Goal: Task Accomplishment & Management: Complete application form

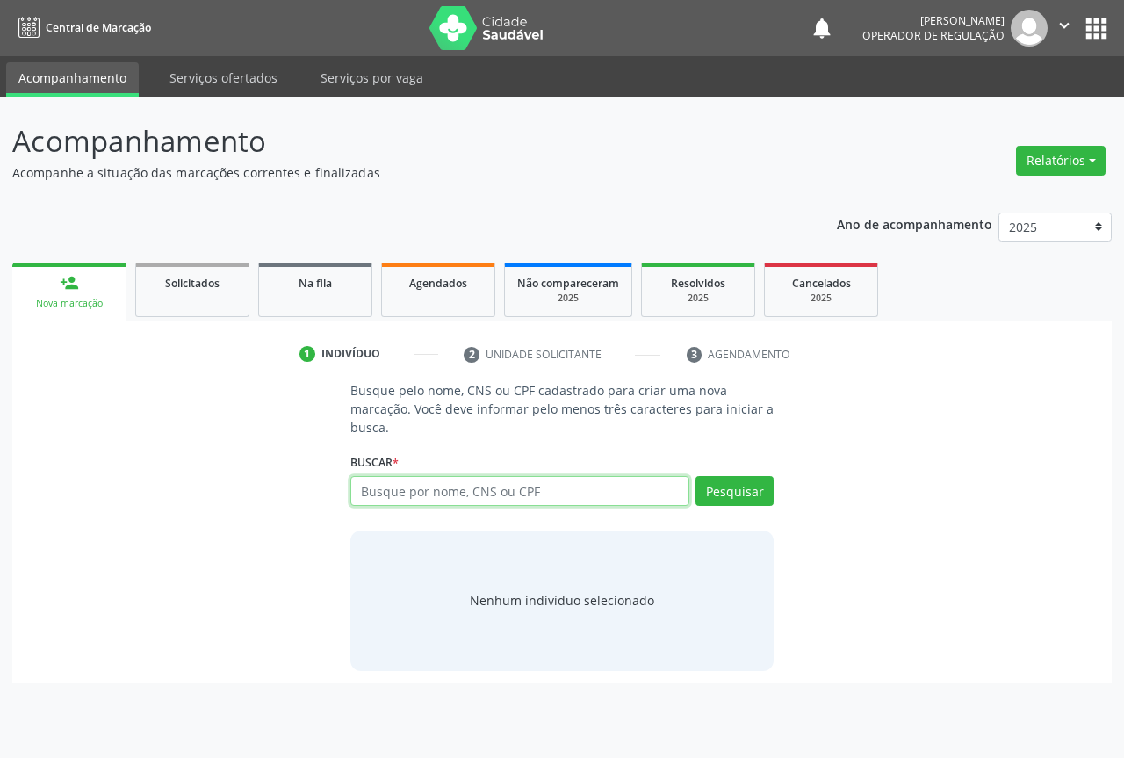
click at [404, 490] on input "text" at bounding box center [520, 491] width 339 height 30
click at [534, 501] on input "text" at bounding box center [520, 491] width 339 height 30
type input "702000387394088"
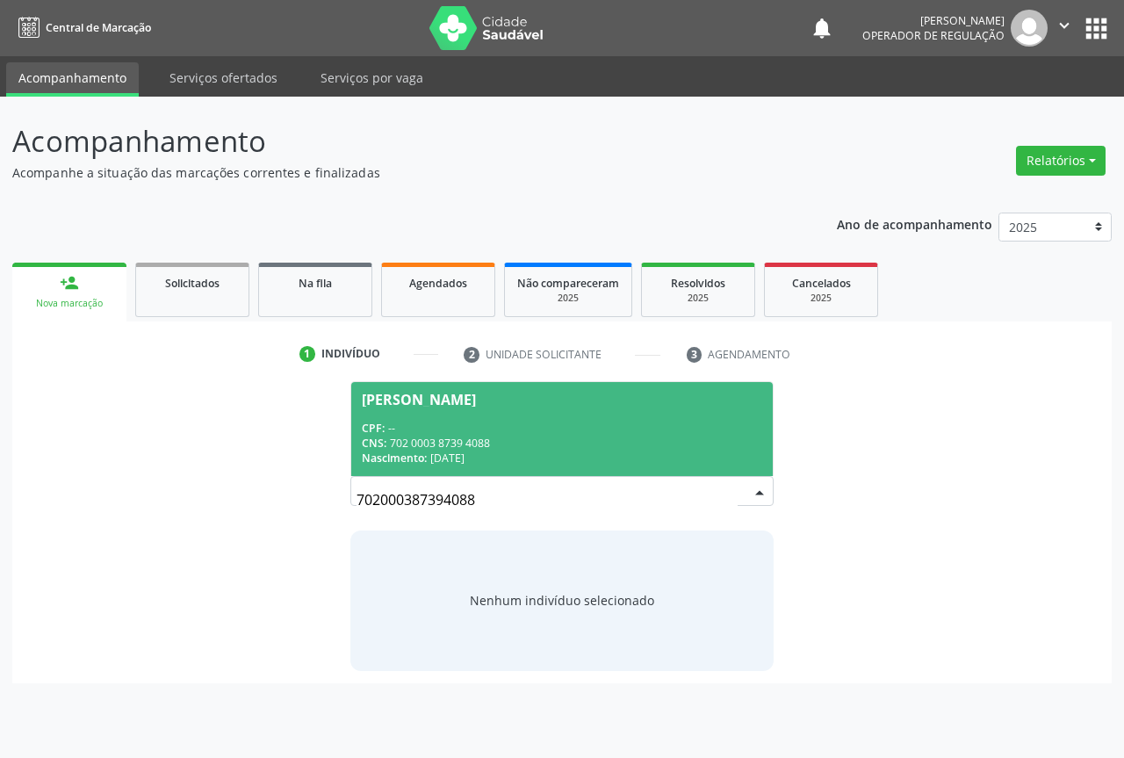
click at [479, 416] on span "Wilson Ferreira da Silva CPF: -- CNS: 702 0003 8739 4088 Nascimento: 10/03/1938" at bounding box center [562, 429] width 422 height 94
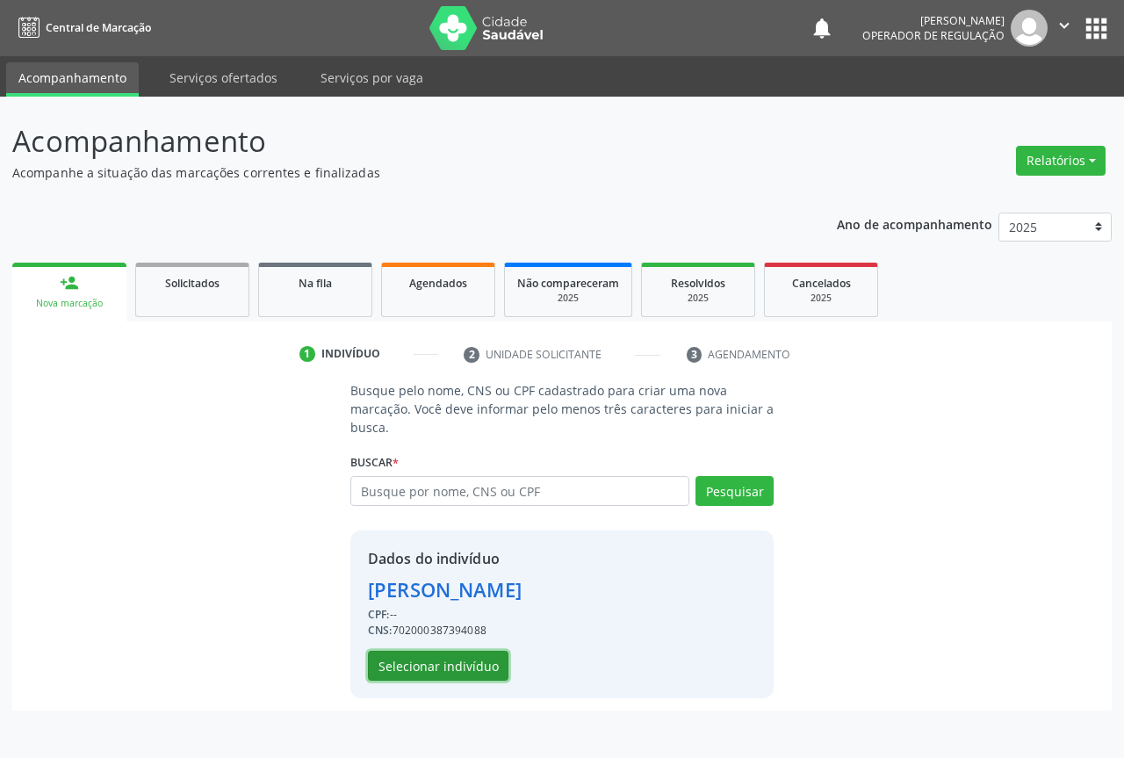
click at [426, 669] on button "Selecionar indivíduo" at bounding box center [438, 666] width 141 height 30
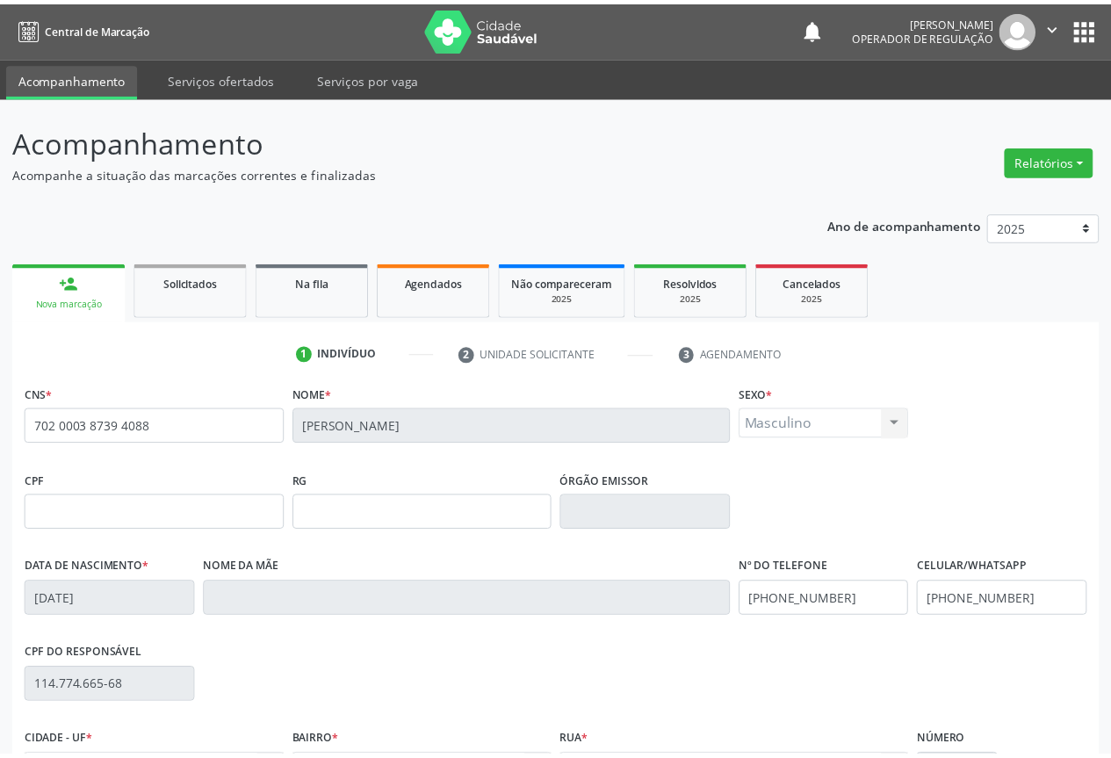
scroll to position [194, 0]
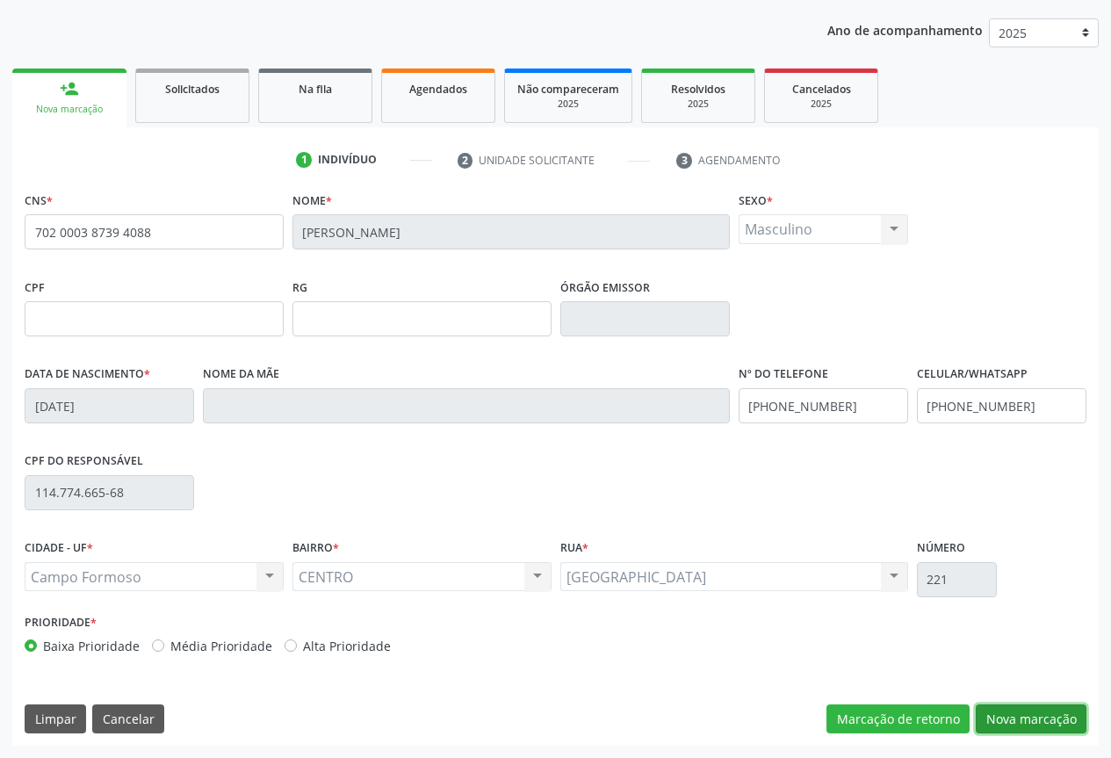
click at [1051, 723] on button "Nova marcação" at bounding box center [1031, 720] width 111 height 30
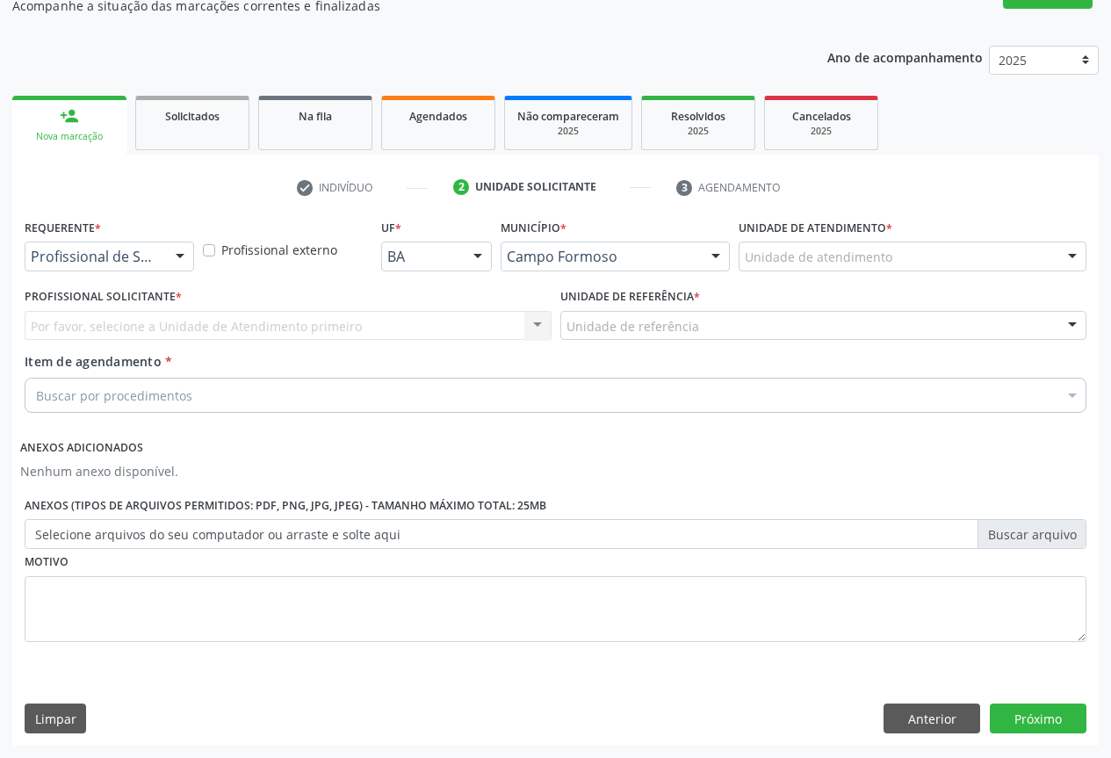
scroll to position [167, 0]
click at [189, 254] on div at bounding box center [180, 257] width 26 height 30
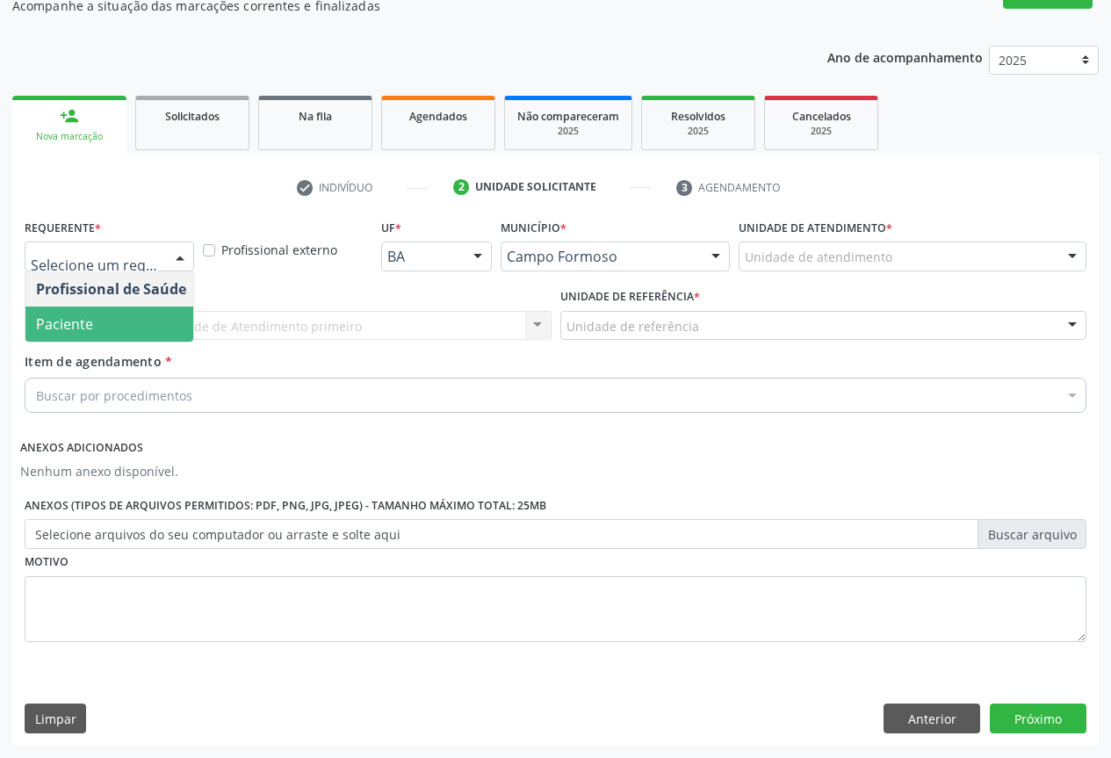
drag, startPoint x: 88, startPoint y: 315, endPoint x: 173, endPoint y: 345, distance: 90.3
click at [88, 316] on span "Paciente" at bounding box center [64, 323] width 57 height 19
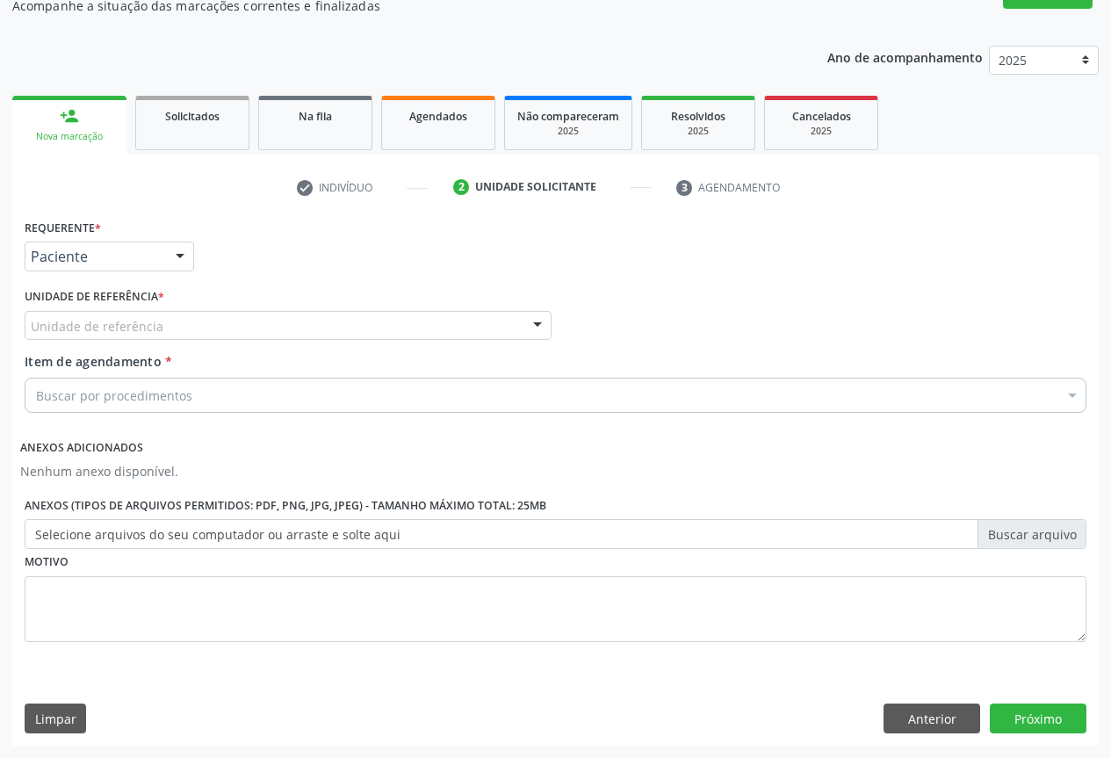
click at [212, 340] on div "Unidade de referência Unidade Basica de Saude da Familia Dr [PERSON_NAME] Centr…" at bounding box center [288, 326] width 527 height 30
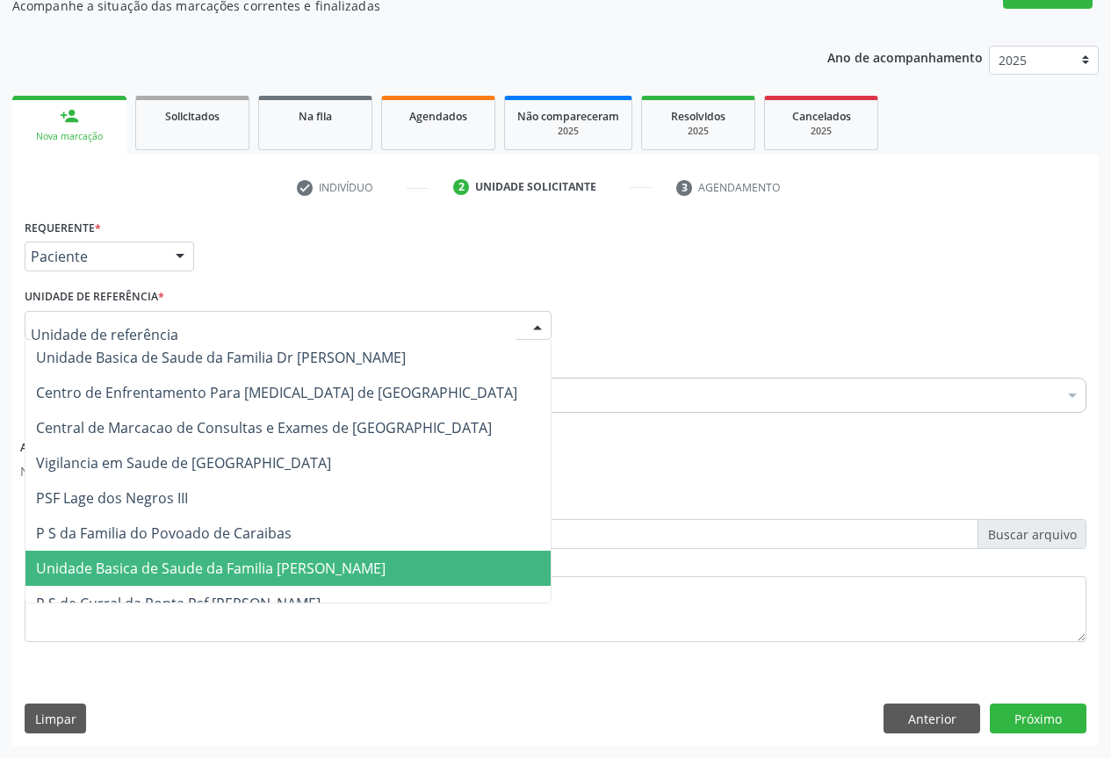
click at [238, 577] on span "Unidade Basica de Saude da Familia [PERSON_NAME]" at bounding box center [211, 568] width 350 height 19
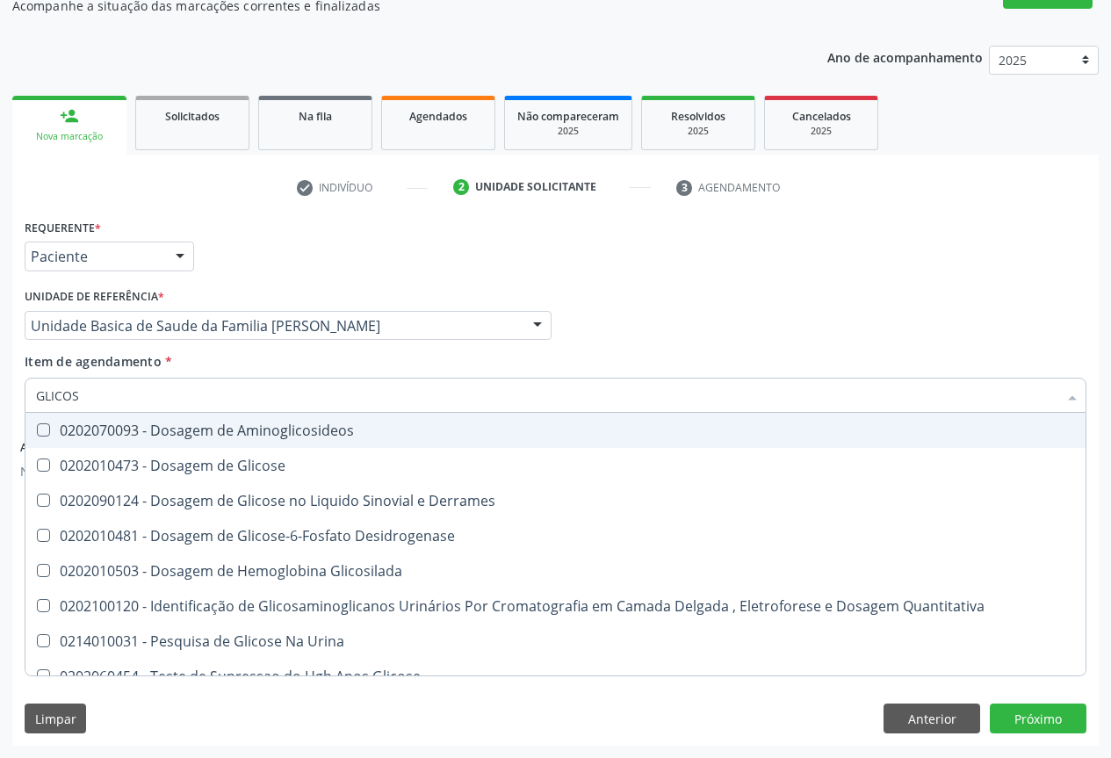
type input "GLICOSE"
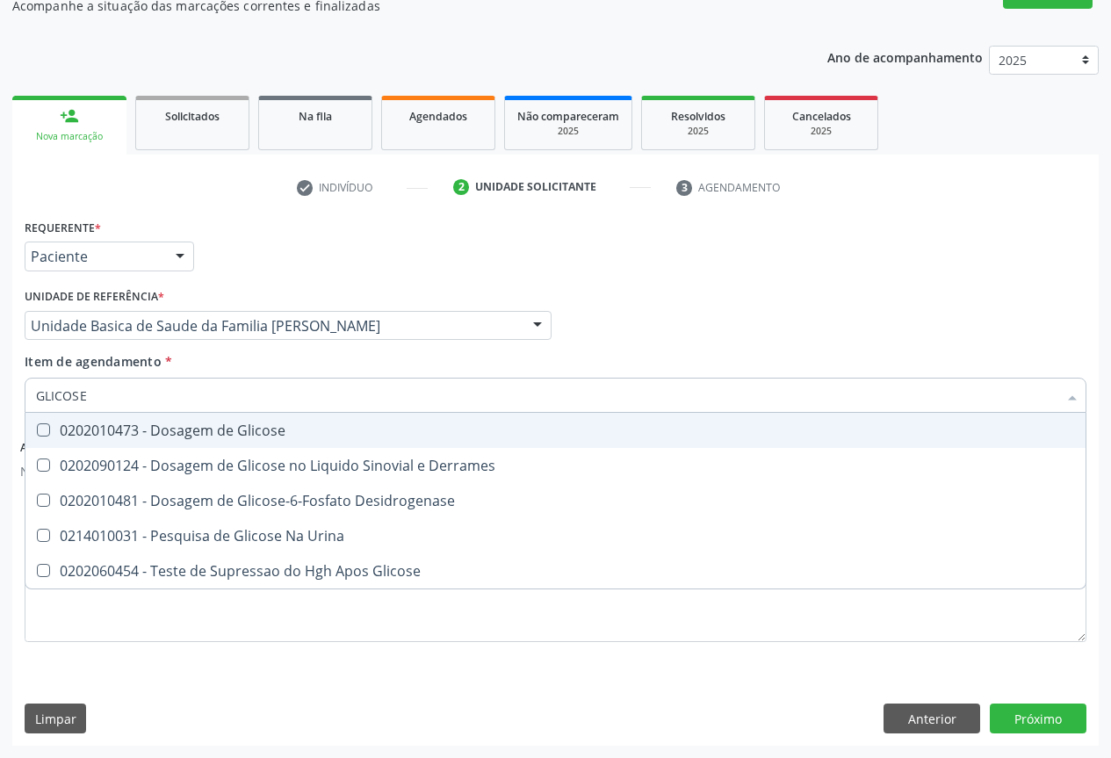
click at [176, 427] on div "0202010473 - Dosagem de Glicose" at bounding box center [555, 430] width 1039 height 14
checkbox Glicose "true"
type input "GLICOSE"
click at [298, 213] on div "check Indivíduo 2 Unidade solicitante 3 Agendamento CNS * 702 0003 8739 4088 No…" at bounding box center [555, 459] width 1087 height 573
checkbox Derrames "true"
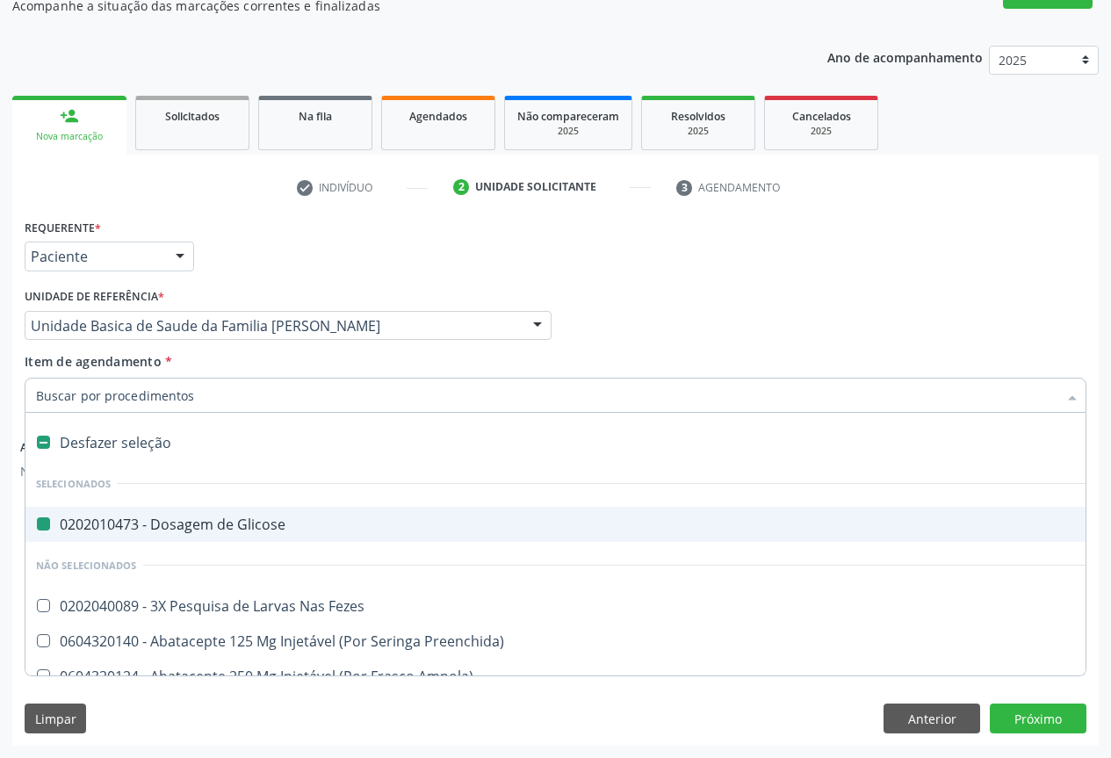
type input "F"
checkbox Glicose "false"
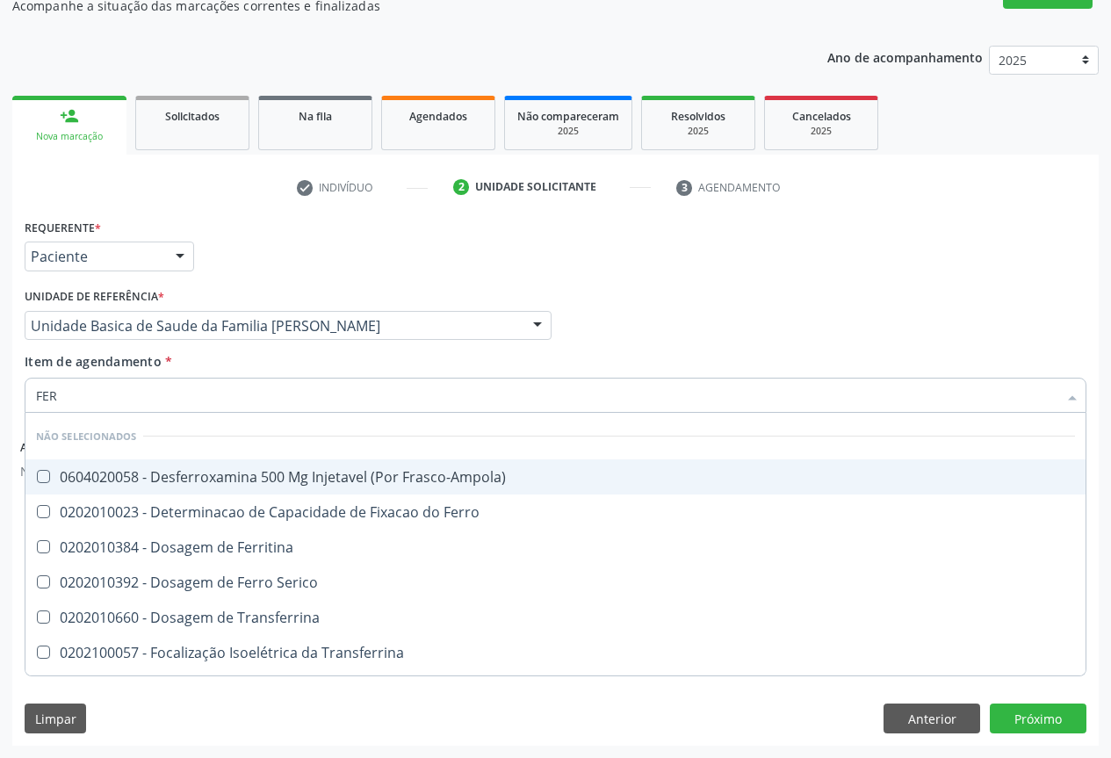
type input "FERR"
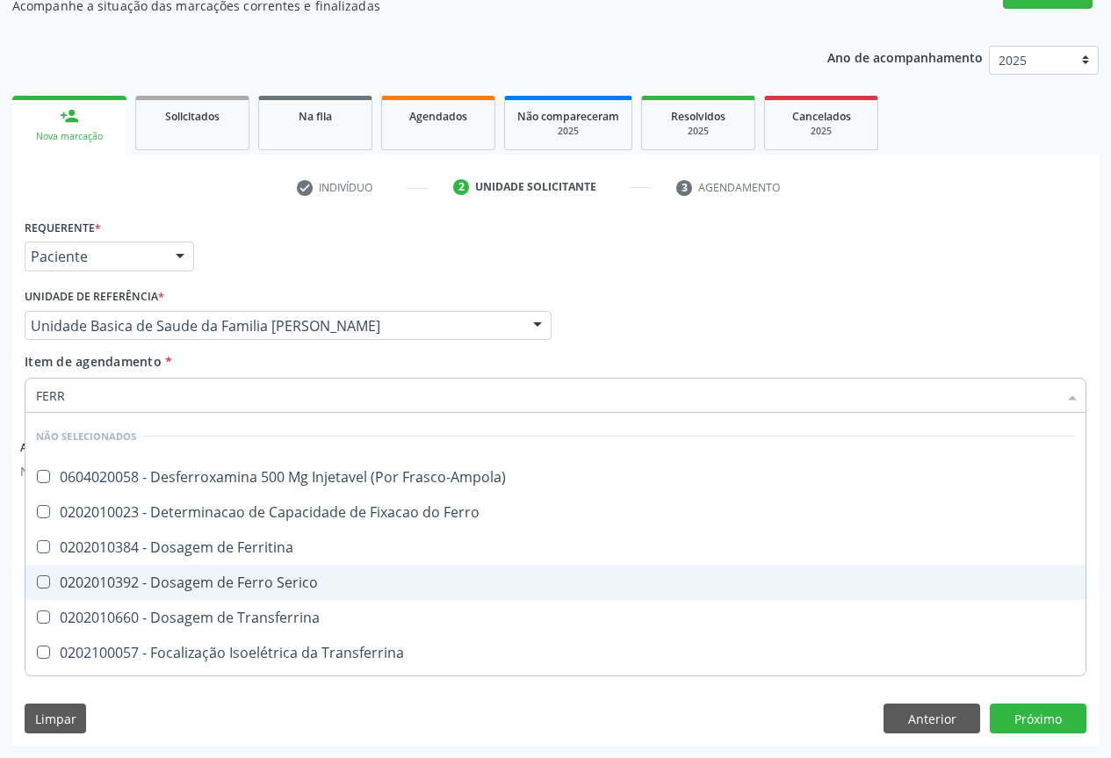
click at [250, 584] on div "0202010392 - Dosagem de Ferro Serico" at bounding box center [555, 582] width 1039 height 14
checkbox Serico "true"
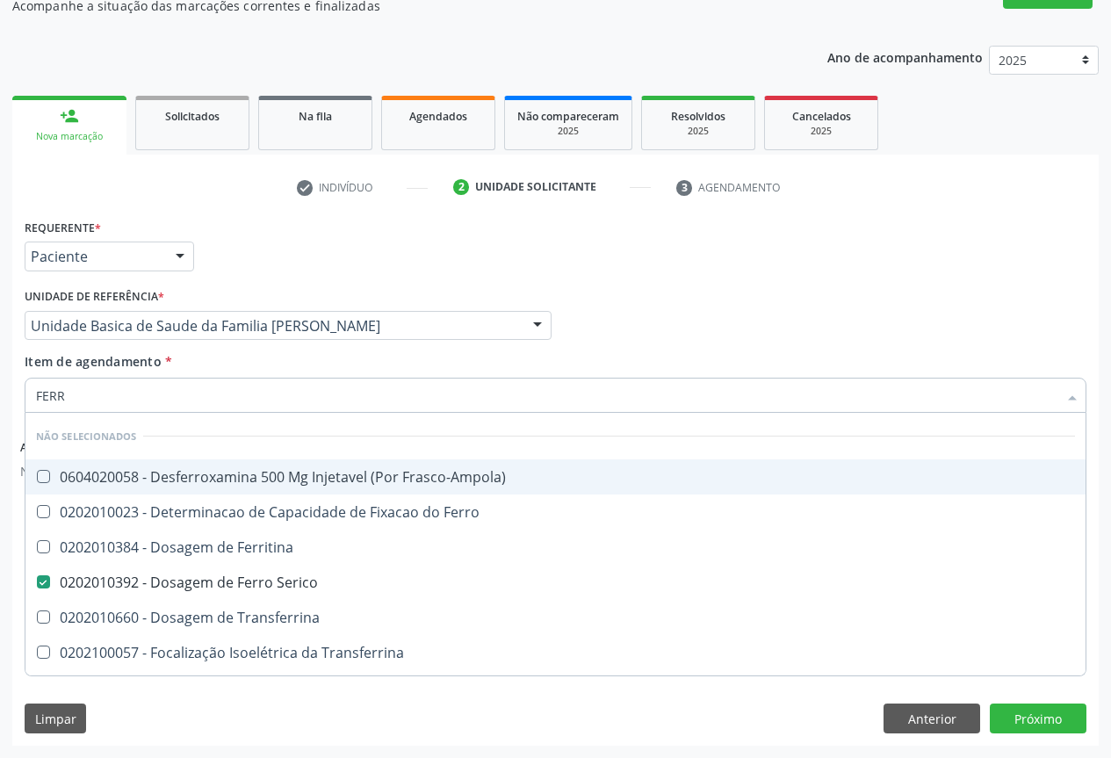
type input "FERR"
click at [314, 268] on div "Requerente * Paciente Profissional de Saúde Paciente Nenhum resultado encontrad…" at bounding box center [555, 248] width 1071 height 69
checkbox Frasco-Ampola\) "true"
checkbox Serico "false"
checkbox Ferro "true"
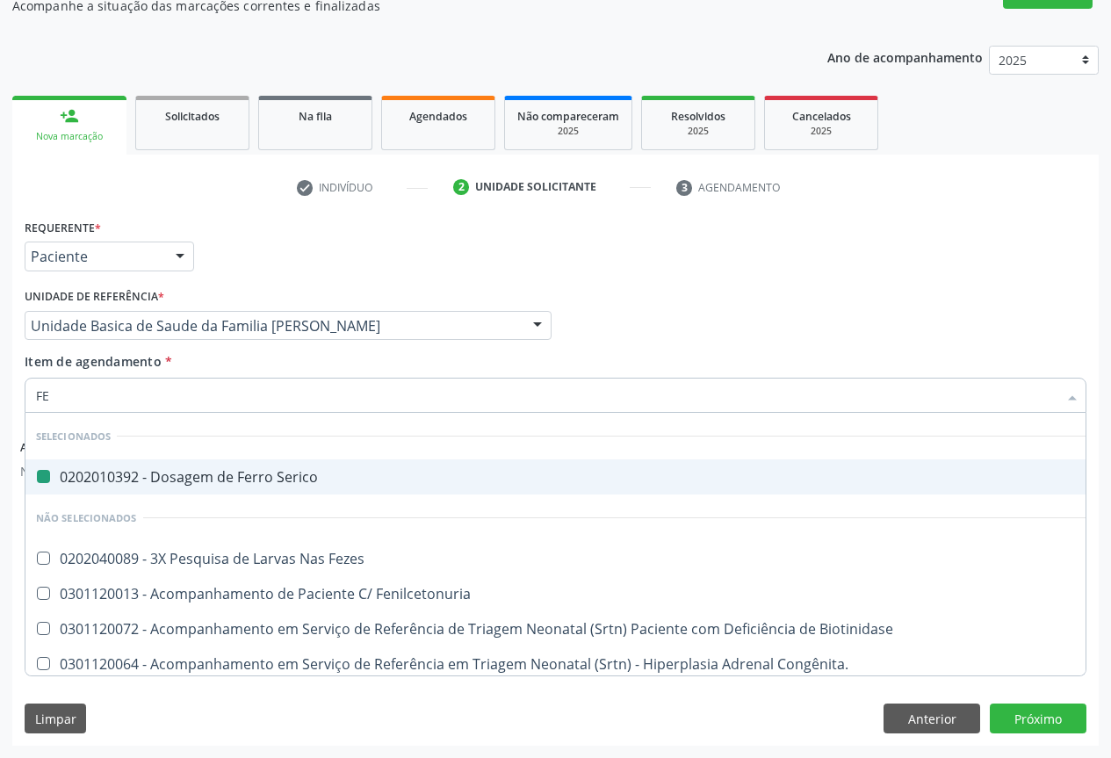
type input "FEZ"
checkbox Serico "false"
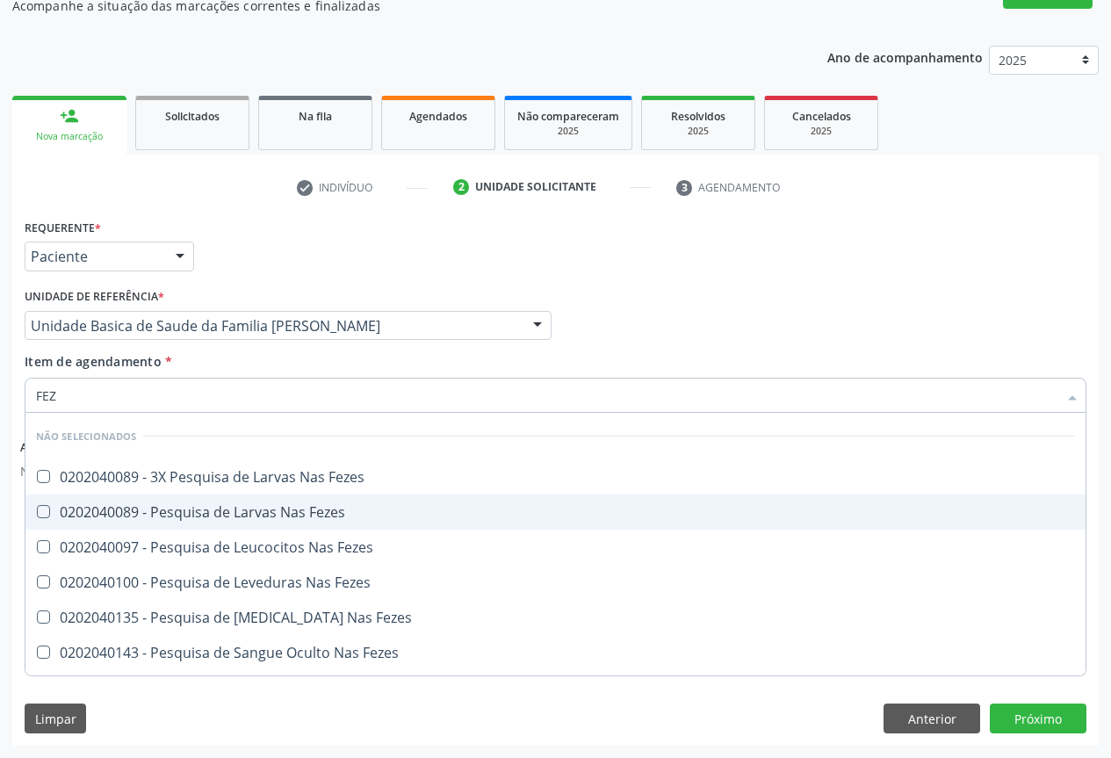
click at [181, 516] on div "0202040089 - Pesquisa de Larvas Nas Fezes" at bounding box center [555, 512] width 1039 height 14
checkbox Fezes "true"
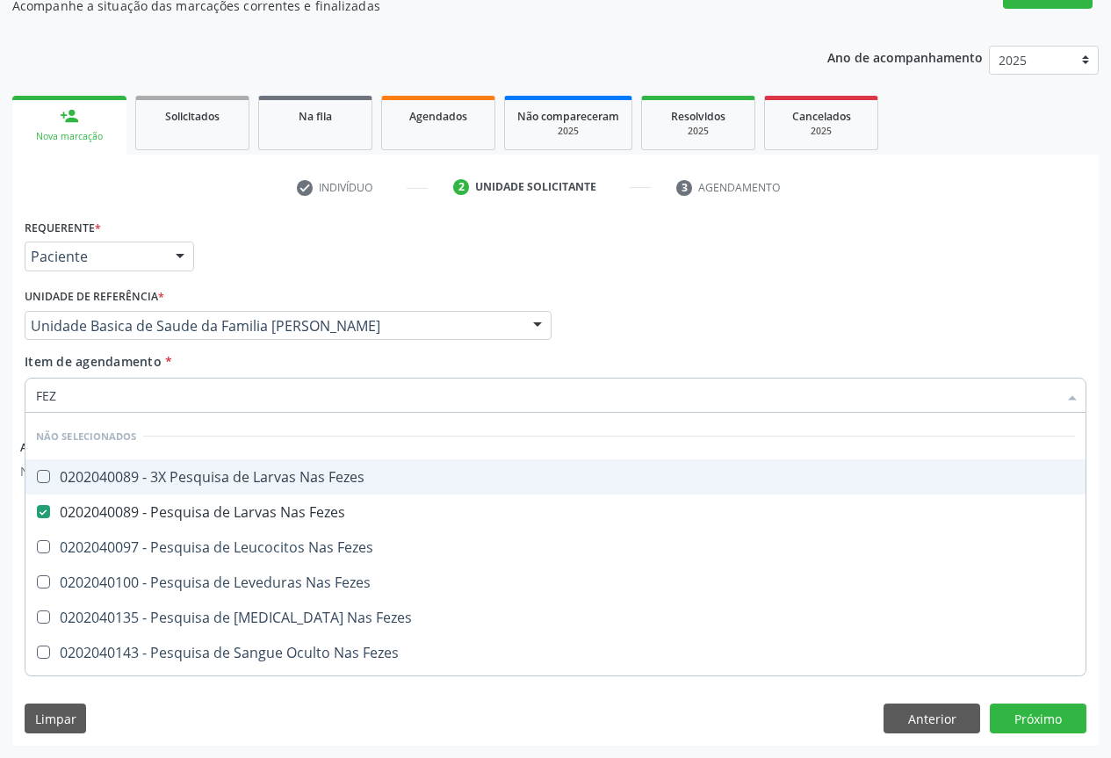
type input "FEZ"
click at [235, 264] on div "Requerente * Paciente Profissional de Saúde Paciente Nenhum resultado encontrad…" at bounding box center [555, 248] width 1071 height 69
checkbox Fezes "true"
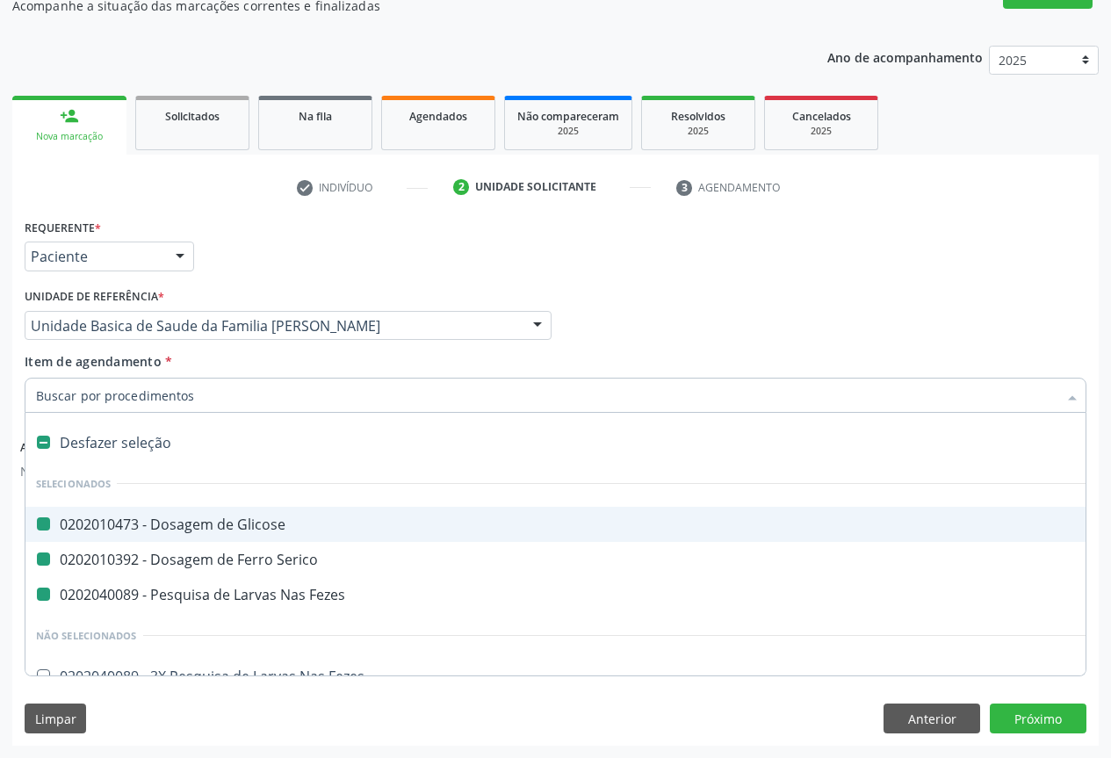
type input "H"
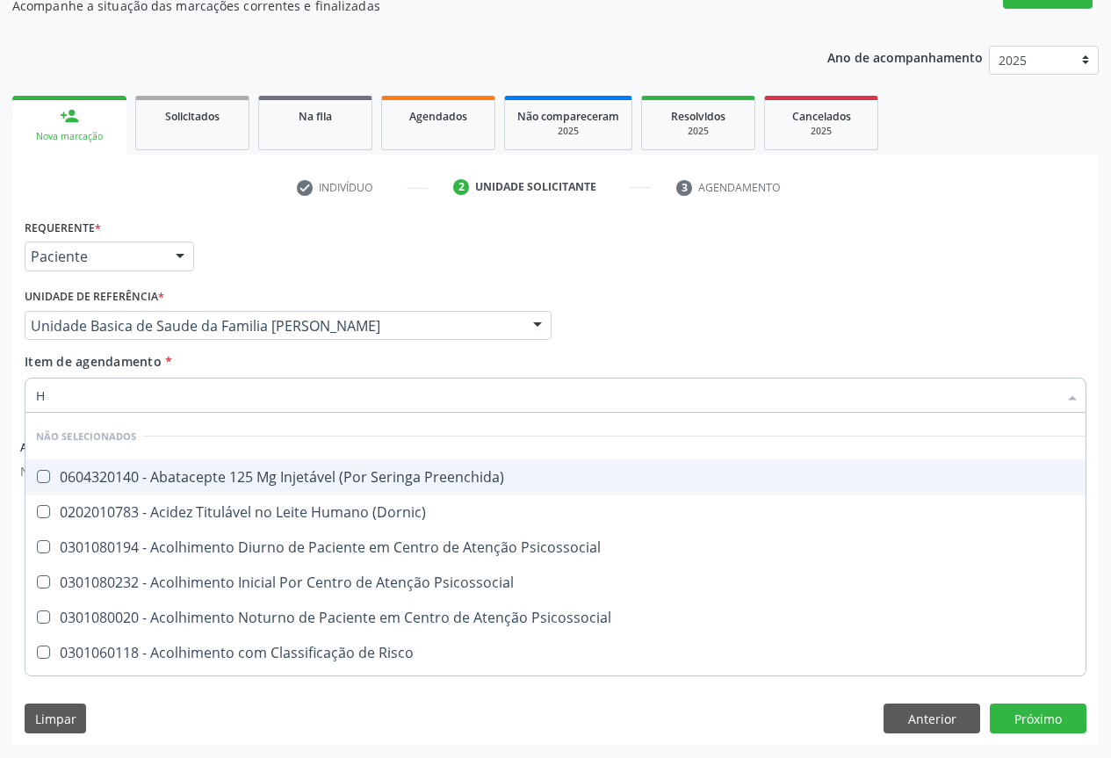
checkbox Preenchida\) "false"
checkbox Psicossocial "false"
checkbox \(Dornic\) "false"
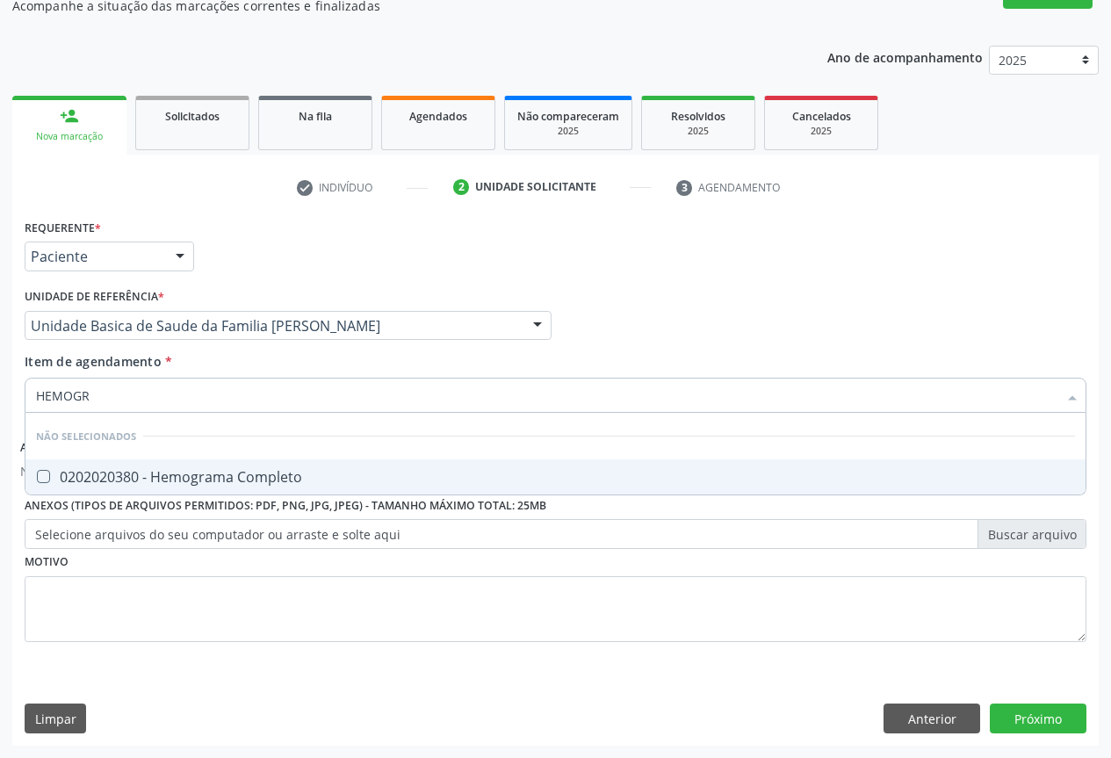
type input "HEMOGRA"
click at [73, 488] on span "0202020380 - Hemograma Completo" at bounding box center [555, 476] width 1060 height 35
checkbox Completo "true"
click at [255, 257] on div "Requerente * Paciente Profissional de Saúde Paciente Nenhum resultado encontrad…" at bounding box center [555, 248] width 1071 height 69
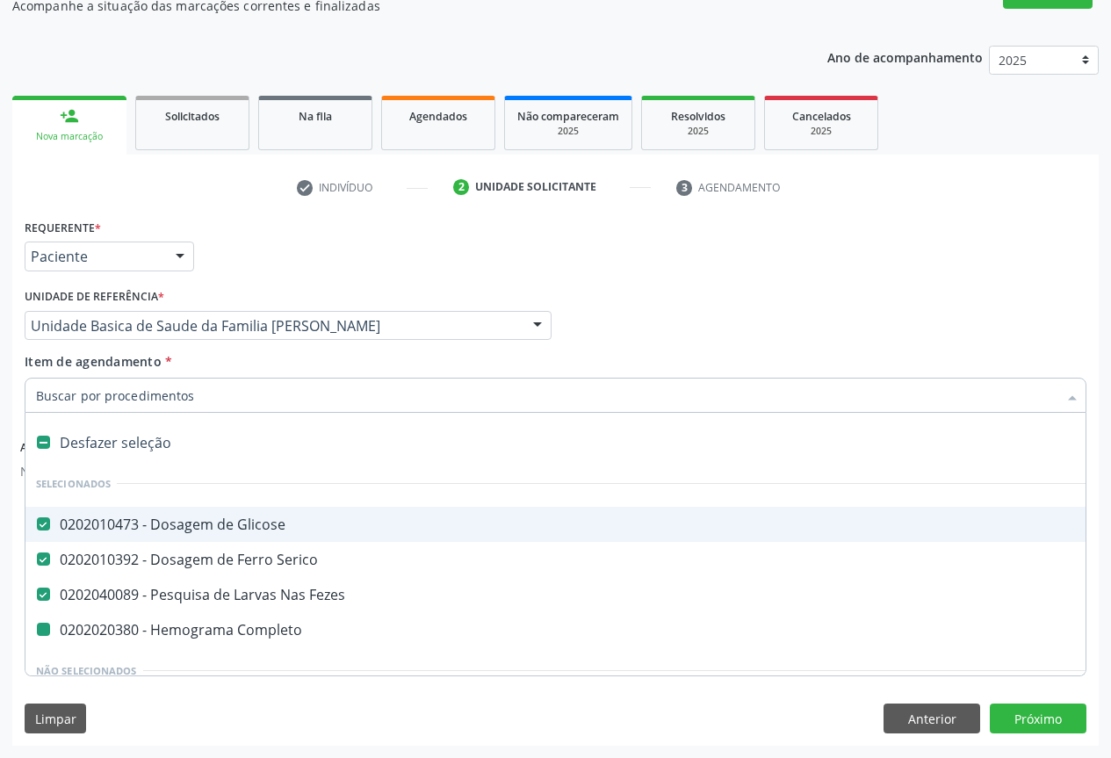
type input "P"
checkbox Completo "false"
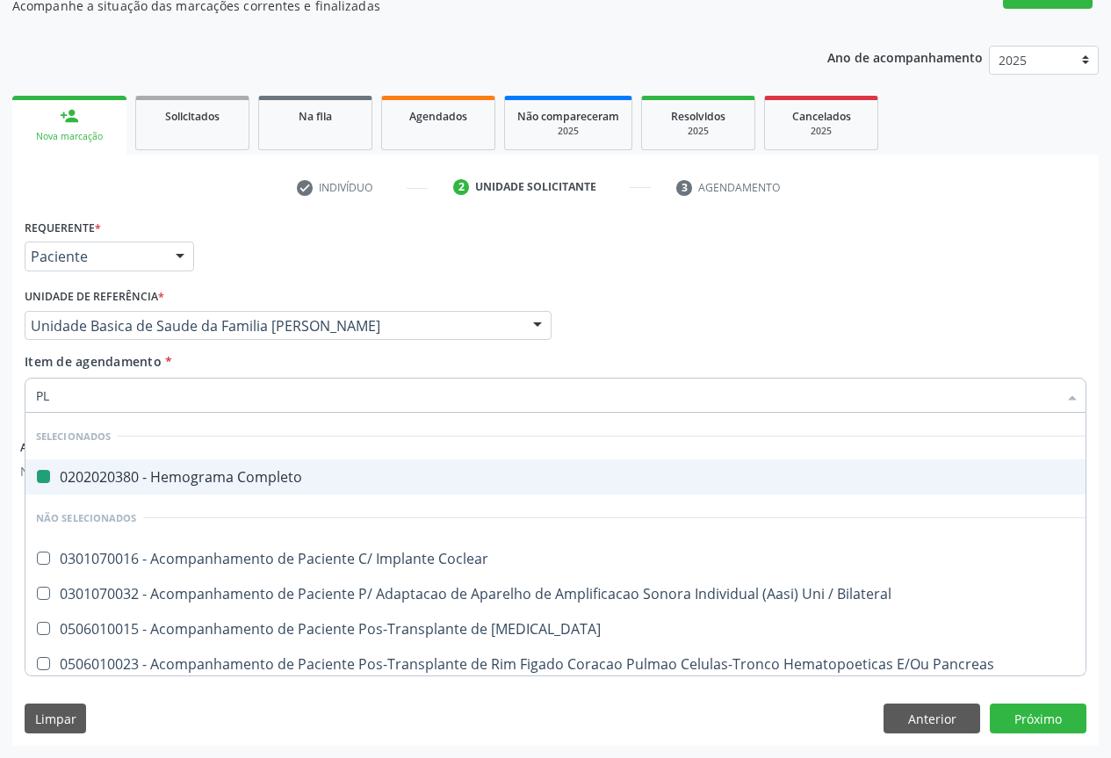
type input "PLA"
checkbox Completo "false"
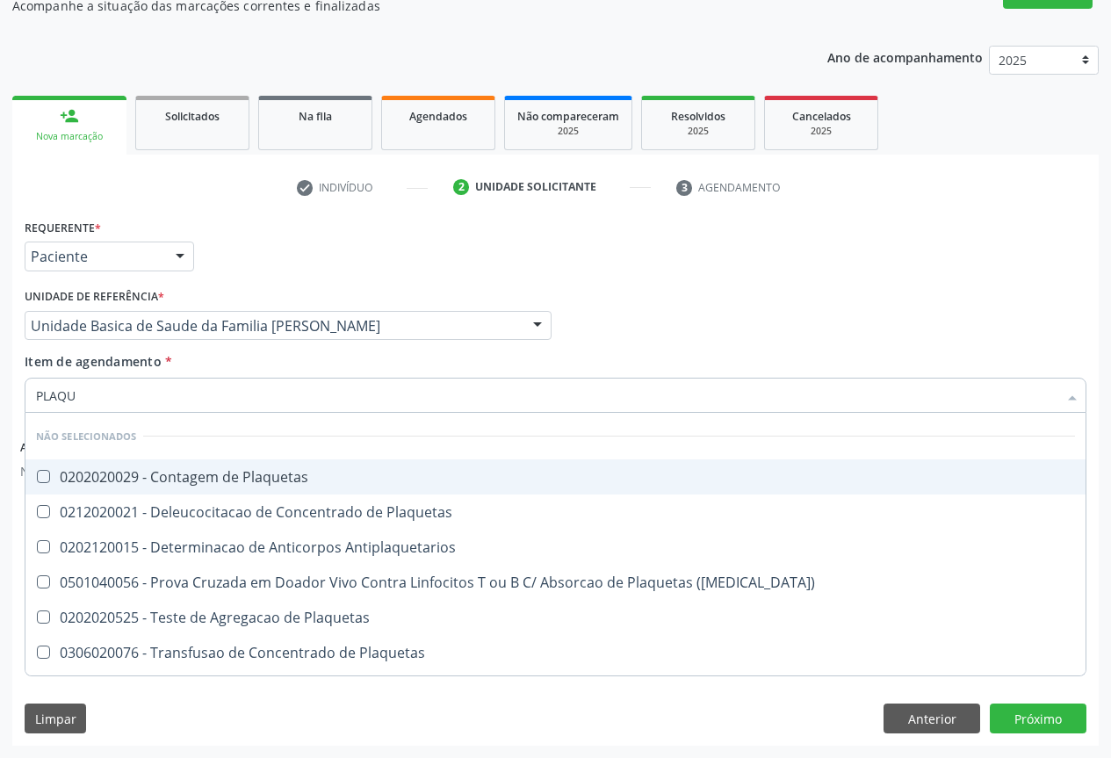
type input "PLAQUE"
click at [130, 477] on div "0202020029 - Contagem de Plaquetas" at bounding box center [555, 477] width 1039 height 14
checkbox Plaquetas "true"
click at [264, 257] on div "Requerente * Paciente Profissional de Saúde Paciente Nenhum resultado encontrad…" at bounding box center [555, 248] width 1071 height 69
checkbox Match\) "true"
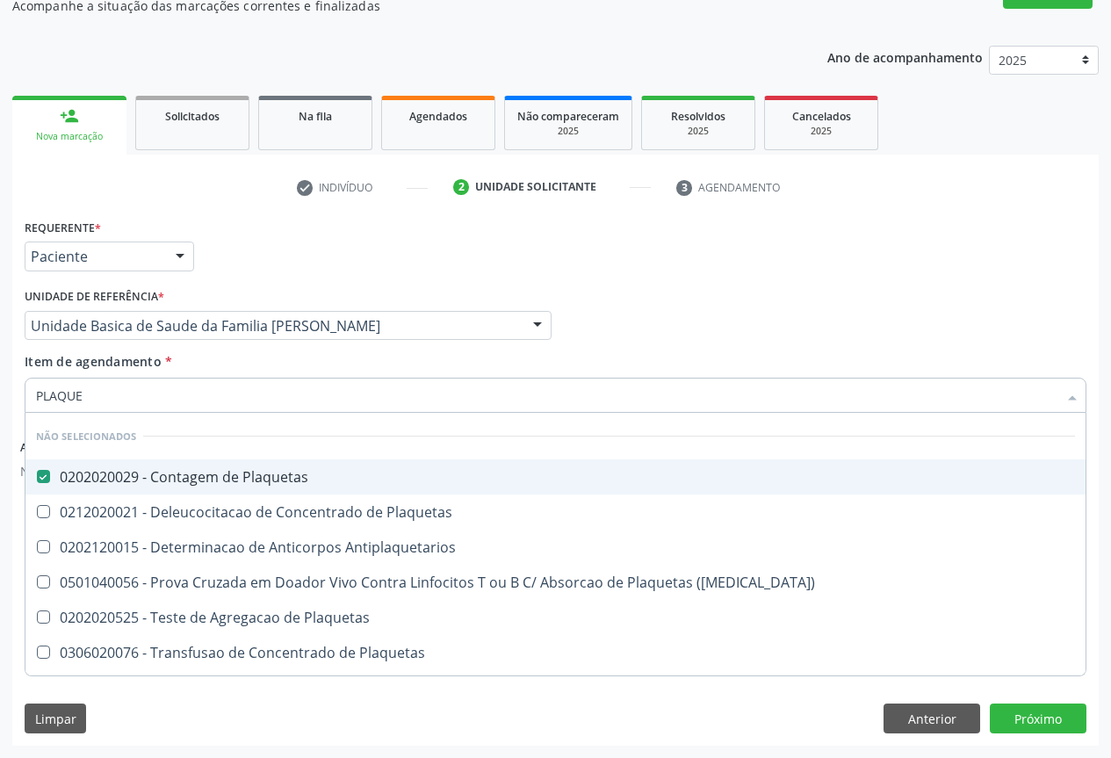
checkbox Antiplaquetarios "true"
checkbox Plaquetas "true"
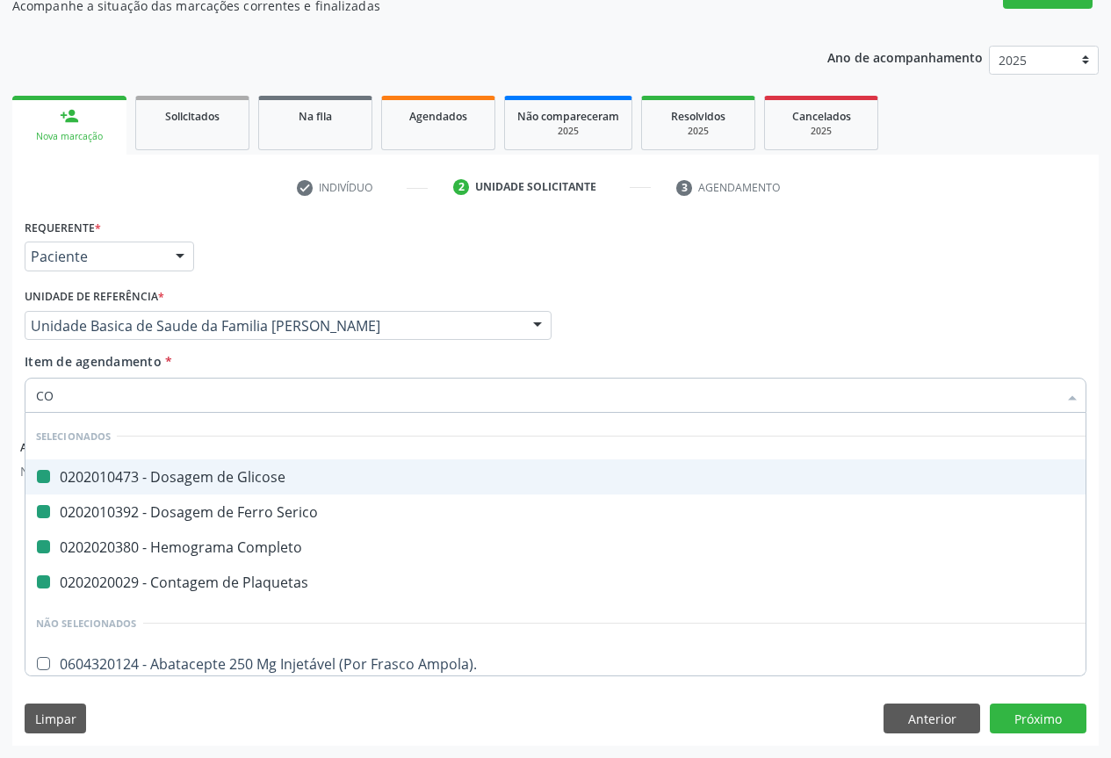
type input "COL"
checkbox Glicose "false"
checkbox Plaquetas "false"
checkbox Completo "false"
checkbox Serico "false"
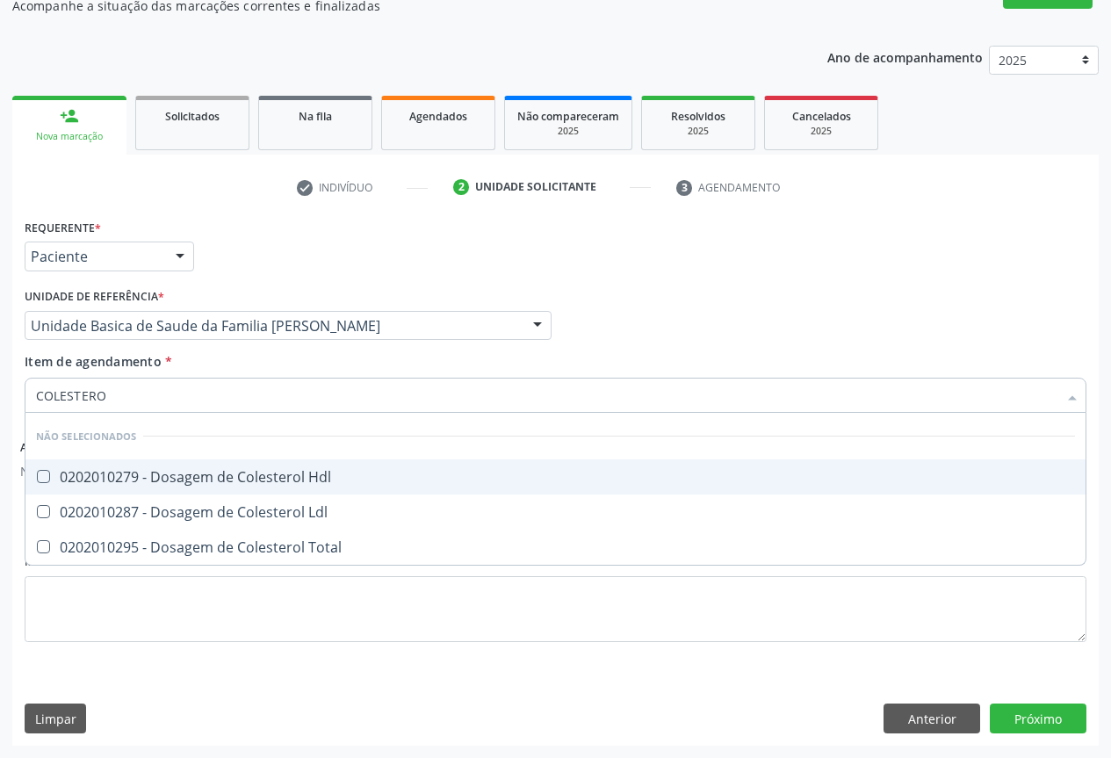
type input "COLESTEROL"
drag, startPoint x: 157, startPoint y: 481, endPoint x: 158, endPoint y: 509, distance: 28.1
click at [158, 482] on div "0202010279 - Dosagem de Colesterol Hdl" at bounding box center [555, 477] width 1039 height 14
checkbox Hdl "true"
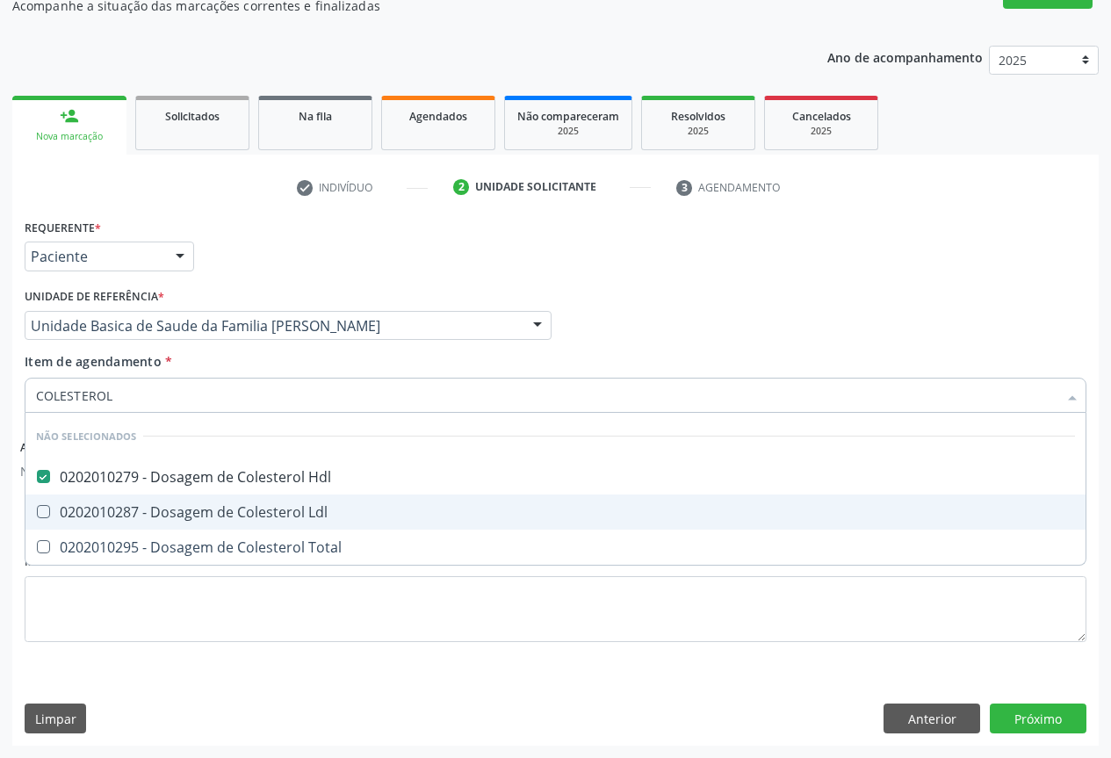
drag, startPoint x: 158, startPoint y: 509, endPoint x: 149, endPoint y: 536, distance: 28.6
click at [158, 510] on div "0202010287 - Dosagem de Colesterol Ldl" at bounding box center [555, 512] width 1039 height 14
checkbox Ldl "true"
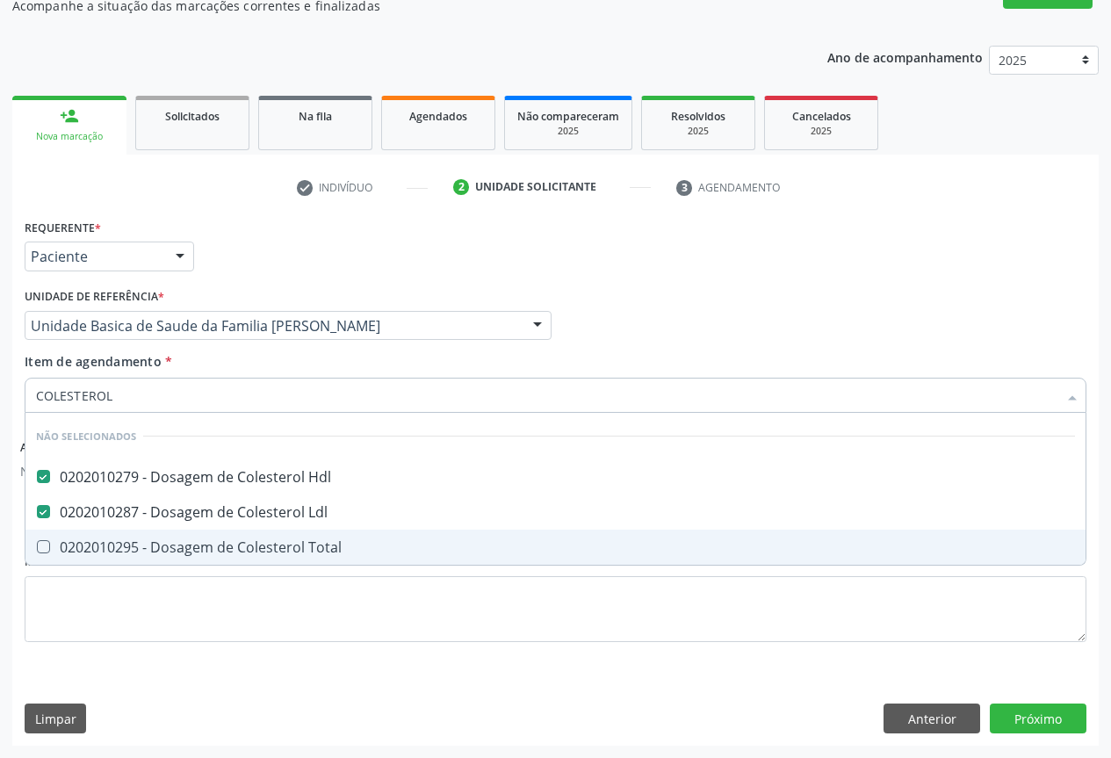
click at [149, 537] on span "0202010295 - Dosagem de Colesterol Total" at bounding box center [555, 547] width 1060 height 35
checkbox Total "true"
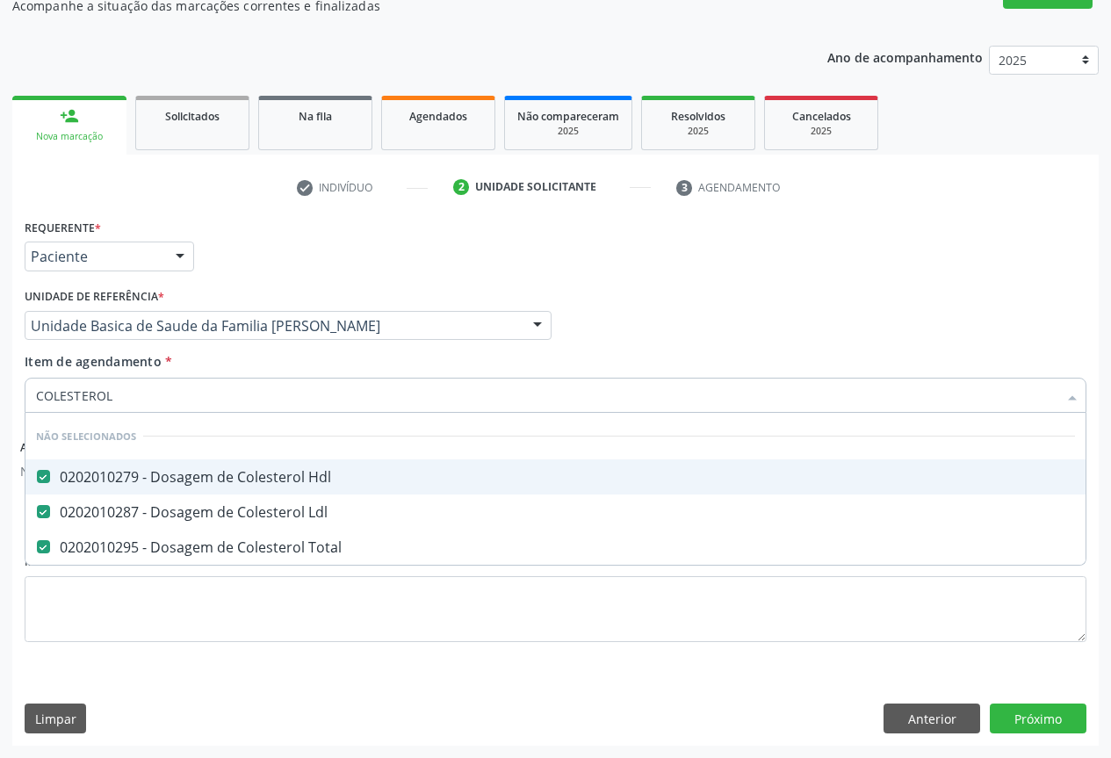
click at [238, 286] on div "Unidade de referência * Unidade Basica de Saude da Familia [PERSON_NAME] Unidad…" at bounding box center [288, 312] width 527 height 56
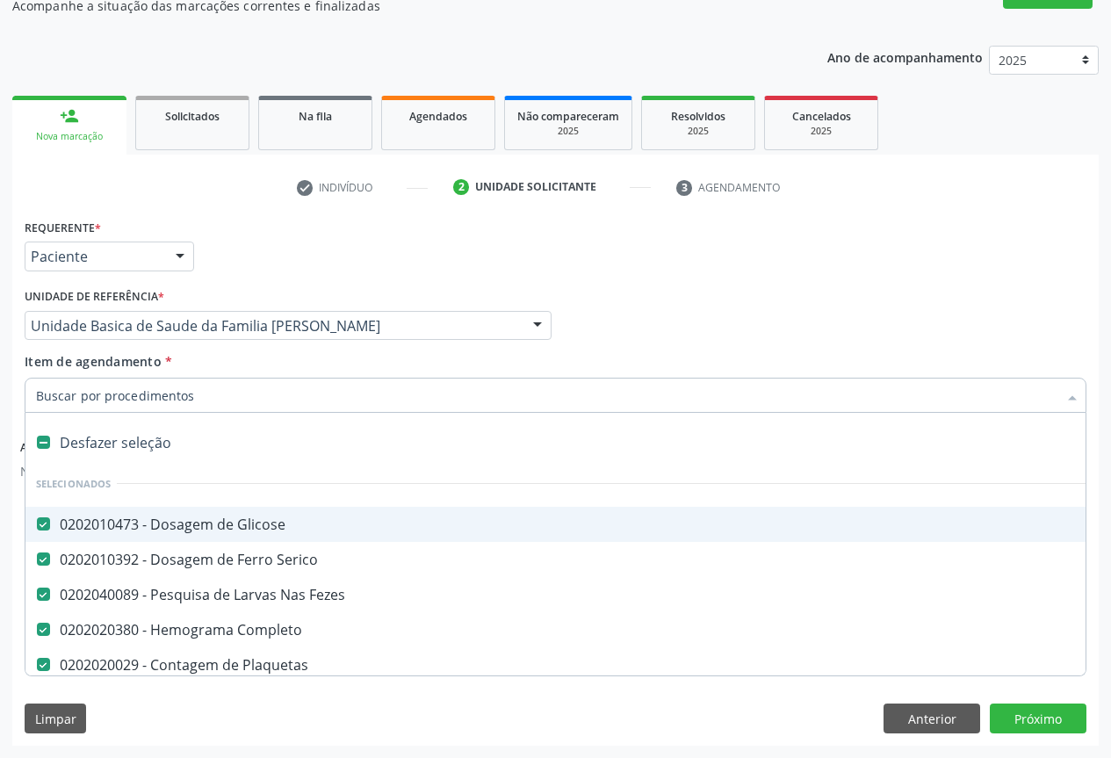
type input "T"
checkbox Ldl "false"
checkbox Total "false"
type input "TR"
checkbox Glicose "false"
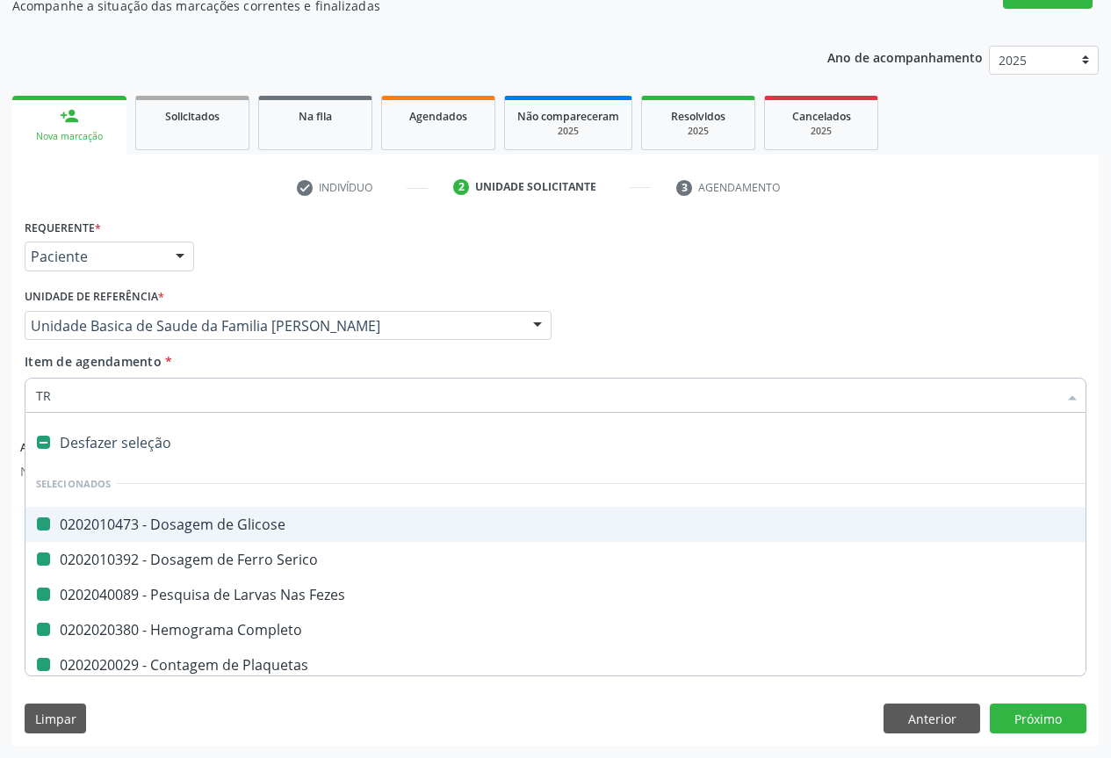
checkbox Fezes "false"
checkbox Serico "false"
checkbox Completo "false"
checkbox Plaquetas "false"
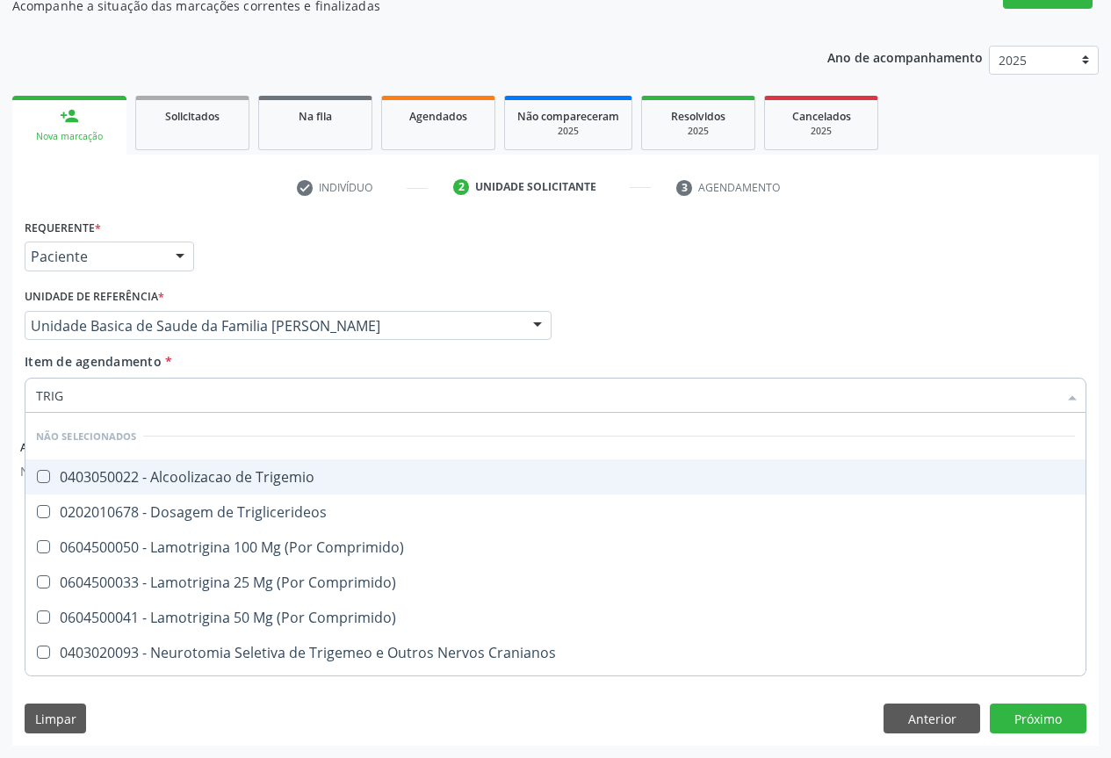
type input "TRIGL"
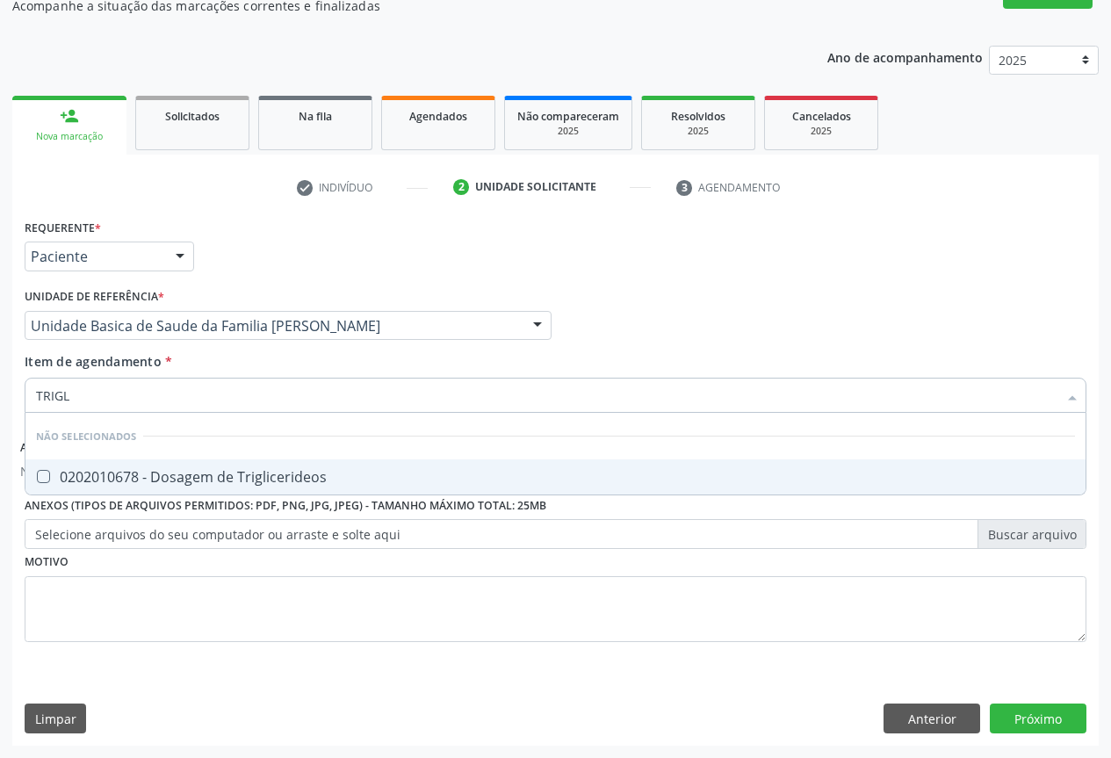
drag, startPoint x: 131, startPoint y: 481, endPoint x: 147, endPoint y: 327, distance: 155.4
click at [131, 480] on div "0202010678 - Dosagem de Triglicerideos" at bounding box center [555, 477] width 1039 height 14
checkbox Triglicerideos "true"
click at [213, 254] on div "Requerente * Paciente Profissional de Saúde Paciente Nenhum resultado encontrad…" at bounding box center [555, 248] width 1071 height 69
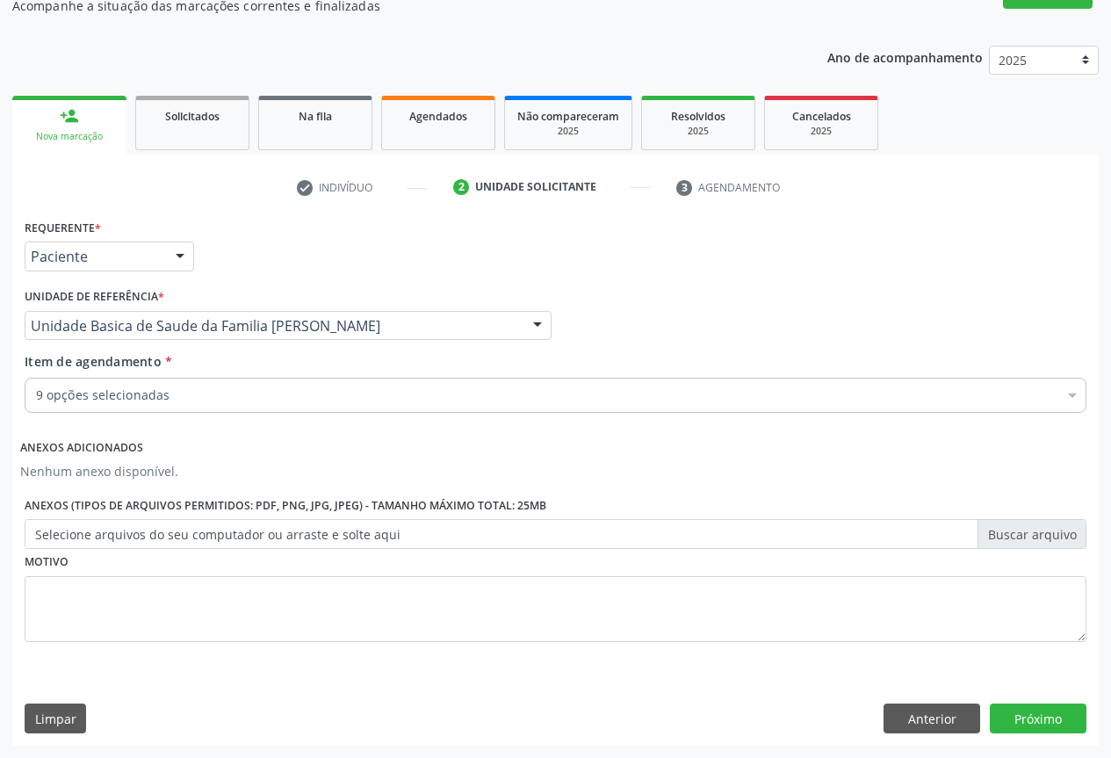
click at [108, 405] on div "9 opções selecionadas" at bounding box center [556, 395] width 1062 height 35
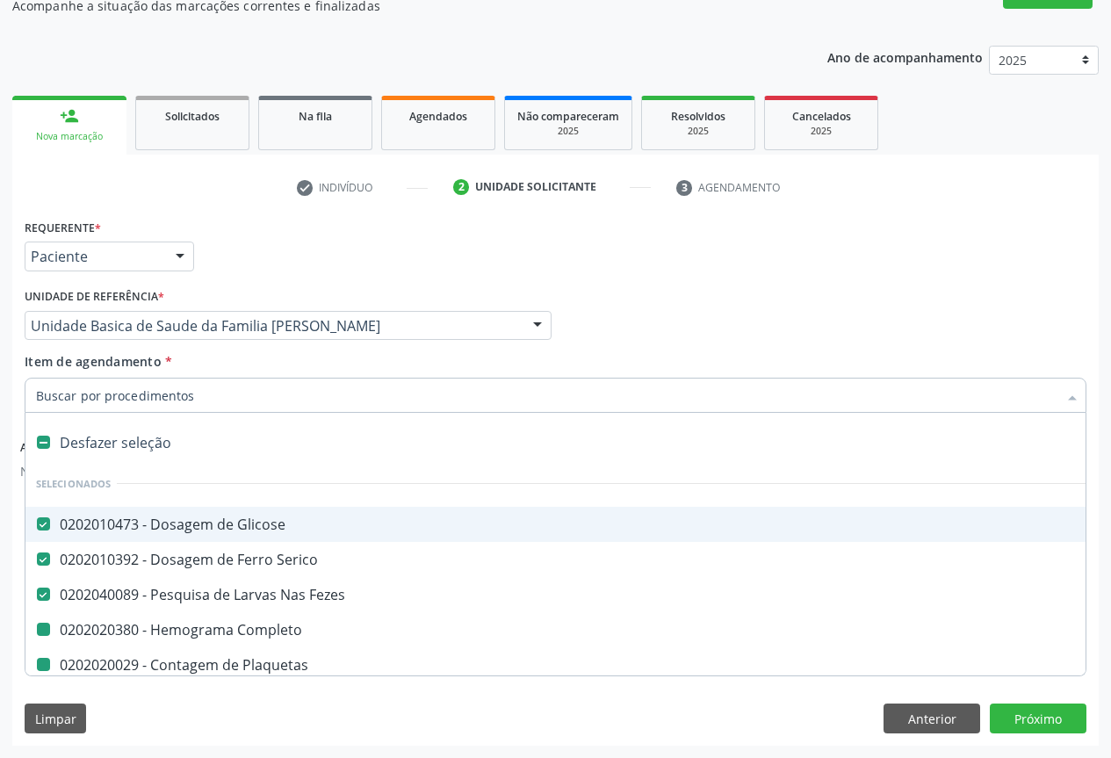
type input "U"
checkbox Completo "false"
checkbox Plaquetas "false"
checkbox Hdl "false"
checkbox Ldl "false"
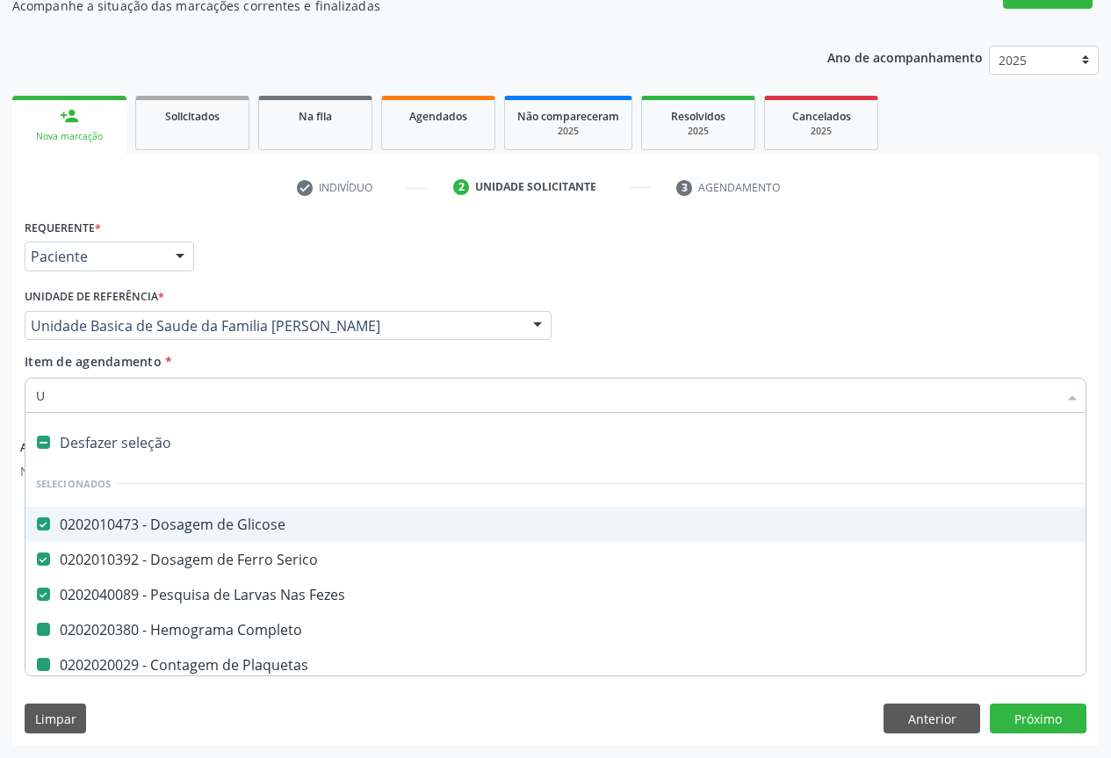
checkbox Total "false"
checkbox Triglicerideos "false"
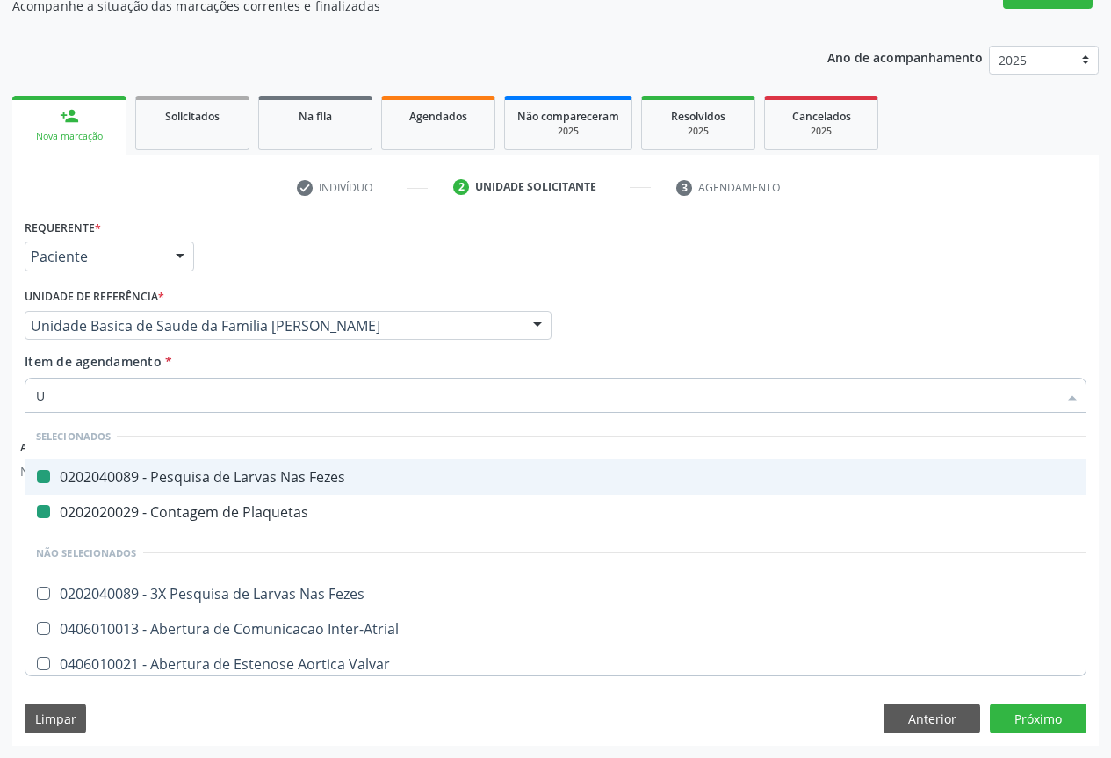
type input "UR"
checkbox Fezes "false"
checkbox Plaquetas "false"
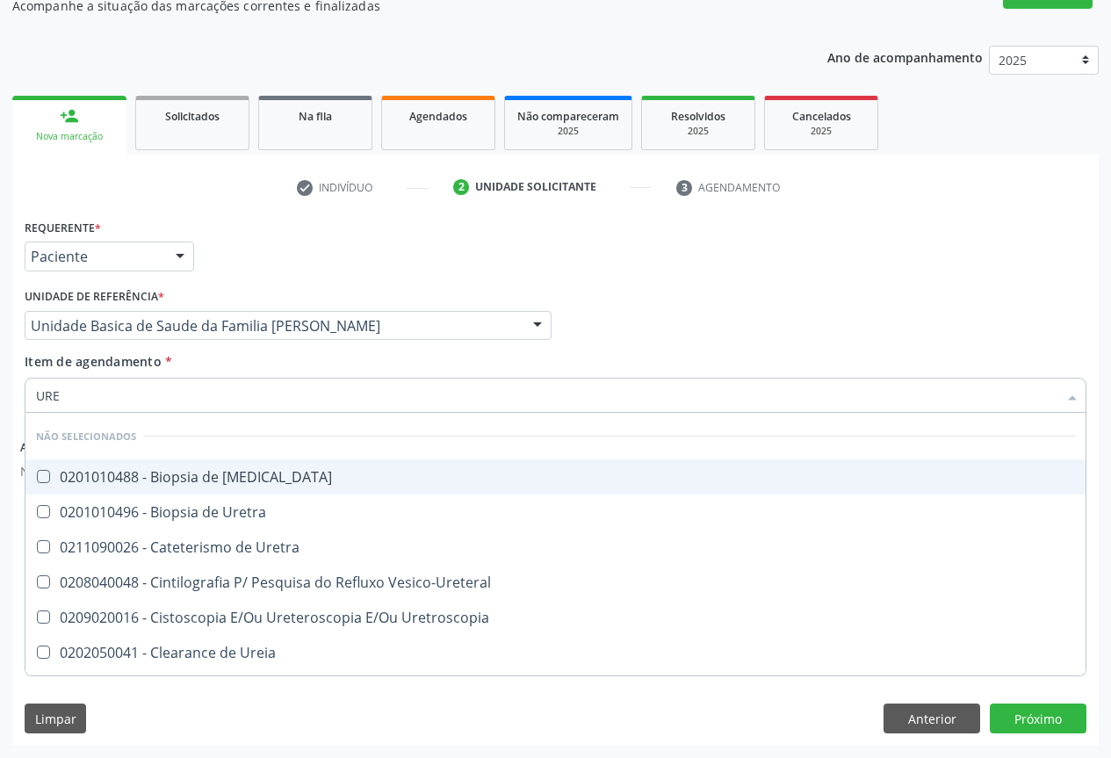
type input "UREI"
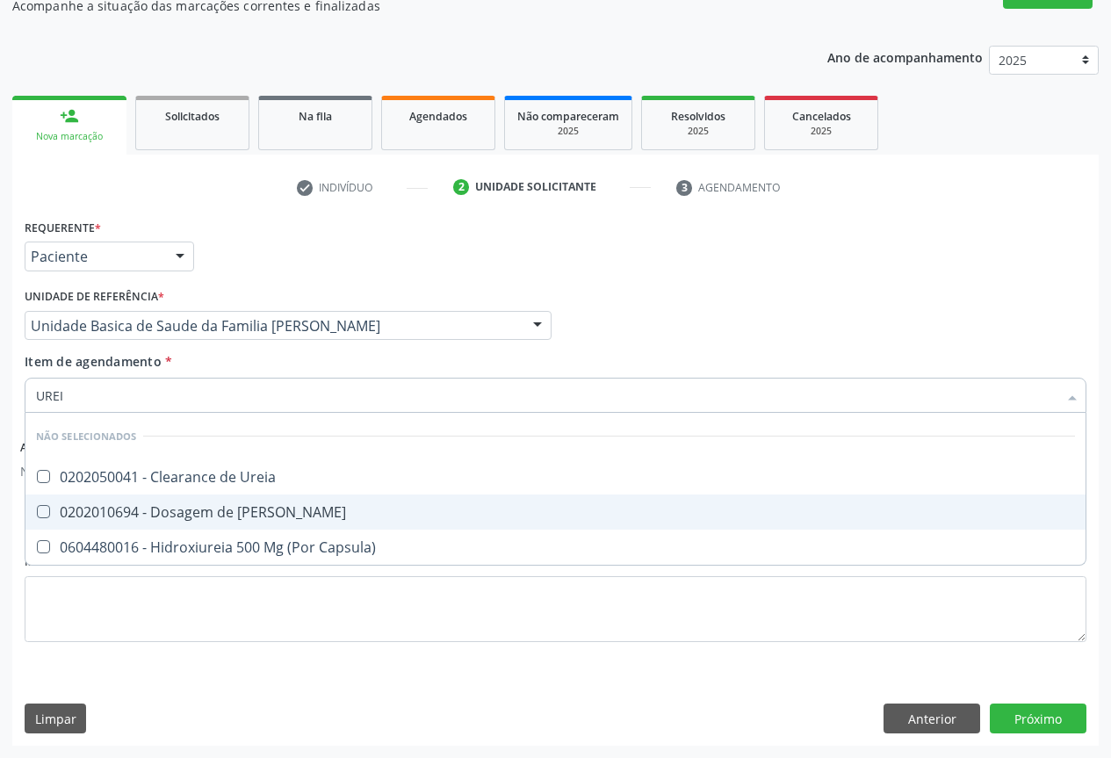
drag, startPoint x: 97, startPoint y: 519, endPoint x: 190, endPoint y: 332, distance: 209.0
click at [98, 516] on div "0202010694 - Dosagem de [PERSON_NAME]" at bounding box center [555, 512] width 1039 height 14
checkbox Ureia "true"
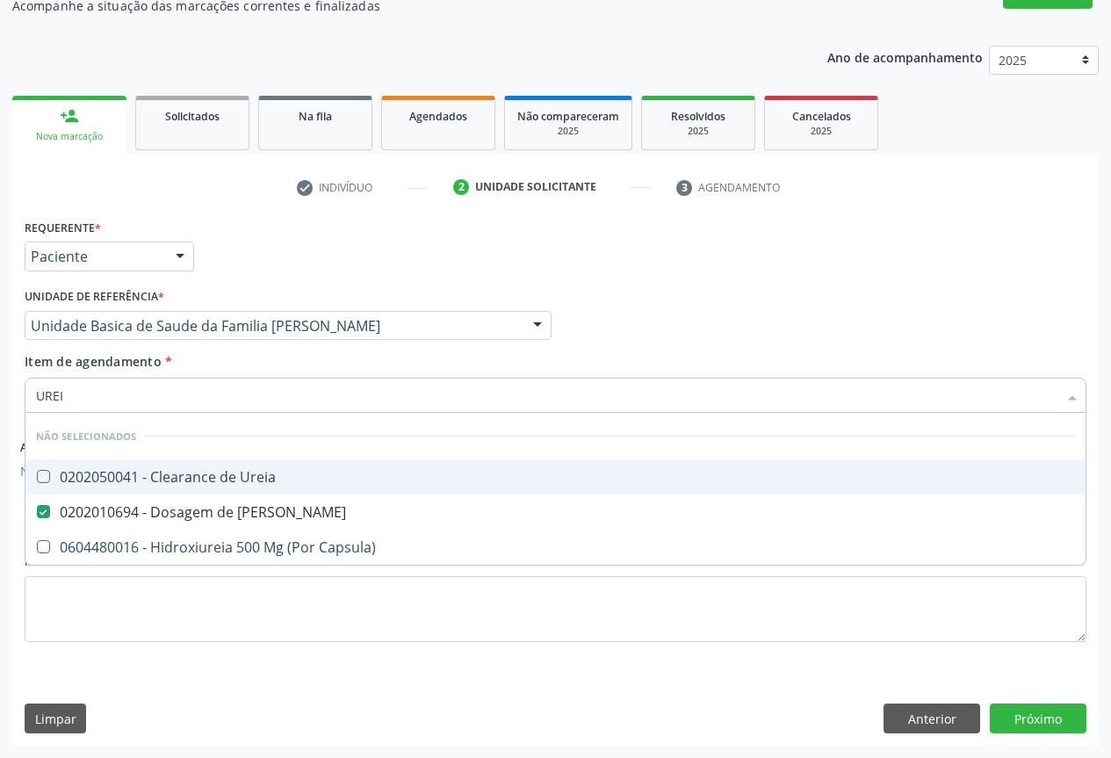
click at [241, 293] on div "Unidade de referência * Unidade Basica de Saude da Familia [PERSON_NAME] Unidad…" at bounding box center [288, 312] width 527 height 56
checkbox Ureia "true"
checkbox Capsula\) "true"
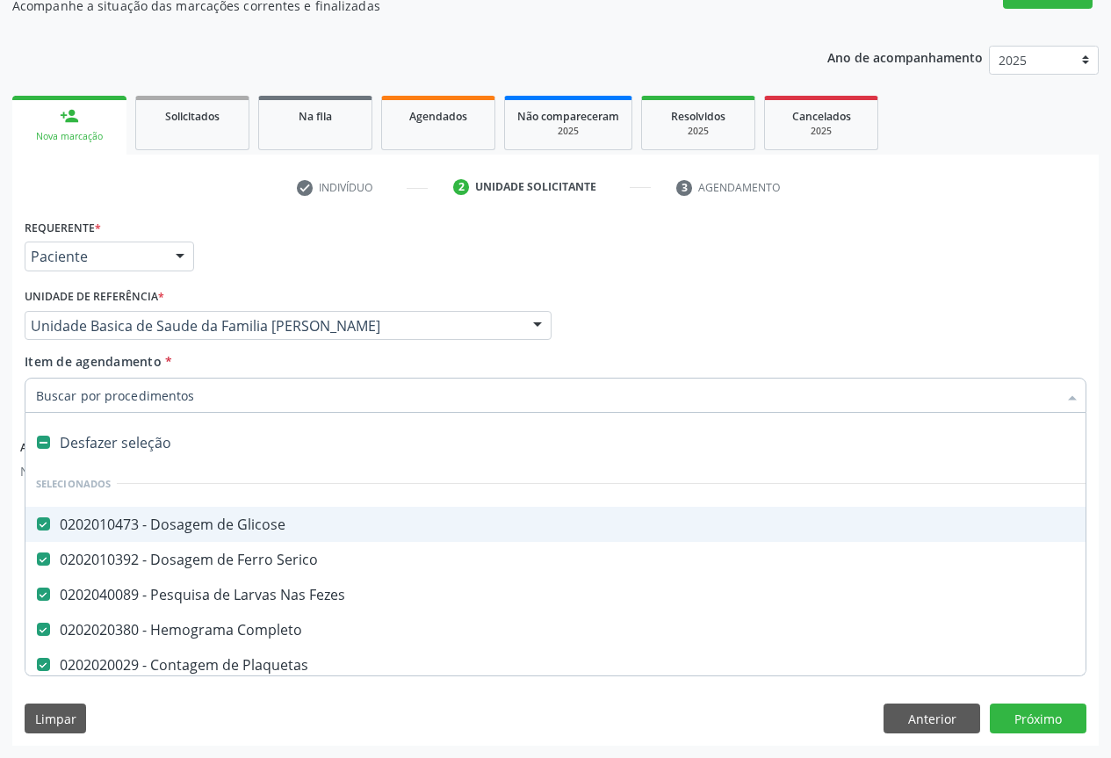
type input "C"
checkbox Ureia "false"
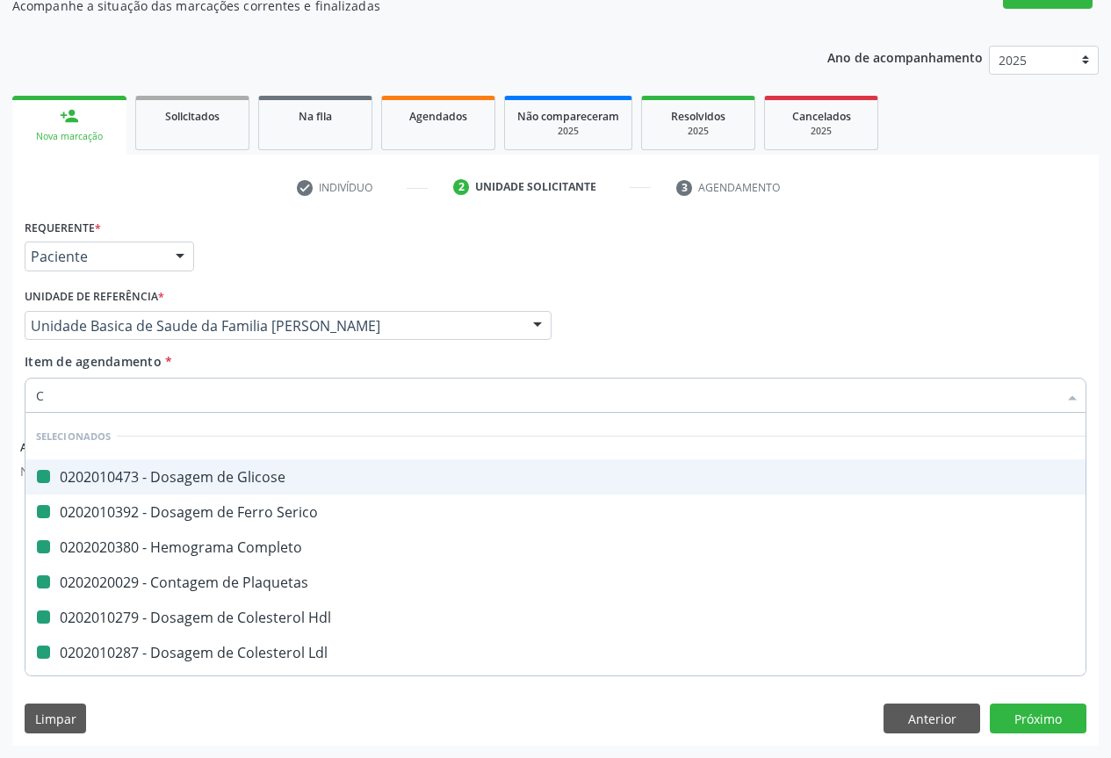
type input "CR"
checkbox Glicose "false"
checkbox Serico "false"
checkbox Completo "false"
checkbox Plaquetas "false"
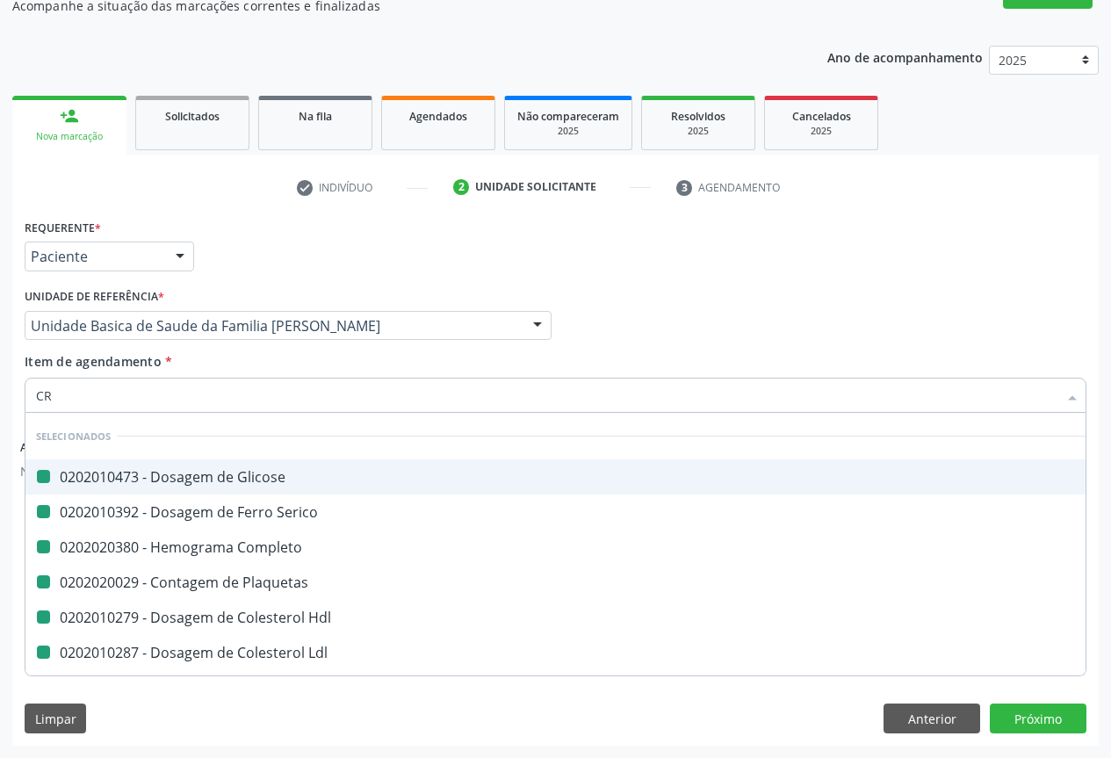
checkbox Hdl "false"
checkbox Ldl "false"
checkbox Total "false"
checkbox Triglicerideos "false"
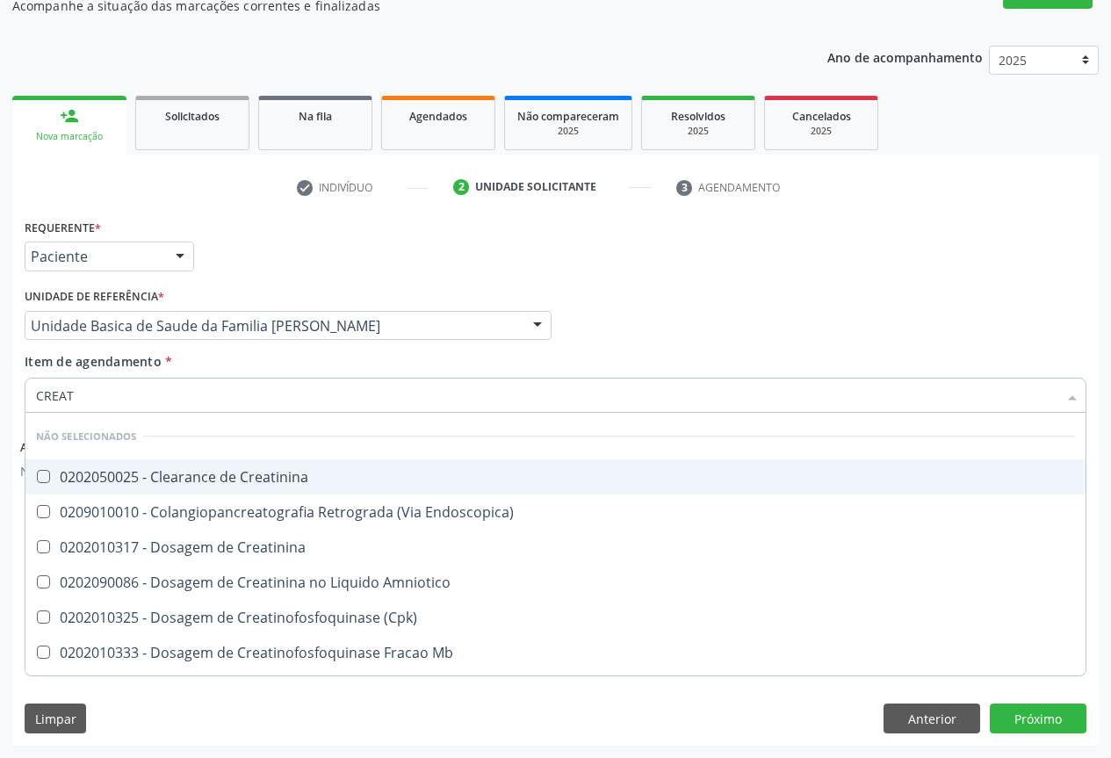
type input "CREATI"
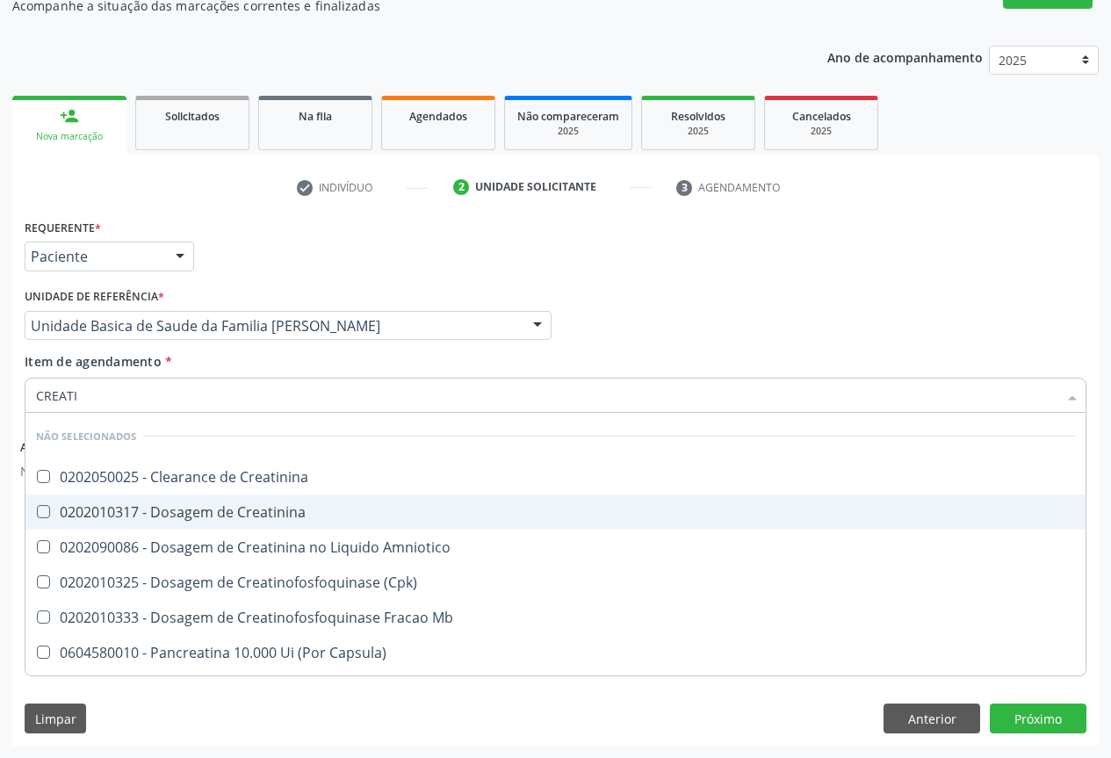
click at [147, 508] on div "0202010317 - Dosagem de Creatinina" at bounding box center [555, 512] width 1039 height 14
checkbox Creatinina "true"
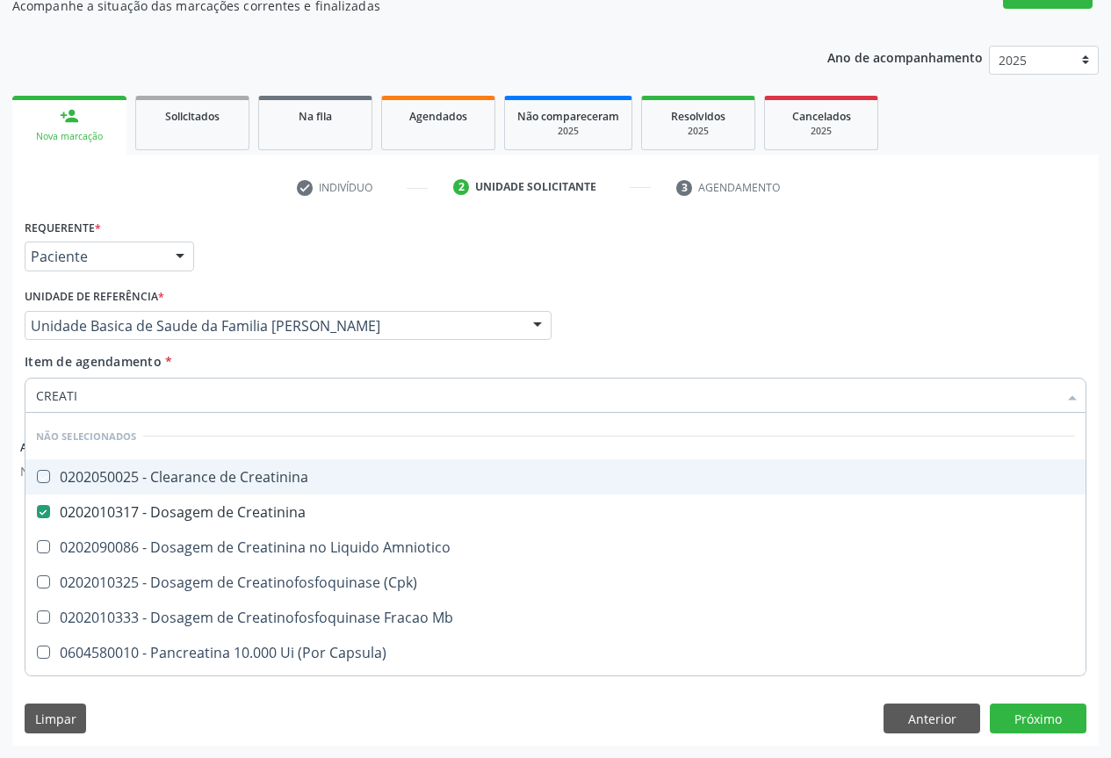
drag, startPoint x: 277, startPoint y: 286, endPoint x: 50, endPoint y: 433, distance: 270.5
click at [265, 293] on div "Unidade de referência * Unidade Basica de Saude da Familia [PERSON_NAME] Unidad…" at bounding box center [288, 312] width 527 height 56
checkbox Creatinina "true"
checkbox Amniotico "true"
checkbox \(Cpk\) "true"
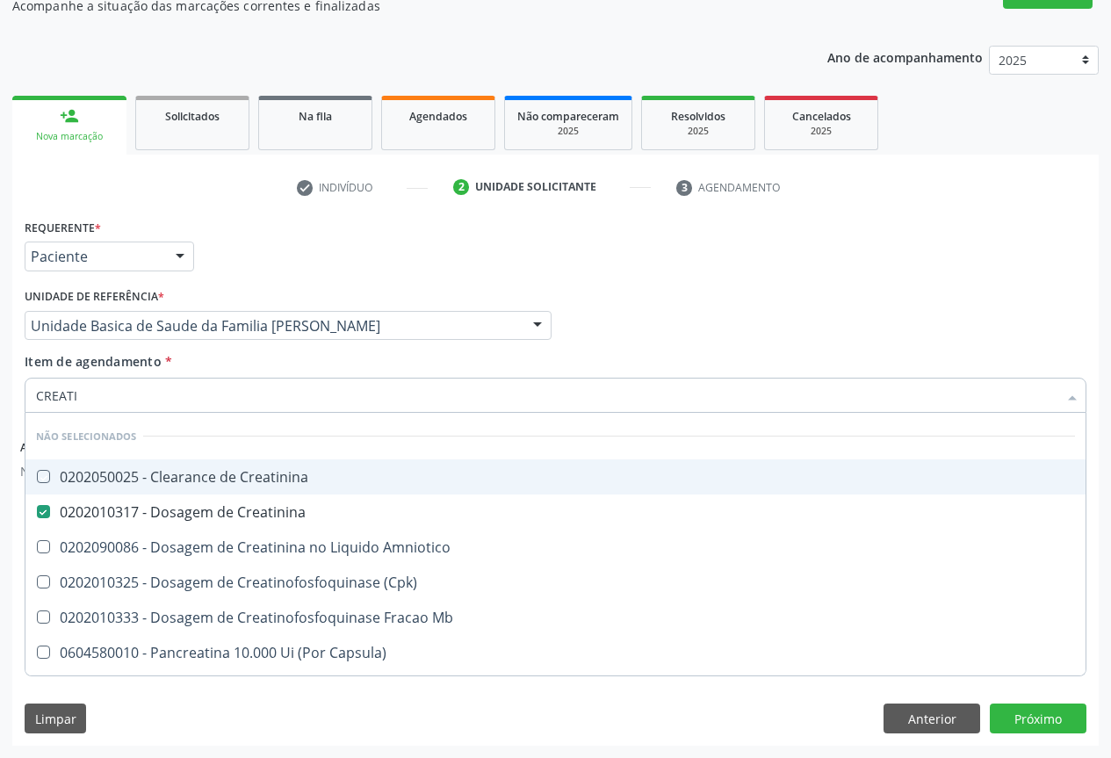
checkbox Mb "true"
checkbox Capsula\) "true"
checkbox Pancreaticos "true"
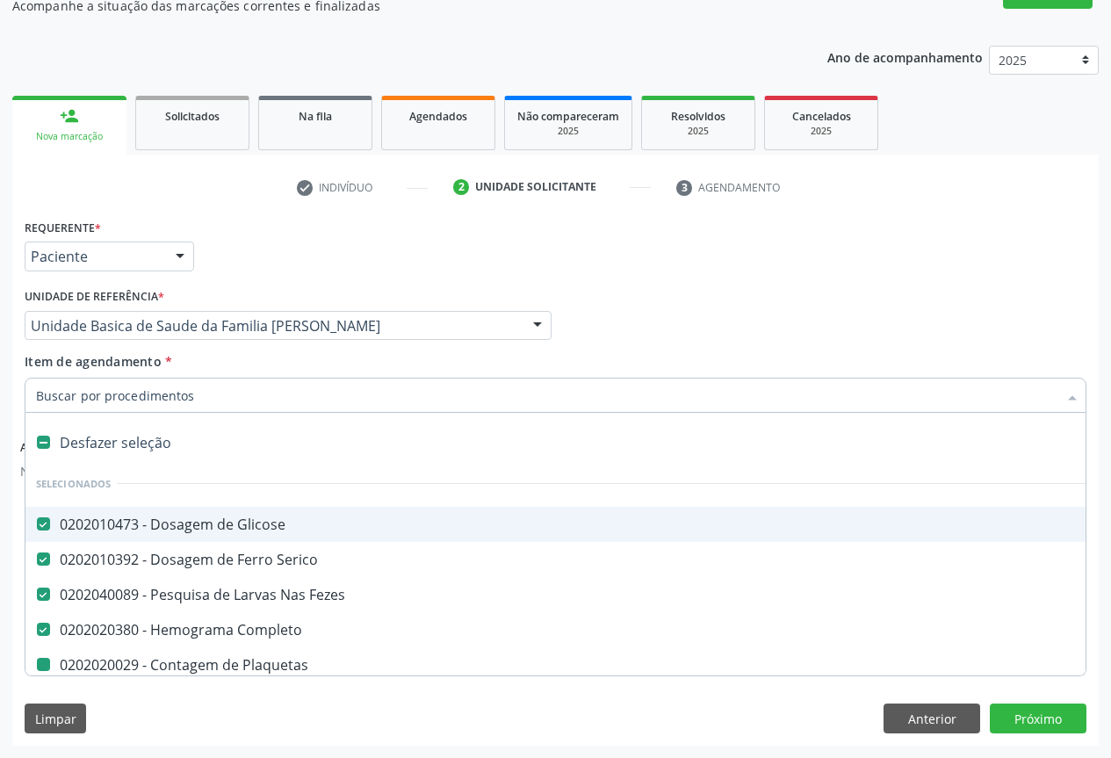
type input "U"
checkbox Plaquetas "false"
checkbox Hdl "false"
checkbox Ldl "false"
checkbox Total "false"
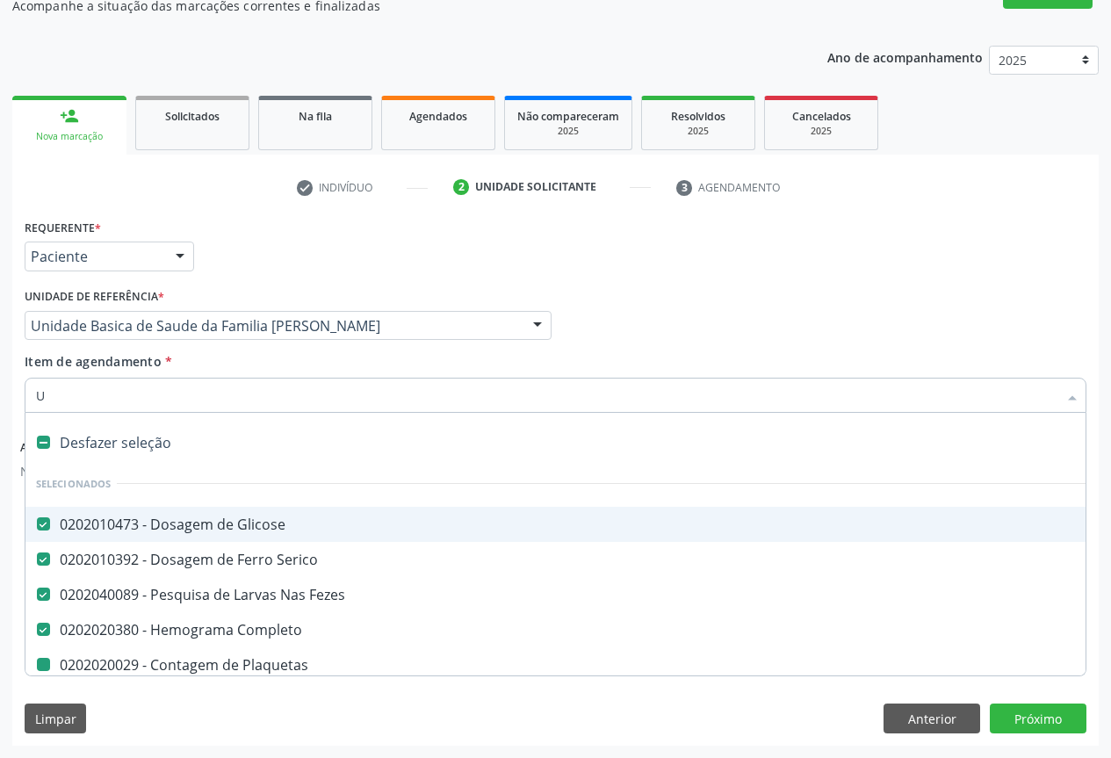
checkbox Triglicerideos "false"
checkbox Ureia "false"
checkbox Creatinina "false"
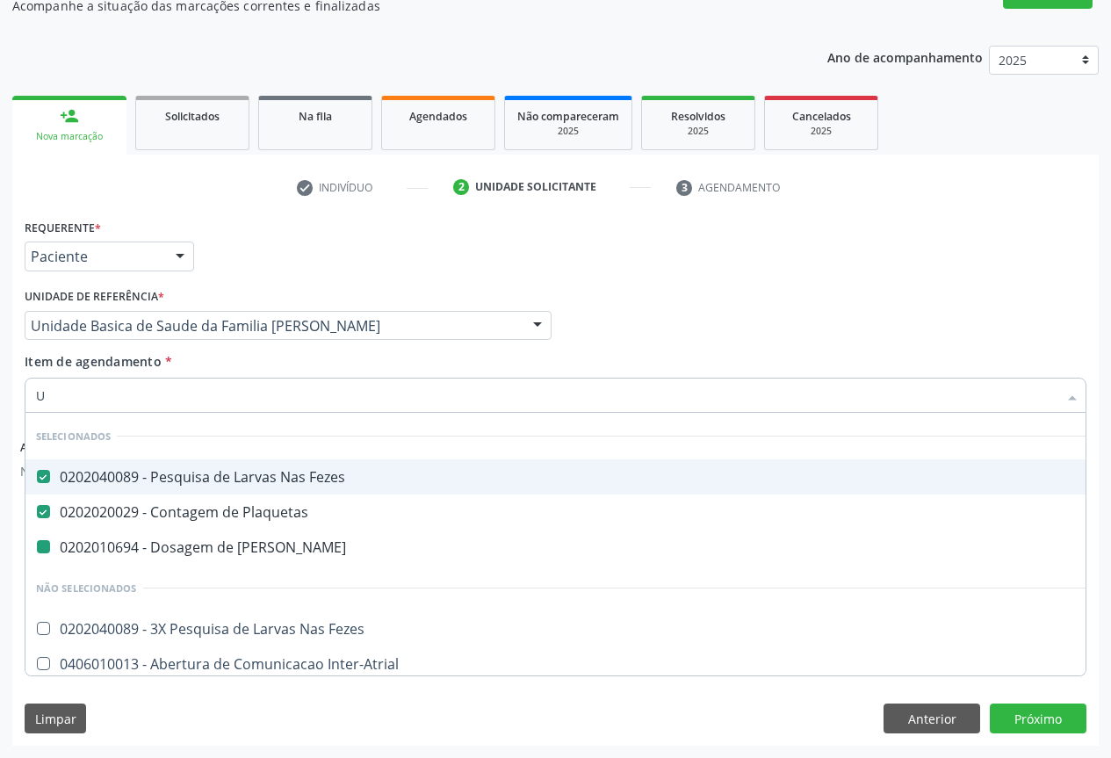
type input "UR"
checkbox Ureia "false"
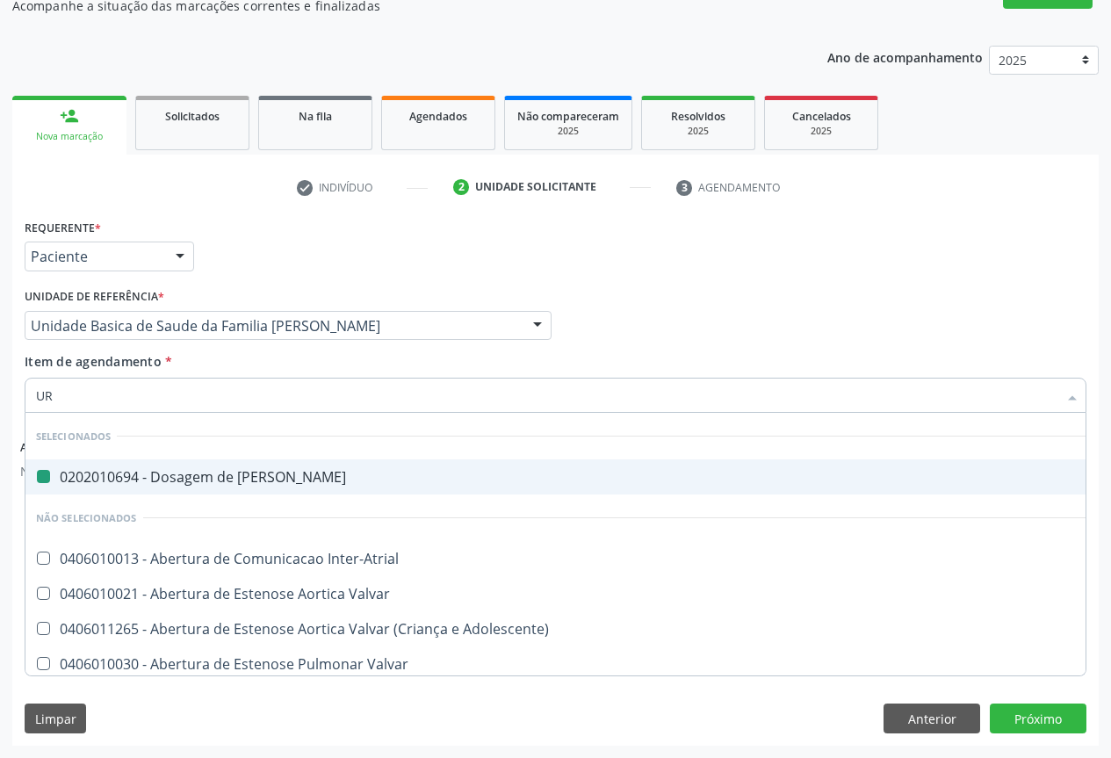
type input "URN"
checkbox Ureia "false"
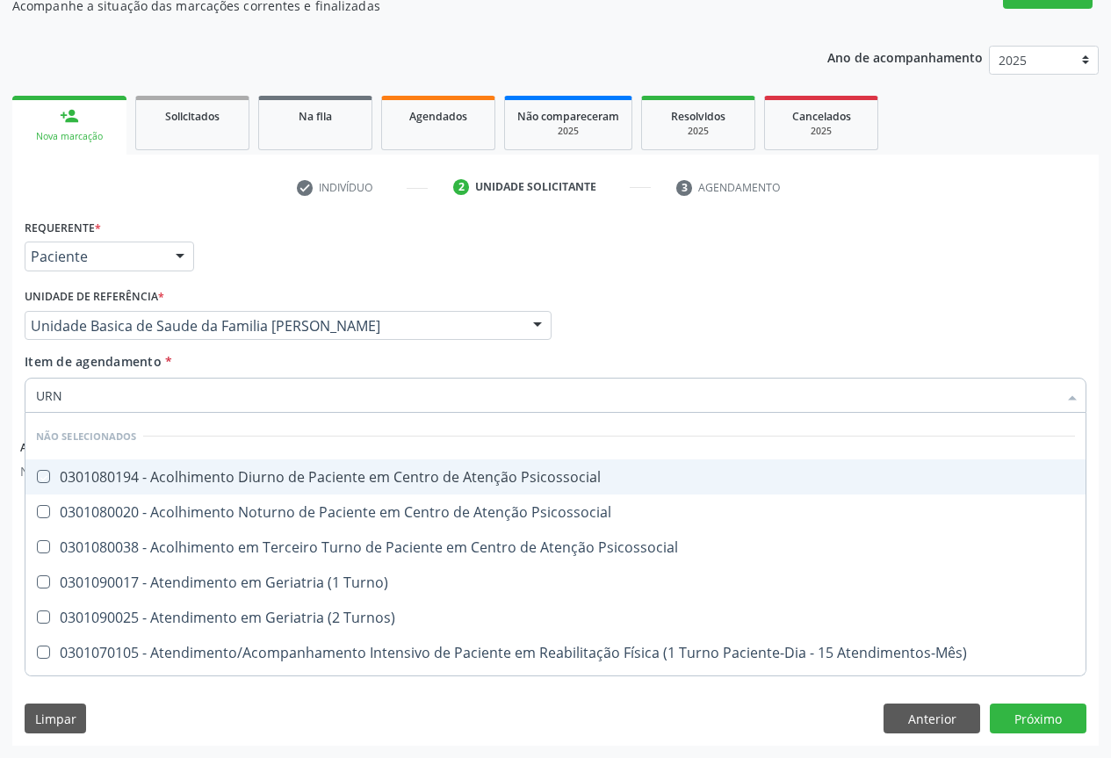
type input "UR"
checkbox Psicossocial "true"
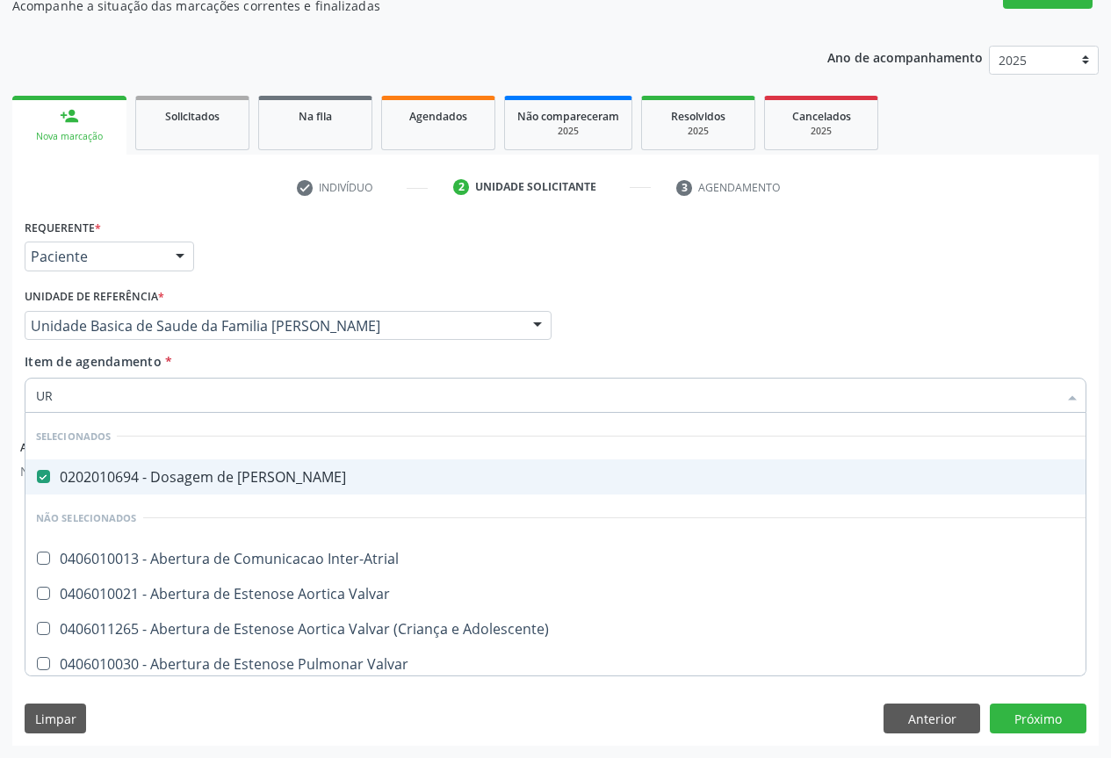
type input "URI"
checkbox Ureia "false"
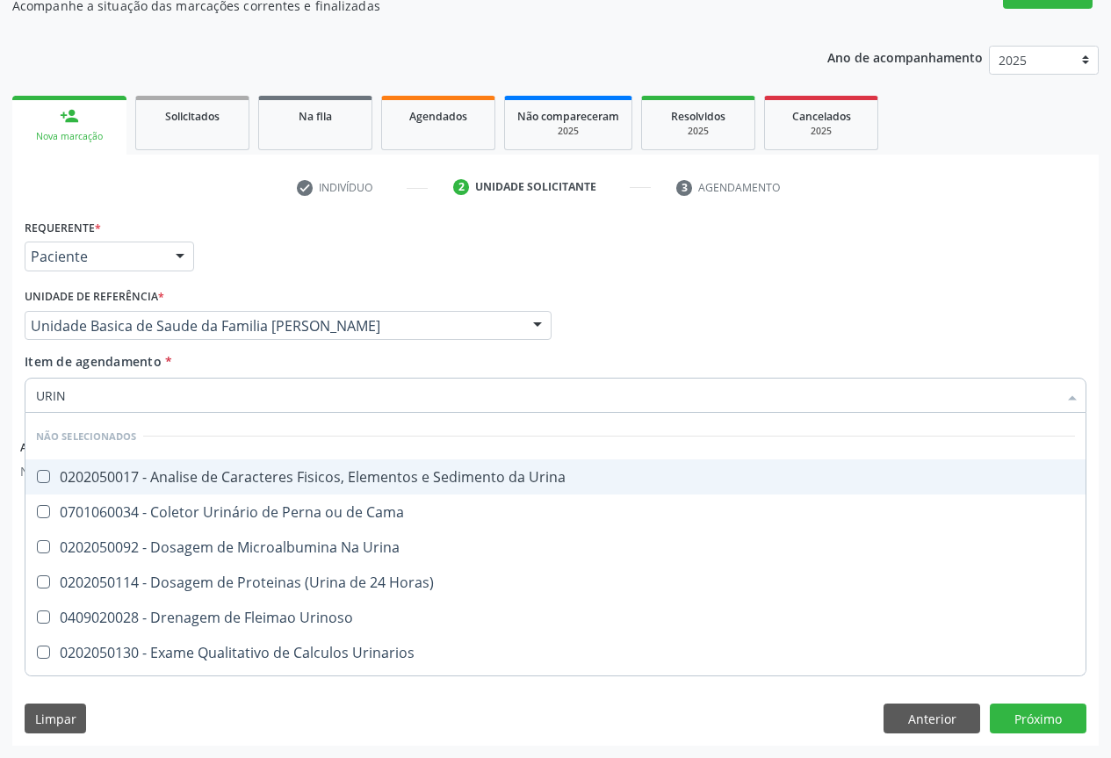
type input "URINA"
click at [121, 484] on div "0202050017 - Analise de Caracteres Fisicos, Elementos e Sedimento da Urina" at bounding box center [555, 477] width 1039 height 14
checkbox Urina "true"
drag, startPoint x: 310, startPoint y: 209, endPoint x: 228, endPoint y: 268, distance: 100.7
click at [307, 210] on div "check Indivíduo 2 Unidade solicitante 3 Agendamento CNS * 702 0003 8739 4088 No…" at bounding box center [555, 459] width 1087 height 573
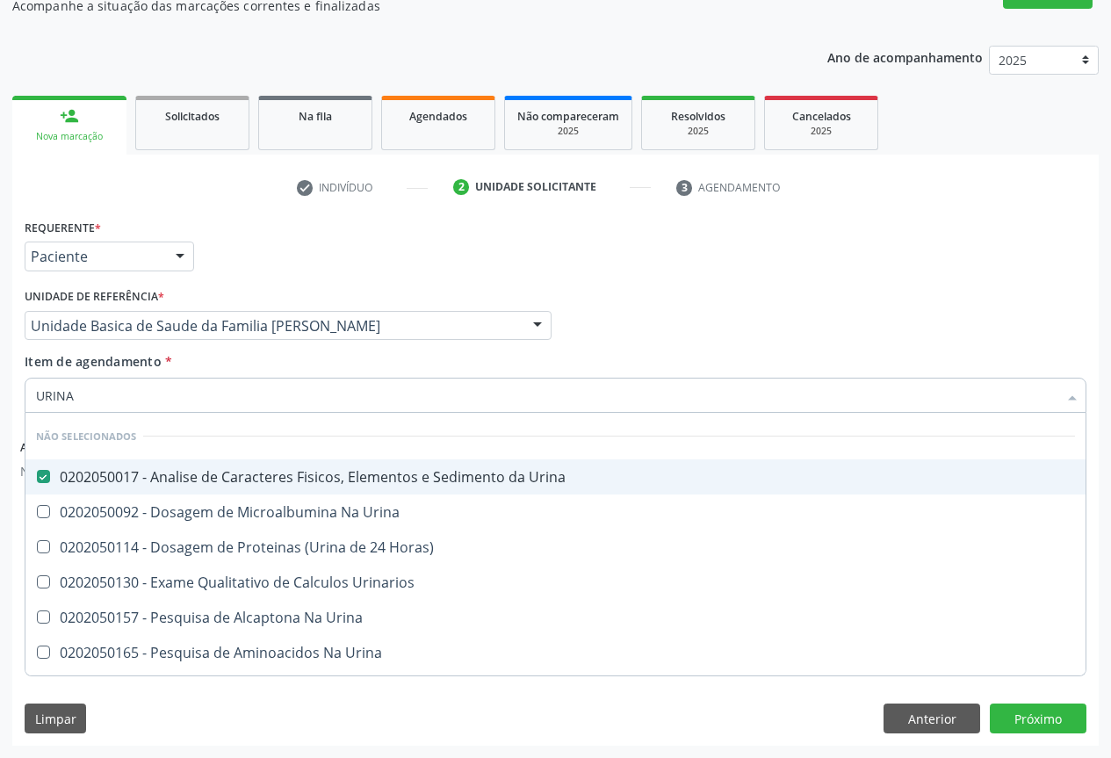
checkbox Horas\) "true"
checkbox Urinarios "true"
checkbox Urina "true"
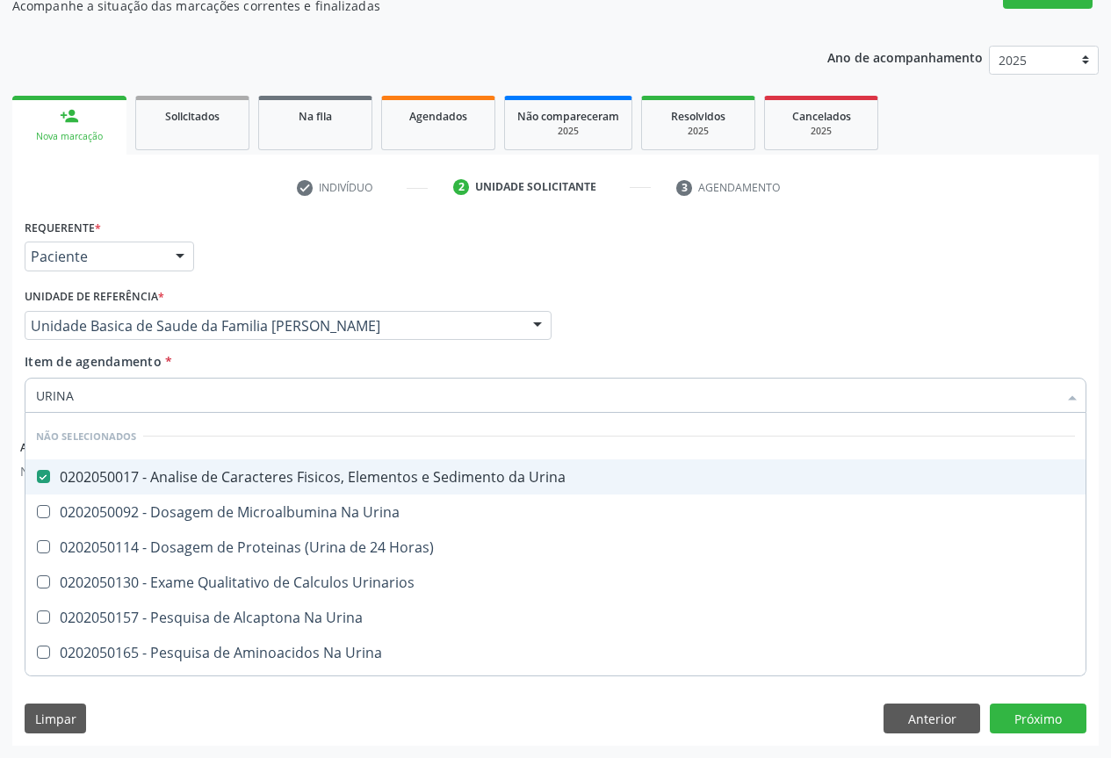
checkbox Urina "true"
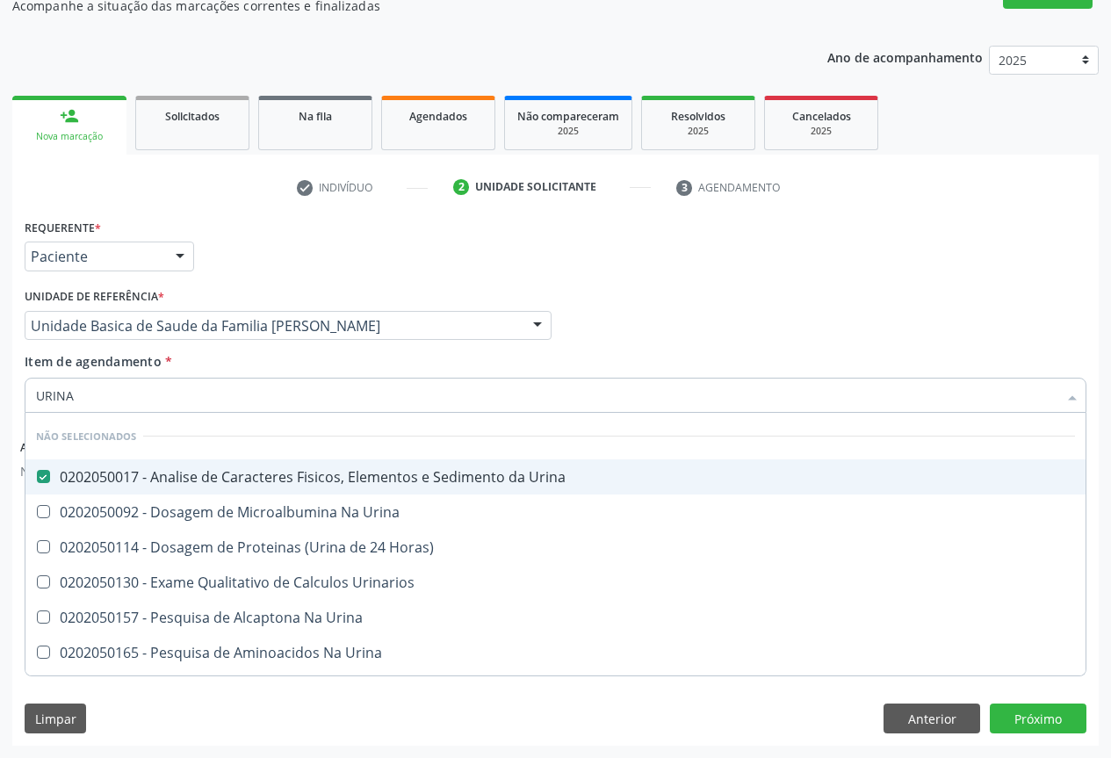
checkbox Urina "true"
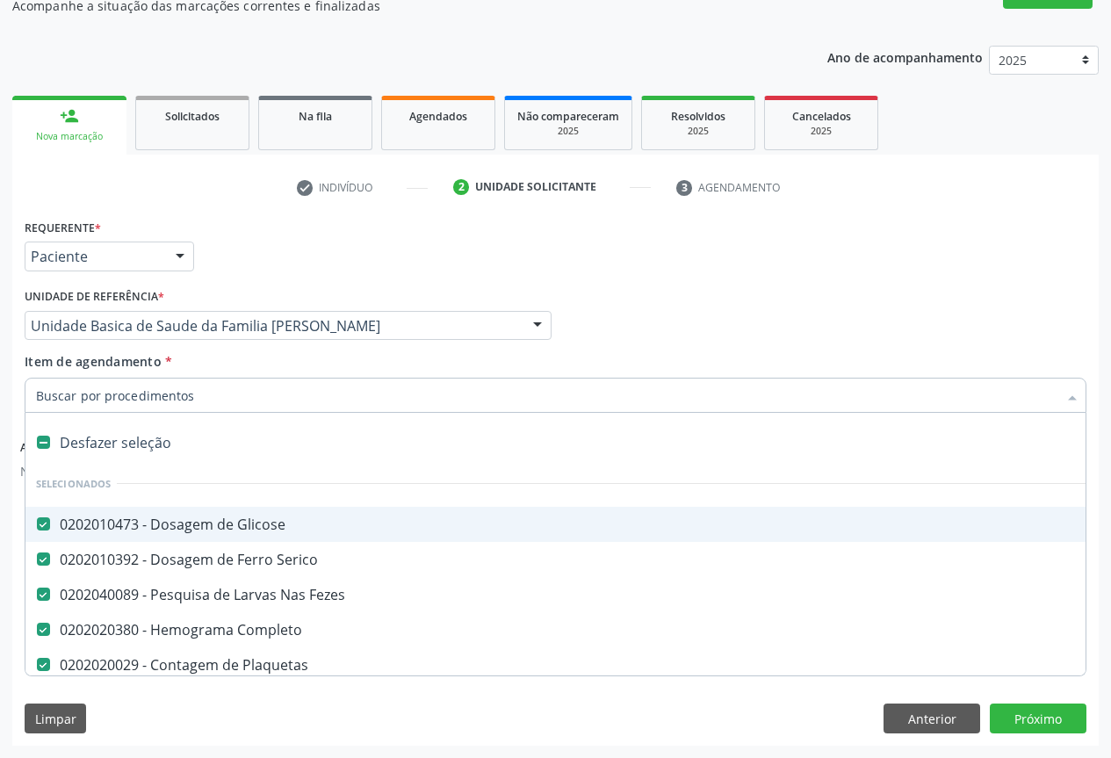
type input "T"
checkbox Ureia "false"
checkbox Creatinina "false"
checkbox Urina "false"
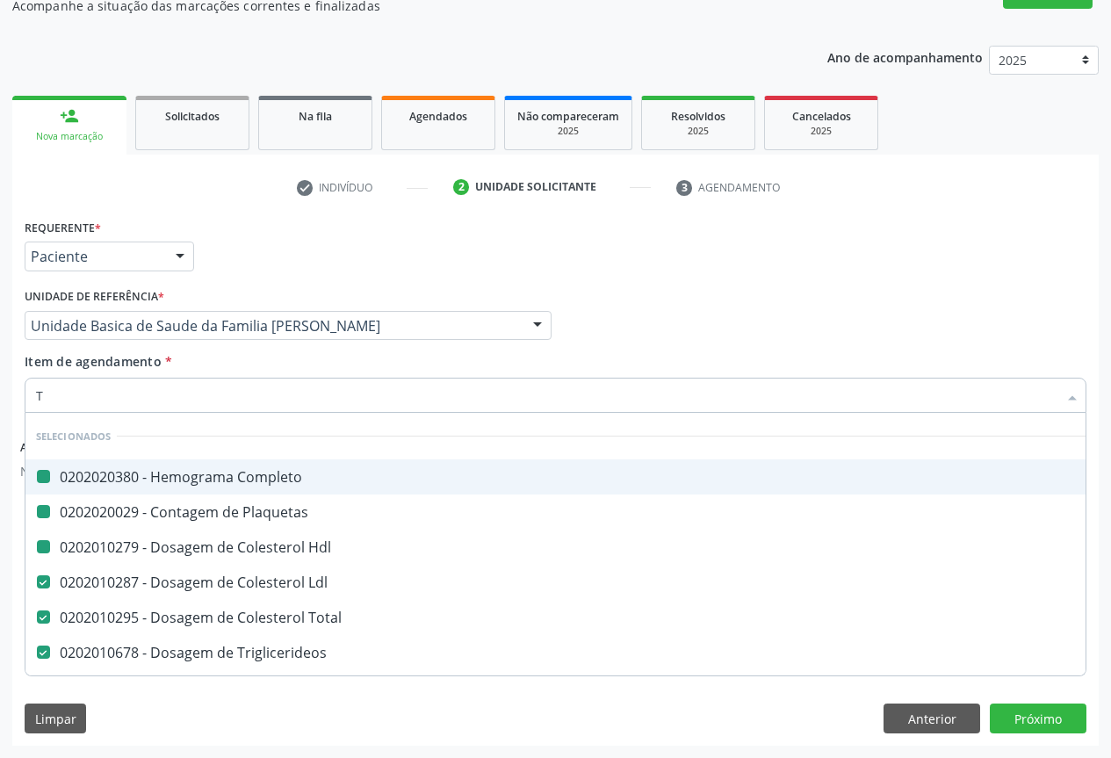
type input "TG"
checkbox Completo "false"
checkbox Hdl "false"
checkbox Plaquetas "false"
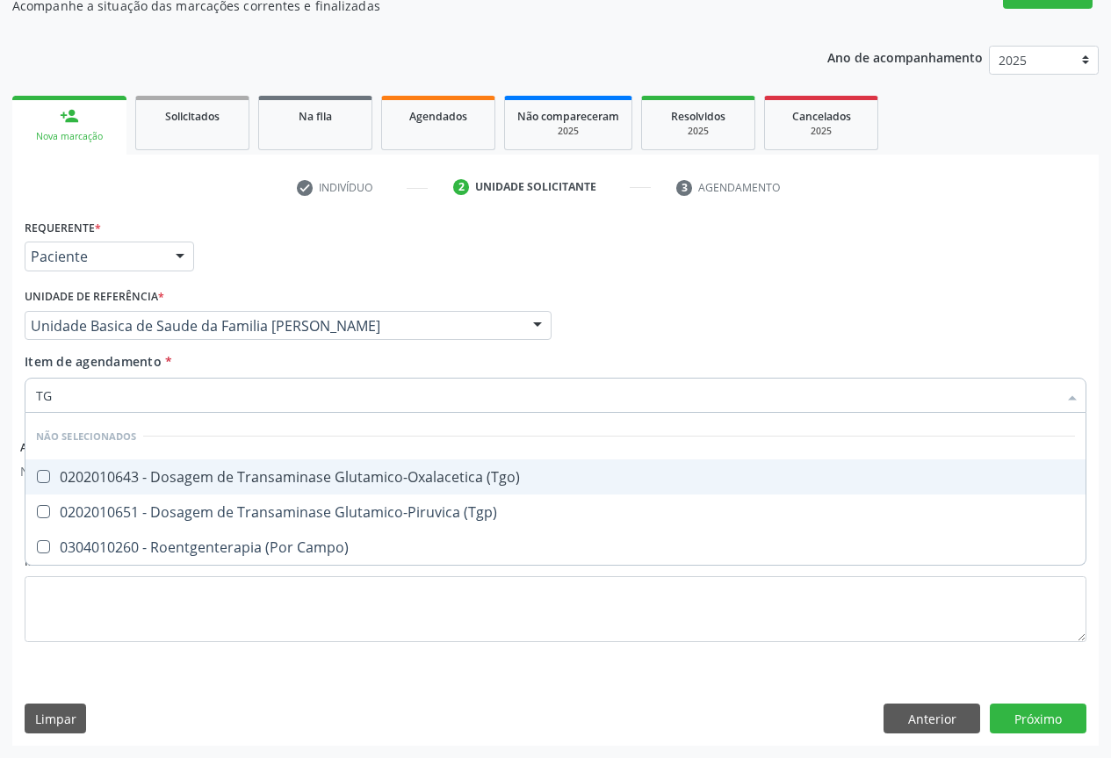
drag, startPoint x: 143, startPoint y: 476, endPoint x: 134, endPoint y: 495, distance: 20.8
click at [142, 481] on div "0202010643 - Dosagem de Transaminase Glutamico-Oxalacetica (Tgo)" at bounding box center [555, 477] width 1039 height 14
checkbox \(Tgo\) "true"
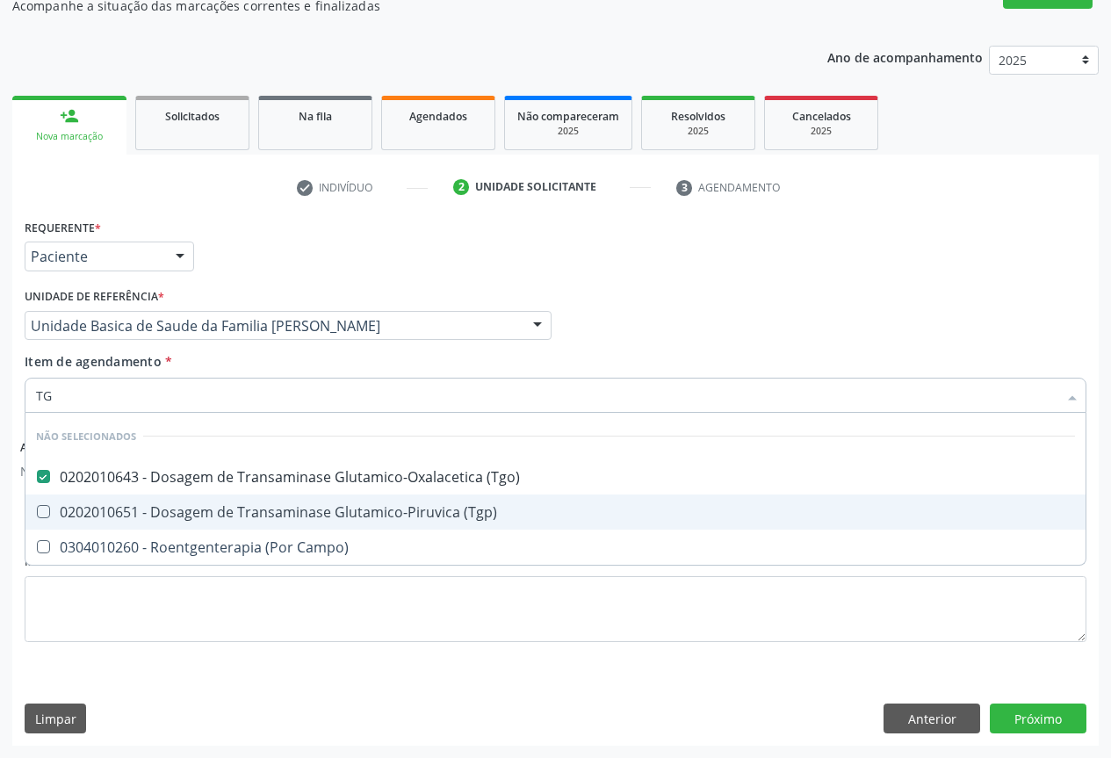
drag, startPoint x: 131, startPoint y: 502, endPoint x: 134, endPoint y: 487, distance: 16.0
click at [131, 505] on div "0202010651 - Dosagem de Transaminase Glutamico-Piruvica (Tgp)" at bounding box center [555, 512] width 1039 height 14
checkbox \(Tgp\) "true"
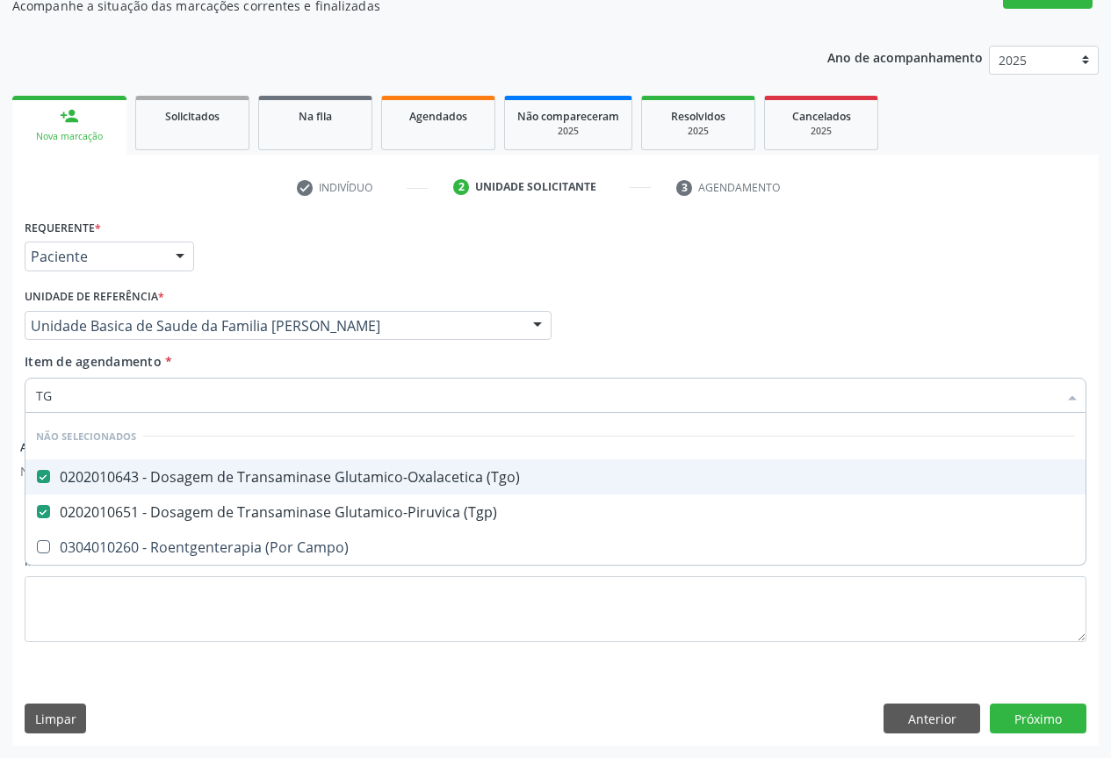
click at [221, 293] on div "Unidade de referência * Unidade Basica de Saude da Familia [PERSON_NAME] Unidad…" at bounding box center [288, 312] width 527 height 56
checkbox Campo\) "true"
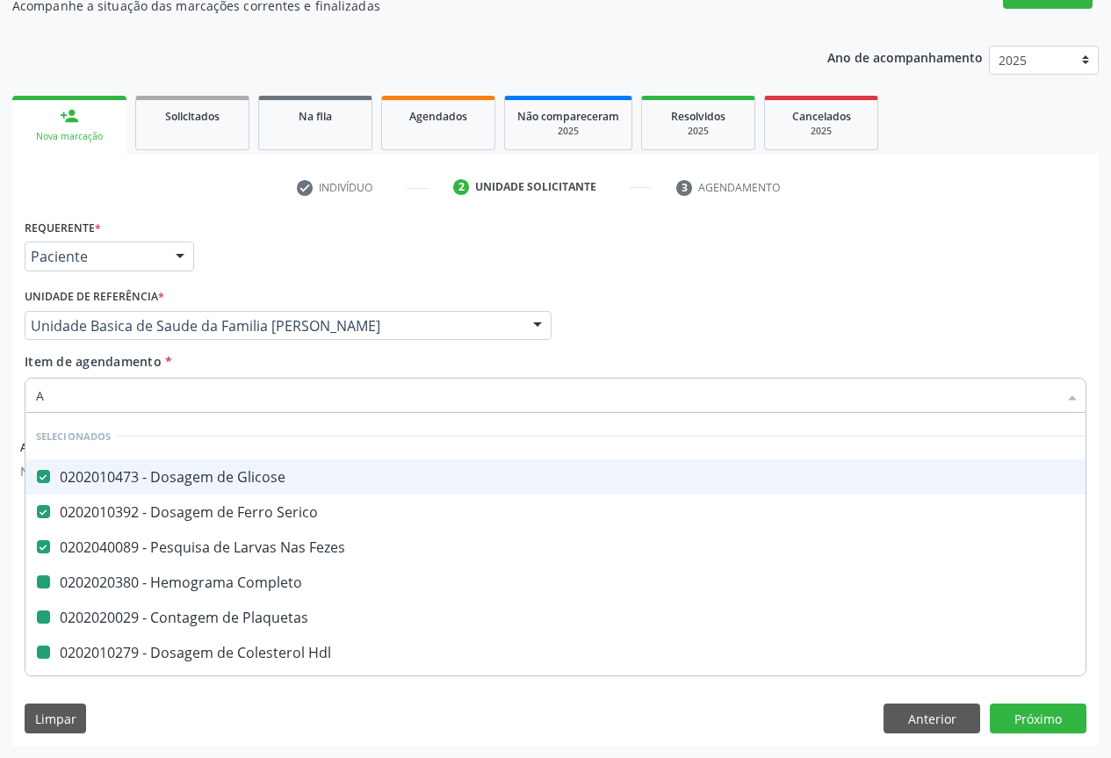
type input "AC"
checkbox Completo "false"
checkbox Plaquetas "false"
checkbox Hdl "false"
checkbox Ldl "false"
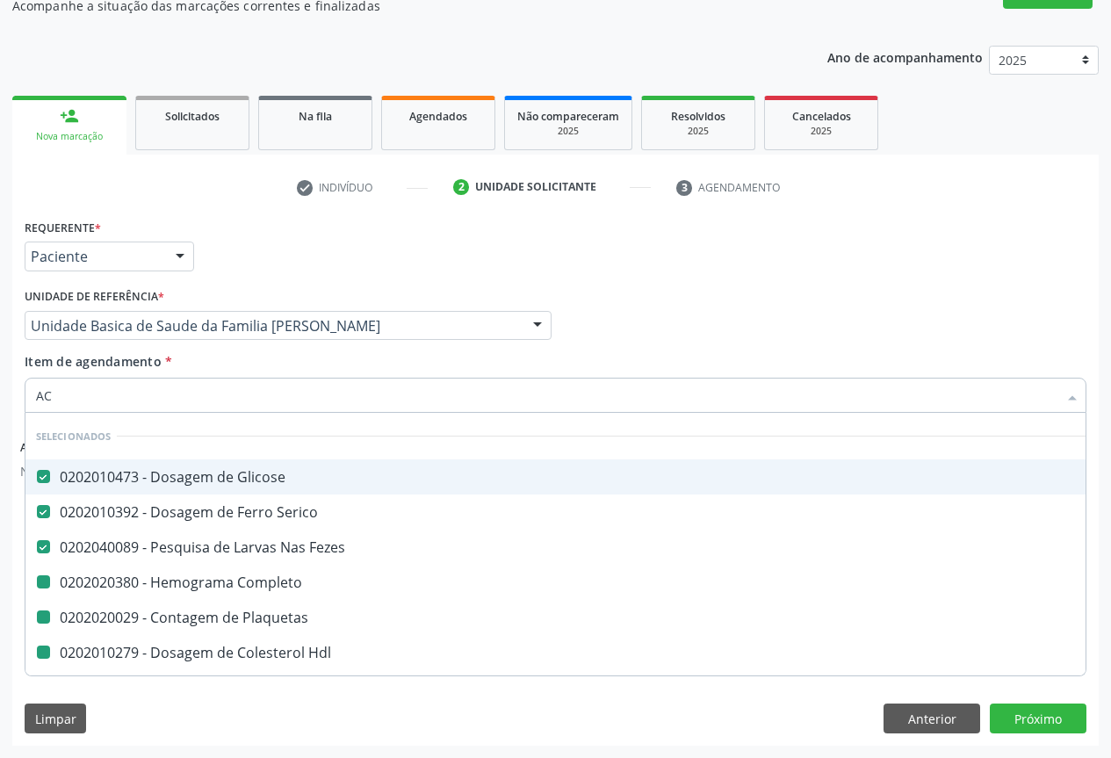
checkbox Total "false"
checkbox Triglicerideos "false"
checkbox Ureia "false"
checkbox Creatinina "false"
checkbox Urina "false"
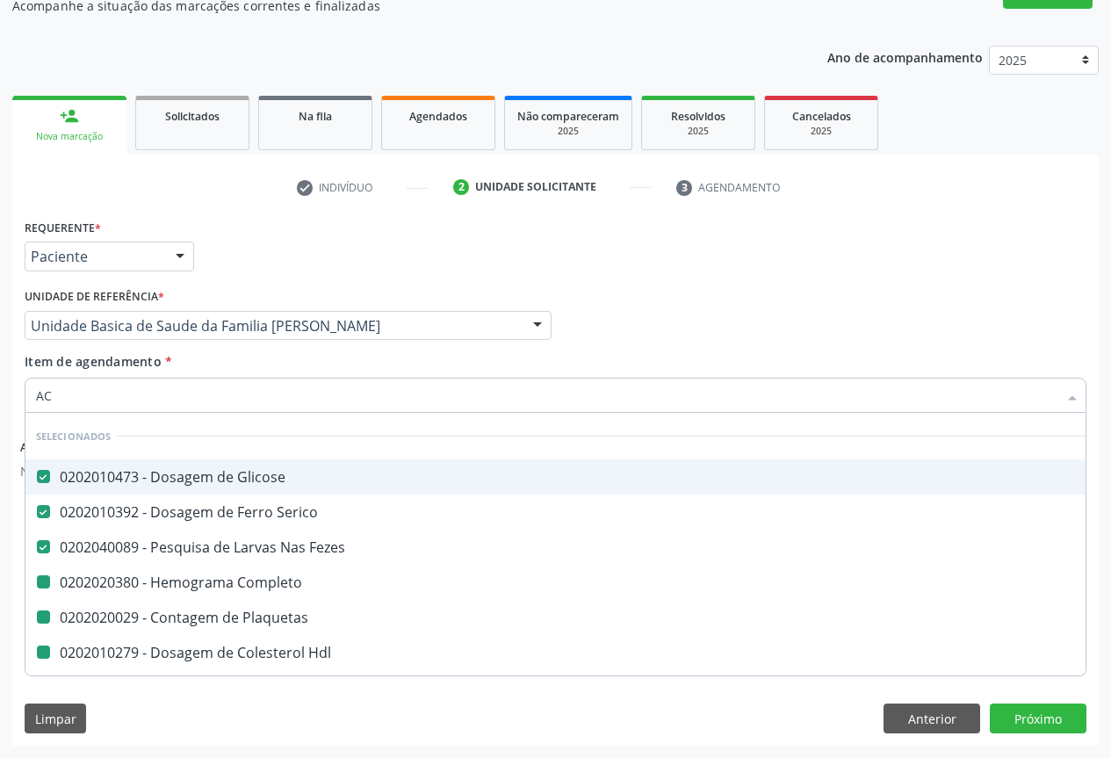
checkbox \(Tgo\) "false"
checkbox \(Tgp\) "false"
type input "ACI"
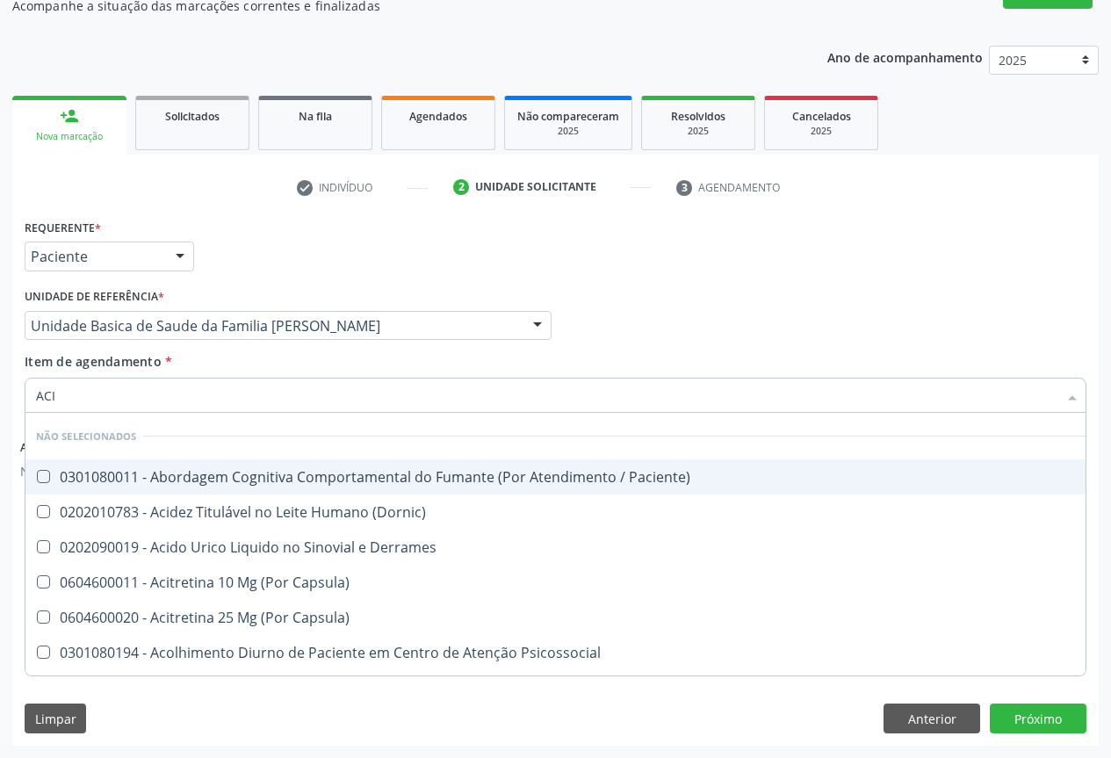
checkbox Paciente\) "false"
checkbox \(Dornic\) "false"
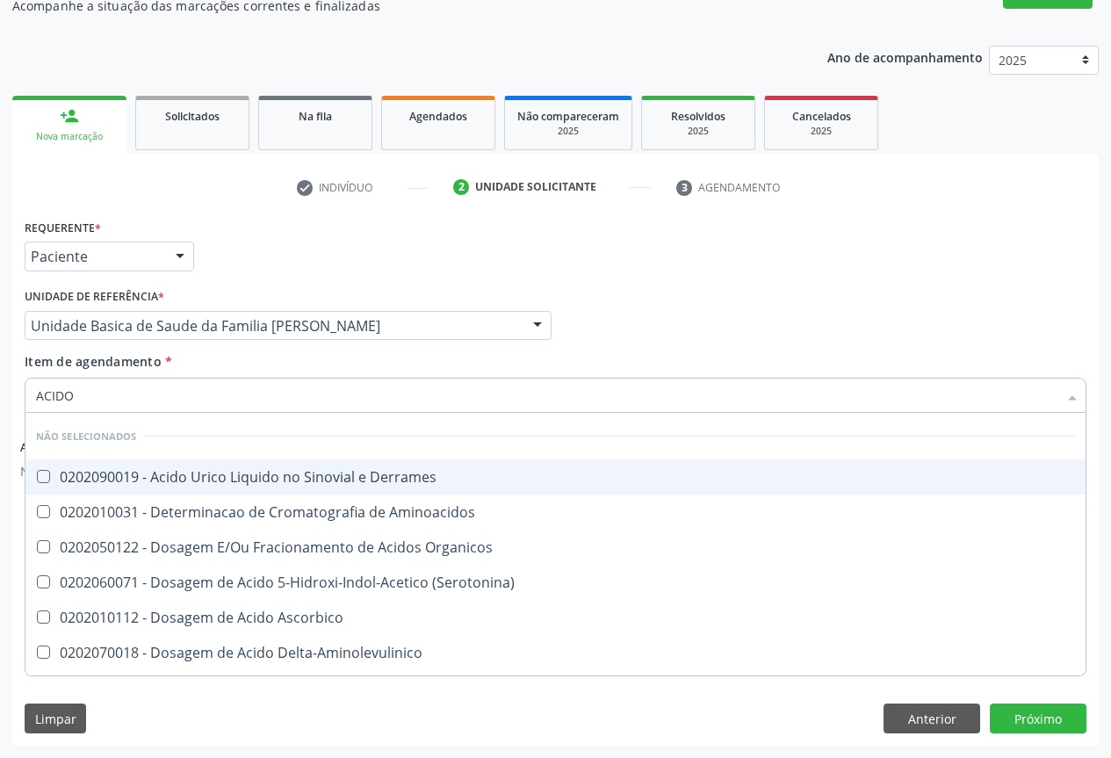
type input "ACIDO U"
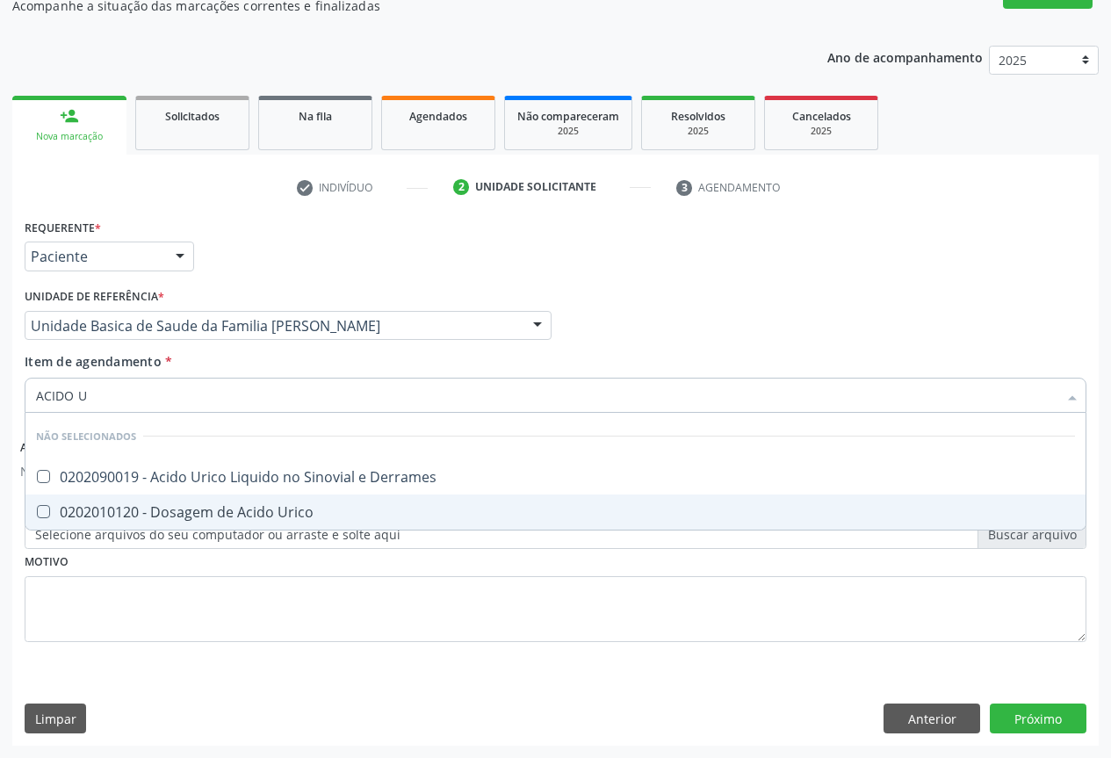
click at [101, 496] on span "0202010120 - Dosagem de Acido Urico" at bounding box center [555, 512] width 1060 height 35
checkbox Urico "true"
click at [1008, 719] on button "Próximo" at bounding box center [1038, 719] width 97 height 30
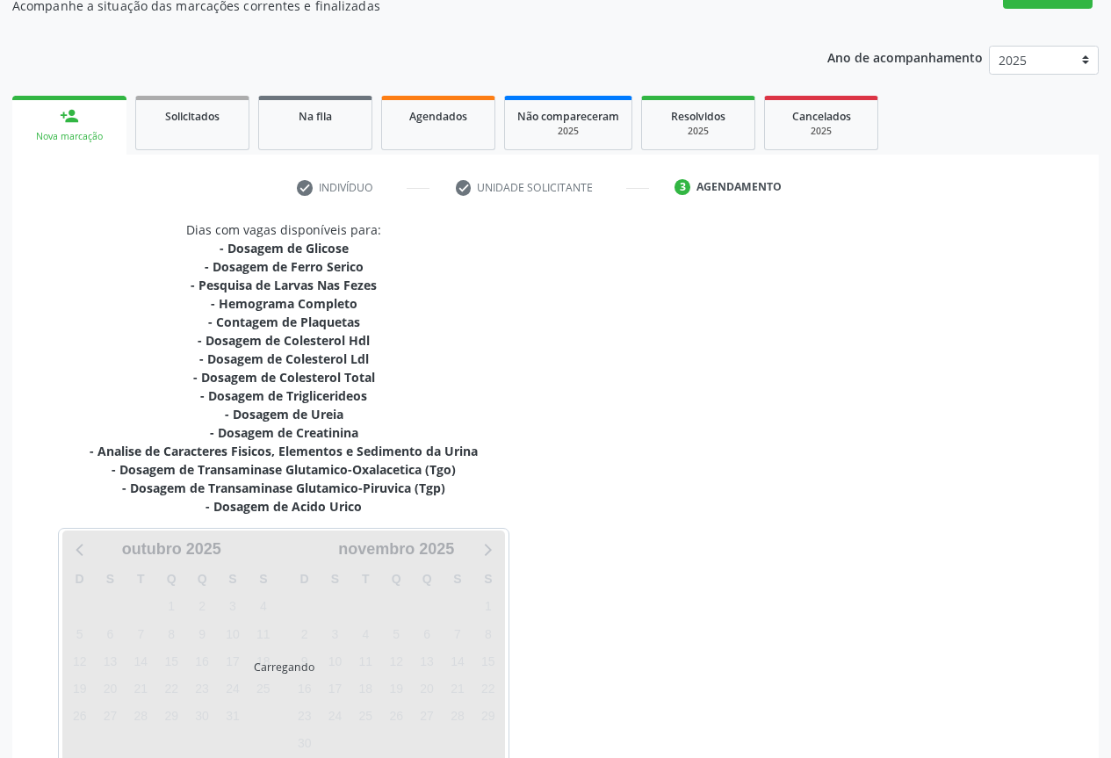
scroll to position [264, 0]
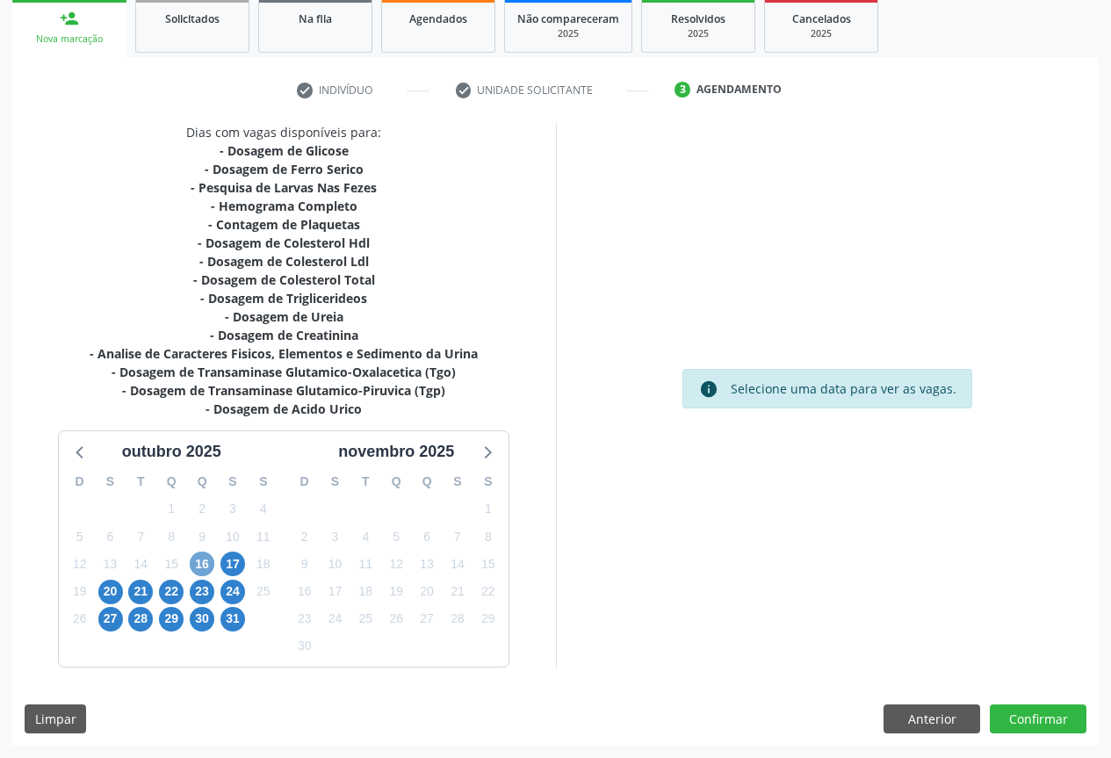
click at [205, 569] on span "16" at bounding box center [202, 564] width 25 height 25
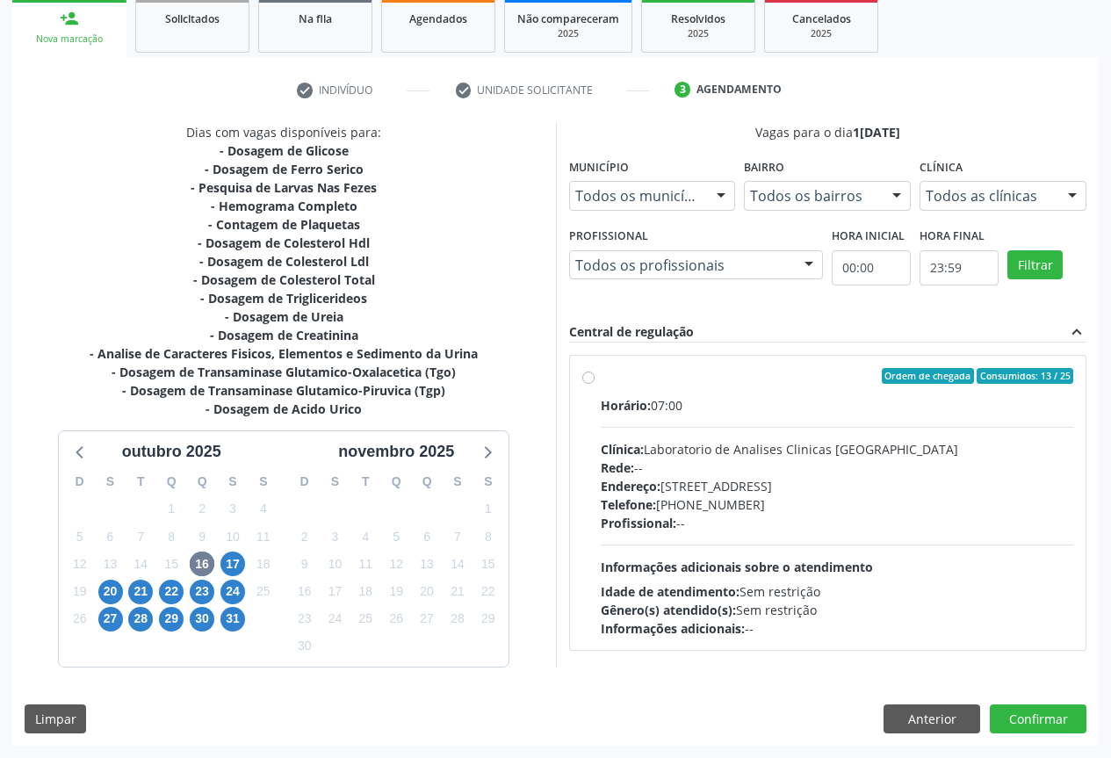
click at [742, 517] on div "Profissional: --" at bounding box center [837, 523] width 473 height 18
click at [595, 384] on input "Ordem de chegada Consumidos: 13 / 25 Horário: 07:00 Clínica: Laboratorio de Ana…" at bounding box center [588, 376] width 12 height 16
radio input "true"
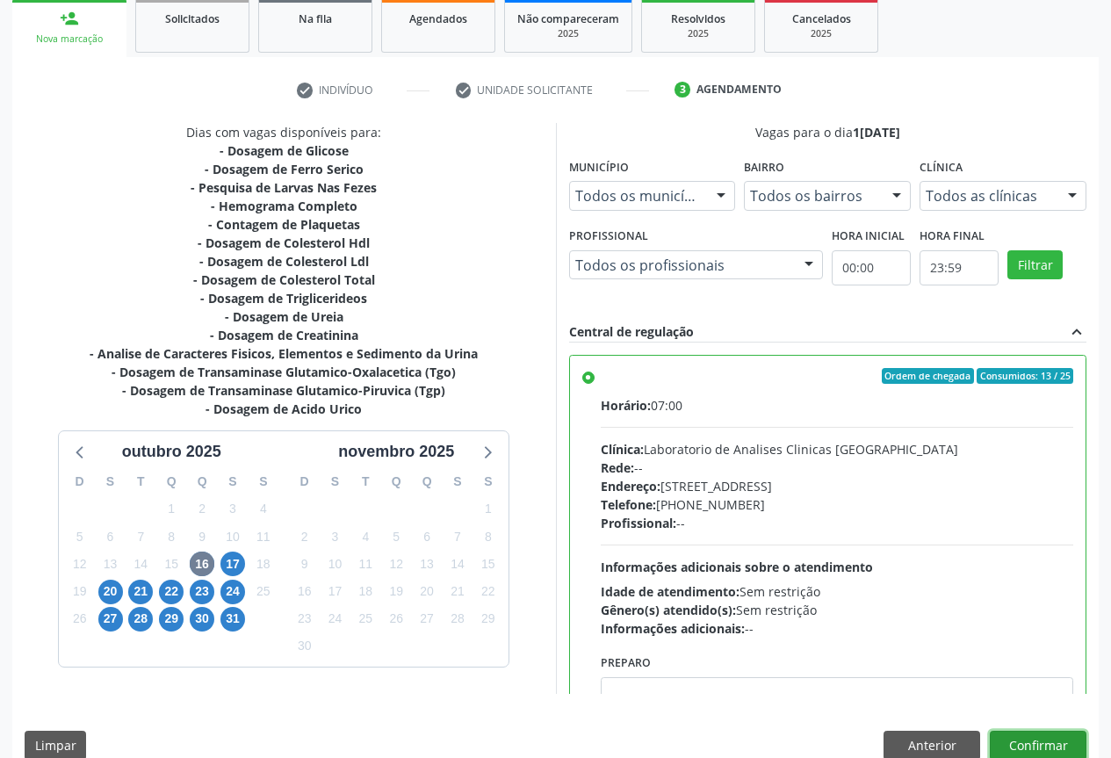
click at [1006, 737] on button "Confirmar" at bounding box center [1038, 746] width 97 height 30
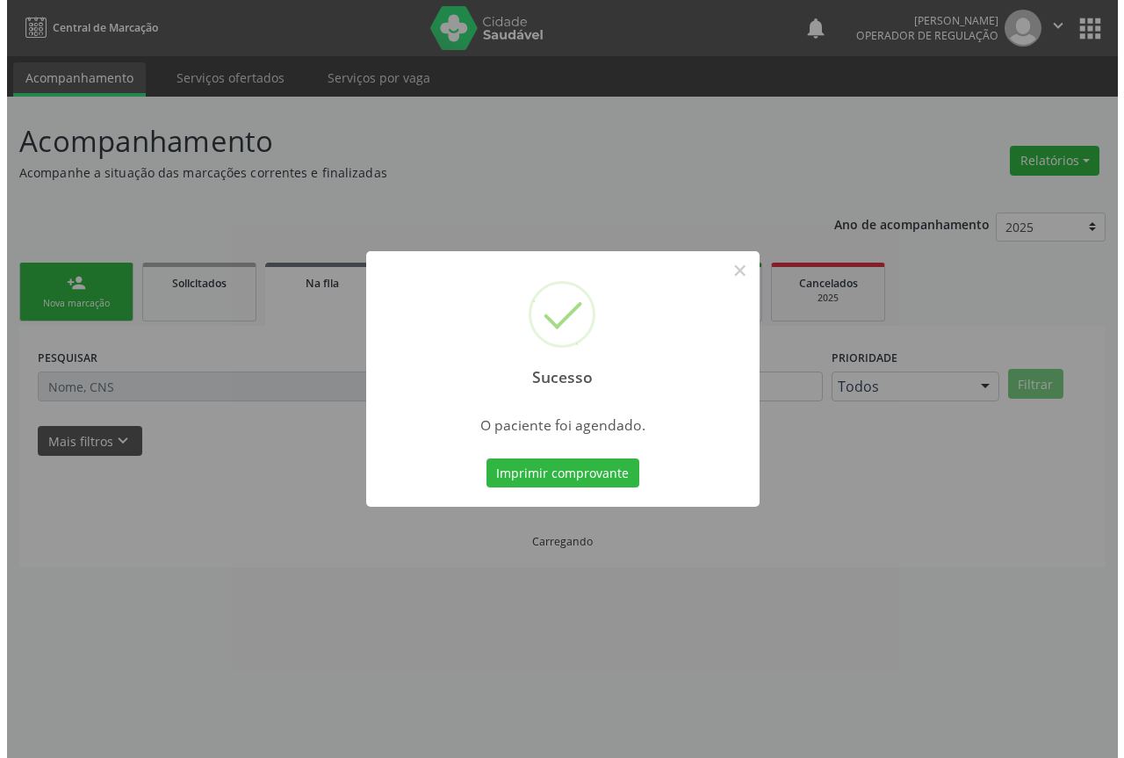
scroll to position [0, 0]
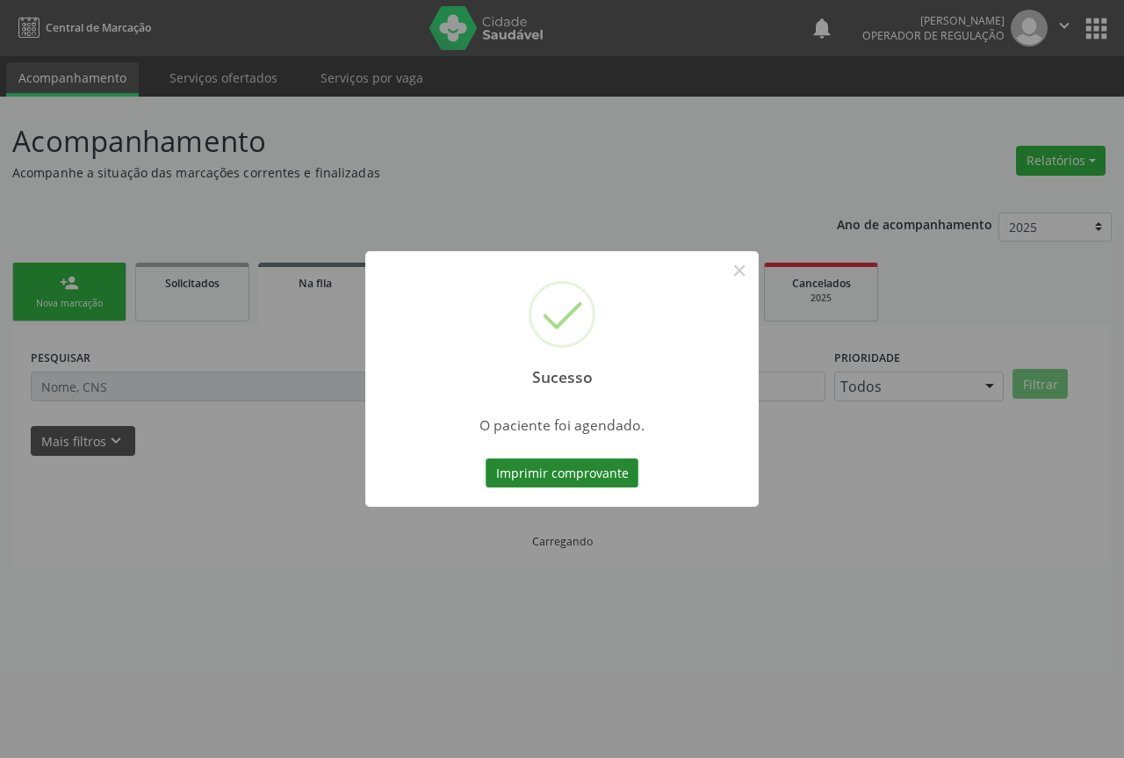
click at [539, 481] on button "Imprimir comprovante" at bounding box center [562, 474] width 153 height 30
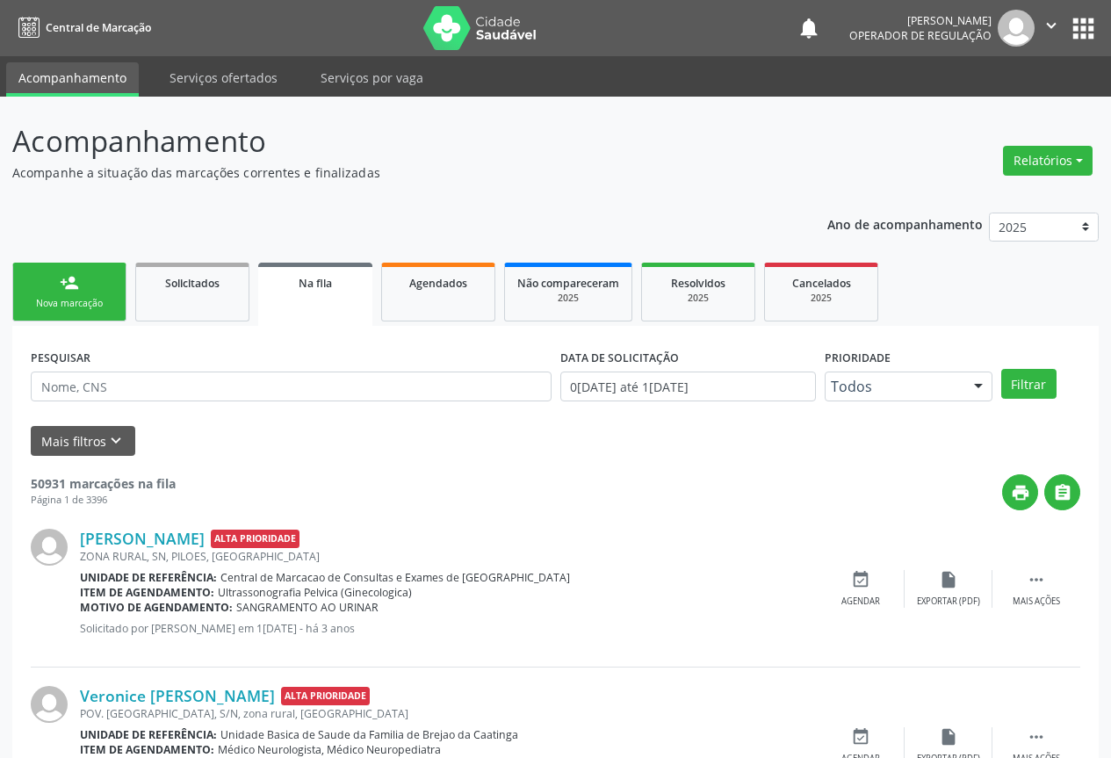
click at [103, 314] on link "person_add Nova marcação" at bounding box center [69, 292] width 114 height 59
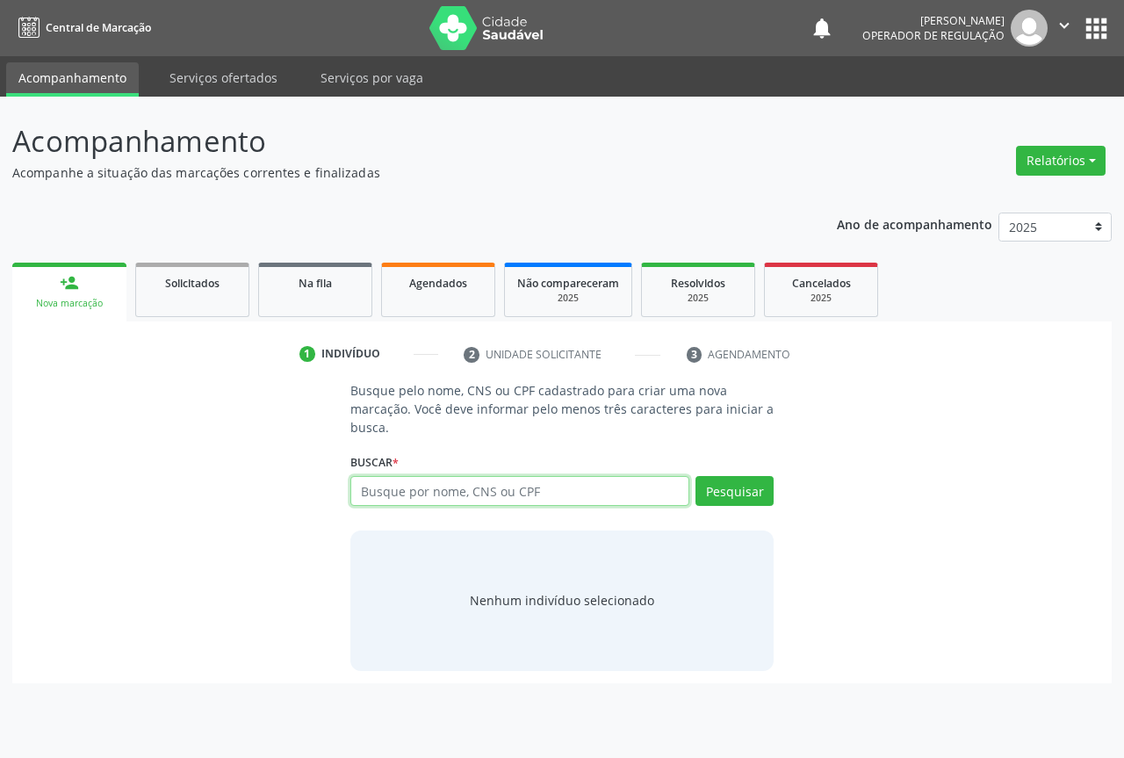
click at [382, 496] on input "text" at bounding box center [520, 491] width 339 height 30
type input "704105844200450"
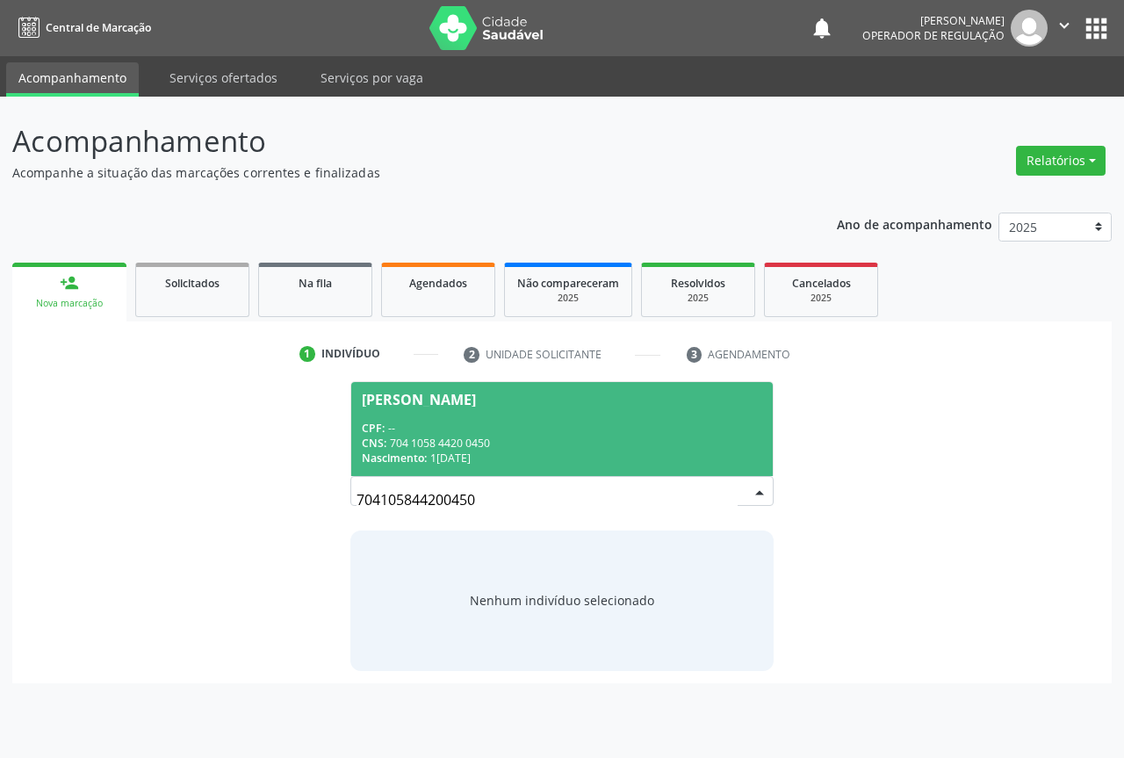
click at [466, 440] on div "CNS: 704 1058 4420 0450" at bounding box center [562, 443] width 401 height 15
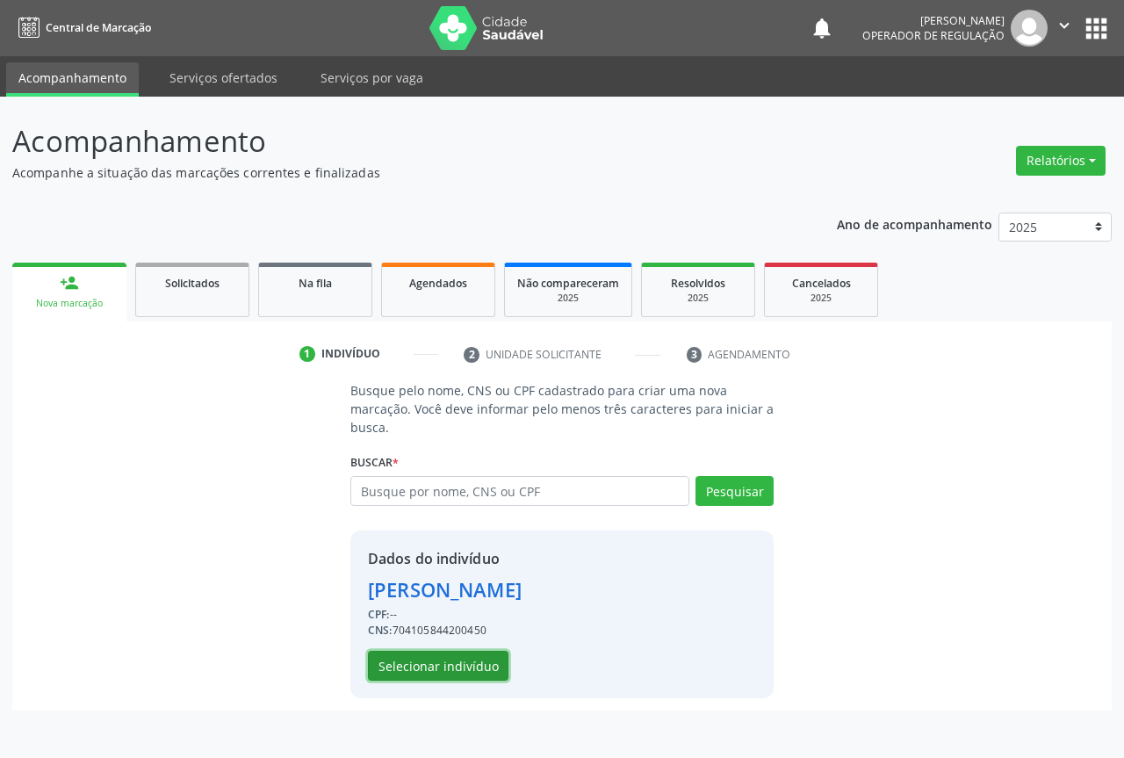
click at [463, 660] on button "Selecionar indivíduo" at bounding box center [438, 666] width 141 height 30
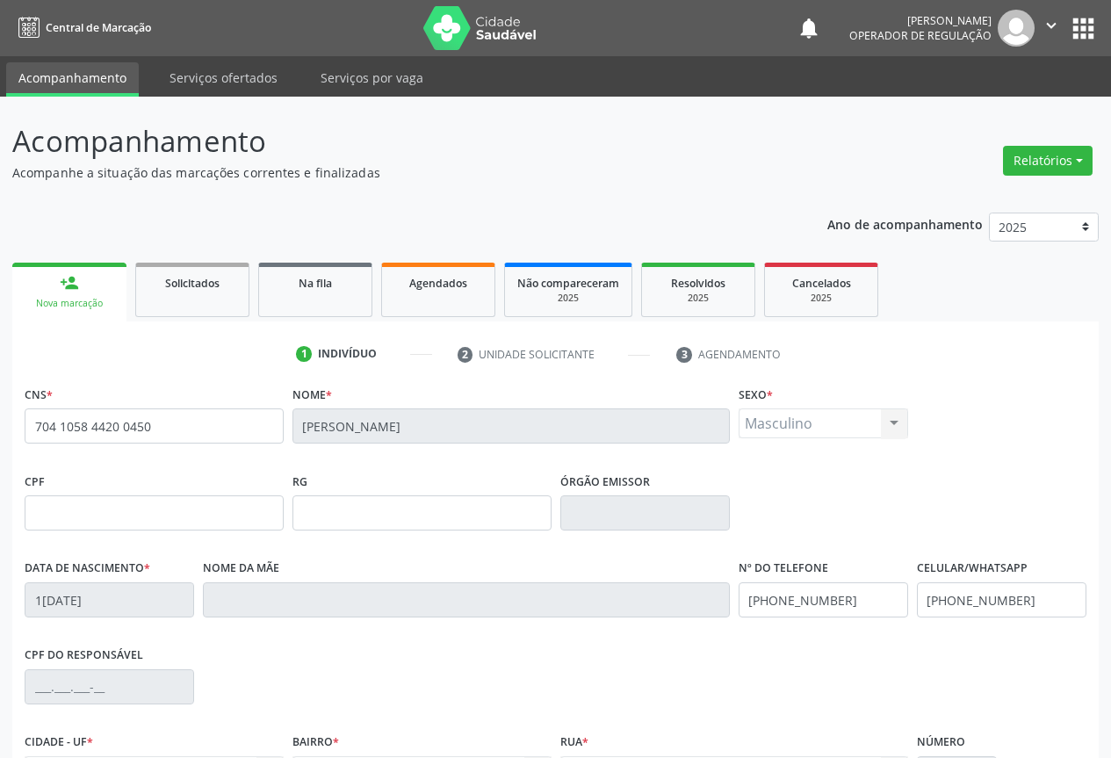
scroll to position [194, 0]
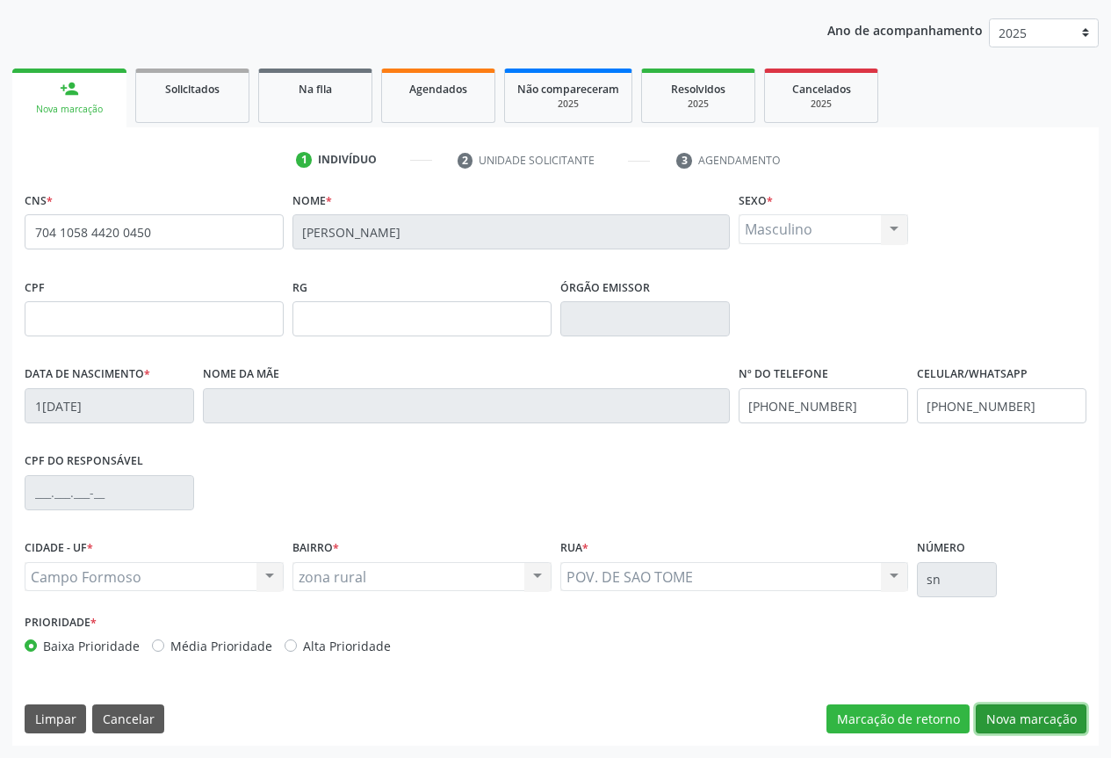
click at [1032, 727] on button "Nova marcação" at bounding box center [1031, 720] width 111 height 30
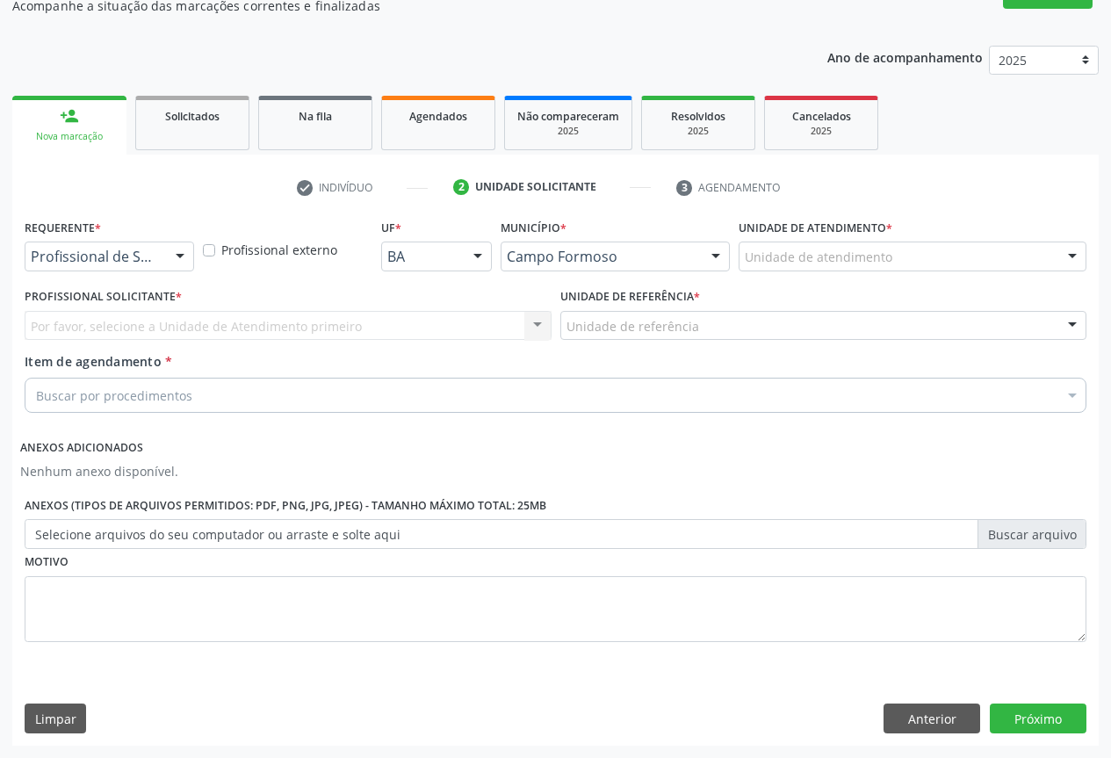
scroll to position [167, 0]
click at [178, 258] on div at bounding box center [180, 257] width 26 height 30
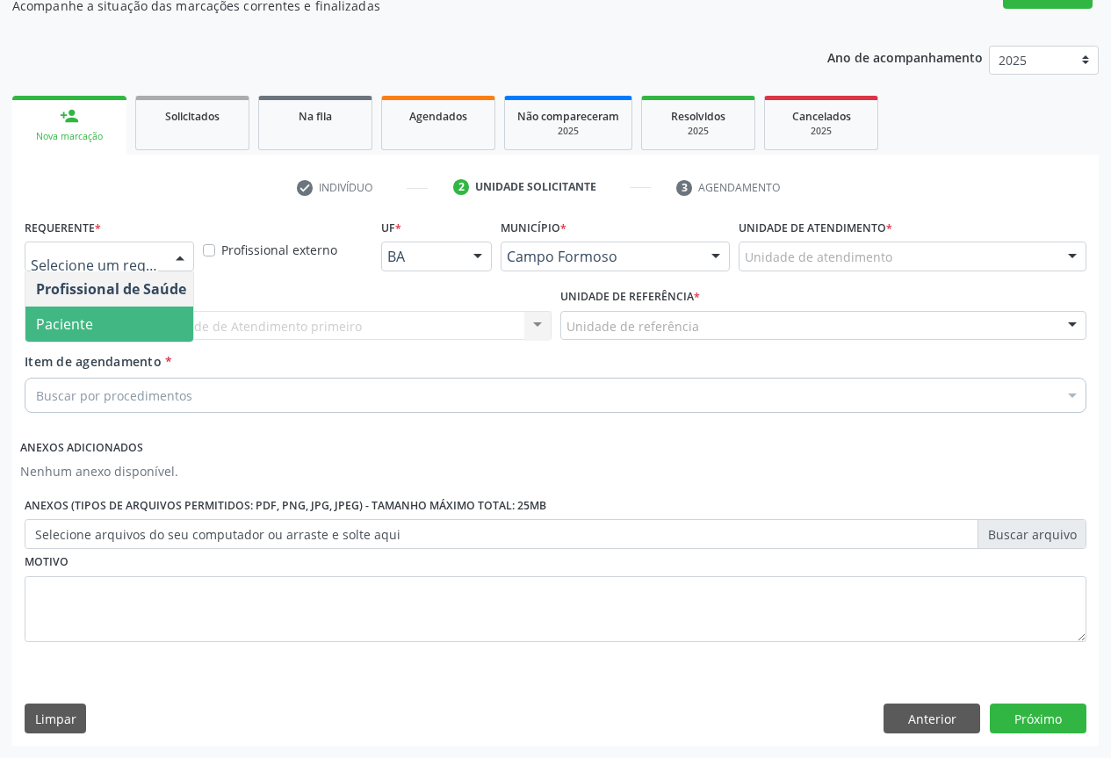
click at [76, 332] on span "Paciente" at bounding box center [64, 323] width 57 height 19
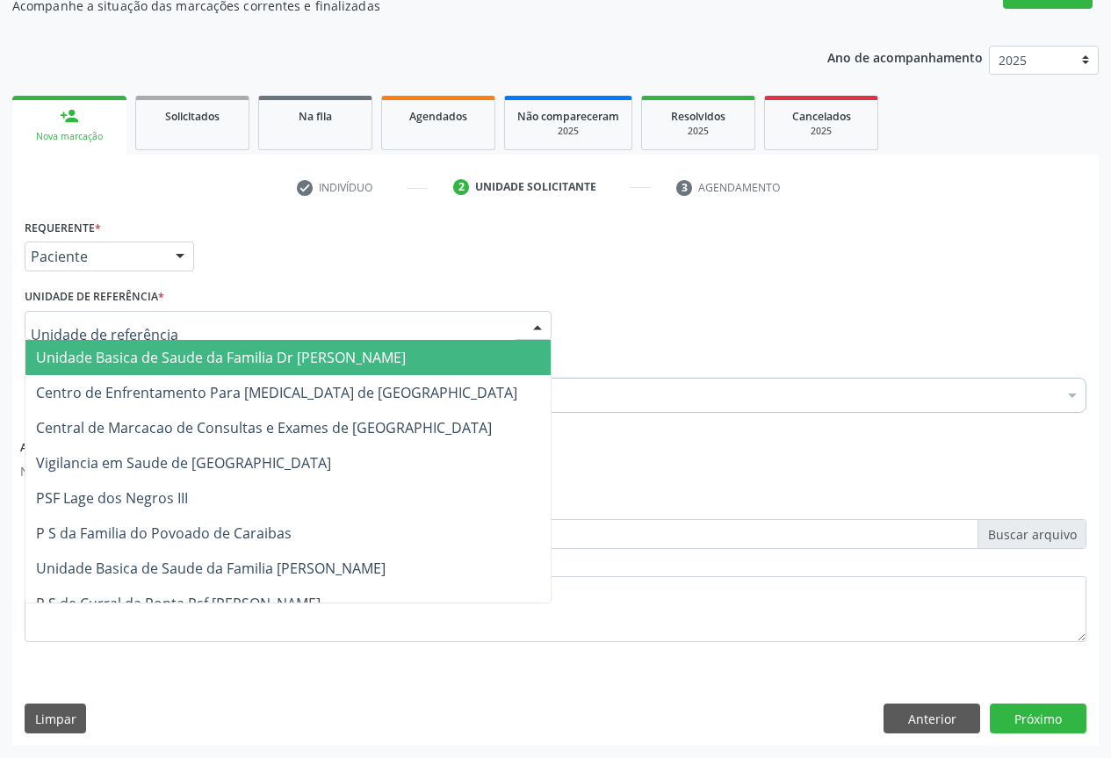
click at [255, 336] on div at bounding box center [288, 326] width 527 height 30
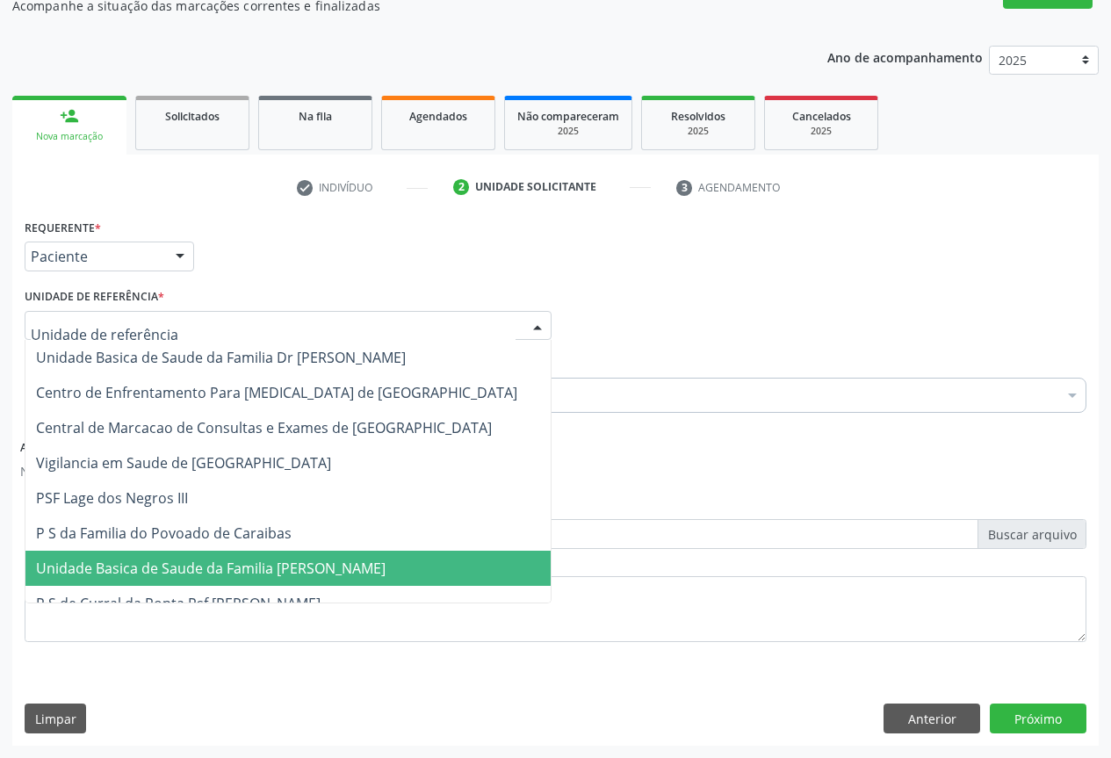
click at [298, 580] on span "Unidade Basica de Saude da Familia [PERSON_NAME]" at bounding box center [287, 568] width 525 height 35
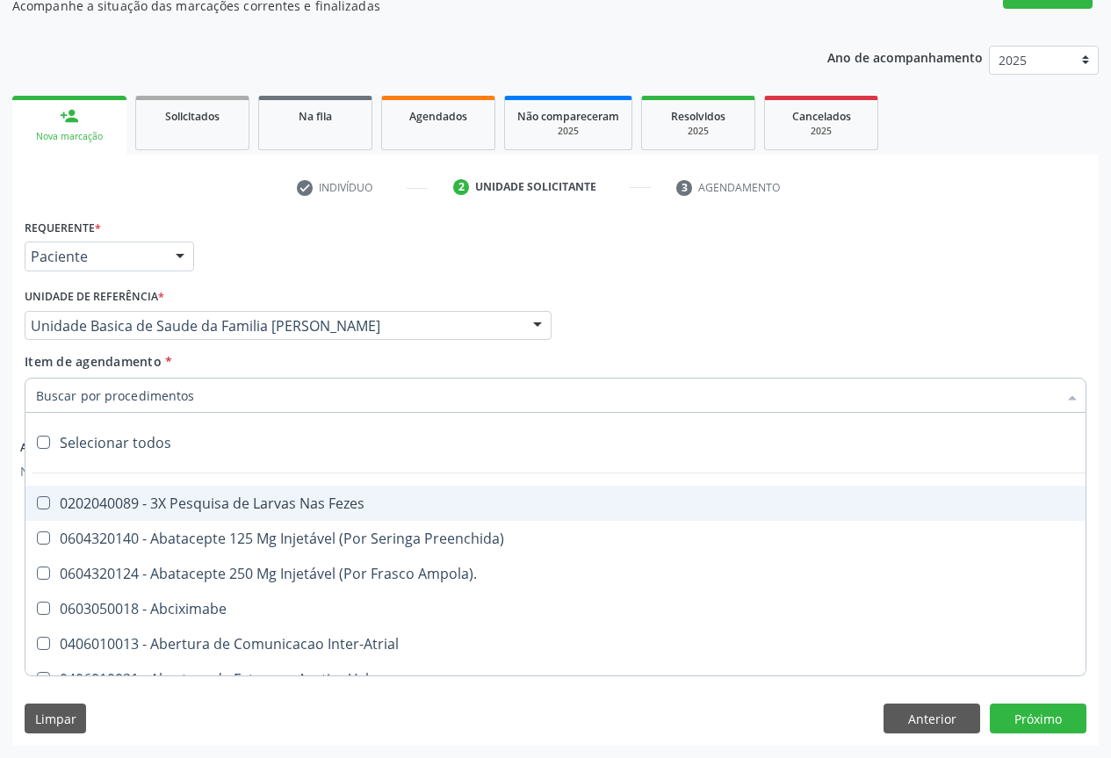
click at [94, 392] on input "Item de agendamento *" at bounding box center [547, 395] width 1022 height 35
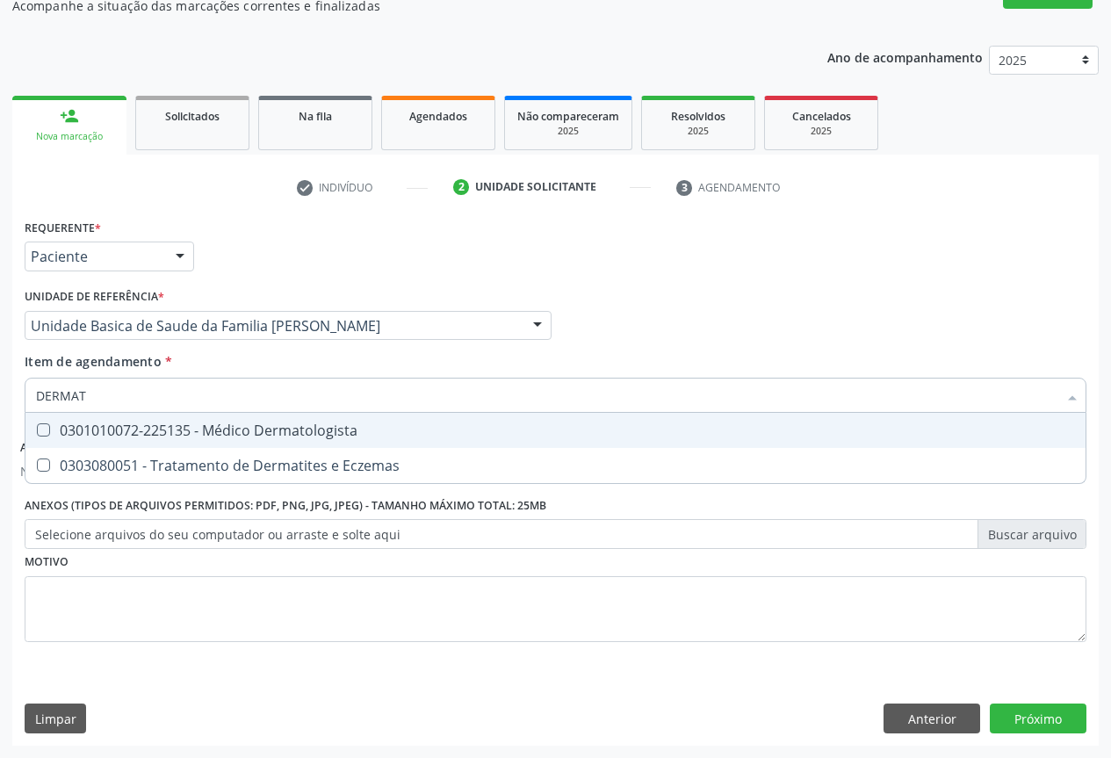
type input "DERMATO"
drag, startPoint x: 231, startPoint y: 431, endPoint x: 214, endPoint y: 439, distance: 18.5
click at [220, 436] on div "0301010072-225135 - Médico Dermatologista" at bounding box center [555, 430] width 1039 height 14
checkbox Dermatologista "true"
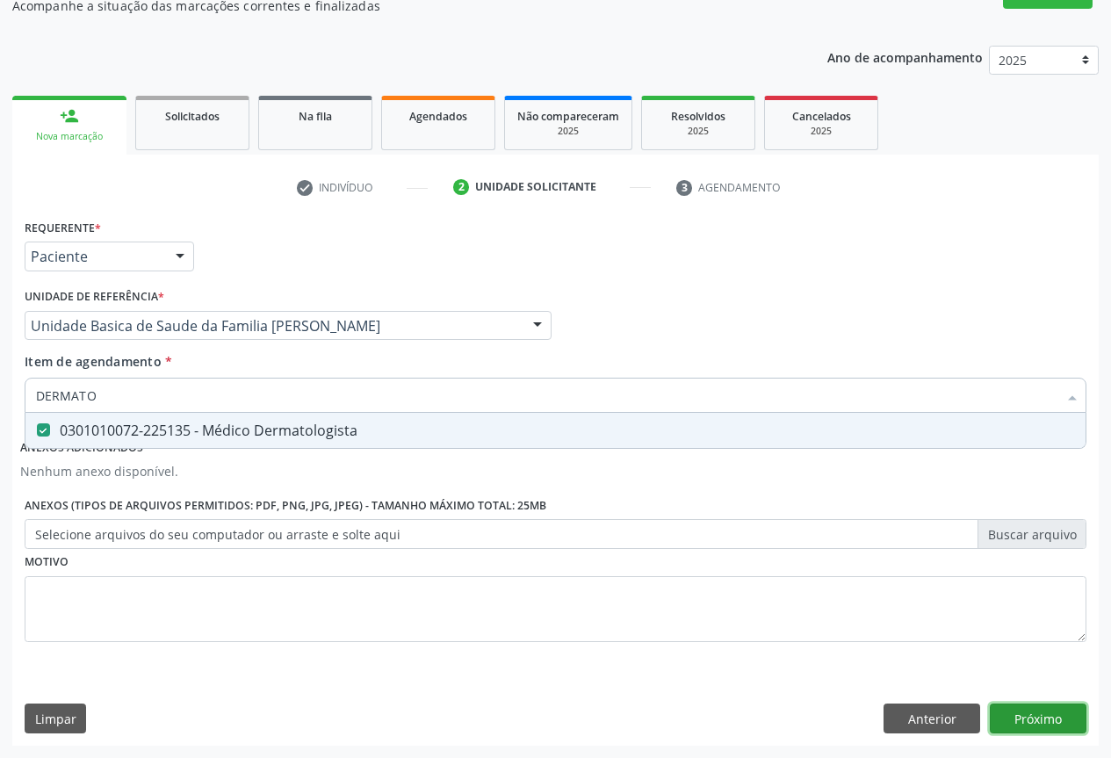
click at [1032, 720] on button "Próximo" at bounding box center [1038, 719] width 97 height 30
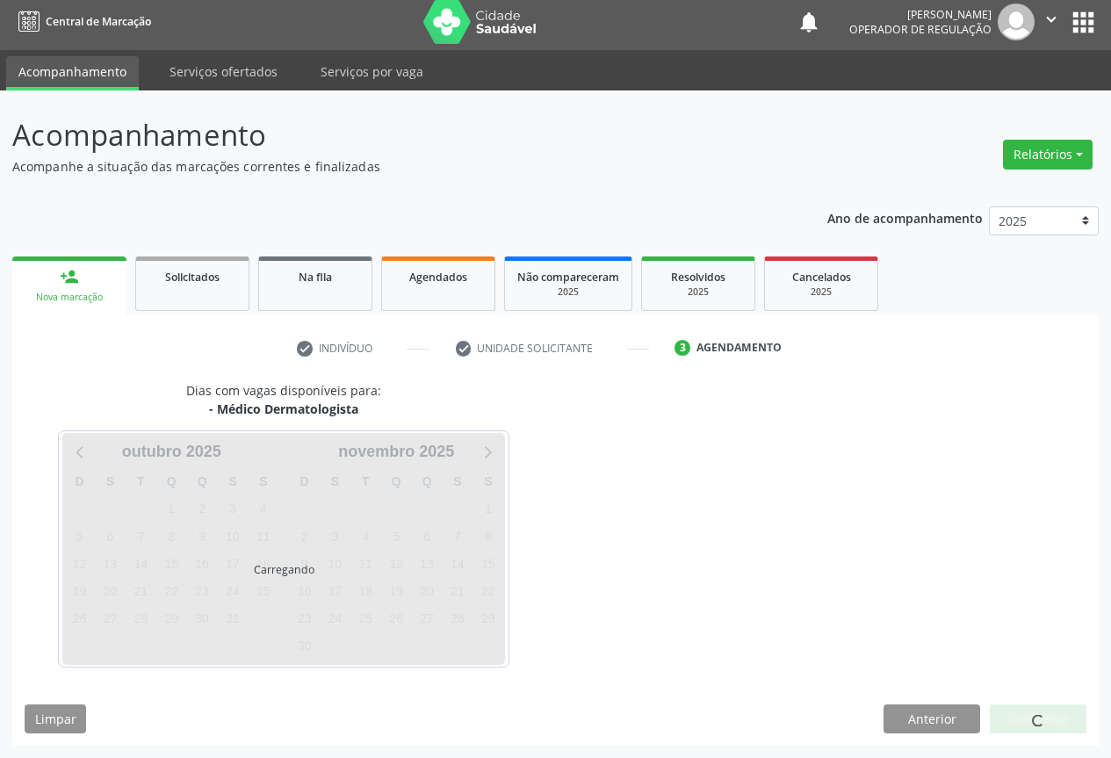
scroll to position [6, 0]
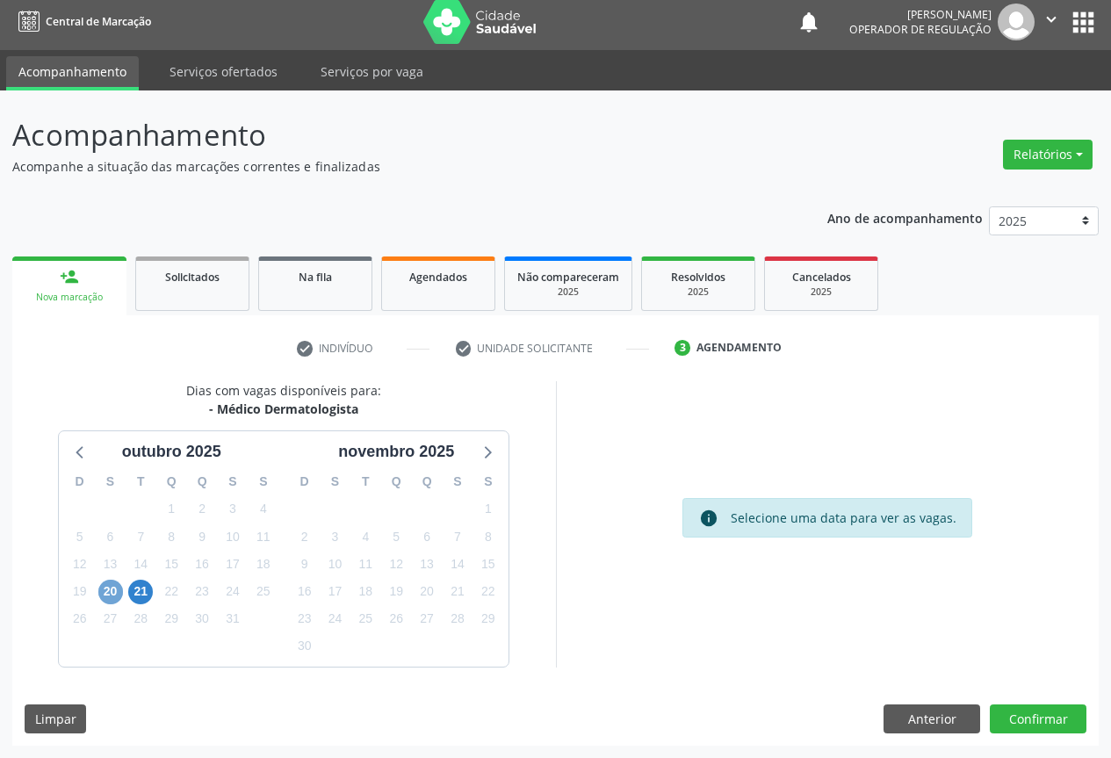
click at [108, 592] on span "20" at bounding box center [110, 592] width 25 height 25
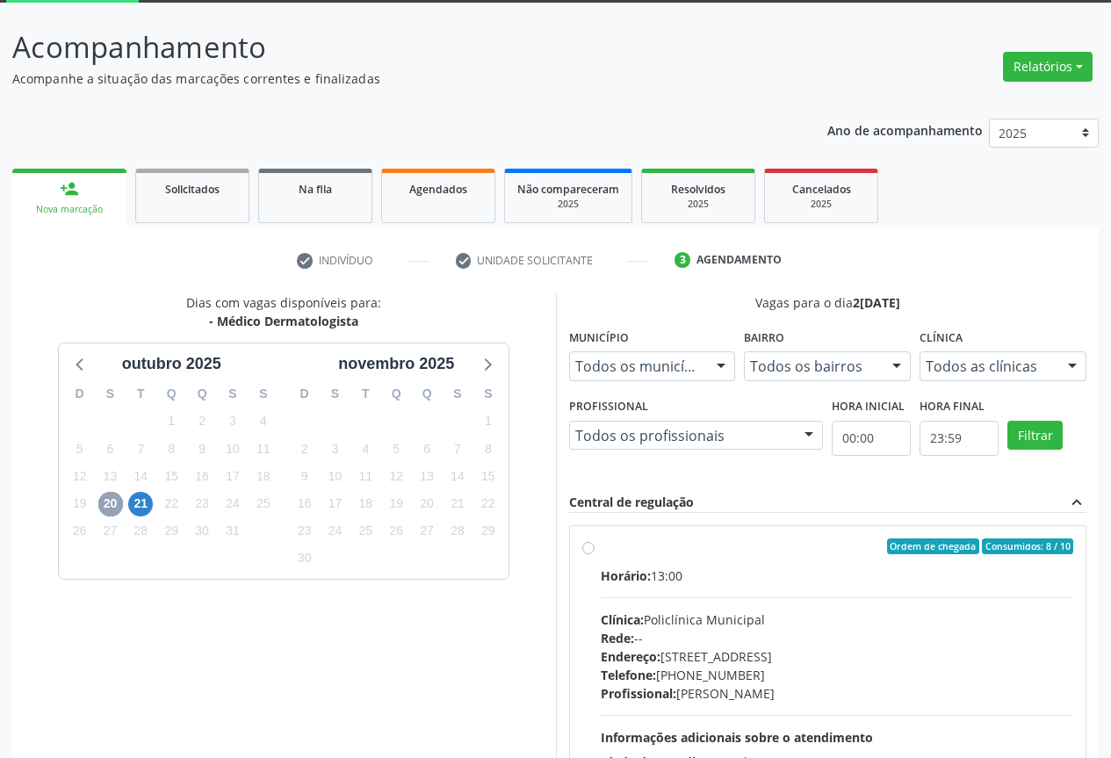
scroll to position [260, 0]
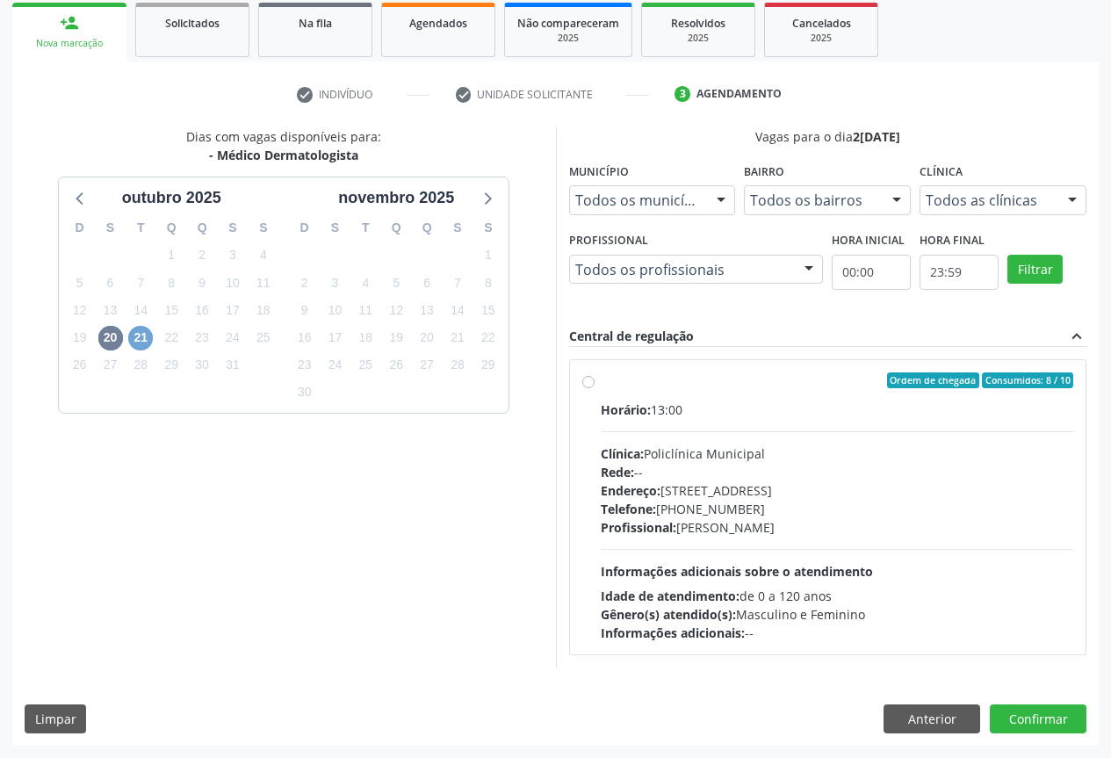
click at [142, 338] on span "21" at bounding box center [140, 338] width 25 height 25
click at [820, 489] on div "Endereço: Predio, nº 386, Centro, Campo Formoso - BA" at bounding box center [837, 490] width 473 height 18
click at [595, 388] on input "Ordem de chegada Consumidos: 12 / 15 Horário: 08:00 Clínica: Policlínica Munici…" at bounding box center [588, 380] width 12 height 16
radio input "true"
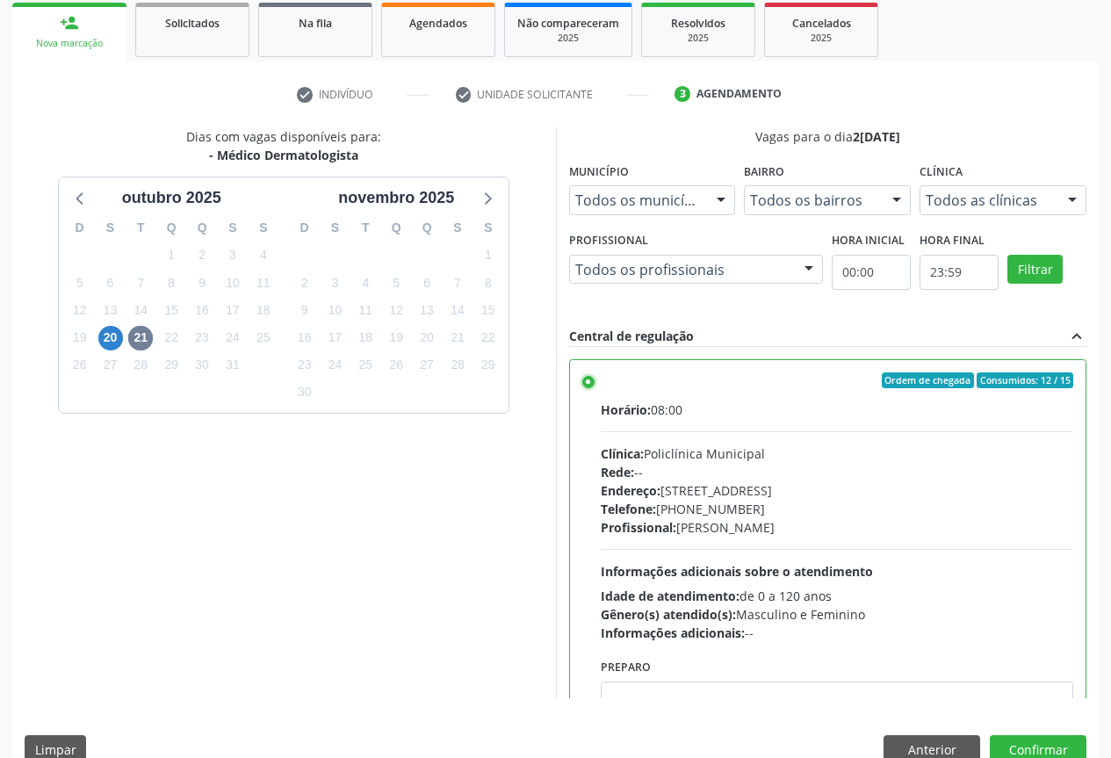
scroll to position [292, 0]
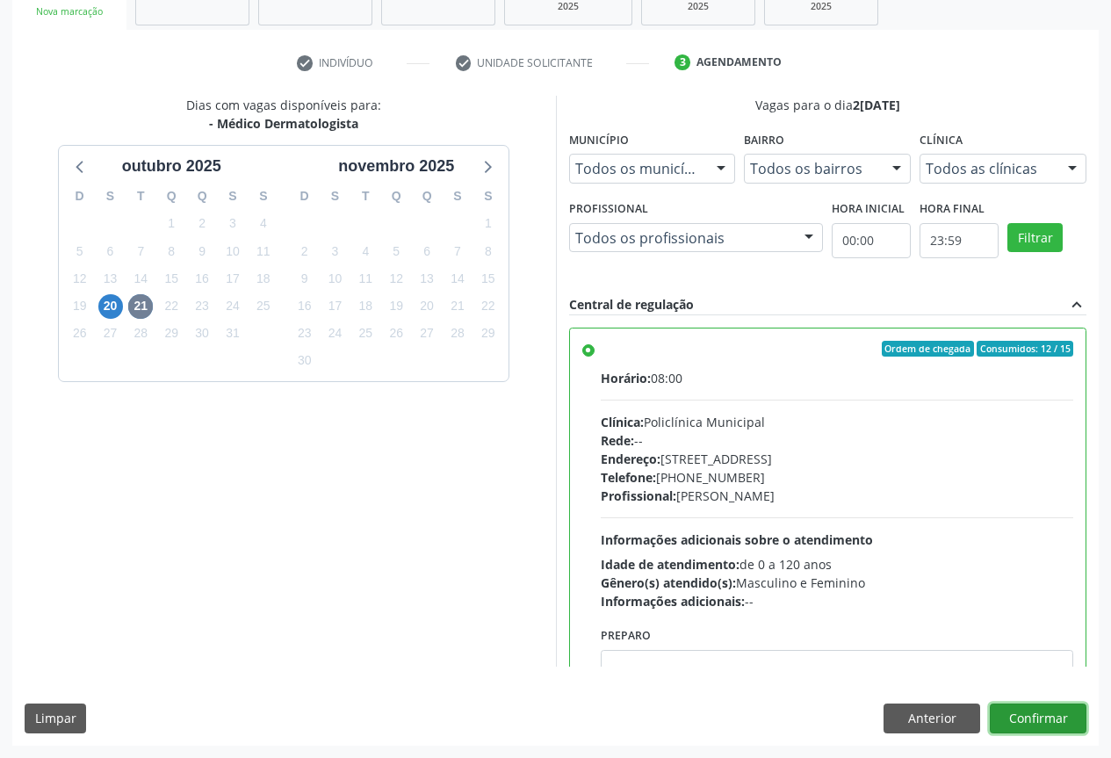
click at [1044, 719] on button "Confirmar" at bounding box center [1038, 719] width 97 height 30
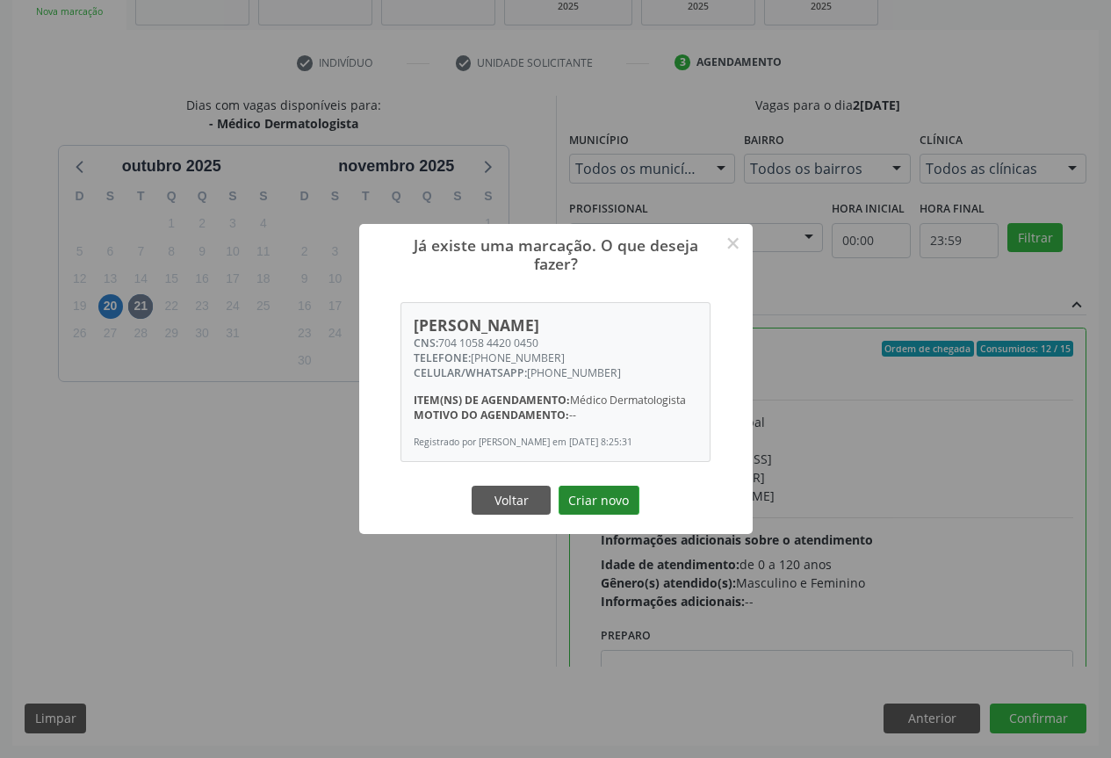
click at [607, 499] on button "Criar novo" at bounding box center [599, 501] width 81 height 30
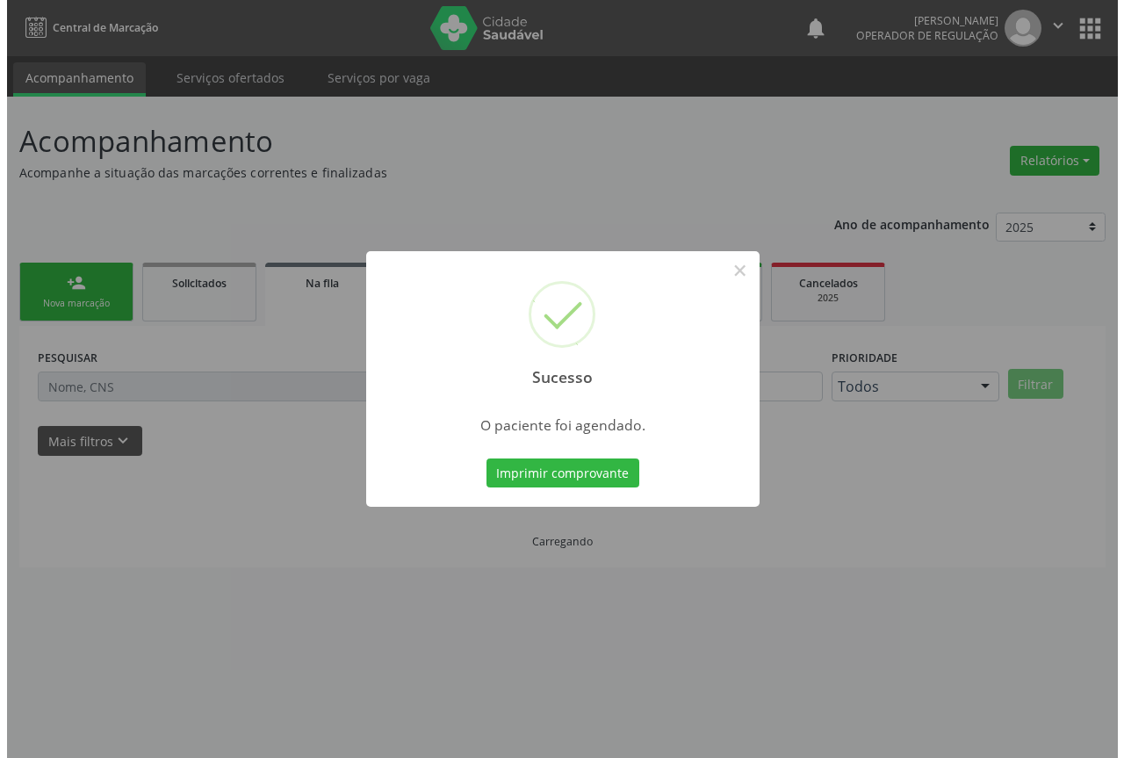
scroll to position [0, 0]
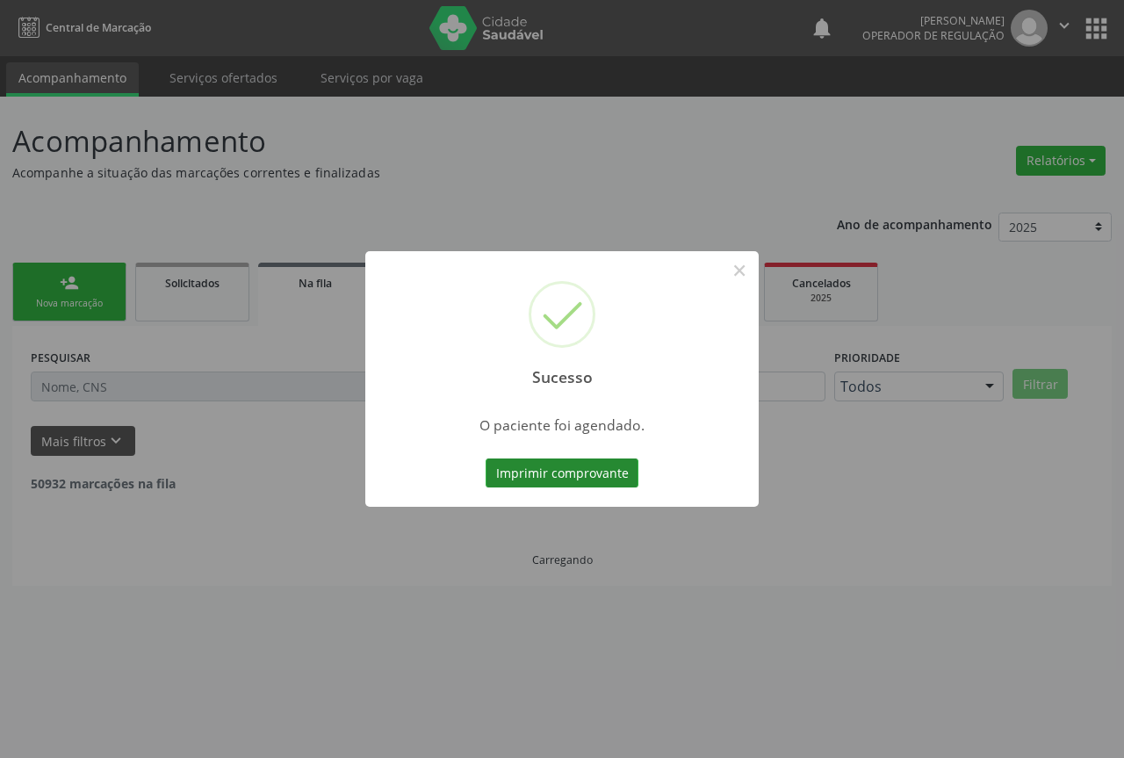
click at [545, 459] on button "Imprimir comprovante" at bounding box center [562, 474] width 153 height 30
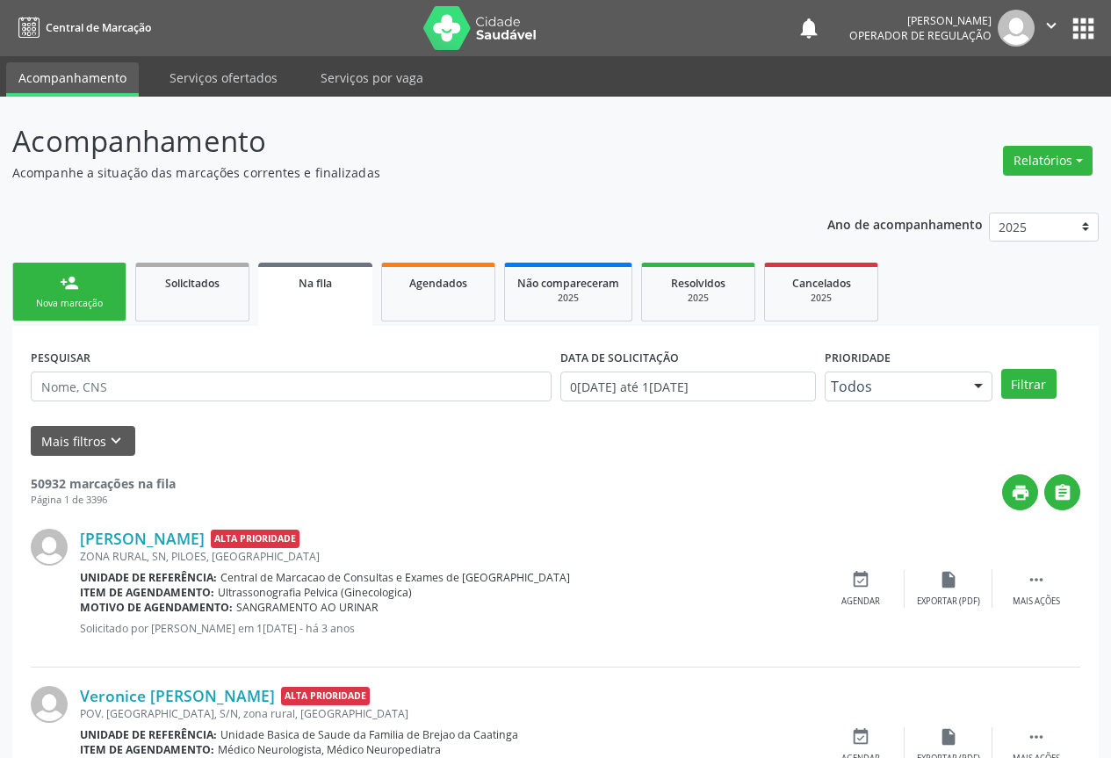
click at [58, 278] on link "person_add Nova marcação" at bounding box center [69, 292] width 114 height 59
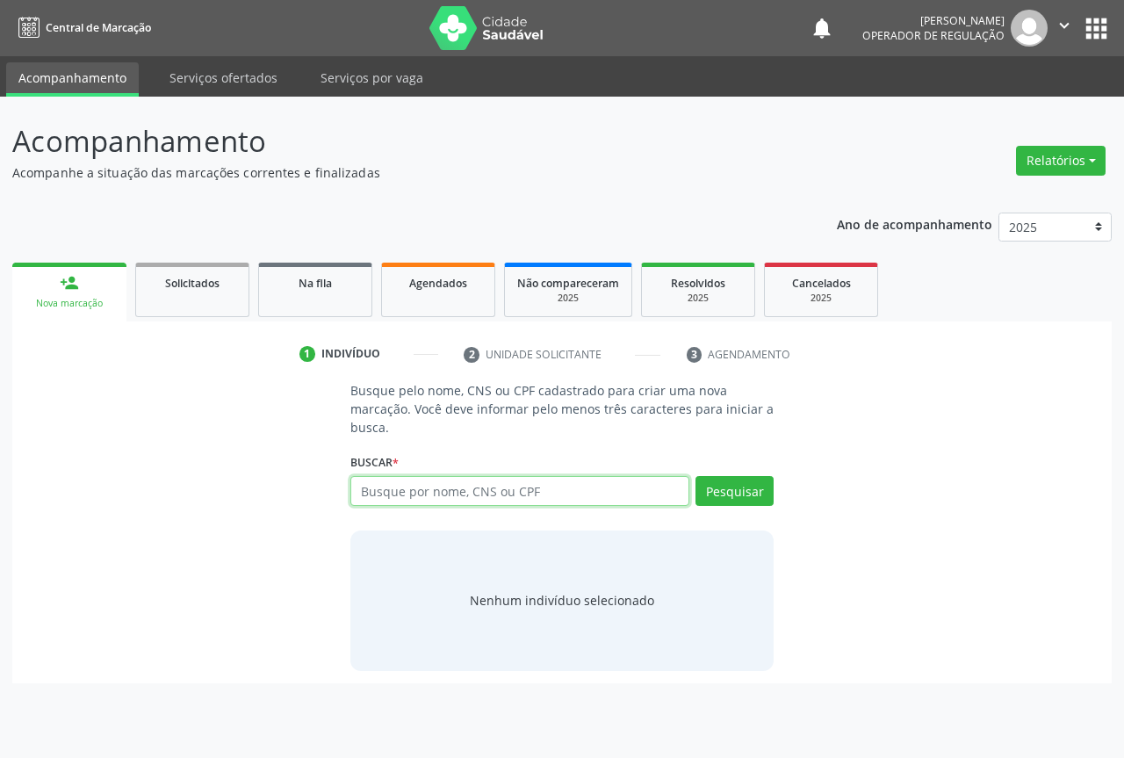
click at [416, 489] on input "text" at bounding box center [520, 491] width 339 height 30
type input "704007348660360"
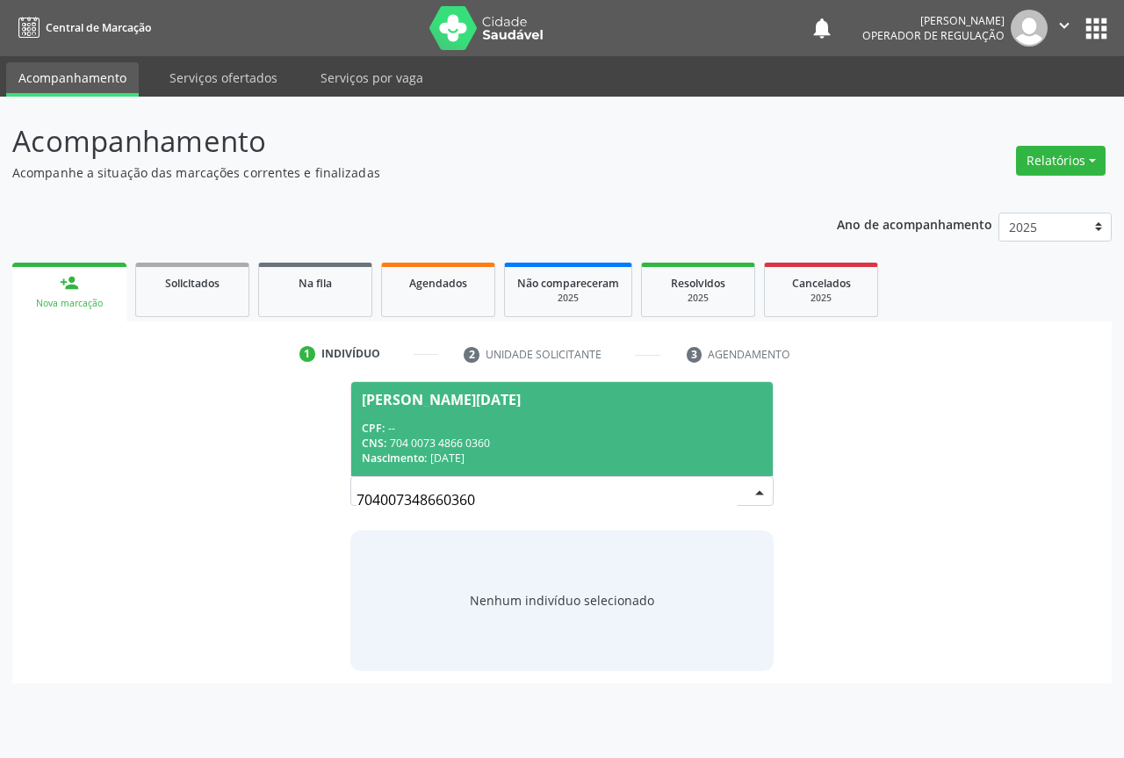
click at [440, 436] on div "CNS: 704 0073 4866 0360" at bounding box center [562, 443] width 401 height 15
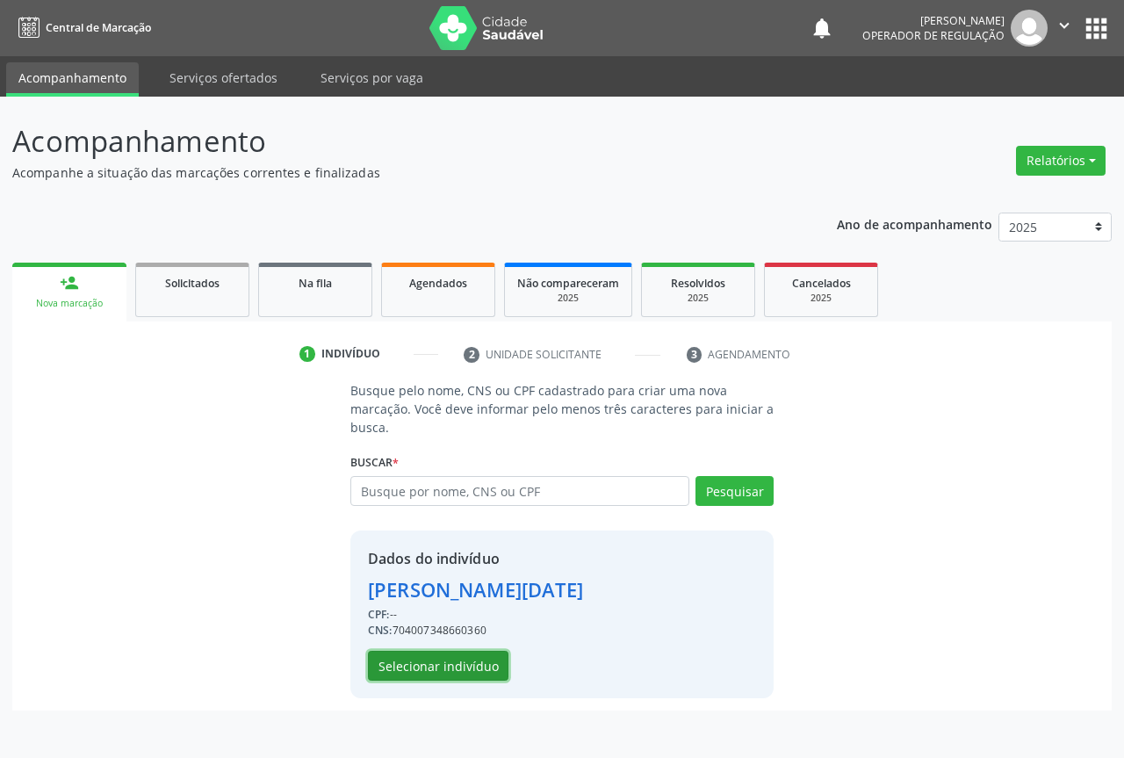
click at [445, 680] on button "Selecionar indivíduo" at bounding box center [438, 666] width 141 height 30
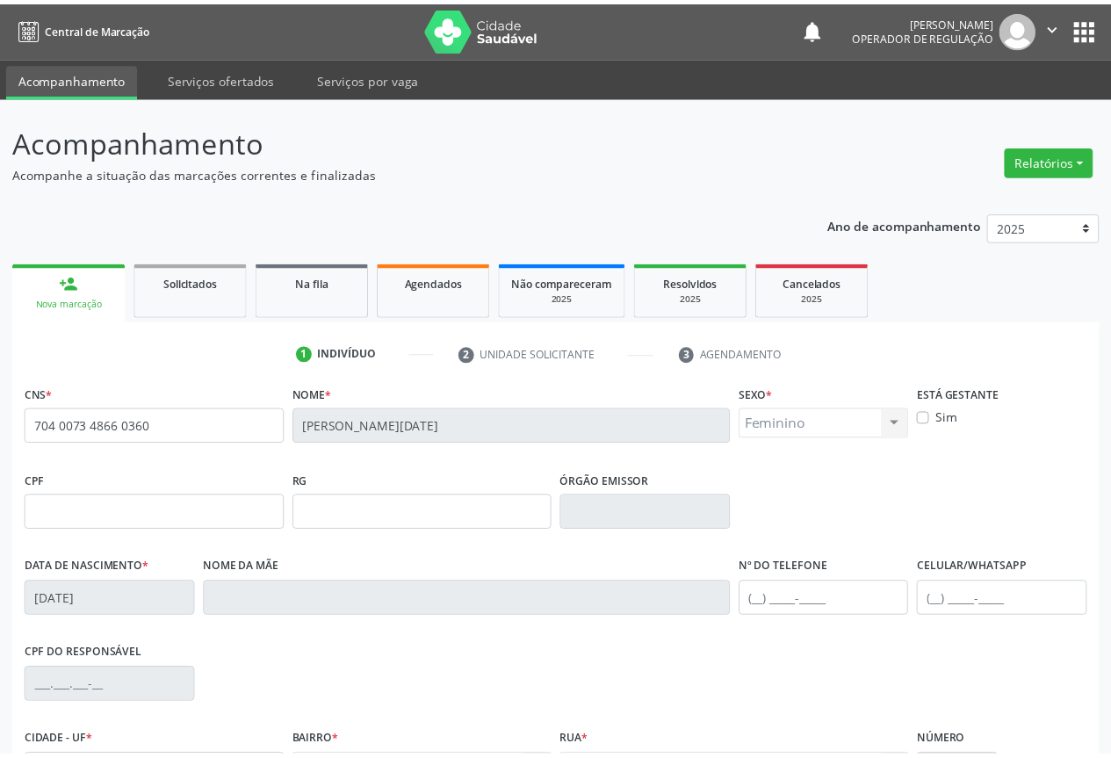
scroll to position [194, 0]
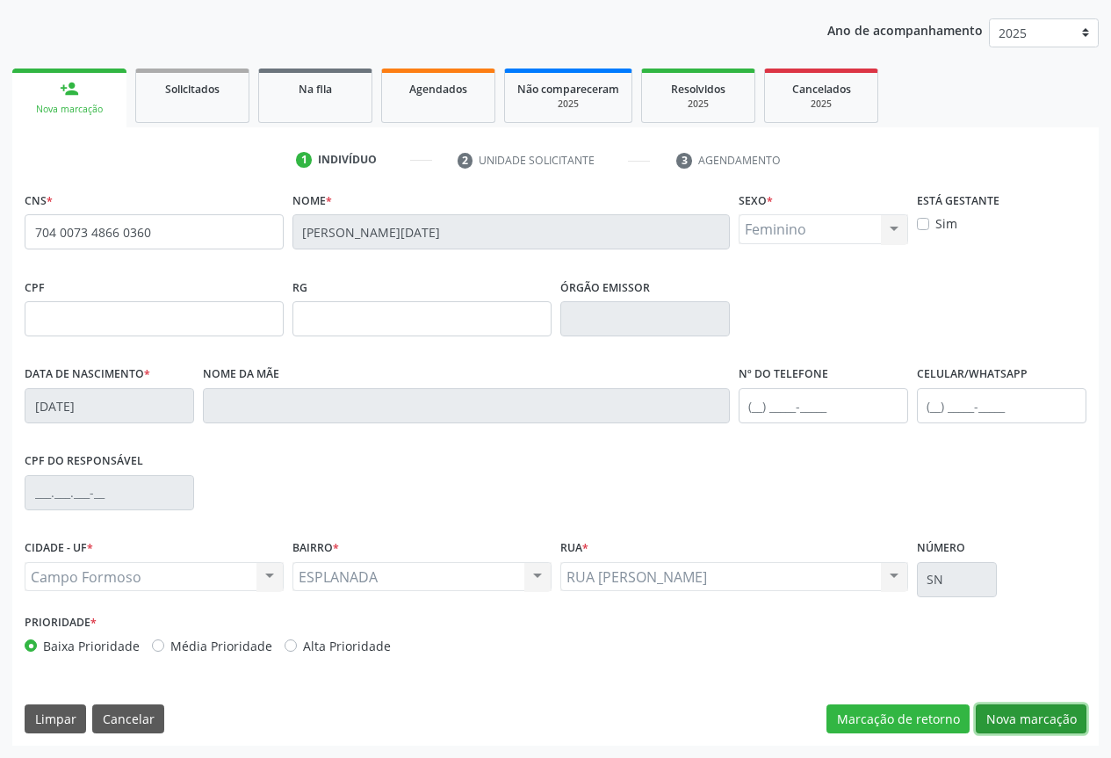
click at [1032, 721] on button "Nova marcação" at bounding box center [1031, 720] width 111 height 30
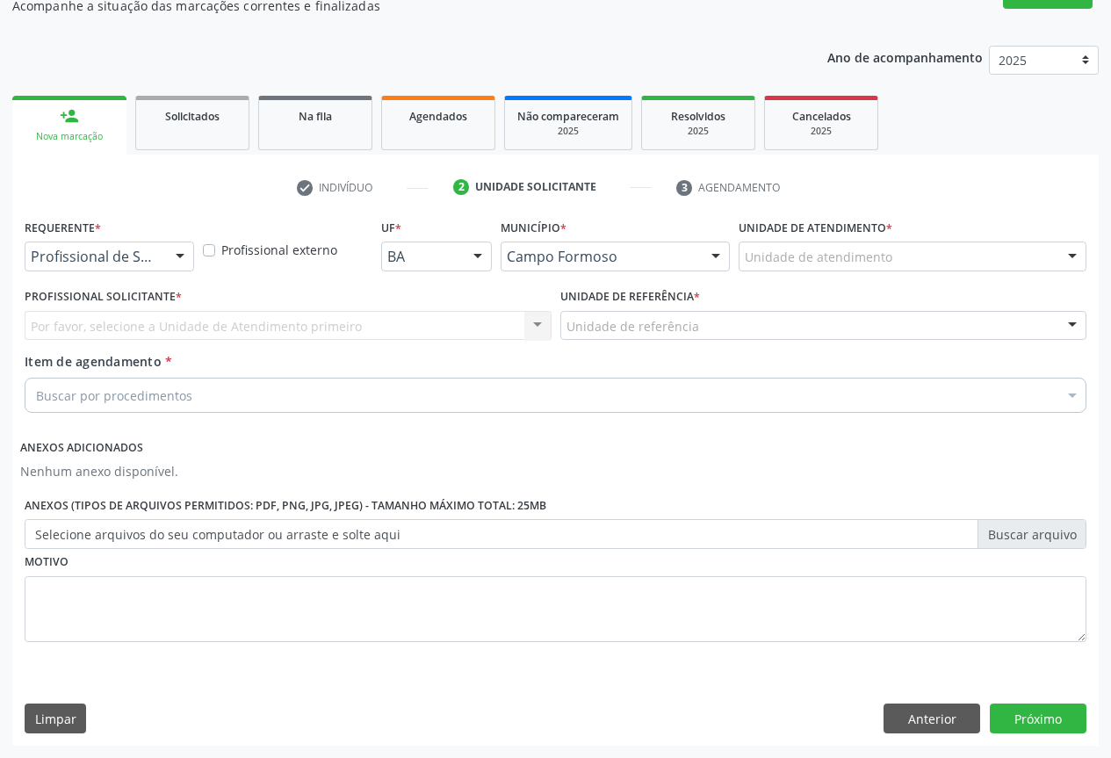
scroll to position [167, 0]
click at [942, 729] on button "Anterior" at bounding box center [932, 719] width 97 height 30
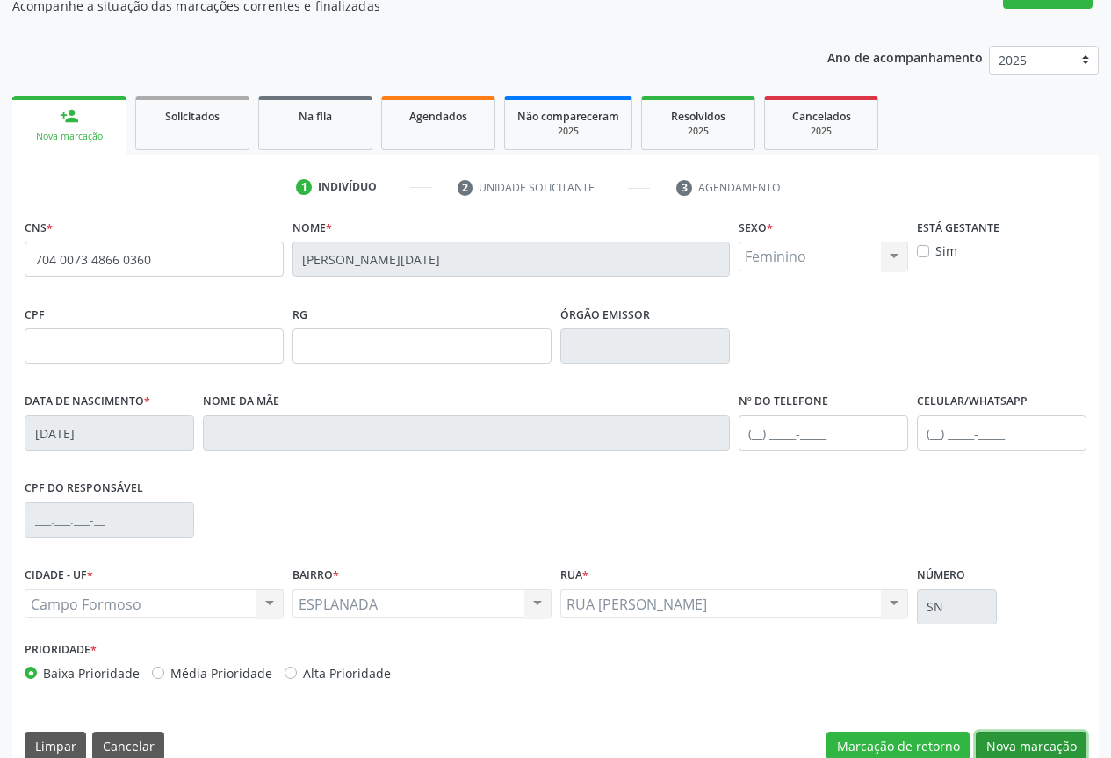
click at [1000, 744] on button "Nova marcação" at bounding box center [1031, 747] width 111 height 30
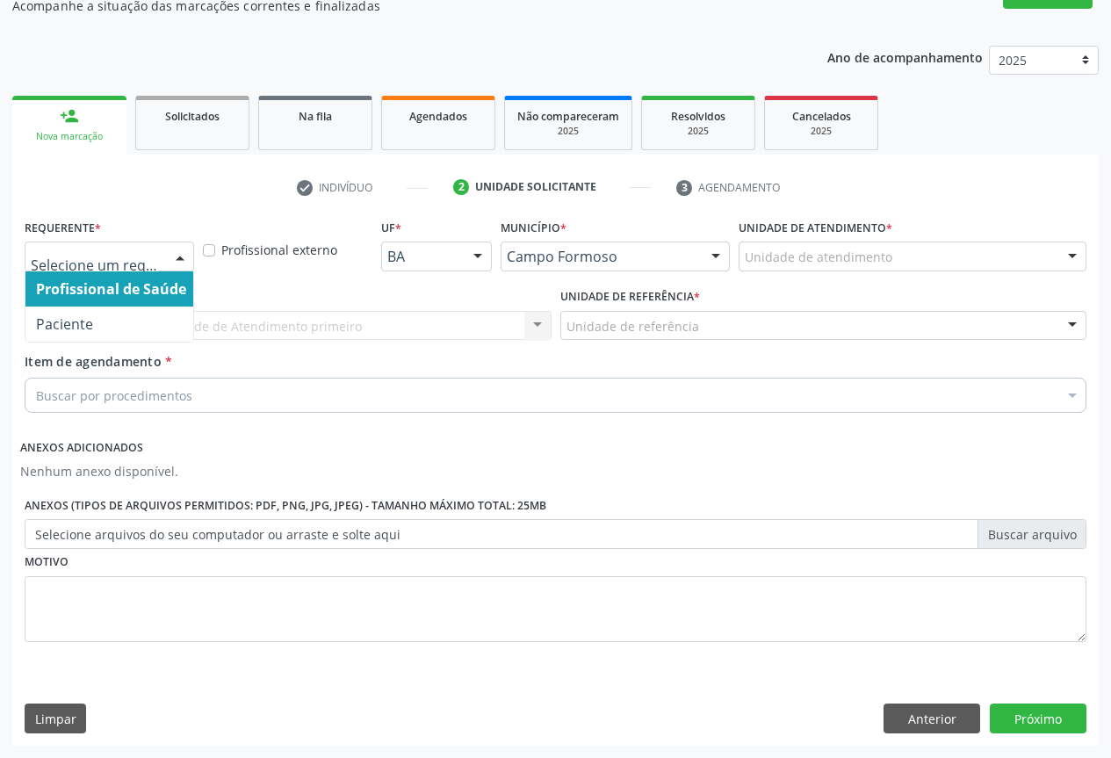
click at [170, 258] on div at bounding box center [180, 257] width 26 height 30
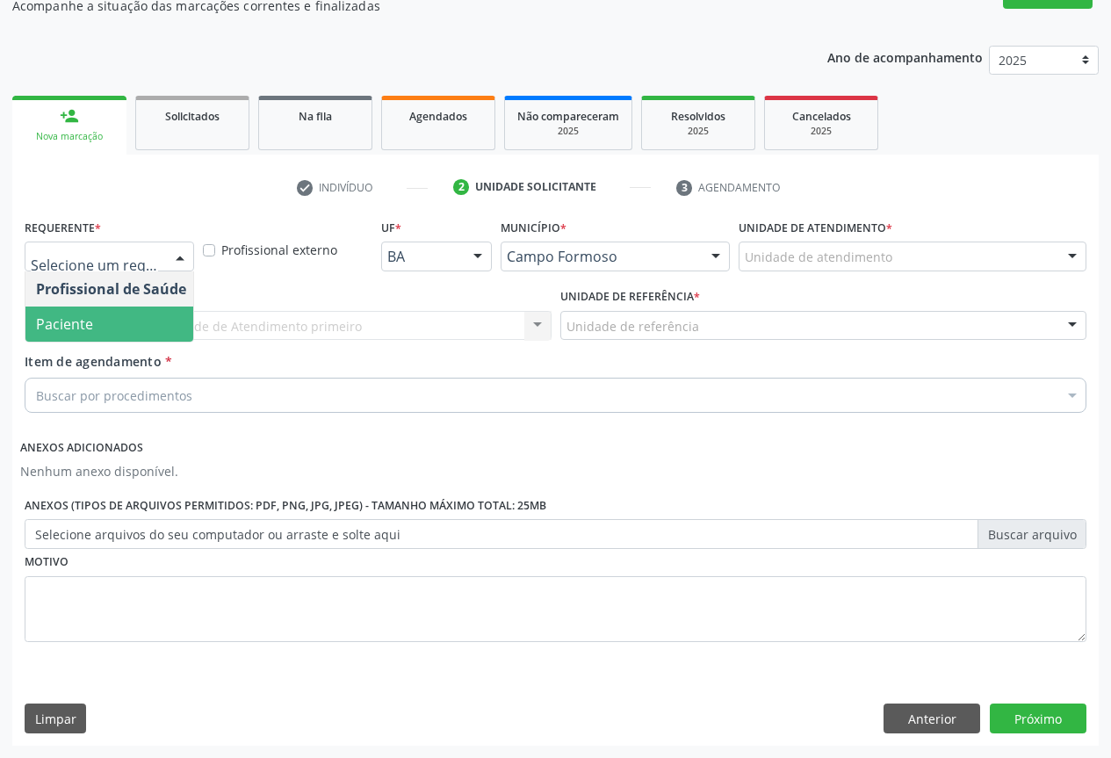
click at [108, 329] on span "Paciente" at bounding box center [110, 324] width 171 height 35
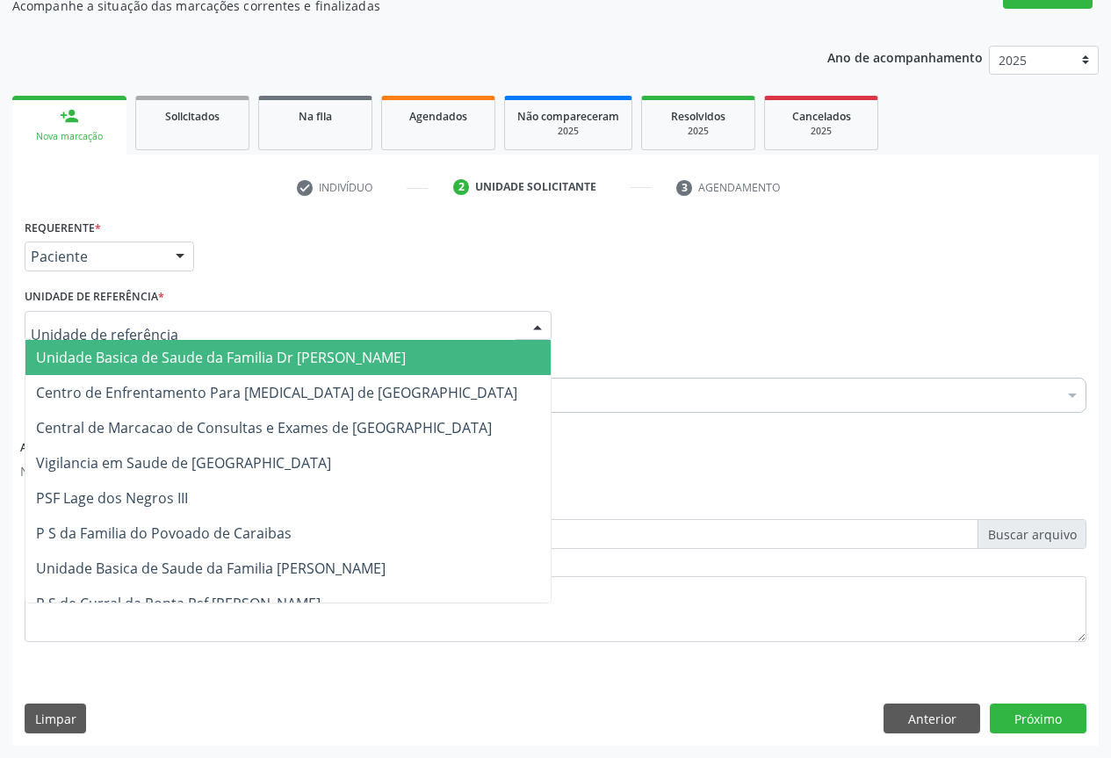
click at [261, 330] on div at bounding box center [288, 326] width 527 height 30
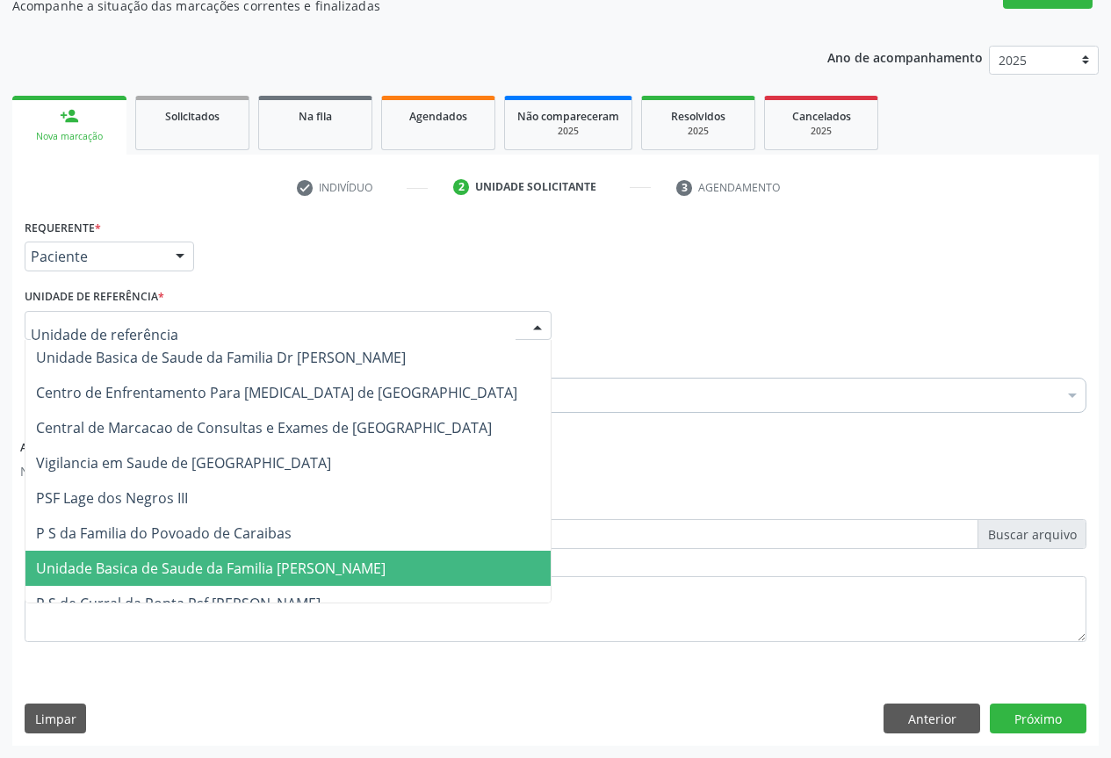
click at [248, 570] on span "Unidade Basica de Saude da Familia [PERSON_NAME]" at bounding box center [211, 568] width 350 height 19
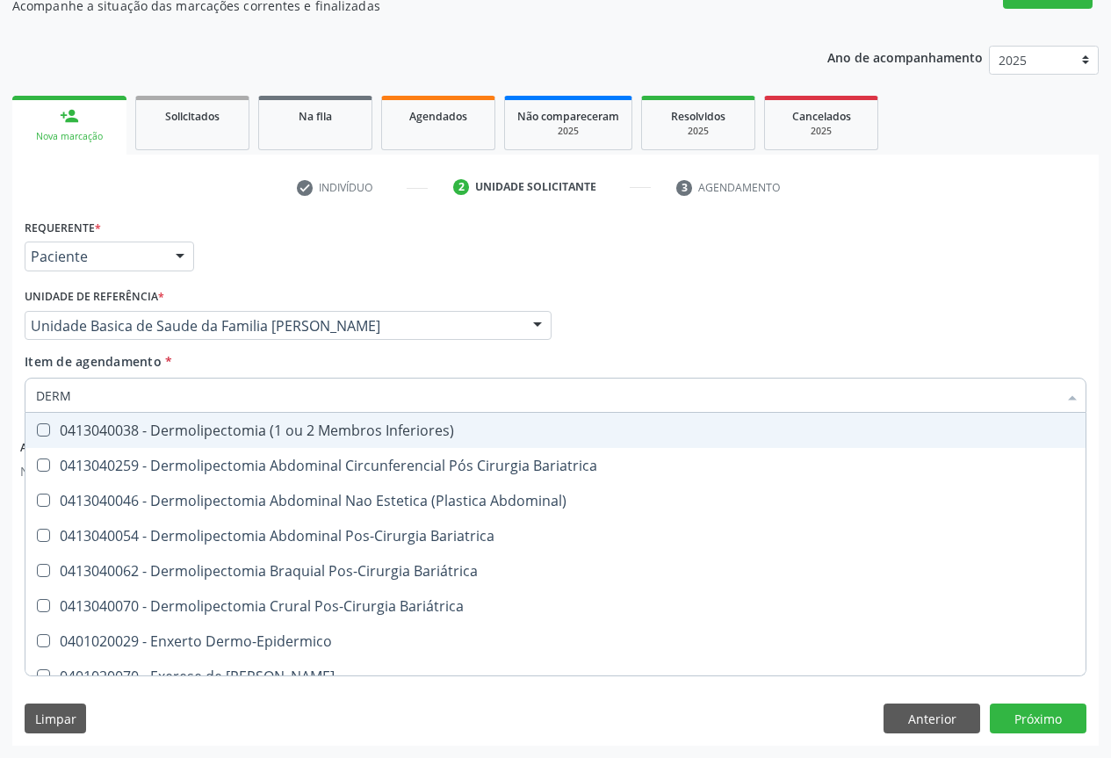
type input "DERMA"
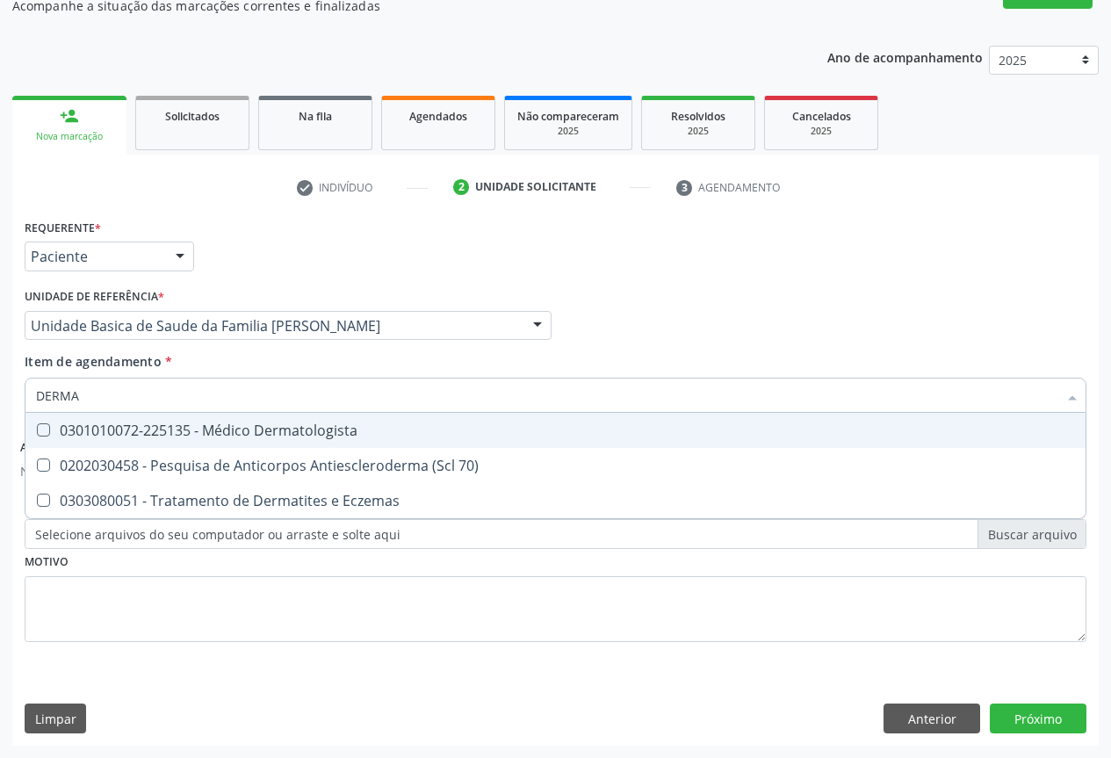
click at [246, 433] on div "0301010072-225135 - Médico Dermatologista" at bounding box center [555, 430] width 1039 height 14
checkbox Dermatologista "true"
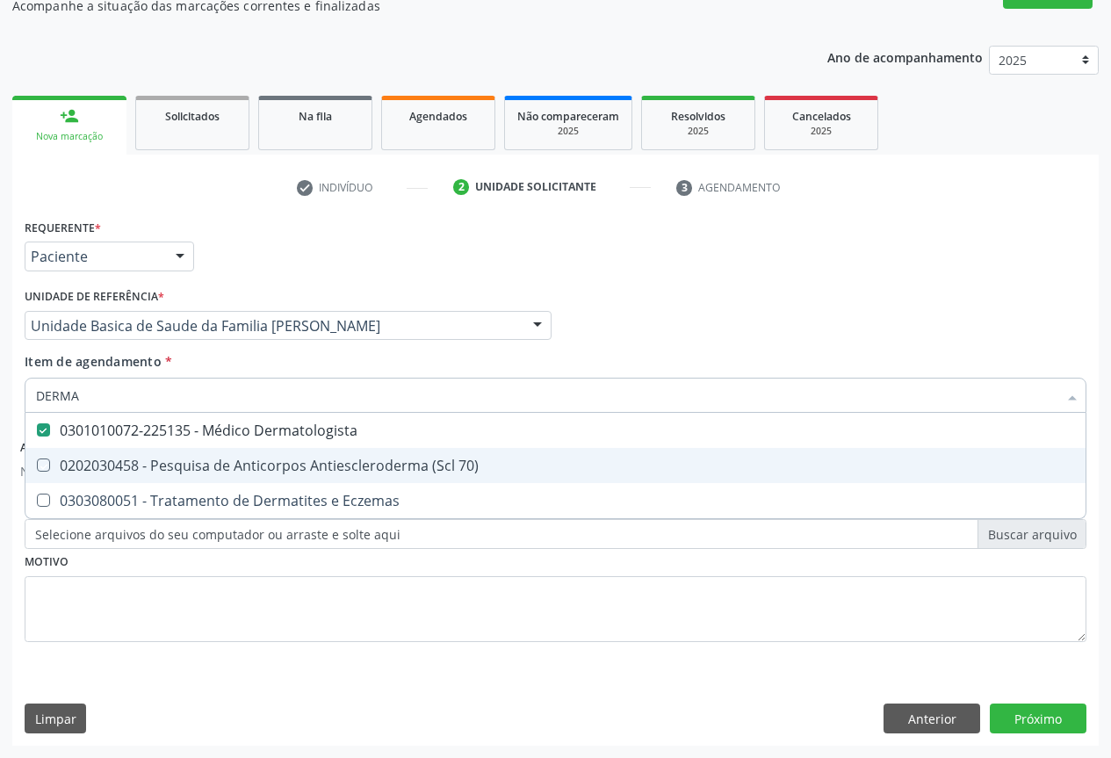
click at [849, 255] on div "Requerente * Paciente Profissional de Saúde Paciente Nenhum resultado encontrad…" at bounding box center [555, 248] width 1071 height 69
checkbox 70\) "true"
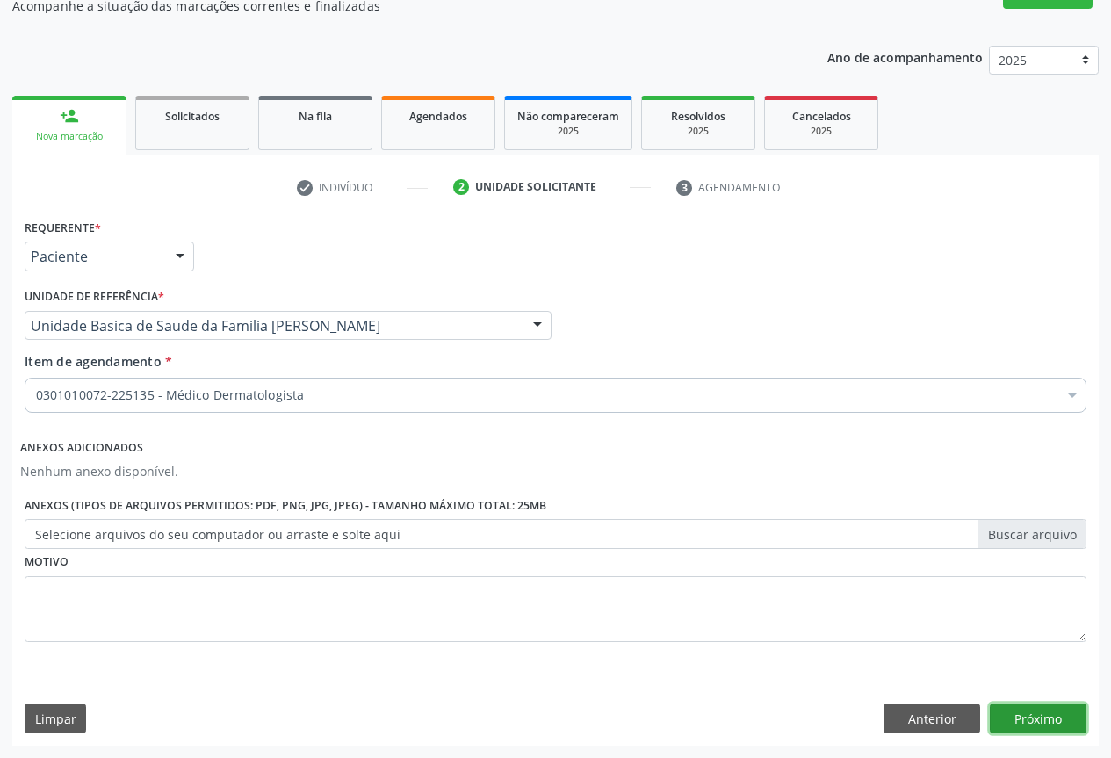
click at [1035, 724] on button "Próximo" at bounding box center [1038, 719] width 97 height 30
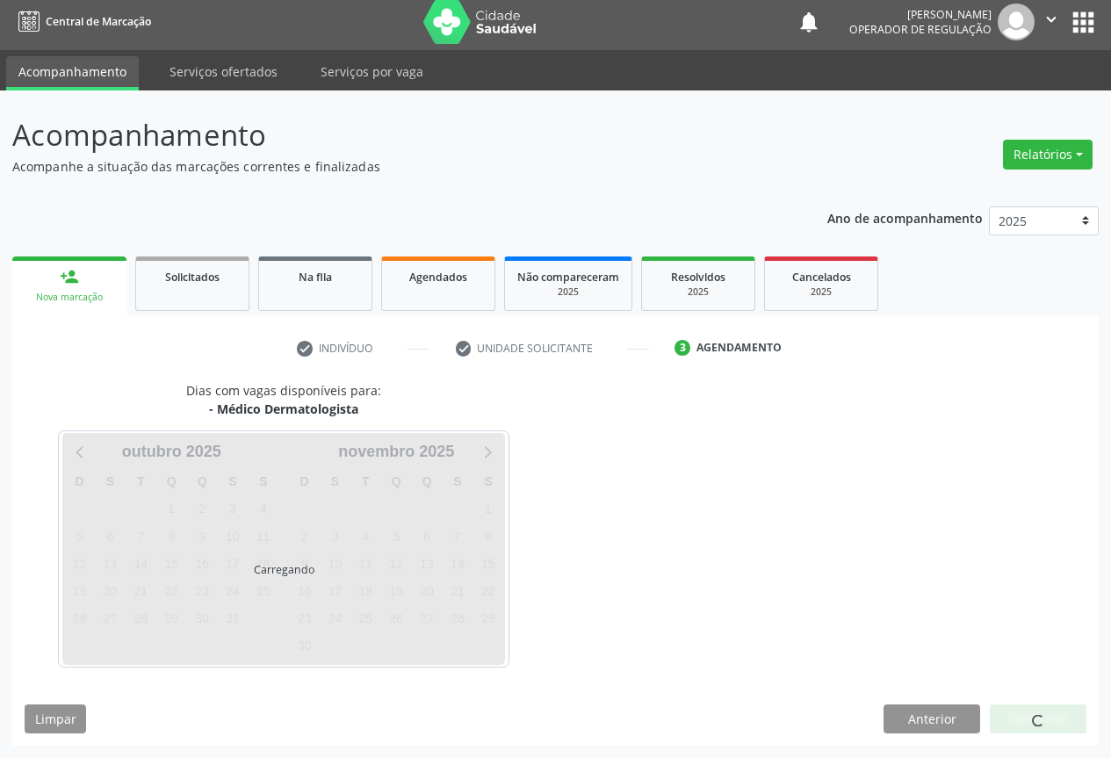
scroll to position [6, 0]
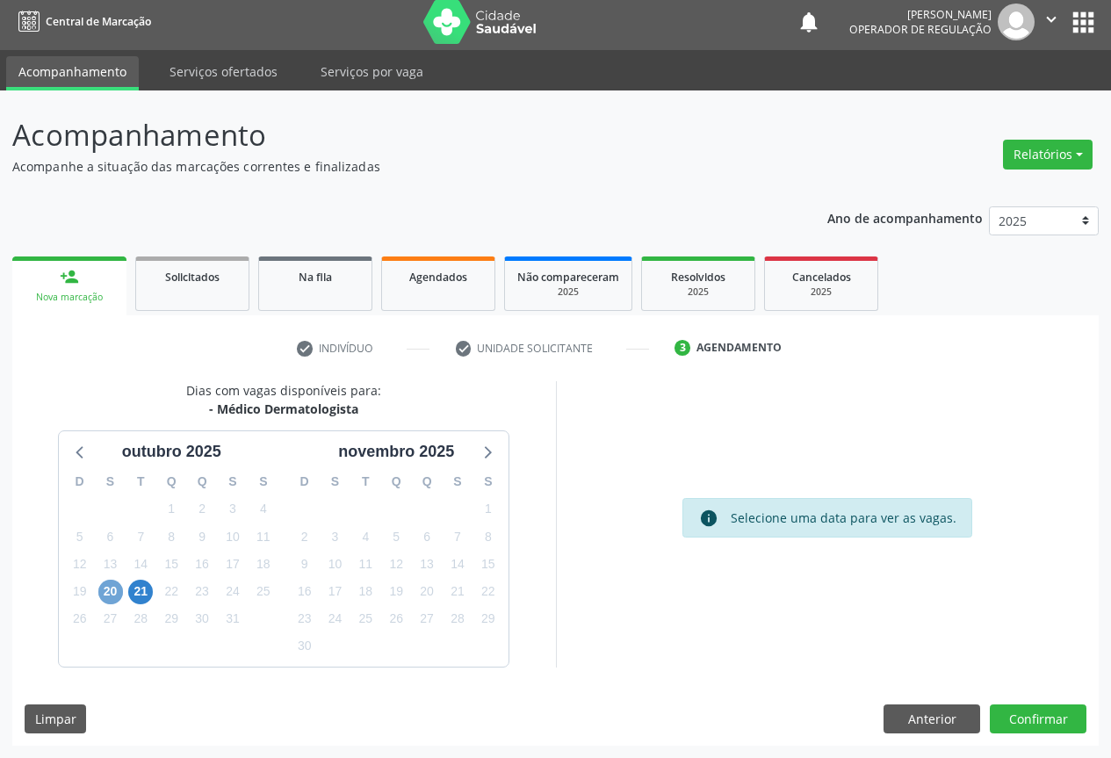
click at [108, 598] on span "20" at bounding box center [110, 592] width 25 height 25
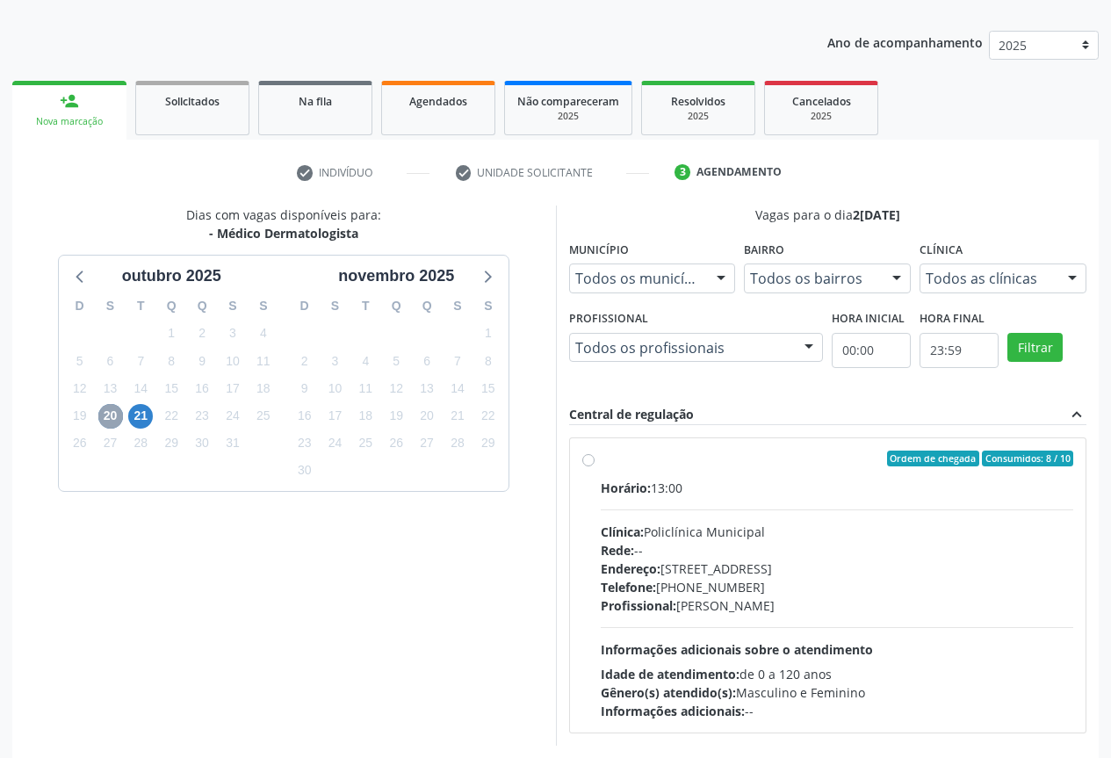
scroll to position [260, 0]
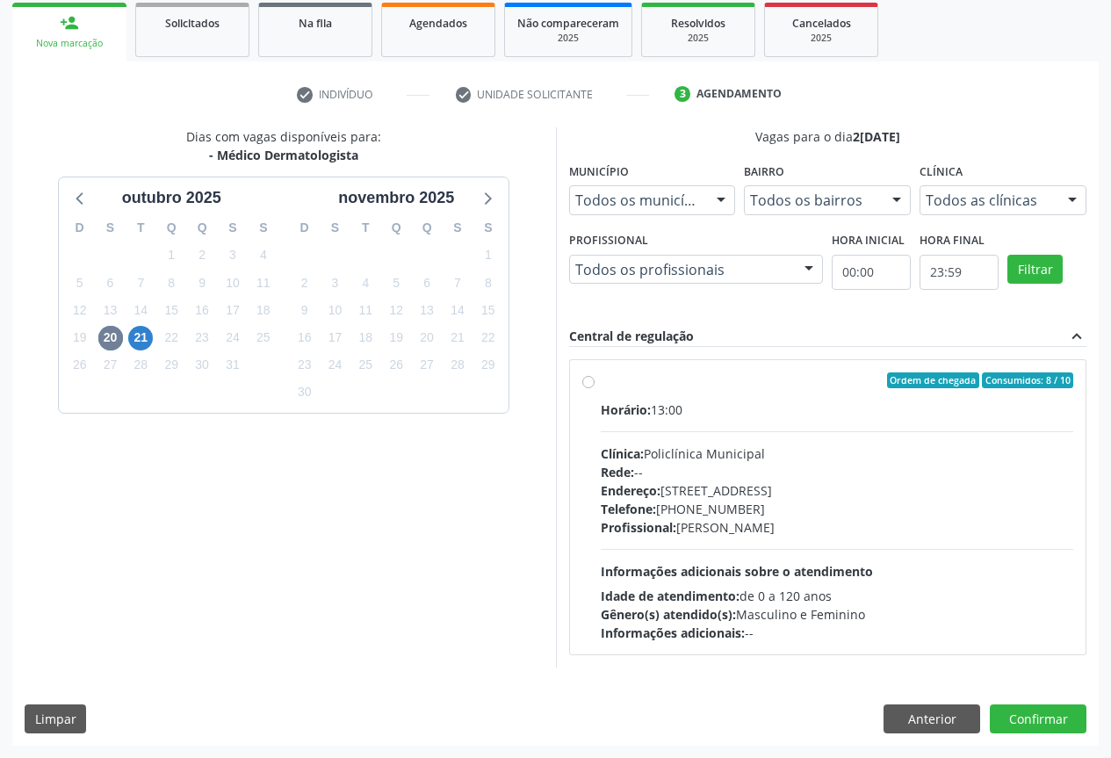
drag, startPoint x: 808, startPoint y: 503, endPoint x: 469, endPoint y: 499, distance: 339.1
click at [808, 502] on div "Telefone: (74) 6451312" at bounding box center [837, 509] width 473 height 18
click at [595, 388] on input "Ordem de chegada Consumidos: 8 / 10 Horário: 13:00 Clínica: Policlínica Municip…" at bounding box center [588, 380] width 12 height 16
radio input "true"
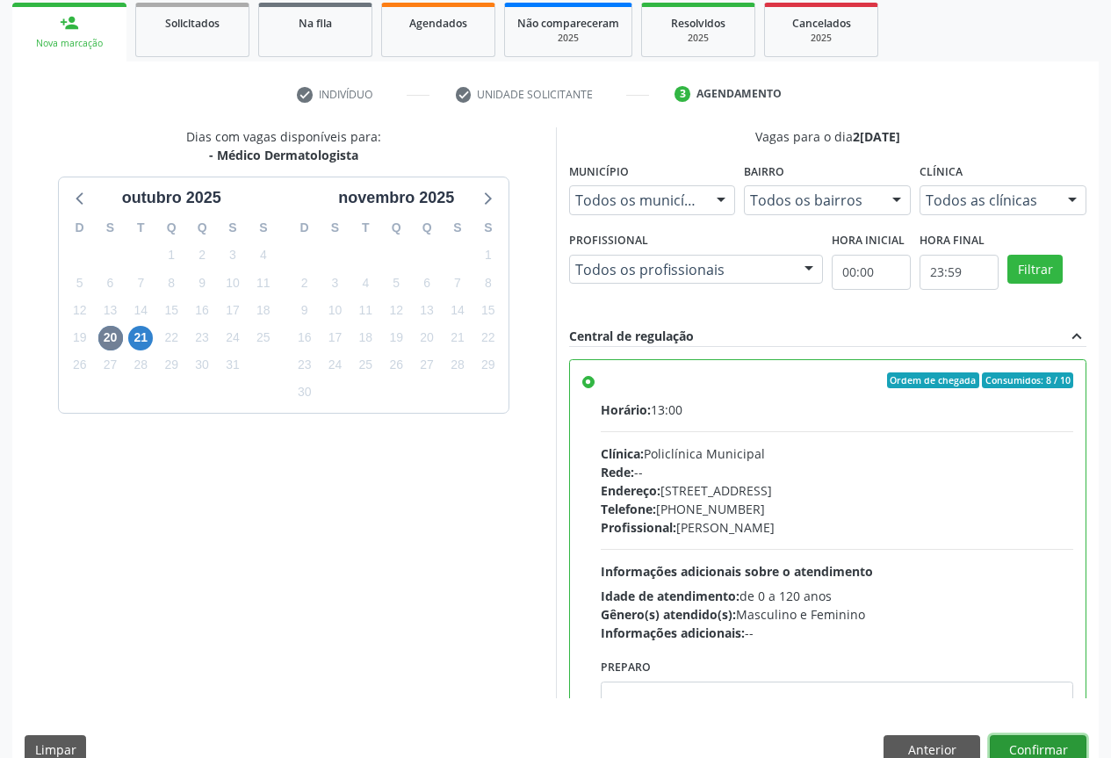
click at [1021, 746] on button "Confirmar" at bounding box center [1038, 750] width 97 height 30
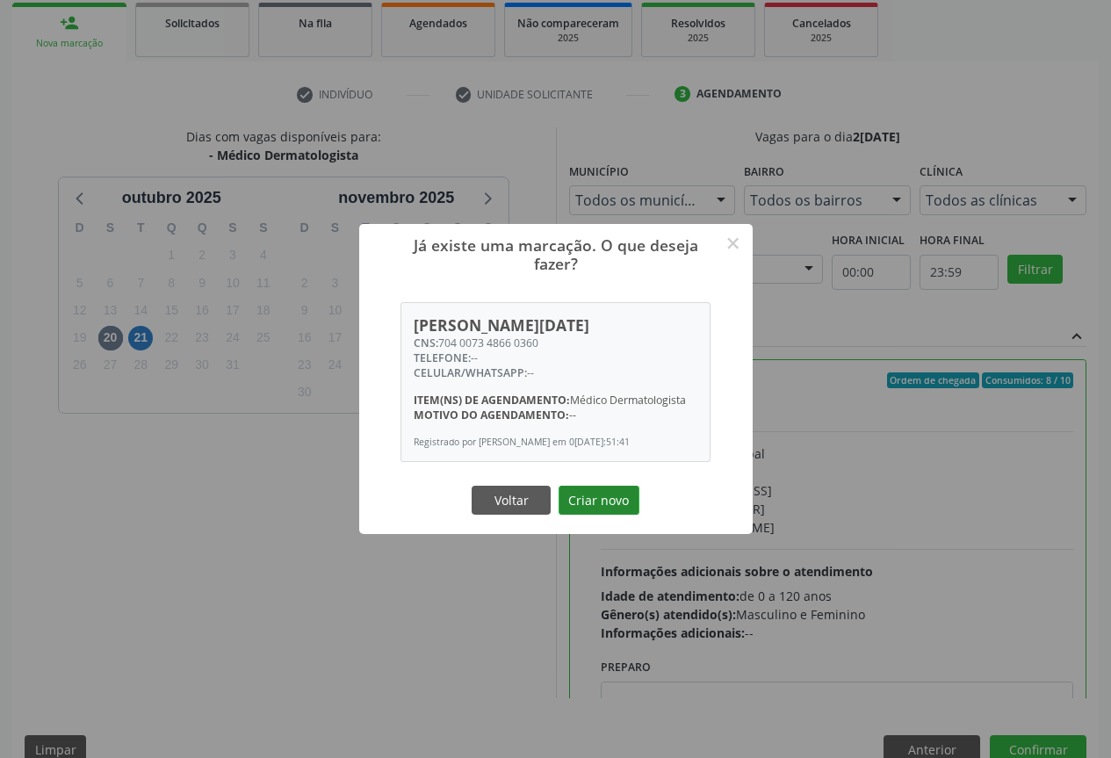
click at [611, 496] on button "Criar novo" at bounding box center [599, 501] width 81 height 30
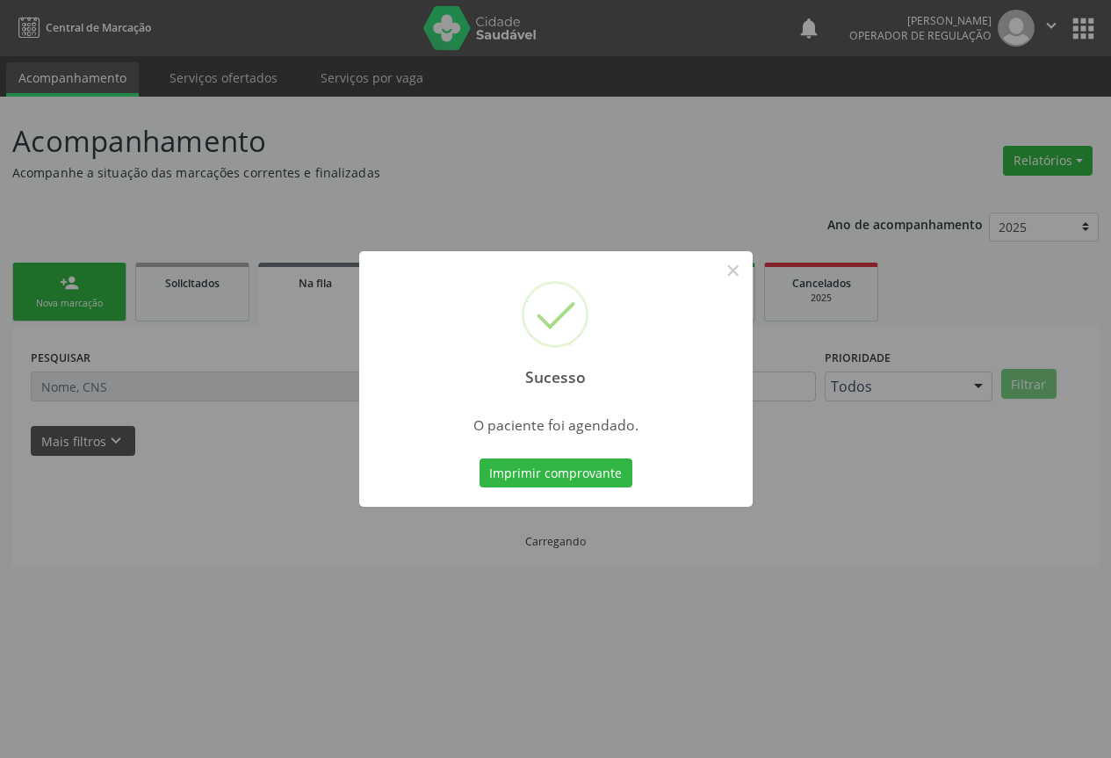
scroll to position [0, 0]
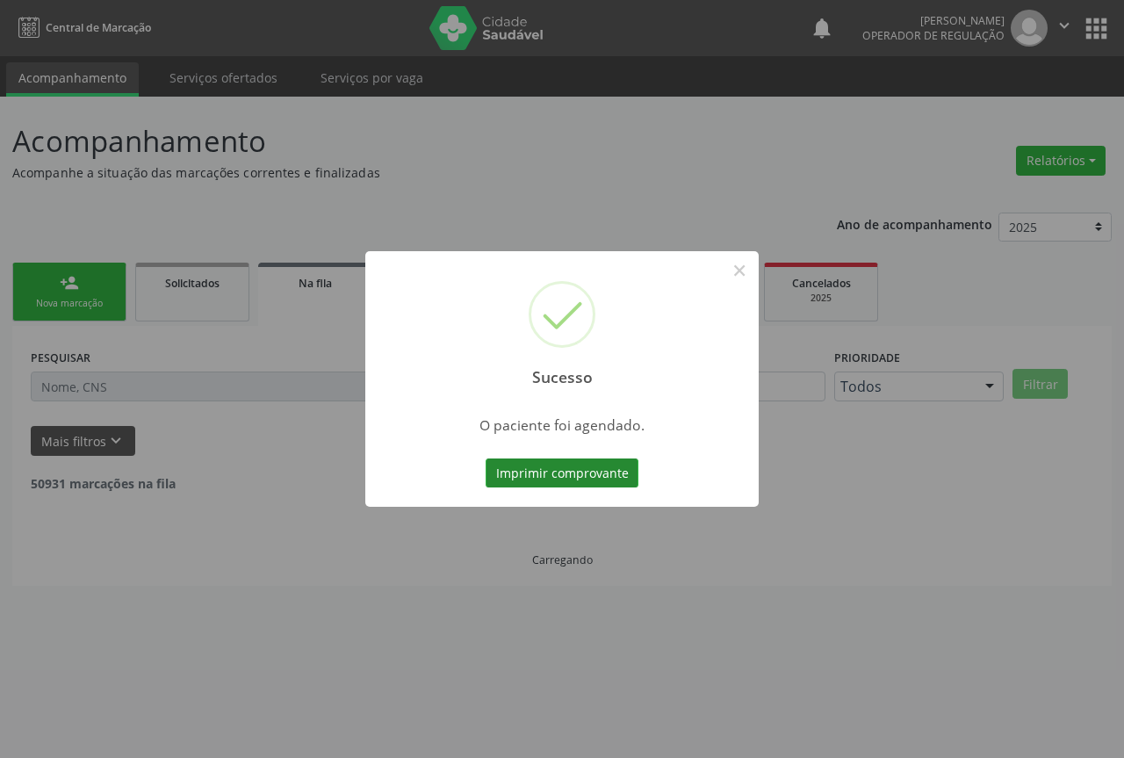
click at [592, 478] on button "Imprimir comprovante" at bounding box center [562, 474] width 153 height 30
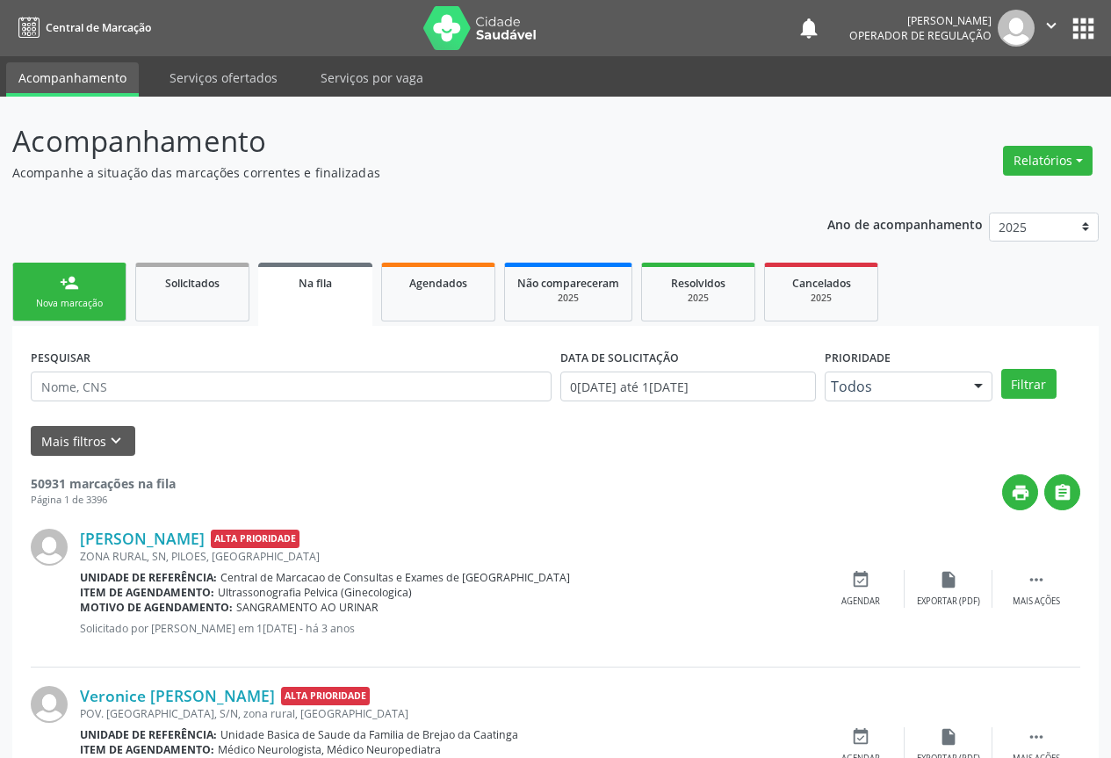
click at [76, 288] on div "person_add" at bounding box center [69, 282] width 19 height 19
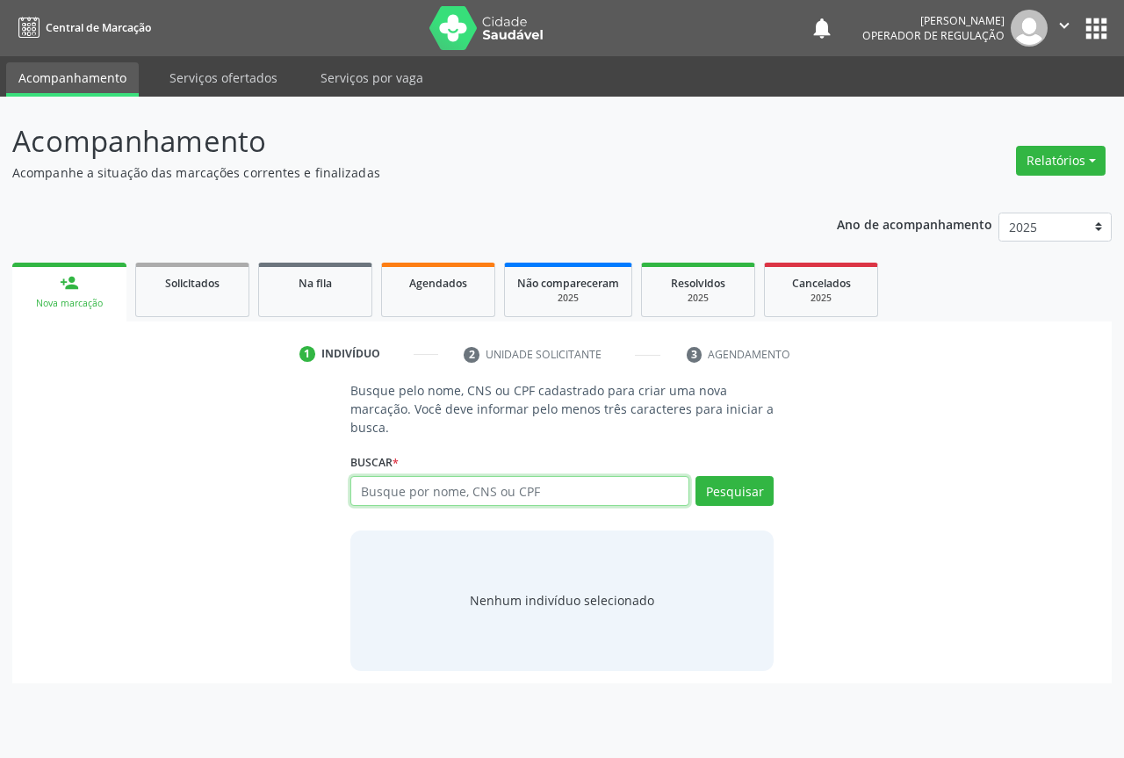
click at [408, 493] on input "text" at bounding box center [520, 491] width 339 height 30
type input "704205747243387"
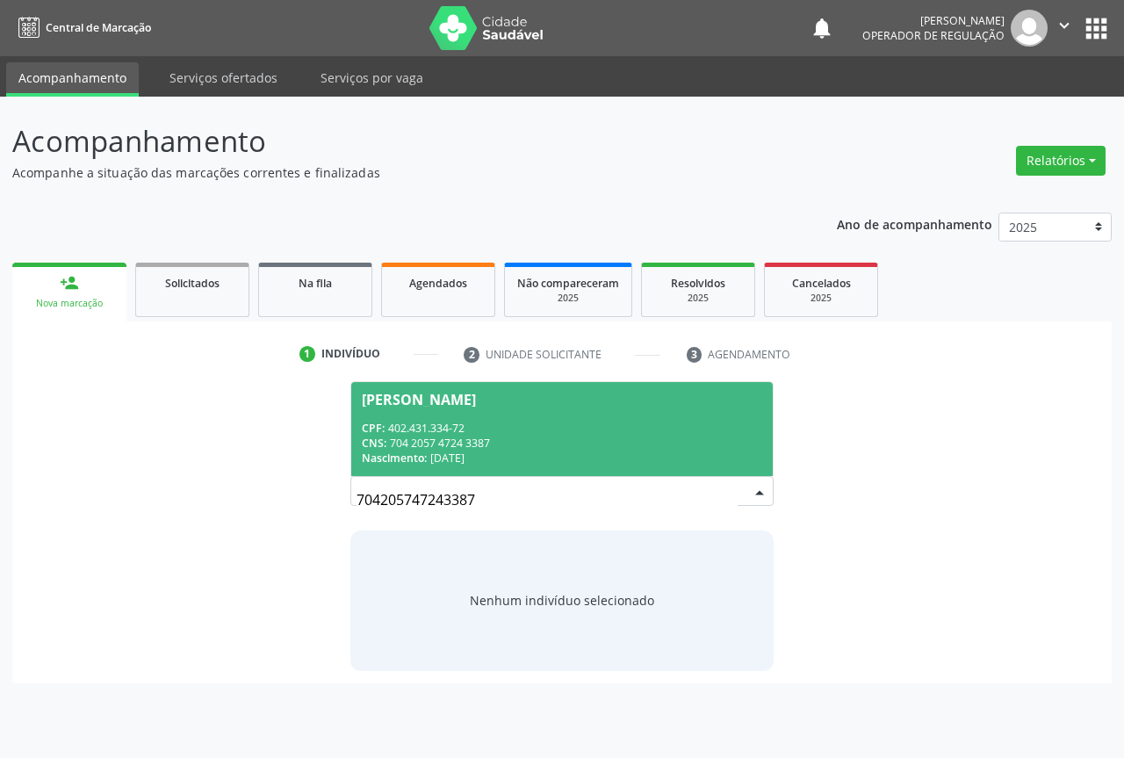
click at [449, 454] on div "Nascimento: 12/05/1932" at bounding box center [562, 458] width 401 height 15
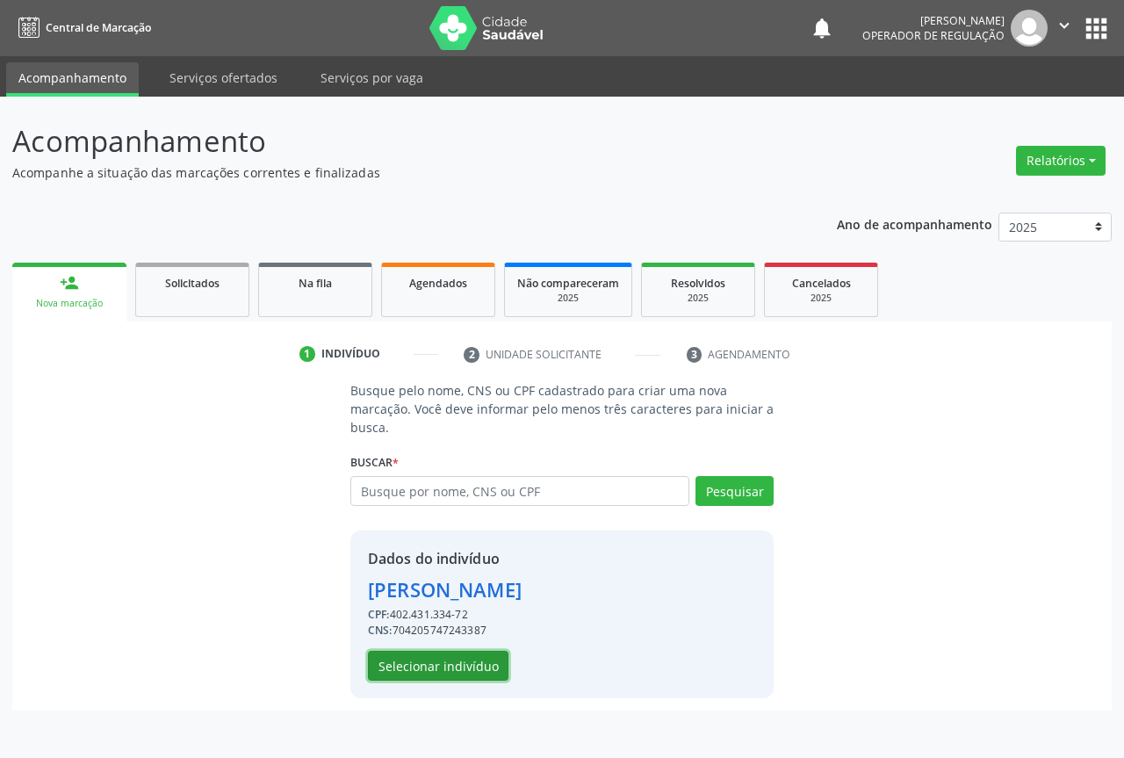
click at [449, 669] on button "Selecionar indivíduo" at bounding box center [438, 666] width 141 height 30
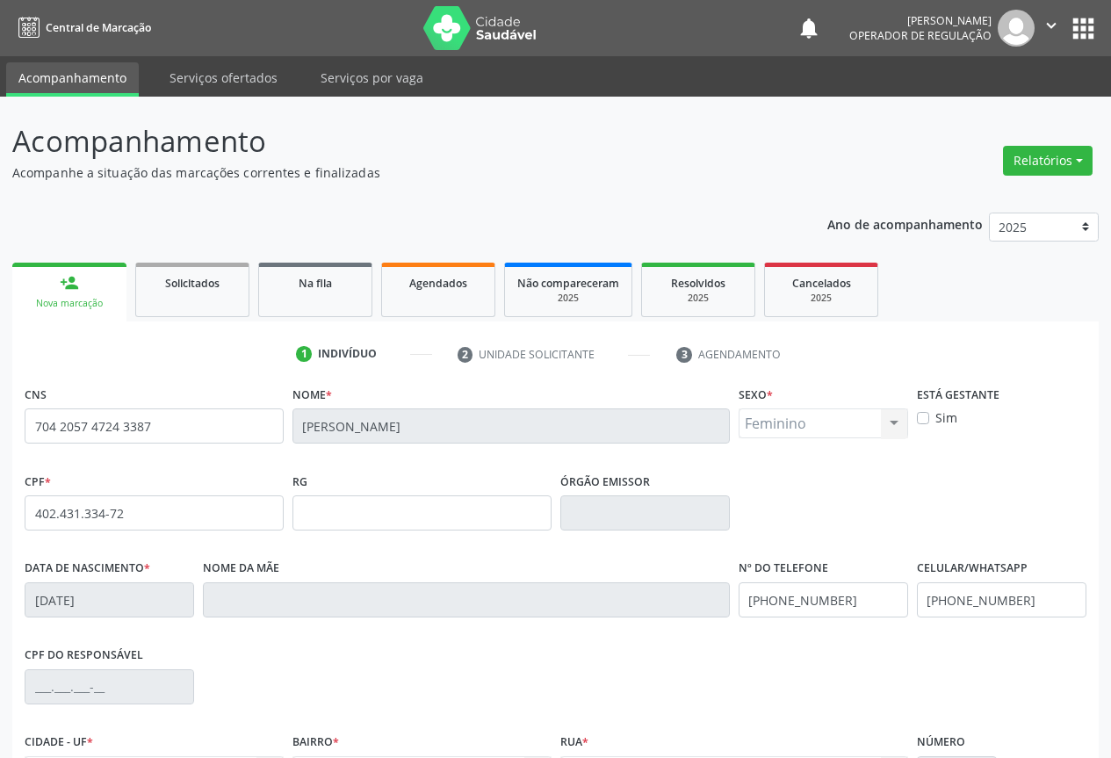
scroll to position [176, 0]
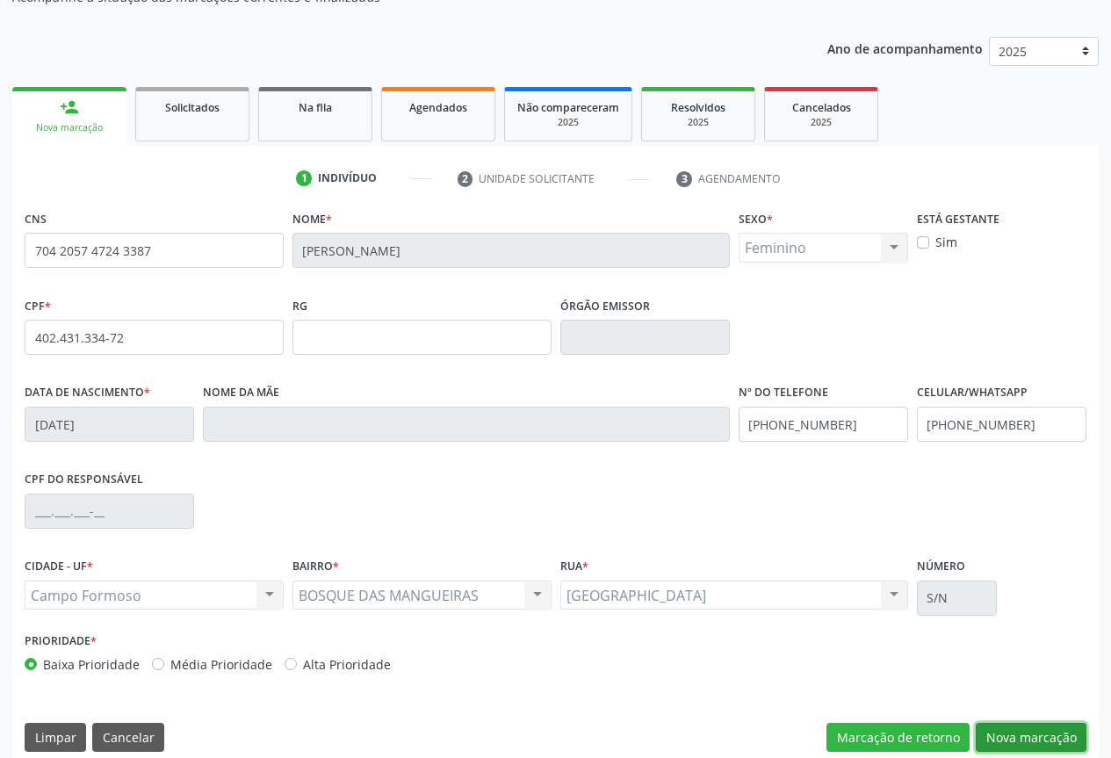
click at [1047, 738] on button "Nova marcação" at bounding box center [1031, 738] width 111 height 30
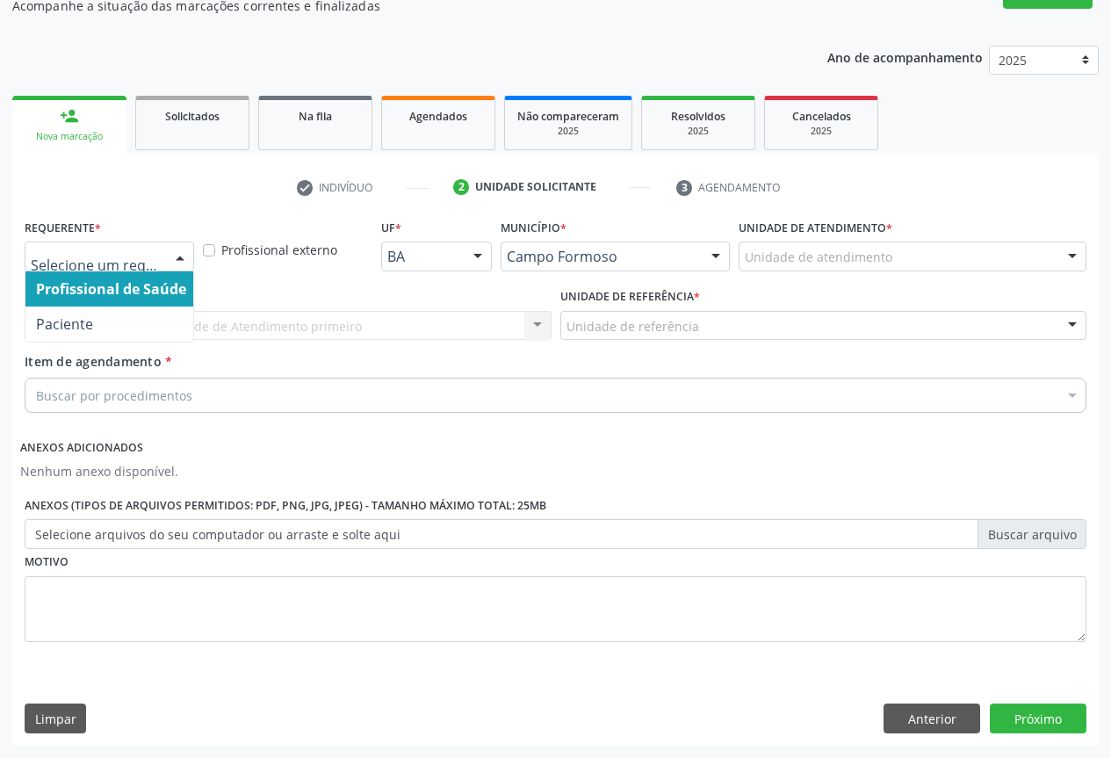
click at [181, 263] on div at bounding box center [180, 257] width 26 height 30
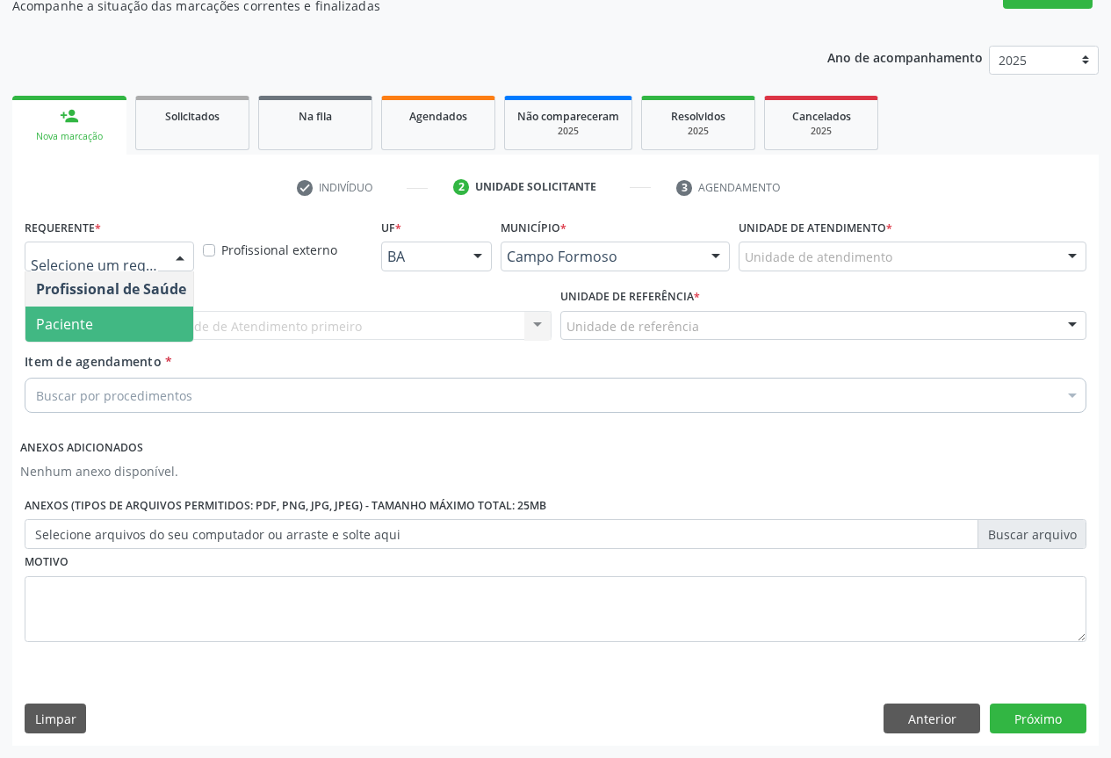
click at [102, 328] on span "Paciente" at bounding box center [110, 324] width 171 height 35
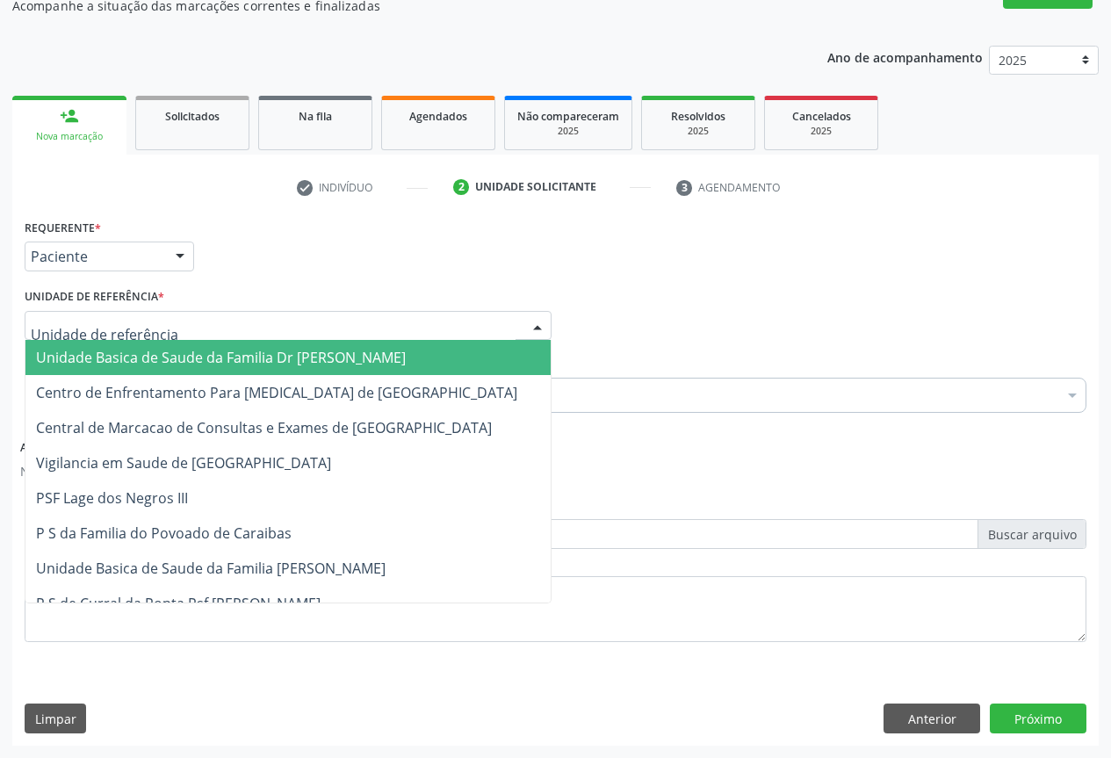
click at [202, 326] on div at bounding box center [288, 326] width 527 height 30
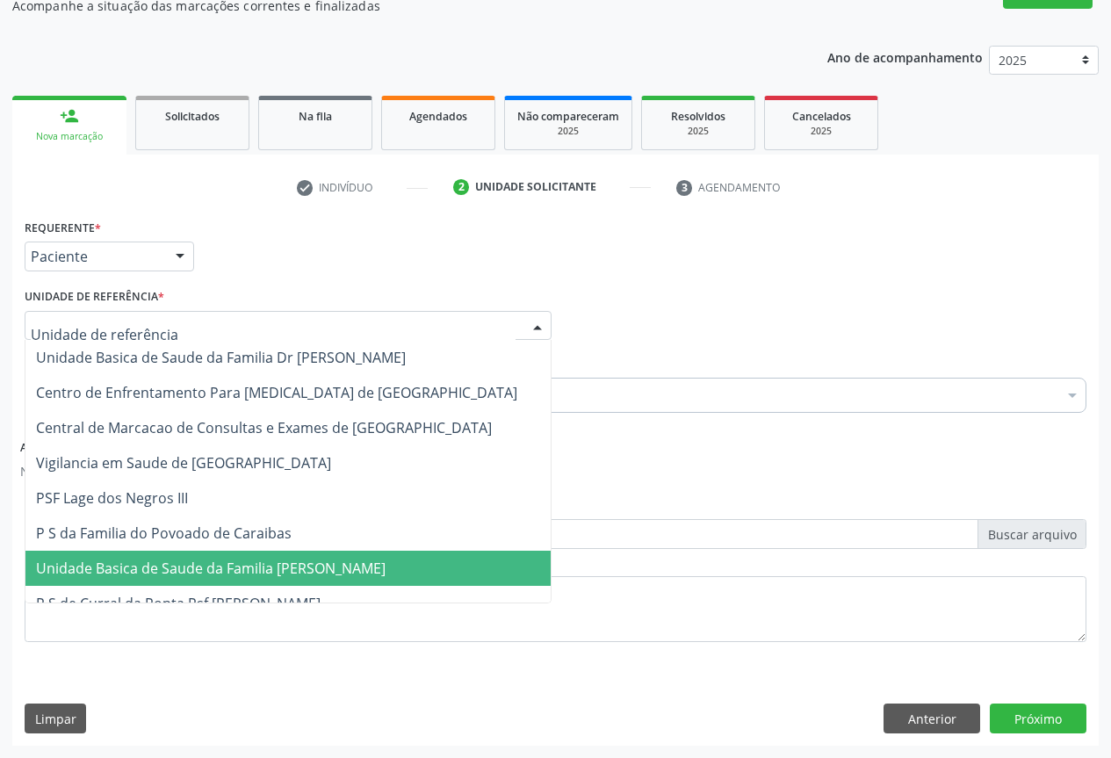
click at [216, 567] on span "Unidade Basica de Saude da Familia [PERSON_NAME]" at bounding box center [211, 568] width 350 height 19
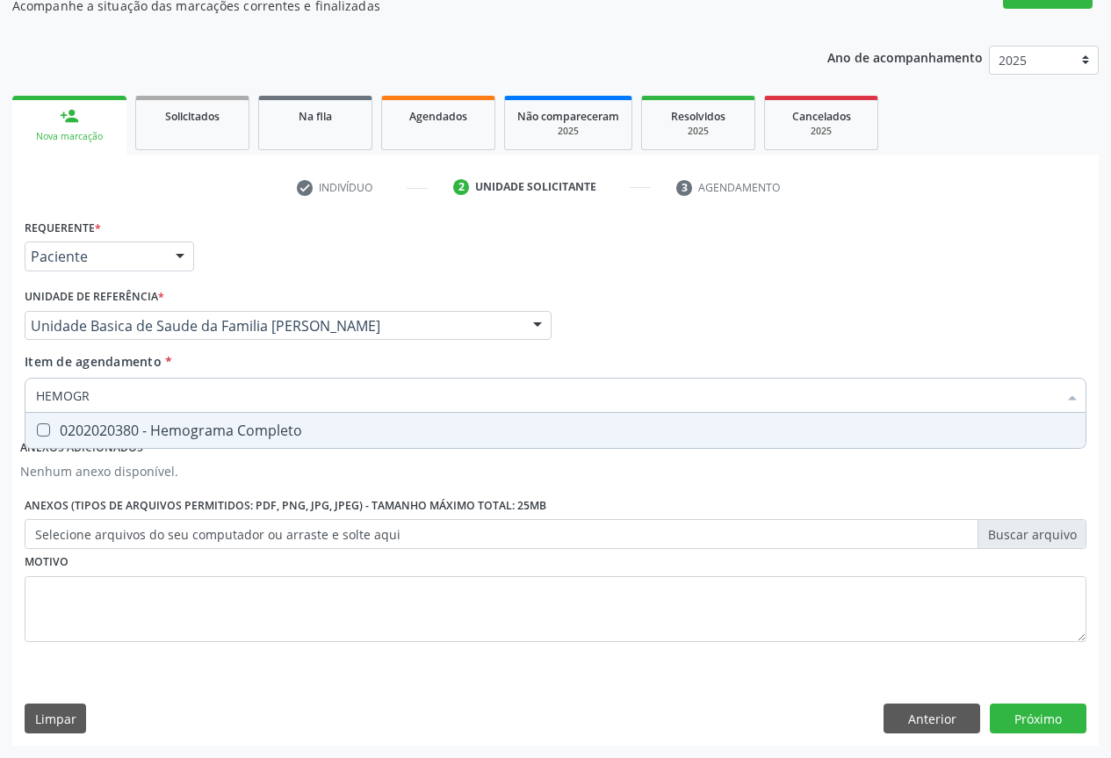
type input "HEMOGRA"
click at [164, 431] on div "0202020380 - Hemograma Completo" at bounding box center [555, 430] width 1039 height 14
checkbox Completo "true"
type input "HEMOGRA"
click at [229, 235] on div "Requerente * Paciente Profissional de Saúde Paciente Nenhum resultado encontrad…" at bounding box center [555, 248] width 1071 height 69
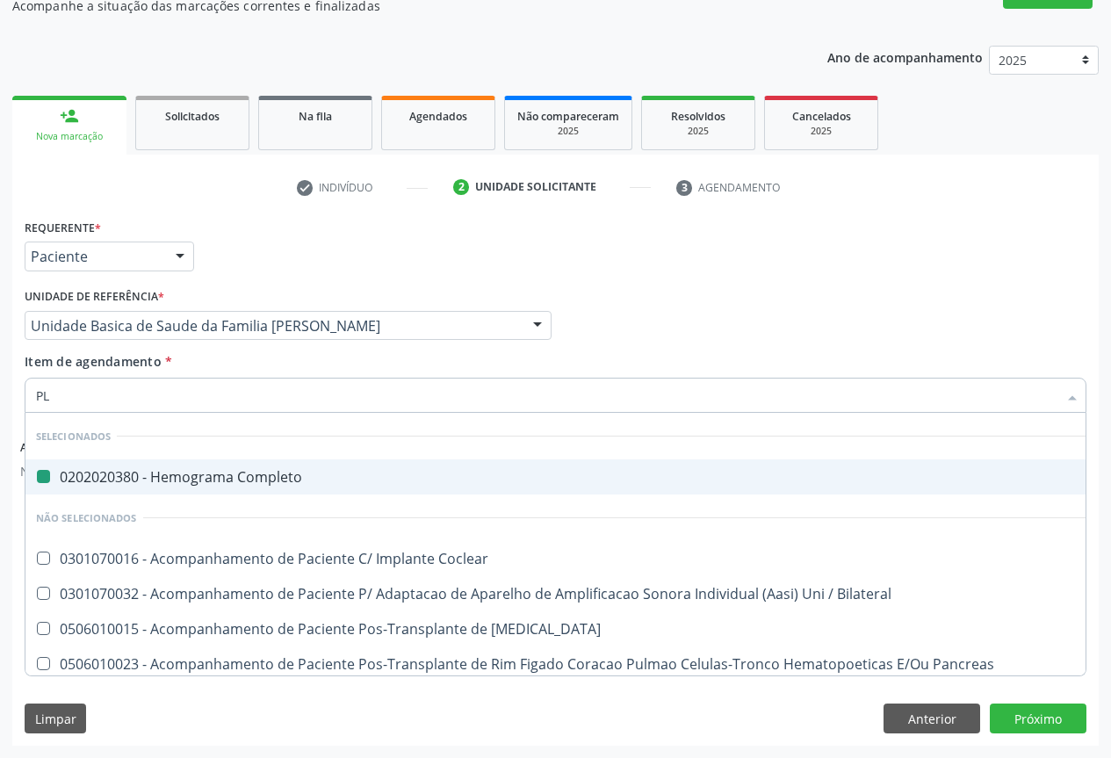
type input "PLA"
checkbox Completo "false"
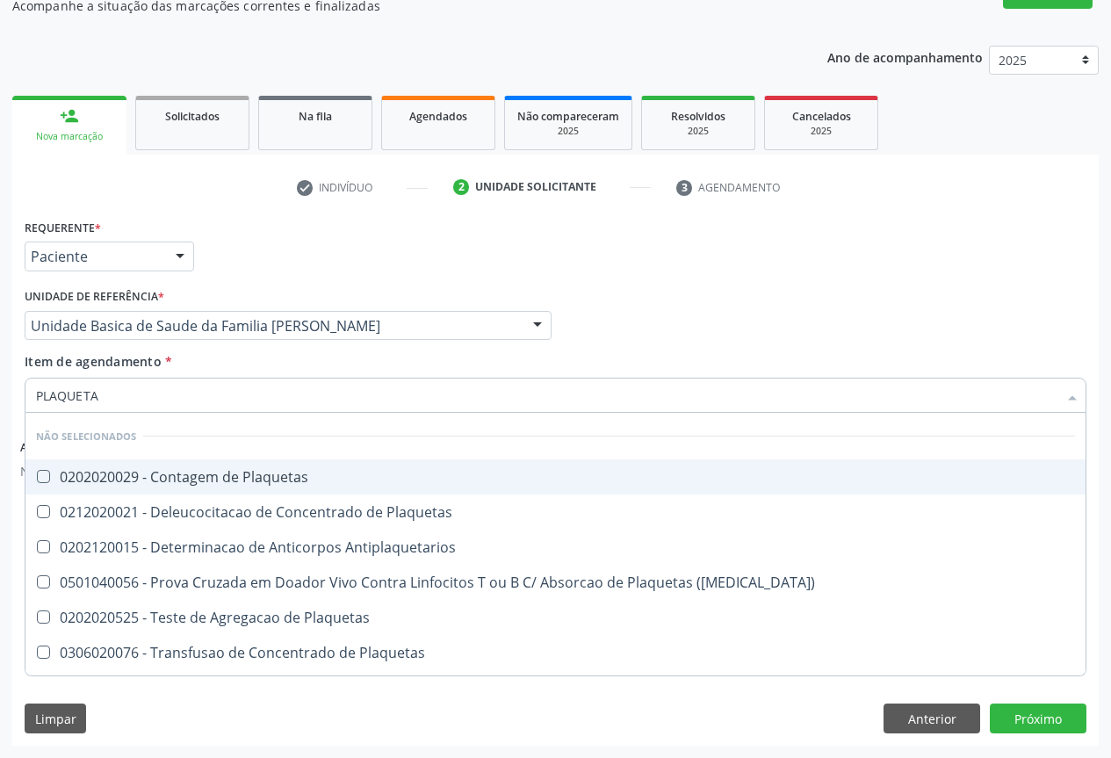
type input "PLAQUETAS"
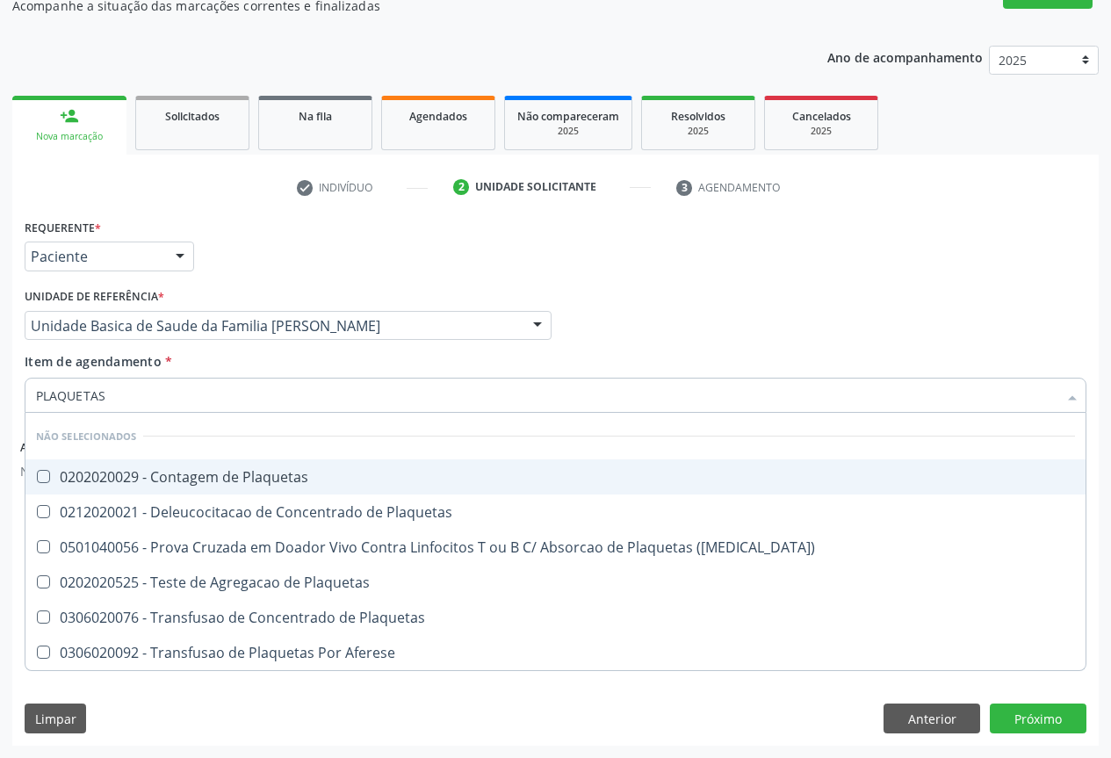
click at [204, 483] on div "0202020029 - Contagem de Plaquetas" at bounding box center [555, 477] width 1039 height 14
checkbox Plaquetas "true"
type input "PLAQUETAS"
click at [242, 290] on div "Unidade de referência * Unidade Basica de Saude da Familia Maninho Ferreira Uni…" at bounding box center [288, 312] width 527 height 56
checkbox Plaquetas "true"
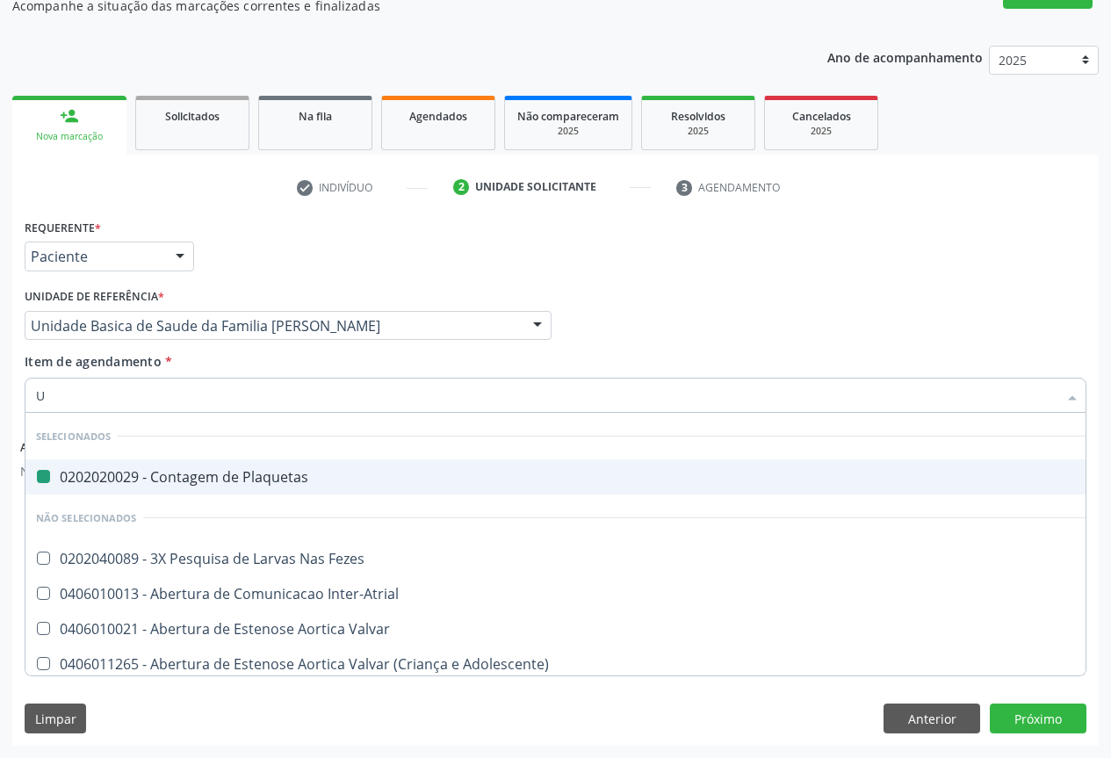
type input "UR"
checkbox Plaquetas "false"
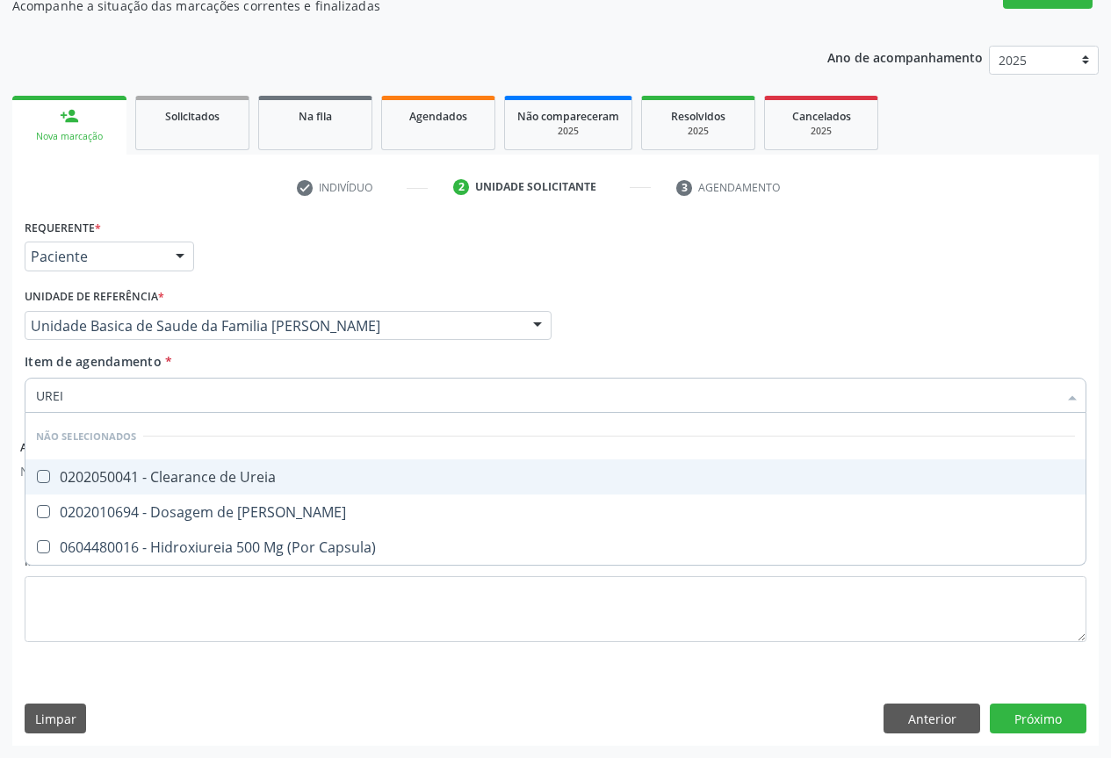
type input "UREIA"
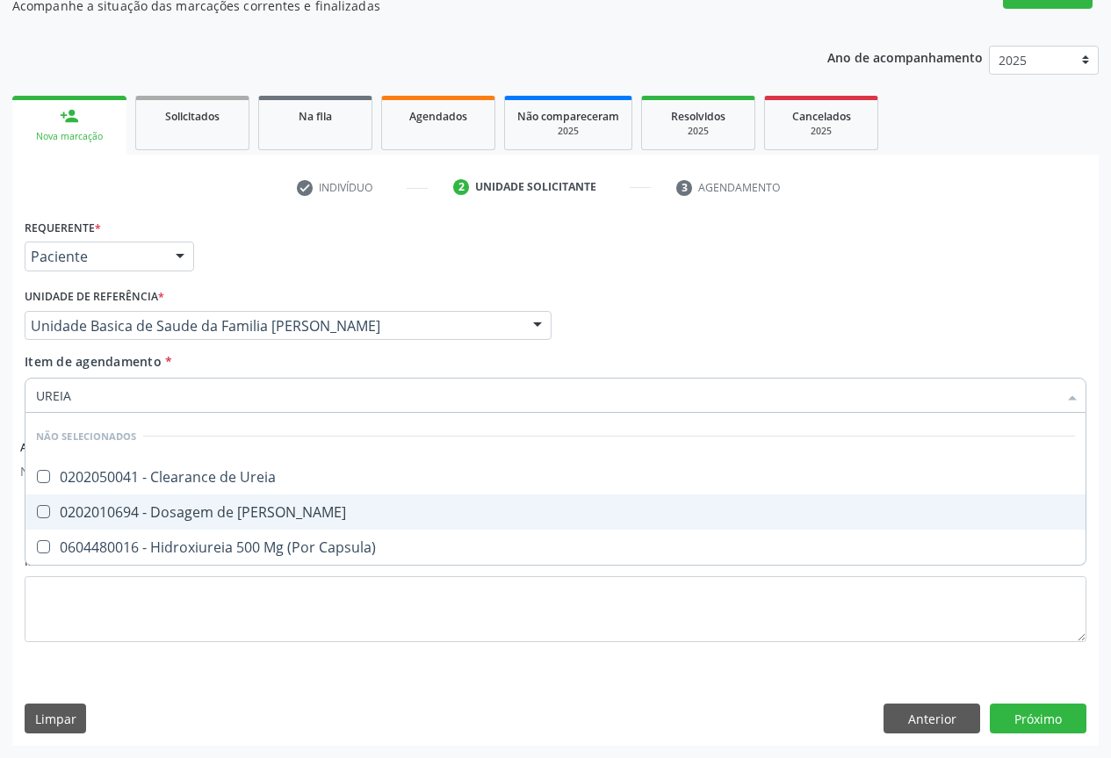
click at [197, 514] on div "0202010694 - Dosagem de Ureia" at bounding box center [555, 512] width 1039 height 14
checkbox Ureia "true"
click at [274, 263] on div "Requerente * Paciente Profissional de Saúde Paciente Nenhum resultado encontrad…" at bounding box center [555, 248] width 1071 height 69
checkbox Ureia "true"
checkbox Capsula\) "true"
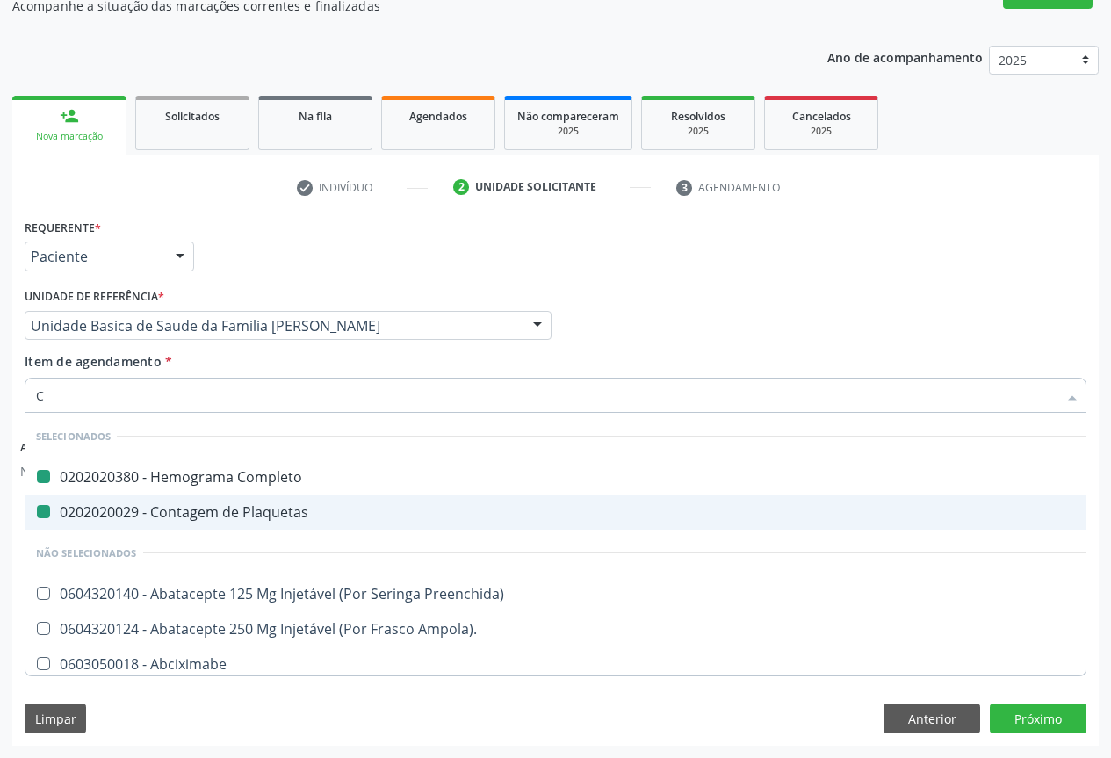
type input "CR"
checkbox Completo "false"
checkbox Plaquetas "false"
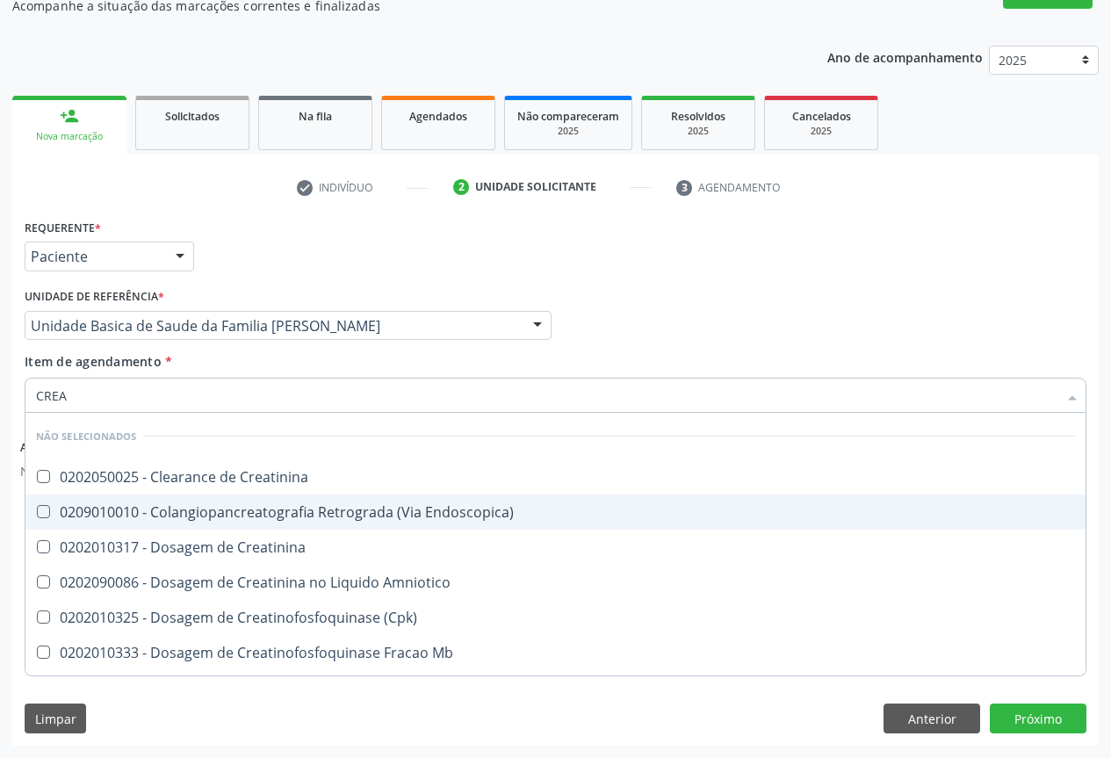
type input "CREAT"
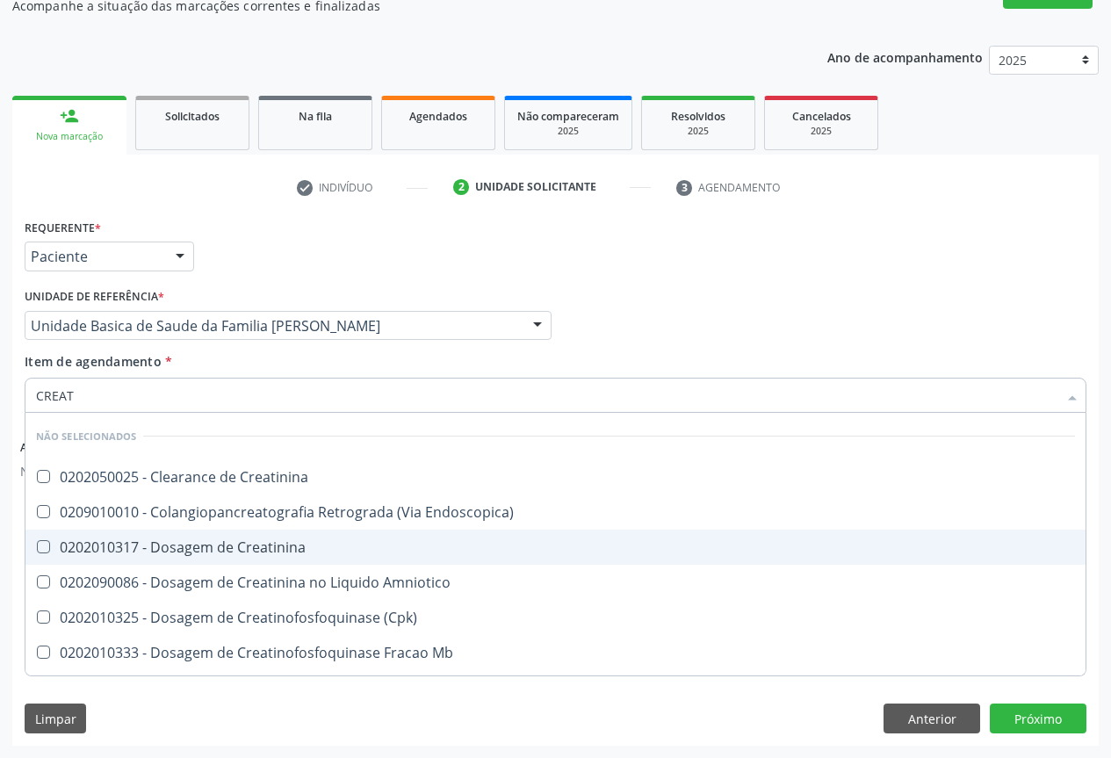
click at [239, 557] on span "0202010317 - Dosagem de Creatinina" at bounding box center [555, 547] width 1060 height 35
checkbox Creatinina "true"
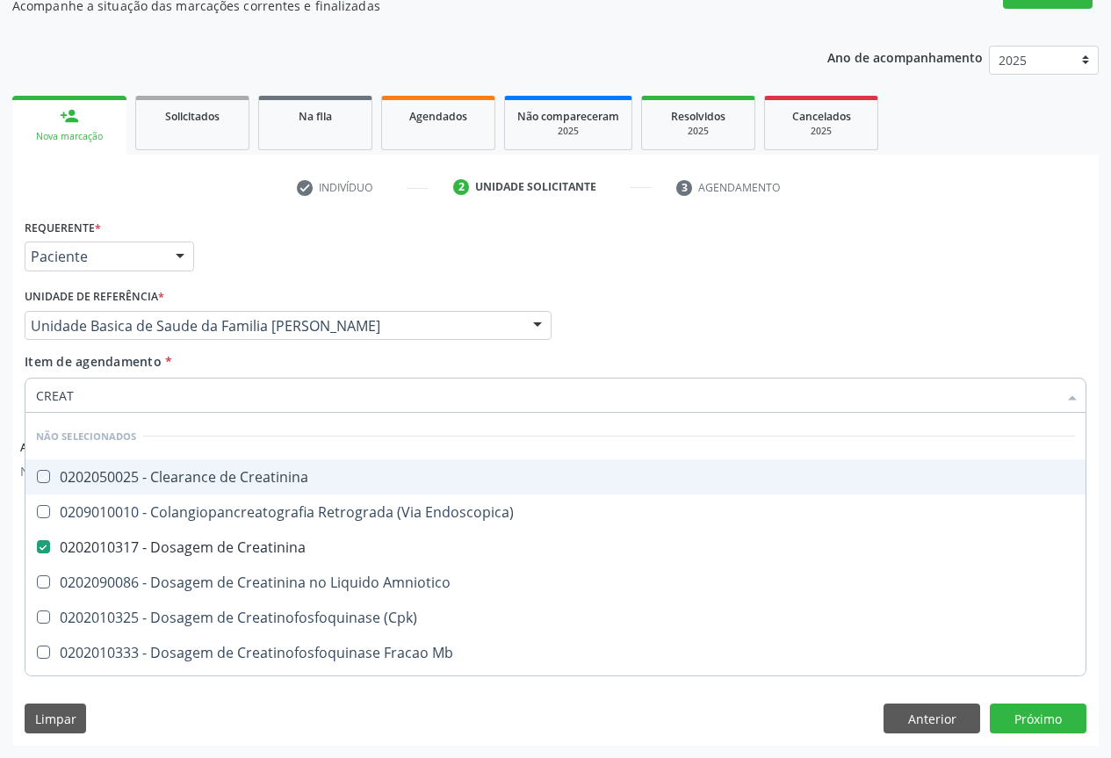
click at [278, 271] on div "Requerente * Paciente Profissional de Saúde Paciente Nenhum resultado encontrad…" at bounding box center [555, 248] width 1071 height 69
checkbox Creatinina "true"
checkbox Endoscopica\) "true"
checkbox Amniotico "true"
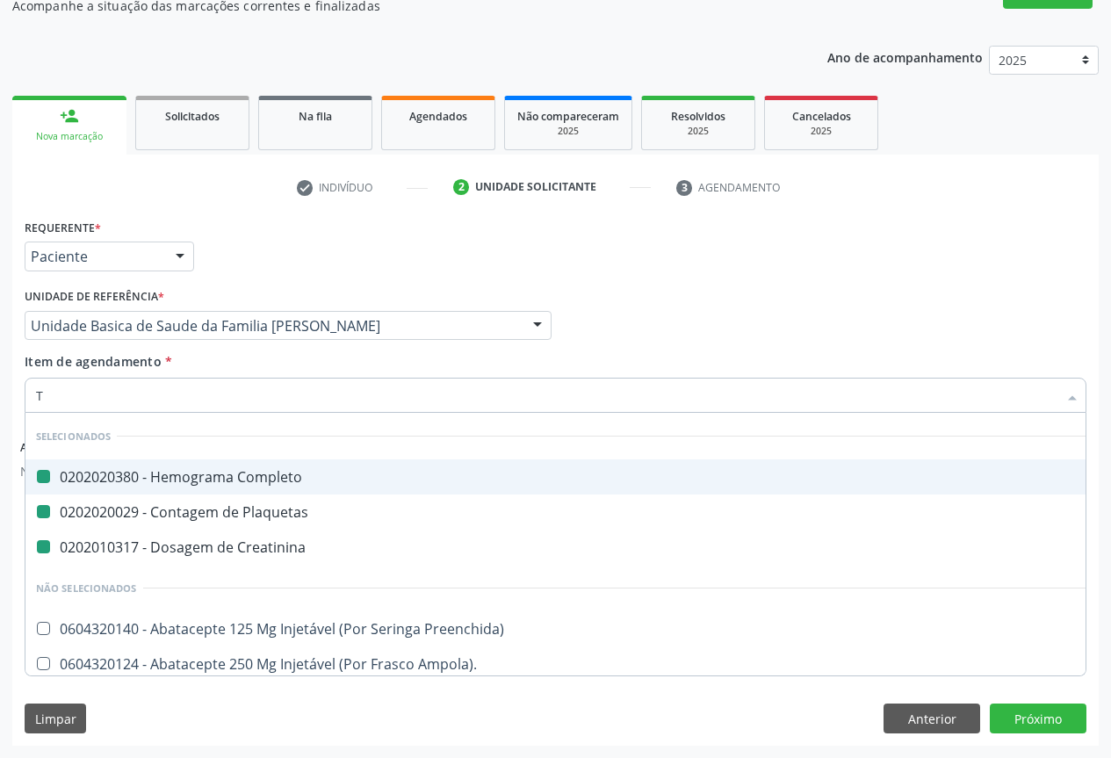
type input "TG"
checkbox Completo "false"
checkbox Plaquetas "false"
checkbox Creatinina "false"
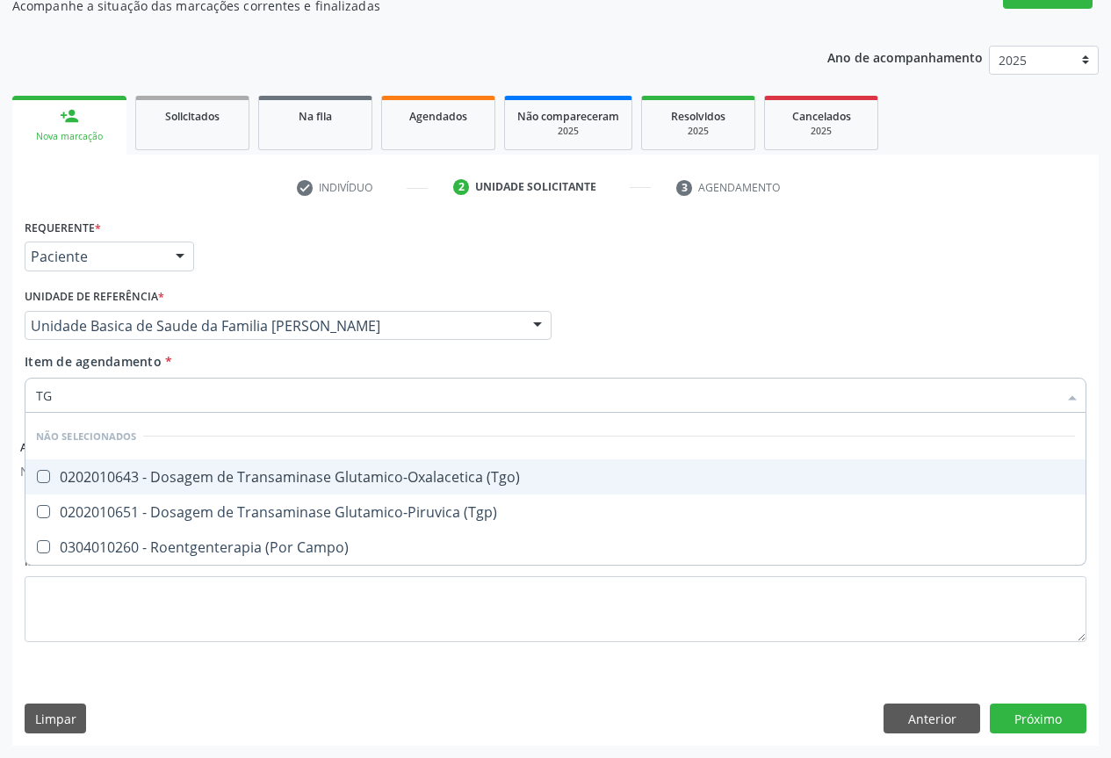
click at [200, 479] on div "0202010643 - Dosagem de Transaminase Glutamico-Oxalacetica (Tgo)" at bounding box center [555, 477] width 1039 height 14
checkbox \(Tgo\) "true"
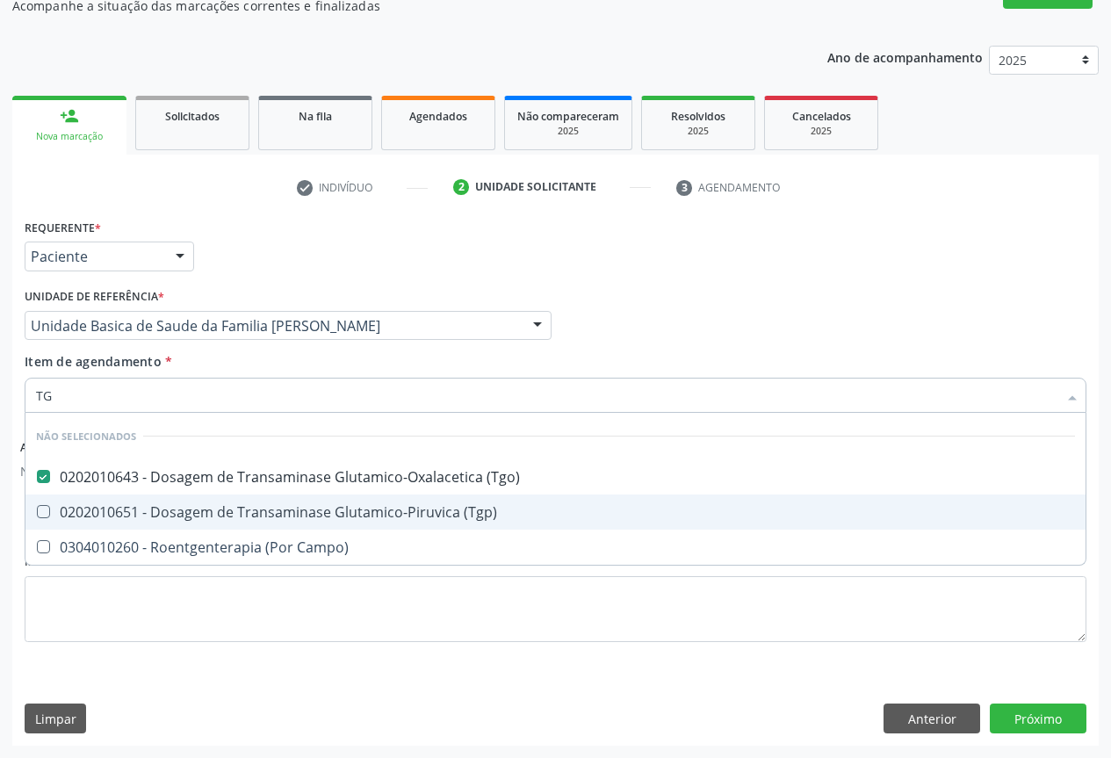
click at [200, 510] on div "0202010651 - Dosagem de Transaminase Glutamico-Piruvica (Tgp)" at bounding box center [555, 512] width 1039 height 14
checkbox \(Tgp\) "true"
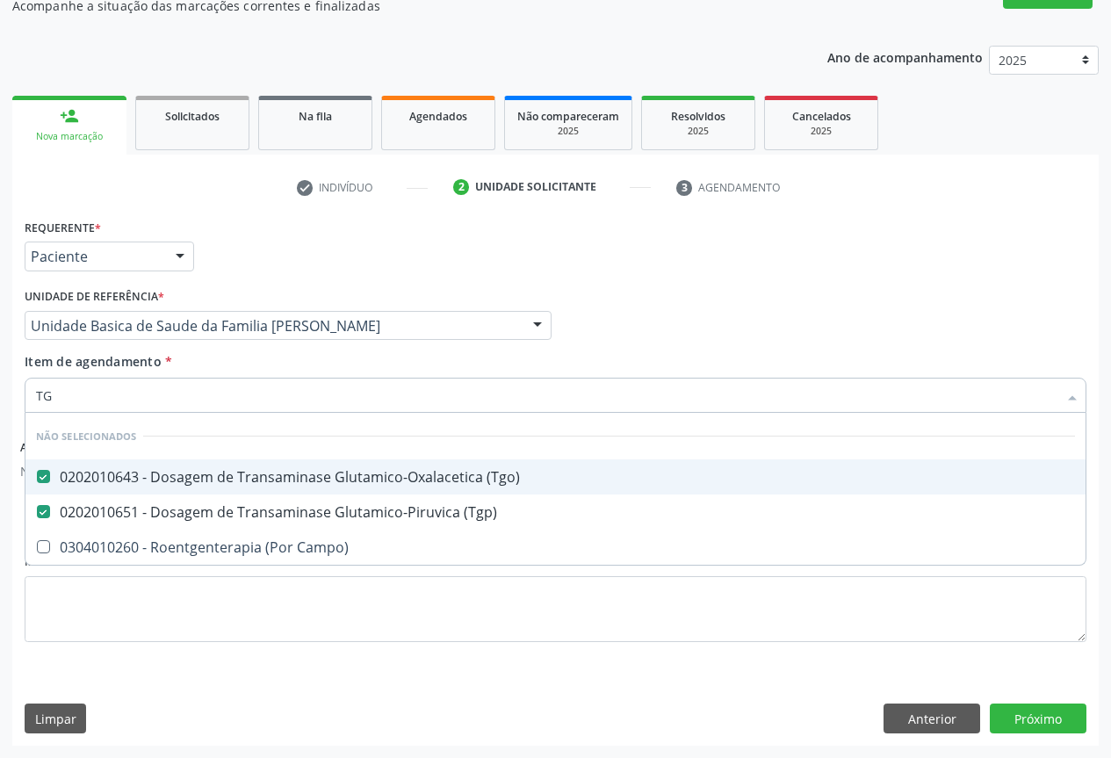
click at [235, 276] on div "Requerente * Paciente Profissional de Saúde Paciente Nenhum resultado encontrad…" at bounding box center [555, 248] width 1071 height 69
checkbox Campo\) "true"
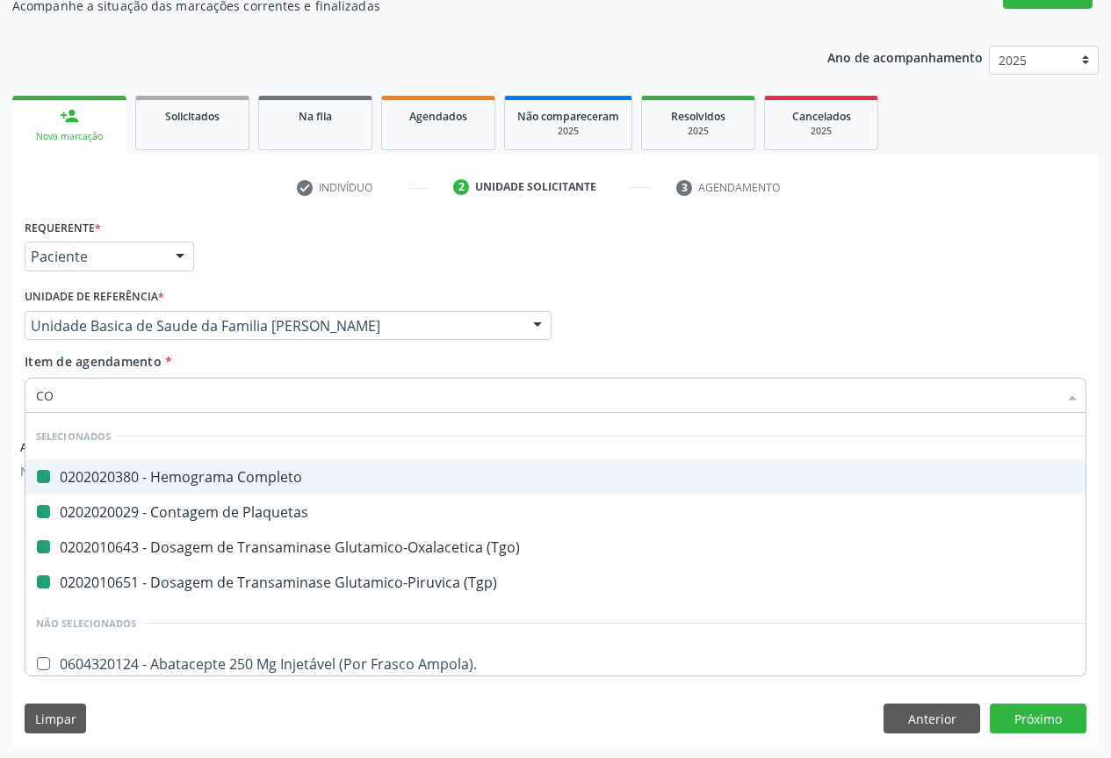
type input "COL"
checkbox Completo "false"
checkbox Plaquetas "false"
checkbox \(Tgo\) "false"
checkbox \(Tgp\) "false"
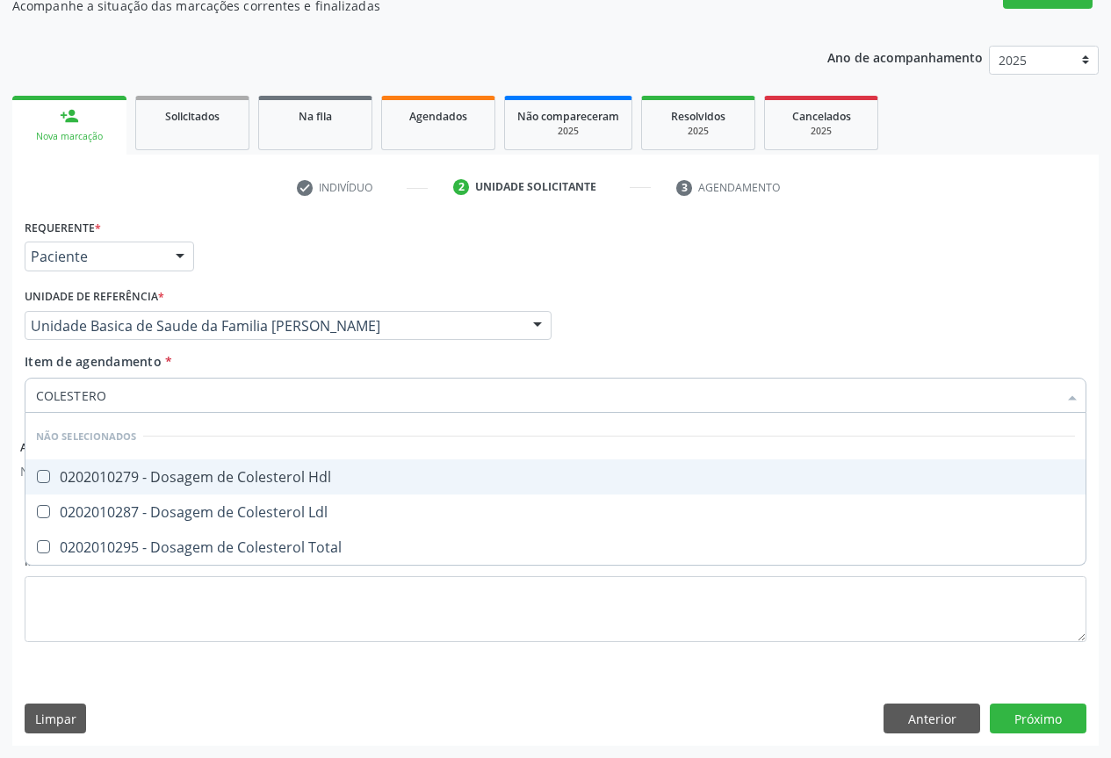
type input "COLESTEROL"
drag, startPoint x: 108, startPoint y: 480, endPoint x: 104, endPoint y: 510, distance: 31.1
click at [105, 481] on div "0202010279 - Dosagem de Colesterol Hdl" at bounding box center [555, 477] width 1039 height 14
checkbox Hdl "true"
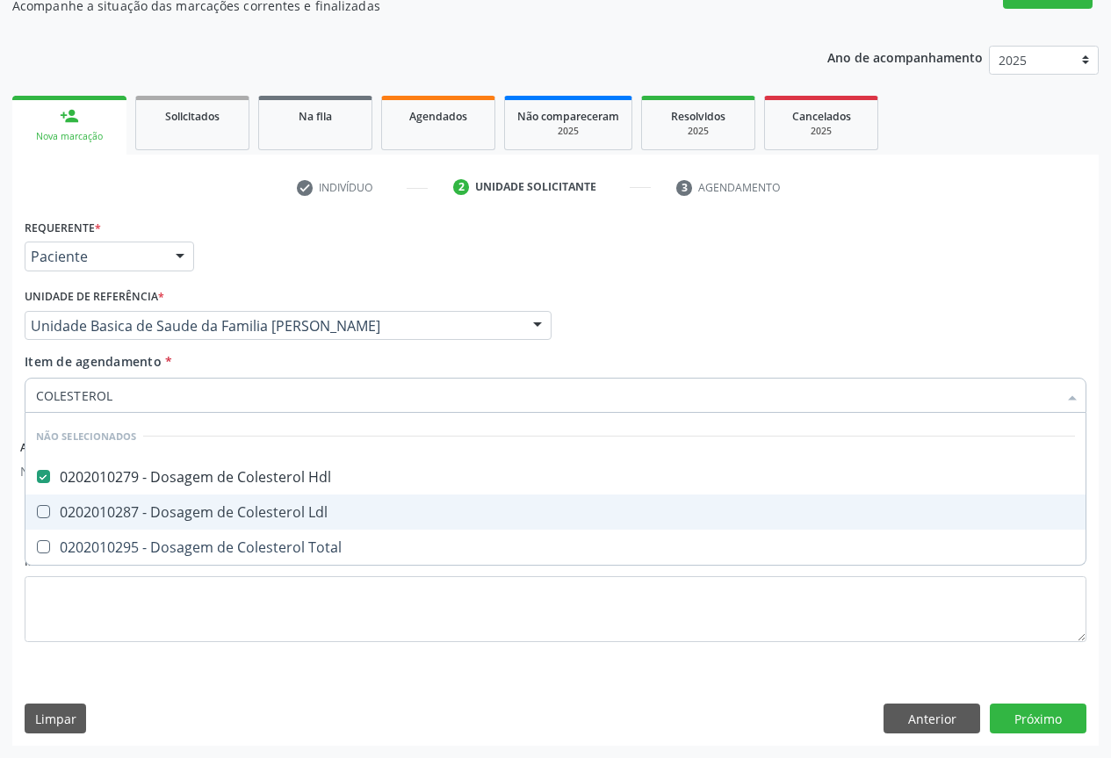
click at [104, 512] on div "0202010287 - Dosagem de Colesterol Ldl" at bounding box center [555, 512] width 1039 height 14
checkbox Ldl "true"
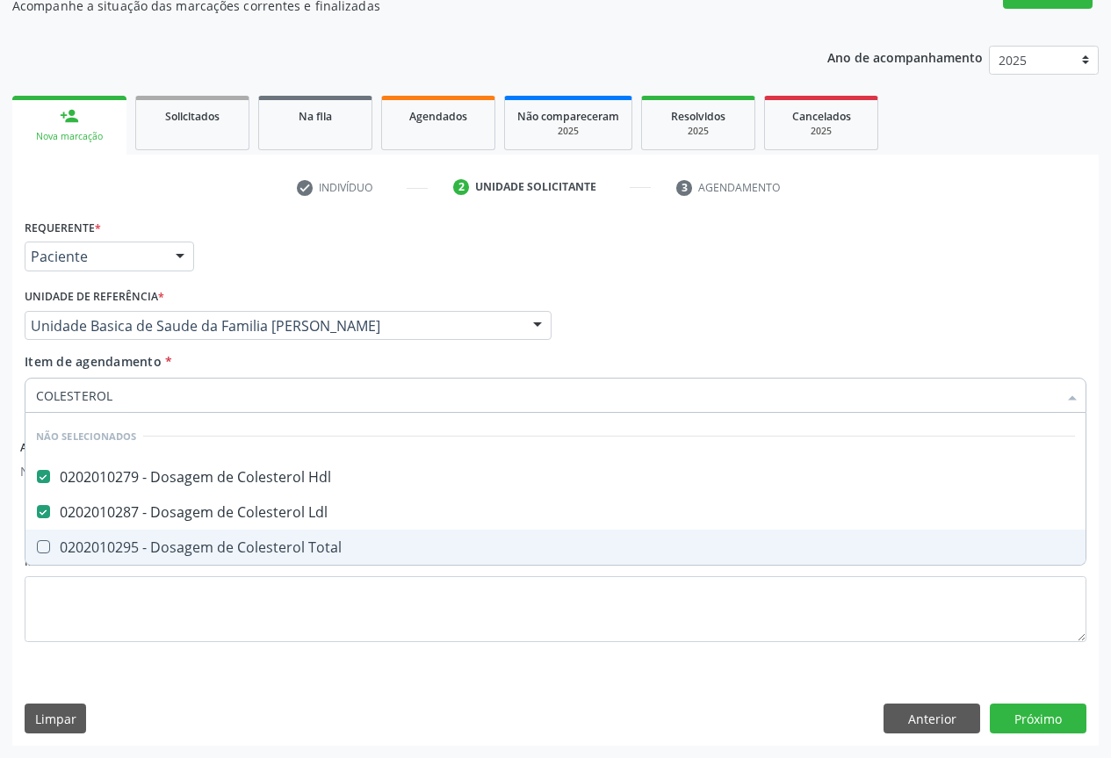
click at [95, 544] on div "0202010295 - Dosagem de Colesterol Total" at bounding box center [555, 547] width 1039 height 14
checkbox Total "true"
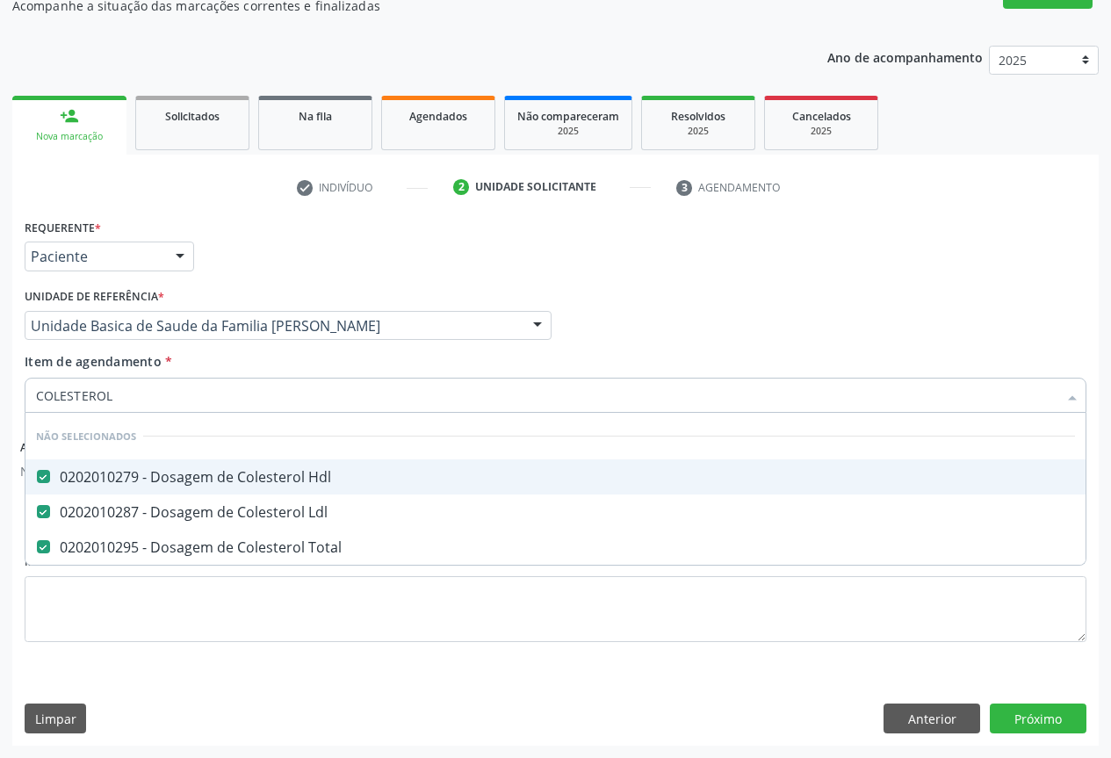
click at [190, 278] on div "Requerente * Paciente Profissional de Saúde Paciente Nenhum resultado encontrad…" at bounding box center [109, 248] width 178 height 69
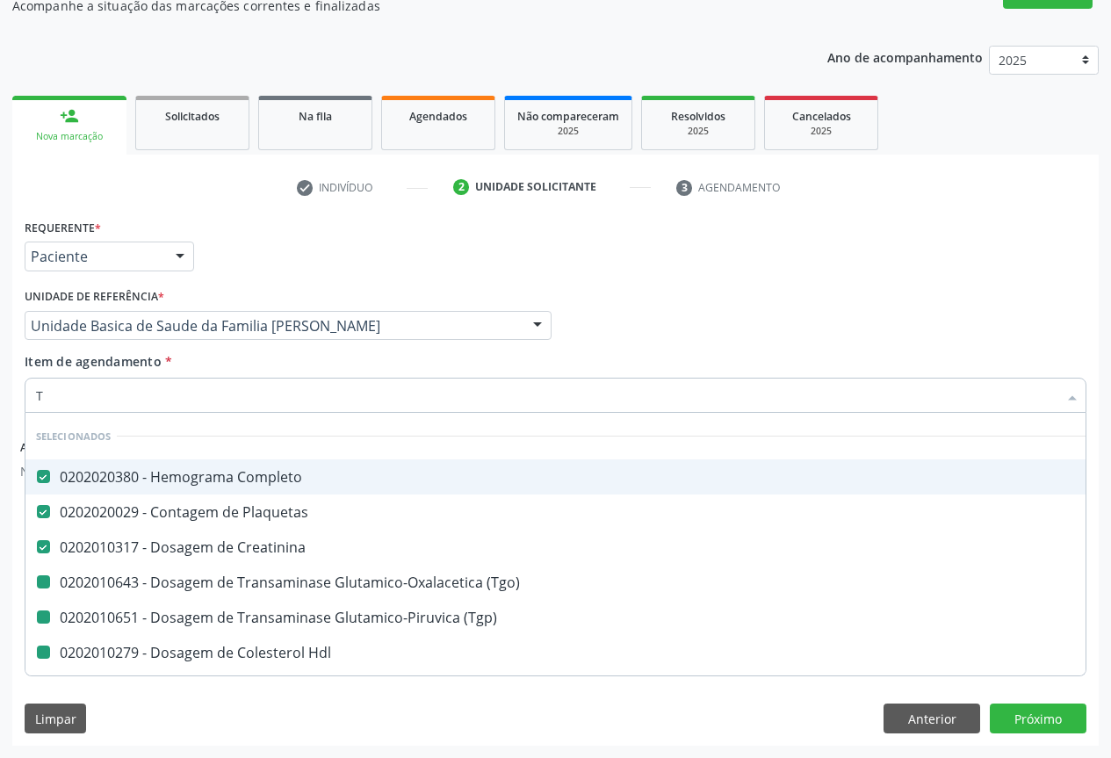
type input "TR"
checkbox \(Tgo\) "false"
checkbox \(Tgp\) "false"
checkbox Hdl "false"
checkbox Ldl "false"
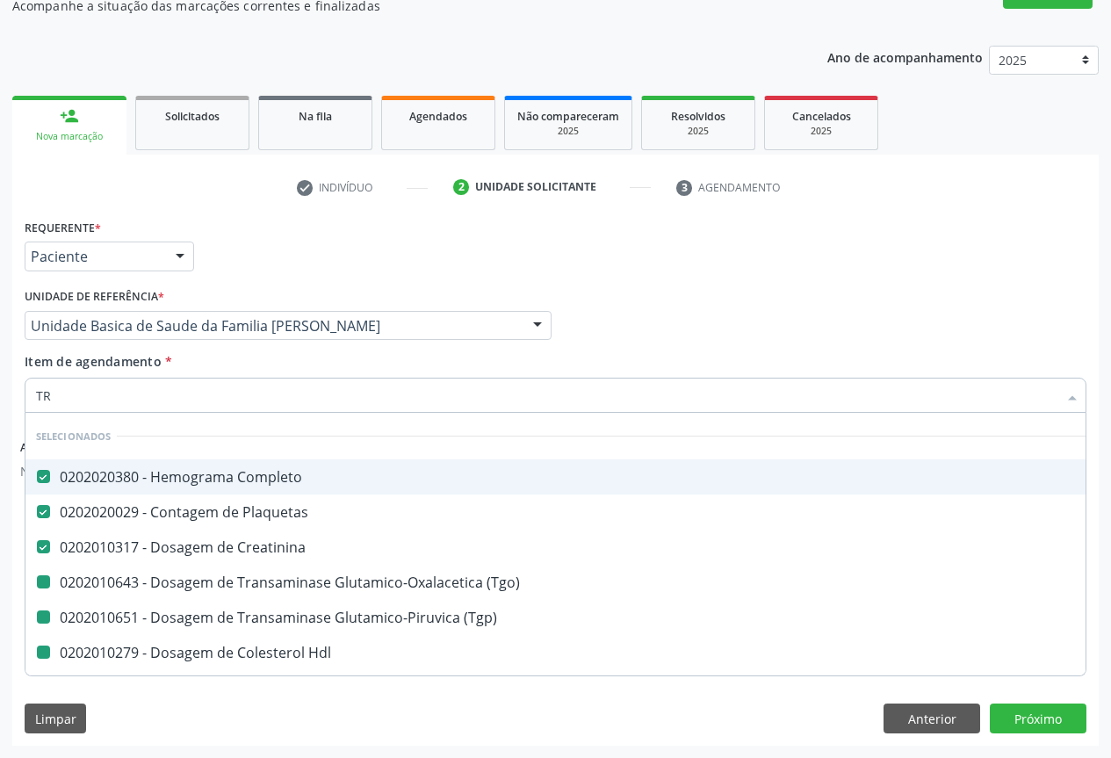
checkbox Total "false"
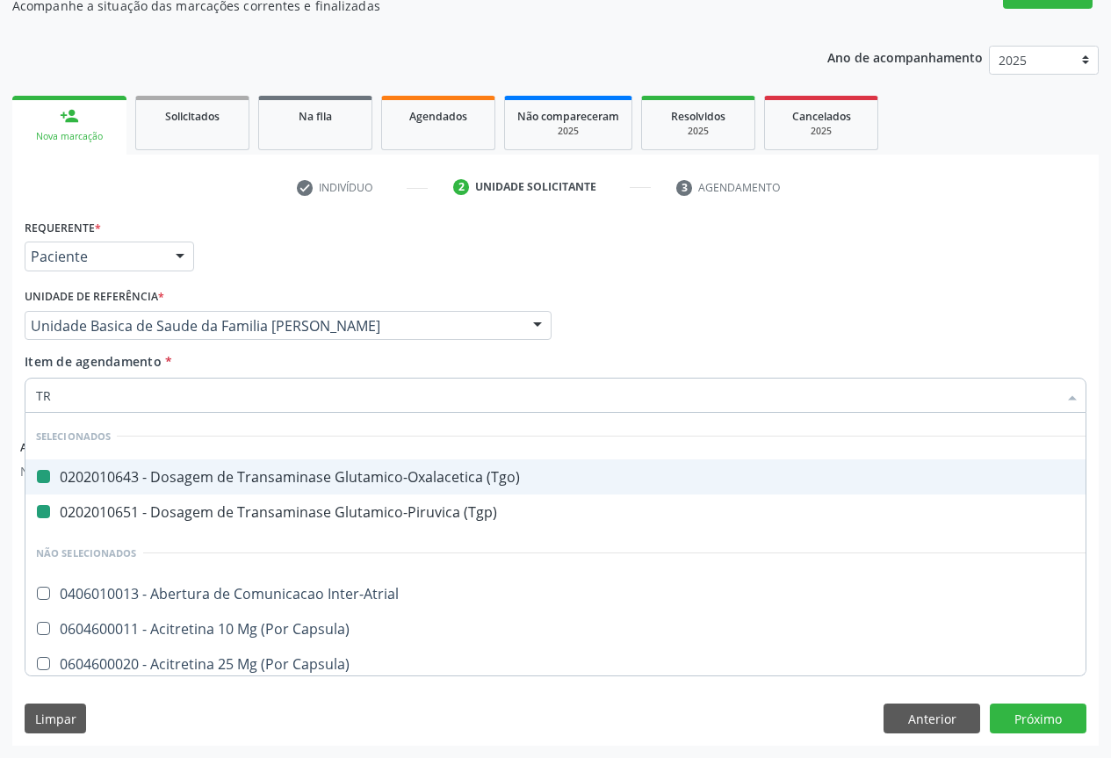
type input "TRI"
checkbox \(Tgo\) "false"
checkbox \(Tgp\) "false"
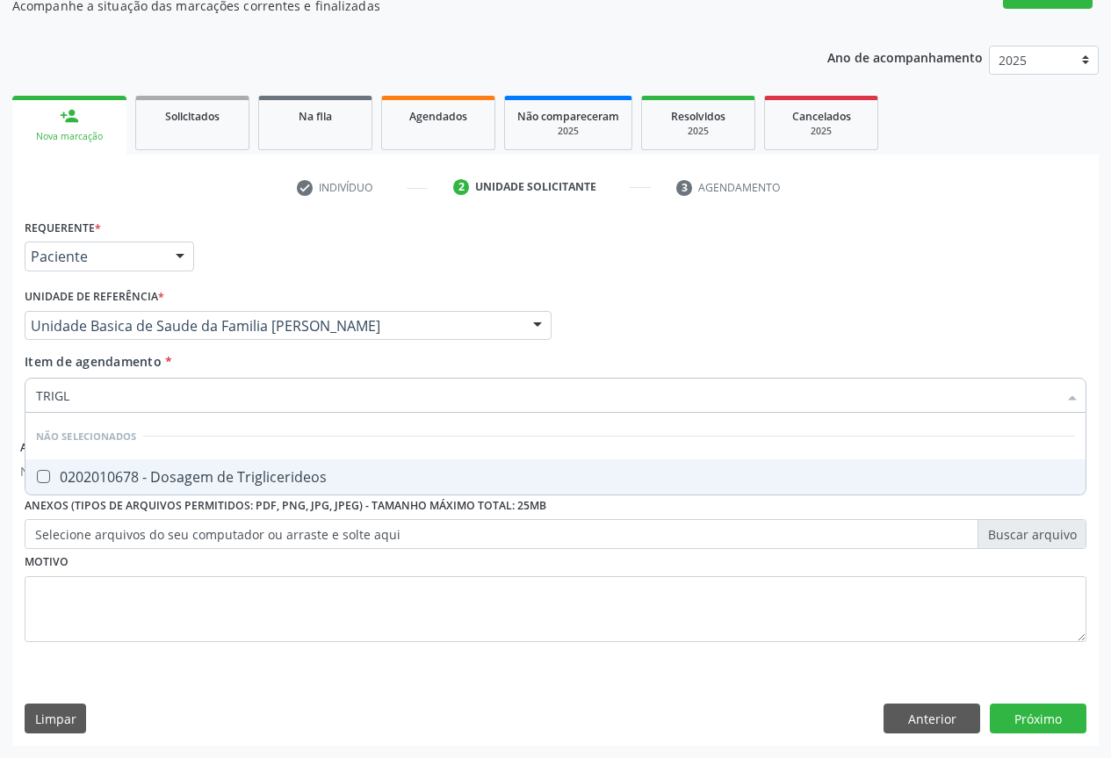
type input "TRIGLI"
click at [109, 471] on div "0202010678 - Dosagem de Triglicerideos" at bounding box center [555, 477] width 1039 height 14
checkbox Triglicerideos "true"
drag, startPoint x: 279, startPoint y: 255, endPoint x: 141, endPoint y: 385, distance: 190.2
click at [278, 258] on div "Requerente * Paciente Profissional de Saúde Paciente Nenhum resultado encontrad…" at bounding box center [555, 248] width 1071 height 69
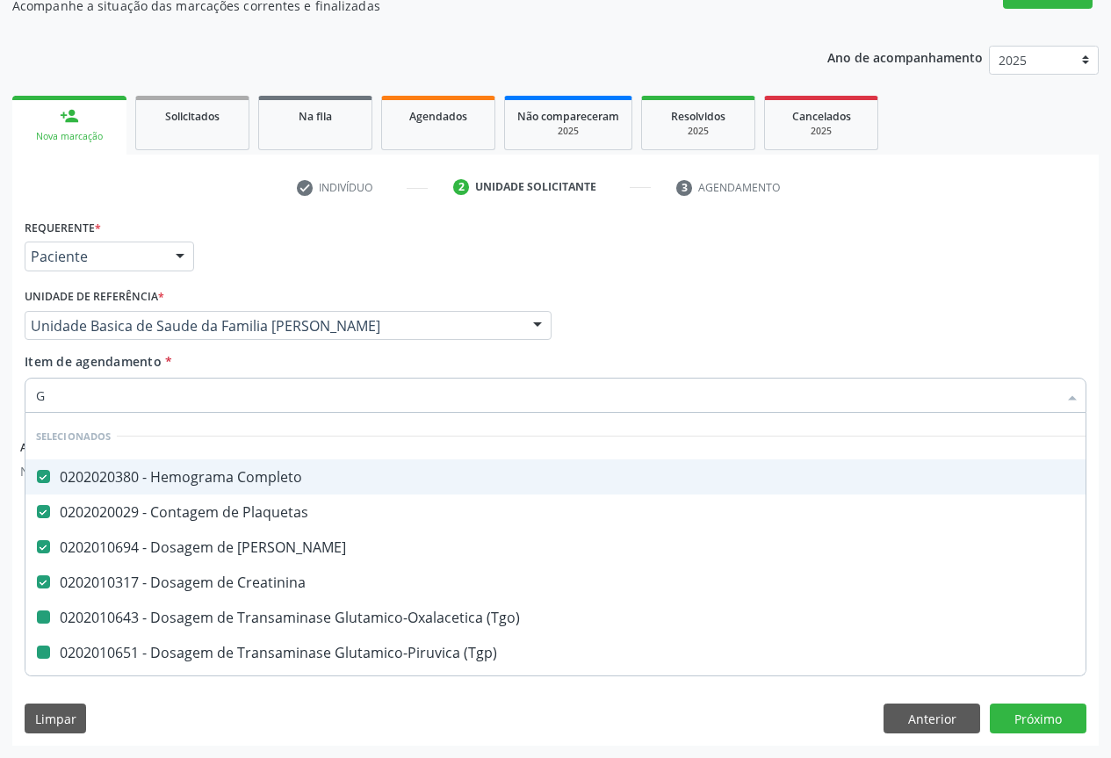
type input "GL"
checkbox \(Tgo\) "false"
checkbox \(Tgp\) "false"
checkbox Hdl "false"
checkbox Ldl "false"
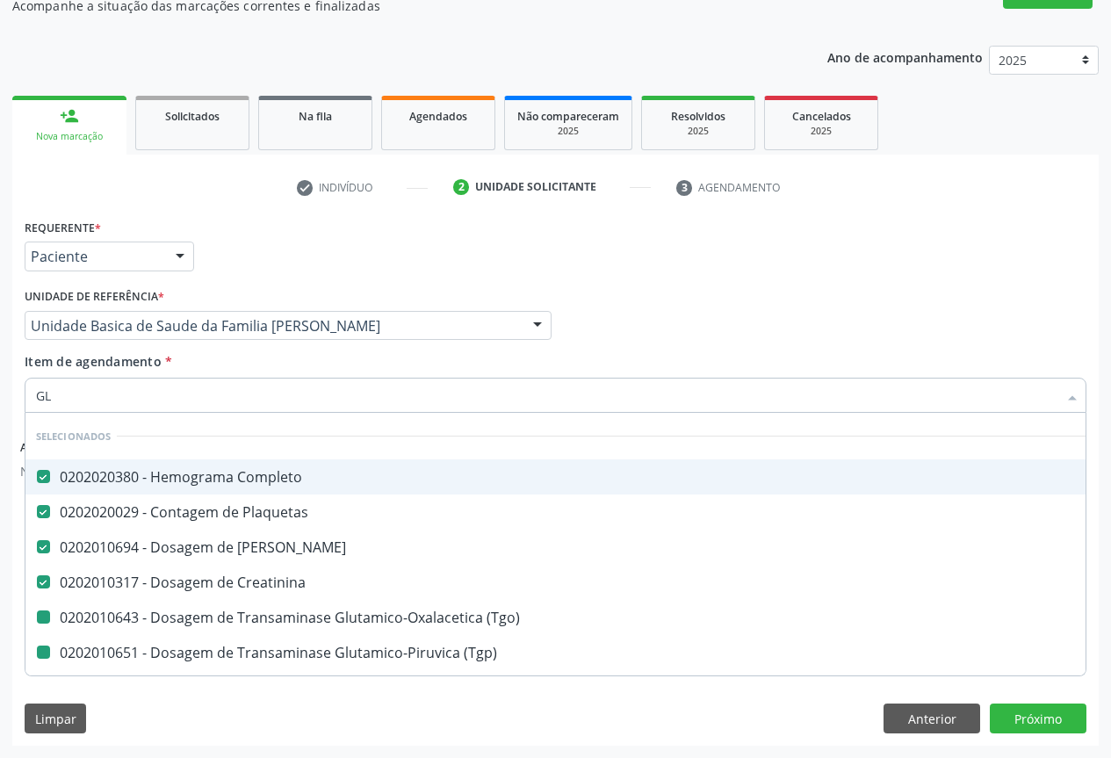
checkbox Total "false"
checkbox Triglicerideos "false"
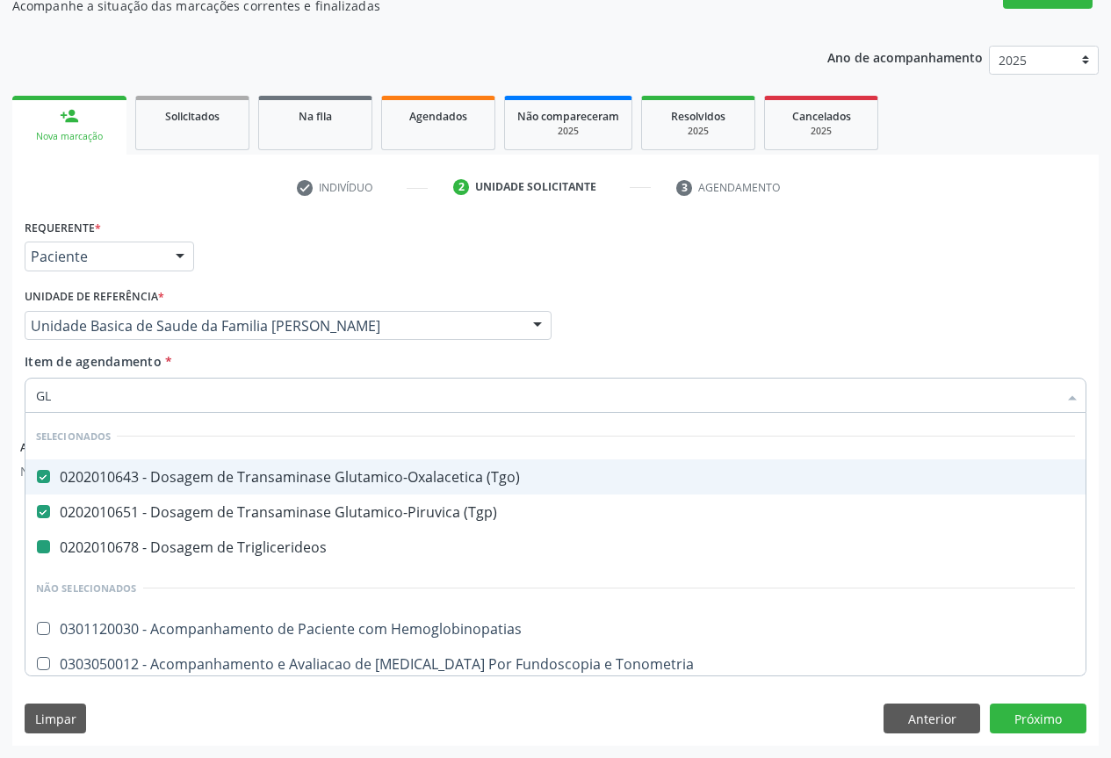
type input "GLI"
checkbox Triglicerideos "false"
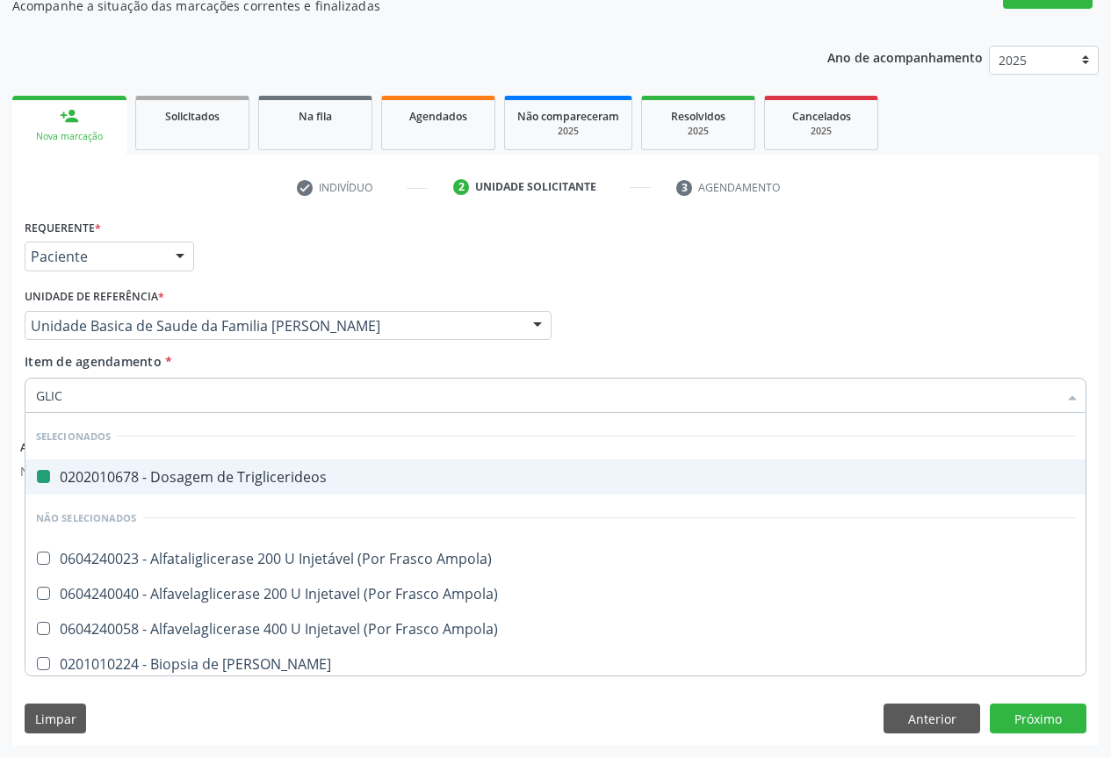
type input "GLICO"
checkbox Triglicerideos "false"
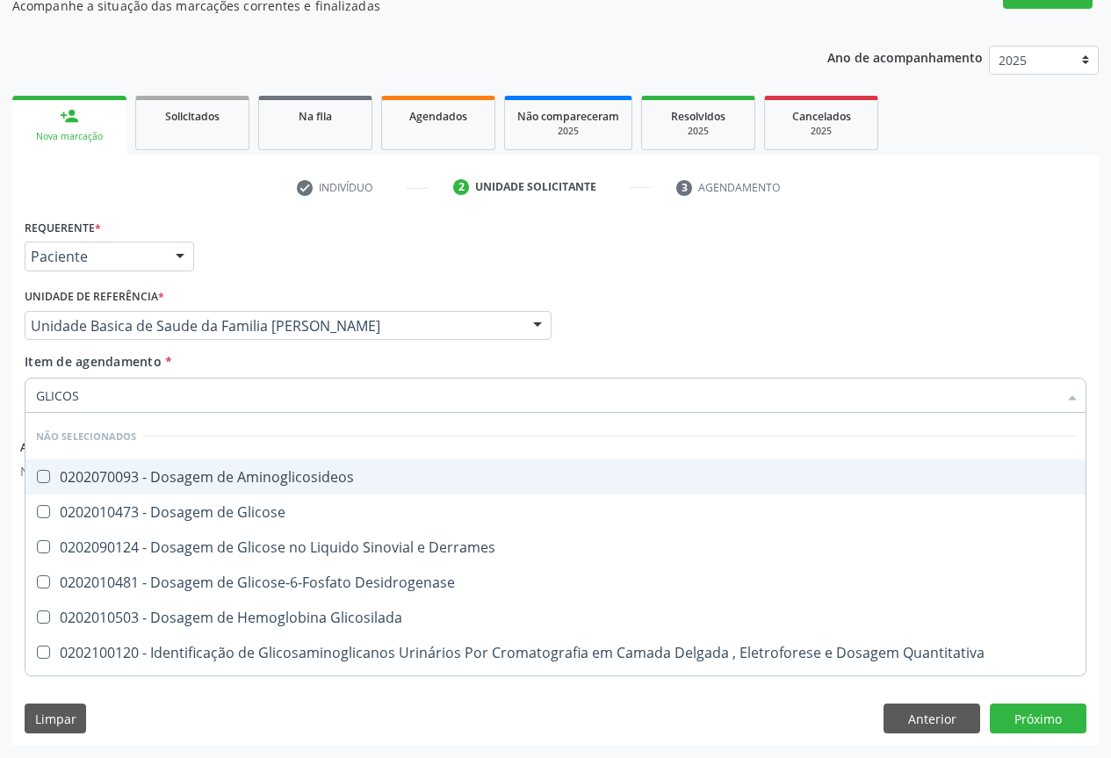
type input "GLICOSE"
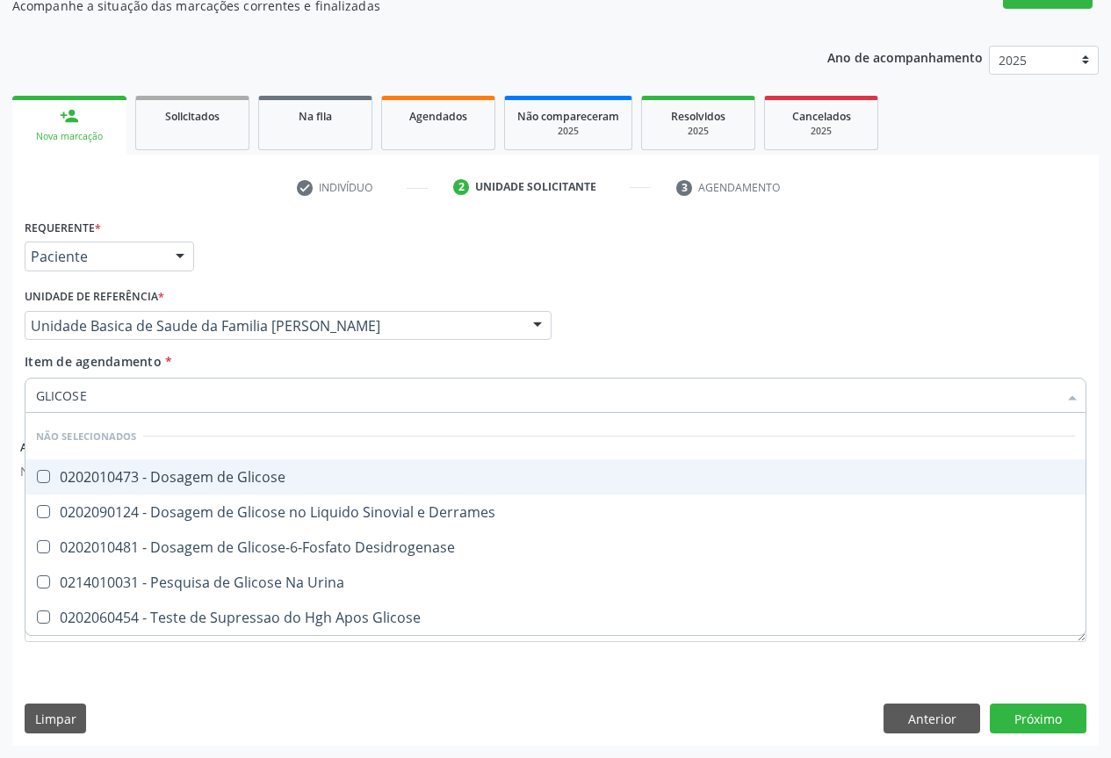
click at [177, 474] on div "0202010473 - Dosagem de Glicose" at bounding box center [555, 477] width 1039 height 14
checkbox Glicose "true"
drag, startPoint x: 259, startPoint y: 238, endPoint x: 66, endPoint y: 421, distance: 266.0
click at [254, 241] on div "Requerente * Paciente Profissional de Saúde Paciente Nenhum resultado encontrad…" at bounding box center [555, 248] width 1071 height 69
checkbox Desidrogenase "true"
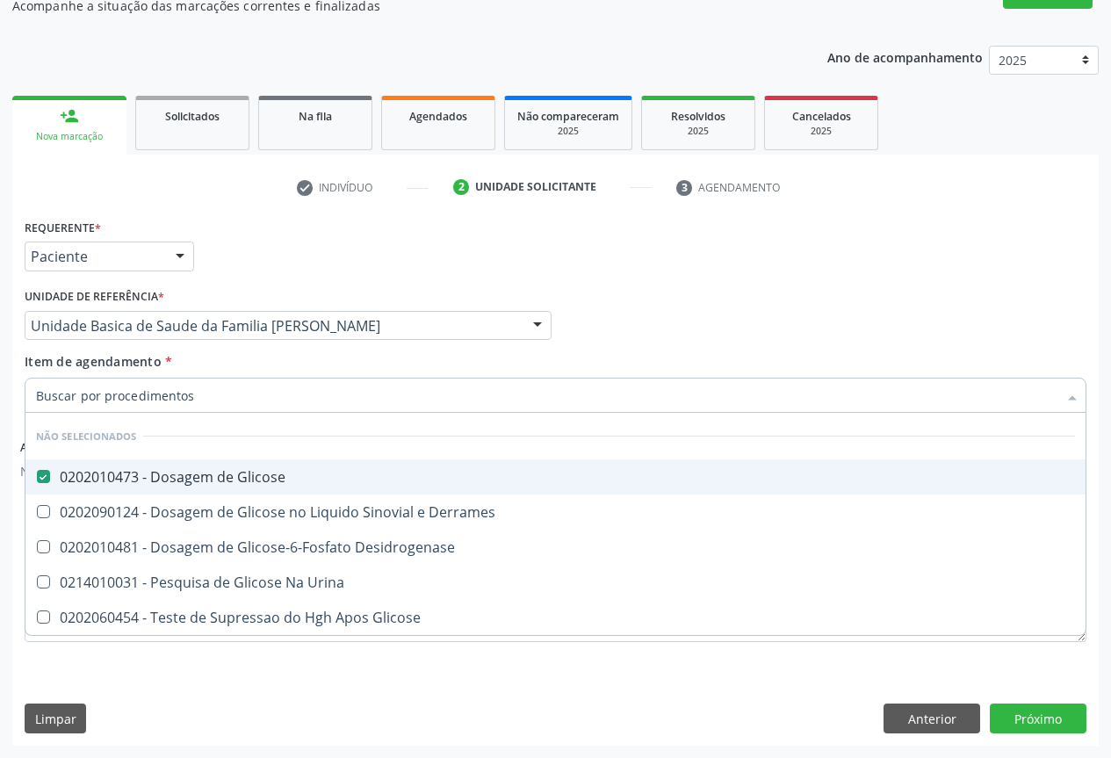
checkbox Glicose "true"
checkbox Urina "true"
checkbox Derrames "true"
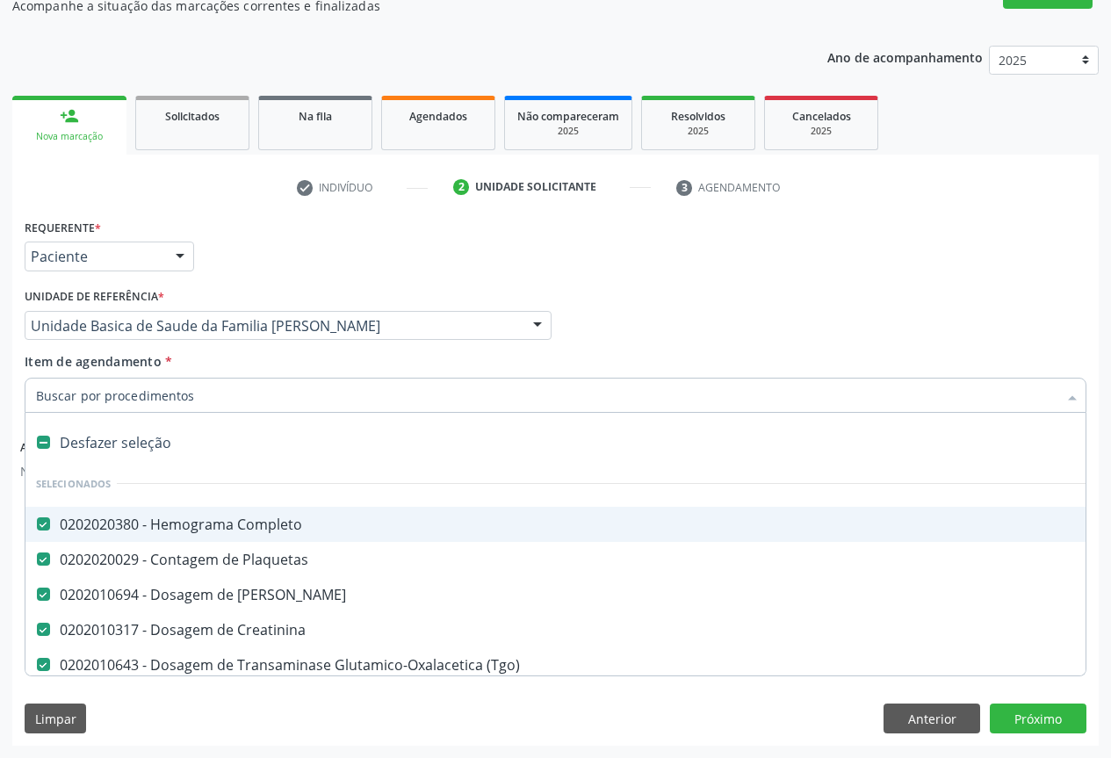
type input "U"
checkbox \(Tgp\) "false"
checkbox Hdl "false"
checkbox Ldl "false"
checkbox Total "false"
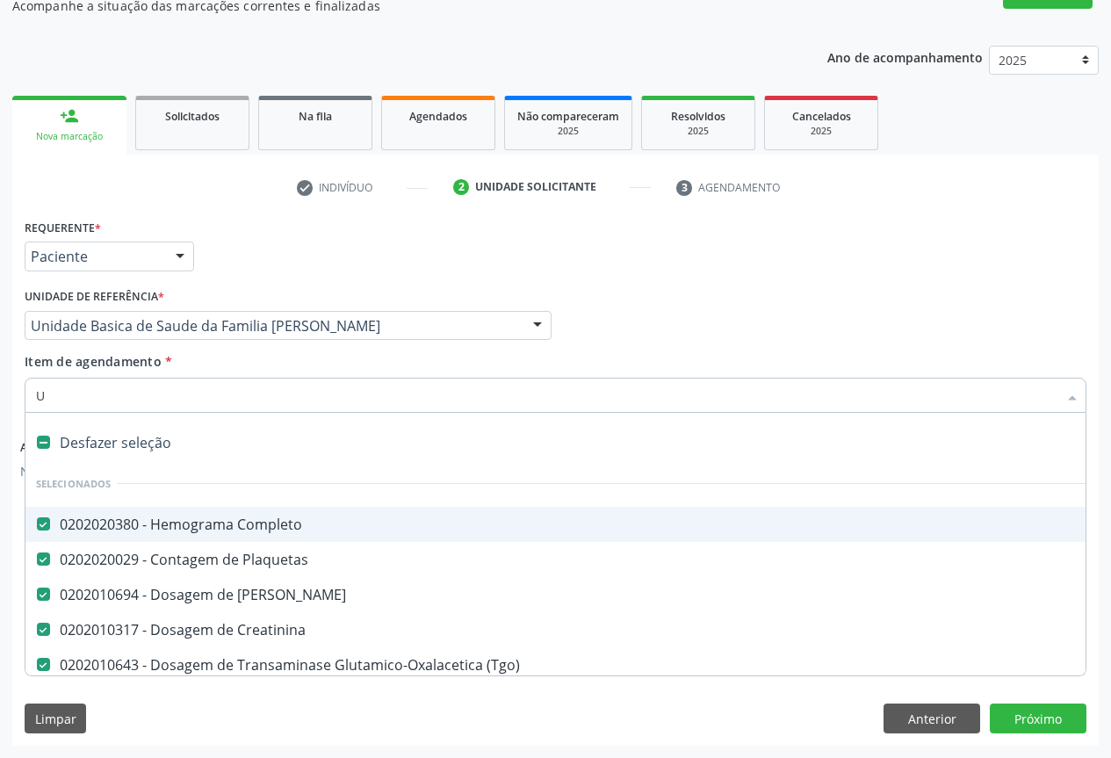
checkbox Triglicerideos "false"
checkbox Glicose "false"
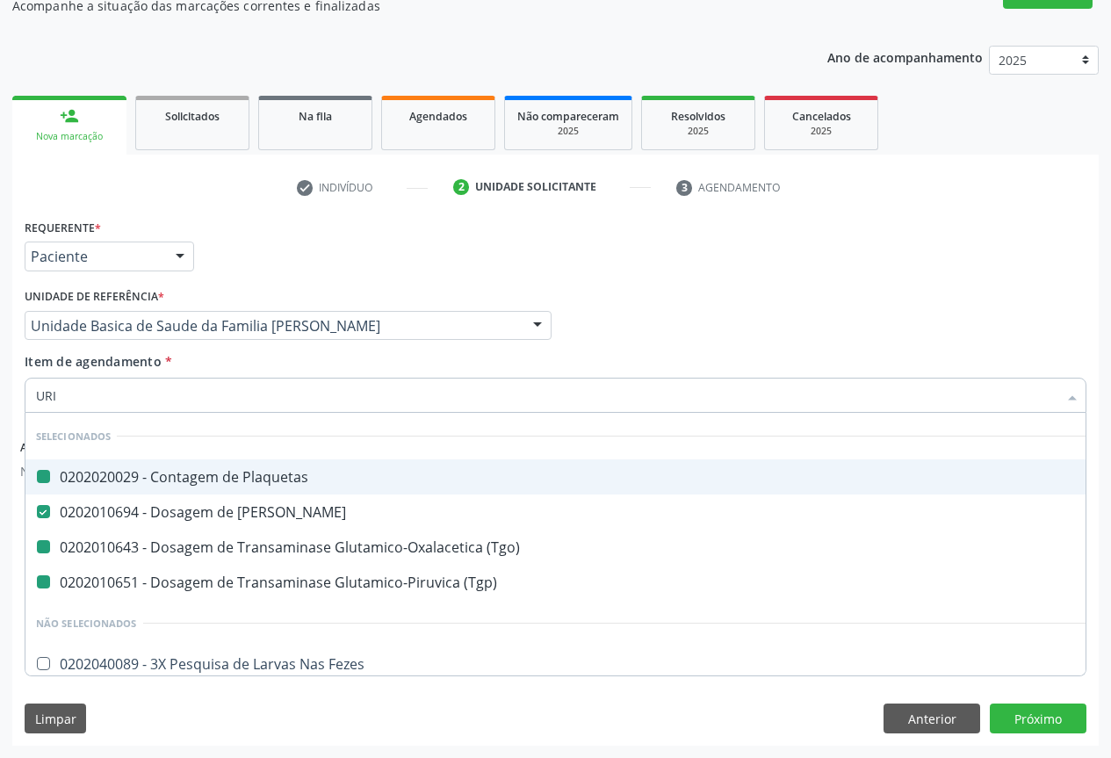
type input "URIN"
checkbox Plaquetas "false"
checkbox \(Tgo\) "false"
checkbox \(Tgp\) "false"
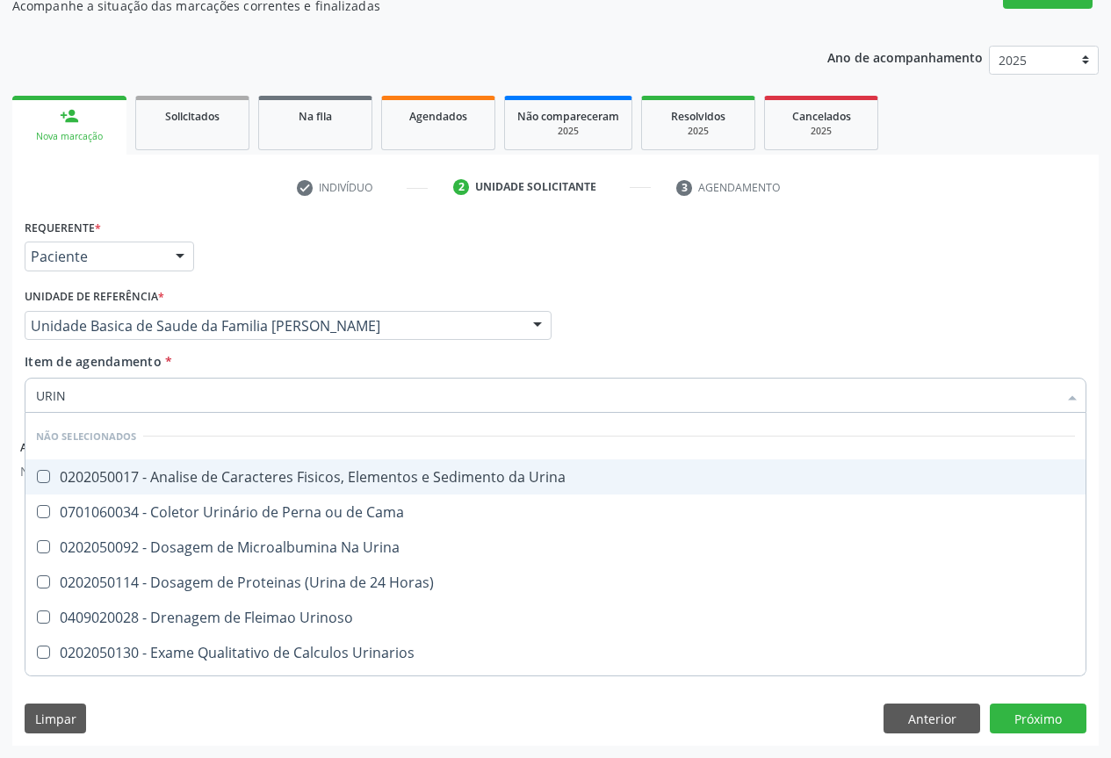
type input "URINA"
drag, startPoint x: 108, startPoint y: 487, endPoint x: 155, endPoint y: 389, distance: 108.4
click at [111, 486] on span "0202050017 - Analise de Caracteres Fisicos, Elementos e Sedimento da Urina" at bounding box center [555, 476] width 1060 height 35
checkbox Urina "true"
drag, startPoint x: 279, startPoint y: 242, endPoint x: 155, endPoint y: 430, distance: 225.1
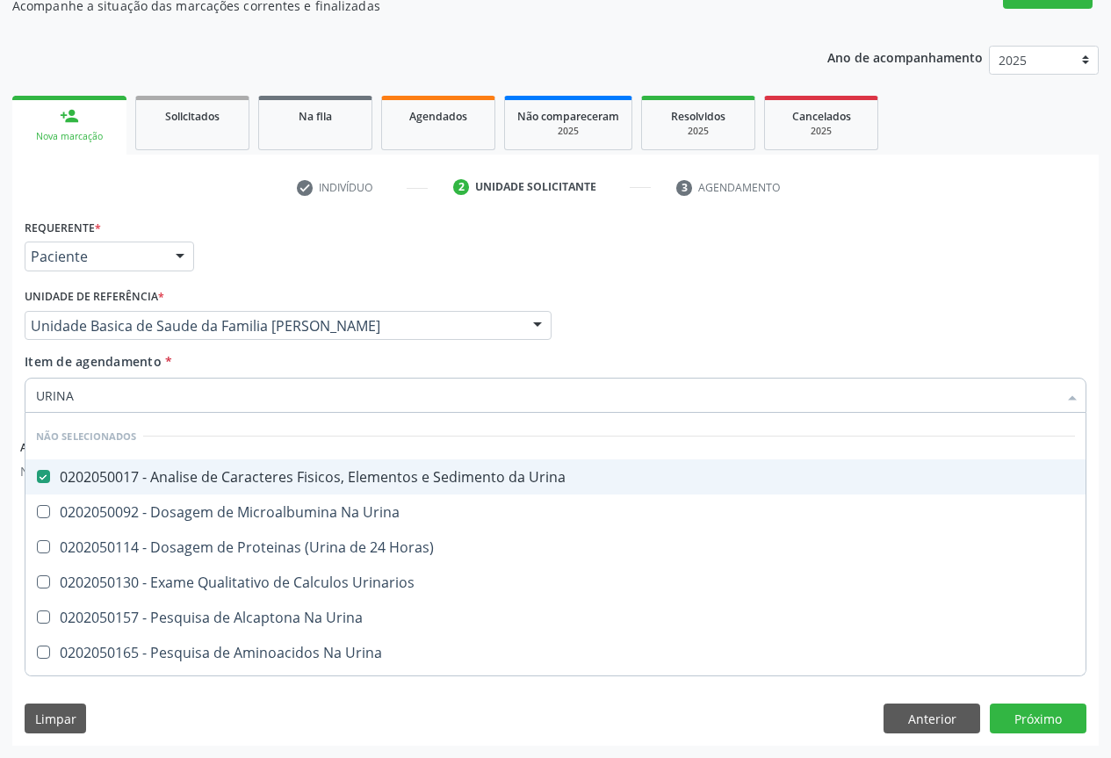
click at [279, 248] on div "Requerente * Paciente Profissional de Saúde Paciente Nenhum resultado encontrad…" at bounding box center [555, 248] width 1071 height 69
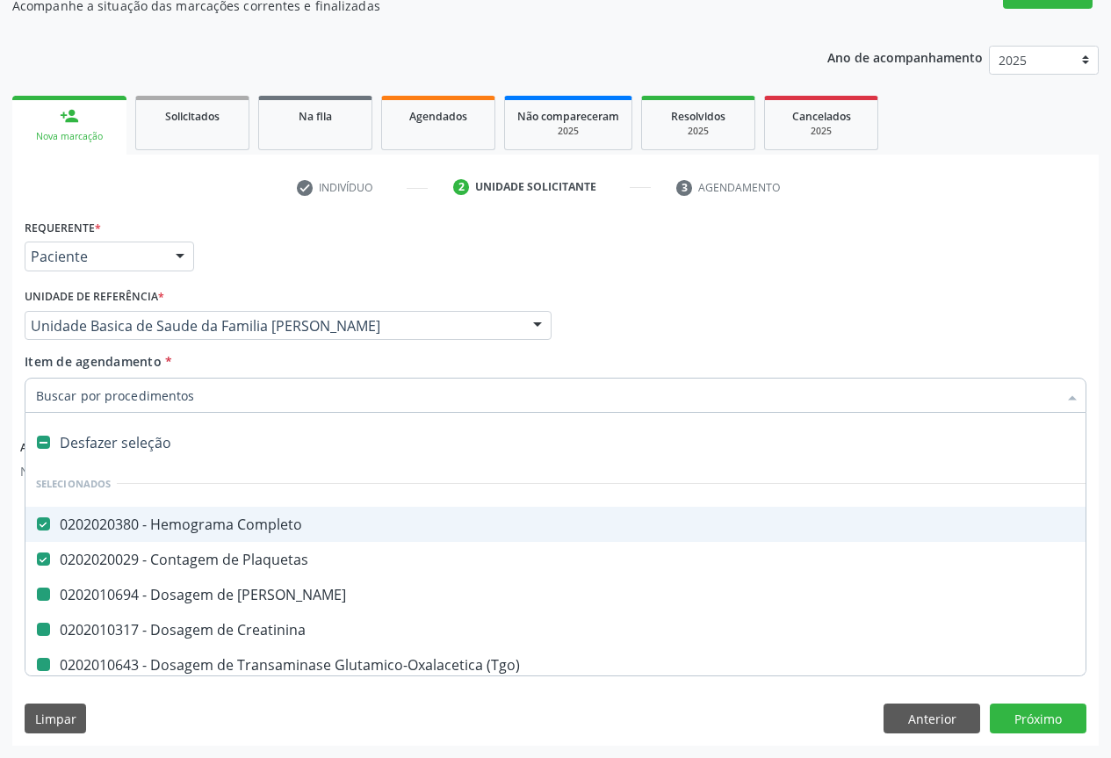
type input "F"
checkbox Ureia "false"
checkbox Creatinina "false"
checkbox \(Tgp\) "false"
checkbox Hdl "false"
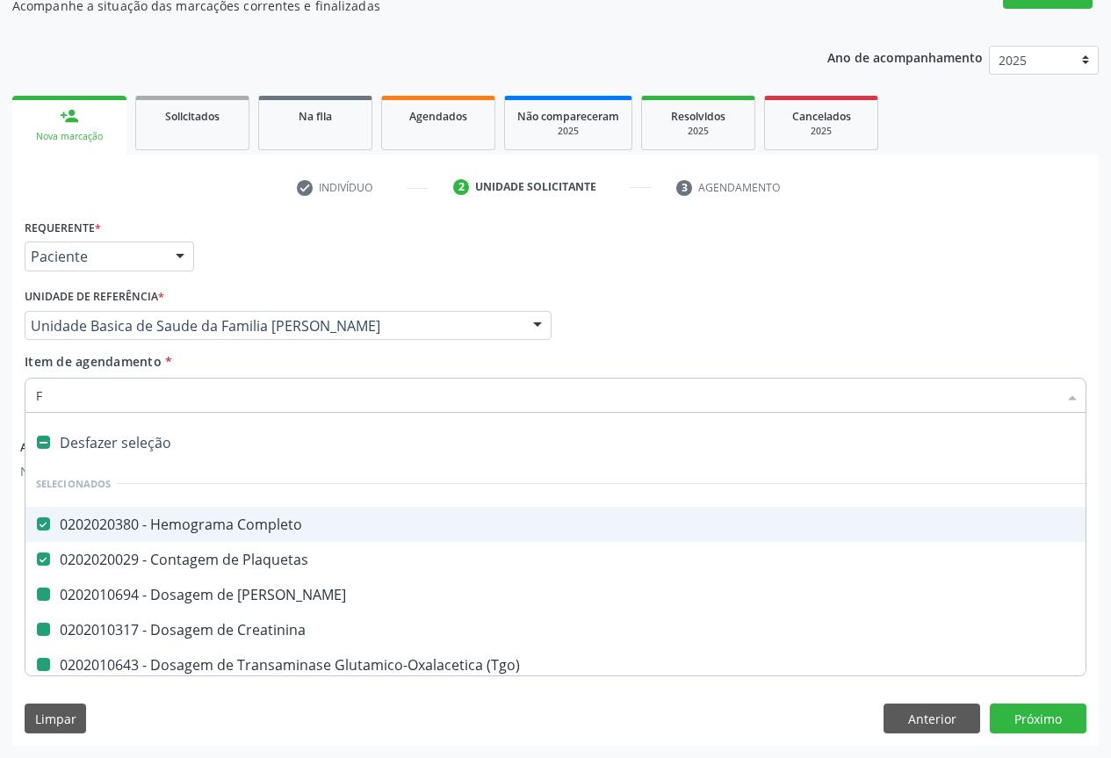
checkbox Ldl "false"
checkbox Total "false"
checkbox Triglicerideos "false"
checkbox Glicose "false"
checkbox Urina "false"
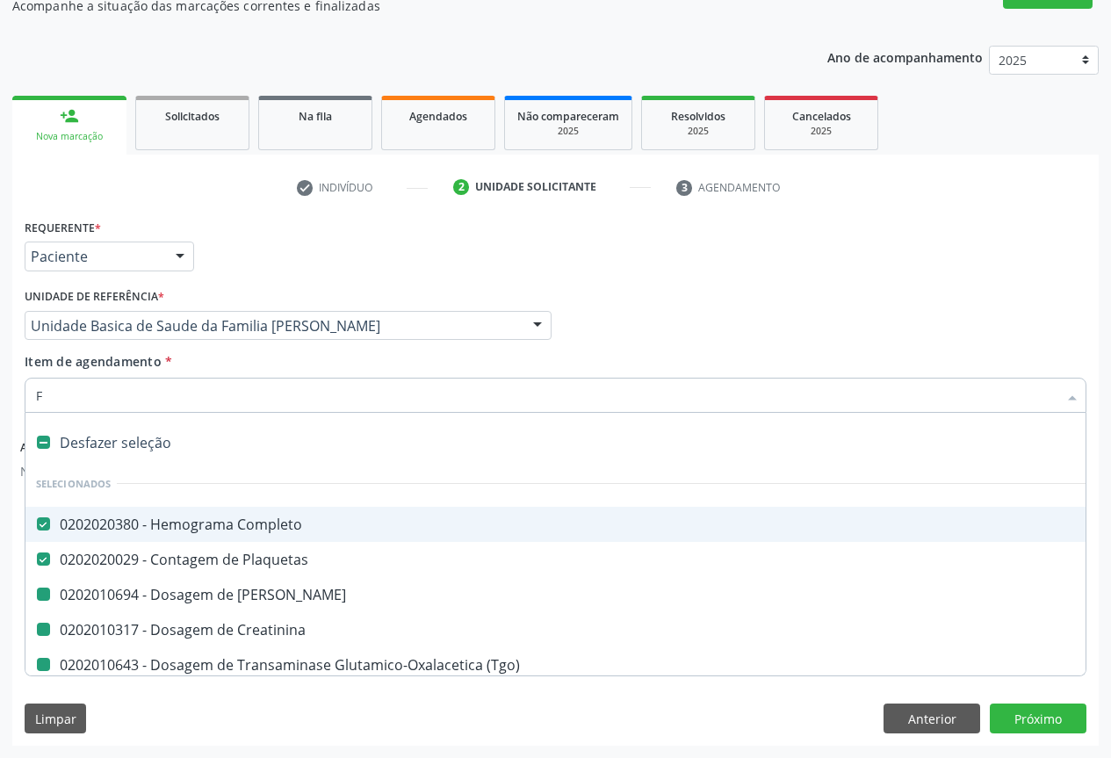
checkbox \(Tgo\) "false"
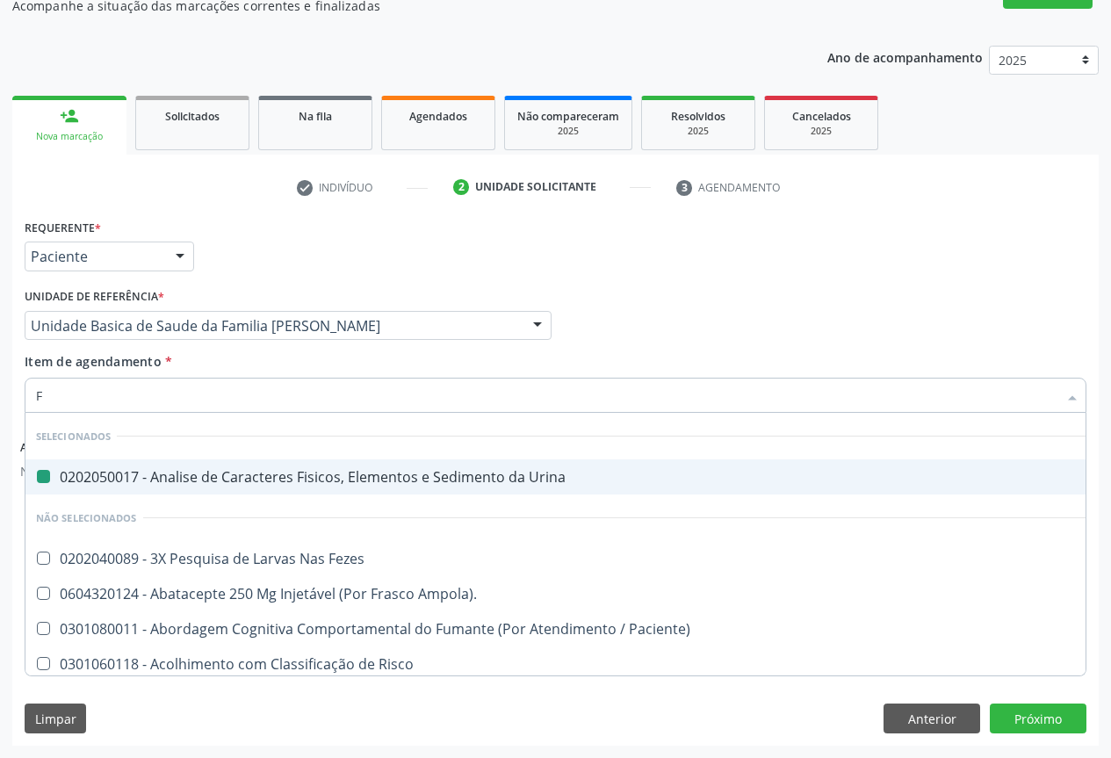
type input "FE"
checkbox Urina "false"
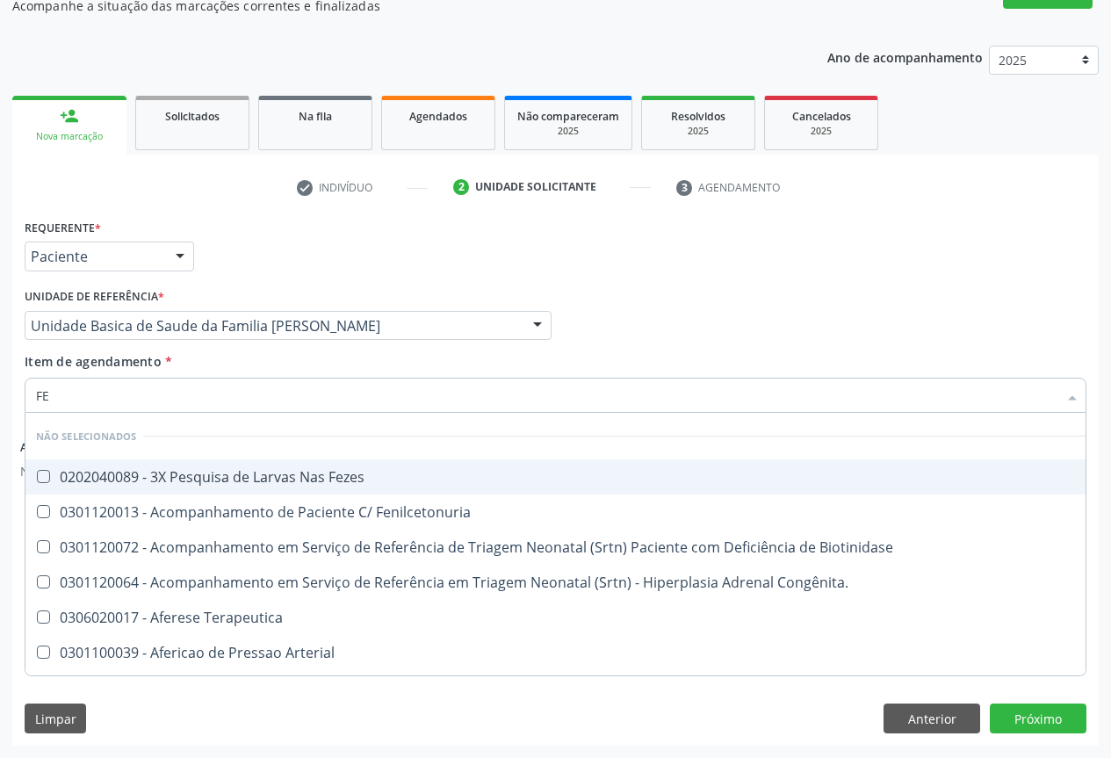
type input "FEZ"
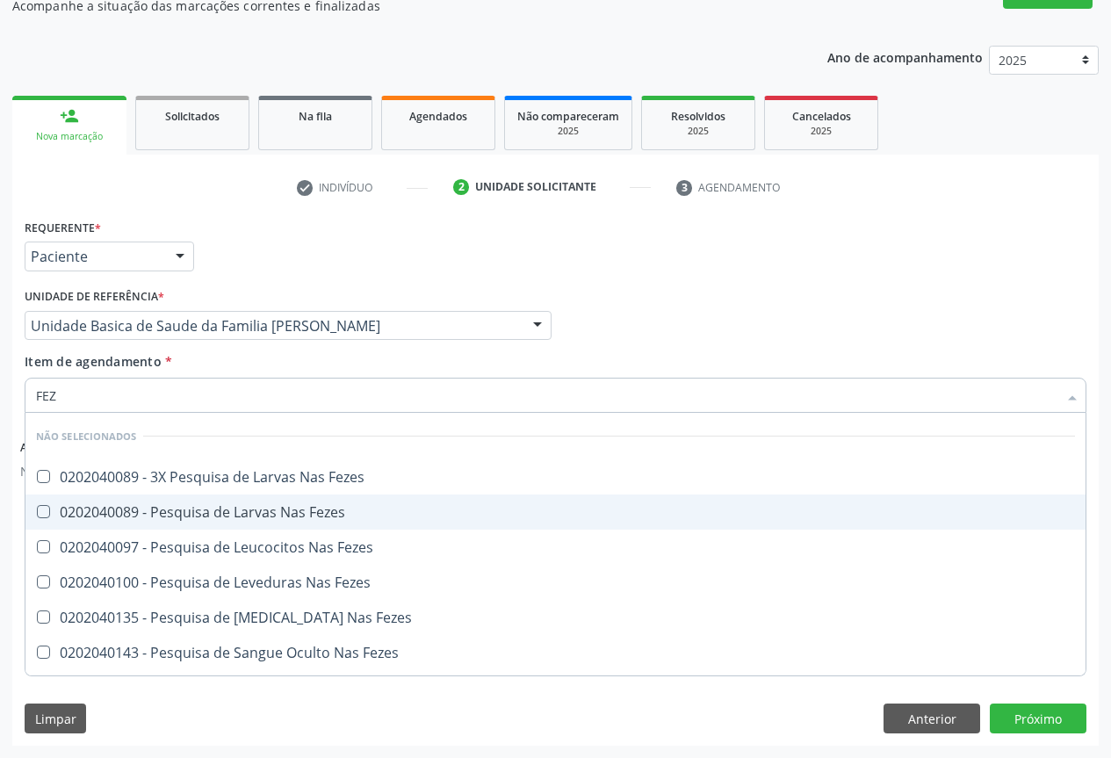
drag, startPoint x: 132, startPoint y: 508, endPoint x: 139, endPoint y: 483, distance: 25.6
click at [134, 500] on span "0202040089 - Pesquisa de Larvas Nas Fezes" at bounding box center [555, 512] width 1060 height 35
checkbox Fezes "true"
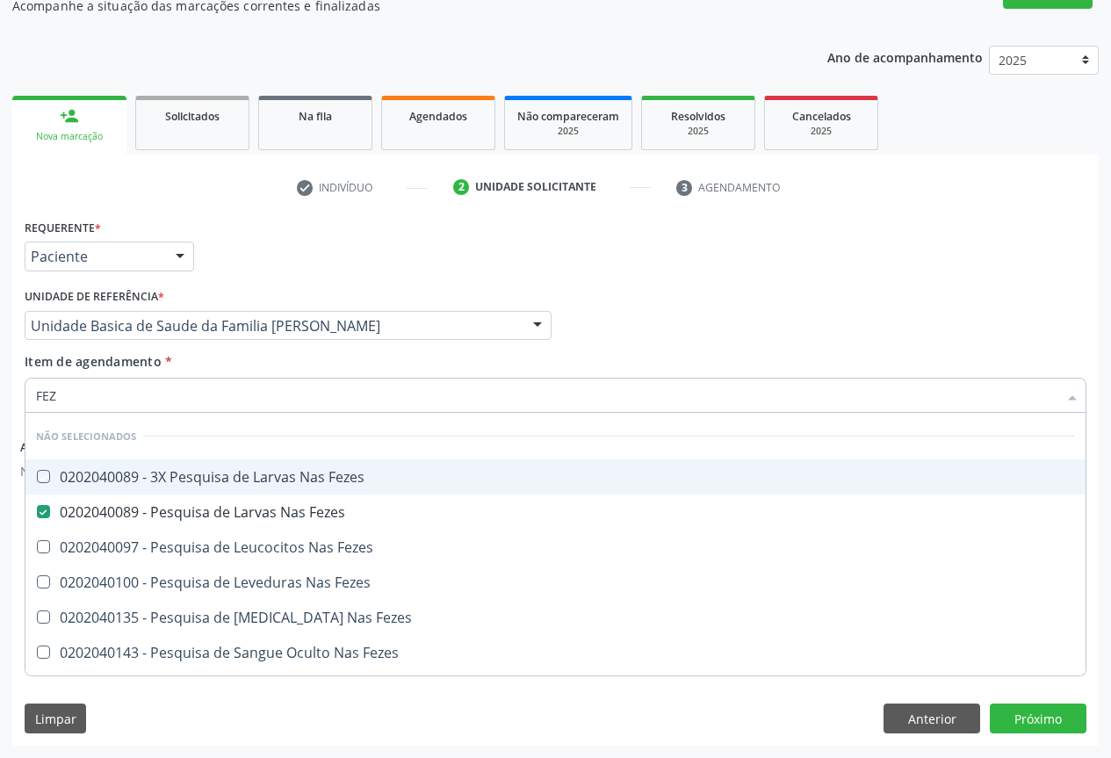
drag, startPoint x: 240, startPoint y: 230, endPoint x: 133, endPoint y: 384, distance: 187.4
click at [231, 249] on div "Requerente * Paciente Profissional de Saúde Paciente Nenhum resultado encontrad…" at bounding box center [555, 248] width 1071 height 69
checkbox Fezes "true"
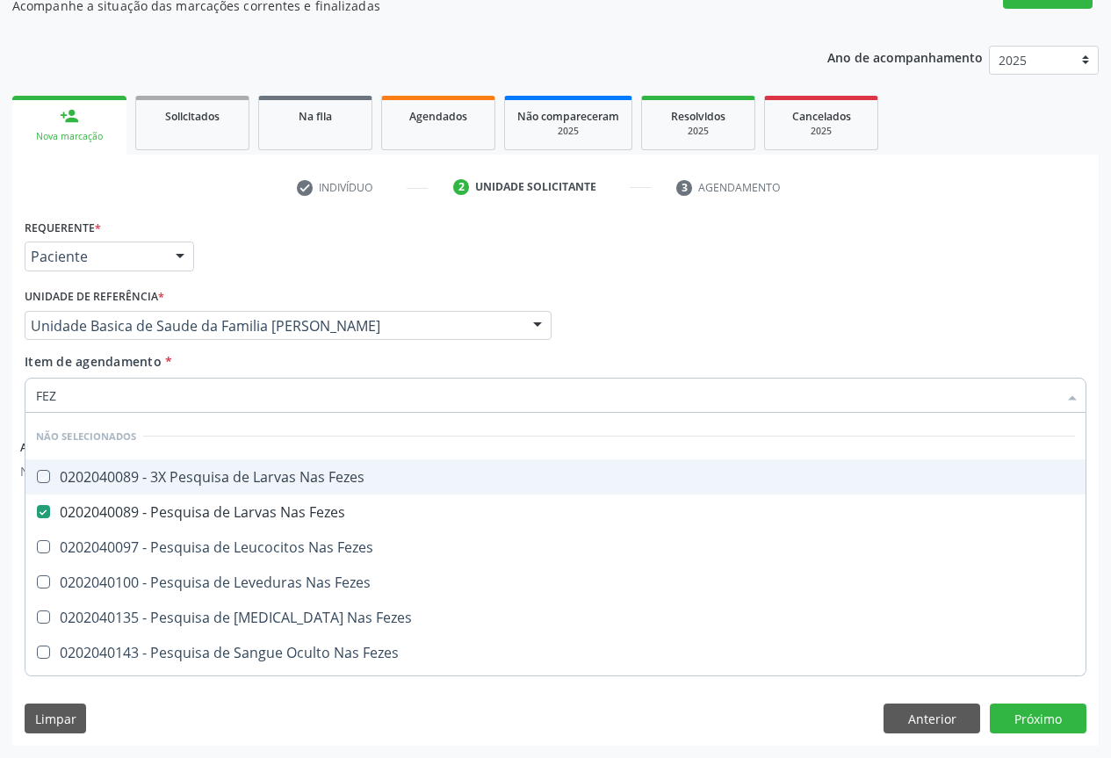
checkbox Fezes "true"
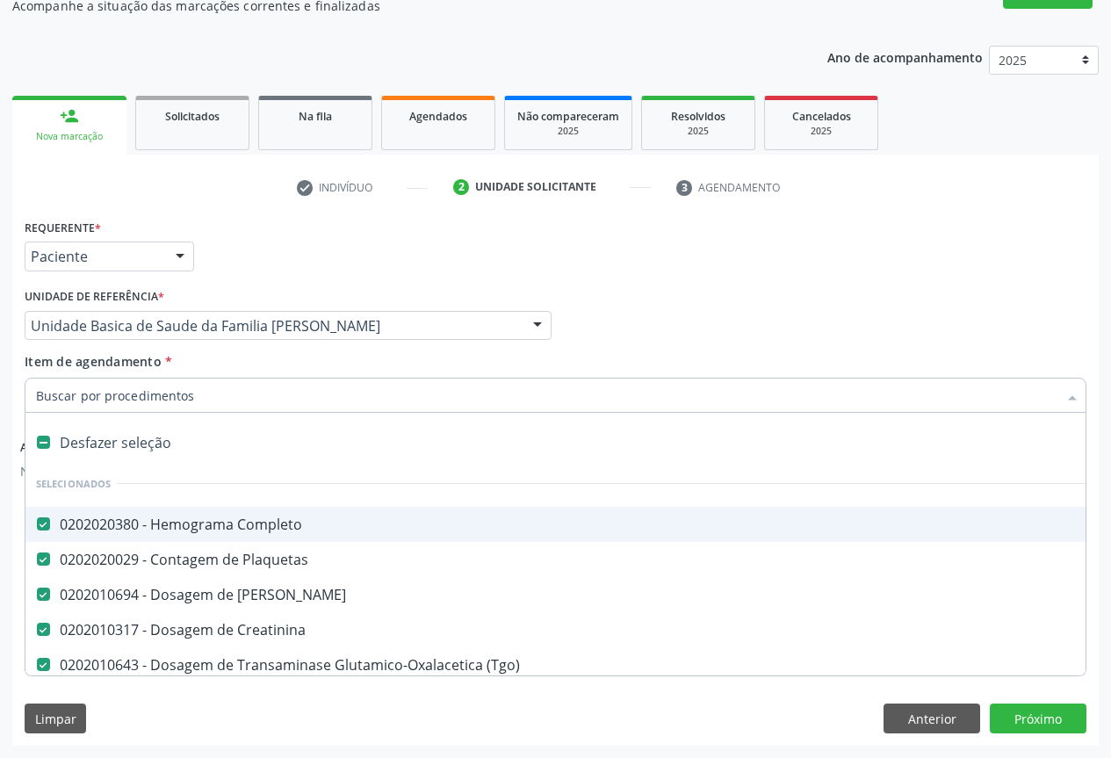
click at [293, 267] on div "Requerente * Paciente Profissional de Saúde Paciente Nenhum resultado encontrad…" at bounding box center [555, 248] width 1071 height 69
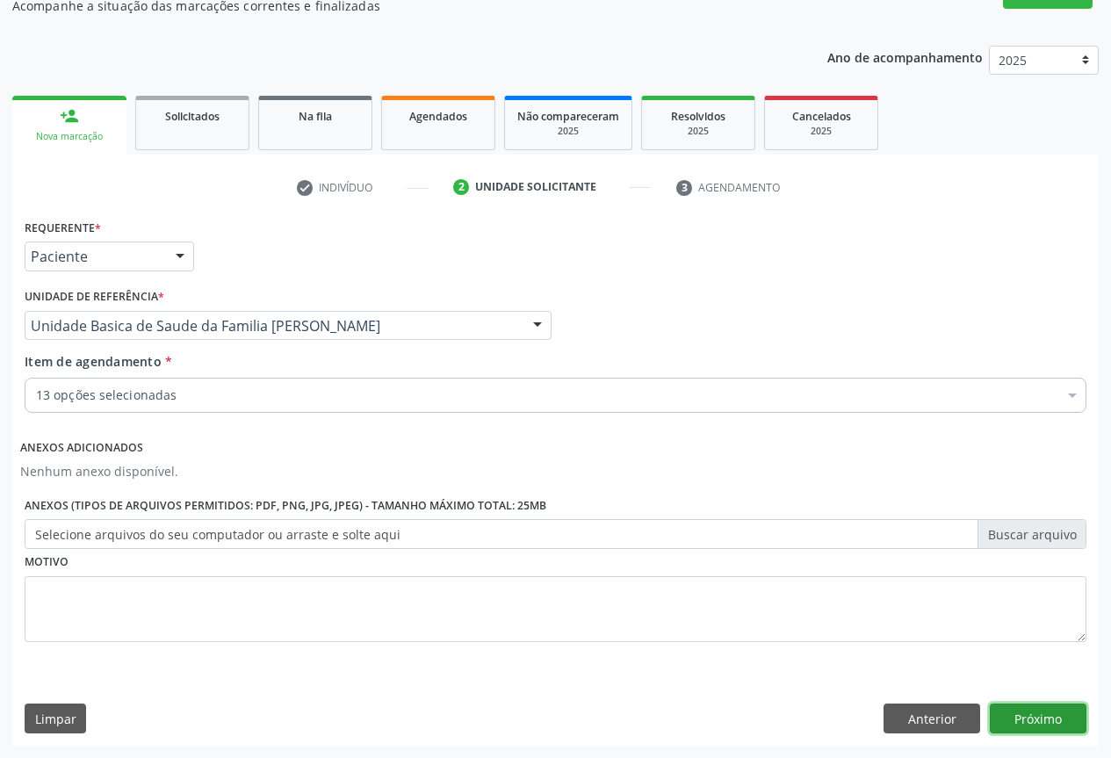
click at [1023, 719] on button "Próximo" at bounding box center [1038, 719] width 97 height 30
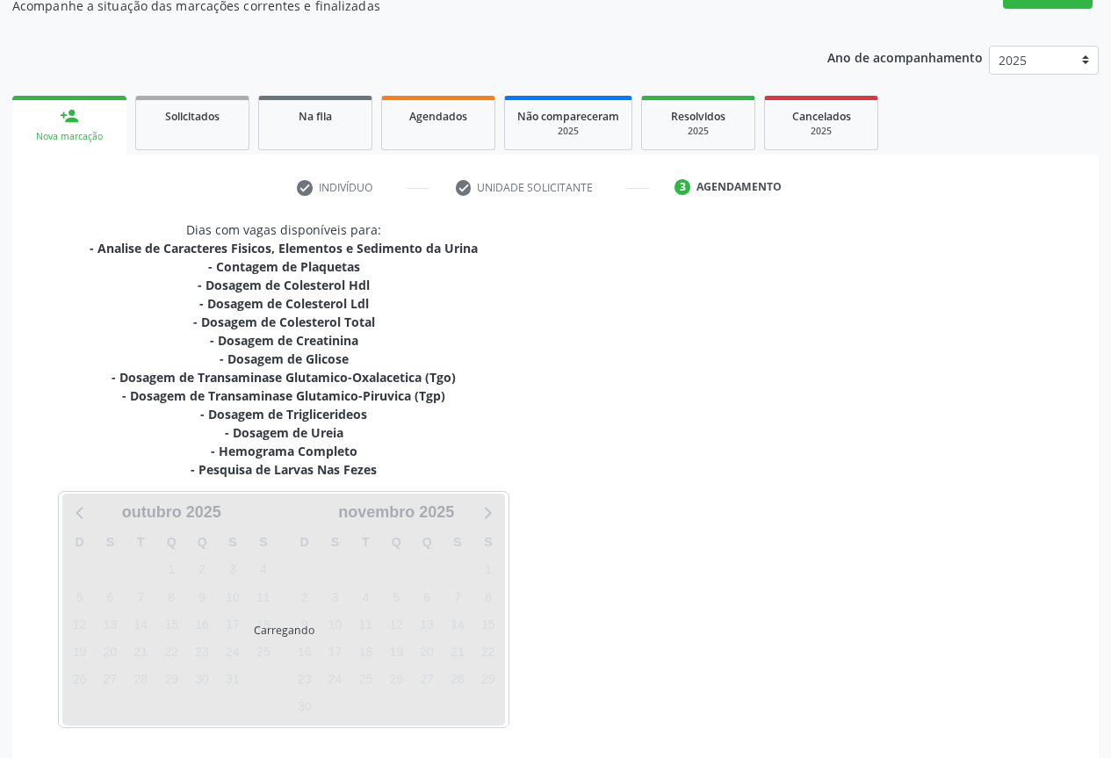
scroll to position [228, 0]
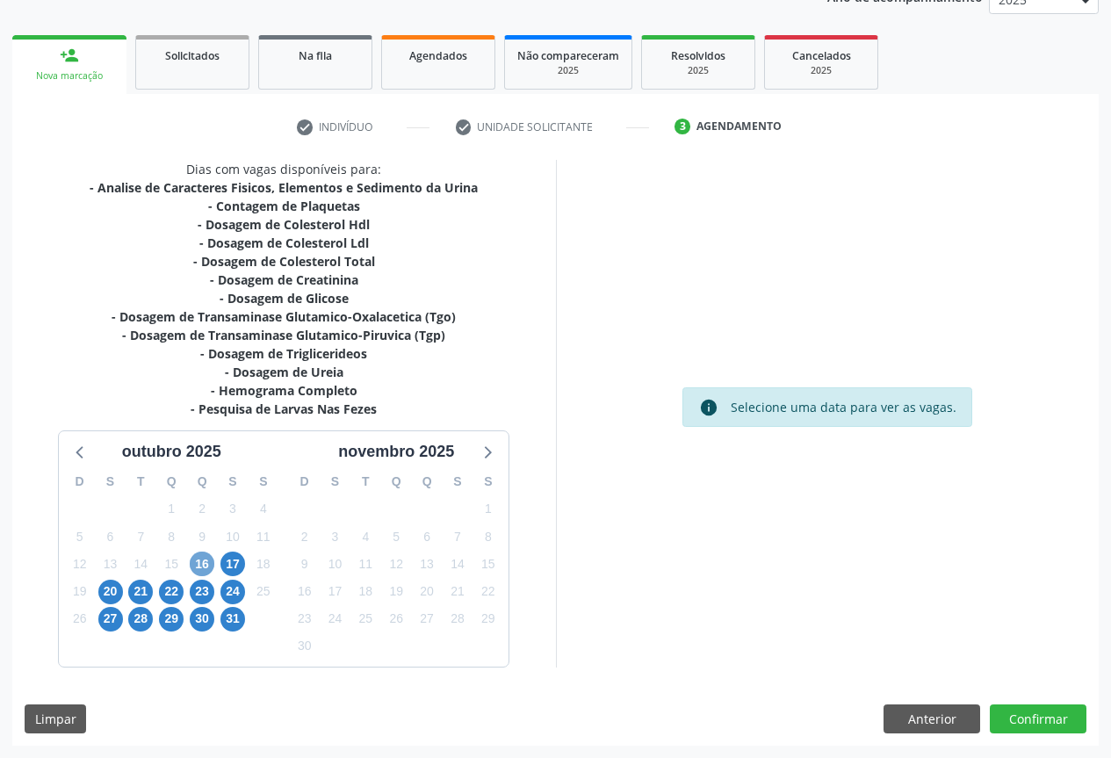
drag, startPoint x: 208, startPoint y: 560, endPoint x: 0, endPoint y: 568, distance: 208.3
click at [191, 567] on span "16" at bounding box center [202, 564] width 25 height 25
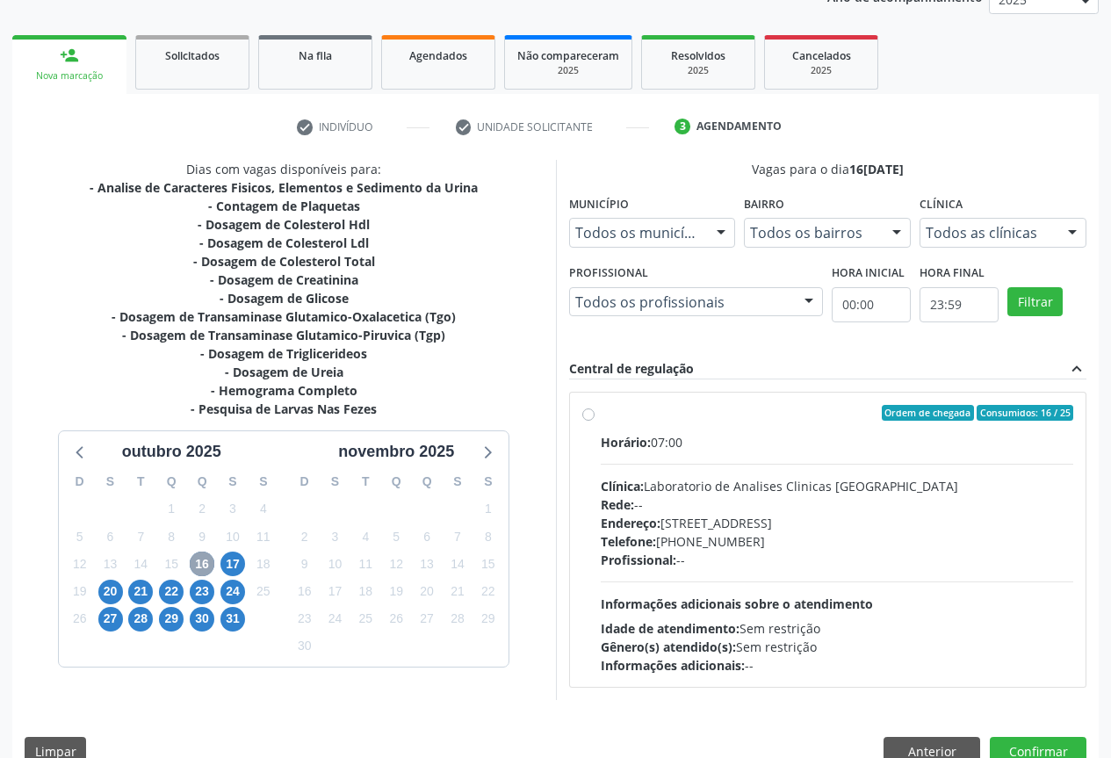
scroll to position [260, 0]
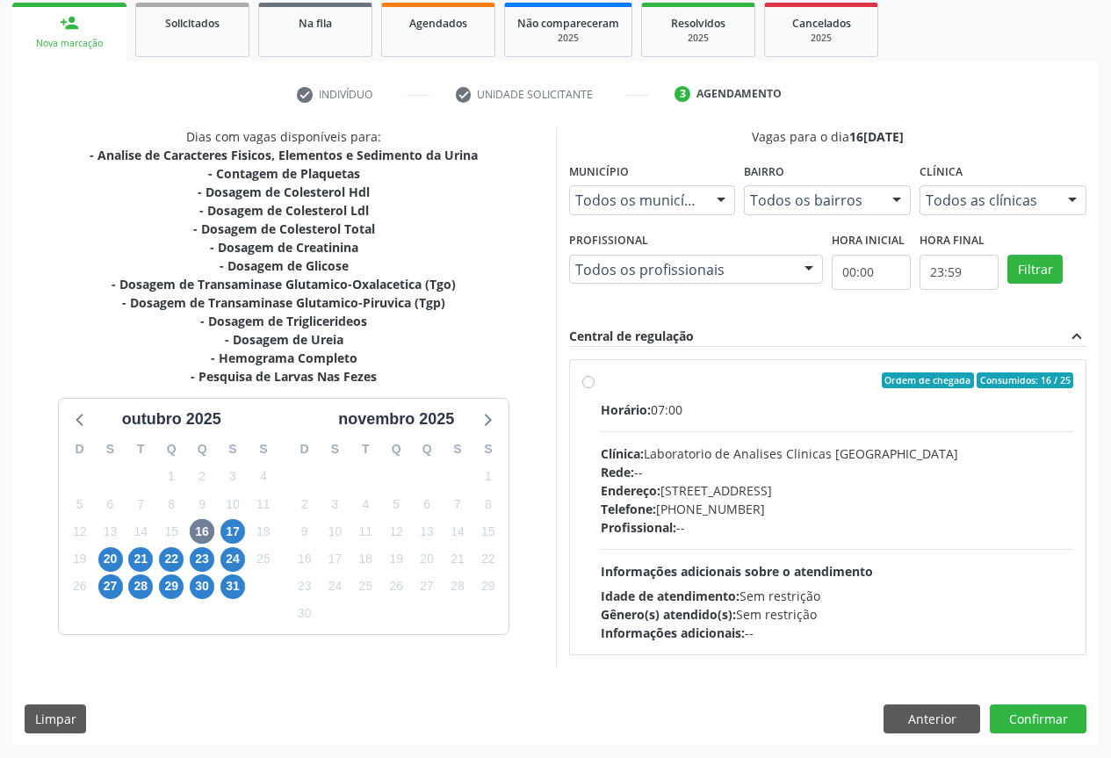
click at [860, 552] on div "Horário: 07:00 Clínica: Laboratorio de Analises Clinicas Sao Francisco Rede: --…" at bounding box center [837, 522] width 473 height 242
click at [595, 388] on input "Ordem de chegada Consumidos: 16 / 25 Horário: 07:00 Clínica: Laboratorio de Ana…" at bounding box center [588, 380] width 12 height 16
radio input "true"
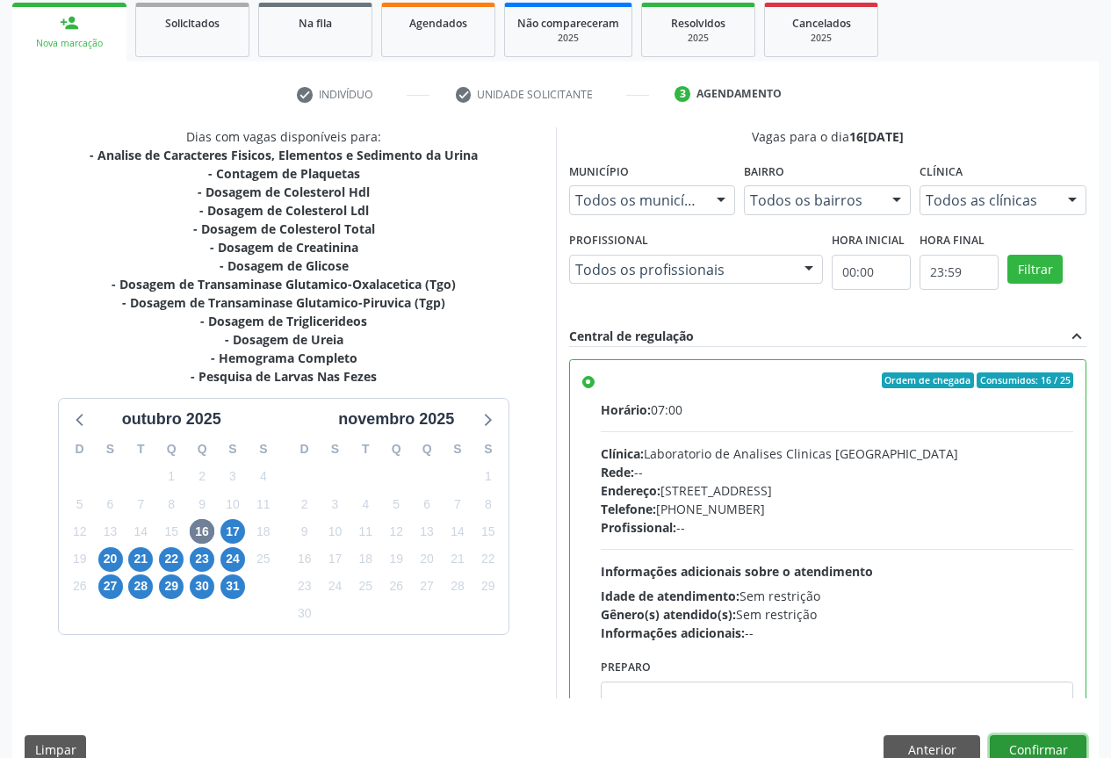
click at [1015, 741] on button "Confirmar" at bounding box center [1038, 750] width 97 height 30
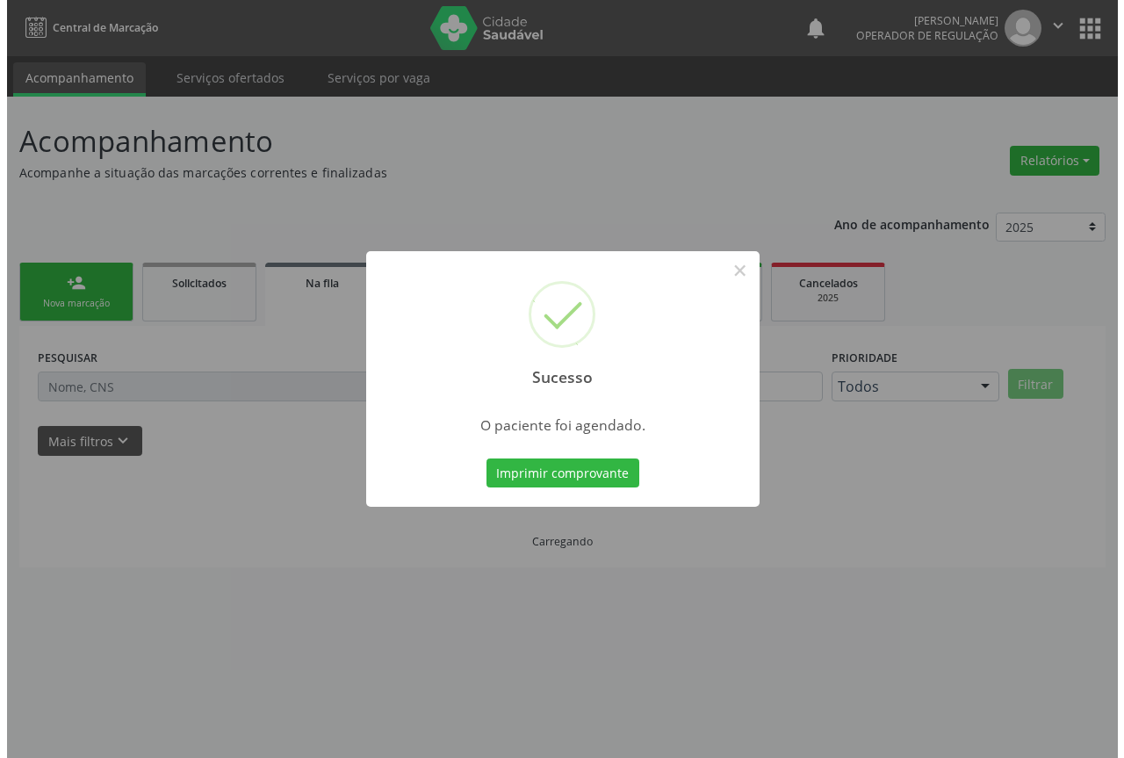
scroll to position [0, 0]
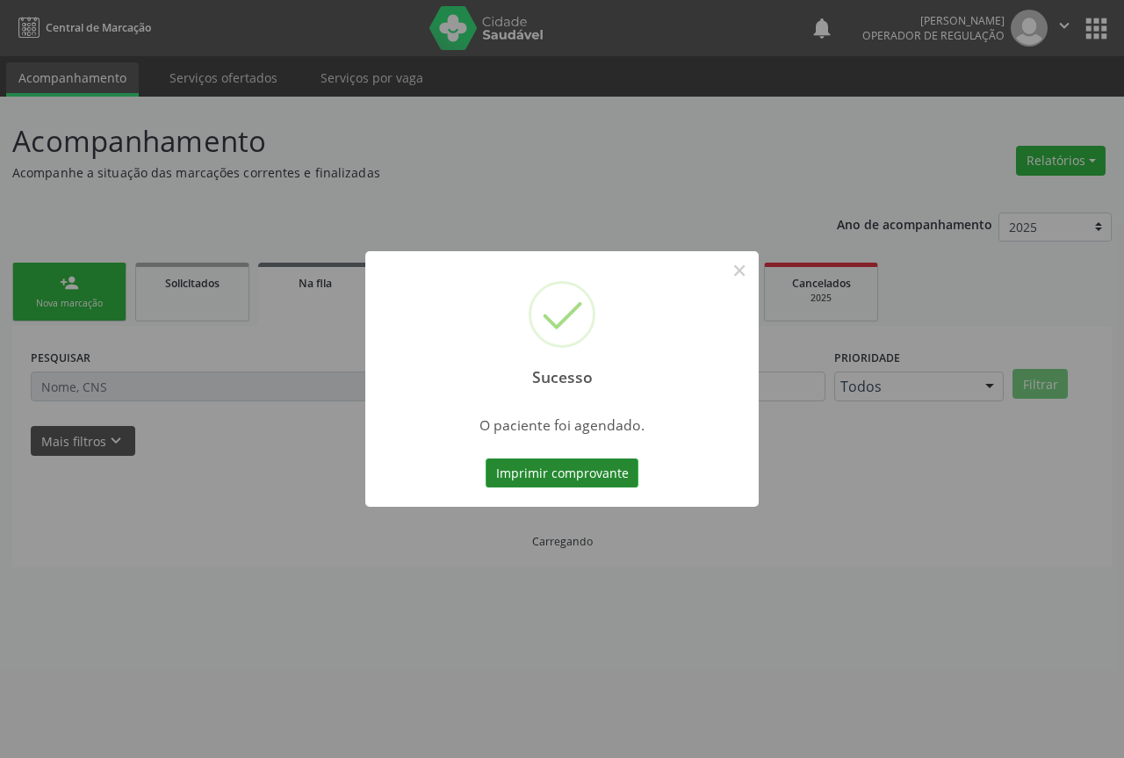
click at [552, 469] on button "Imprimir comprovante" at bounding box center [562, 474] width 153 height 30
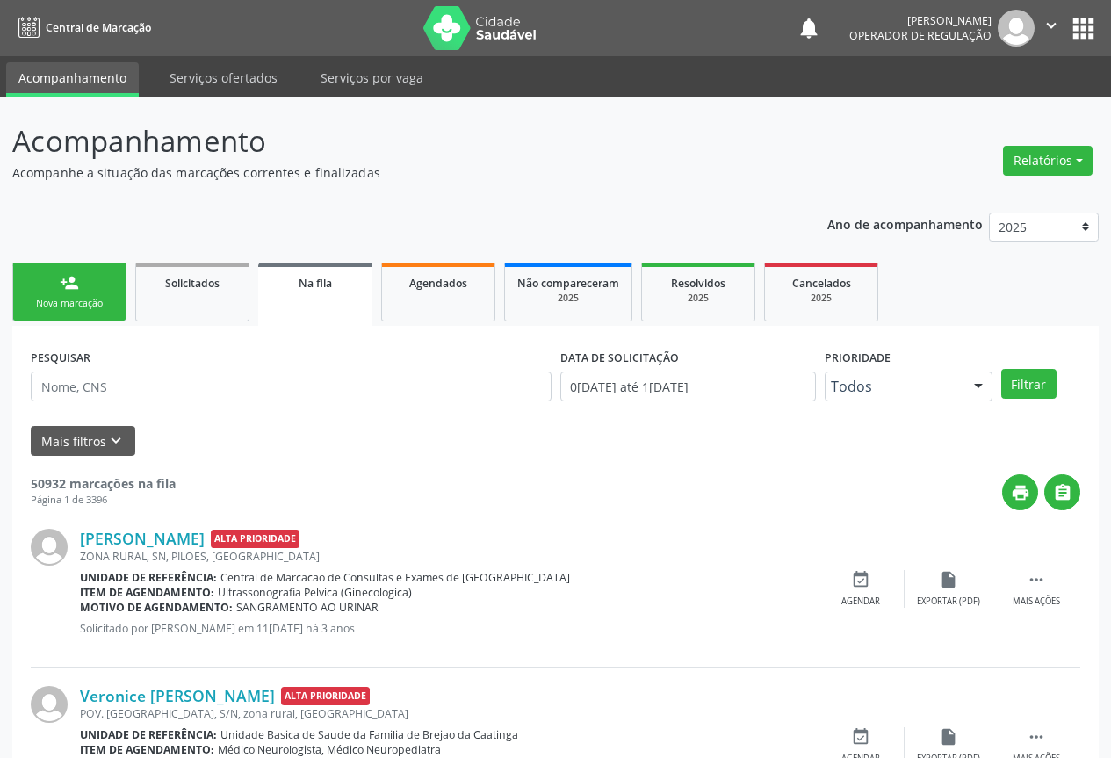
click at [86, 289] on link "person_add Nova marcação" at bounding box center [69, 292] width 114 height 59
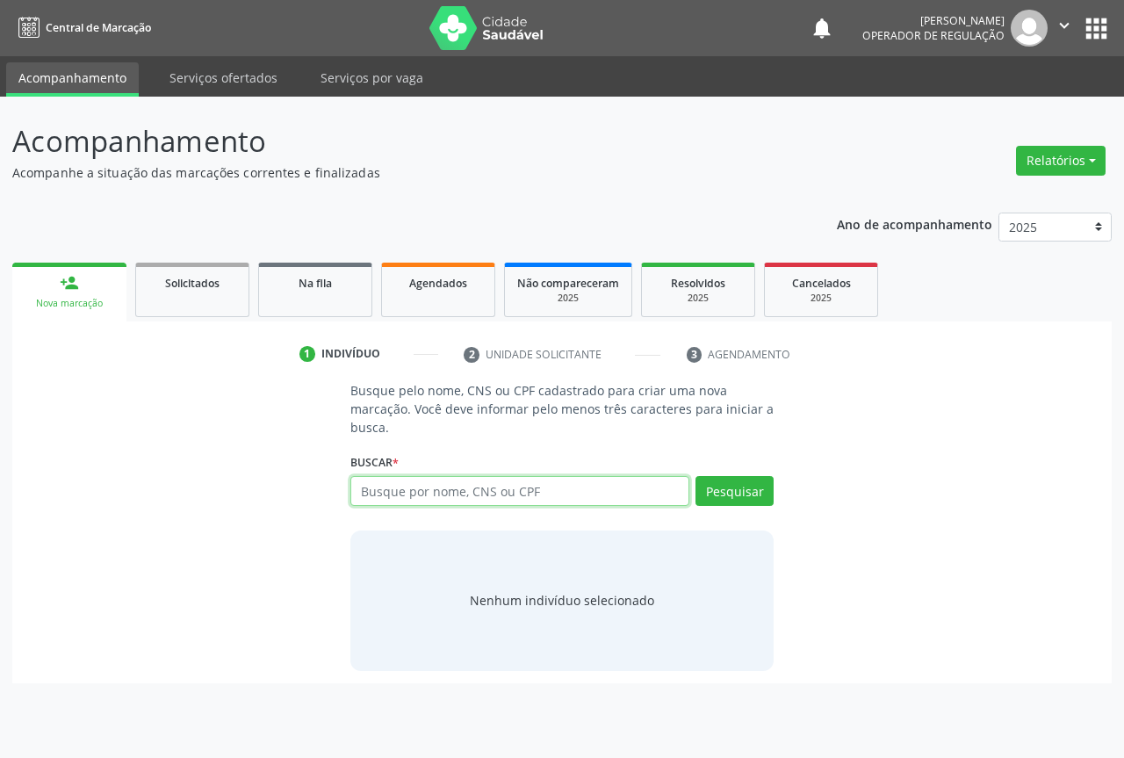
click at [421, 499] on input "text" at bounding box center [520, 491] width 339 height 30
type input "700600434688966"
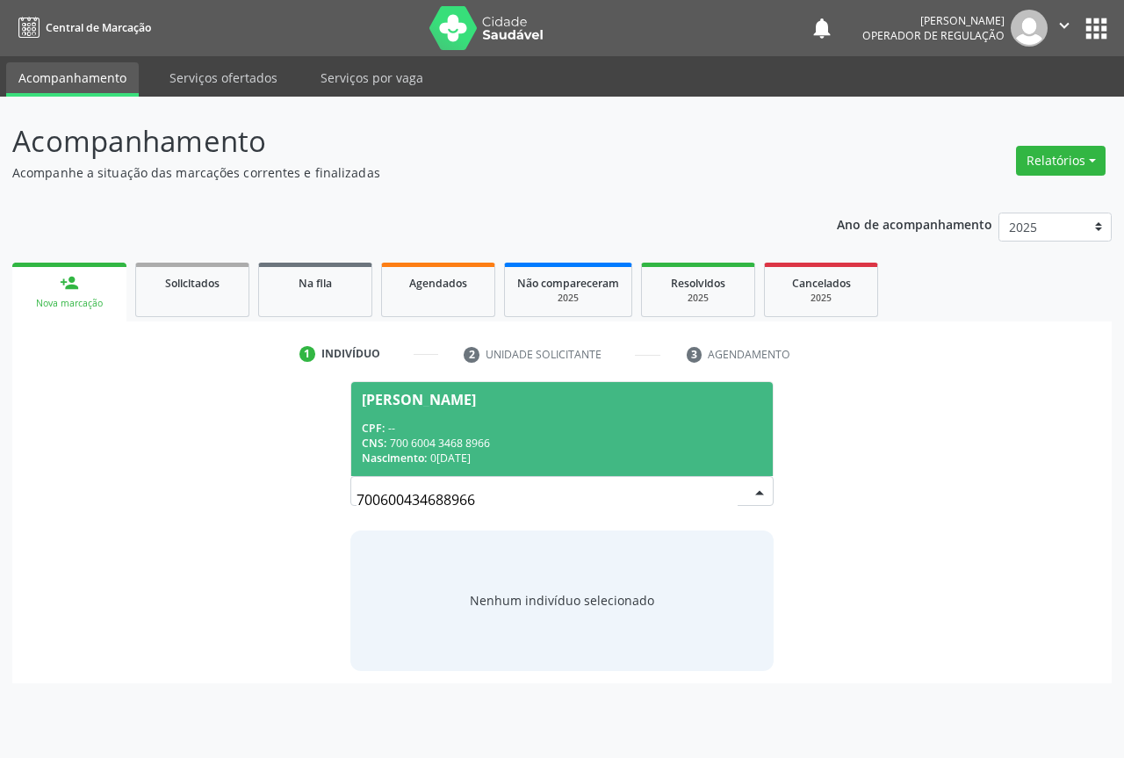
click at [494, 437] on div "CNS: 700 6004 3468 8966" at bounding box center [562, 443] width 401 height 15
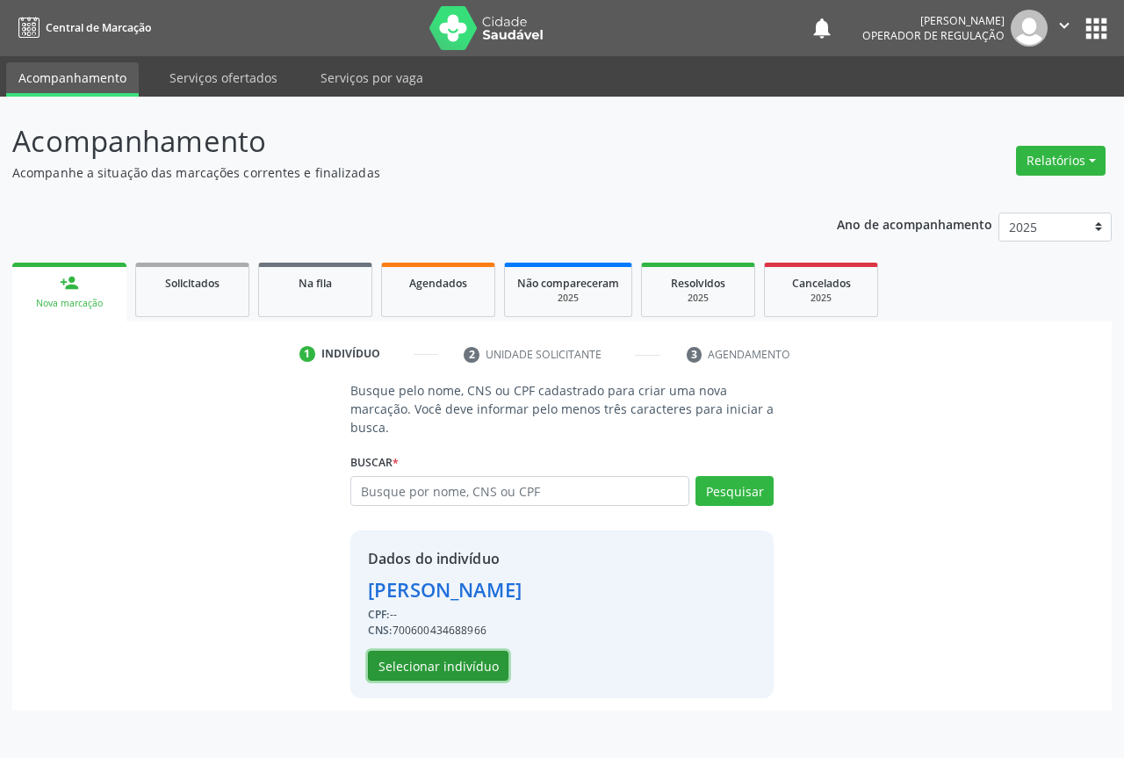
click at [463, 672] on button "Selecionar indivíduo" at bounding box center [438, 666] width 141 height 30
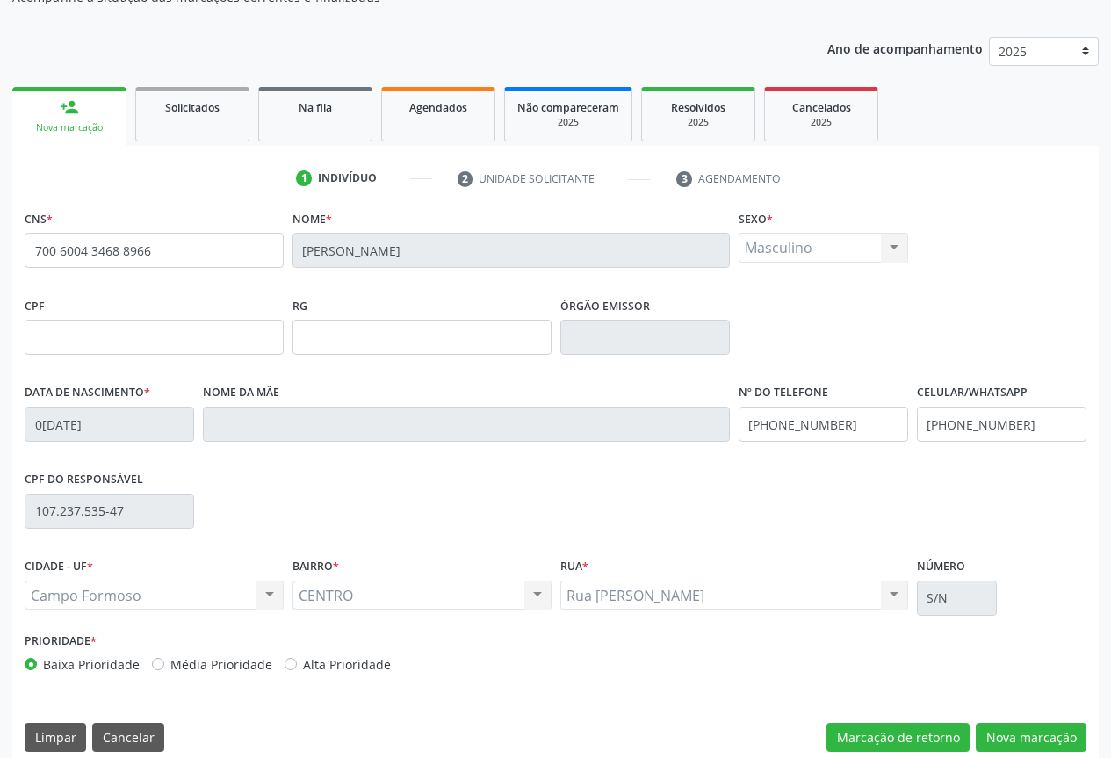
scroll to position [194, 0]
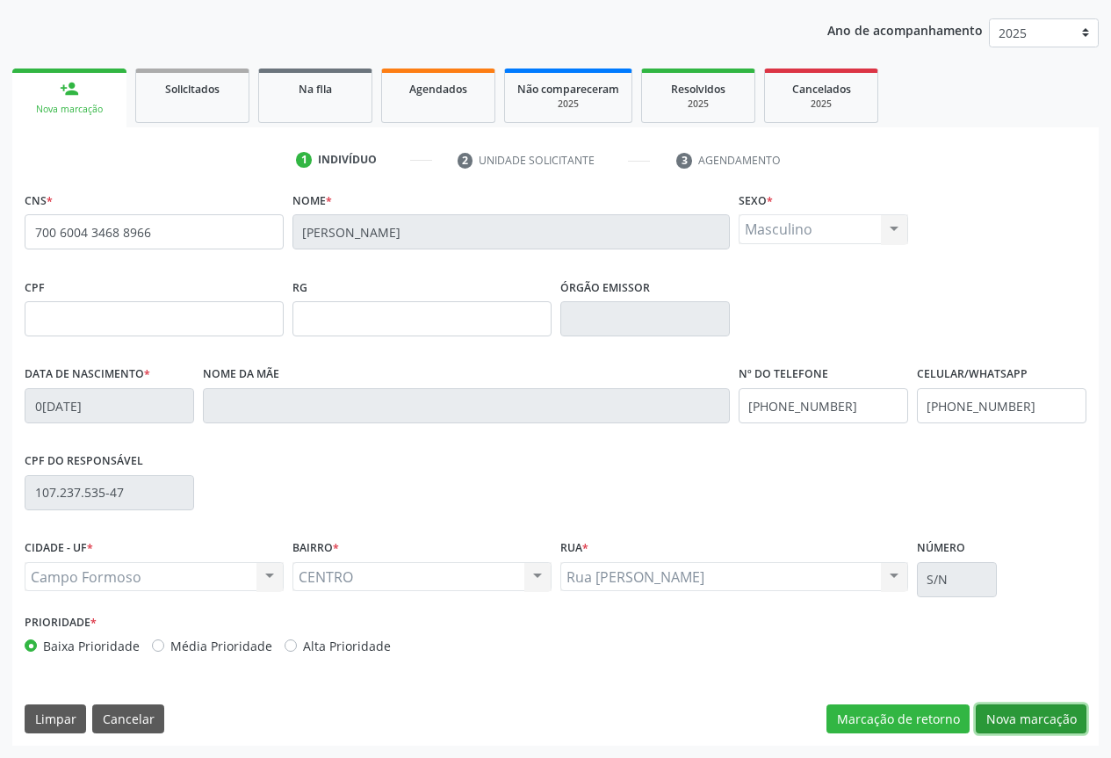
click at [1009, 713] on button "Nova marcação" at bounding box center [1031, 720] width 111 height 30
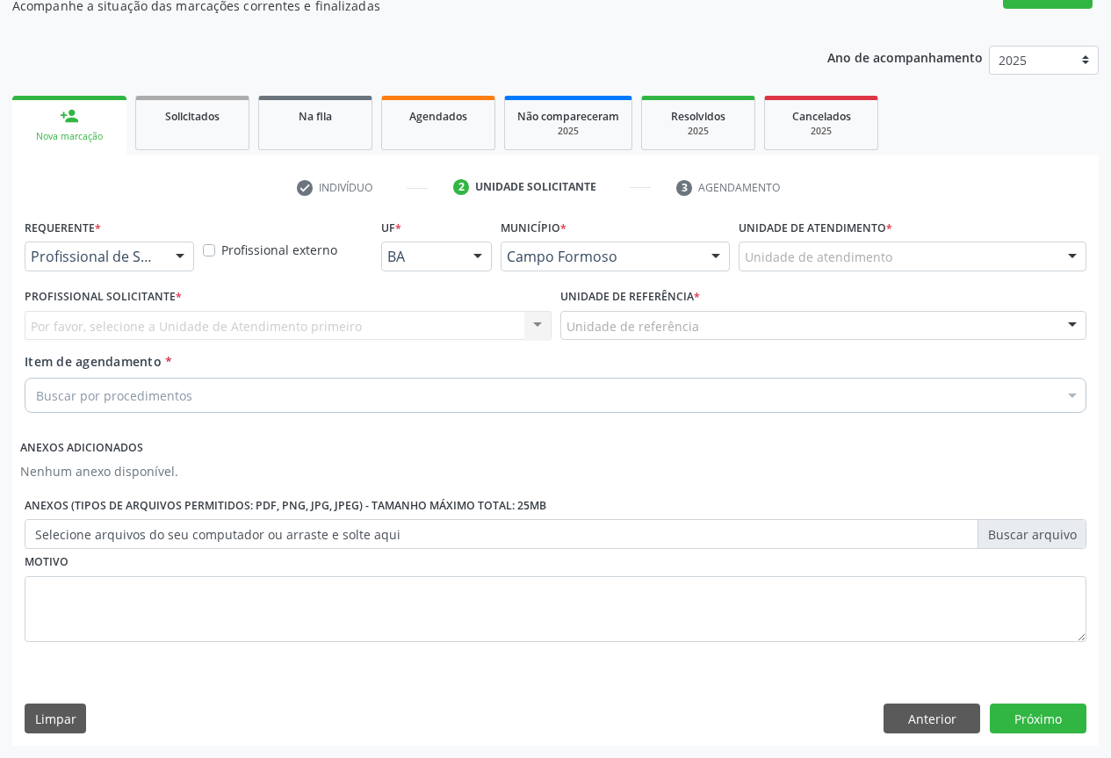
scroll to position [167, 0]
click at [174, 260] on div at bounding box center [180, 257] width 26 height 30
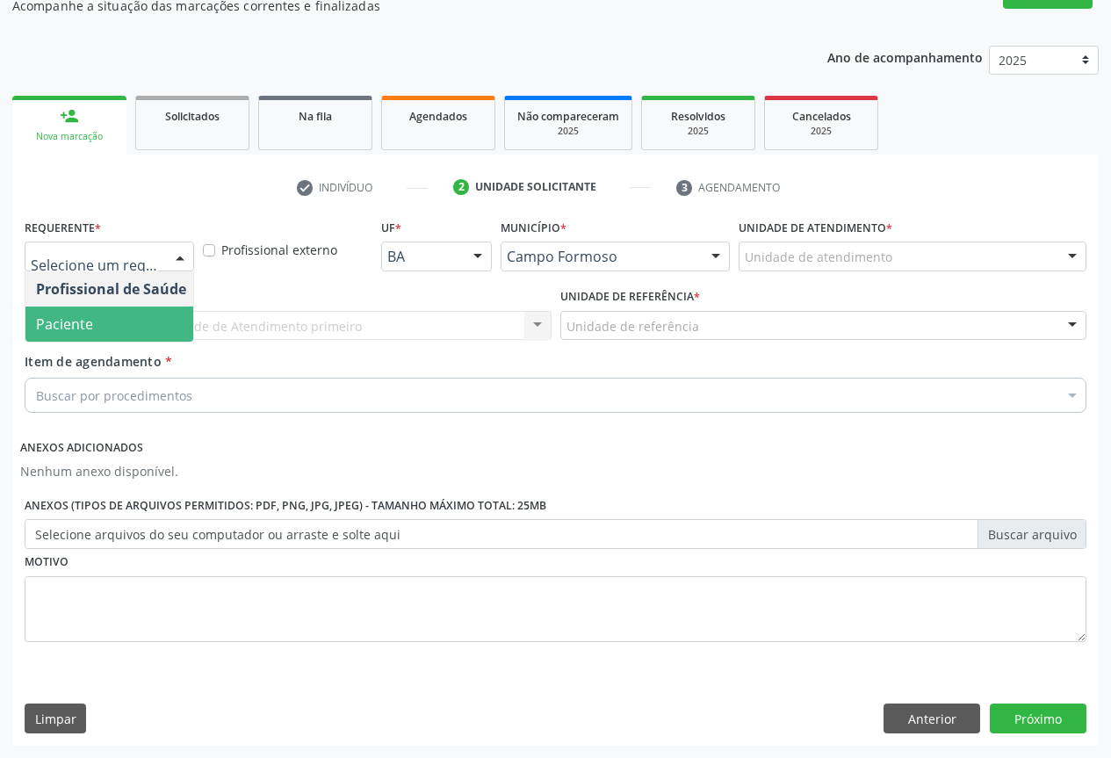
click at [68, 322] on span "Paciente" at bounding box center [64, 323] width 57 height 19
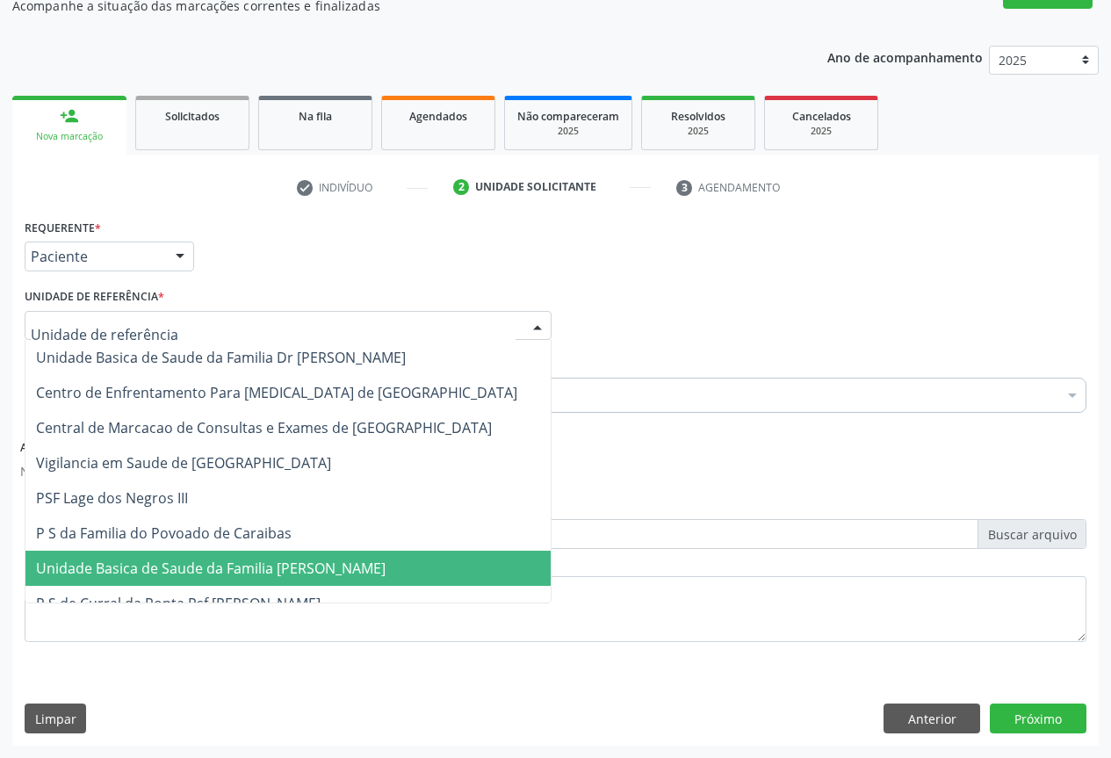
click at [240, 567] on span "Unidade Basica de Saude da Familia [PERSON_NAME]" at bounding box center [211, 568] width 350 height 19
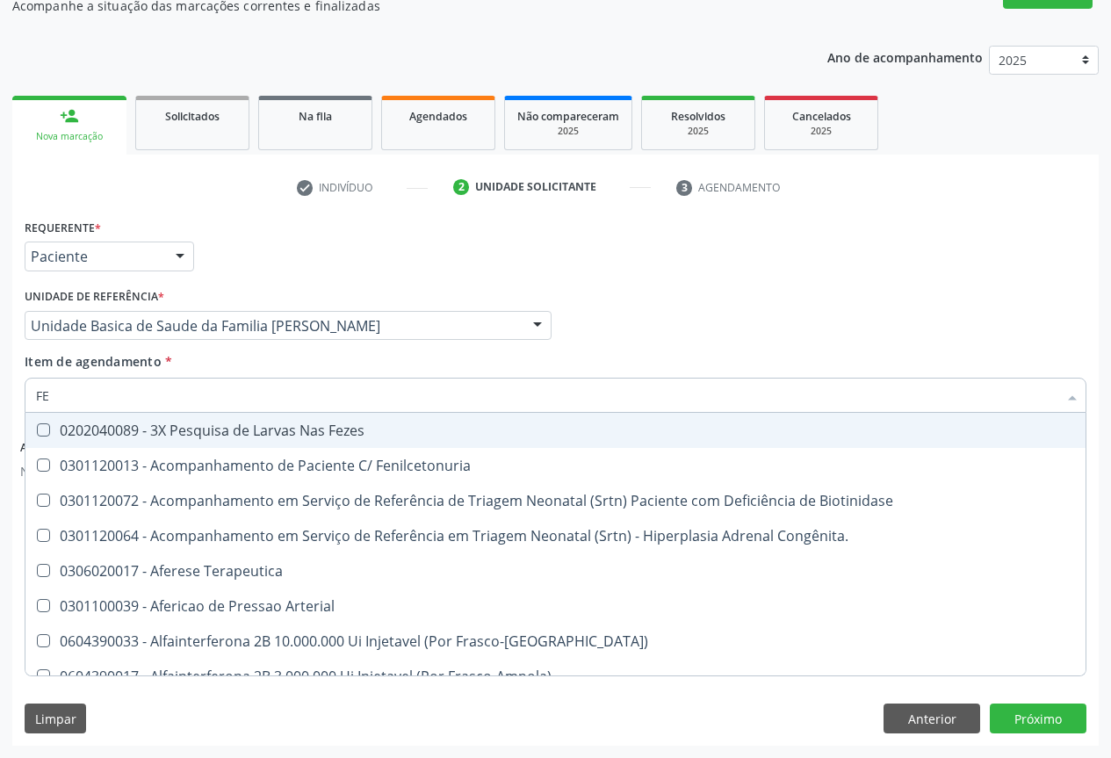
type input "FEZ"
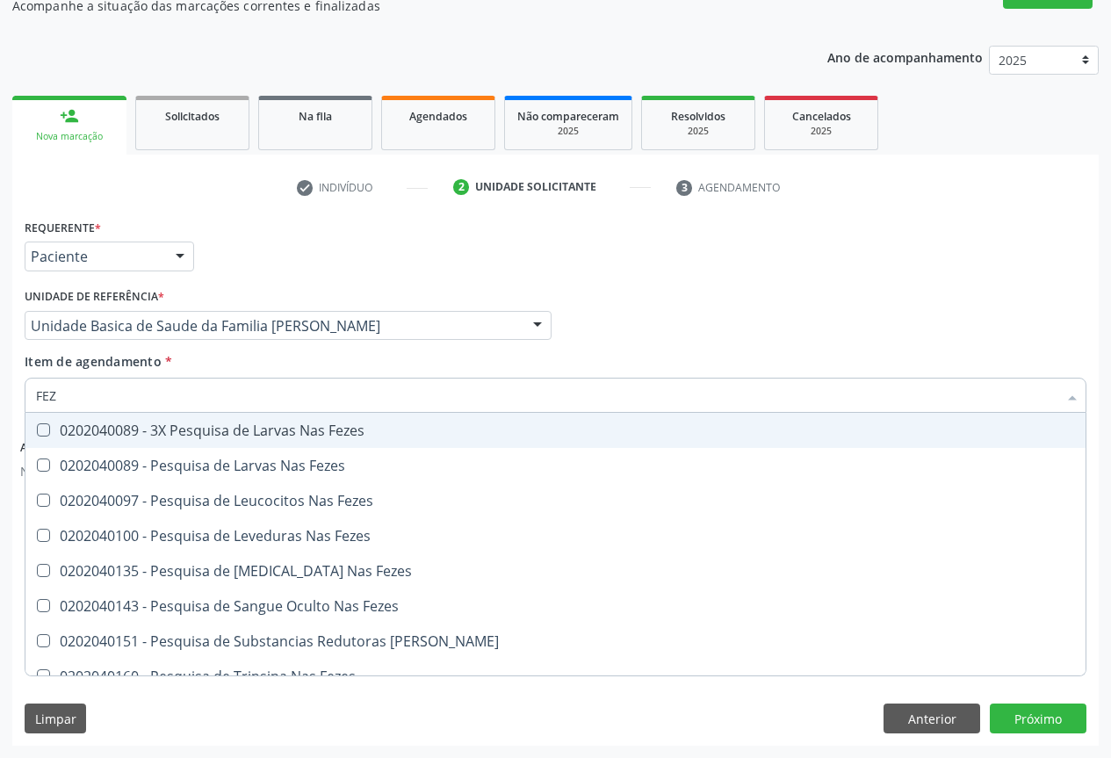
click at [186, 437] on div "0202040089 - 3X Pesquisa de Larvas Nas Fezes" at bounding box center [555, 430] width 1039 height 14
checkbox Fezes "true"
type input "FEZ"
click at [247, 278] on div "Requerente * Paciente Profissional de Saúde Paciente Nenhum resultado encontrad…" at bounding box center [555, 248] width 1071 height 69
checkbox Fezes "true"
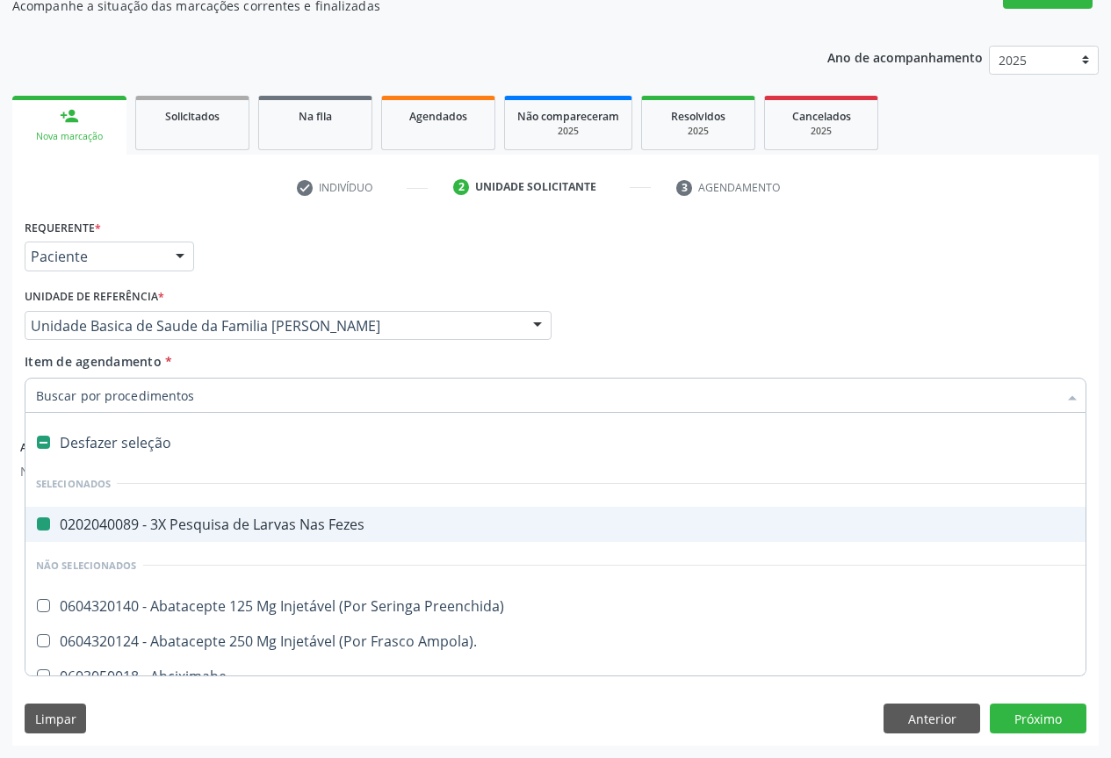
type input "O"
checkbox Fezes "false"
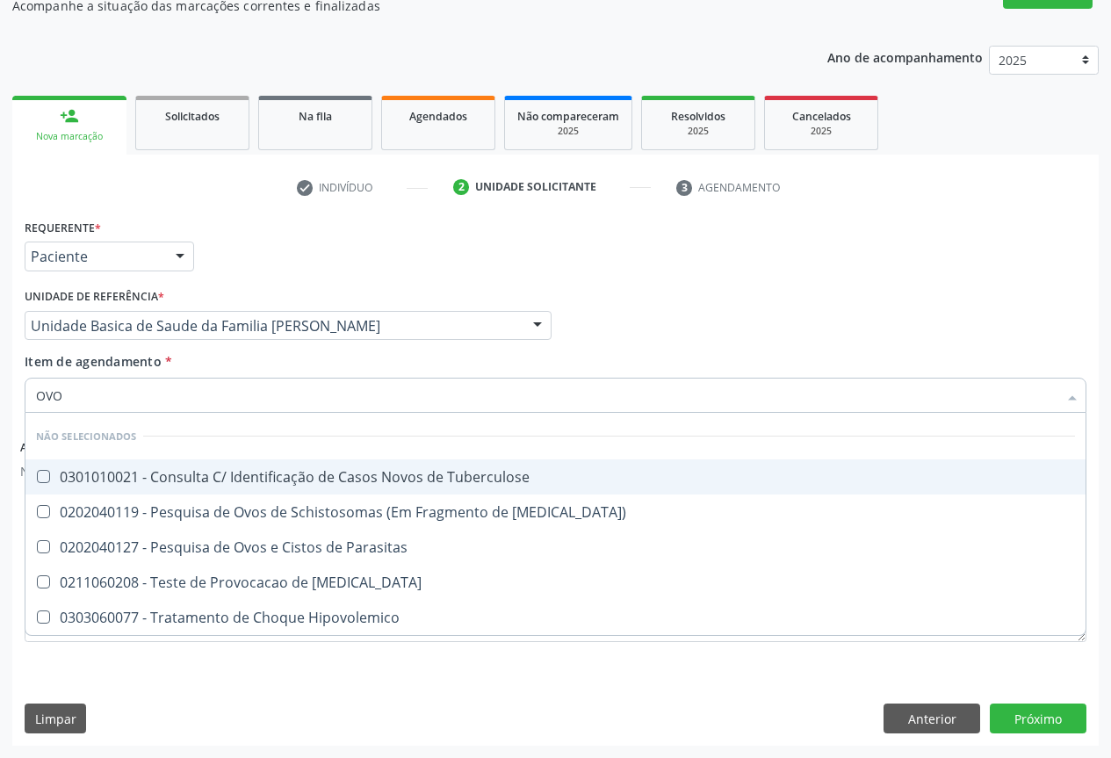
type input "OVOS"
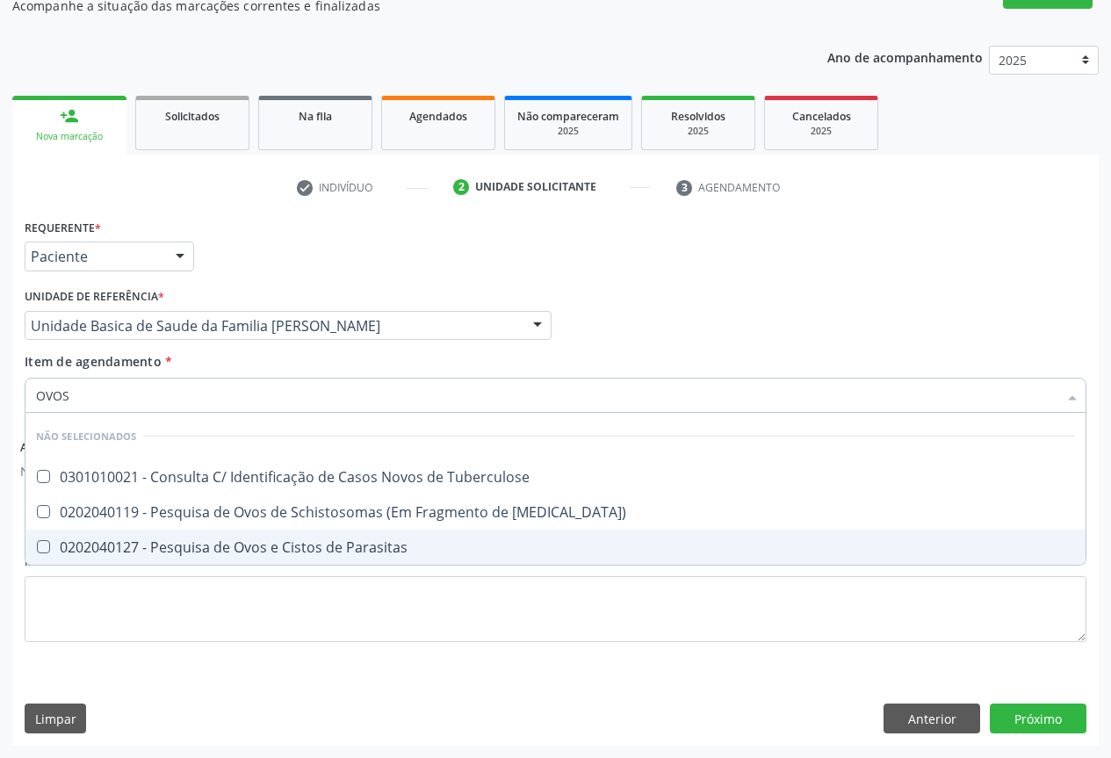
click at [221, 554] on div "0202040127 - Pesquisa de Ovos e Cistos de Parasitas" at bounding box center [555, 547] width 1039 height 14
checkbox Parasitas "true"
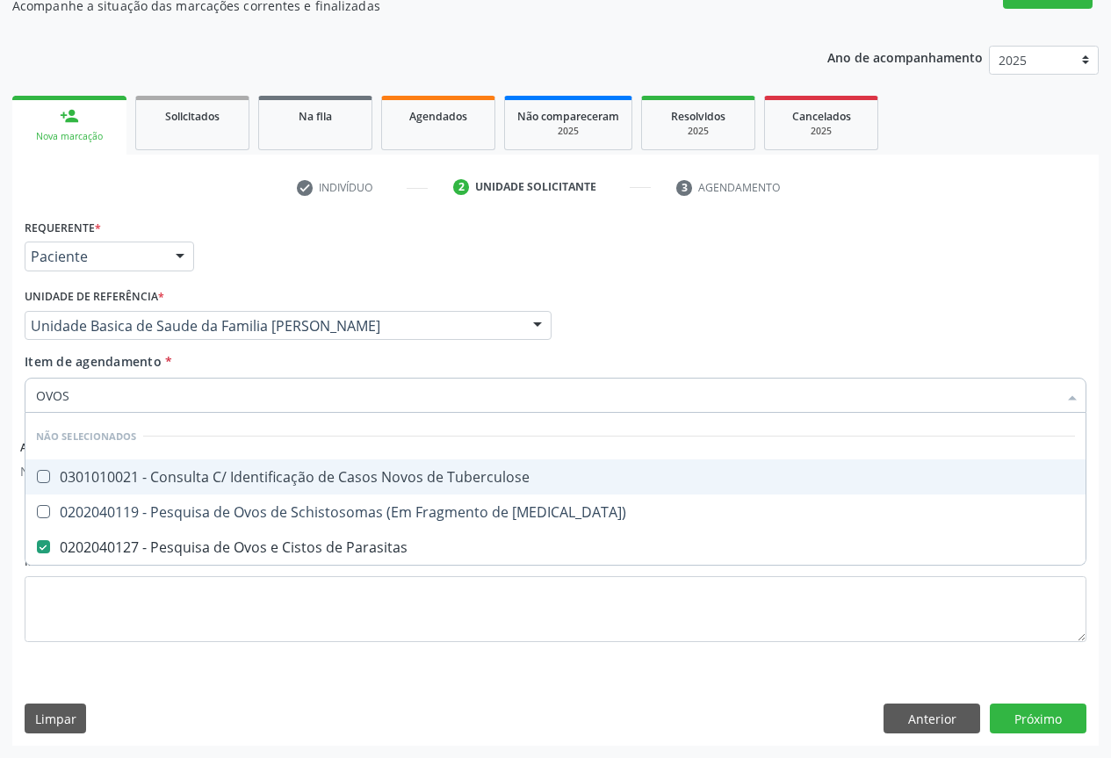
type input "OVOS"
click at [298, 264] on div "Requerente * Paciente Profissional de Saúde Paciente Nenhum resultado encontrad…" at bounding box center [555, 248] width 1071 height 69
checkbox Tuberculose "true"
checkbox Mucosa\) "true"
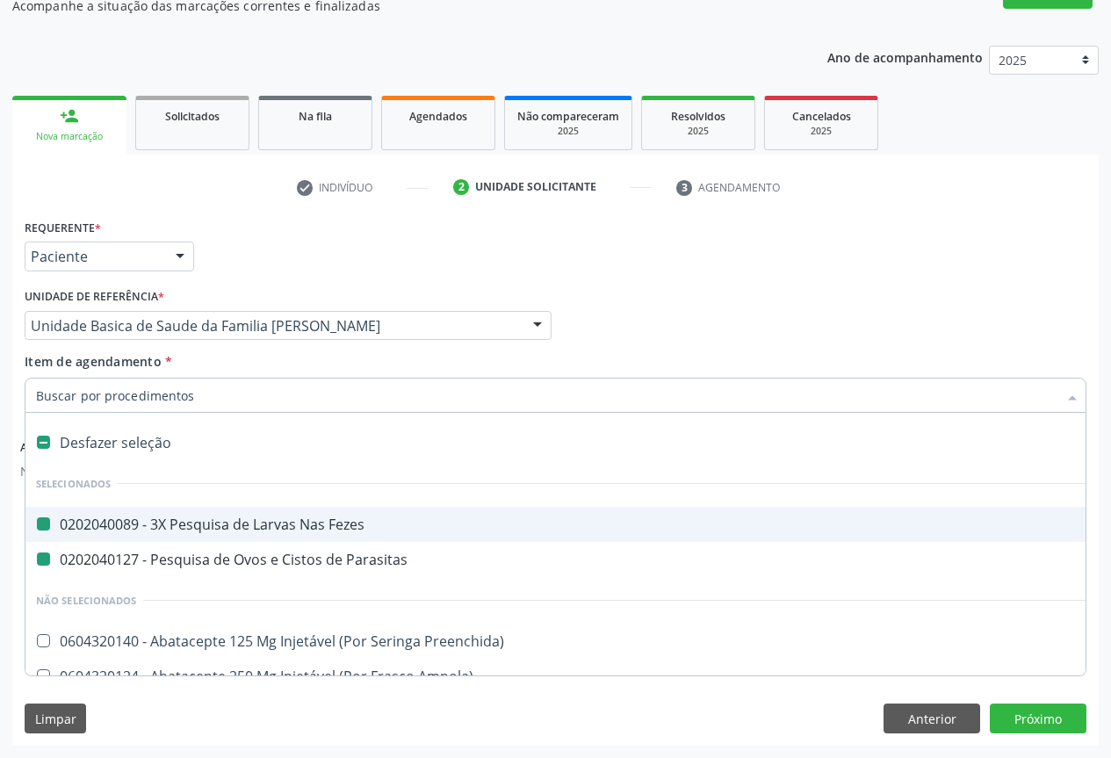
type input "H"
checkbox Fezes "false"
checkbox Parasitas "false"
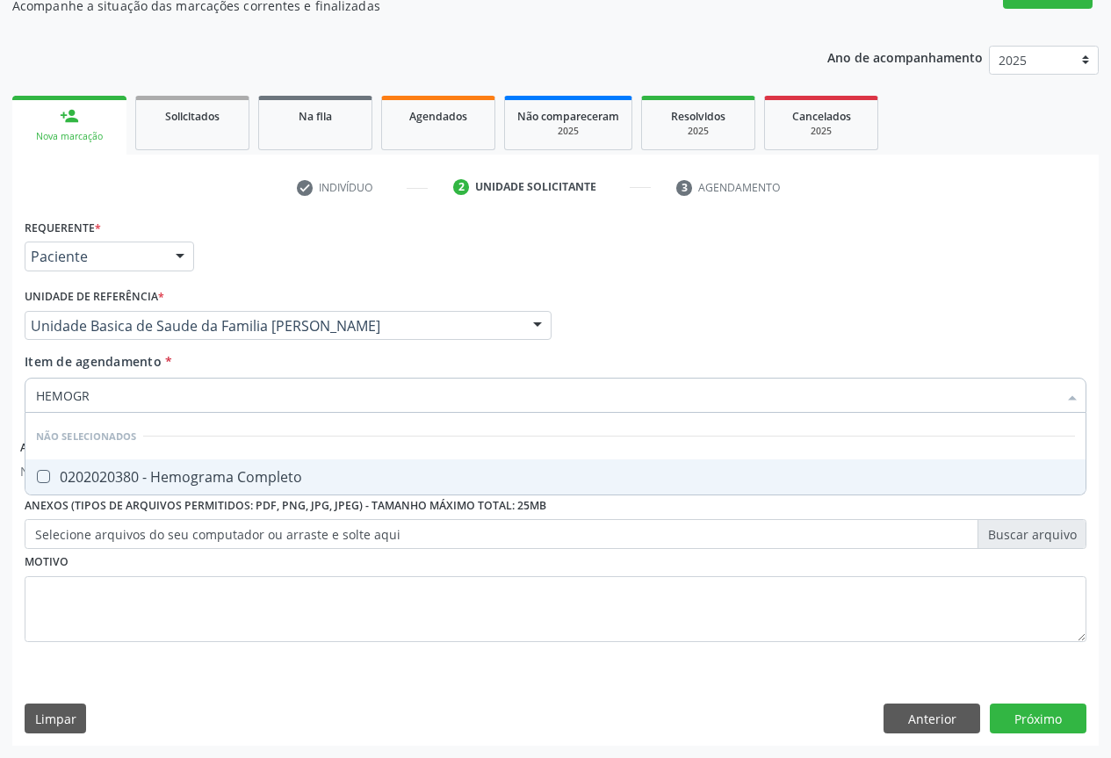
type input "HEMOGRA"
click at [110, 478] on div "0202020380 - Hemograma Completo" at bounding box center [555, 477] width 1039 height 14
checkbox Completo "true"
click at [212, 282] on div "Requerente * Paciente Profissional de Saúde Paciente Nenhum resultado encontrad…" at bounding box center [555, 248] width 1071 height 69
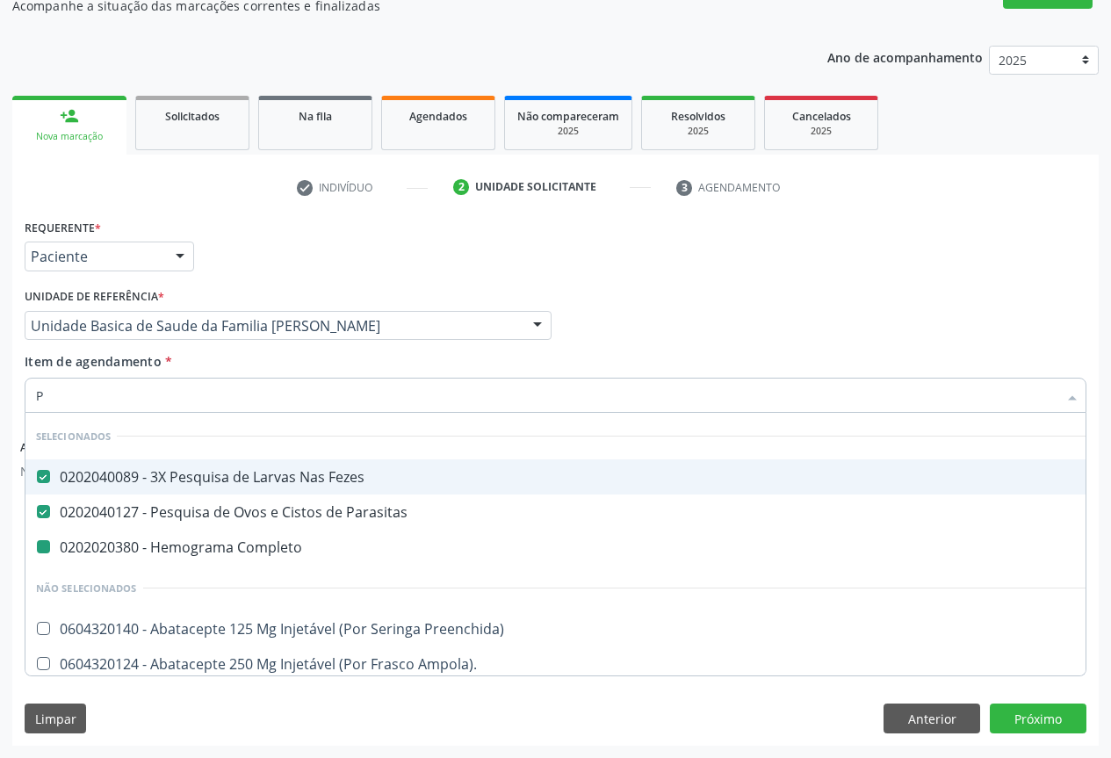
type input "PL"
checkbox Completo "false"
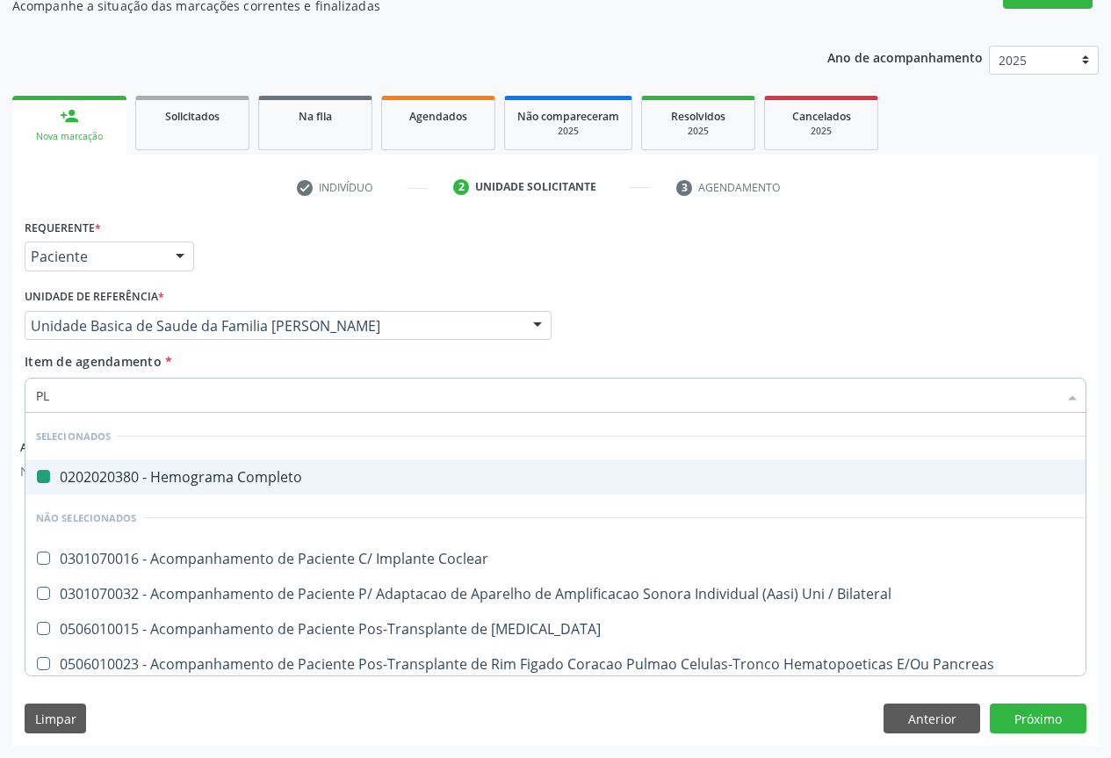
type input "PLA"
checkbox Completo "false"
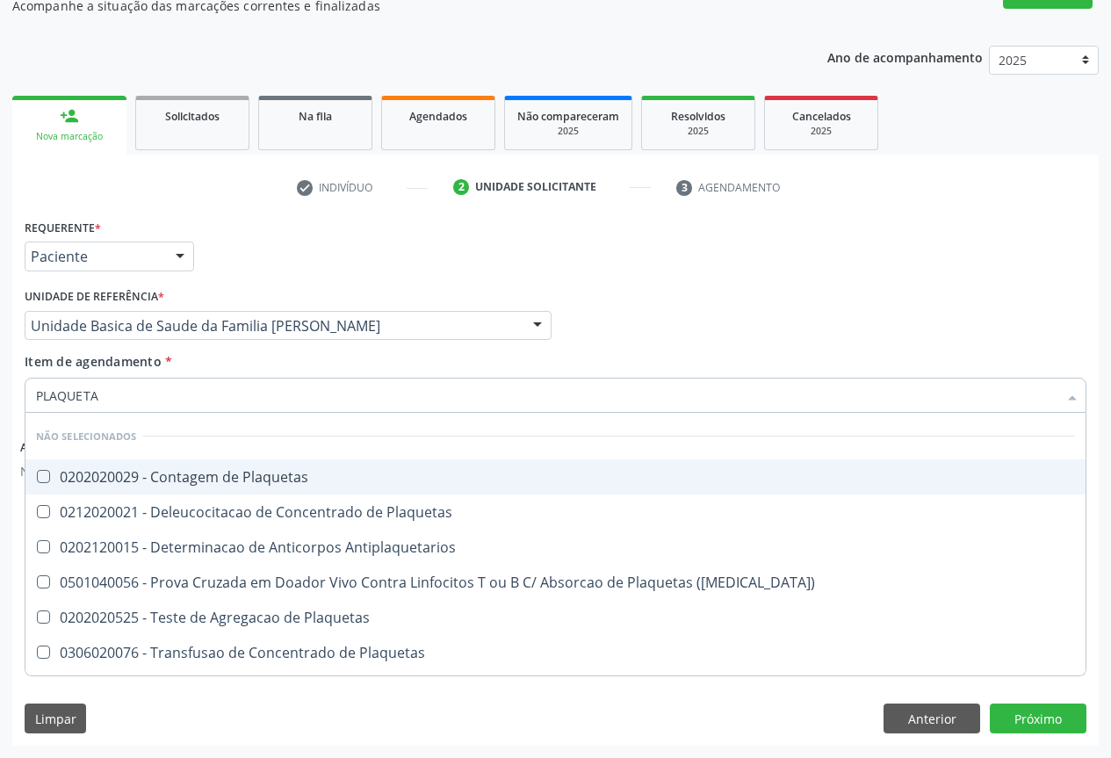
type input "PLAQUETAS"
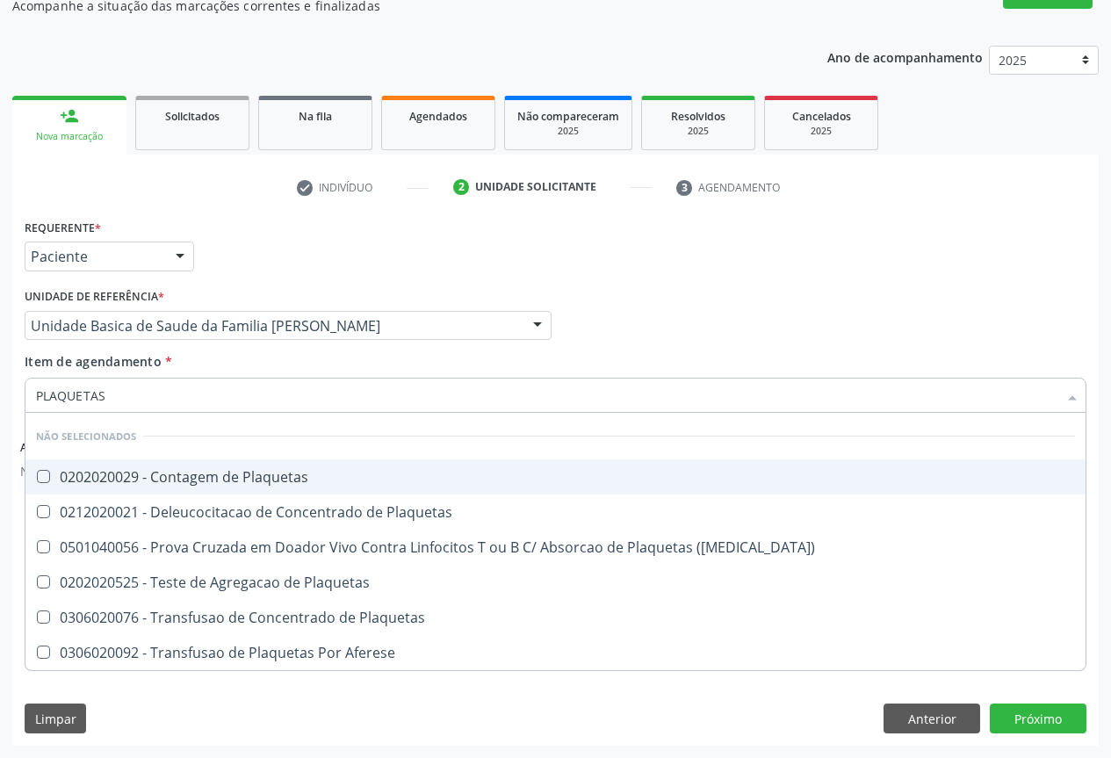
click at [118, 476] on div "0202020029 - Contagem de Plaquetas" at bounding box center [555, 477] width 1039 height 14
checkbox Plaquetas "true"
click at [243, 280] on div "Requerente * Paciente Profissional de Saúde Paciente Nenhum resultado encontrad…" at bounding box center [555, 248] width 1071 height 69
checkbox Match\) "true"
checkbox Plaquetas "true"
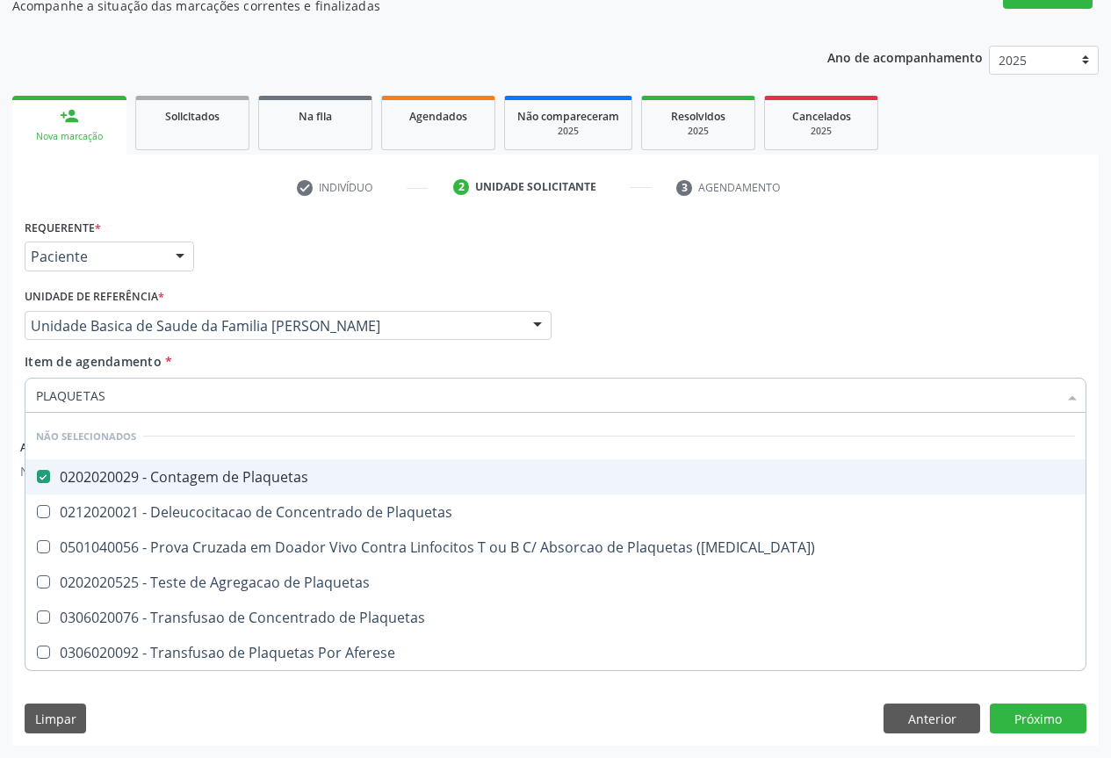
checkbox Plaquetas "true"
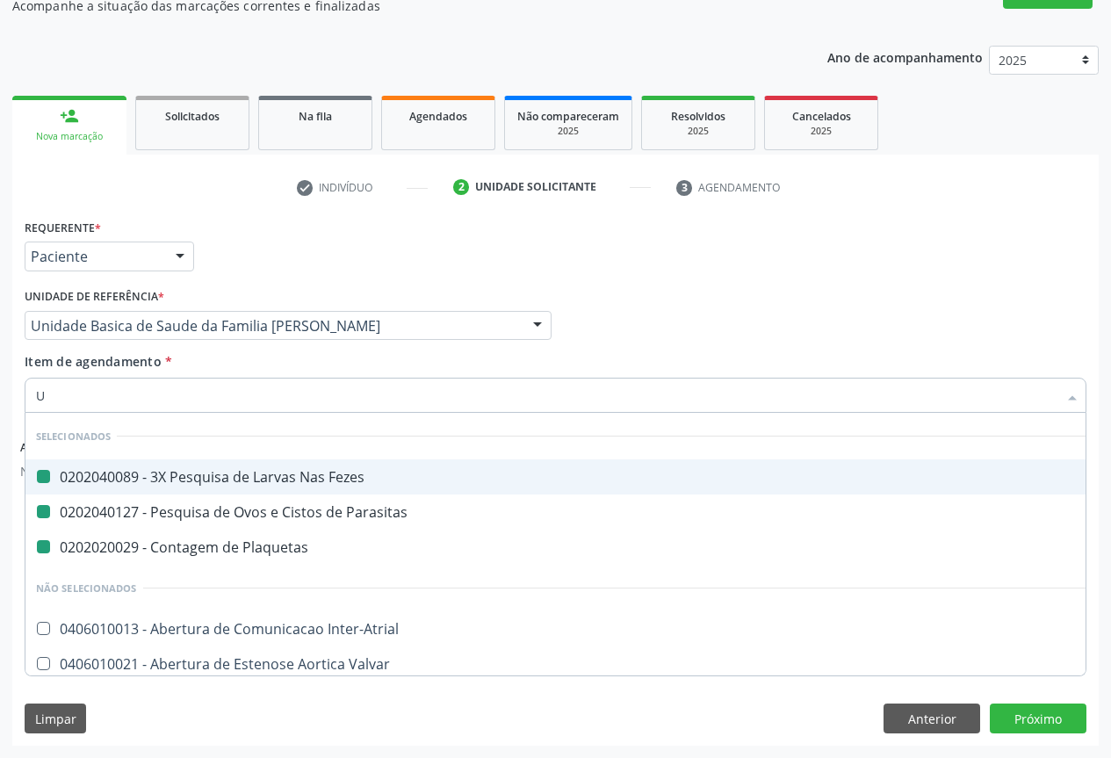
type input "UR"
checkbox Fezes "false"
checkbox Plaquetas "false"
checkbox Parasitas "false"
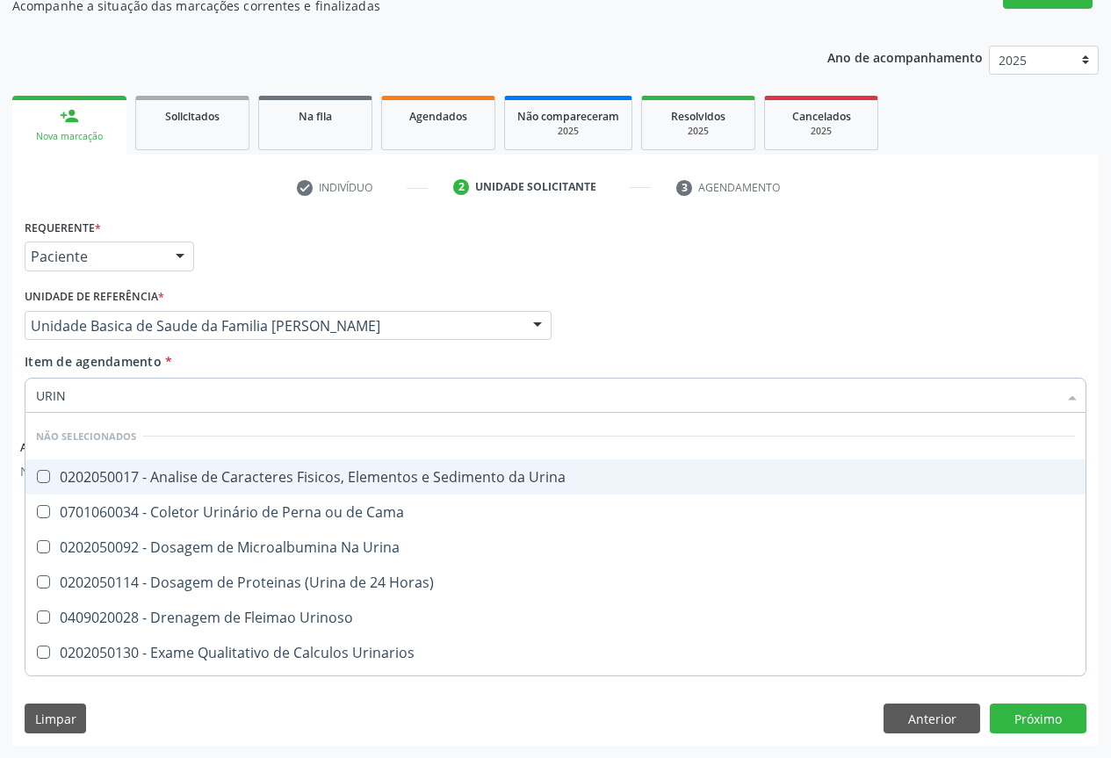
type input "URINA"
click at [82, 479] on div "0202050017 - Analise de Caracteres Fisicos, Elementos e Sedimento da Urina" at bounding box center [555, 477] width 1039 height 14
checkbox Urina "true"
click at [294, 187] on li "check Indivíduo" at bounding box center [362, 188] width 157 height 30
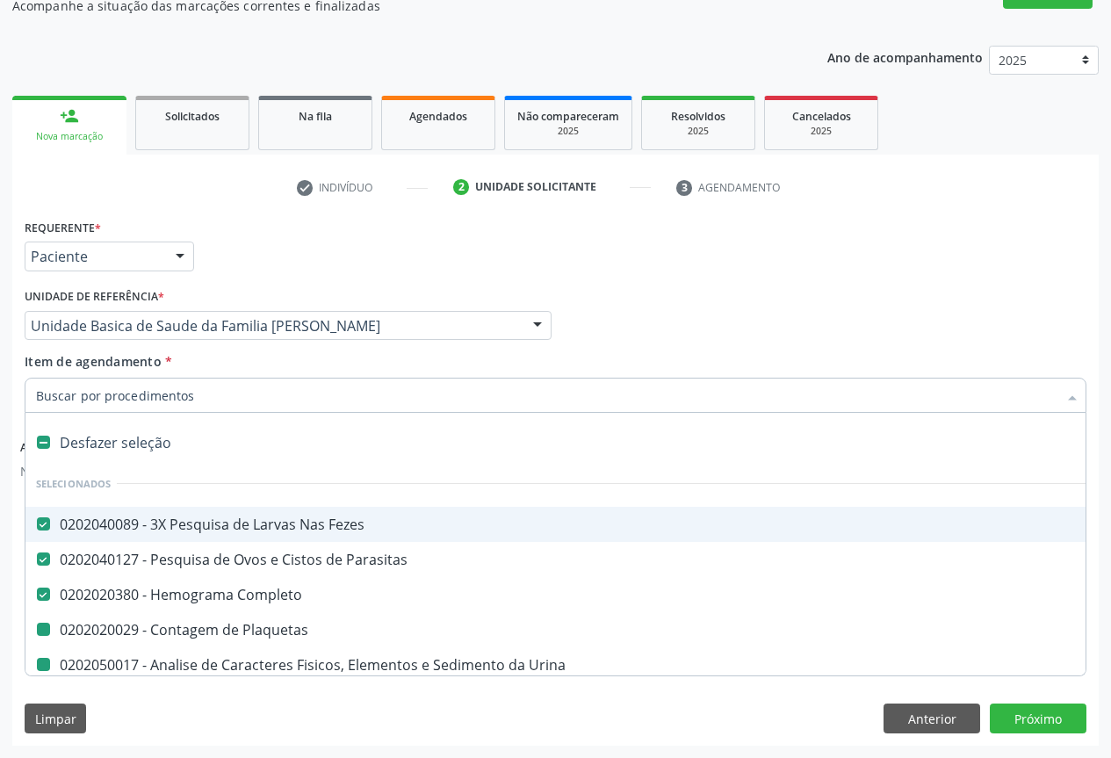
type input "G"
checkbox Urina "false"
checkbox Plaquetas "false"
type input "GL"
checkbox Fezes "false"
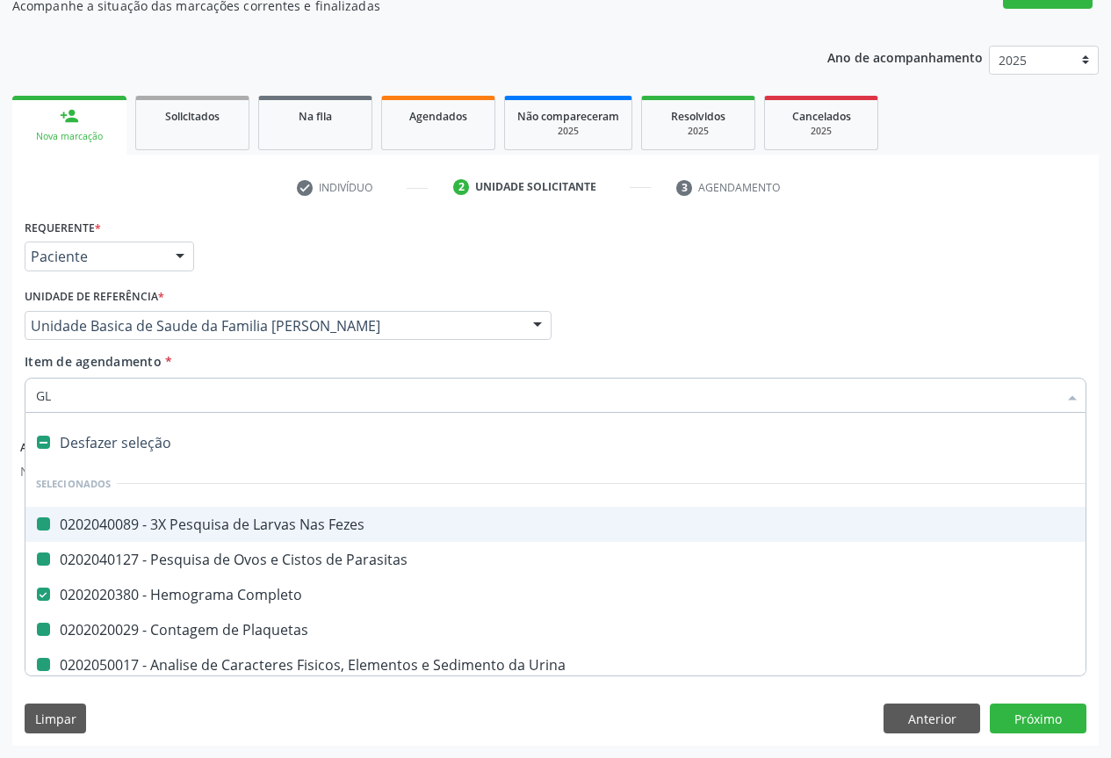
checkbox Parasitas "false"
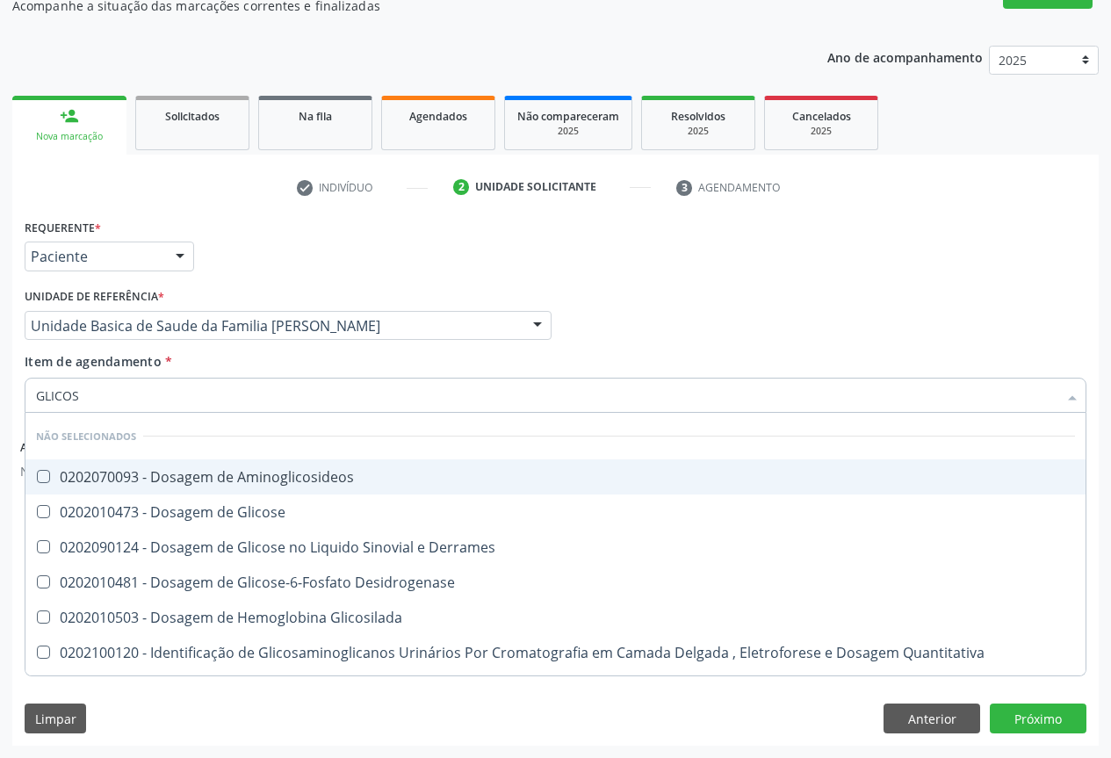
type input "GLICOSE"
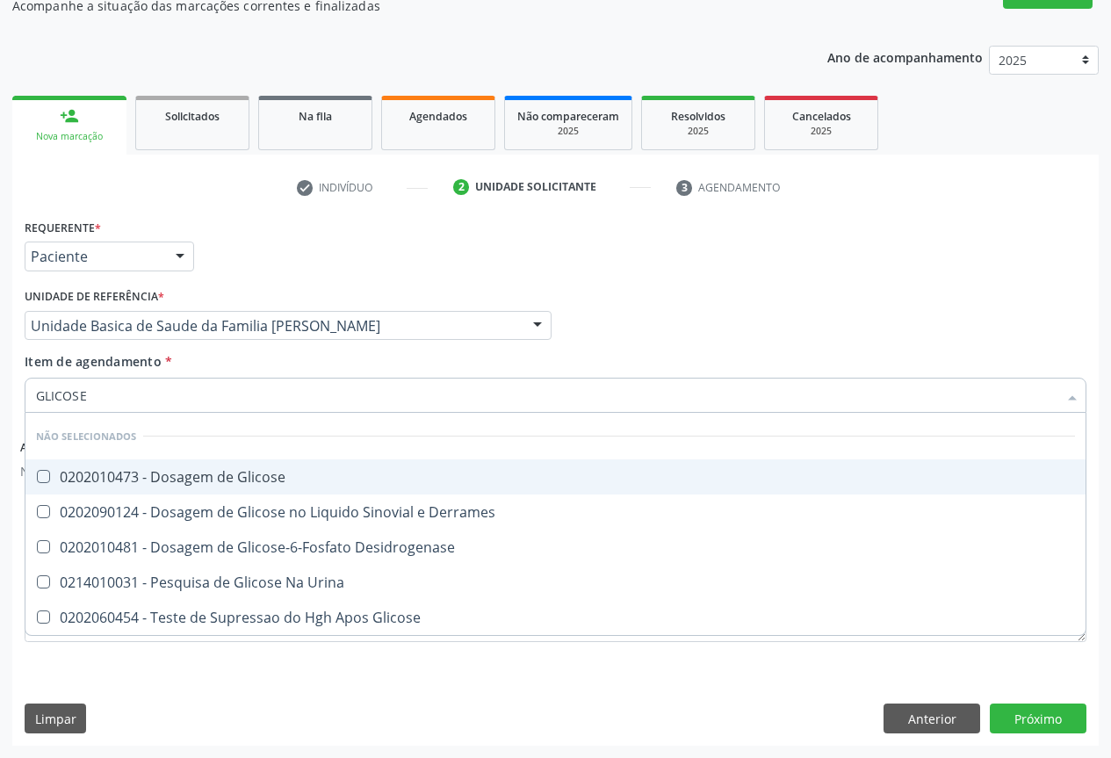
drag, startPoint x: 104, startPoint y: 482, endPoint x: 101, endPoint y: 456, distance: 26.5
click at [105, 480] on div "0202010473 - Dosagem de Glicose" at bounding box center [555, 477] width 1039 height 14
checkbox Glicose "true"
click at [226, 246] on div "Requerente * Paciente Profissional de Saúde Paciente Nenhum resultado encontrad…" at bounding box center [555, 248] width 1071 height 69
checkbox Derrames "true"
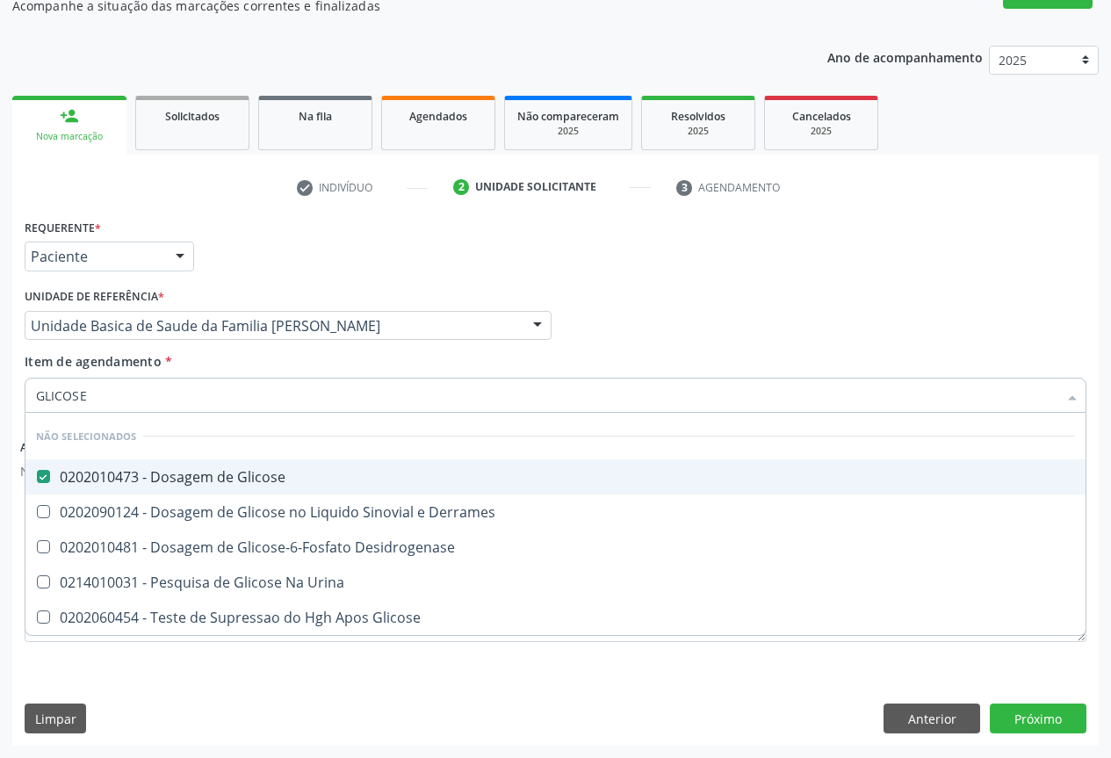
checkbox Glicose "true"
checkbox Urina "true"
checkbox Desidrogenase "true"
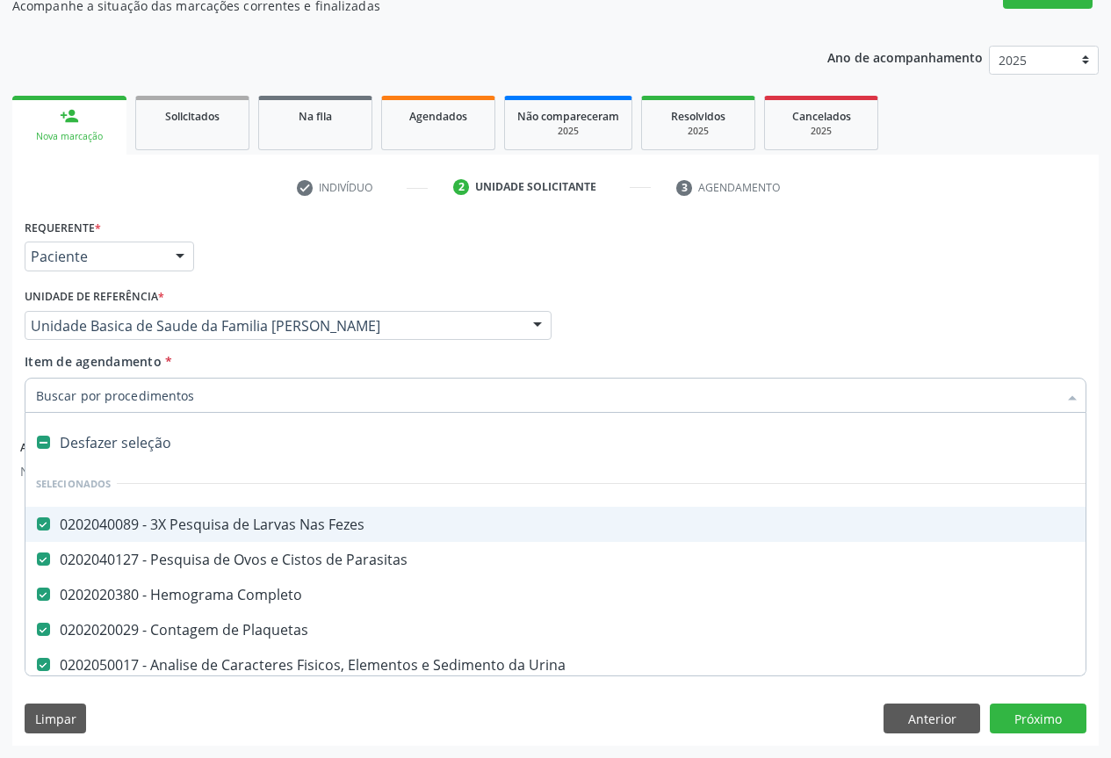
type input "U"
checkbox Glicose "false"
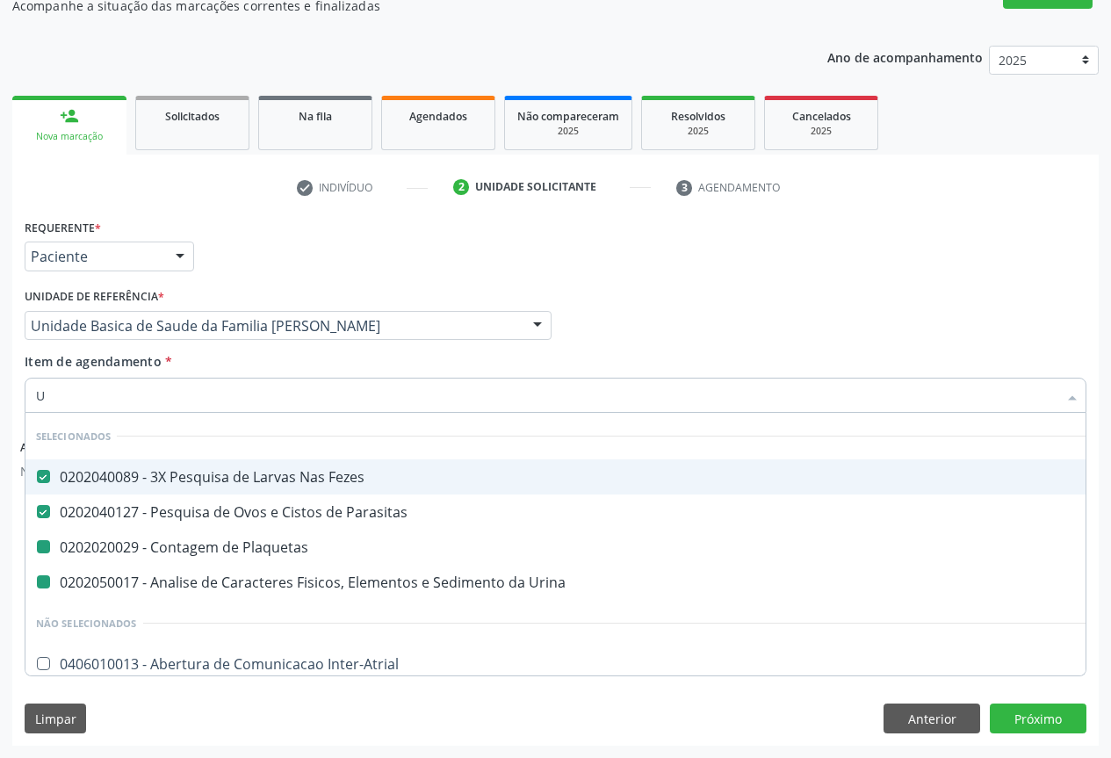
type input "UR"
checkbox Urina "false"
checkbox Plaquetas "false"
type input "URE"
checkbox Fezes "false"
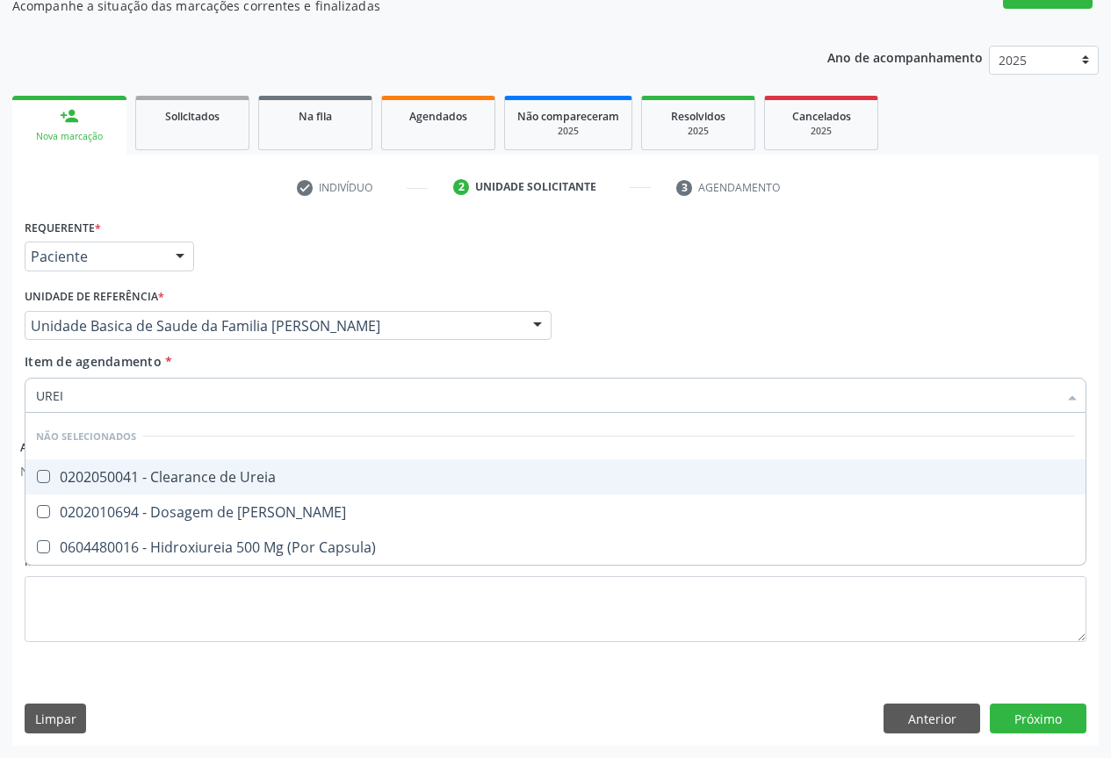
type input "UREIA"
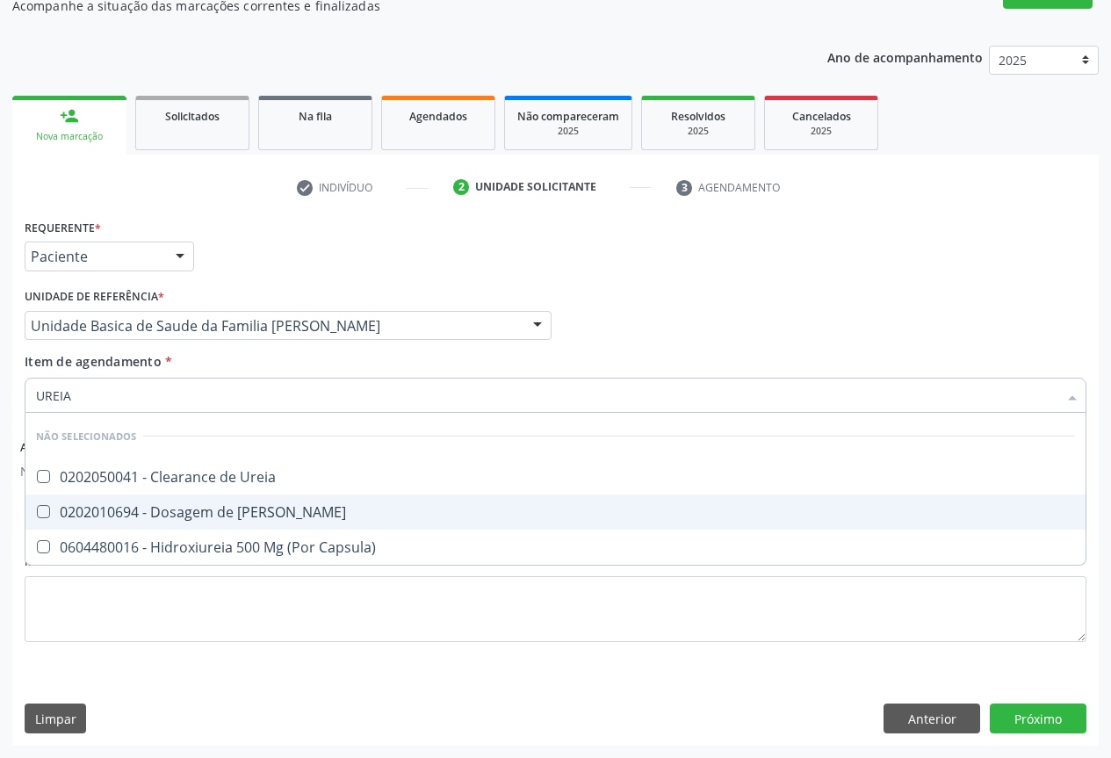
drag, startPoint x: 113, startPoint y: 510, endPoint x: 148, endPoint y: 418, distance: 97.6
click at [112, 510] on div "0202010694 - Dosagem de [PERSON_NAME]" at bounding box center [555, 512] width 1039 height 14
checkbox Ureia "true"
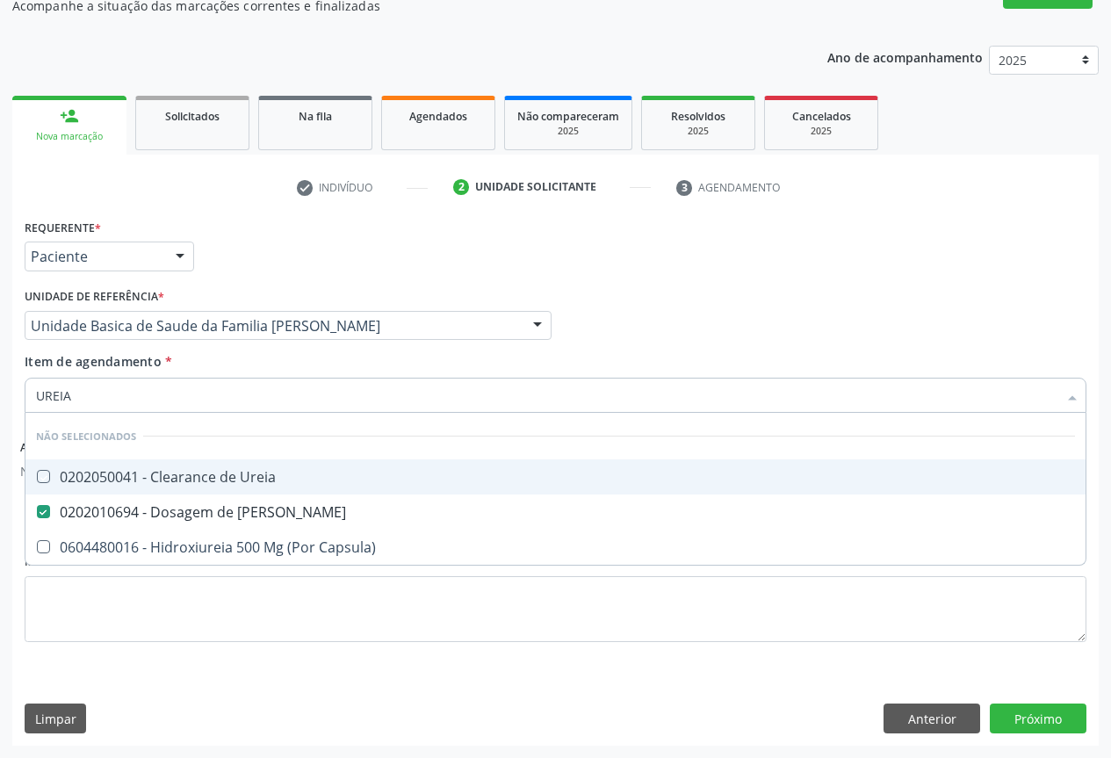
click at [217, 291] on div "Unidade de referência * Unidade Basica de Saude da Familia [PERSON_NAME] Unidad…" at bounding box center [288, 312] width 527 height 56
checkbox Ureia "true"
checkbox Capsula\) "true"
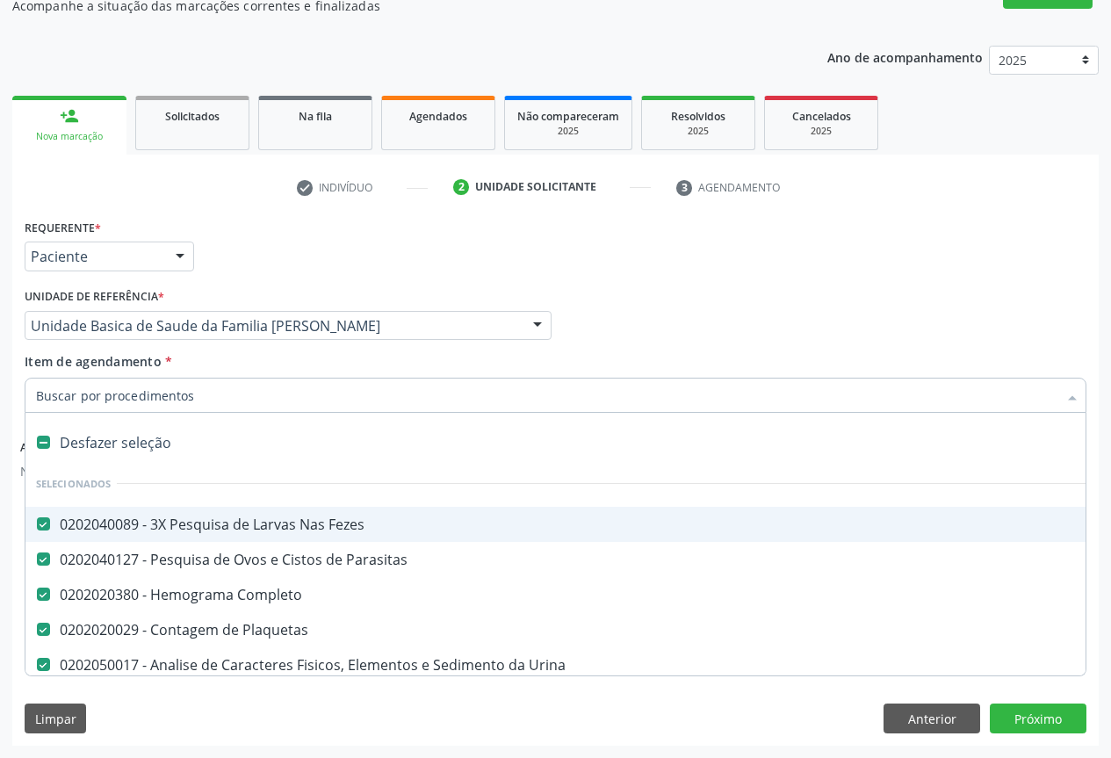
type input "C"
checkbox Ureia "false"
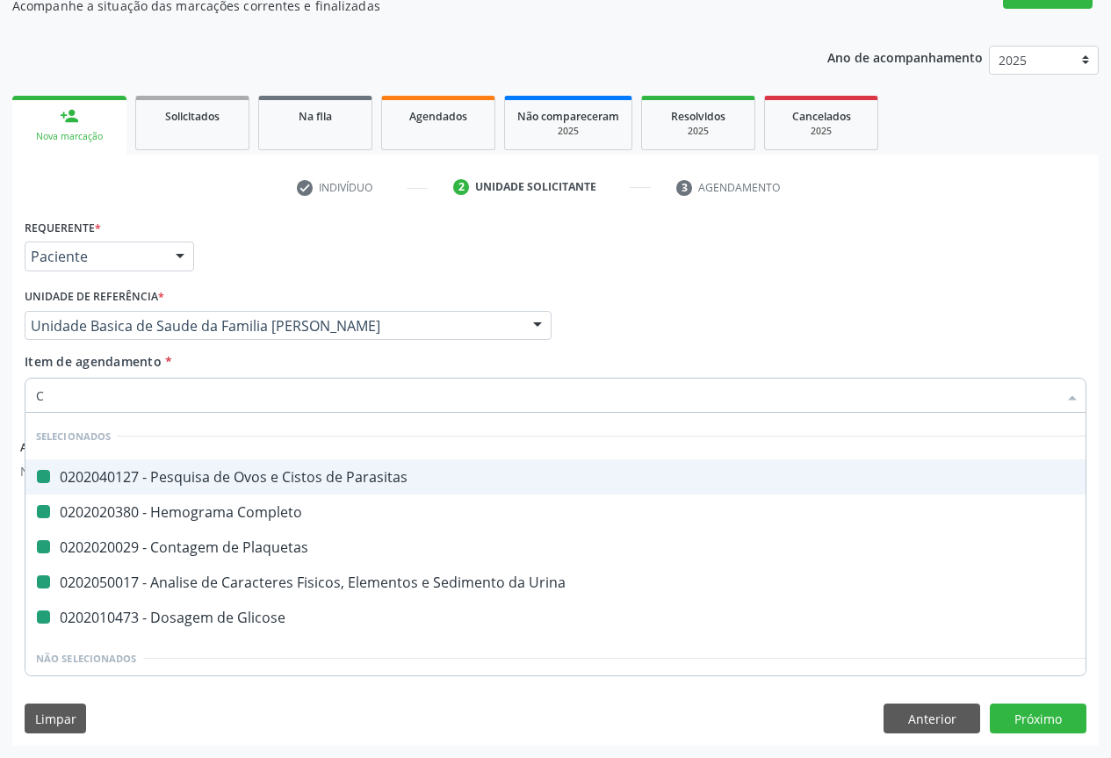
type input "CR"
checkbox Parasitas "false"
checkbox Plaquetas "false"
checkbox Completo "false"
checkbox Urina "false"
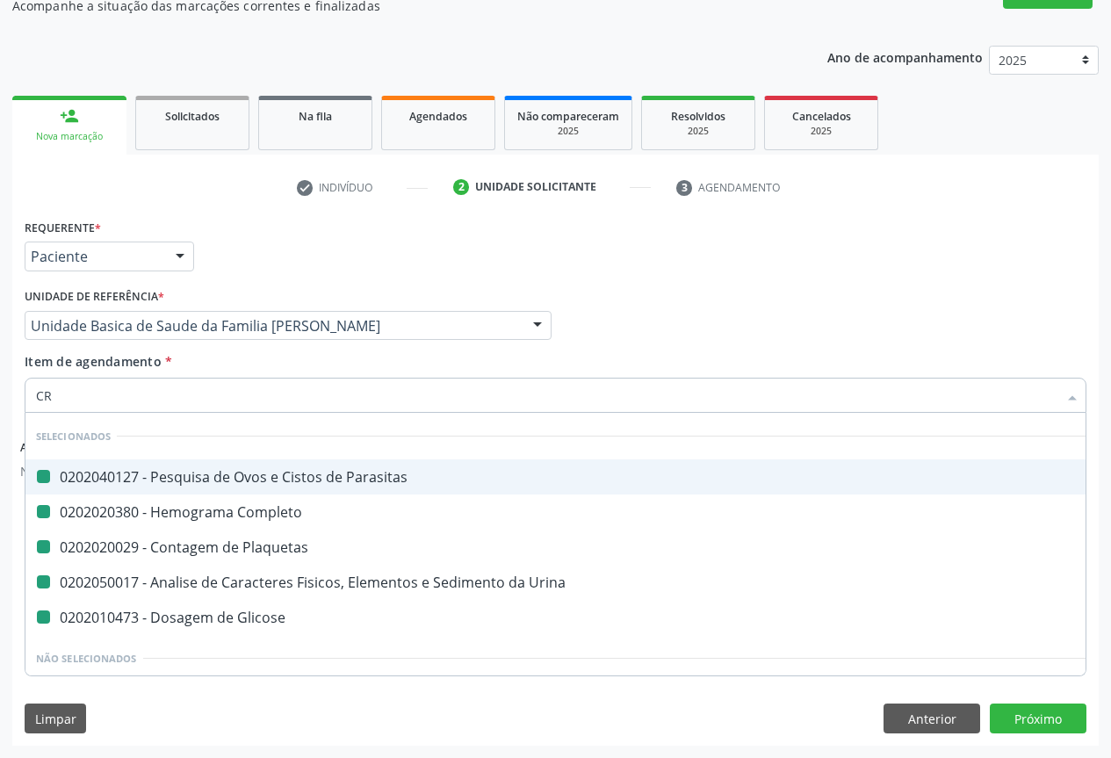
checkbox Glicose "false"
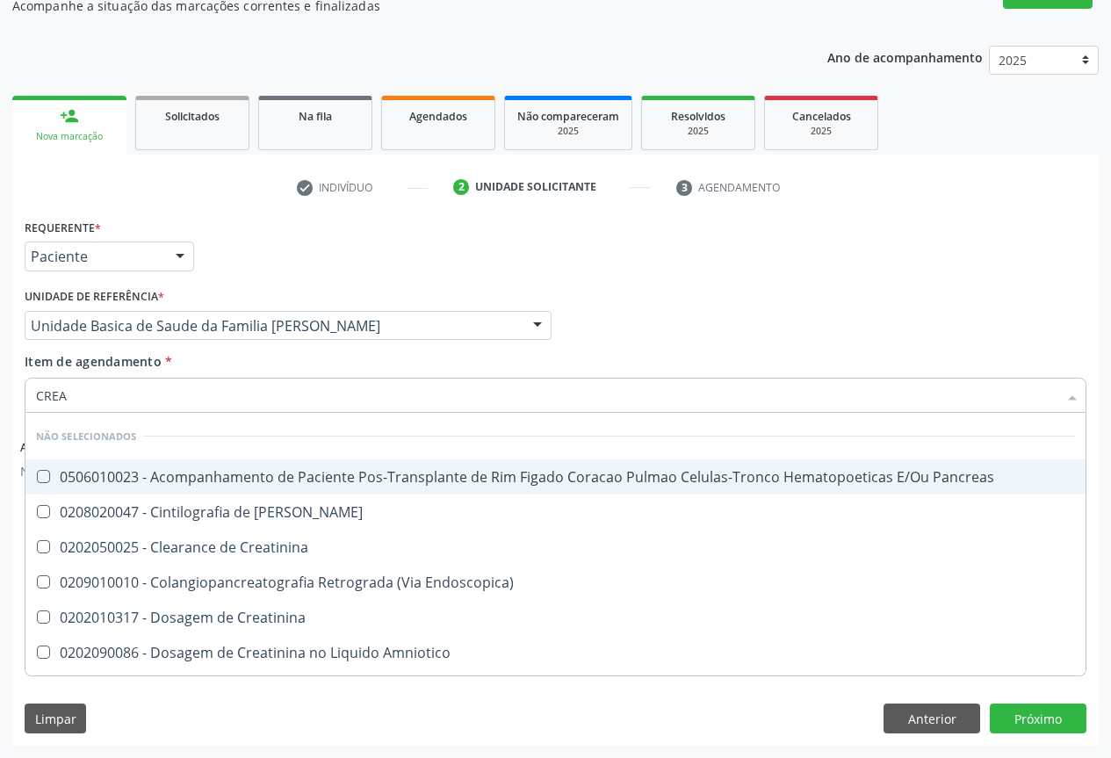
type input "CREAT"
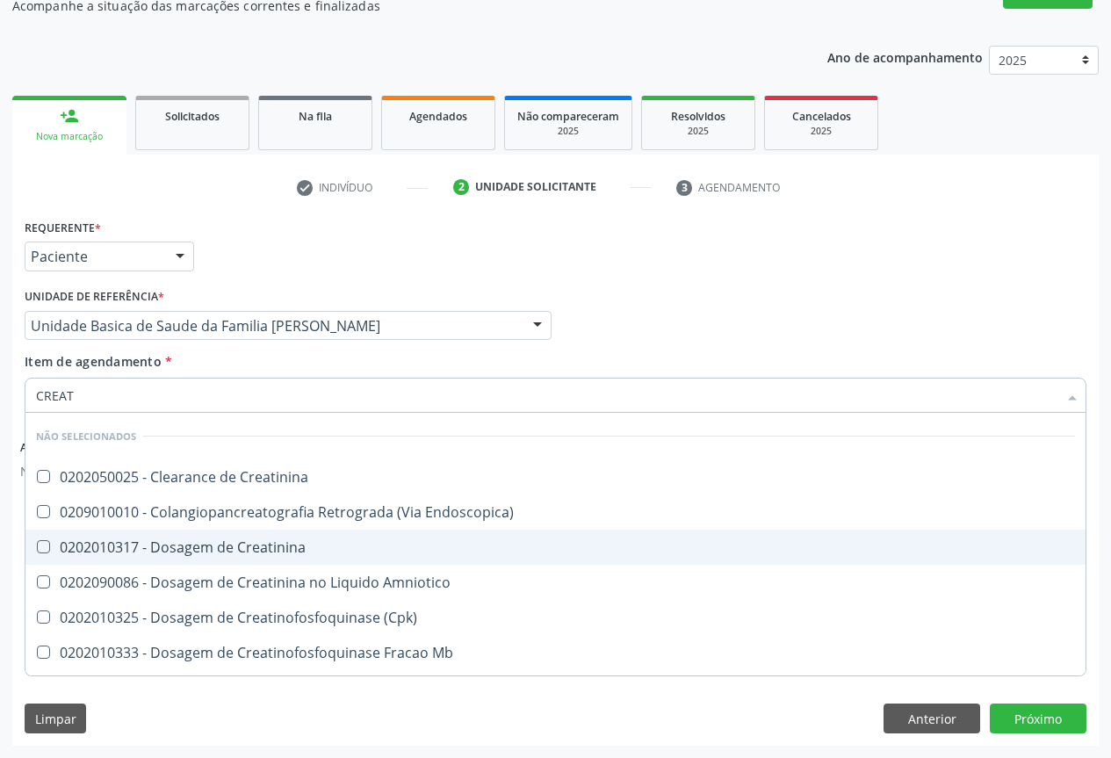
click at [166, 561] on span "0202010317 - Dosagem de Creatinina" at bounding box center [555, 547] width 1060 height 35
checkbox Creatinina "true"
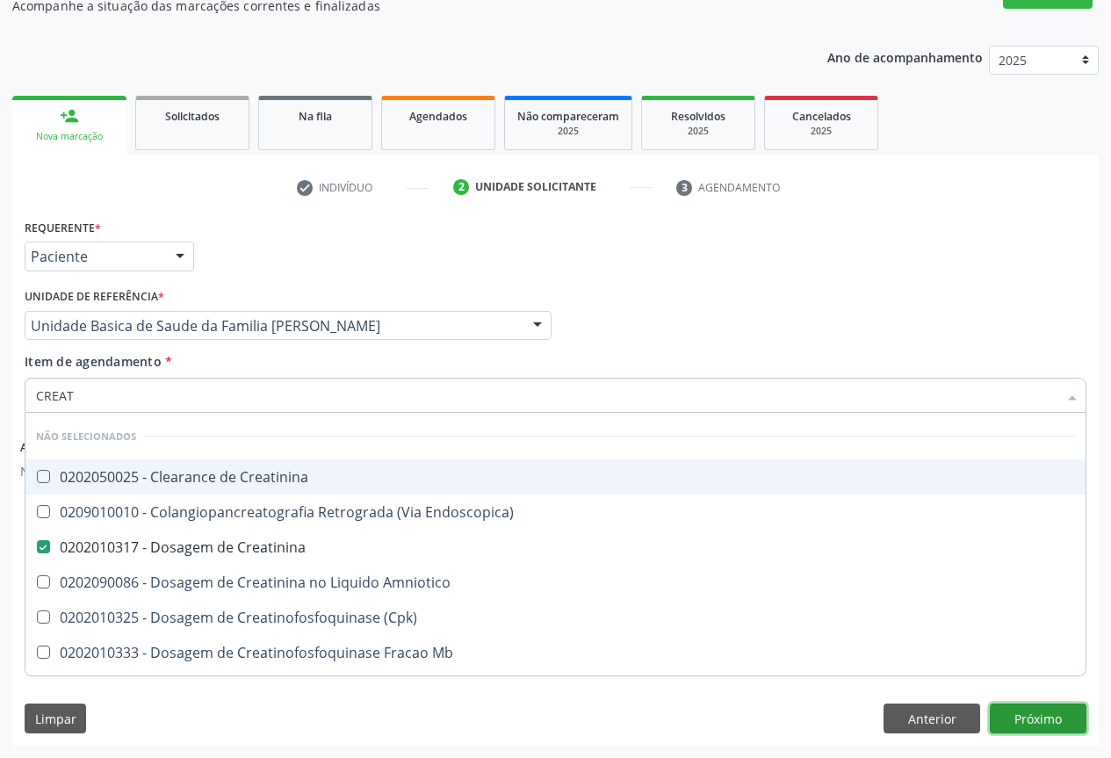
click at [1031, 725] on button "Próximo" at bounding box center [1038, 719] width 97 height 30
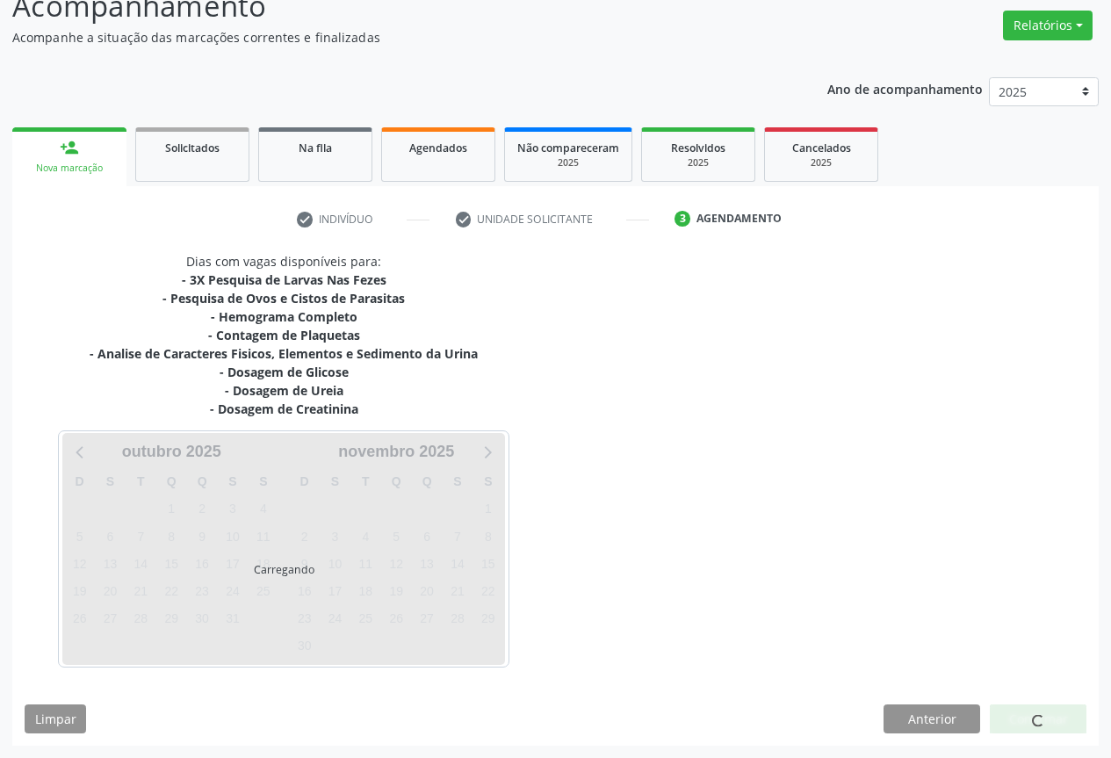
scroll to position [135, 0]
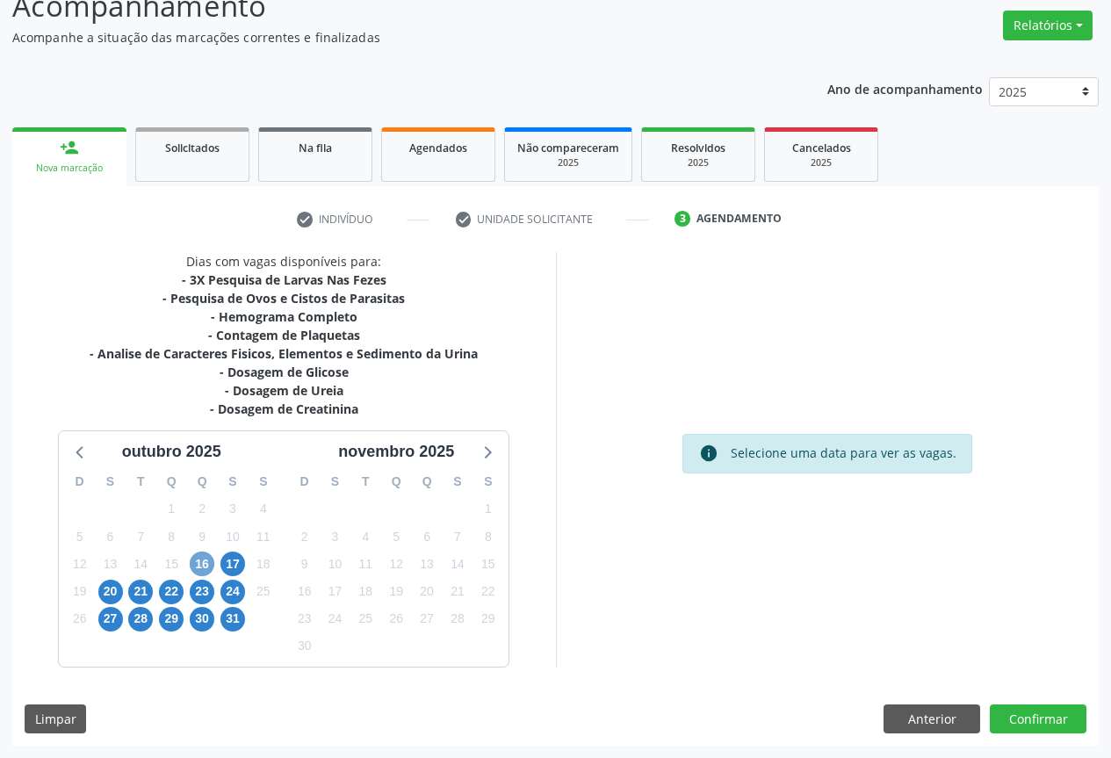
click at [207, 563] on span "16" at bounding box center [202, 564] width 25 height 25
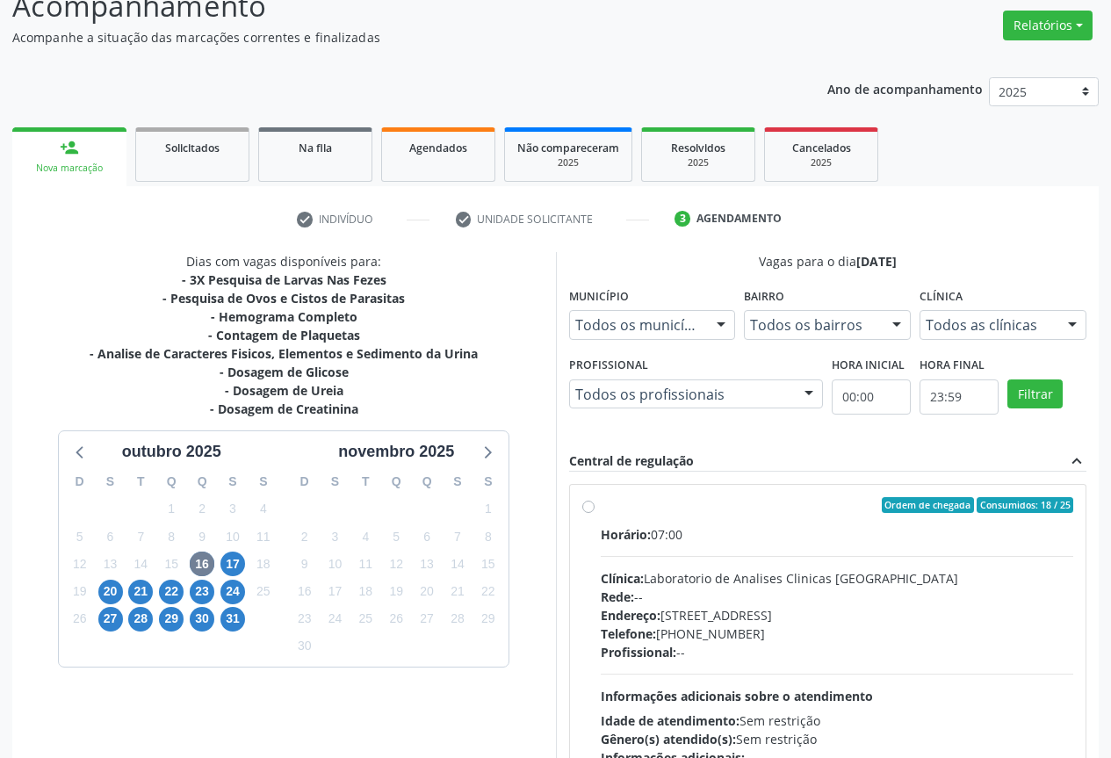
click at [719, 628] on div "Telefone: (74) 36453588" at bounding box center [837, 634] width 473 height 18
click at [595, 513] on input "Ordem de chegada Consumidos: 18 / 25 Horário: 07:00 Clínica: Laboratorio de Ana…" at bounding box center [588, 505] width 12 height 16
radio input "true"
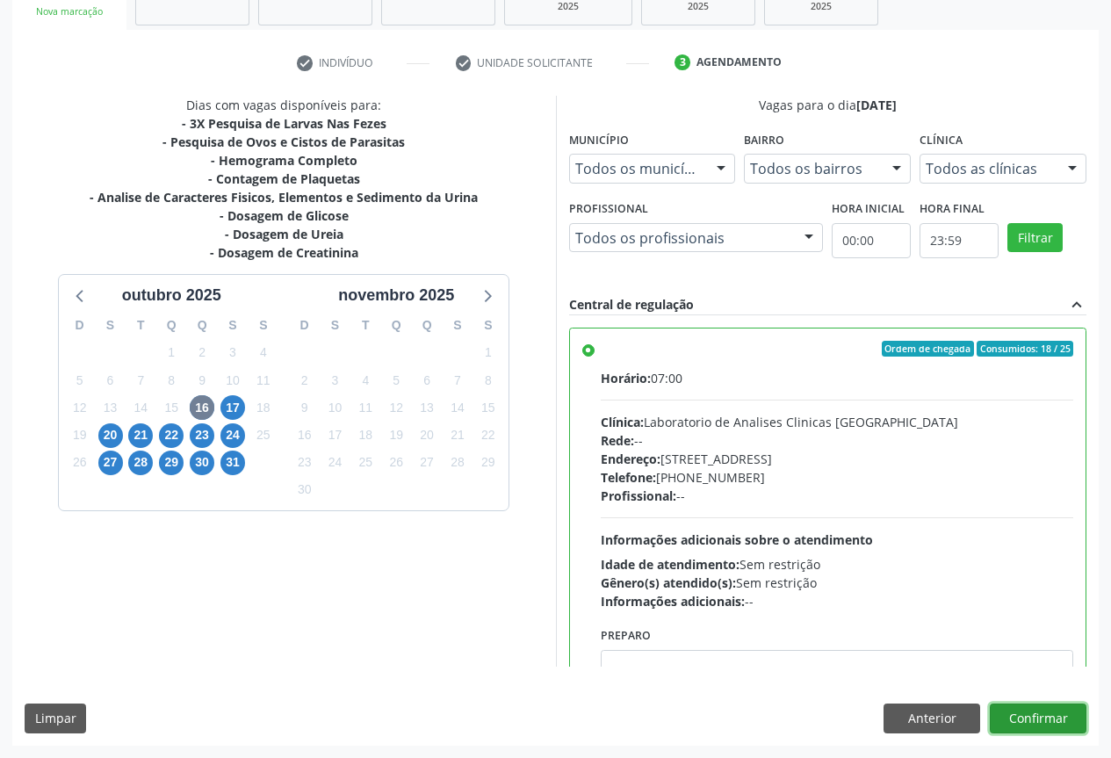
click at [1016, 707] on button "Confirmar" at bounding box center [1038, 719] width 97 height 30
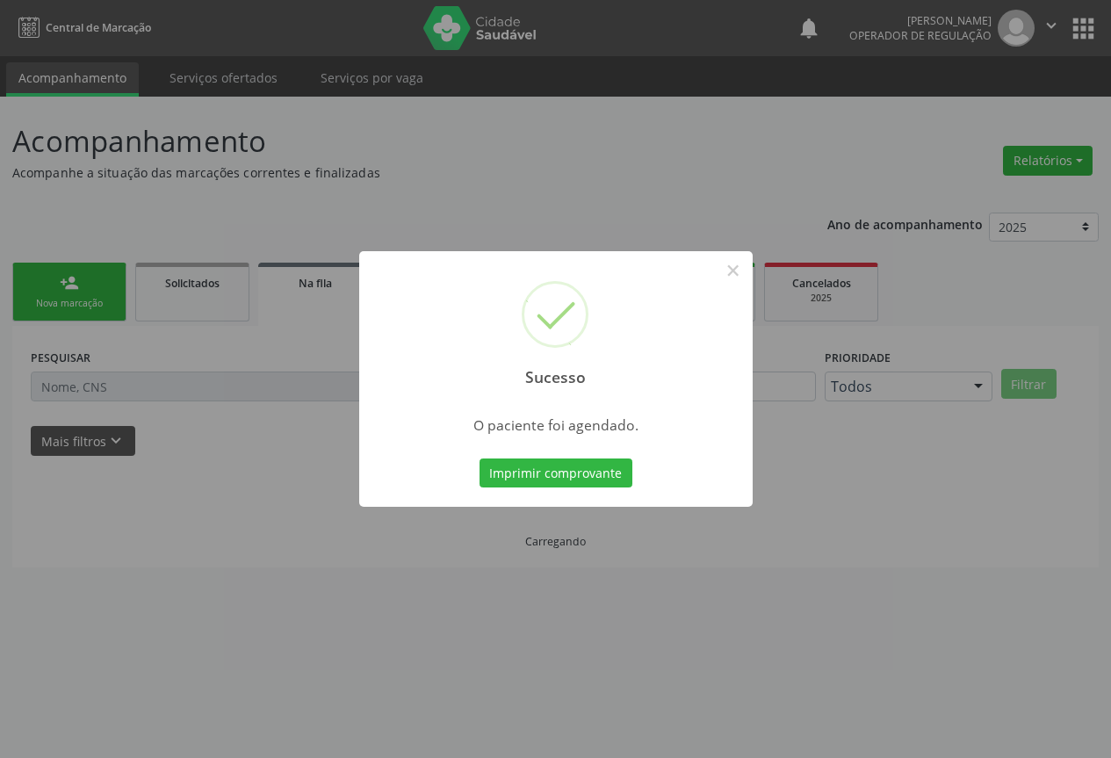
scroll to position [0, 0]
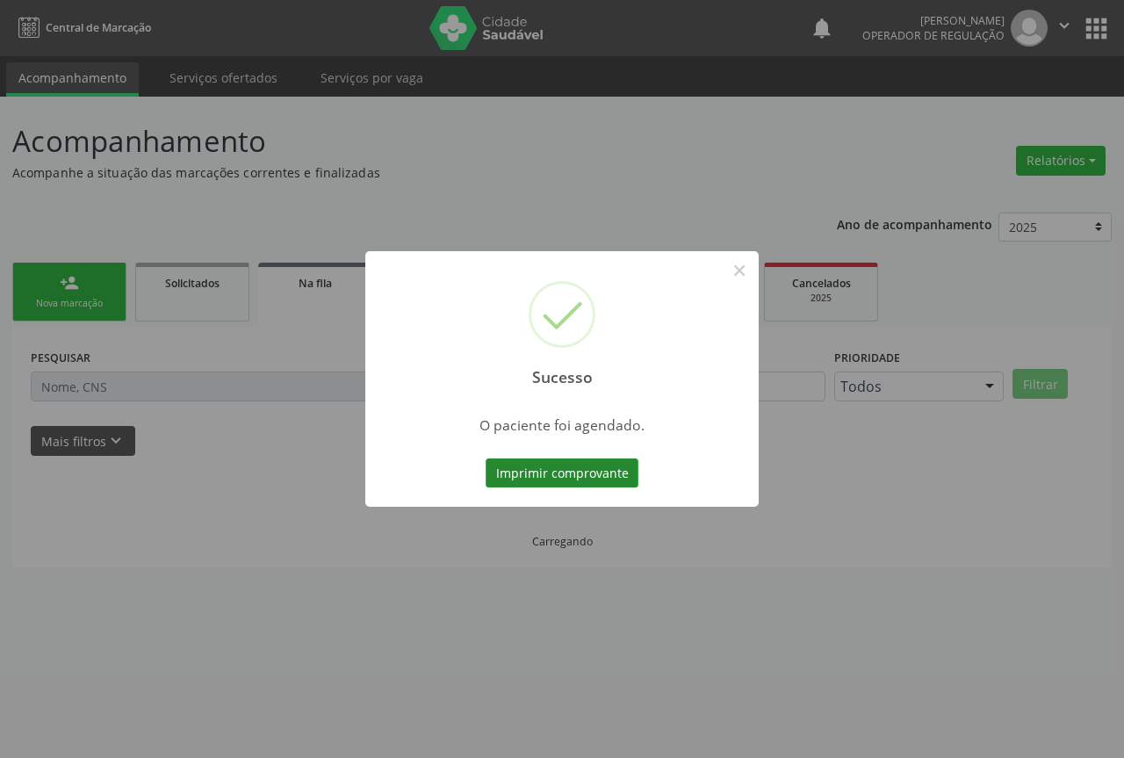
click at [615, 473] on button "Imprimir comprovante" at bounding box center [562, 474] width 153 height 30
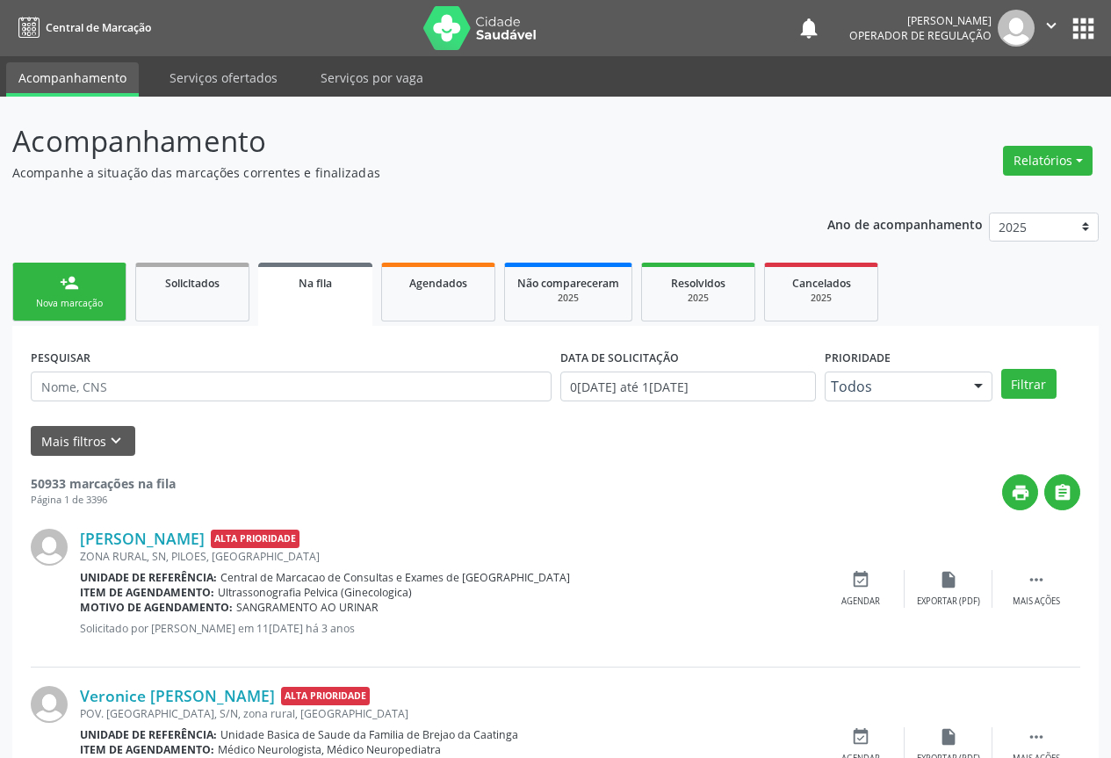
click at [48, 290] on link "person_add Nova marcação" at bounding box center [69, 292] width 114 height 59
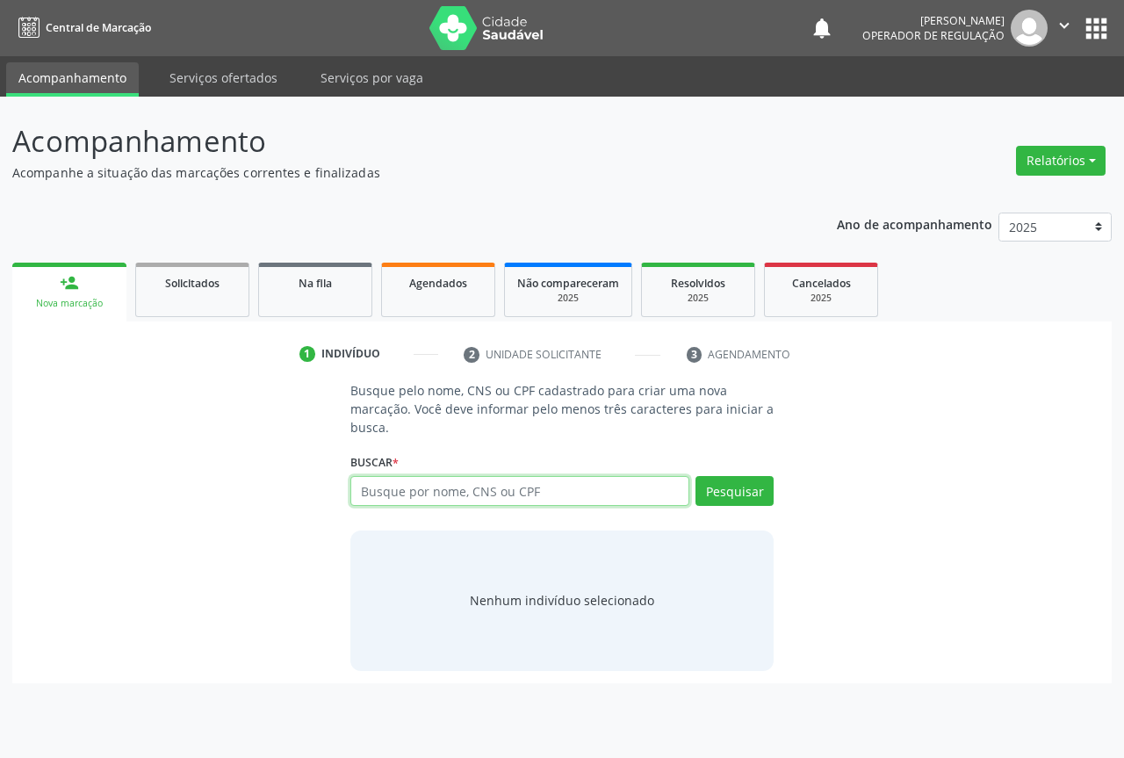
click at [555, 493] on input "text" at bounding box center [520, 491] width 339 height 30
drag, startPoint x: 464, startPoint y: 495, endPoint x: 464, endPoint y: 519, distance: 23.7
click at [464, 500] on input "ELIANA DA SILVA RAUJO" at bounding box center [520, 491] width 339 height 30
type input "ELIANA DA SILVA ARAUJO"
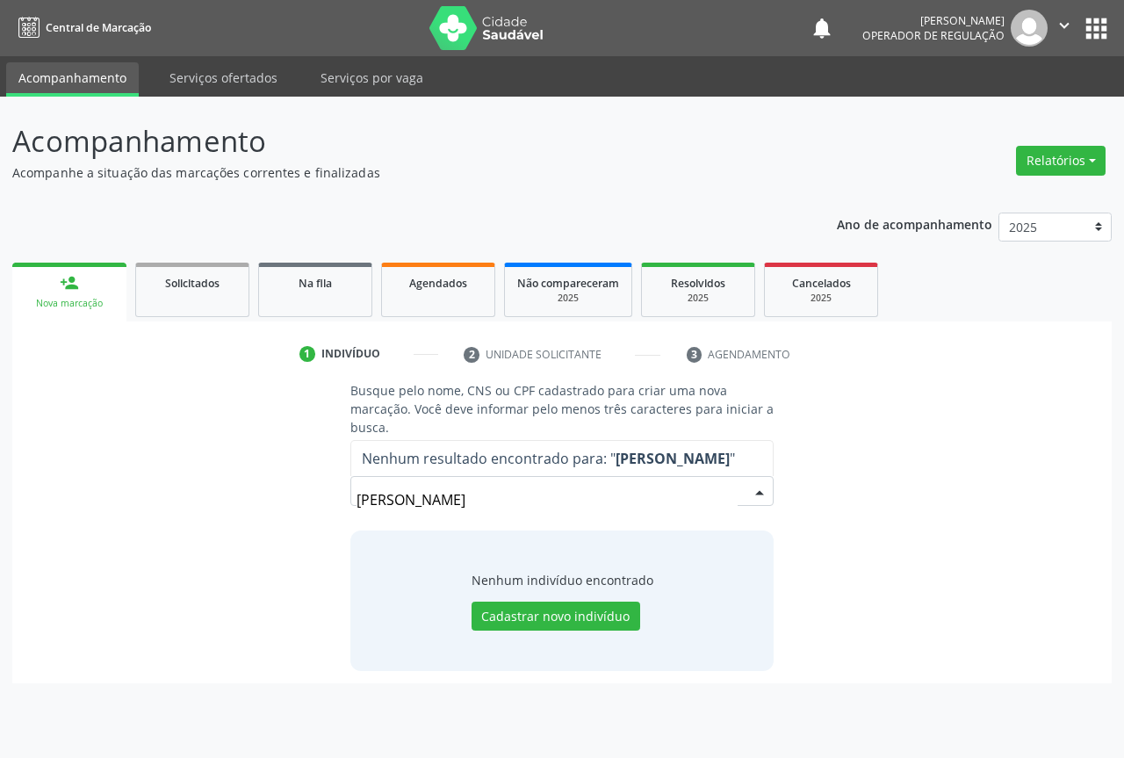
drag, startPoint x: 465, startPoint y: 497, endPoint x: 480, endPoint y: 517, distance: 24.4
click at [471, 505] on input "ELIANA DA SILVA RAUJO" at bounding box center [547, 499] width 381 height 35
click at [473, 500] on input "ELIANA DA SILVA RAUJO" at bounding box center [547, 499] width 381 height 35
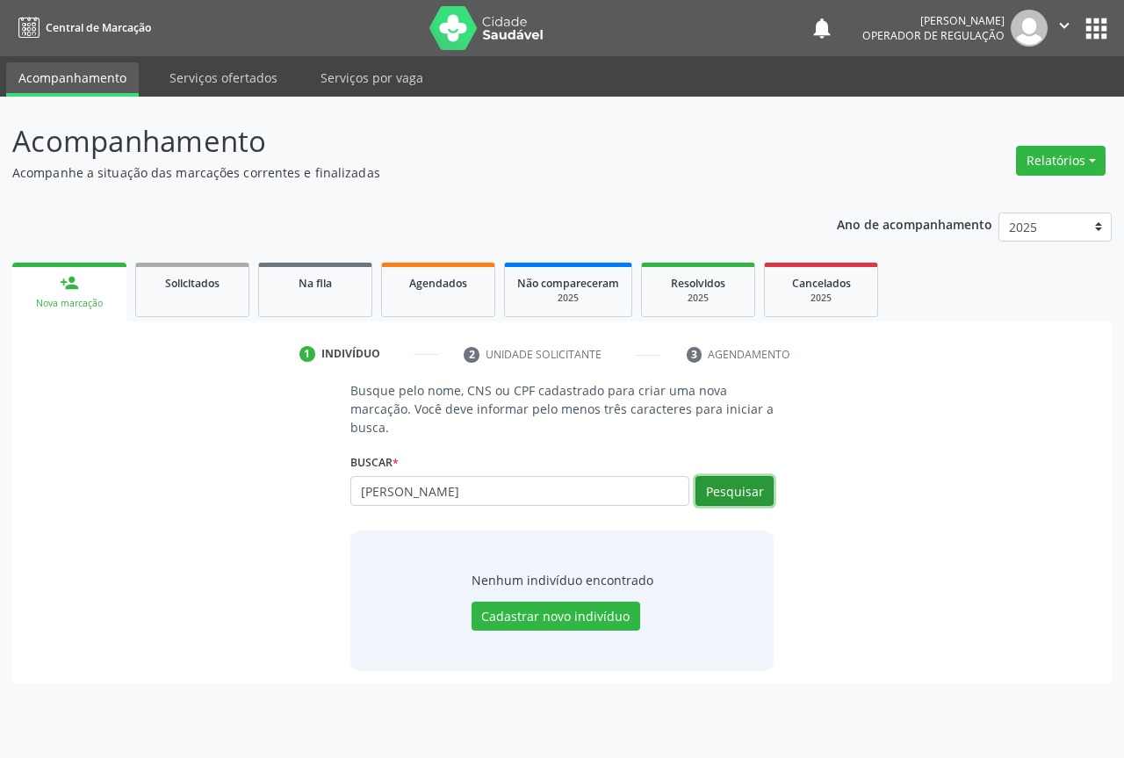
click at [739, 498] on button "Pesquisar" at bounding box center [735, 491] width 78 height 30
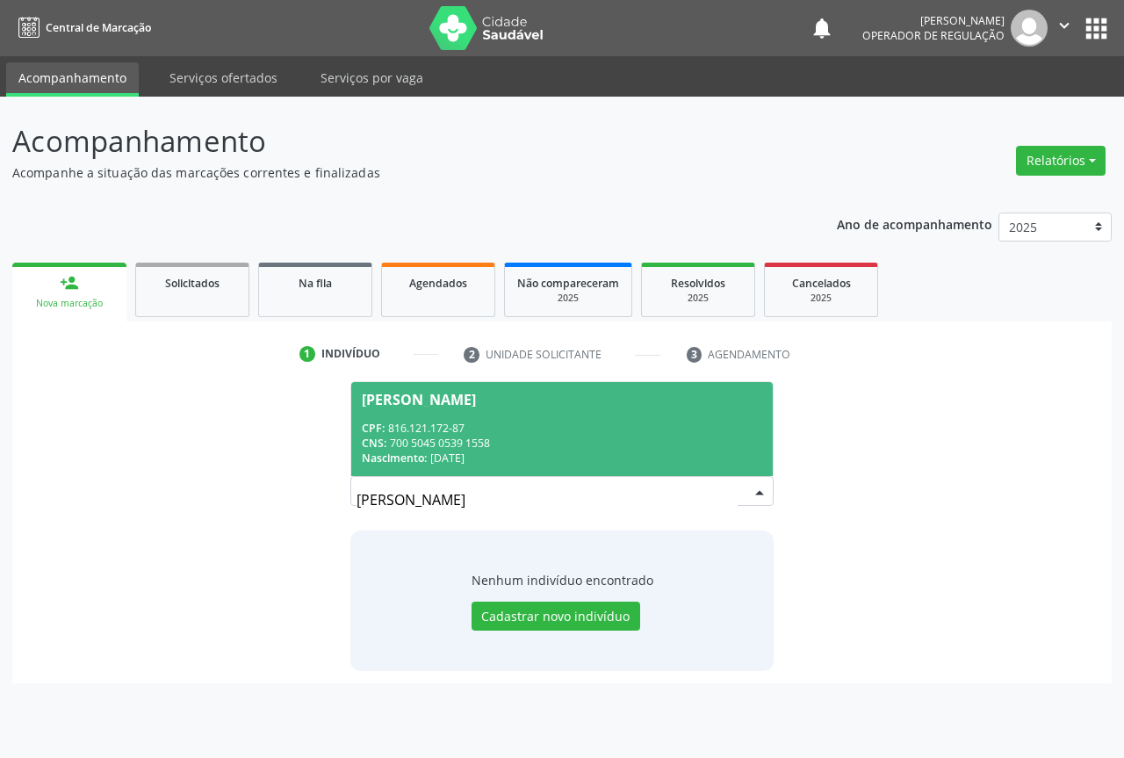
click at [468, 445] on div "CNS: 700 5045 0539 1558" at bounding box center [562, 443] width 401 height 15
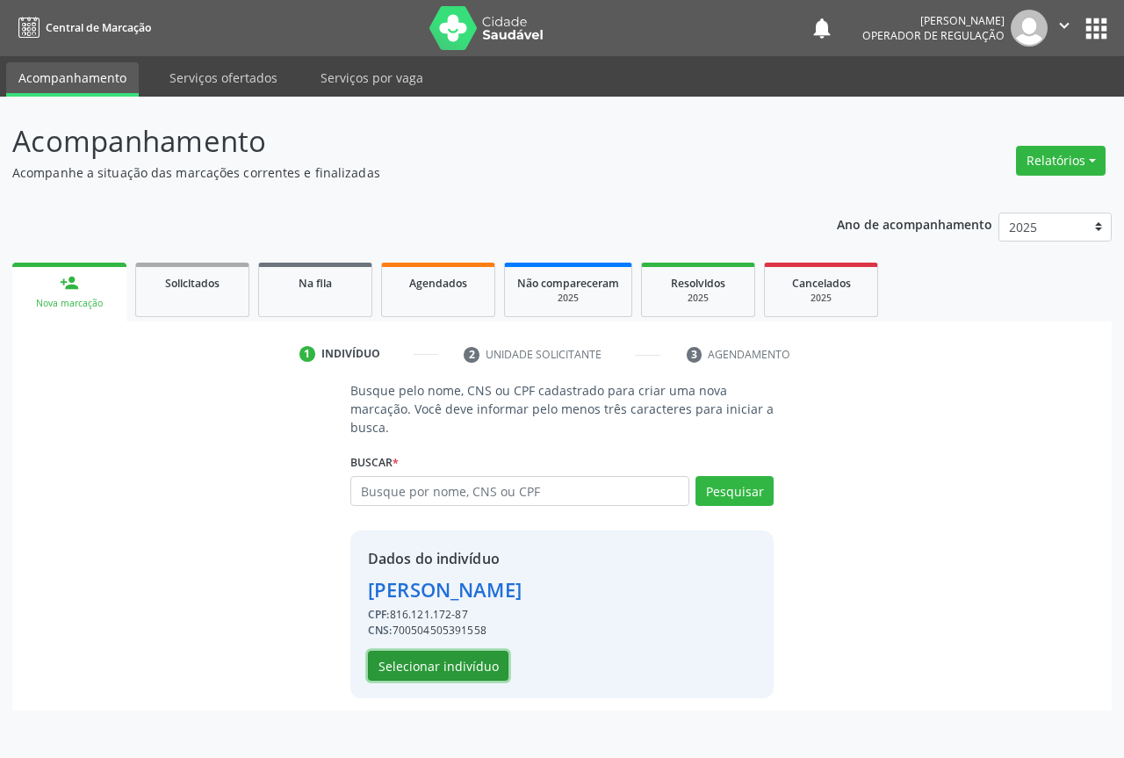
click at [457, 660] on button "Selecionar indivíduo" at bounding box center [438, 666] width 141 height 30
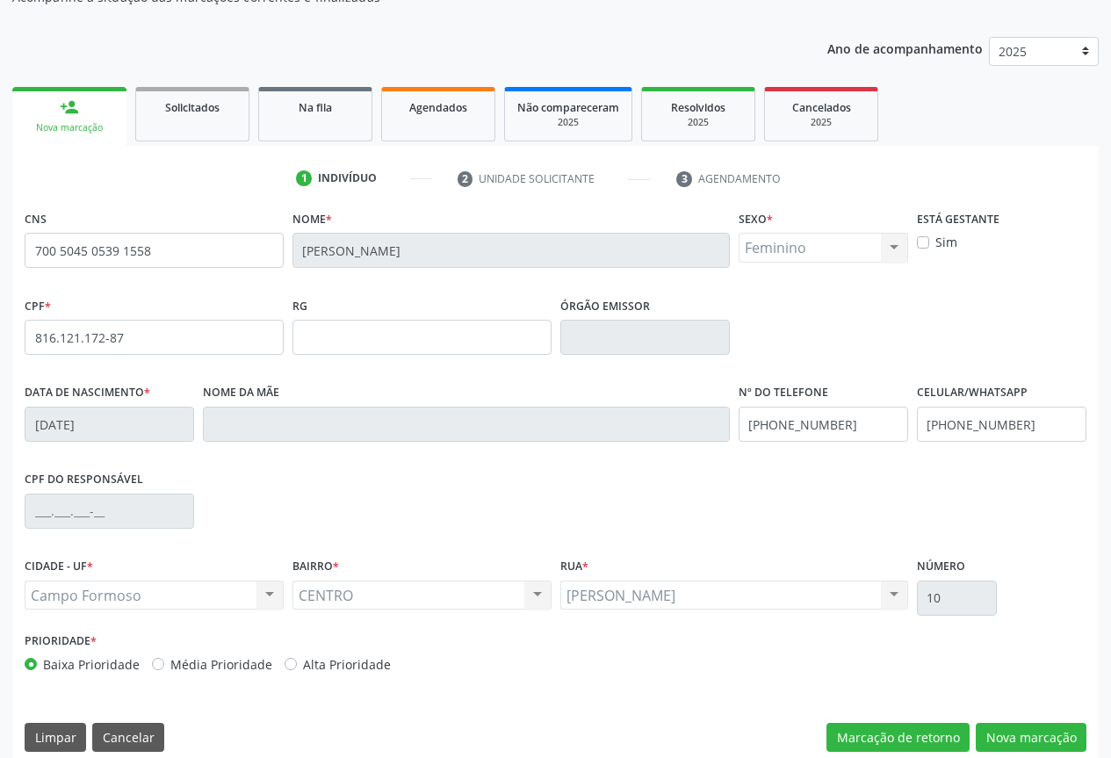
scroll to position [194, 0]
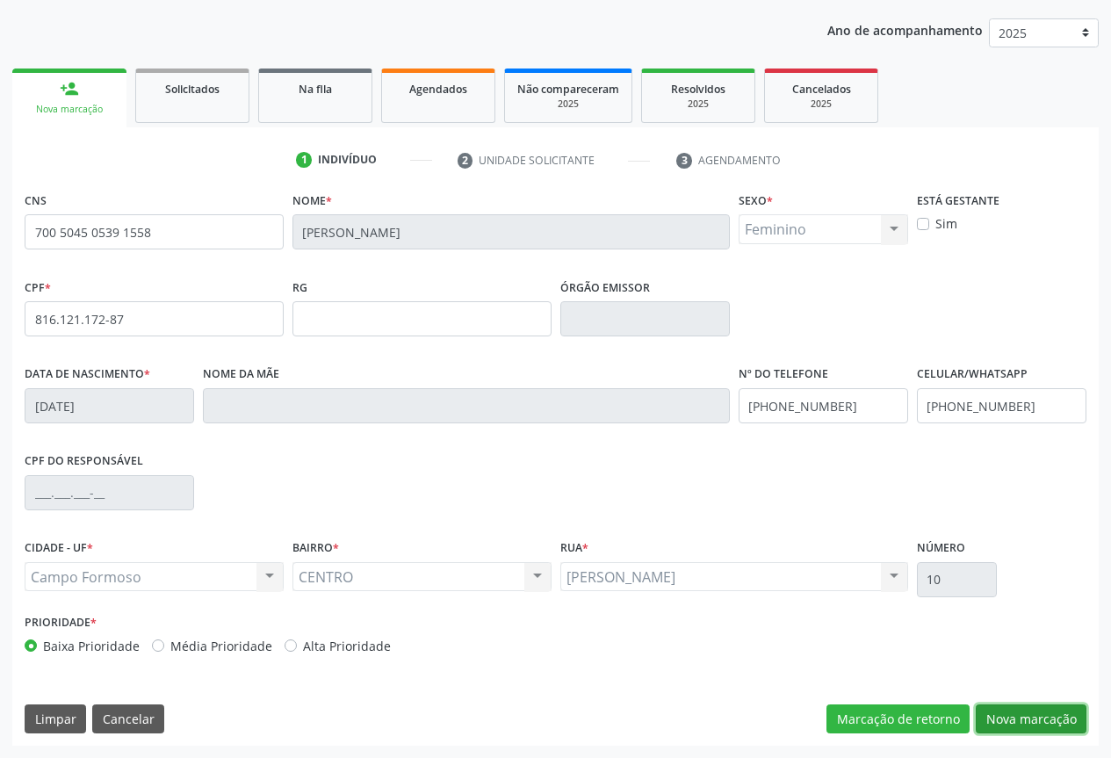
click at [1033, 719] on button "Nova marcação" at bounding box center [1031, 720] width 111 height 30
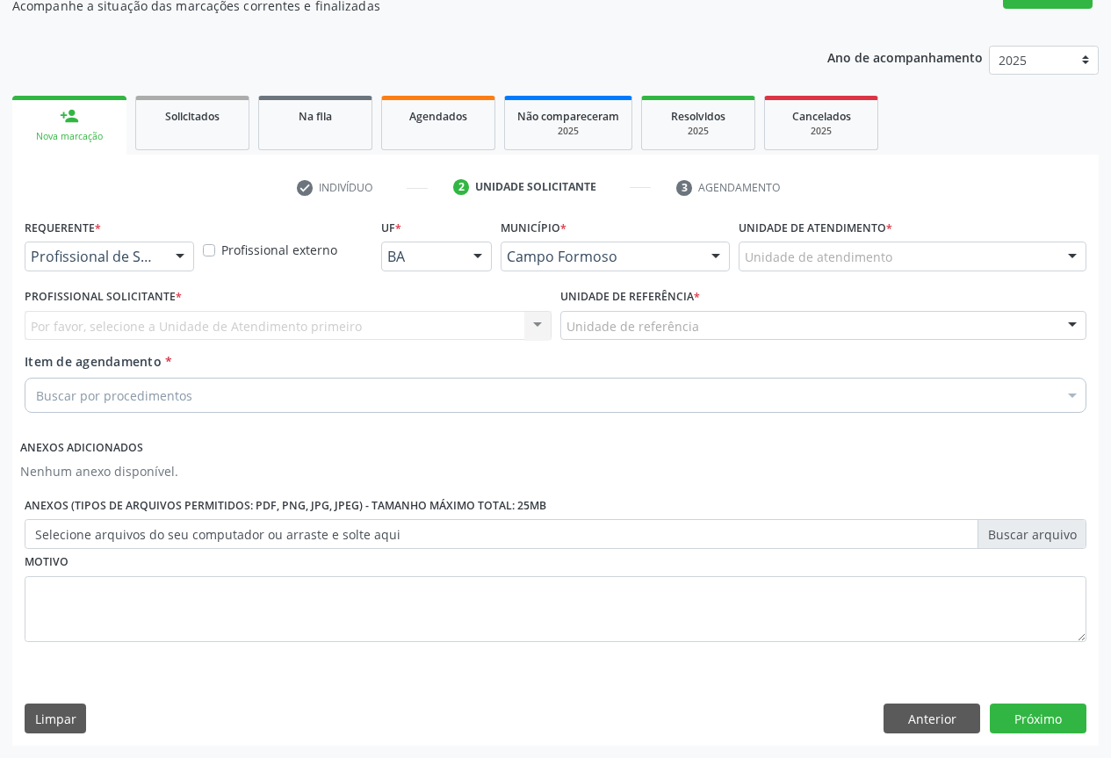
drag, startPoint x: 162, startPoint y: 261, endPoint x: 152, endPoint y: 270, distance: 13.1
click at [162, 264] on div "Profissional de Saúde" at bounding box center [110, 257] width 170 height 30
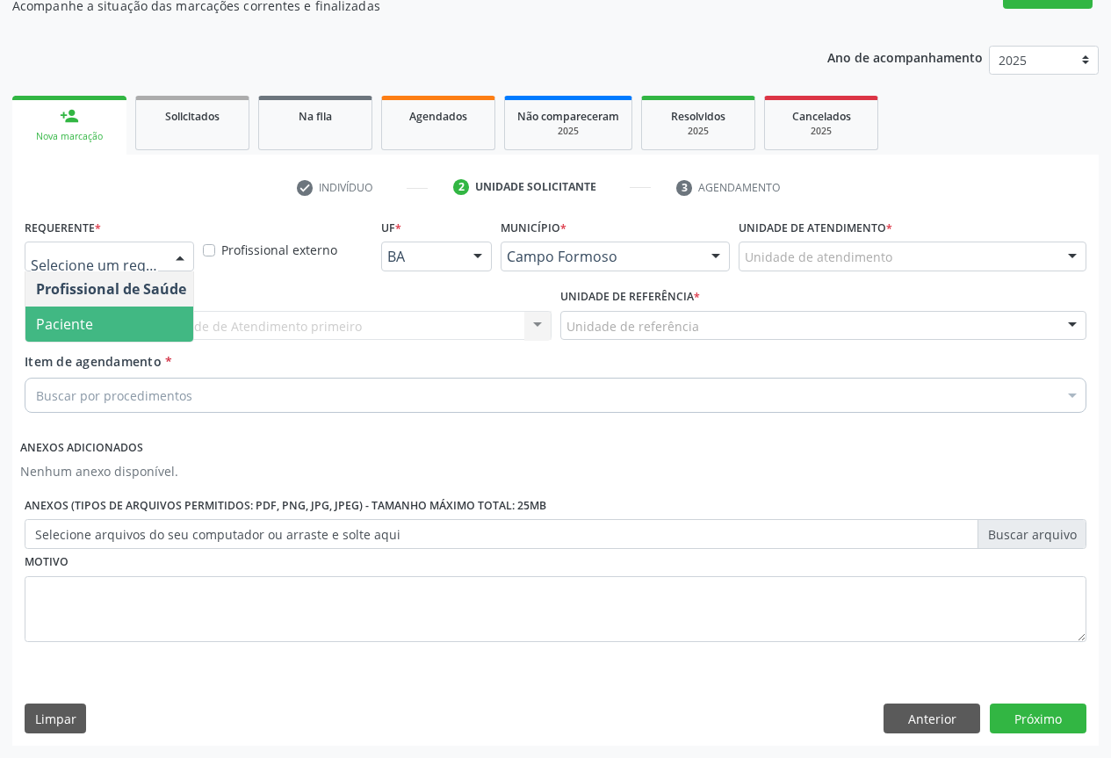
click at [99, 323] on span "Paciente" at bounding box center [110, 324] width 171 height 35
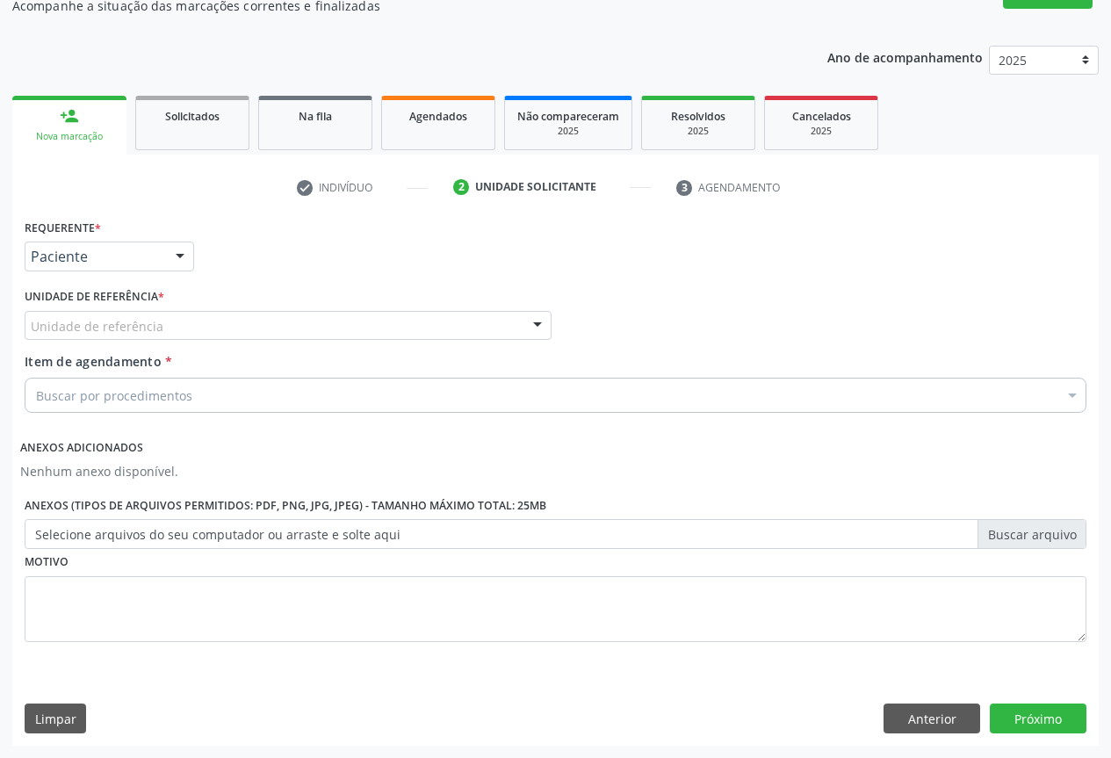
click at [261, 344] on div "Unidade de referência * Unidade de referência Unidade Basica de Saude da Famili…" at bounding box center [288, 318] width 536 height 69
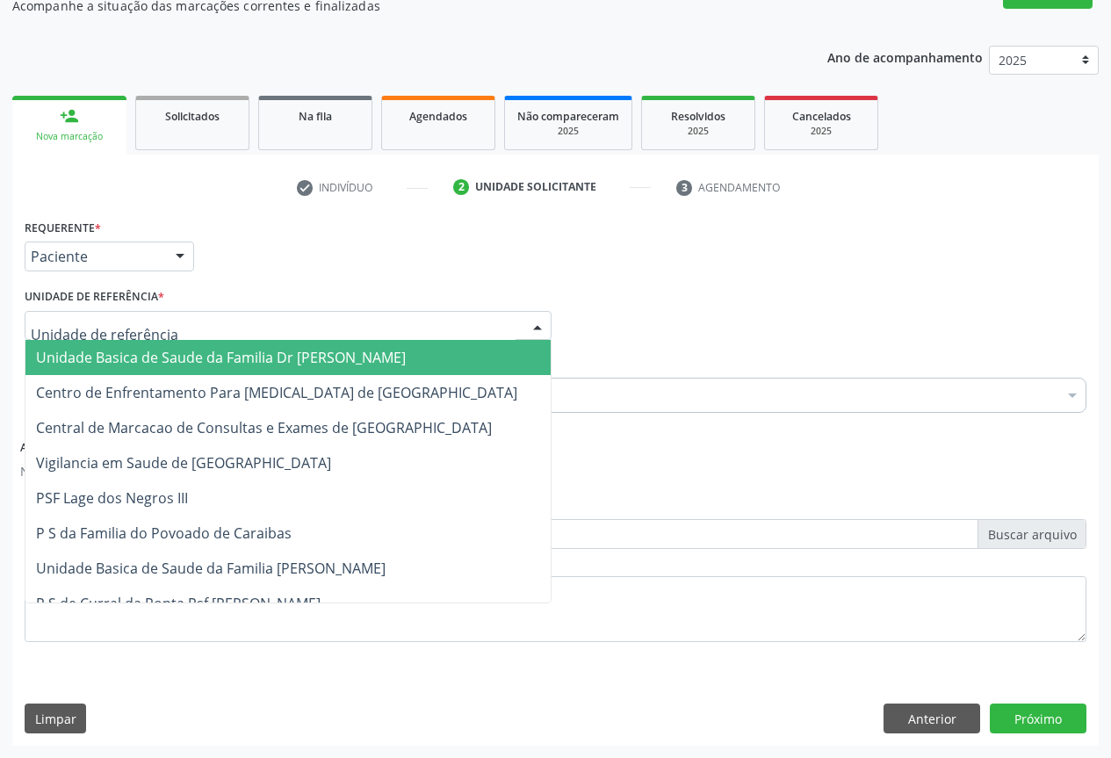
click at [293, 327] on div at bounding box center [288, 326] width 527 height 30
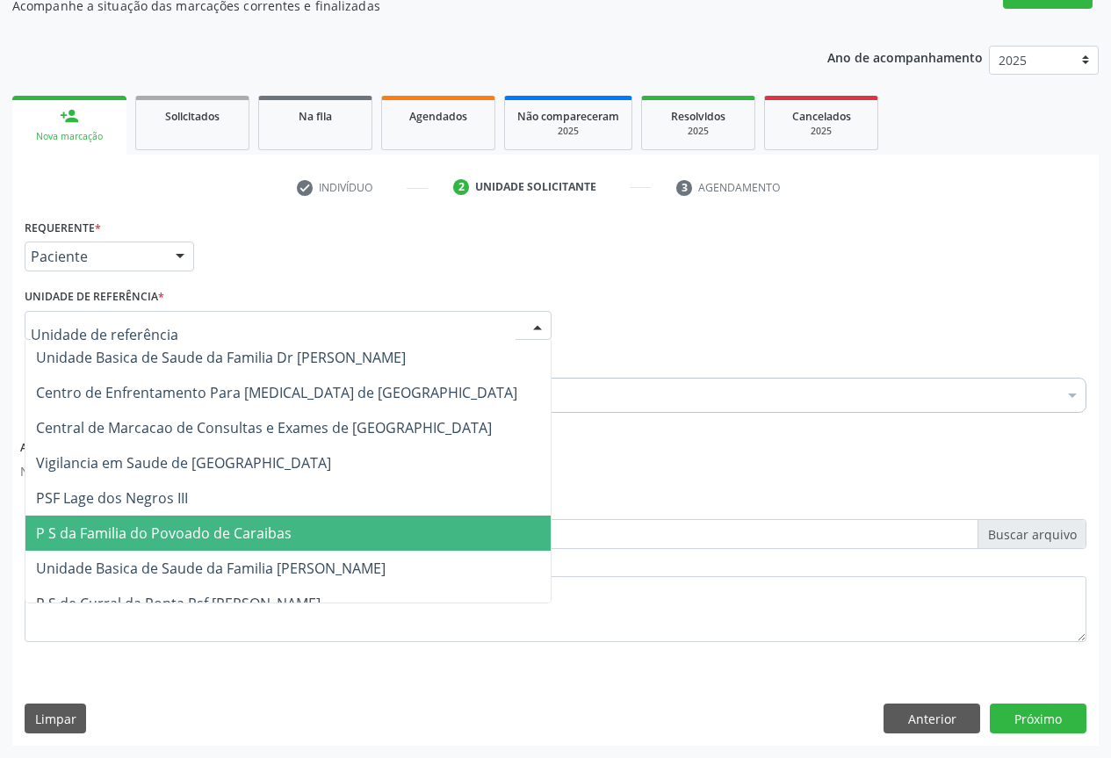
click at [249, 535] on span "P S da Familia do Povoado de Caraibas" at bounding box center [164, 533] width 256 height 19
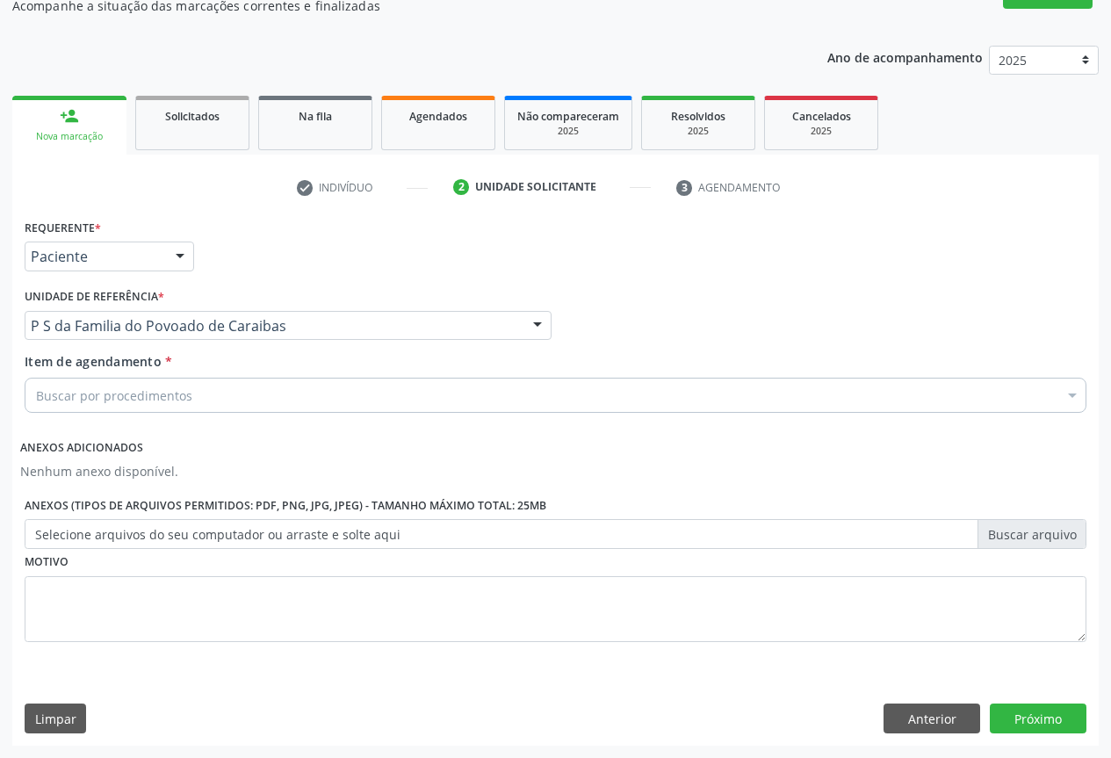
click at [207, 400] on div "Buscar por procedimentos" at bounding box center [556, 395] width 1062 height 35
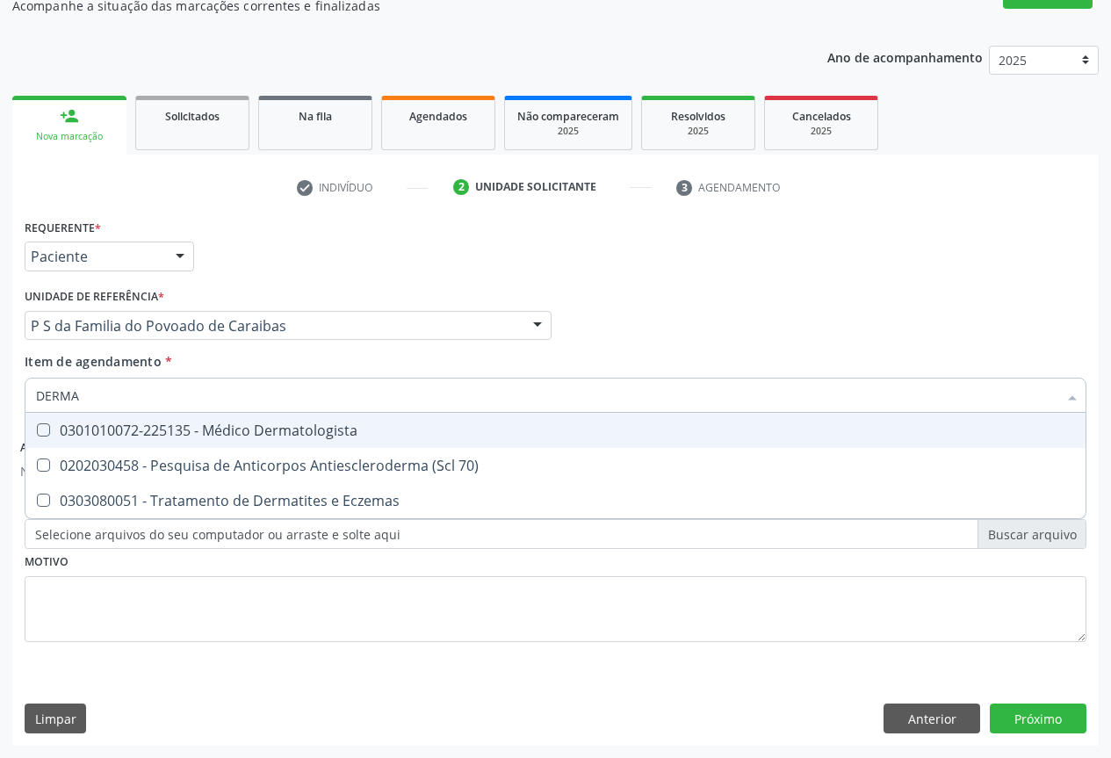
type input "DERMAT"
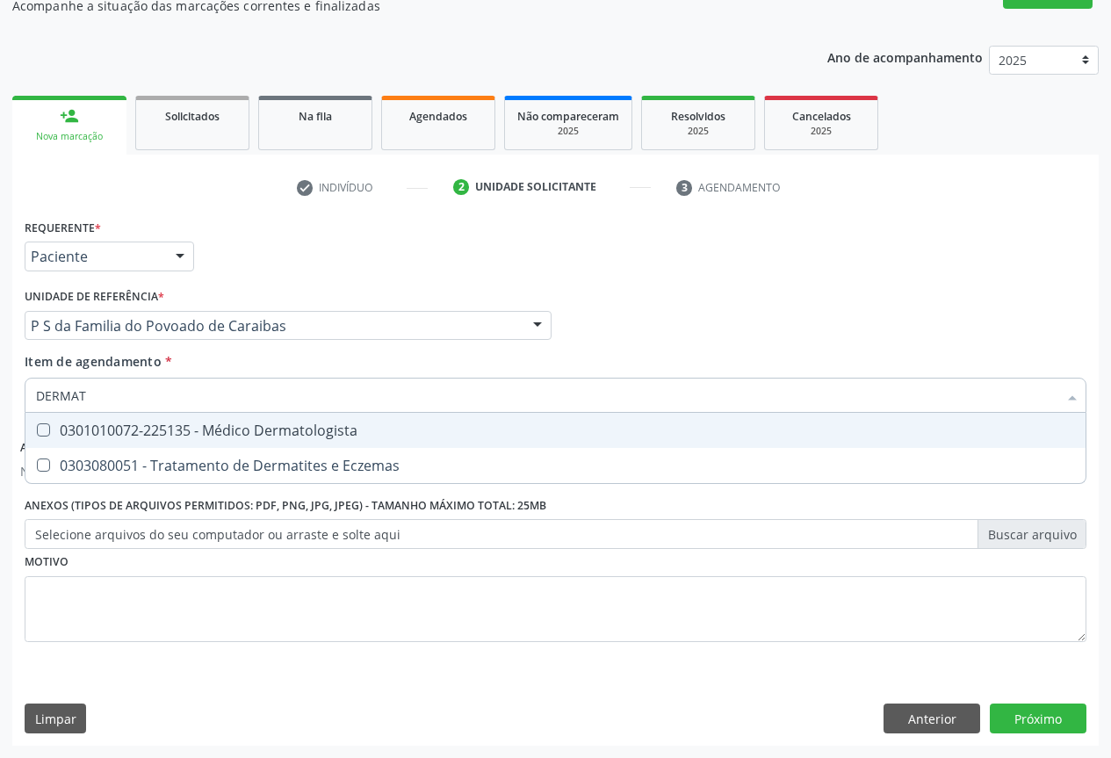
click at [207, 413] on span "0301010072-225135 - Médico Dermatologista" at bounding box center [555, 430] width 1060 height 35
click at [202, 437] on div "0301010072-225135 - Médico Dermatologista" at bounding box center [555, 430] width 1039 height 14
click at [107, 431] on div "0301010072-225135 - Médico Dermatologista" at bounding box center [555, 430] width 1039 height 14
checkbox Dermatologista "true"
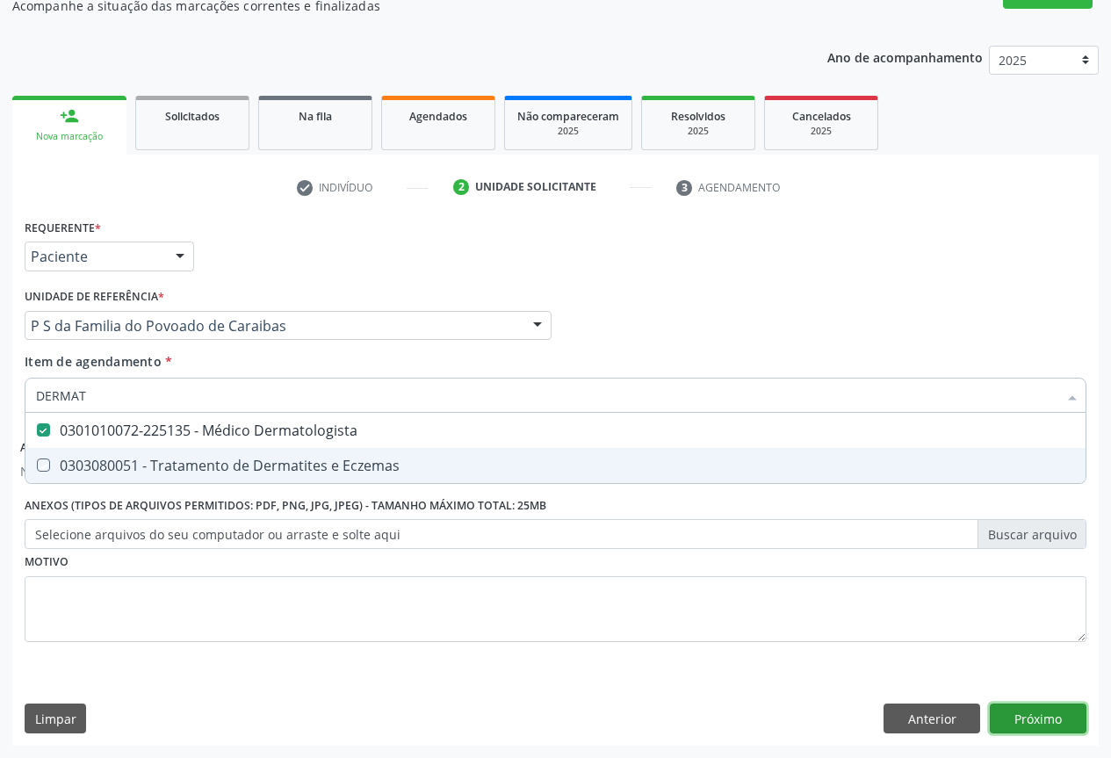
click at [1017, 725] on button "Próximo" at bounding box center [1038, 719] width 97 height 30
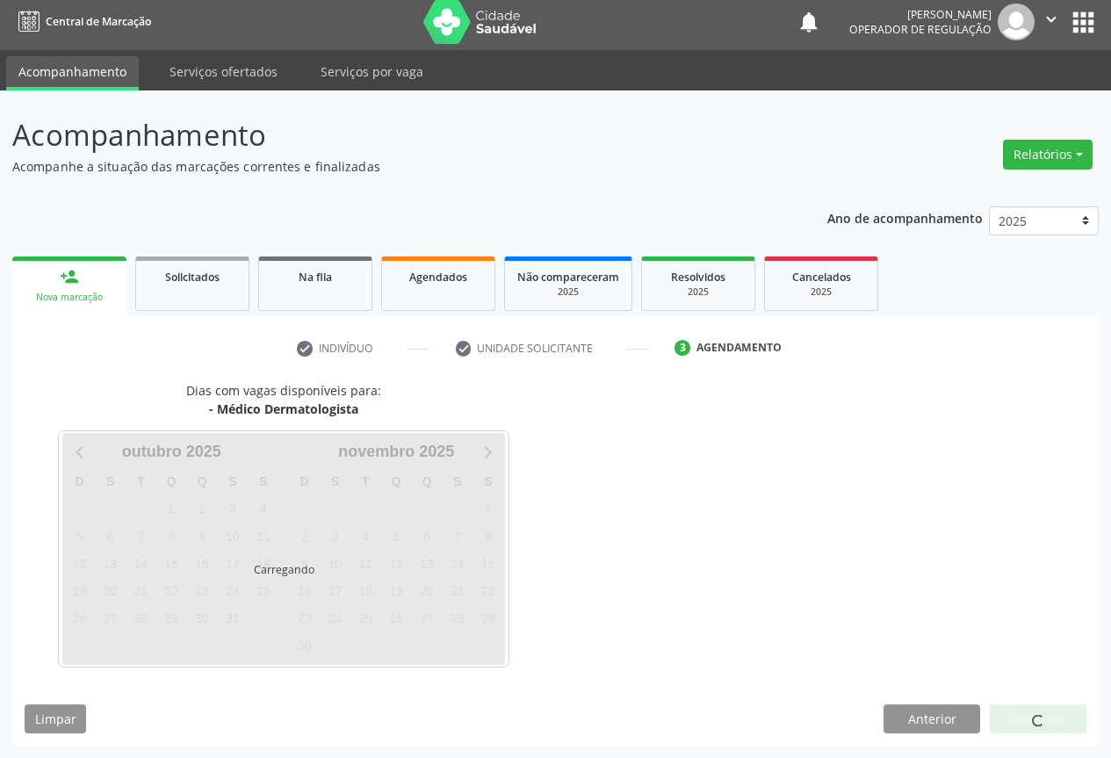
scroll to position [6, 0]
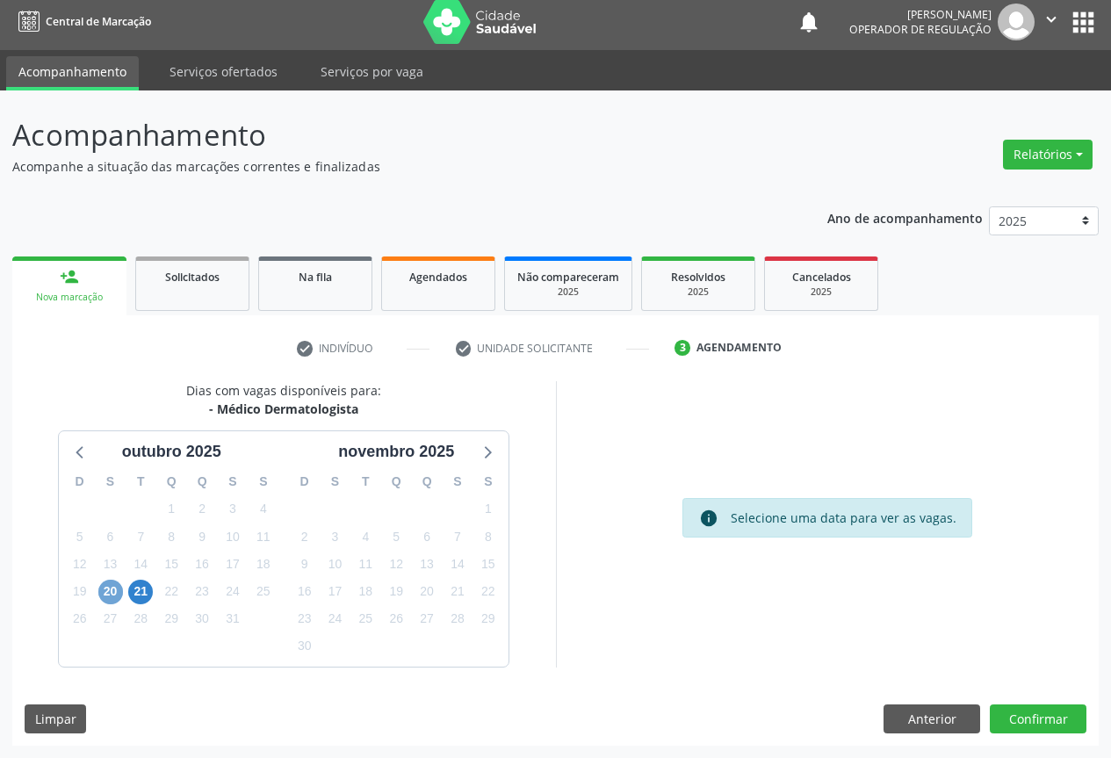
click at [116, 592] on span "20" at bounding box center [110, 592] width 25 height 25
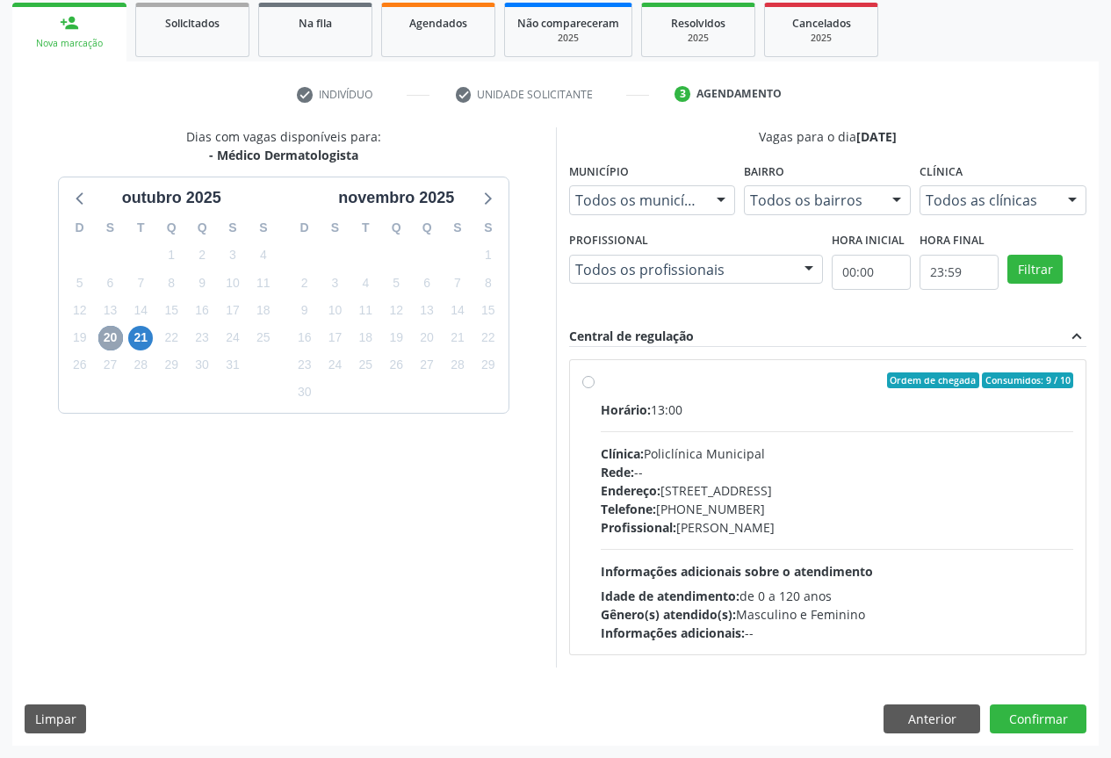
scroll to position [257, 0]
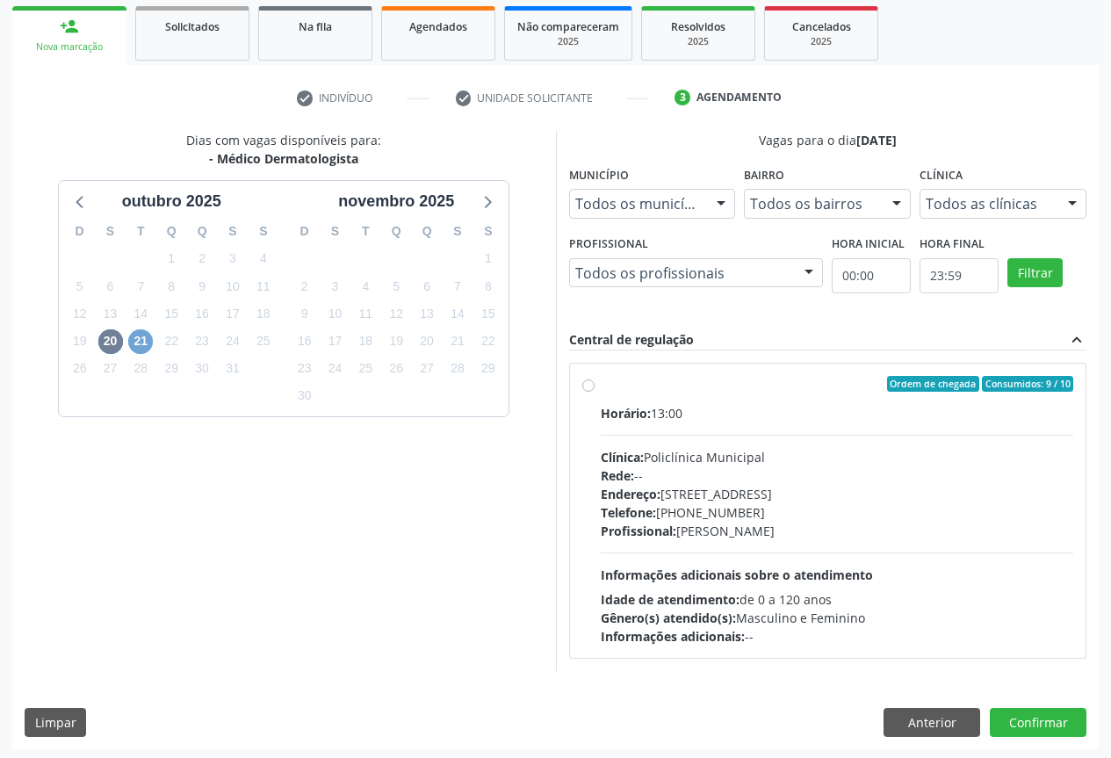
click at [148, 338] on span "21" at bounding box center [140, 341] width 25 height 25
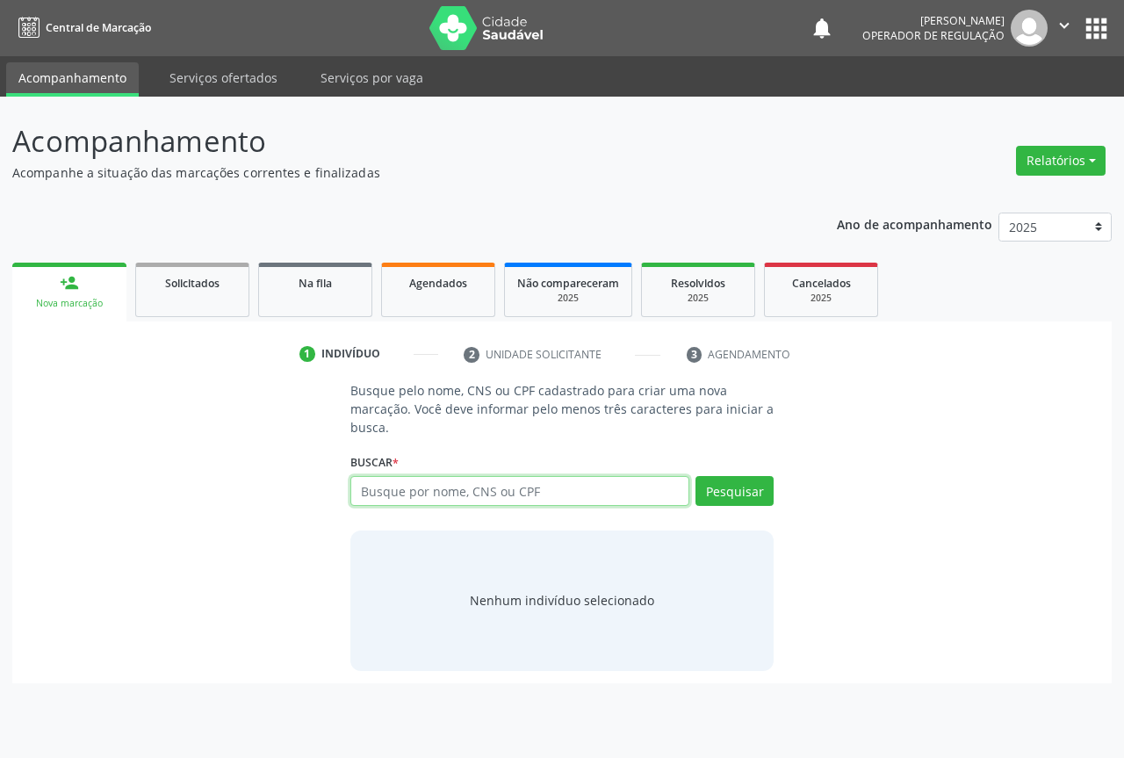
click at [393, 494] on input "text" at bounding box center [520, 491] width 339 height 30
click at [399, 488] on input "text" at bounding box center [520, 491] width 339 height 30
type input "702400534136726"
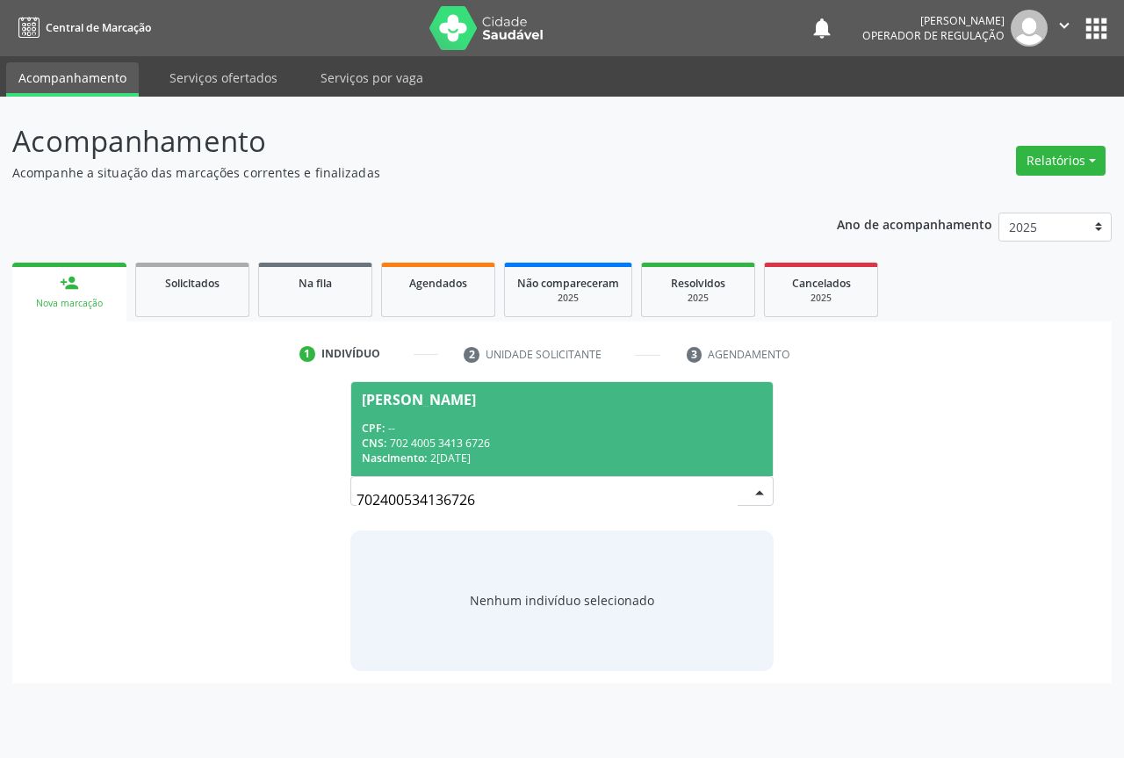
click at [458, 442] on div "CNS: 702 4005 3413 6726" at bounding box center [562, 443] width 401 height 15
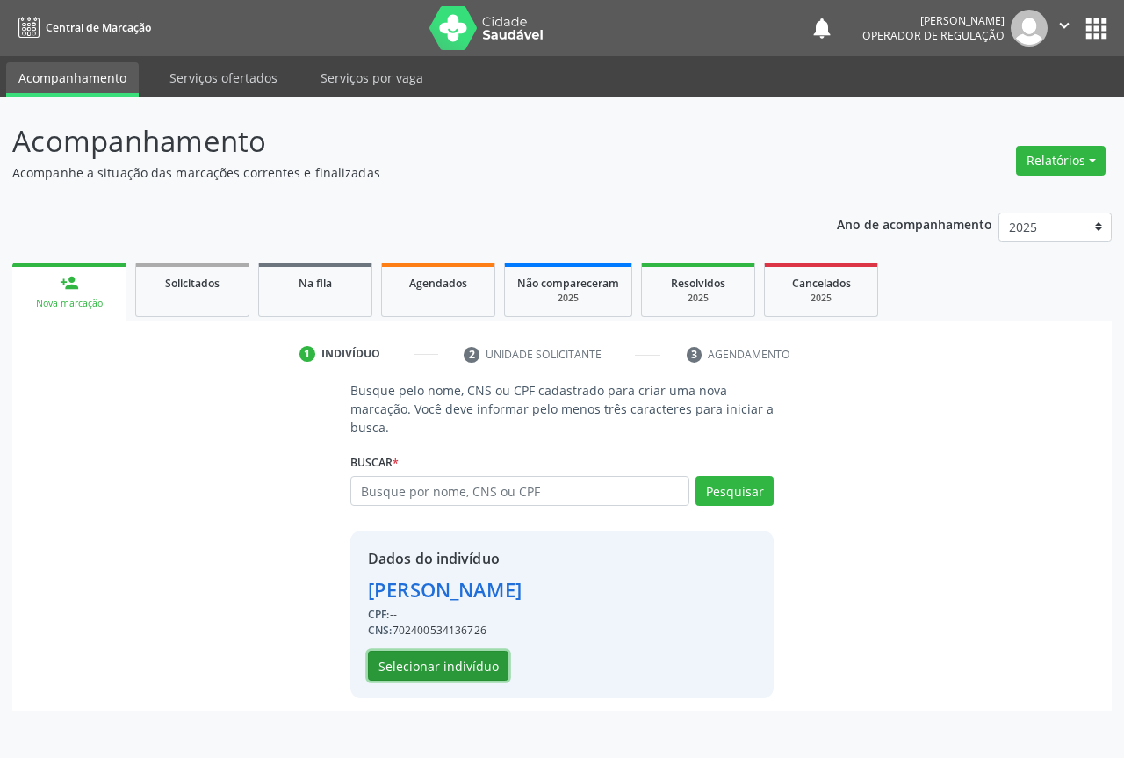
click at [452, 667] on button "Selecionar indivíduo" at bounding box center [438, 666] width 141 height 30
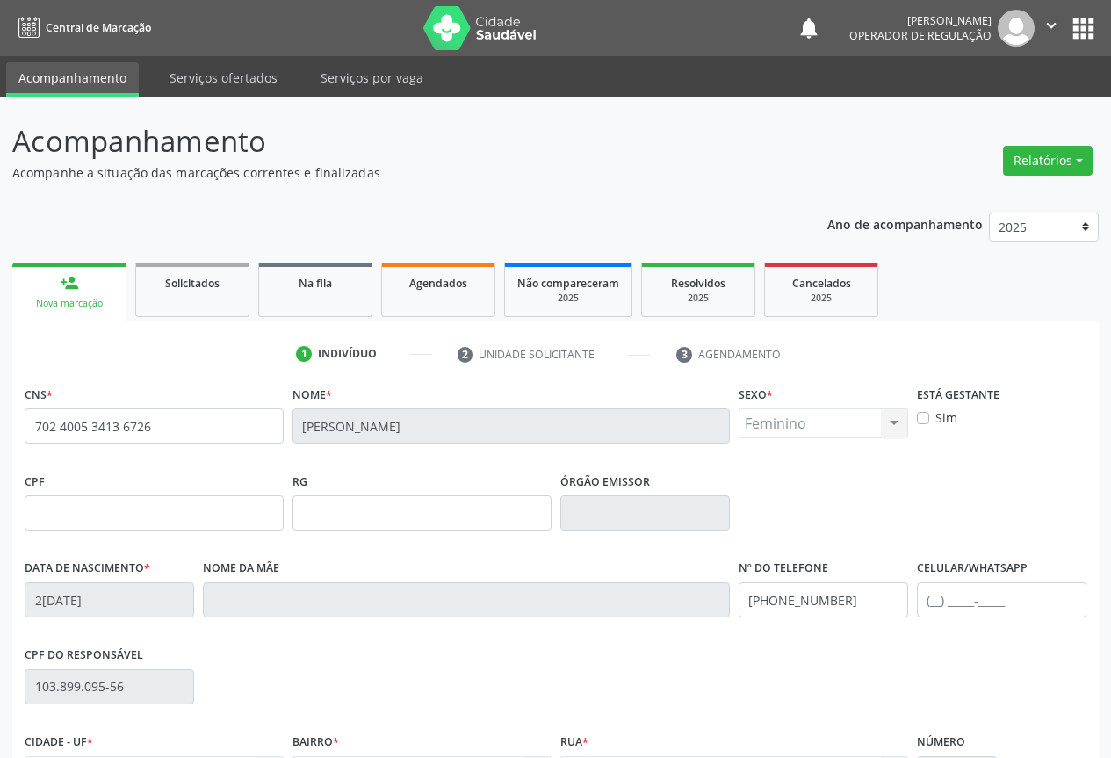
scroll to position [176, 0]
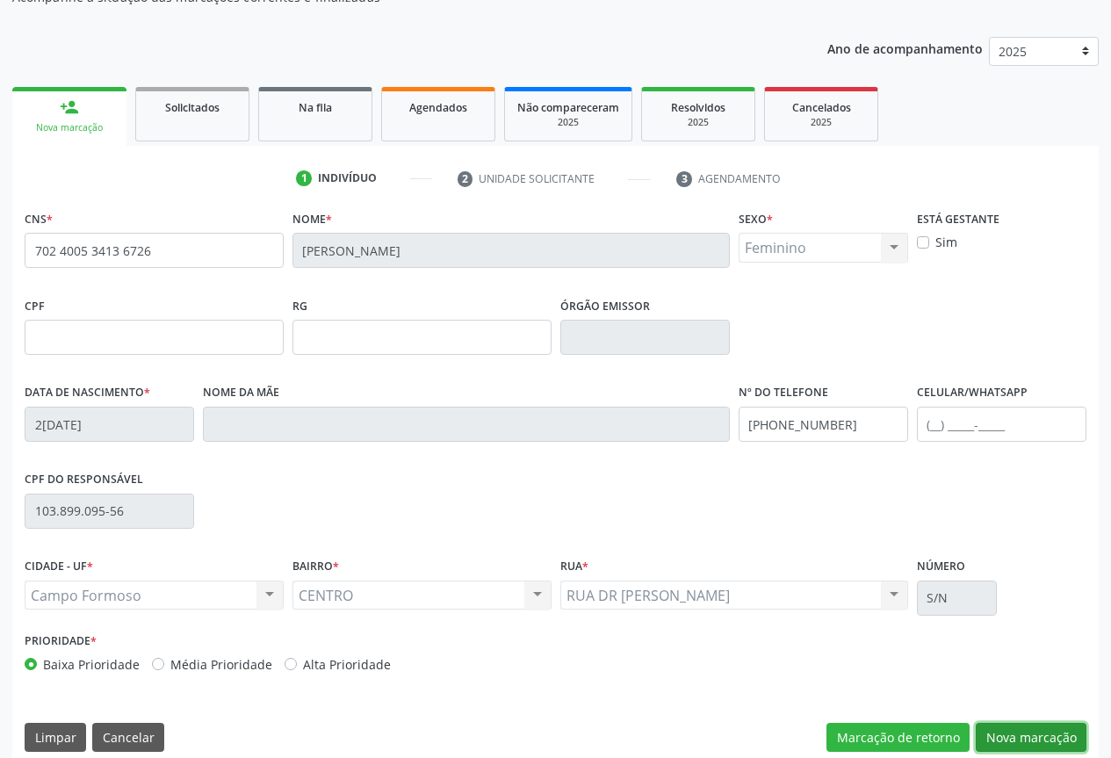
click at [1013, 732] on button "Nova marcação" at bounding box center [1031, 738] width 111 height 30
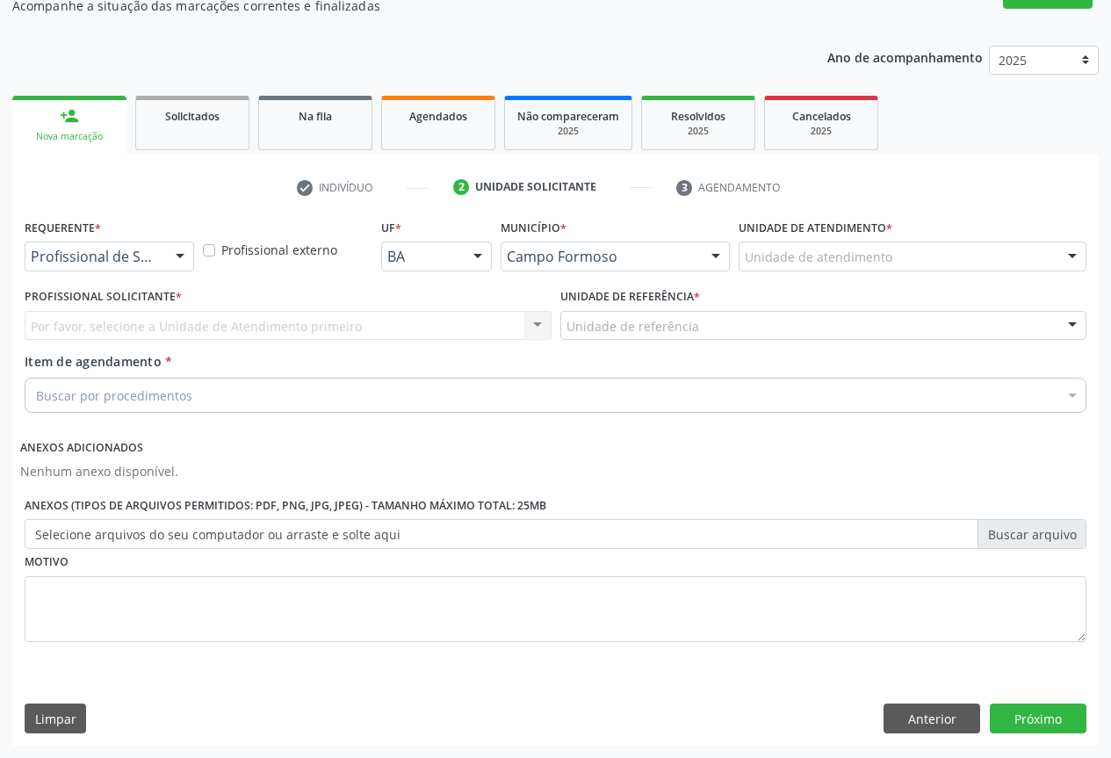
scroll to position [167, 0]
click at [165, 269] on div "Profissional de Saúde Profissional de Saúde Paciente Nenhum resultado encontrad…" at bounding box center [110, 257] width 170 height 30
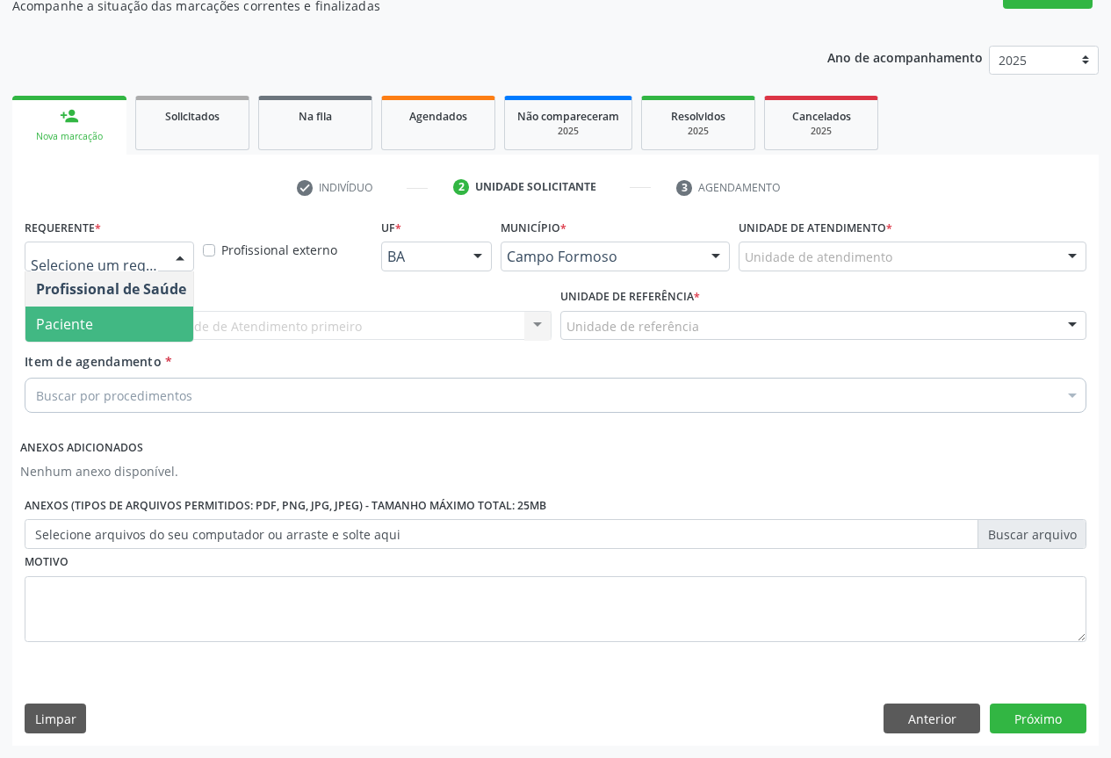
click at [100, 337] on span "Paciente" at bounding box center [110, 324] width 171 height 35
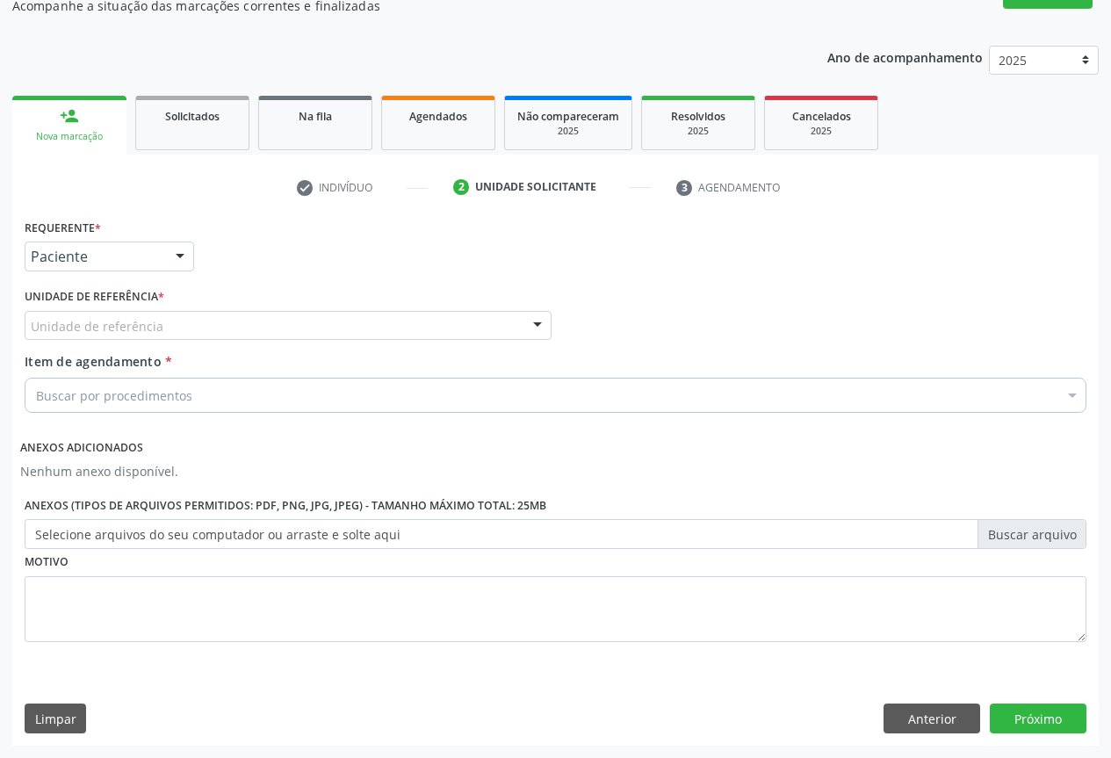
click at [215, 319] on div "Unidade de referência" at bounding box center [288, 326] width 527 height 30
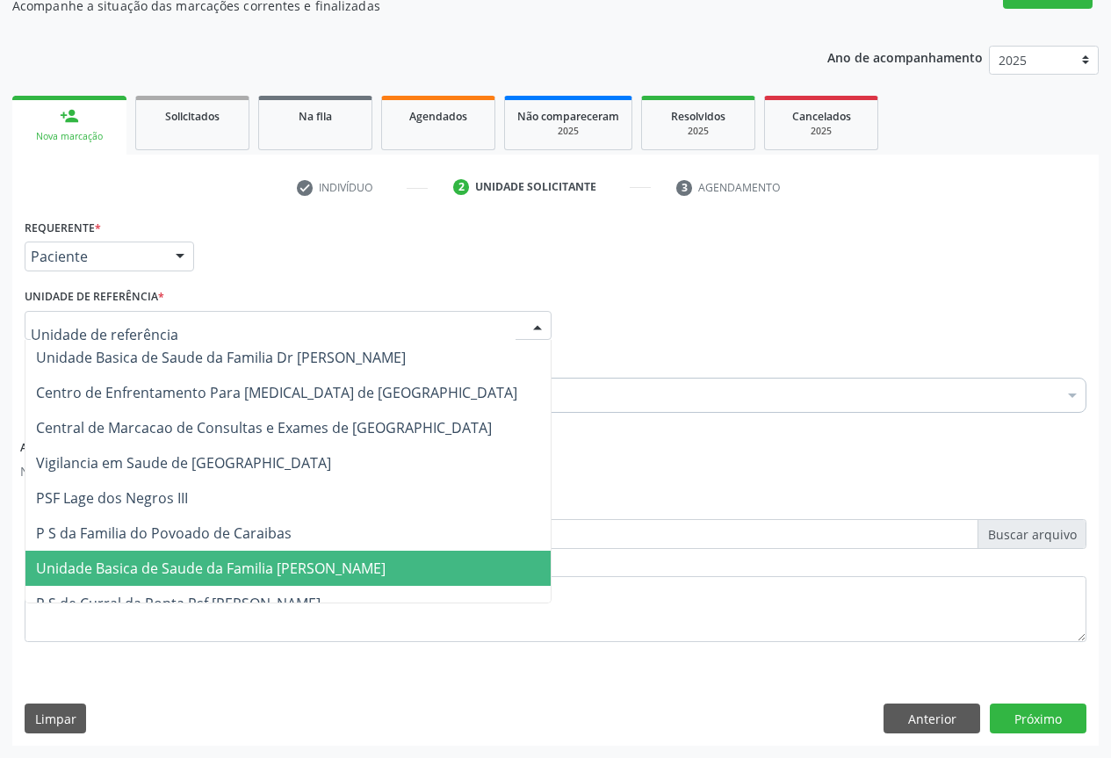
click at [257, 585] on span "Unidade Basica de Saude da Familia [PERSON_NAME]" at bounding box center [287, 568] width 525 height 35
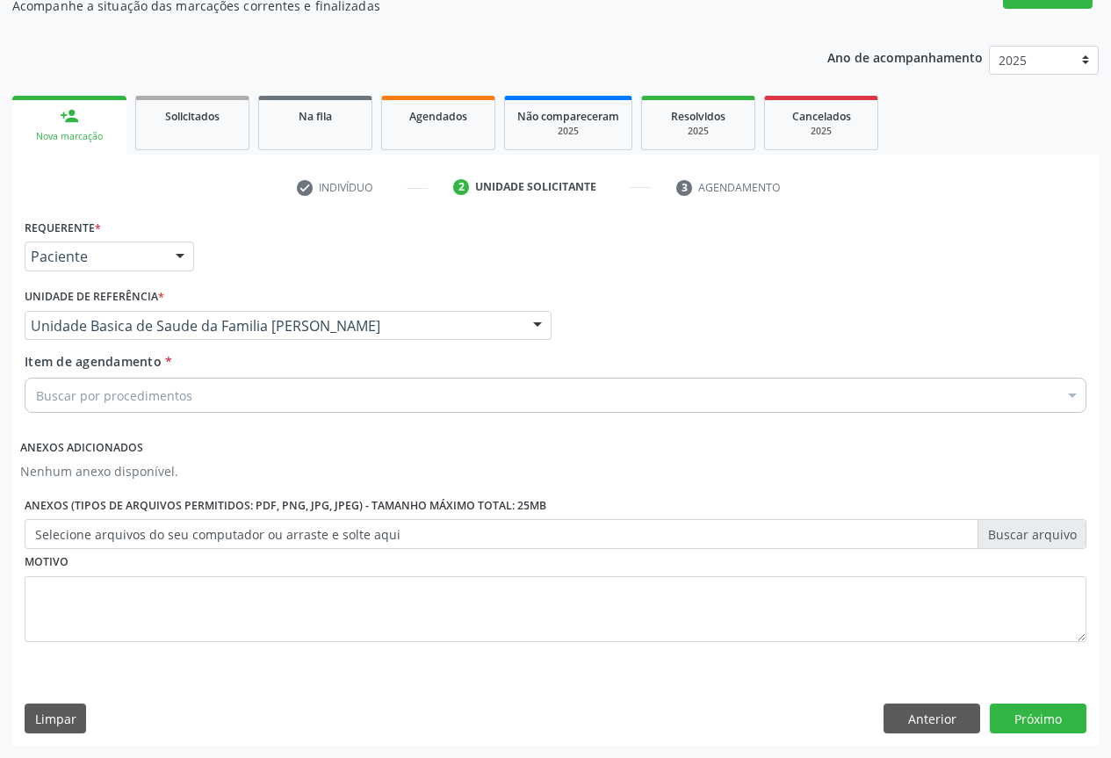
click at [202, 391] on div "Buscar por procedimentos" at bounding box center [556, 395] width 1062 height 35
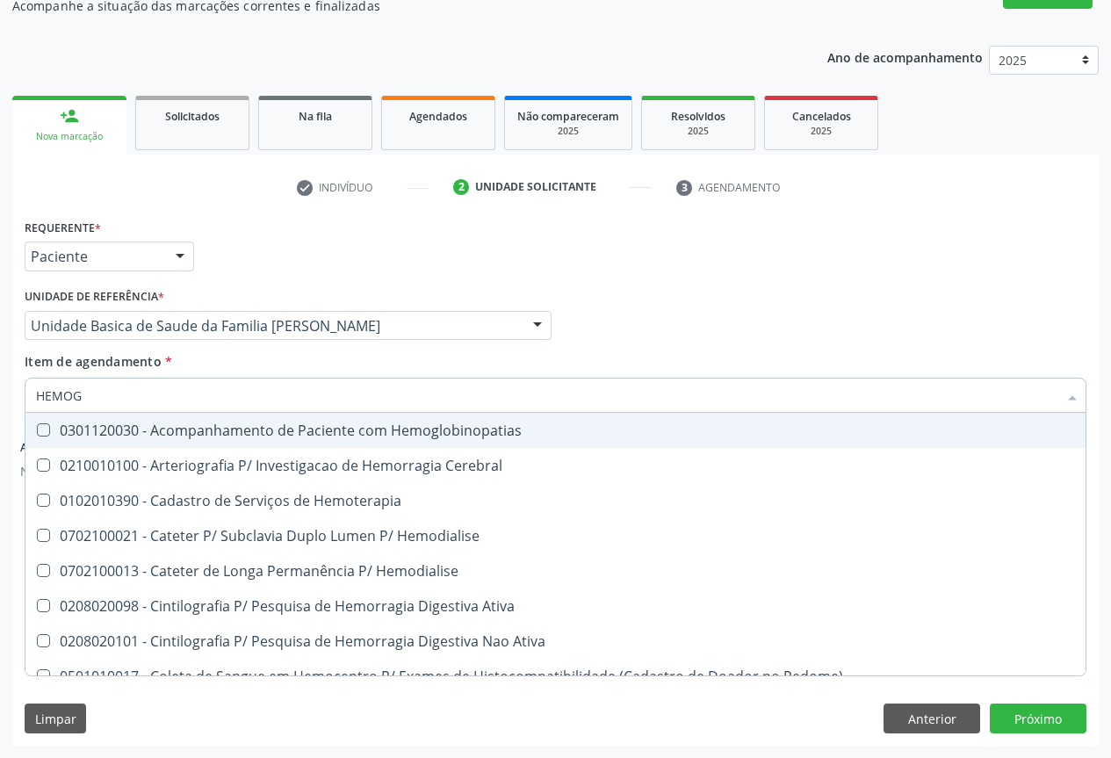
type input "HEMOGR"
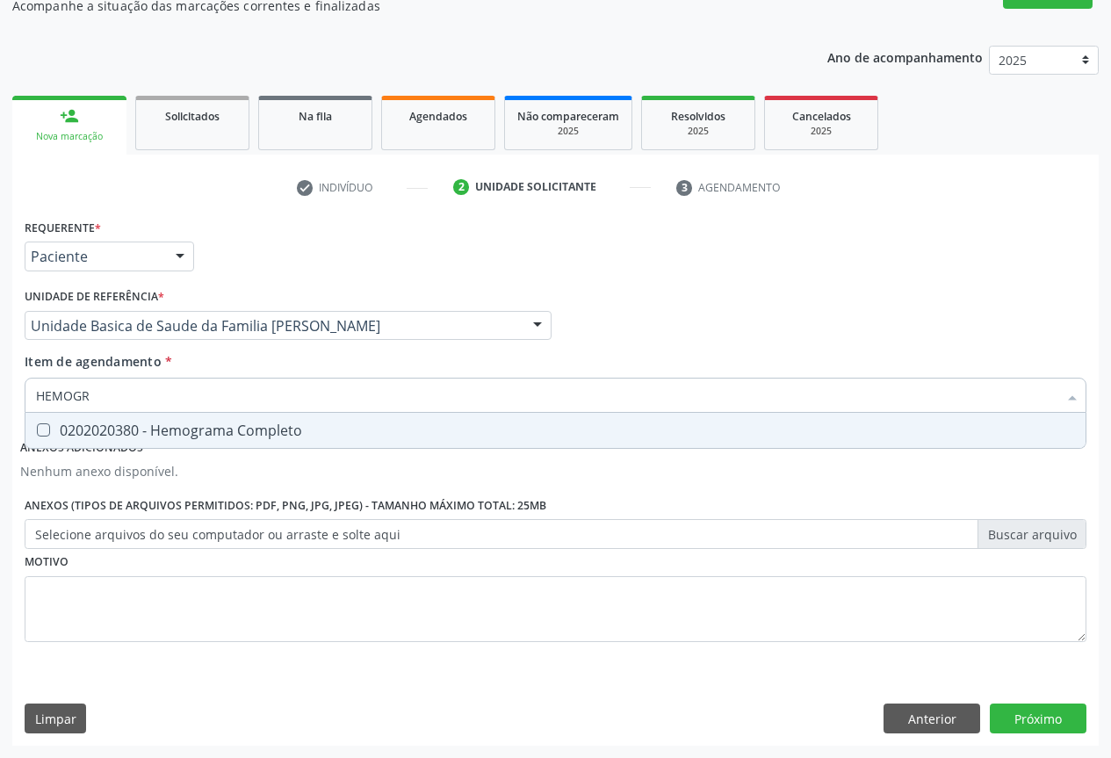
click at [214, 437] on div "0202020380 - Hemograma Completo" at bounding box center [555, 430] width 1039 height 14
checkbox Completo "true"
type input "HEMOGR"
click at [294, 248] on div "Requerente * Paciente Profissional de Saúde Paciente Nenhum resultado encontrad…" at bounding box center [555, 248] width 1071 height 69
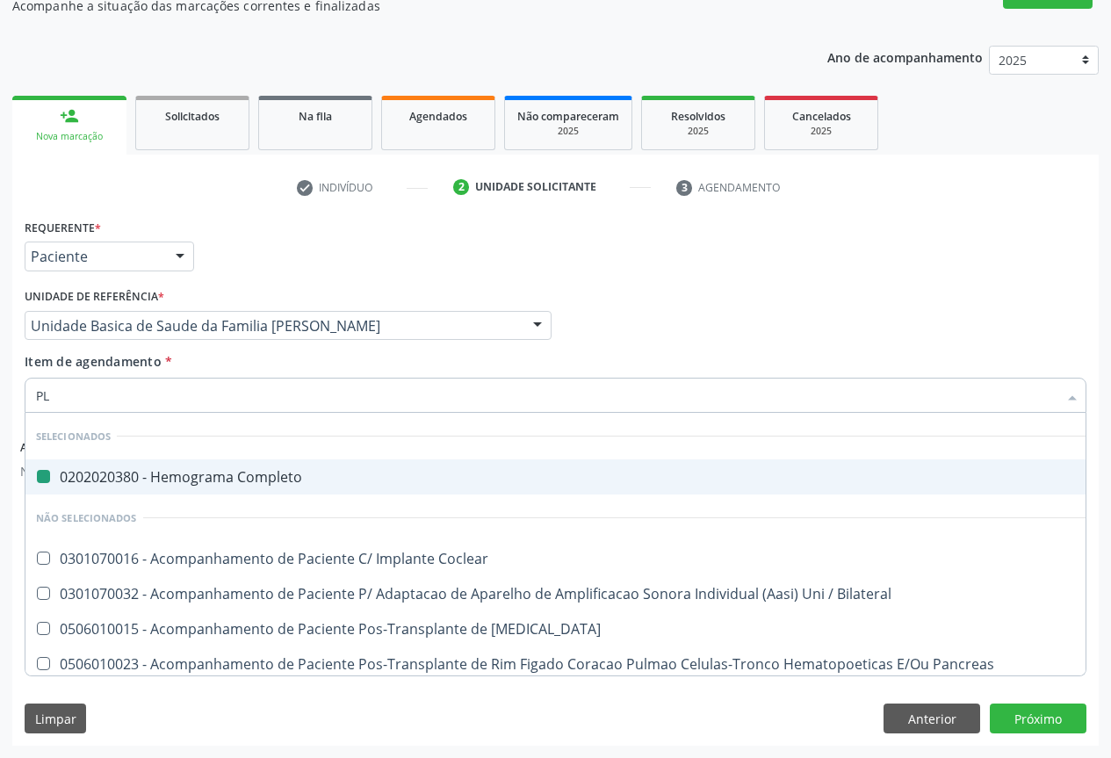
type input "PLA"
checkbox Completo "false"
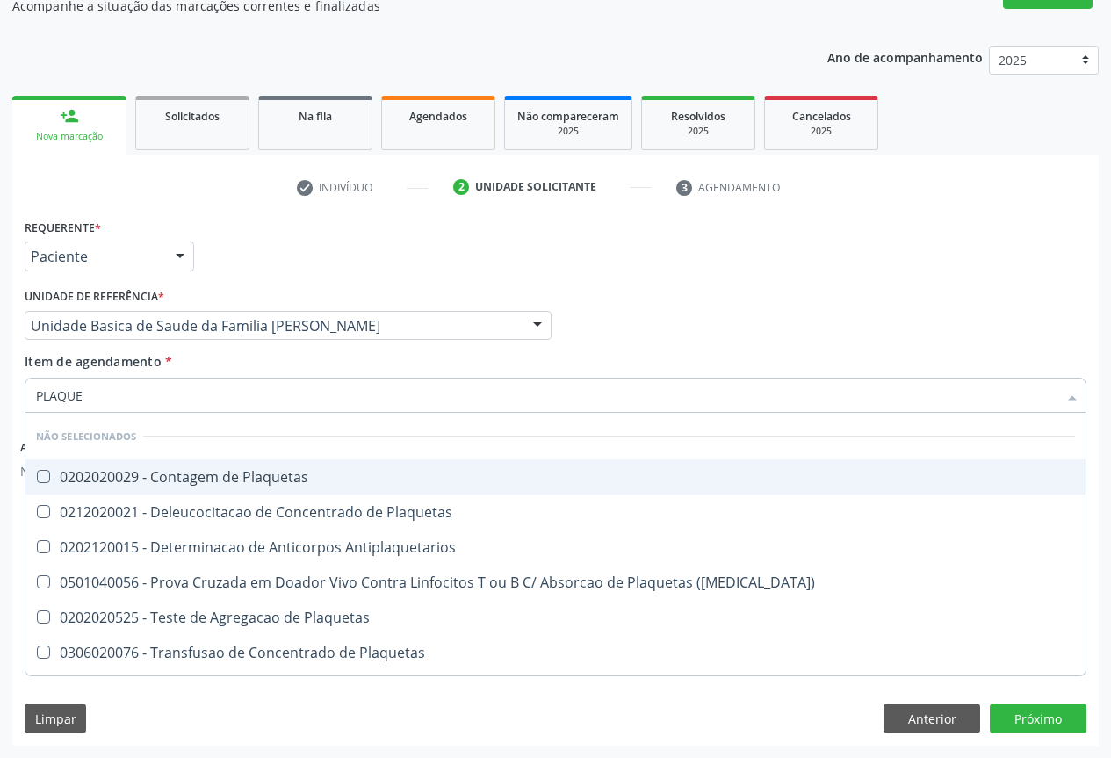
type input "PLAQUET"
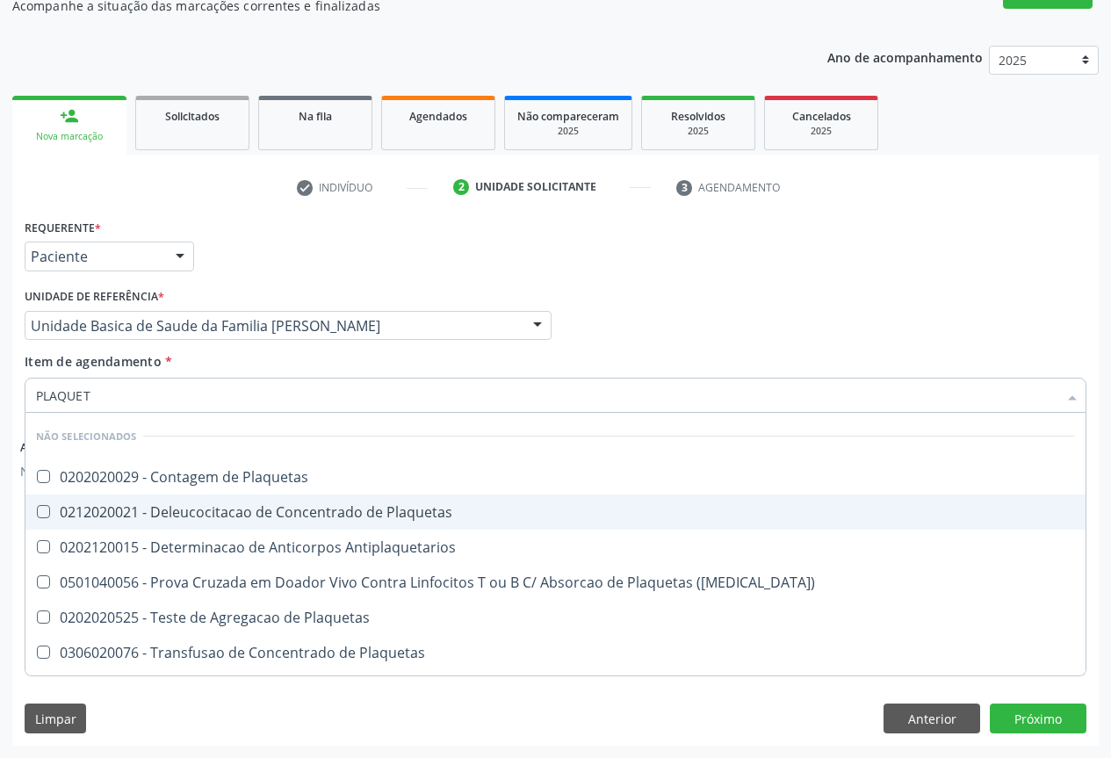
click at [137, 496] on span "0212020021 - Deleucocitacao de Concentrado de Plaquetas" at bounding box center [555, 512] width 1060 height 35
checkbox Plaquetas "true"
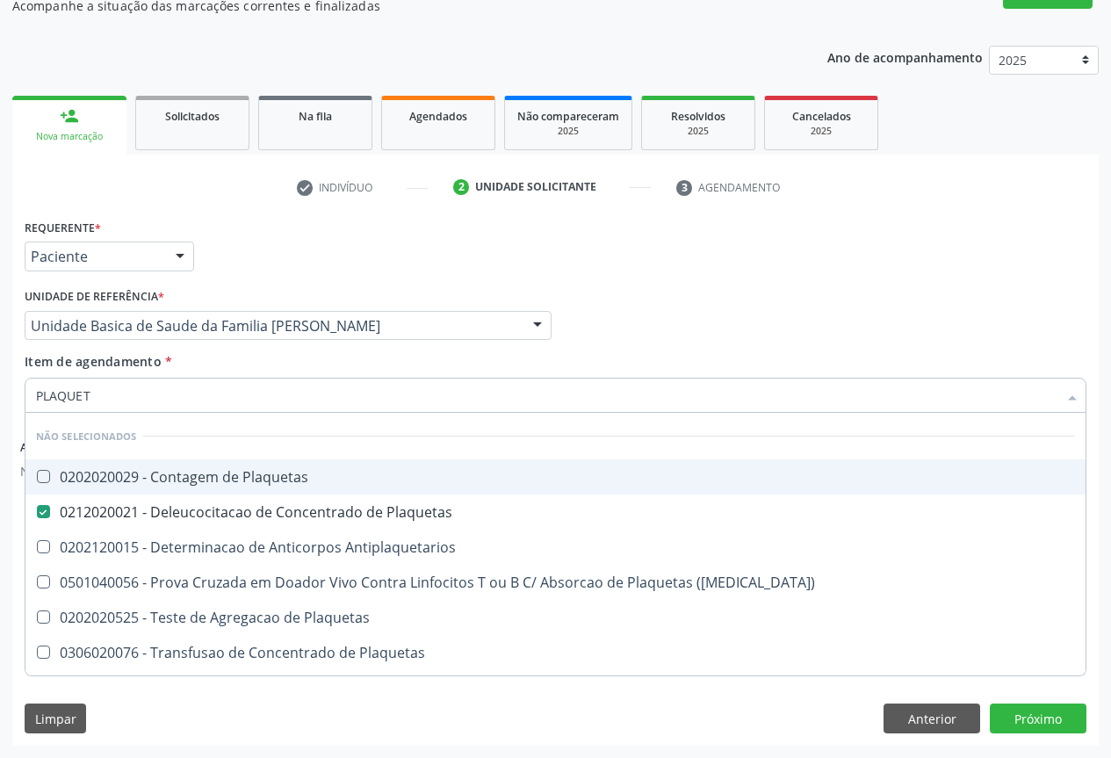
drag, startPoint x: 138, startPoint y: 478, endPoint x: 126, endPoint y: 493, distance: 18.8
click at [139, 479] on div "0202020029 - Contagem de Plaquetas" at bounding box center [555, 477] width 1039 height 14
checkbox Plaquetas "true"
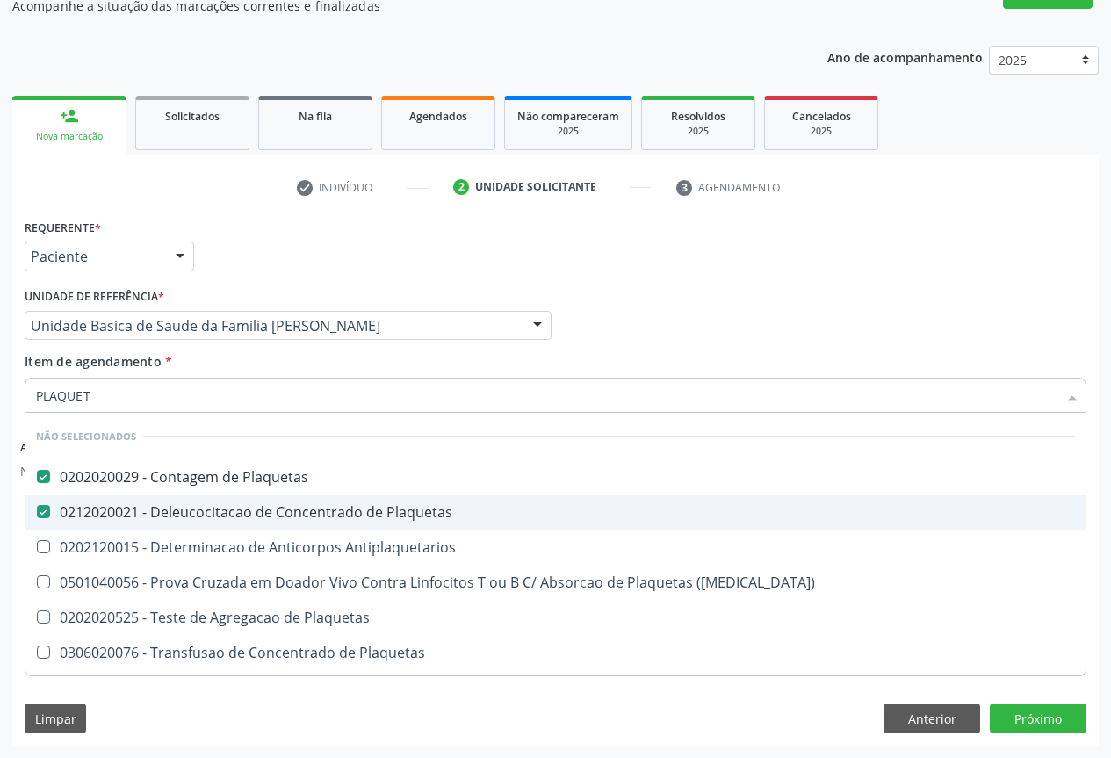
click at [116, 505] on div "0212020021 - Deleucocitacao de Concentrado de Plaquetas" at bounding box center [555, 512] width 1039 height 14
checkbox Plaquetas "false"
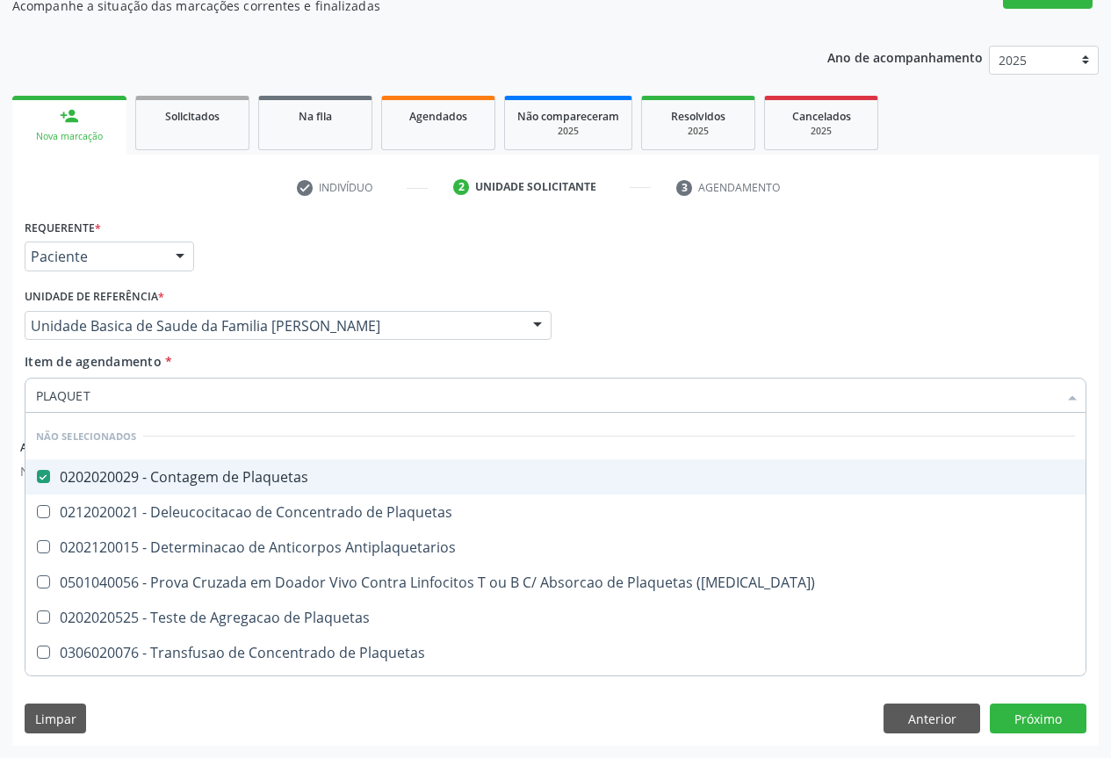
type input "PLAQUET"
click at [302, 303] on div "Unidade de referência * Unidade Basica de Saude da Familia [PERSON_NAME] Unidad…" at bounding box center [288, 312] width 527 height 56
checkbox Plaquetas "true"
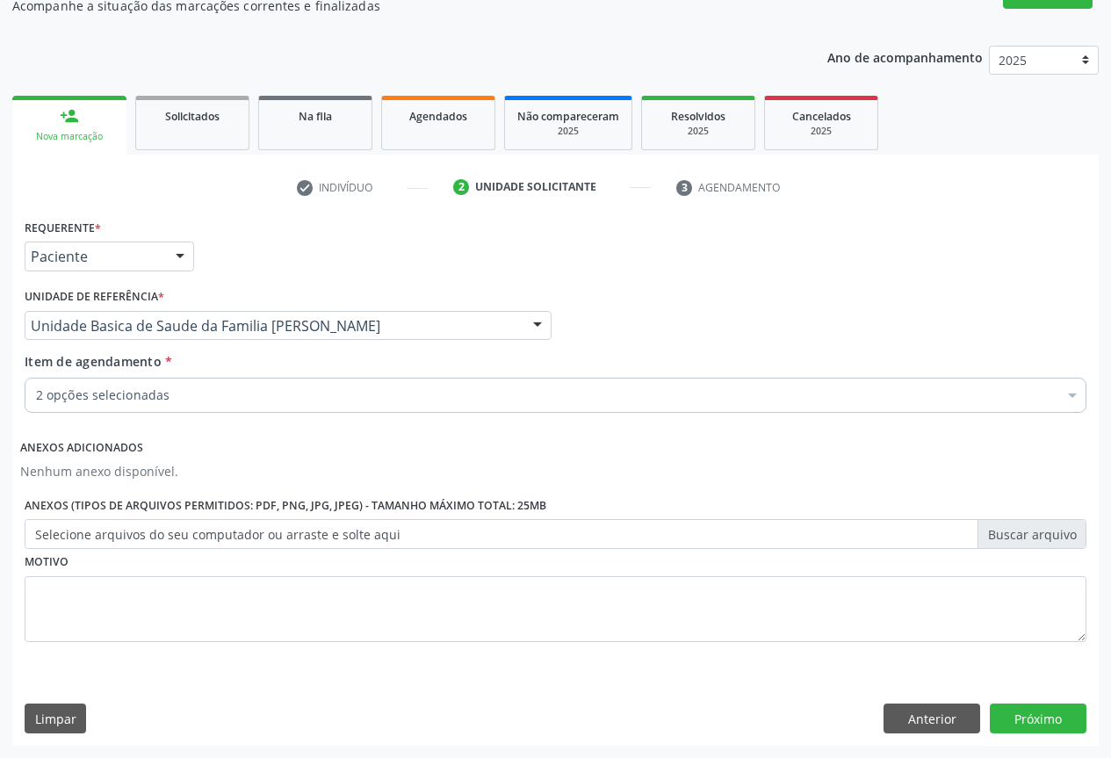
click at [133, 405] on div "2 opções selecionadas" at bounding box center [556, 395] width 1062 height 35
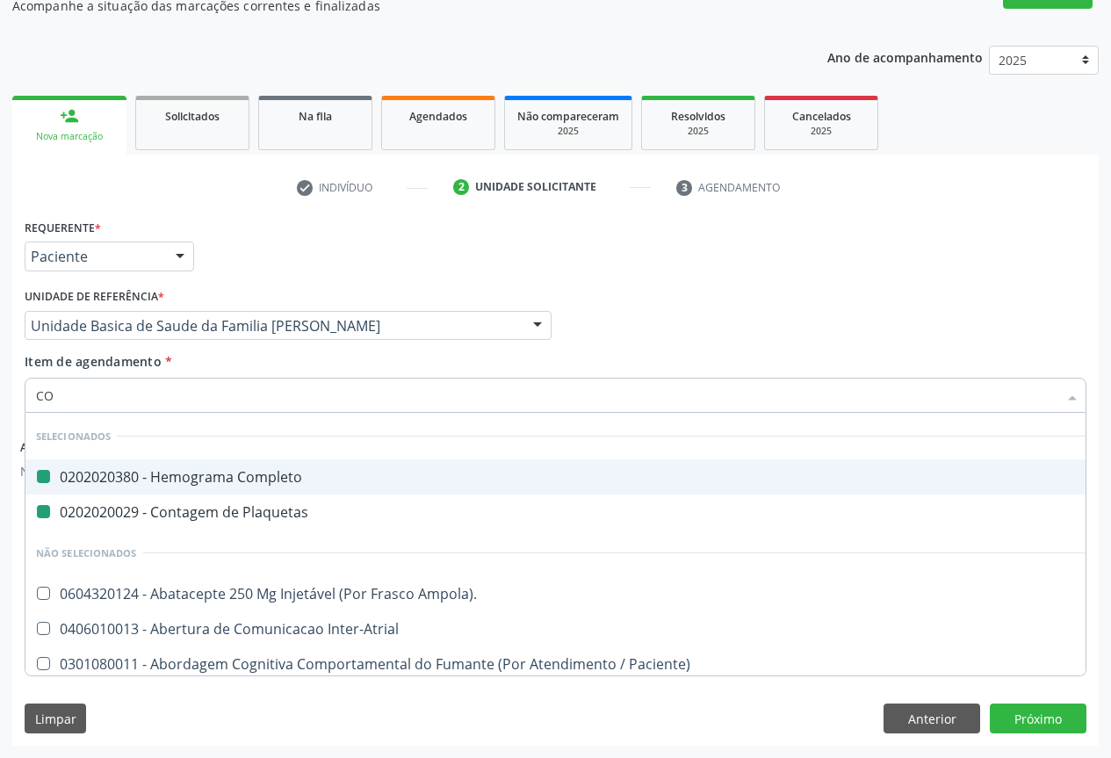
type input "COL"
checkbox Completo "false"
checkbox Plaquetas "false"
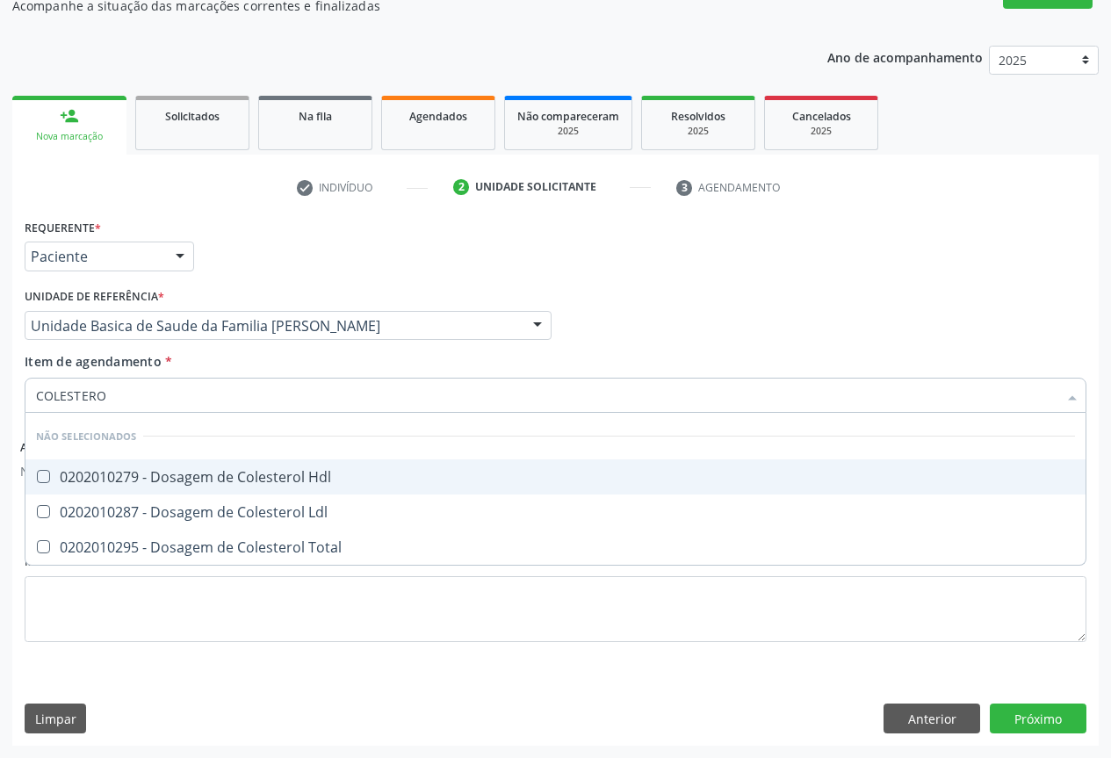
type input "COLESTEROL"
click at [155, 481] on div "0202010279 - Dosagem de Colesterol Hdl" at bounding box center [555, 477] width 1039 height 14
checkbox Hdl "true"
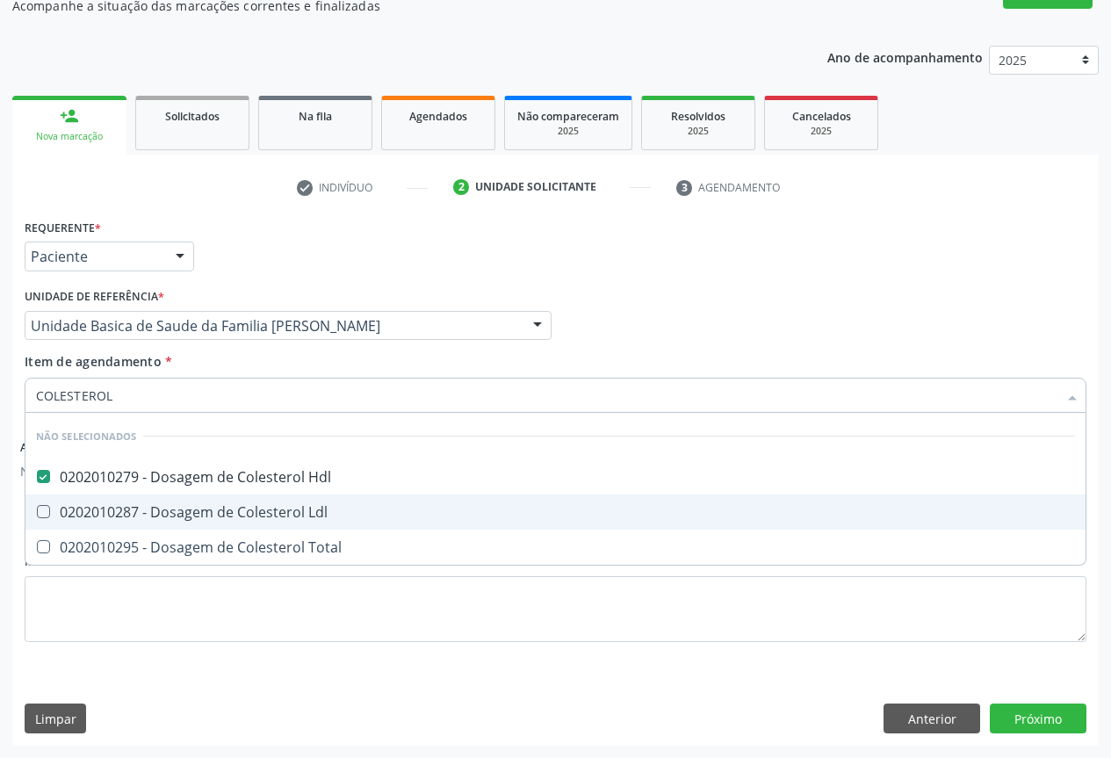
drag, startPoint x: 138, startPoint y: 515, endPoint x: 137, endPoint y: 535, distance: 20.2
click at [138, 516] on div "0202010287 - Dosagem de Colesterol Ldl" at bounding box center [555, 512] width 1039 height 14
checkbox Ldl "true"
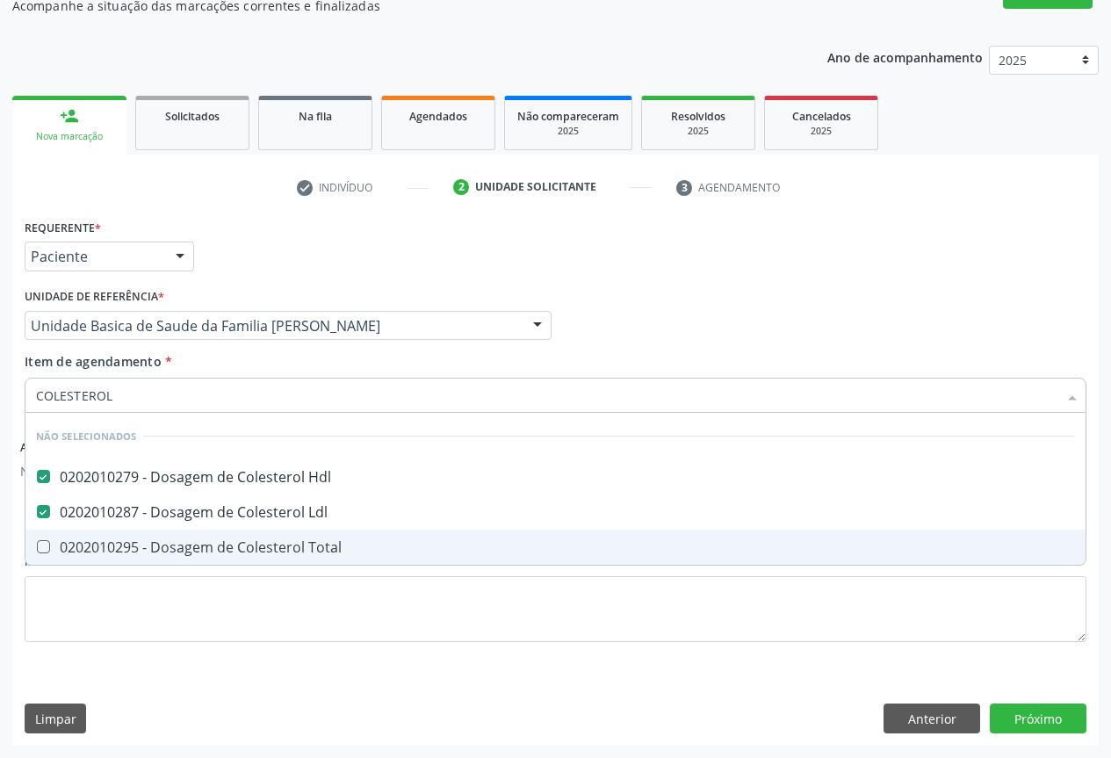
click at [136, 540] on div "0202010295 - Dosagem de Colesterol Total" at bounding box center [555, 547] width 1039 height 14
checkbox Total "true"
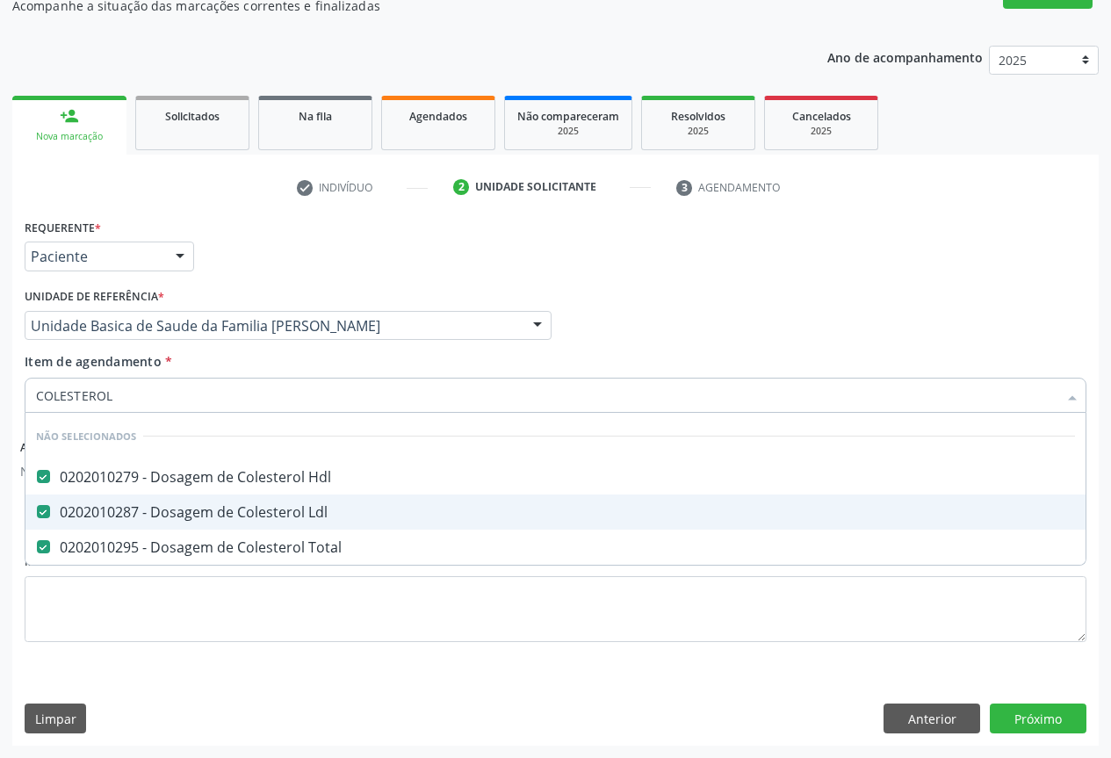
type input "COLESTEROL"
click at [315, 252] on div "Requerente * Paciente Profissional de Saúde Paciente Nenhum resultado encontrad…" at bounding box center [555, 248] width 1071 height 69
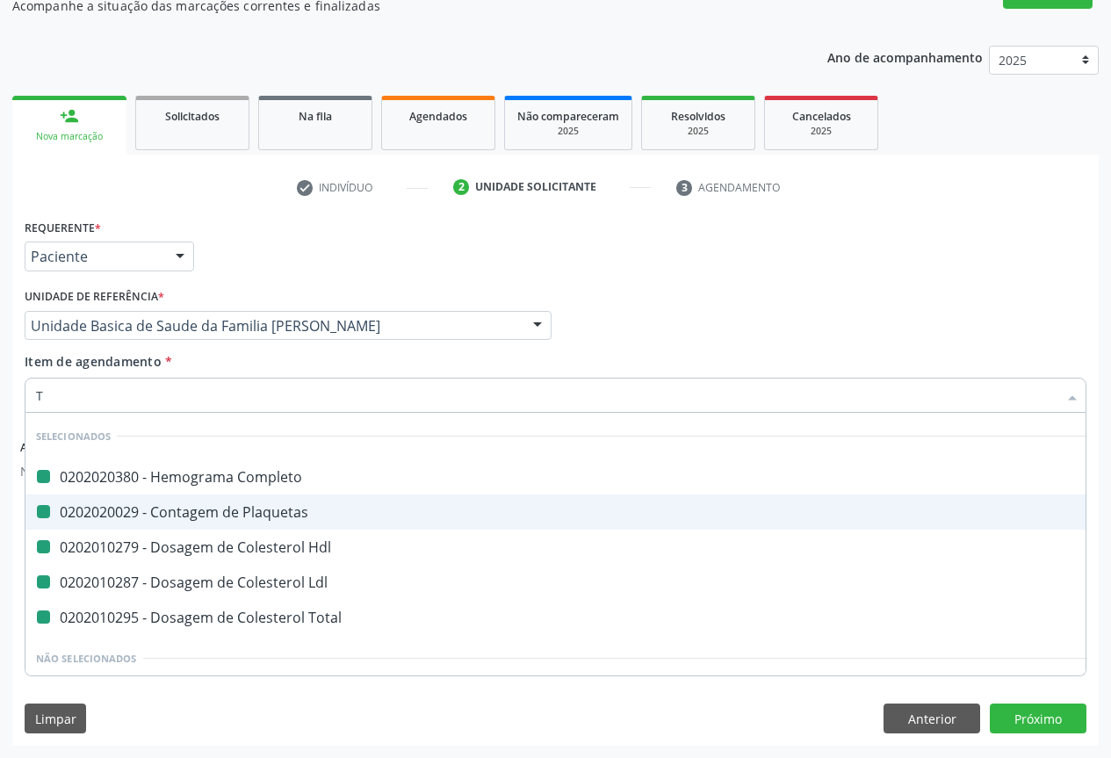
type input "TR"
checkbox Completo "false"
checkbox Plaquetas "false"
checkbox Hdl "false"
checkbox Ldl "false"
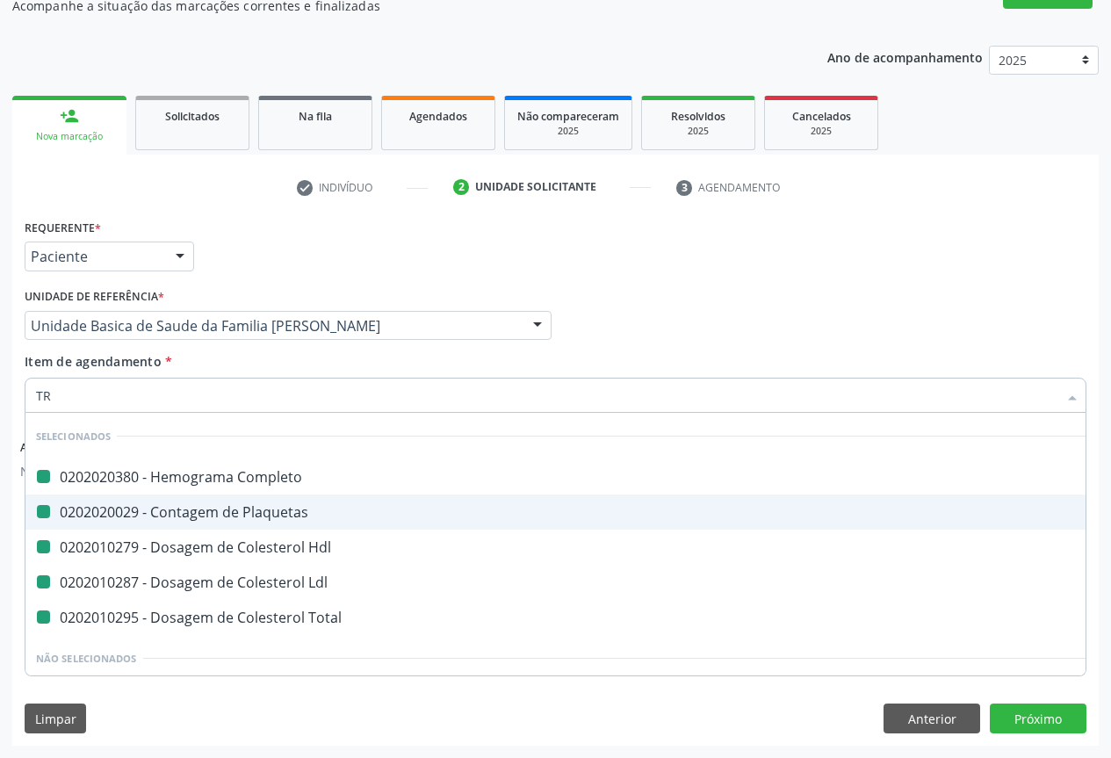
checkbox Total "false"
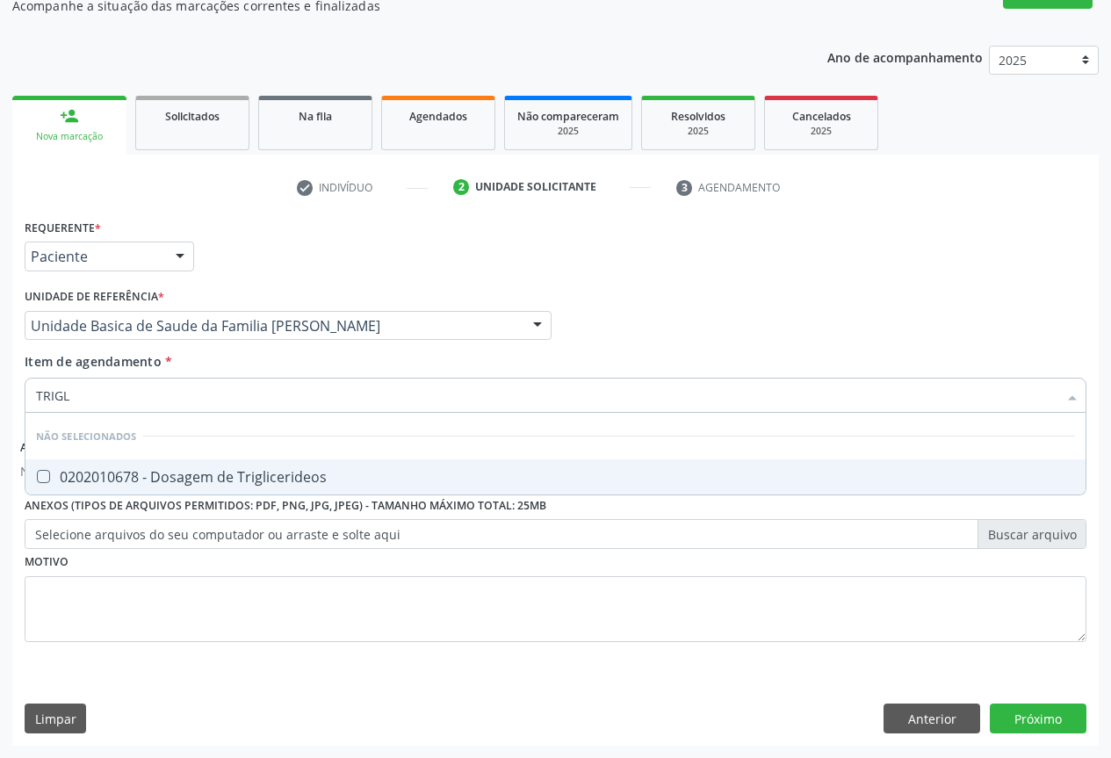
type input "TRIGLI"
click at [189, 478] on div "0202010678 - Dosagem de Triglicerideos" at bounding box center [555, 477] width 1039 height 14
checkbox Triglicerideos "true"
click at [262, 247] on div "Requerente * Paciente Profissional de Saúde Paciente Nenhum resultado encontrad…" at bounding box center [555, 248] width 1071 height 69
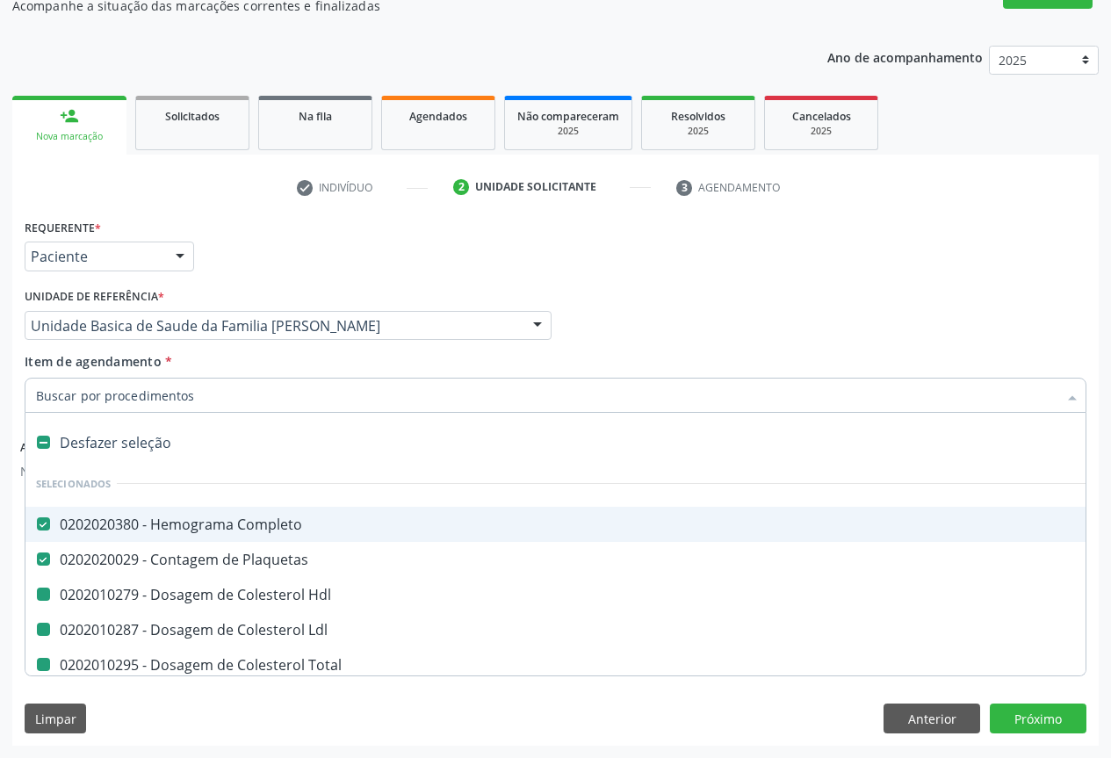
type input "U"
checkbox Hdl "false"
checkbox Ldl "false"
checkbox Total "false"
checkbox Triglicerideos "false"
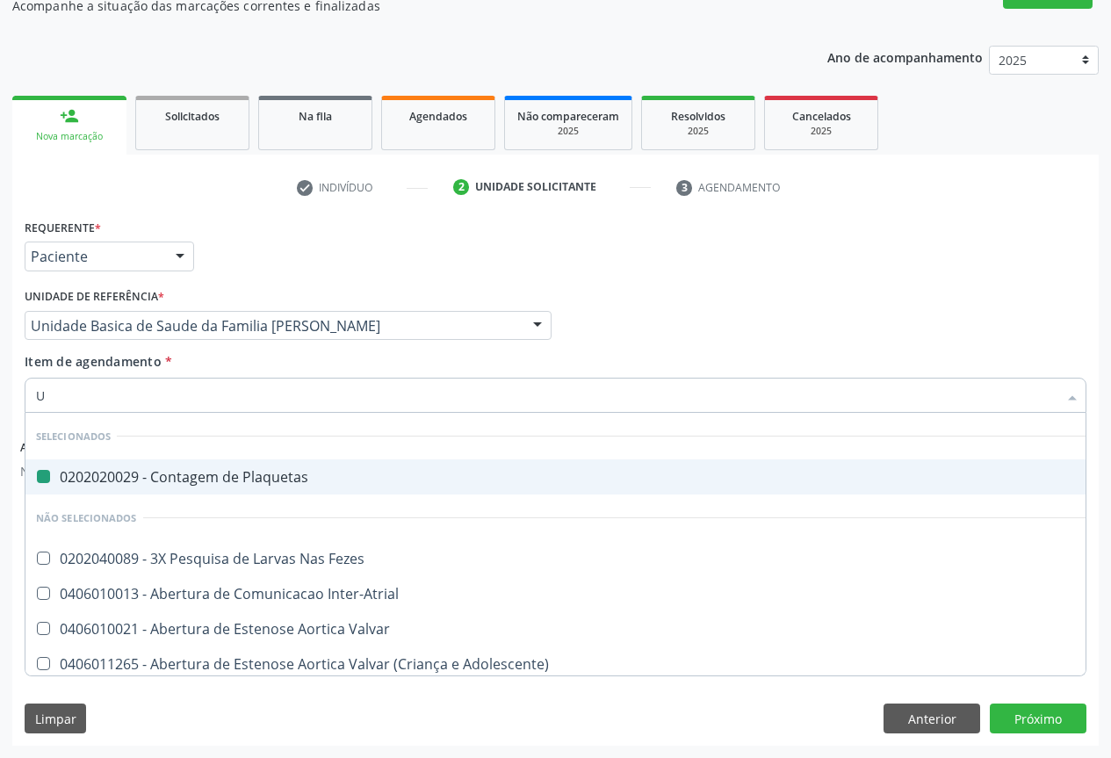
type input "UR"
checkbox Plaquetas "false"
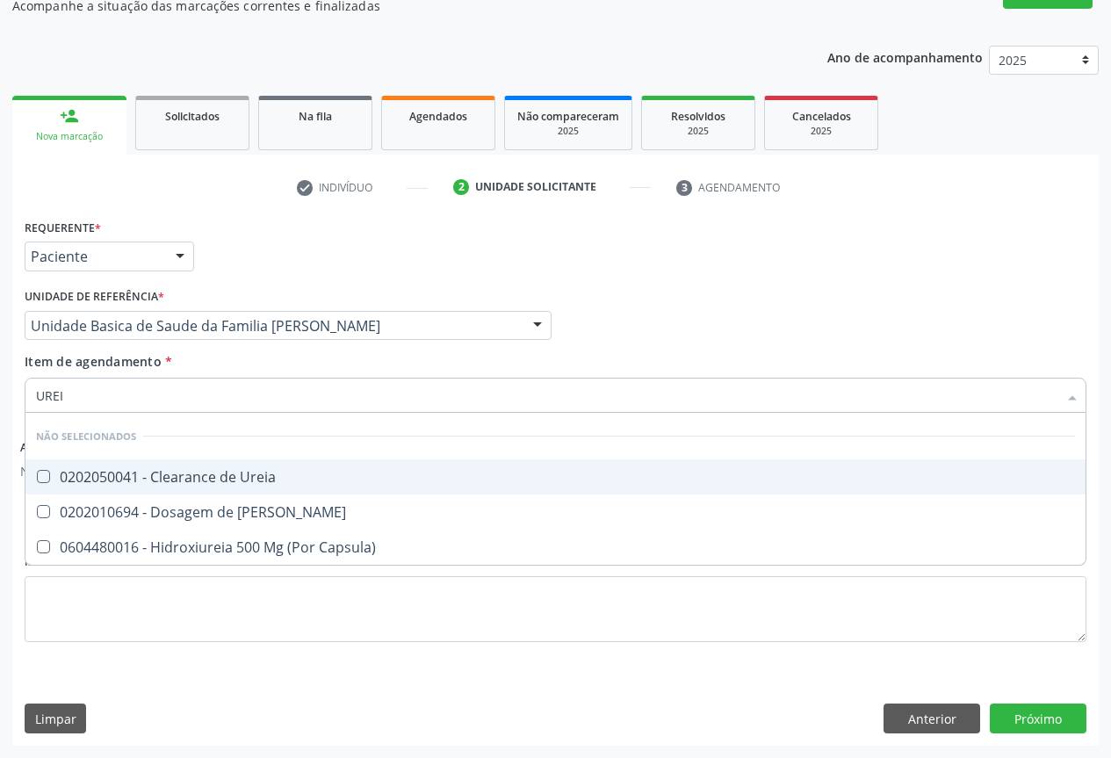
type input "UREIA"
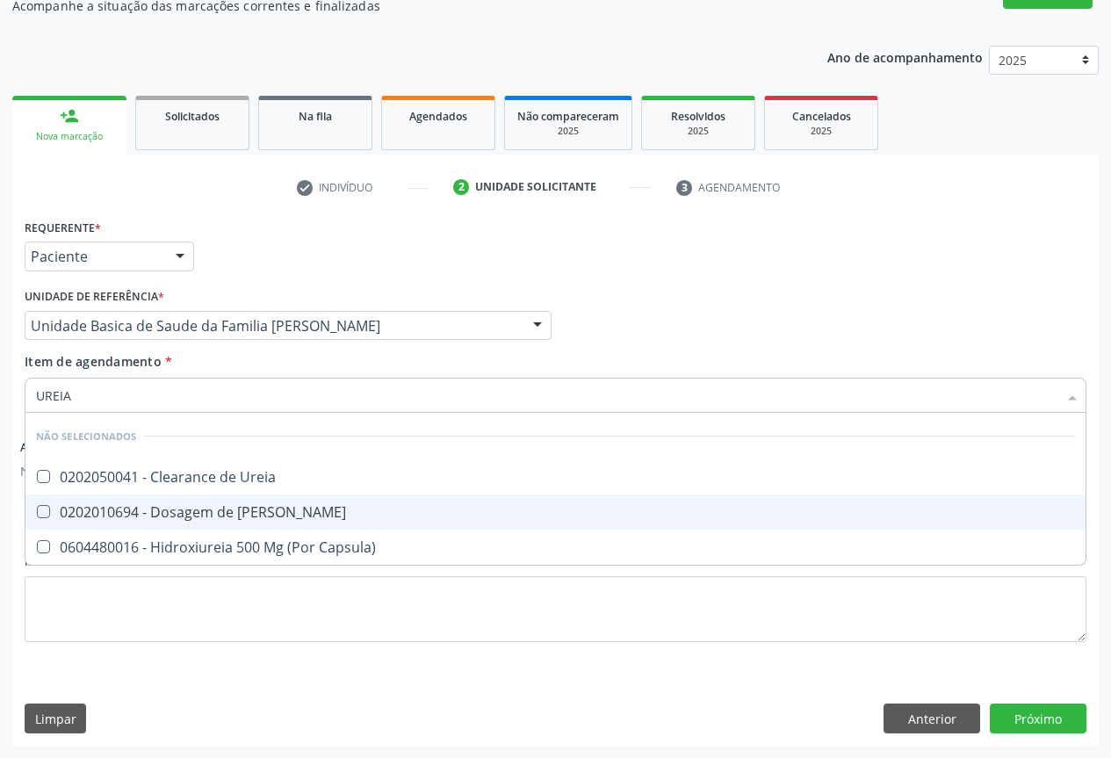
click at [141, 517] on div "0202010694 - Dosagem de [PERSON_NAME]" at bounding box center [555, 512] width 1039 height 14
checkbox Ureia "true"
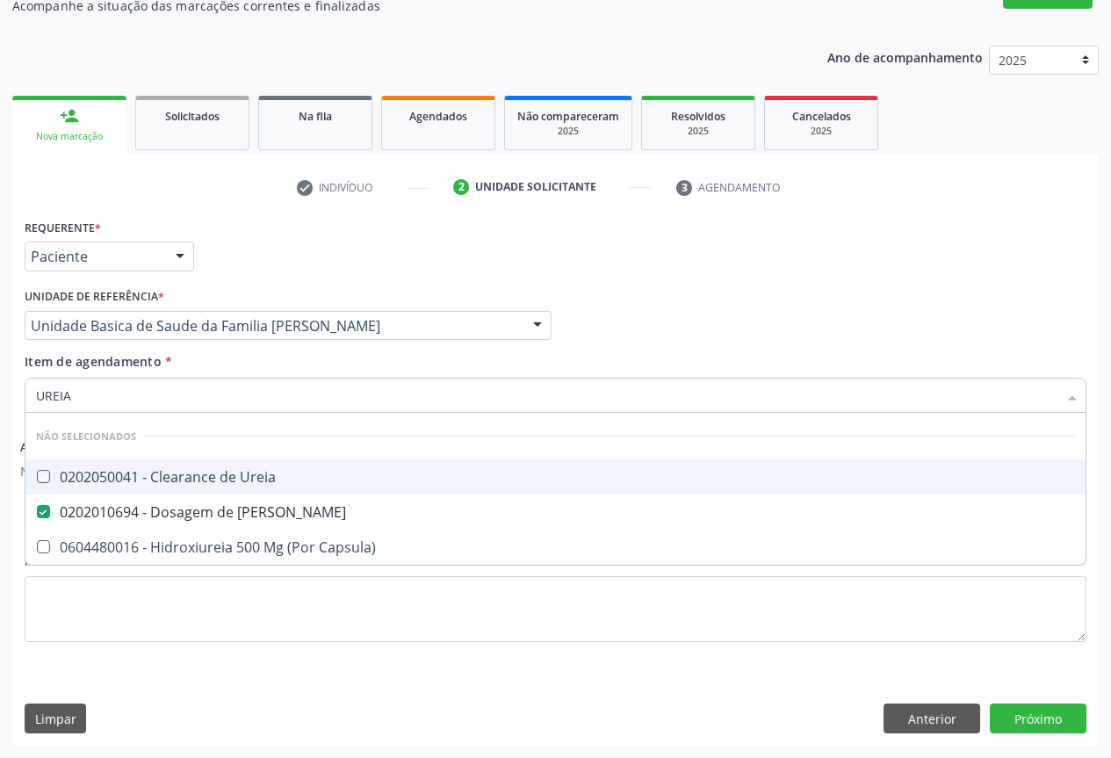
click at [282, 274] on div "Requerente * Paciente Profissional de Saúde Paciente Nenhum resultado encontrad…" at bounding box center [555, 248] width 1071 height 69
checkbox Ureia "true"
checkbox Capsula\) "true"
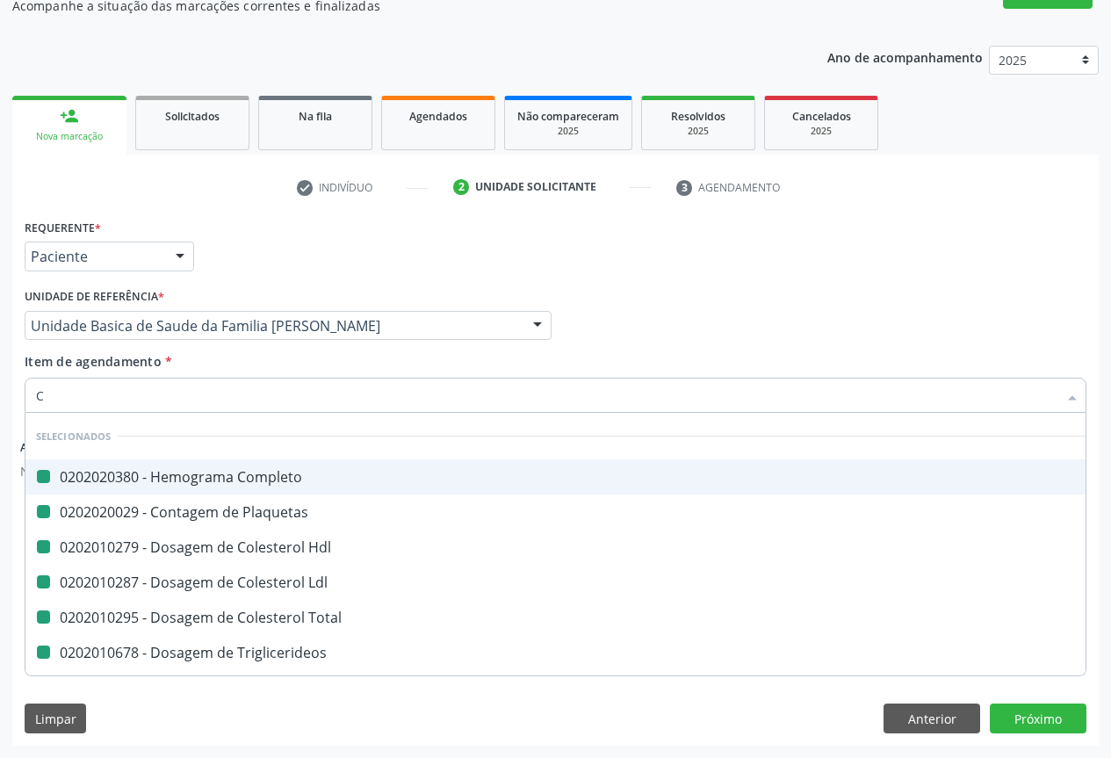
type input "CR"
checkbox Completo "false"
checkbox Hdl "false"
checkbox Plaquetas "false"
checkbox Ldl "false"
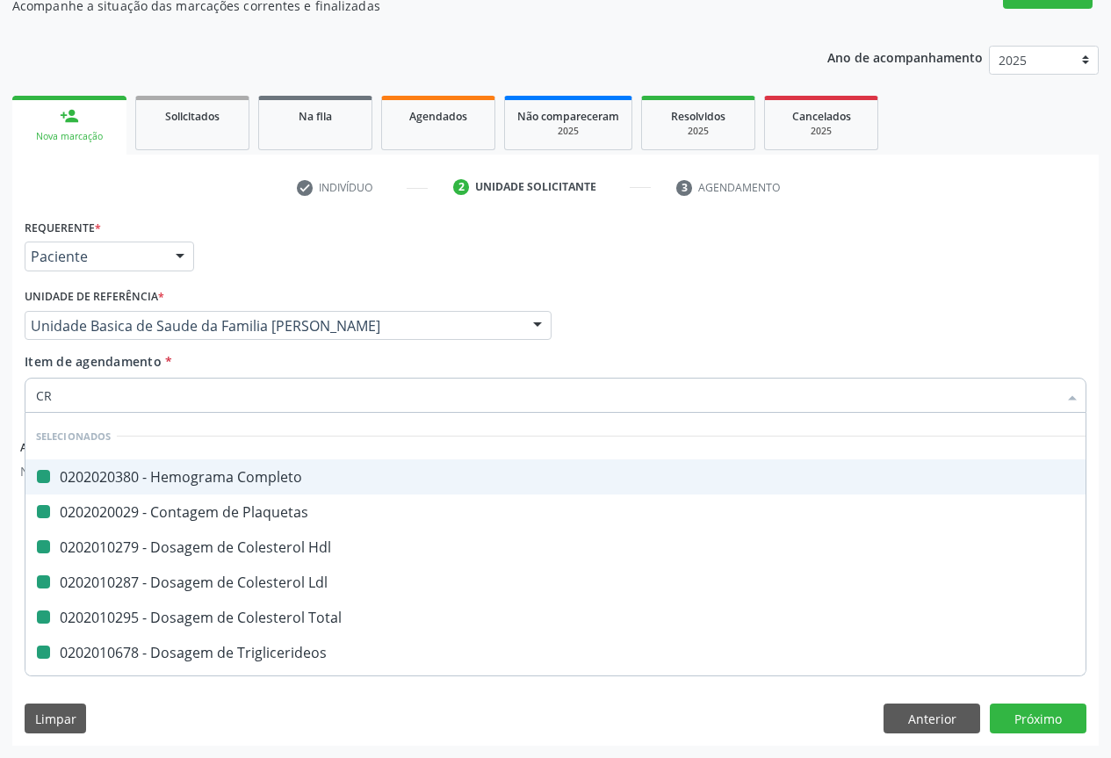
checkbox Total "false"
checkbox Triglicerideos "false"
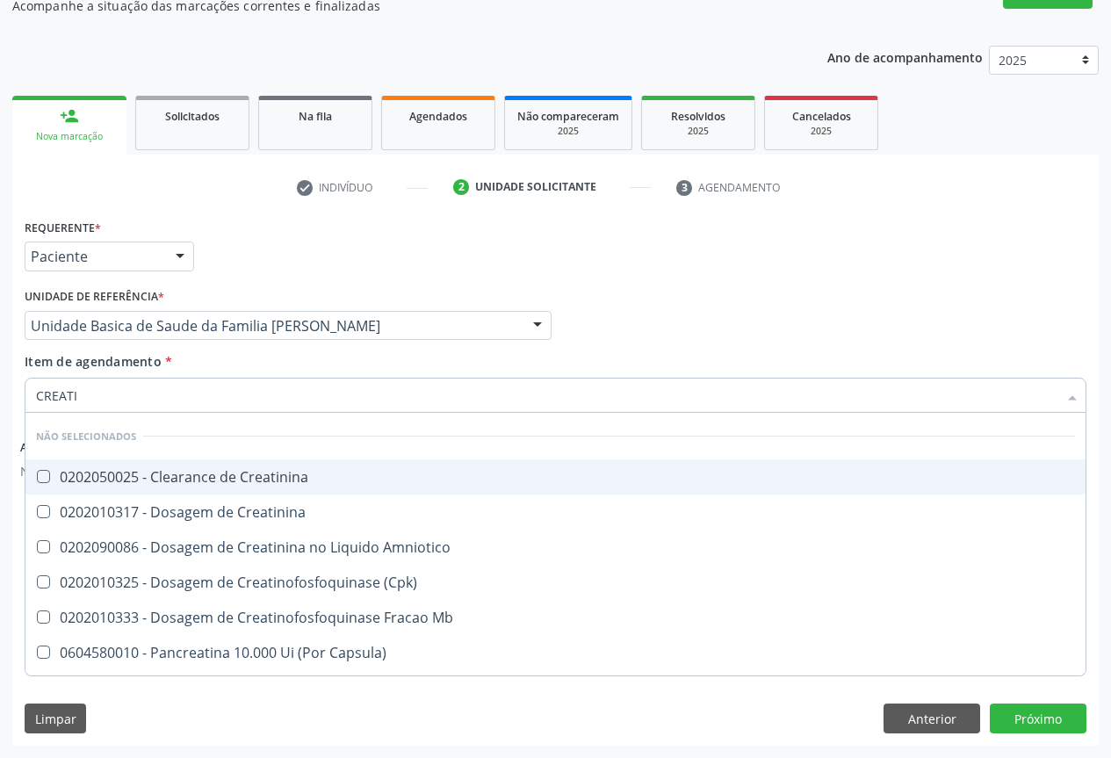
type input "CREATIN"
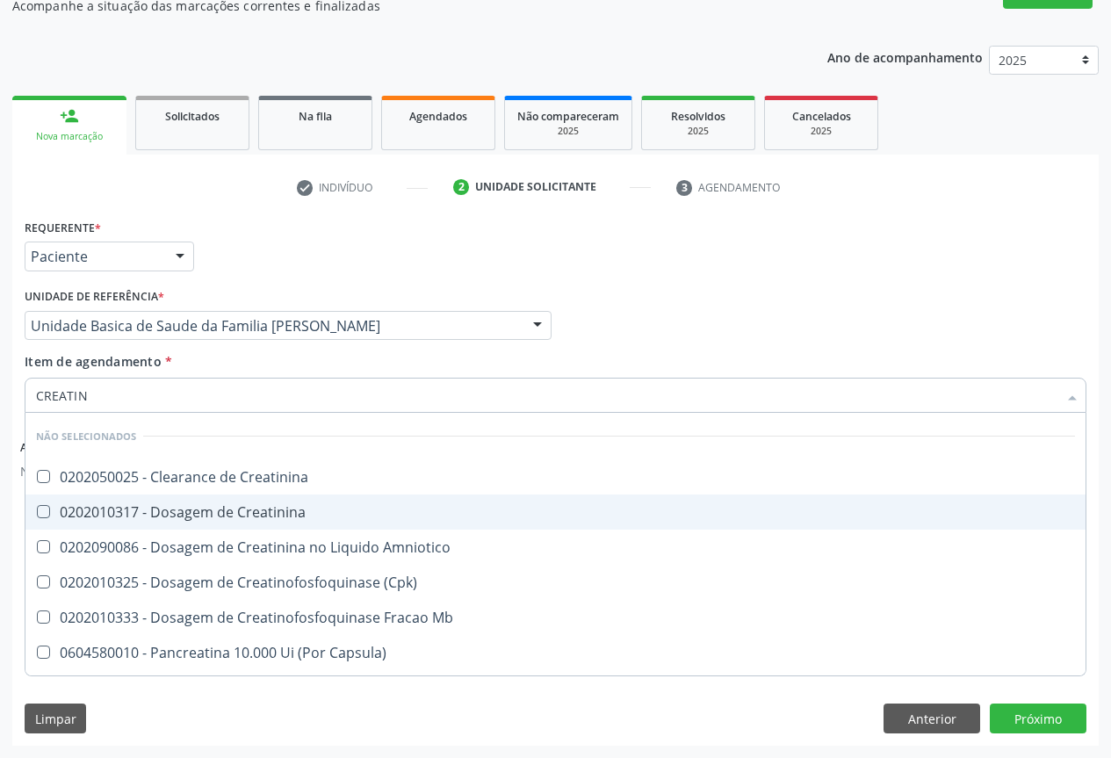
click at [118, 508] on div "0202010317 - Dosagem de Creatinina" at bounding box center [555, 512] width 1039 height 14
checkbox Creatinina "true"
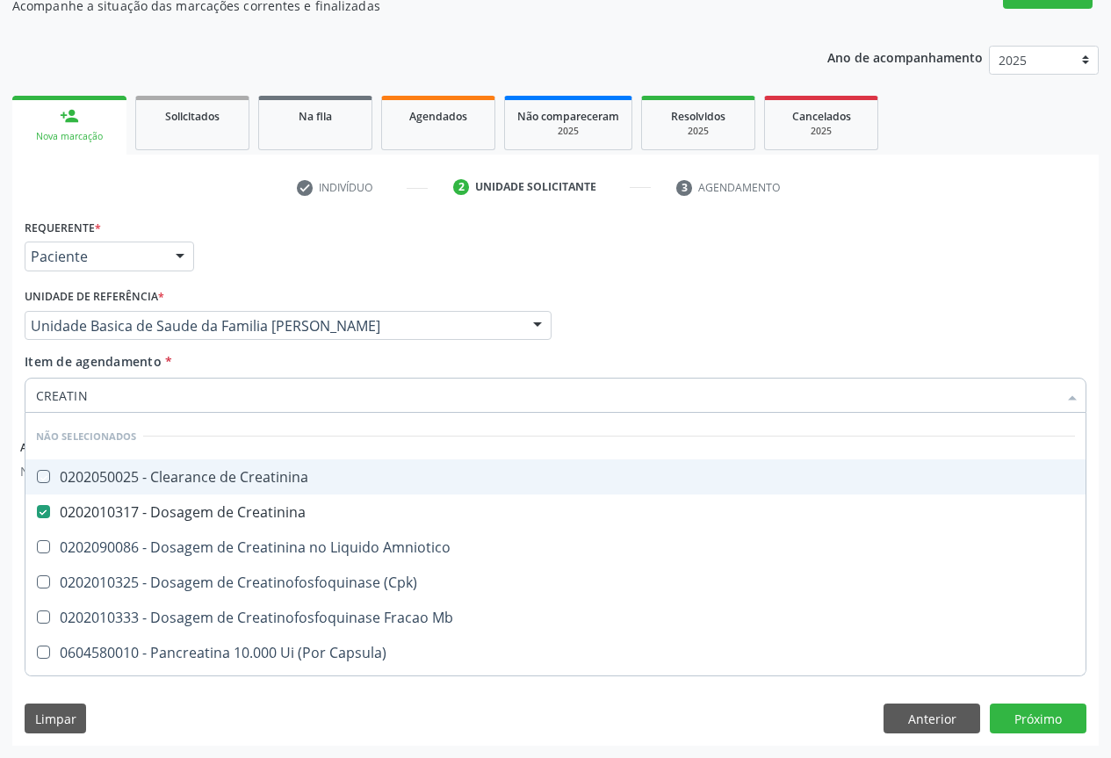
click at [259, 279] on div "Requerente * Paciente Profissional de Saúde Paciente Nenhum resultado encontrad…" at bounding box center [555, 248] width 1071 height 69
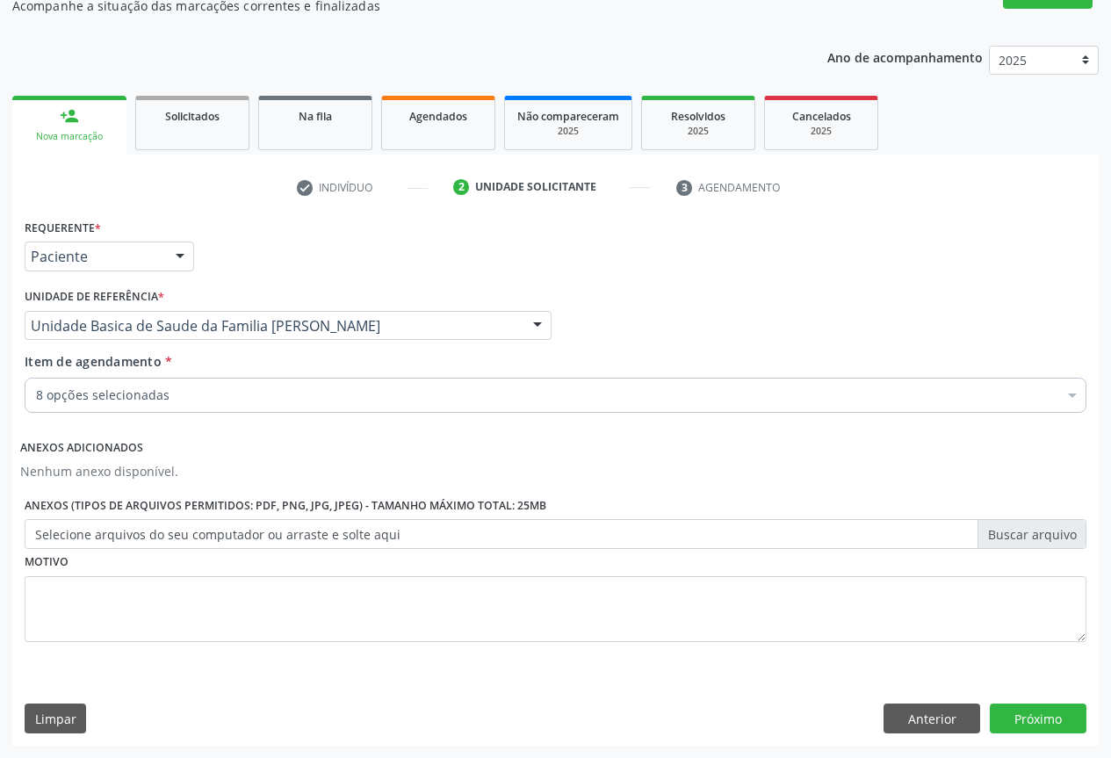
checkbox Completo "true"
checkbox Hdl "true"
checkbox Ldl "true"
checkbox Total "true"
checkbox Triglicerideos "true"
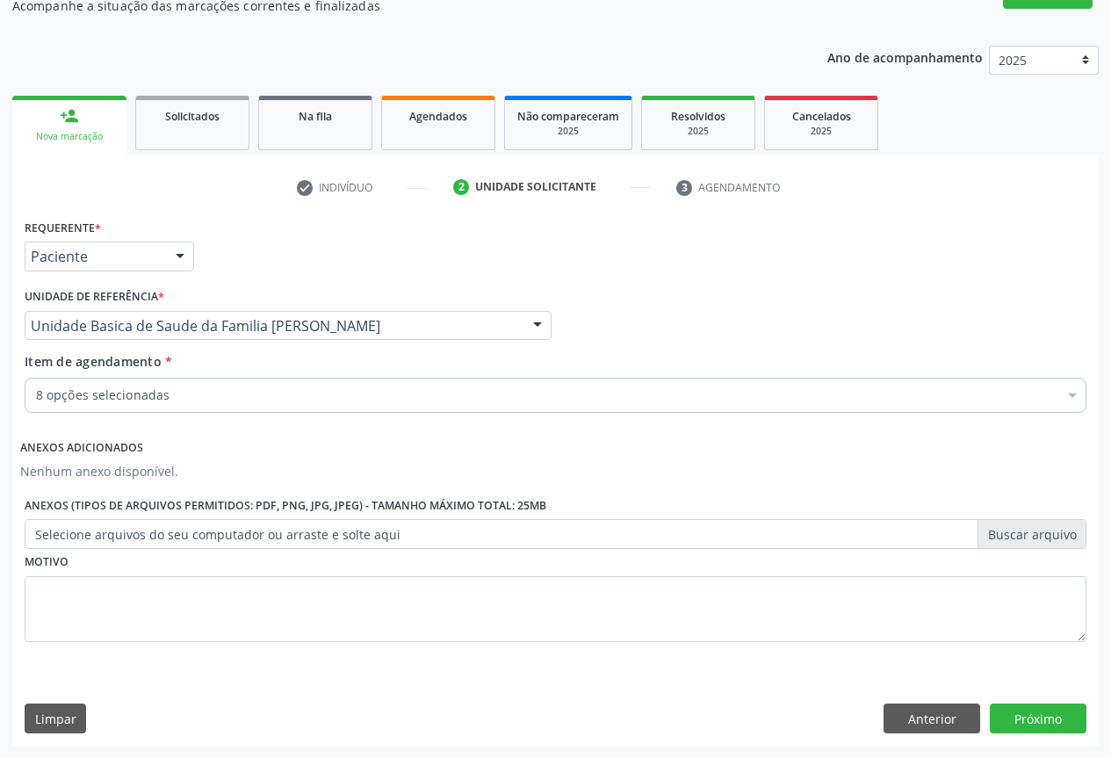
checkbox Ureia "true"
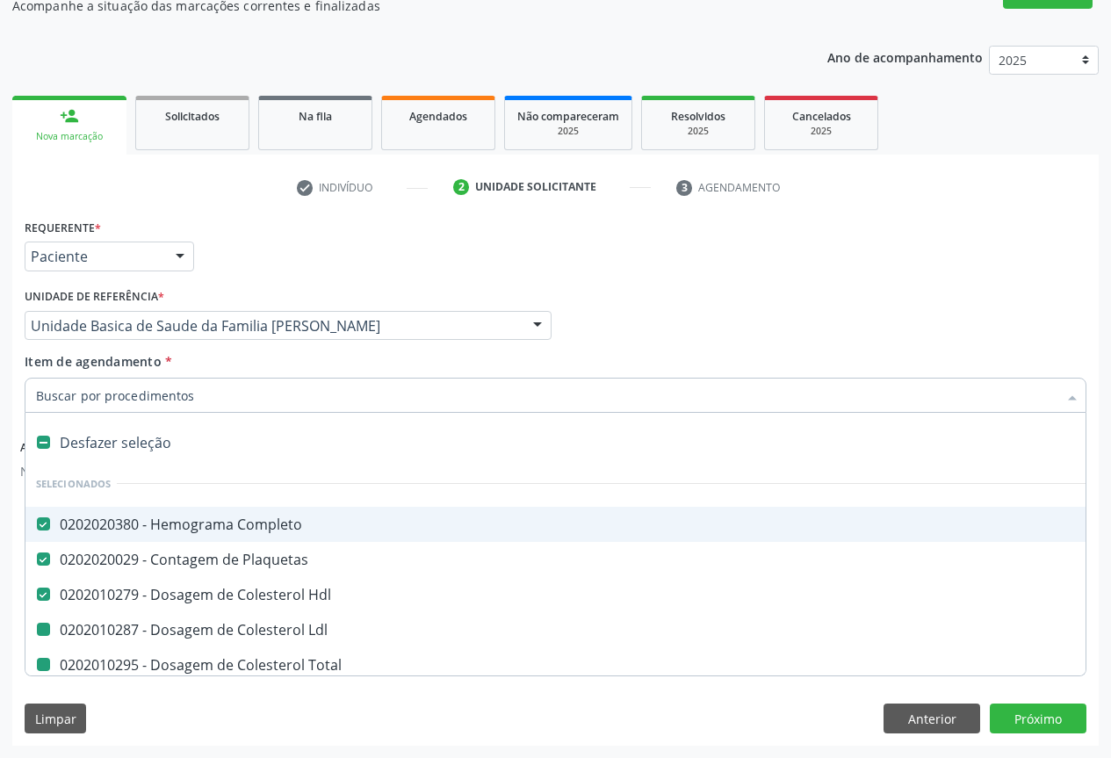
type input "U"
checkbox Ldl "false"
checkbox Total "false"
checkbox Triglicerideos "false"
checkbox Ureia "false"
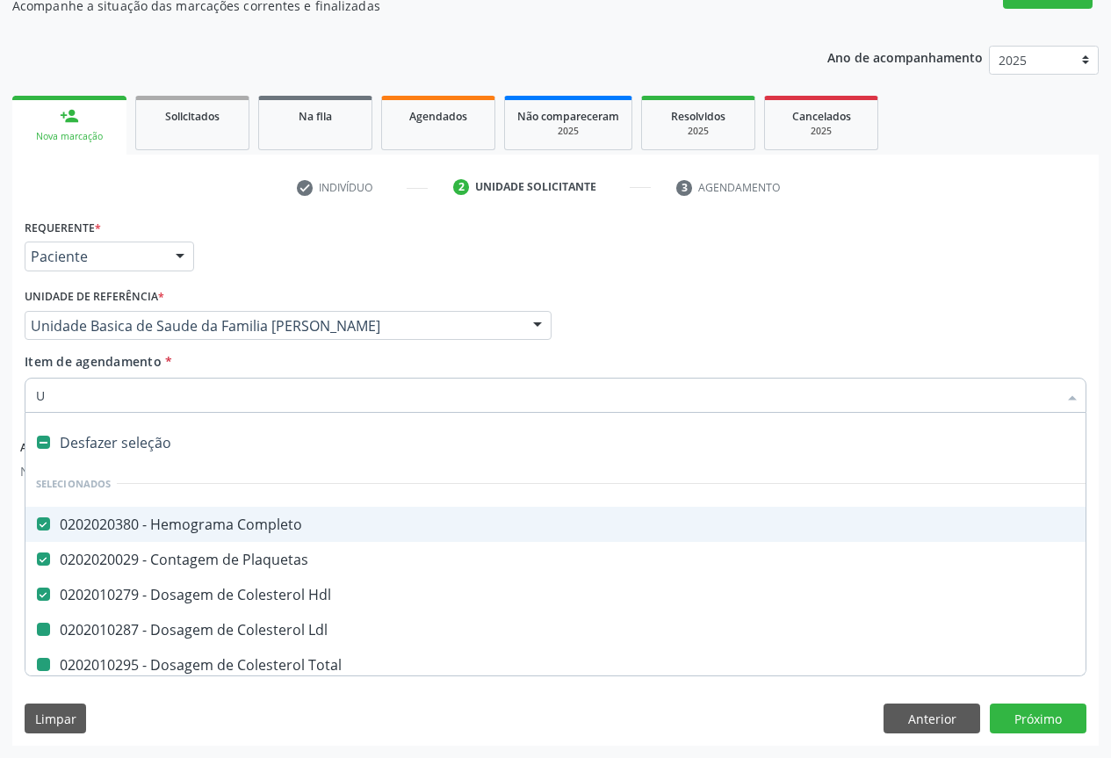
checkbox Creatinina "false"
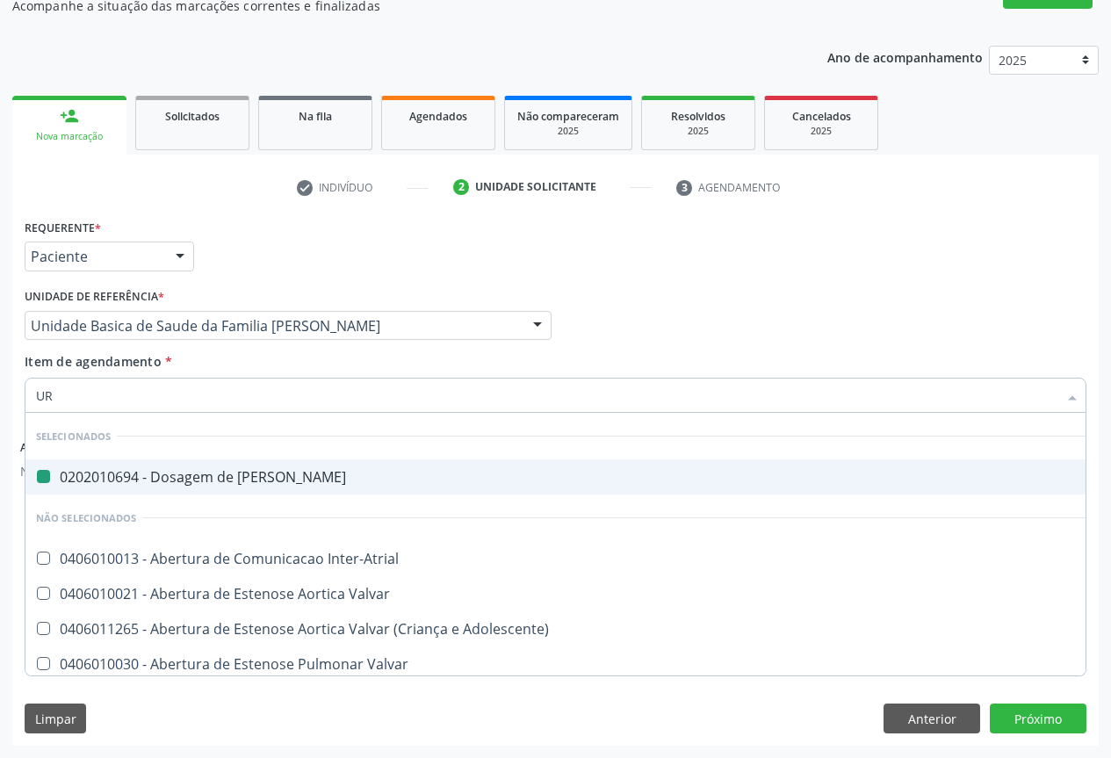
type input "URI"
checkbox Ureia "false"
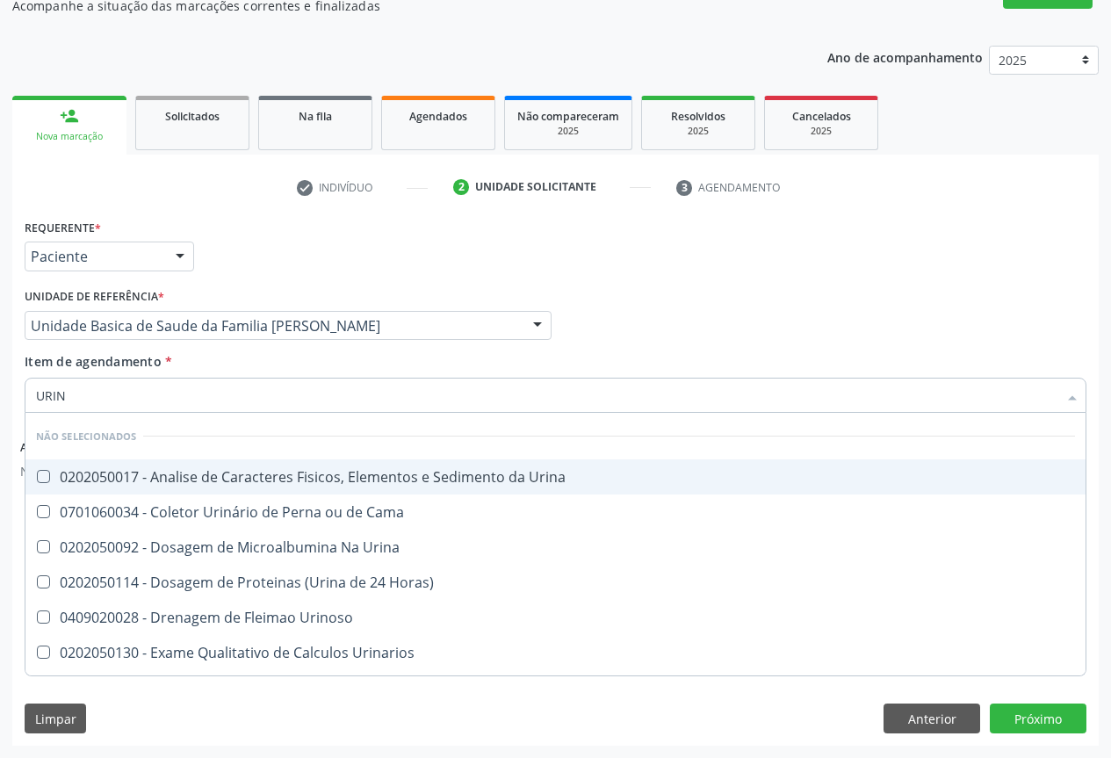
type input "URINA"
click at [138, 491] on span "0202050017 - Analise de Caracteres Fisicos, Elementos e Sedimento da Urina" at bounding box center [555, 476] width 1060 height 35
checkbox Urina "true"
click at [303, 246] on div "Requerente * Paciente Profissional de Saúde Paciente Nenhum resultado encontrad…" at bounding box center [555, 248] width 1071 height 69
checkbox Urinarios "true"
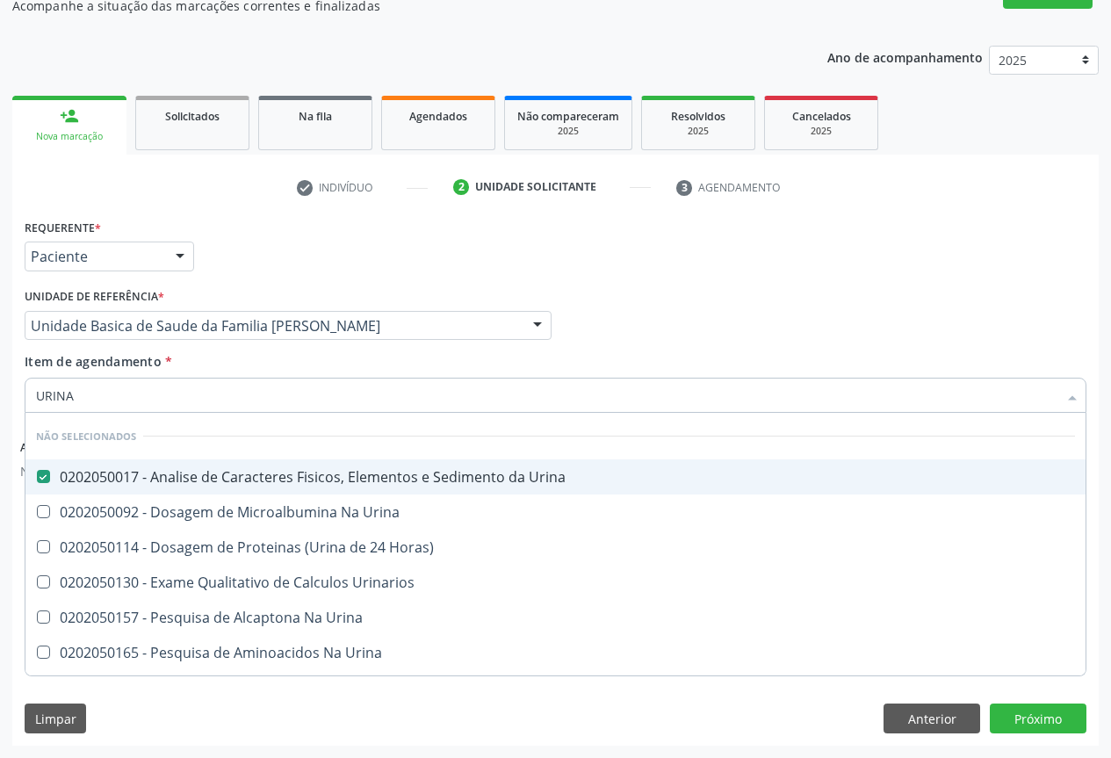
checkbox Urina "true"
checkbox Horas\) "true"
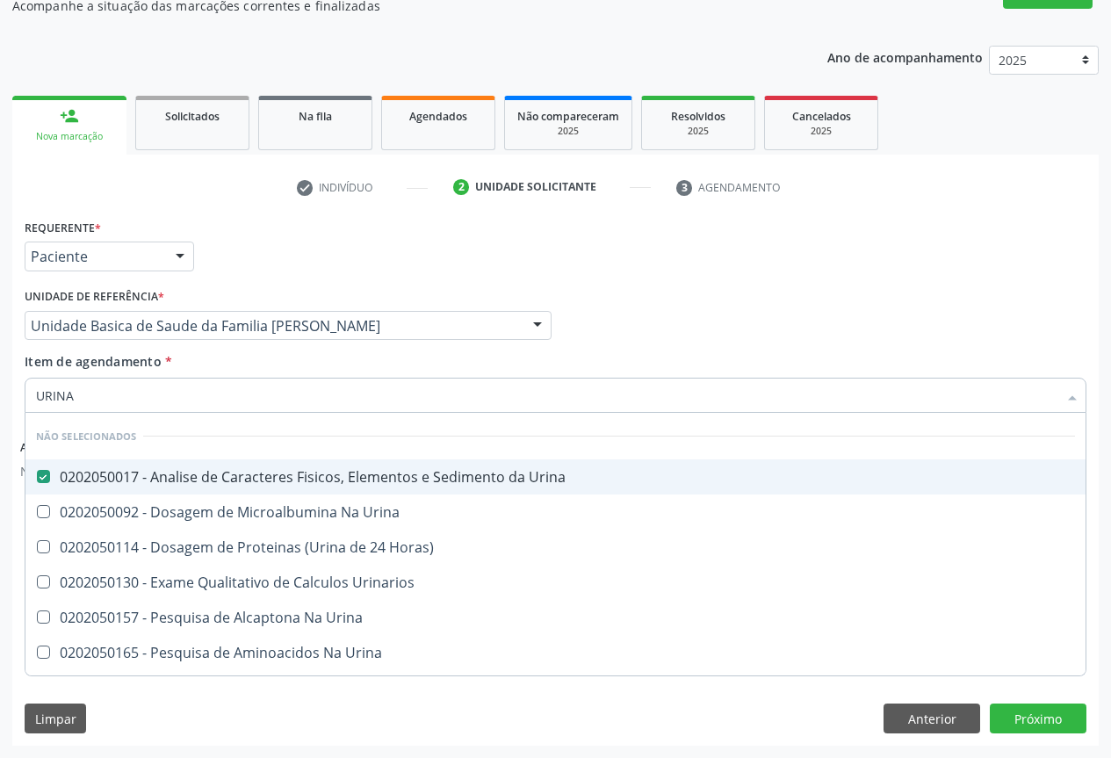
checkbox Urina "true"
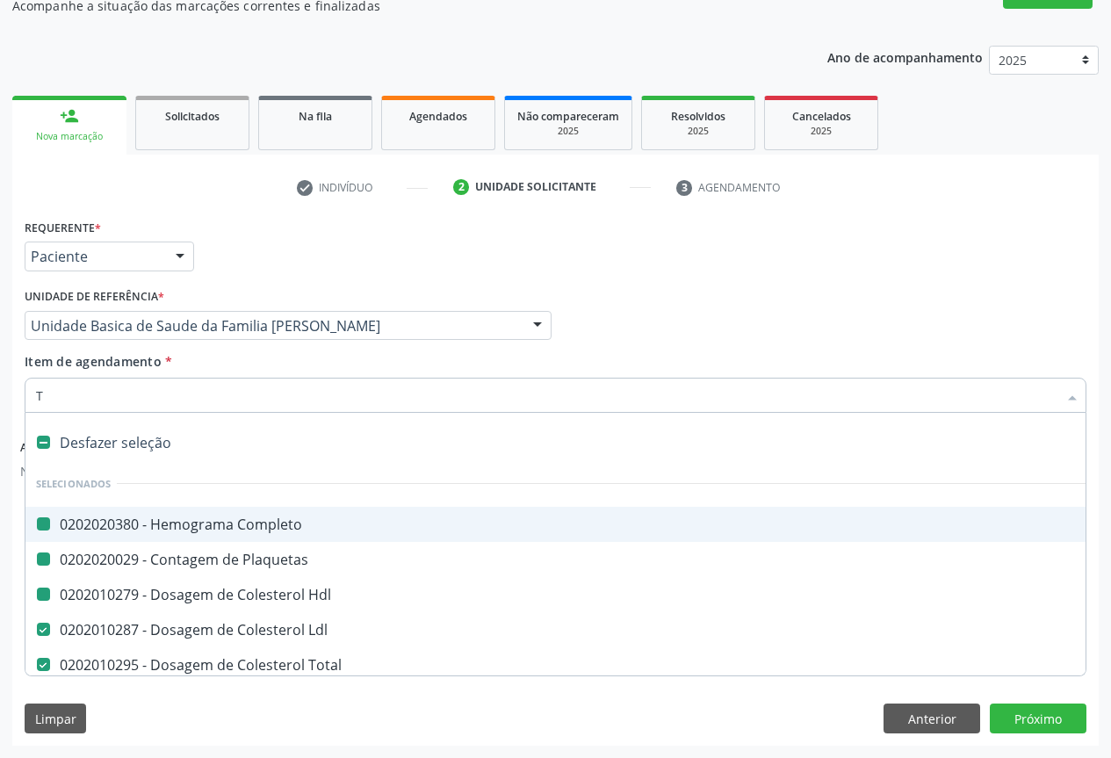
type input "TG"
checkbox Completo "false"
checkbox Hdl "false"
checkbox Plaquetas "false"
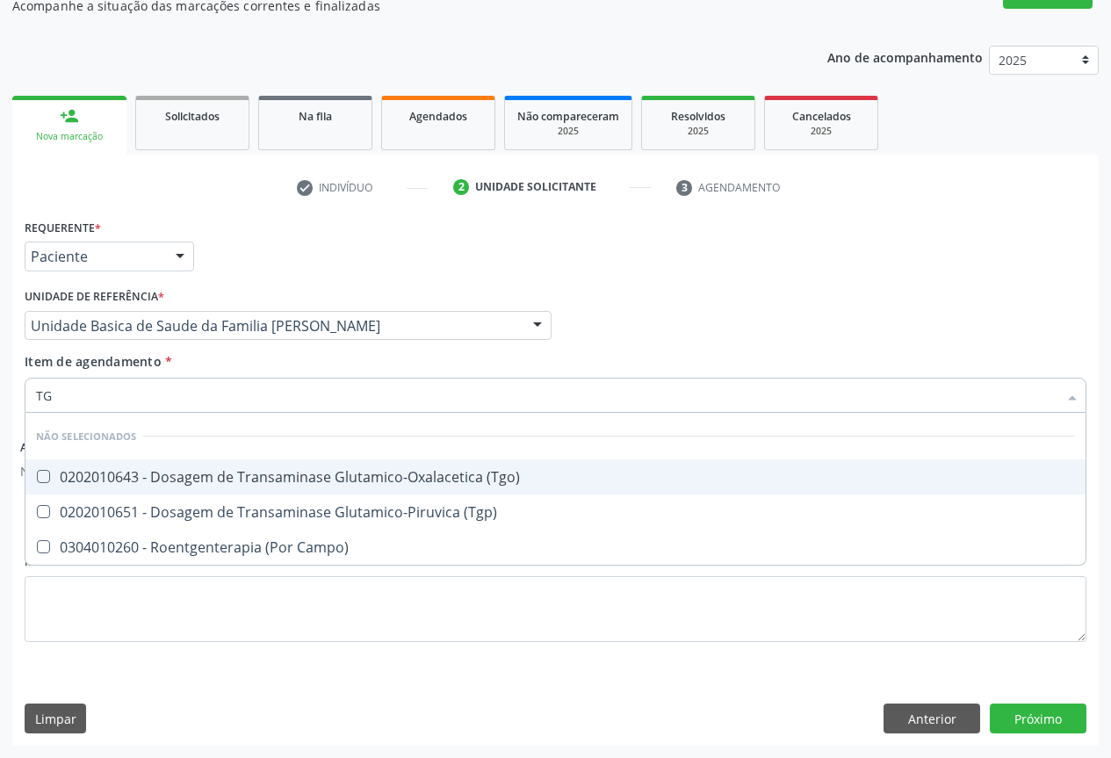
drag, startPoint x: 143, startPoint y: 481, endPoint x: 126, endPoint y: 514, distance: 36.9
click at [142, 483] on div "0202010643 - Dosagem de Transaminase Glutamico-Oxalacetica (Tgo)" at bounding box center [555, 477] width 1039 height 14
checkbox \(Tgo\) "true"
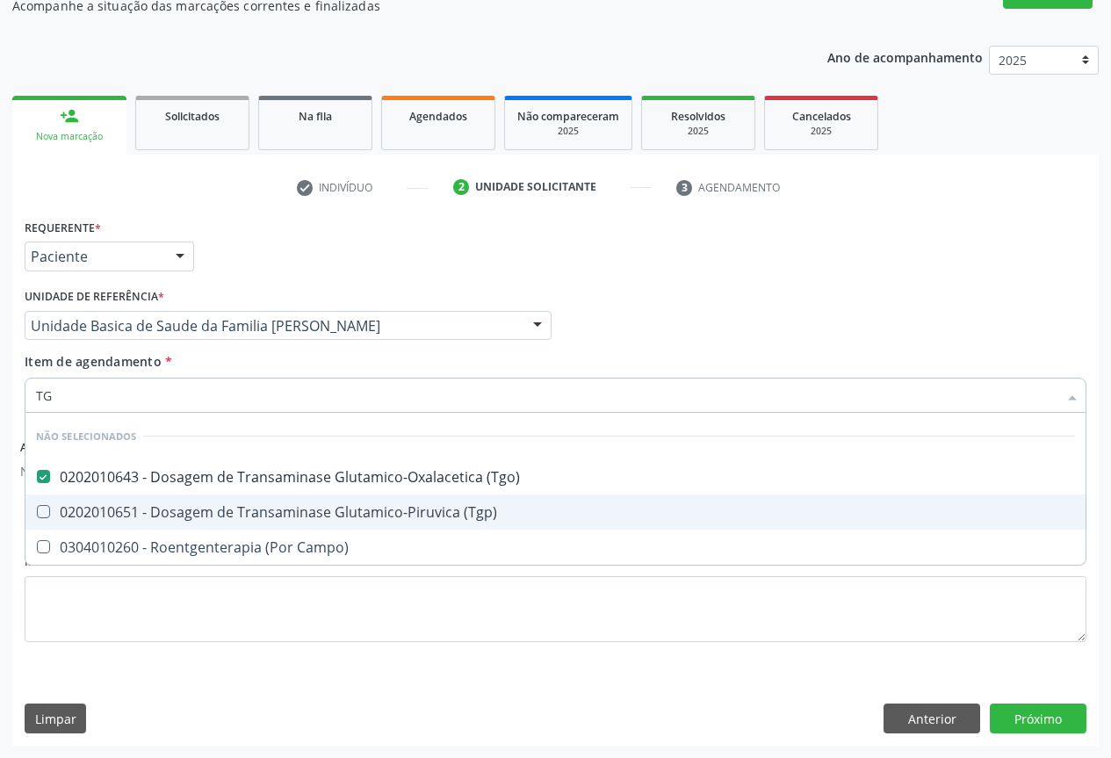
click at [126, 514] on div "0202010651 - Dosagem de Transaminase Glutamico-Piruvica (Tgp)" at bounding box center [555, 512] width 1039 height 14
checkbox \(Tgp\) "true"
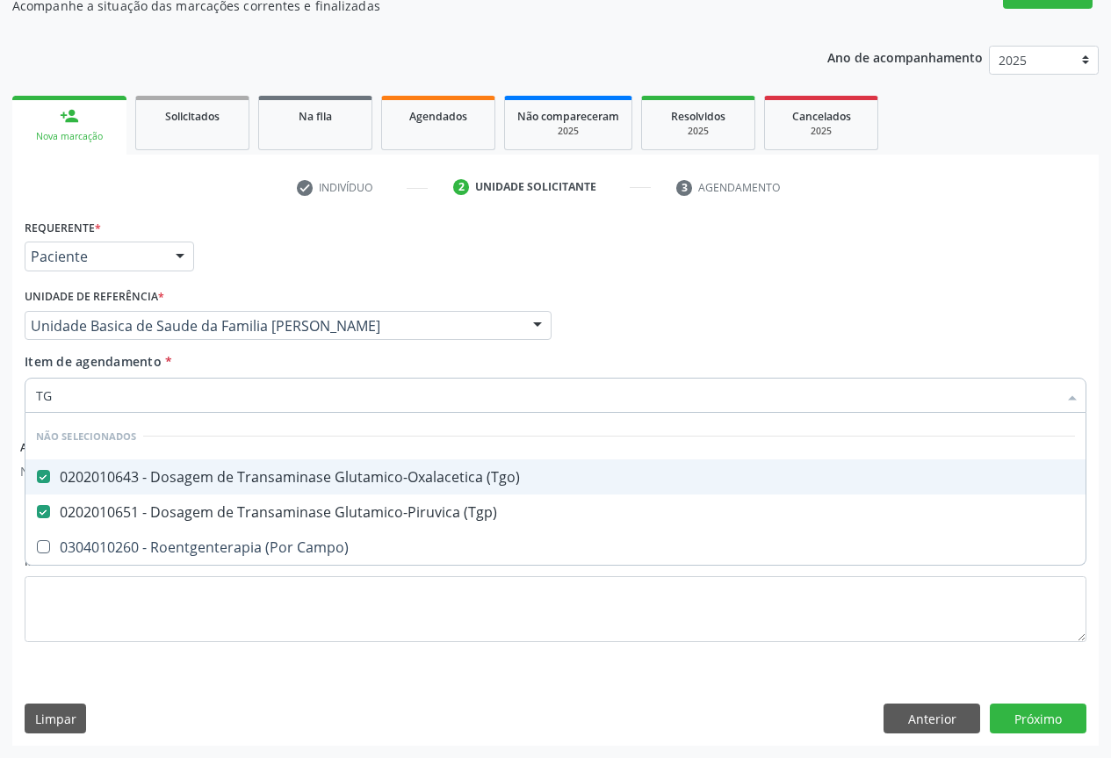
click at [290, 254] on div "Requerente * Paciente Profissional de Saúde Paciente Nenhum resultado encontrad…" at bounding box center [555, 248] width 1071 height 69
checkbox Campo\) "true"
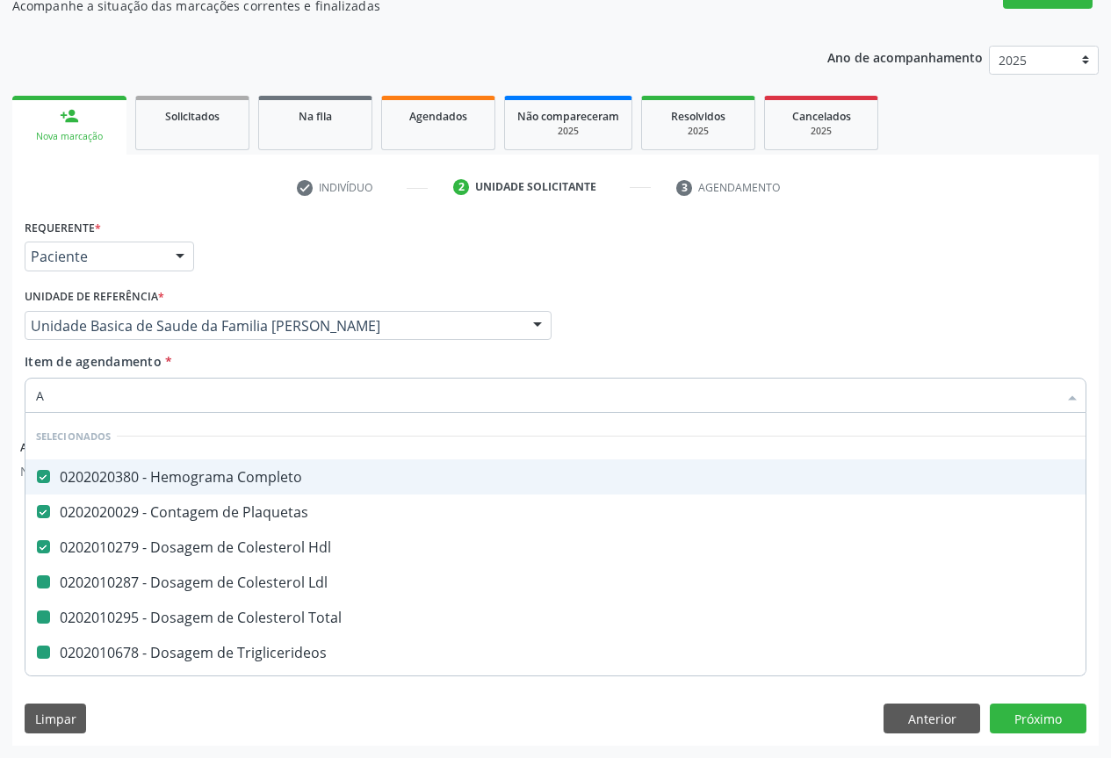
type input "AC"
checkbox Ldl "false"
checkbox Total "false"
checkbox Triglicerideos "false"
checkbox Ureia "false"
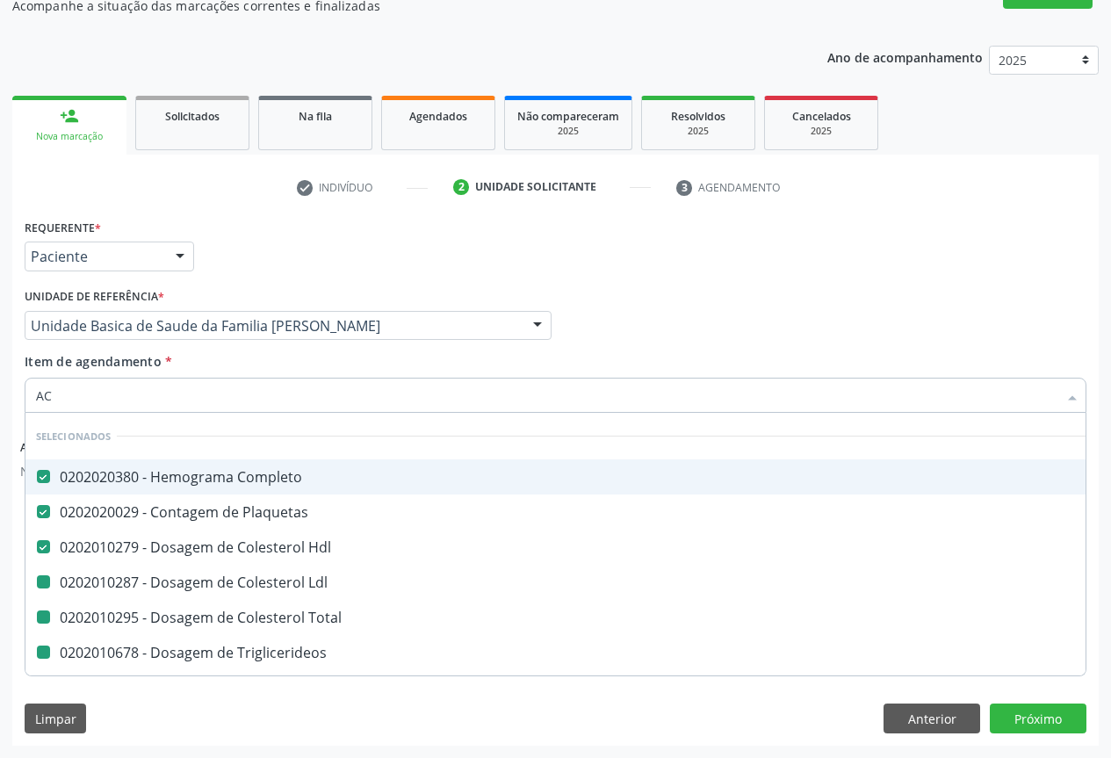
checkbox Creatinina "false"
checkbox Urina "false"
checkbox \(Tgo\) "false"
checkbox \(Tgp\) "false"
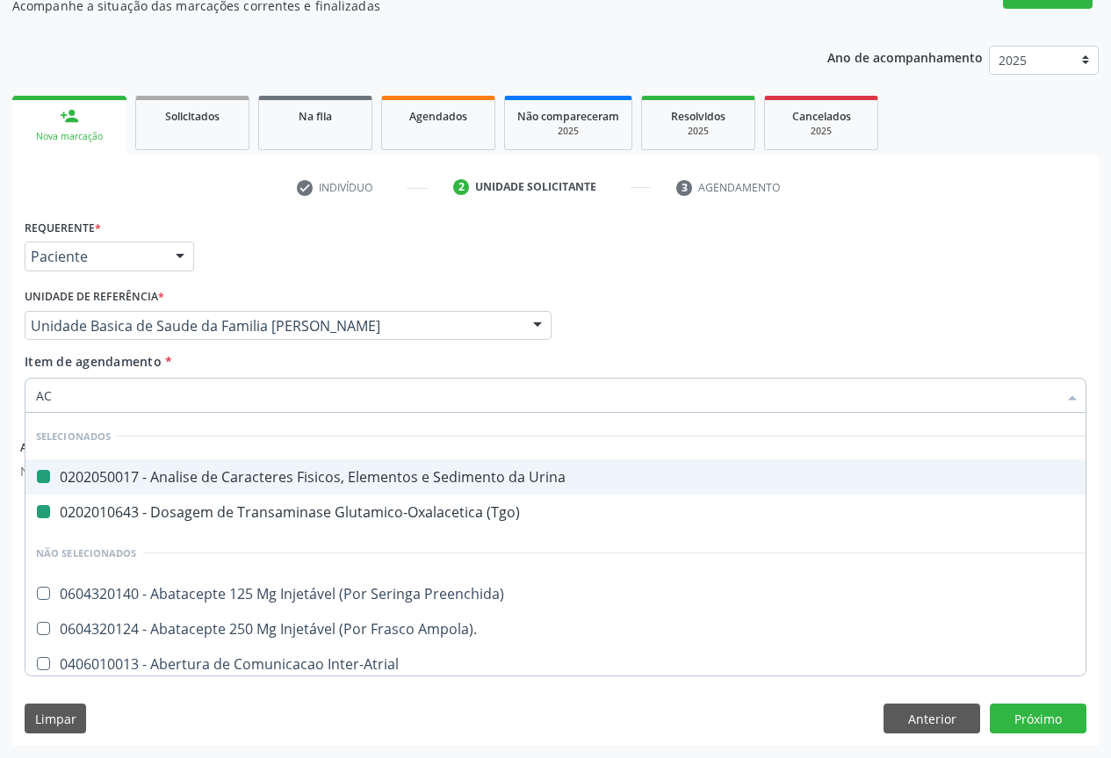
type input "ACI"
checkbox Urina "false"
checkbox \(Tgo\) "false"
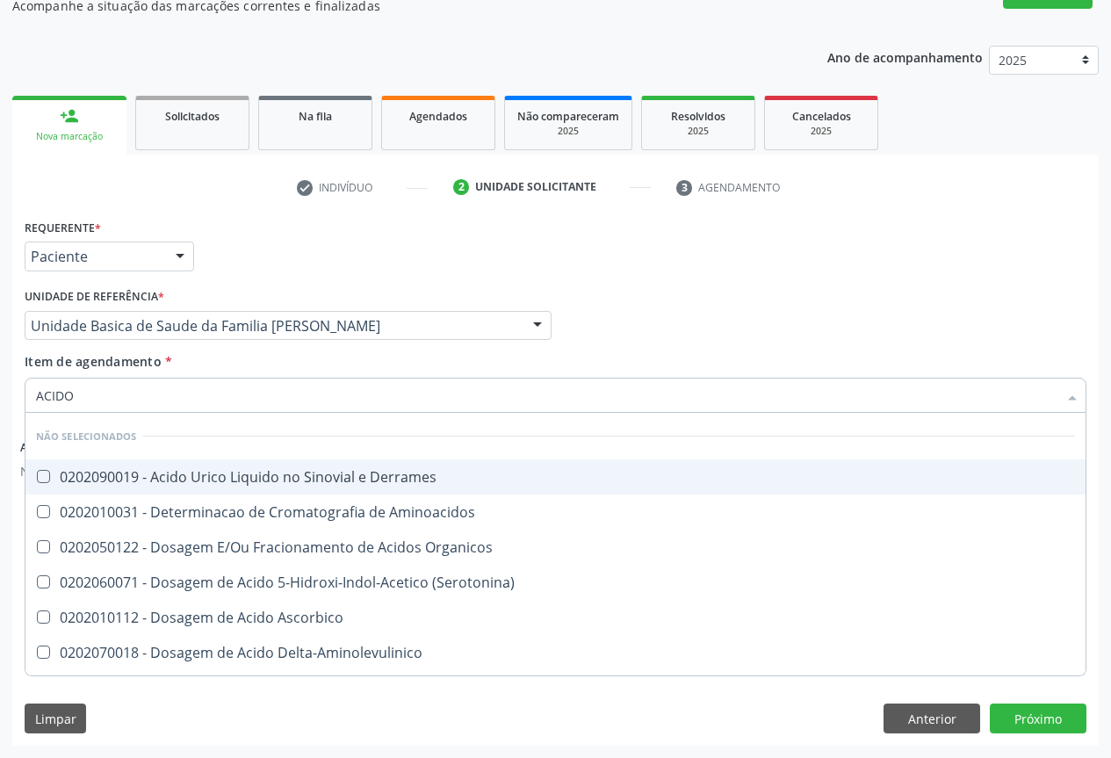
type input "ACIDO U"
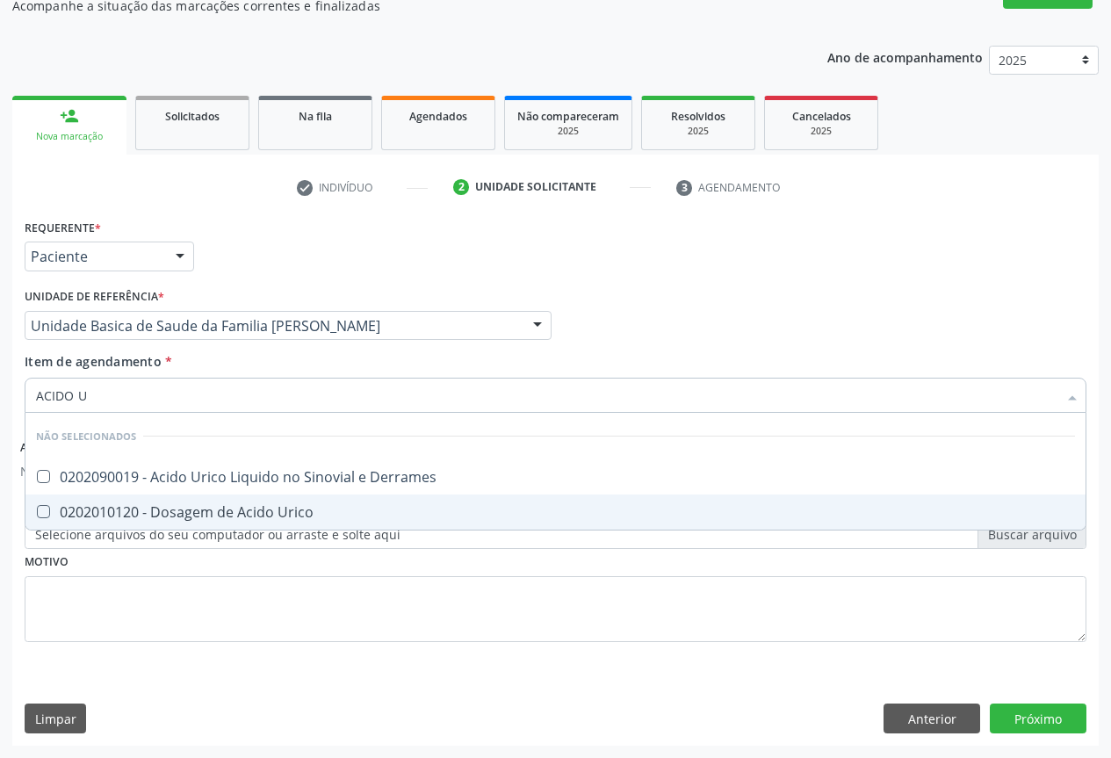
click at [129, 510] on div "0202010120 - Dosagem de Acido Urico" at bounding box center [555, 512] width 1039 height 14
checkbox Urico "true"
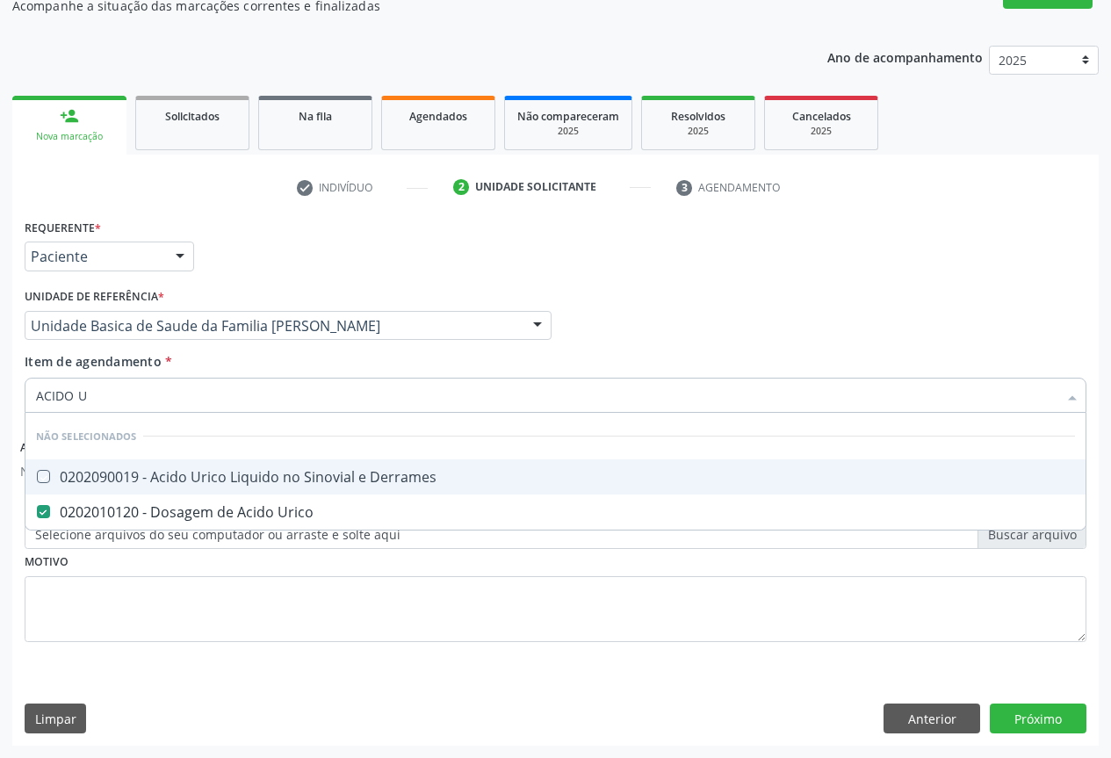
click at [284, 262] on div "Requerente * Paciente Profissional de Saúde Paciente Nenhum resultado encontrad…" at bounding box center [555, 248] width 1071 height 69
checkbox Derrames "true"
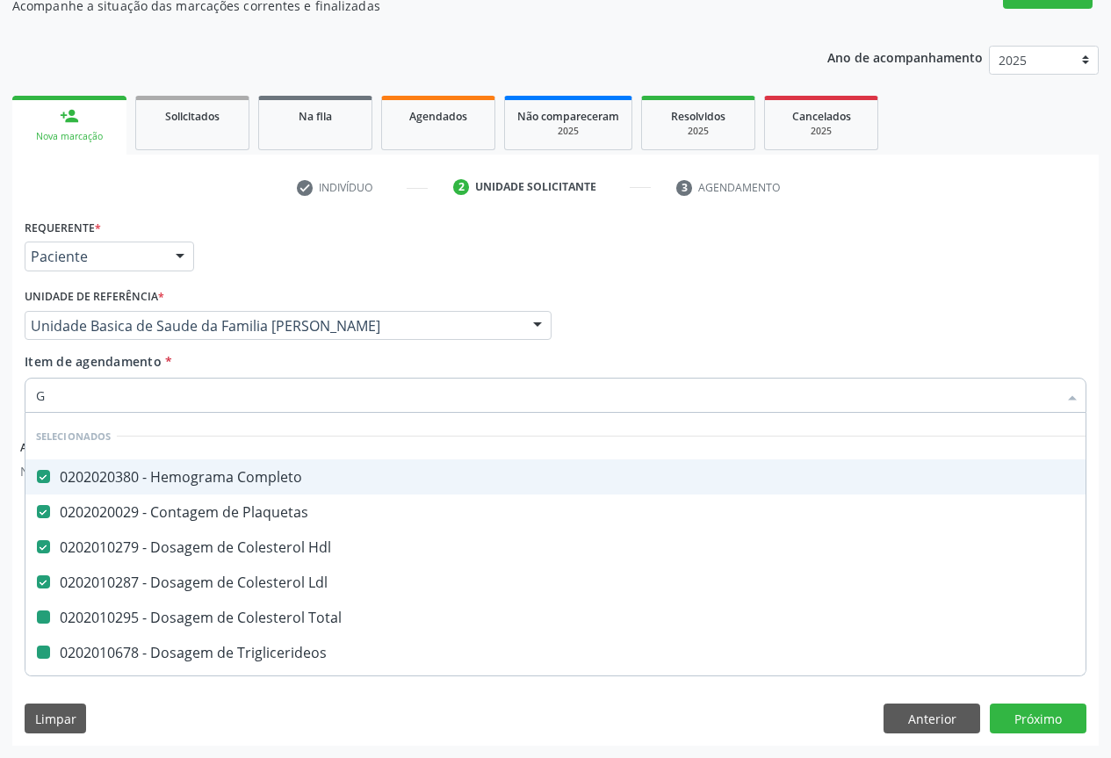
type input "GL"
checkbox Total "false"
checkbox Triglicerideos "false"
checkbox Ureia "false"
checkbox Creatinina "false"
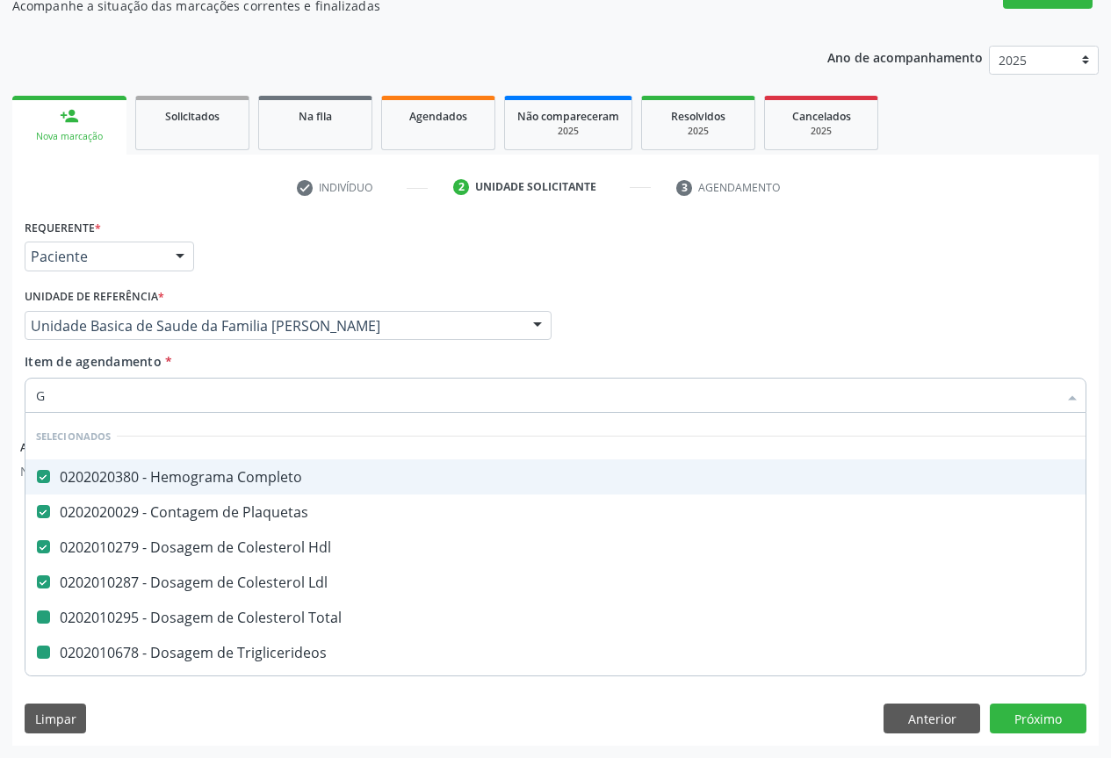
checkbox \(Tgo\) "false"
checkbox \(Tgp\) "false"
checkbox Urico "false"
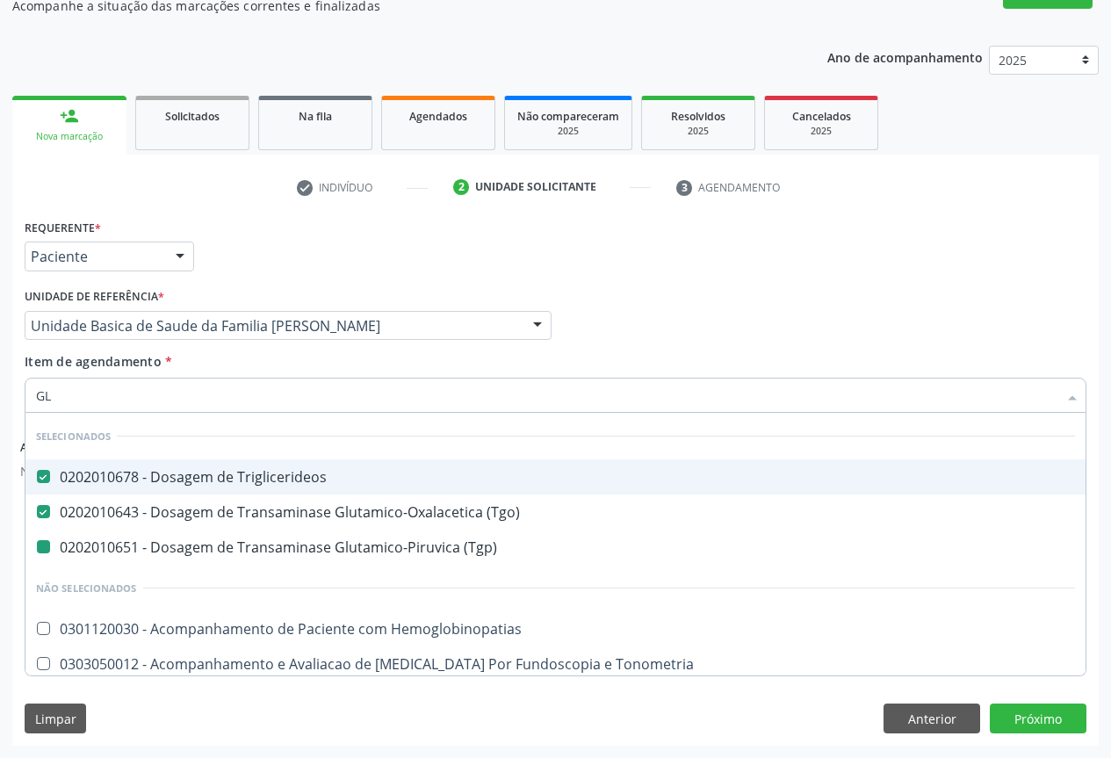
type input "GLI"
checkbox \(Tgp\) "false"
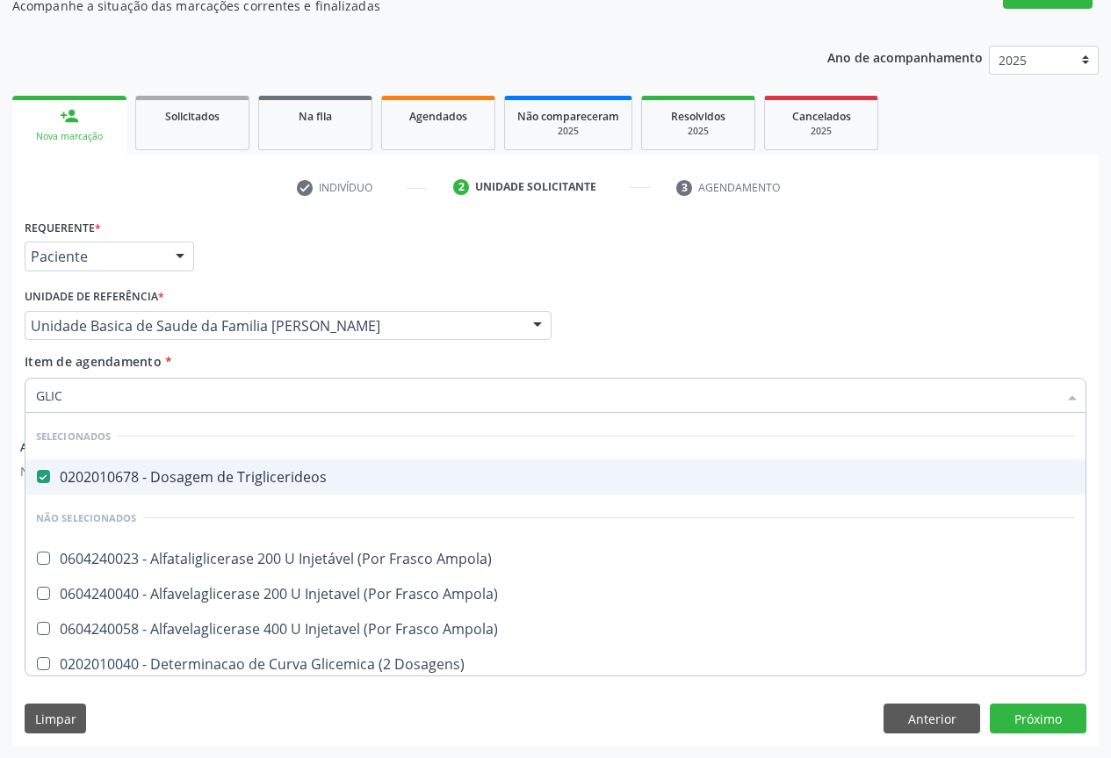
type input "GLICO"
checkbox Triglicerideos "false"
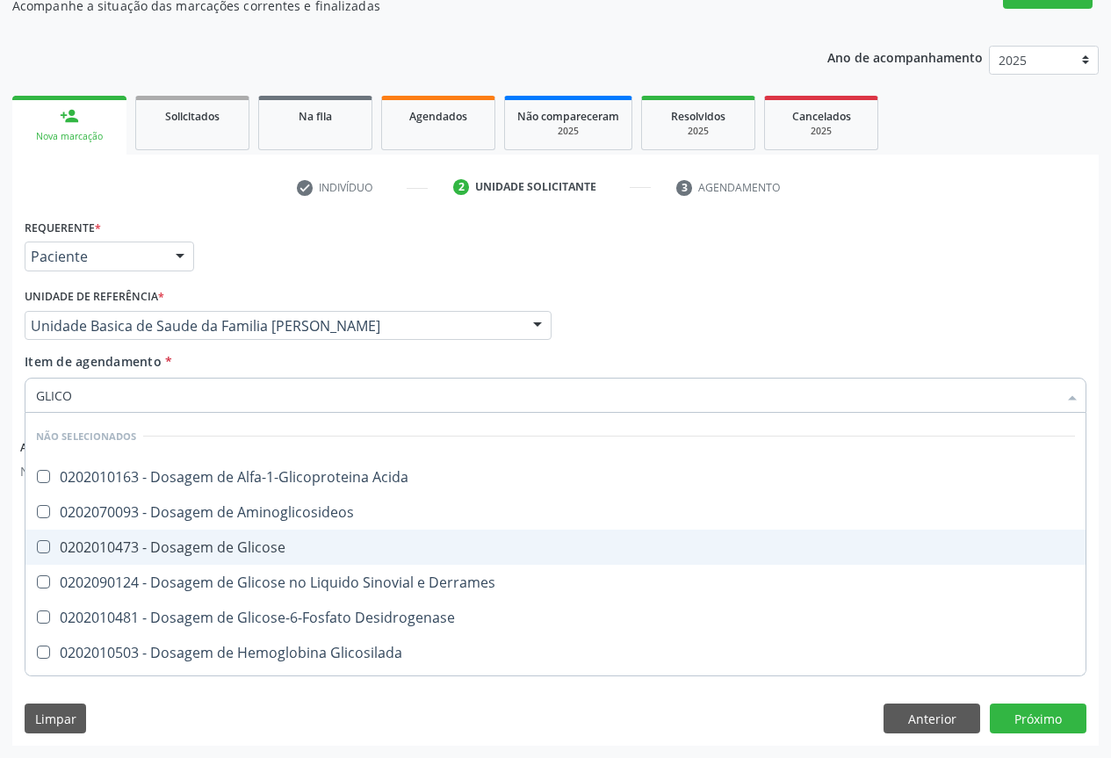
click at [106, 552] on div "0202010473 - Dosagem de Glicose" at bounding box center [555, 547] width 1039 height 14
checkbox Glicose "true"
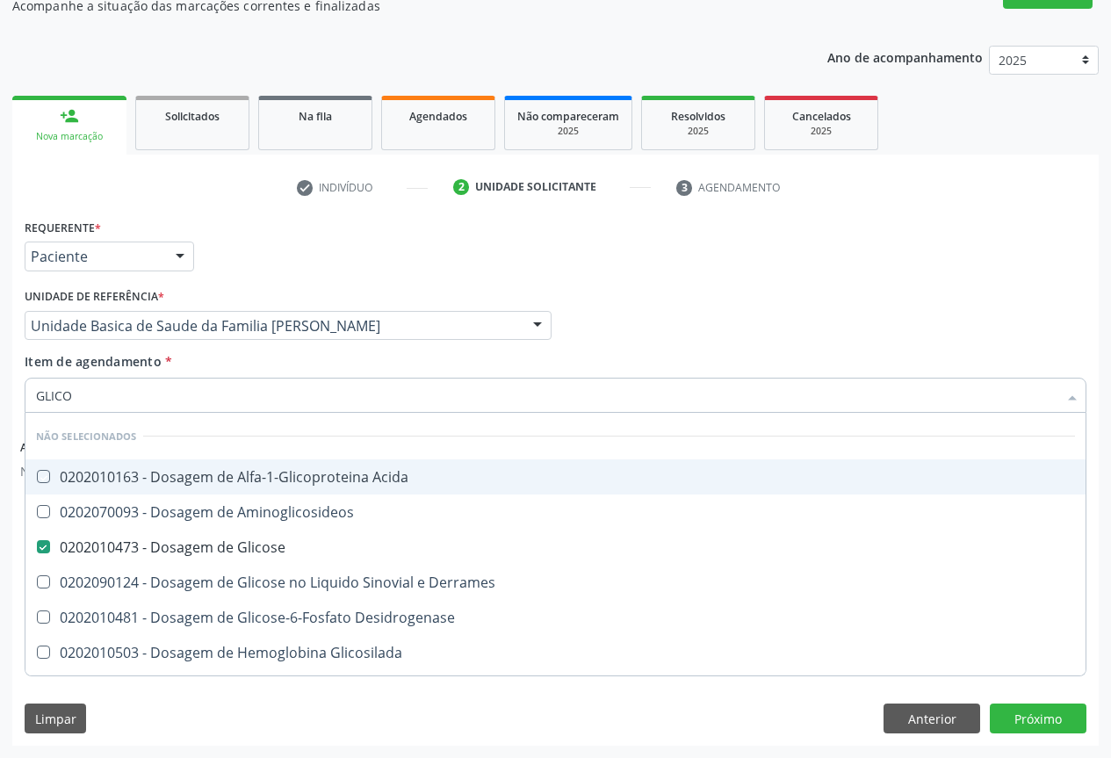
click at [294, 255] on div "Requerente * Paciente Profissional de Saúde Paciente Nenhum resultado encontrad…" at bounding box center [555, 248] width 1071 height 69
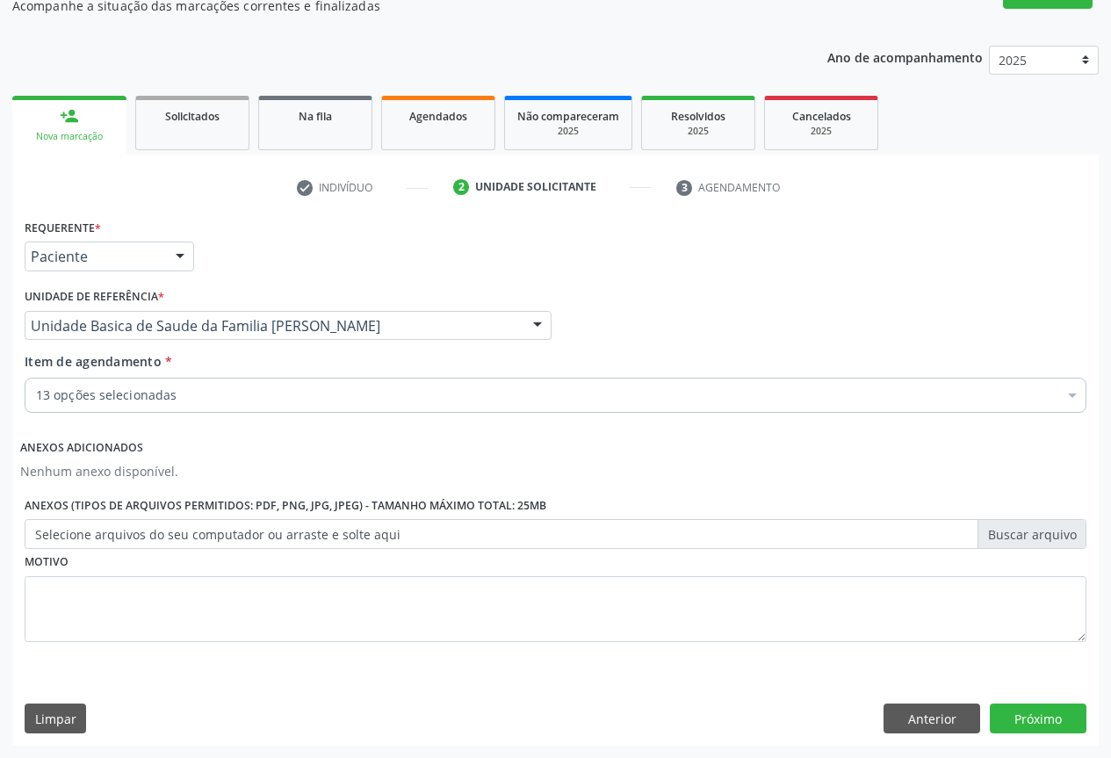
checkbox Completo "true"
checkbox Ldl "true"
checkbox Total "true"
checkbox Triglicerideos "true"
checkbox Ureia "true"
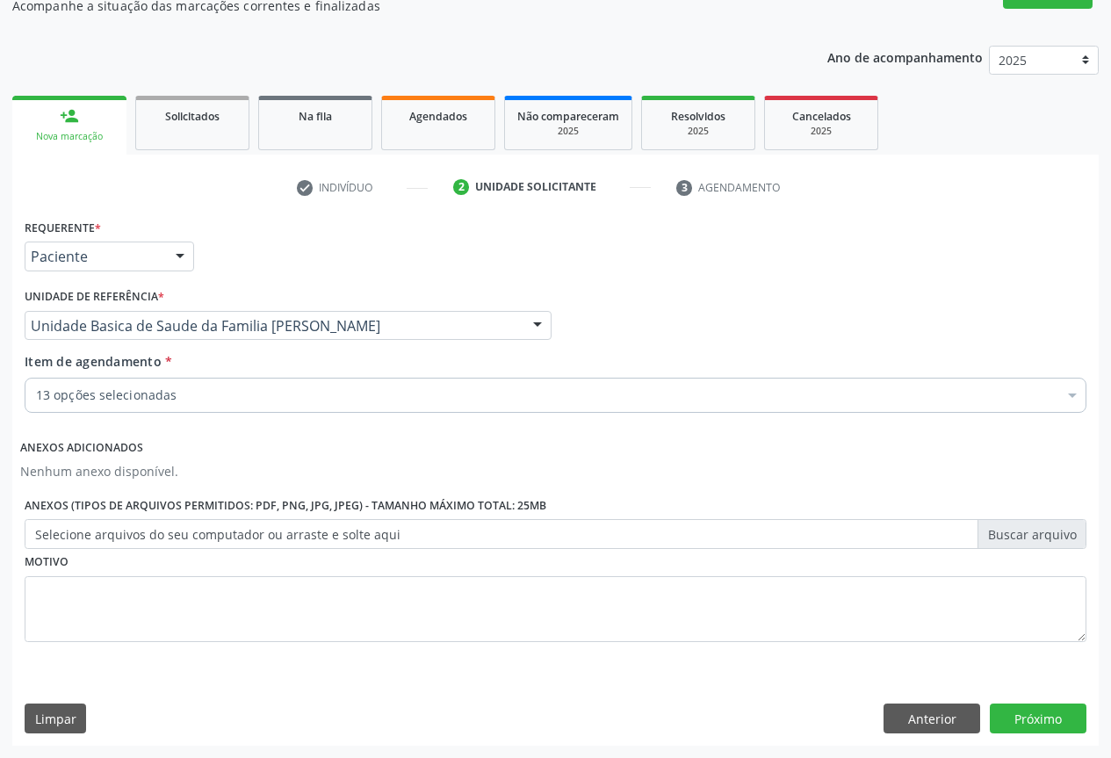
checkbox Creatinina "true"
checkbox Urina "true"
checkbox Plaquetas "true"
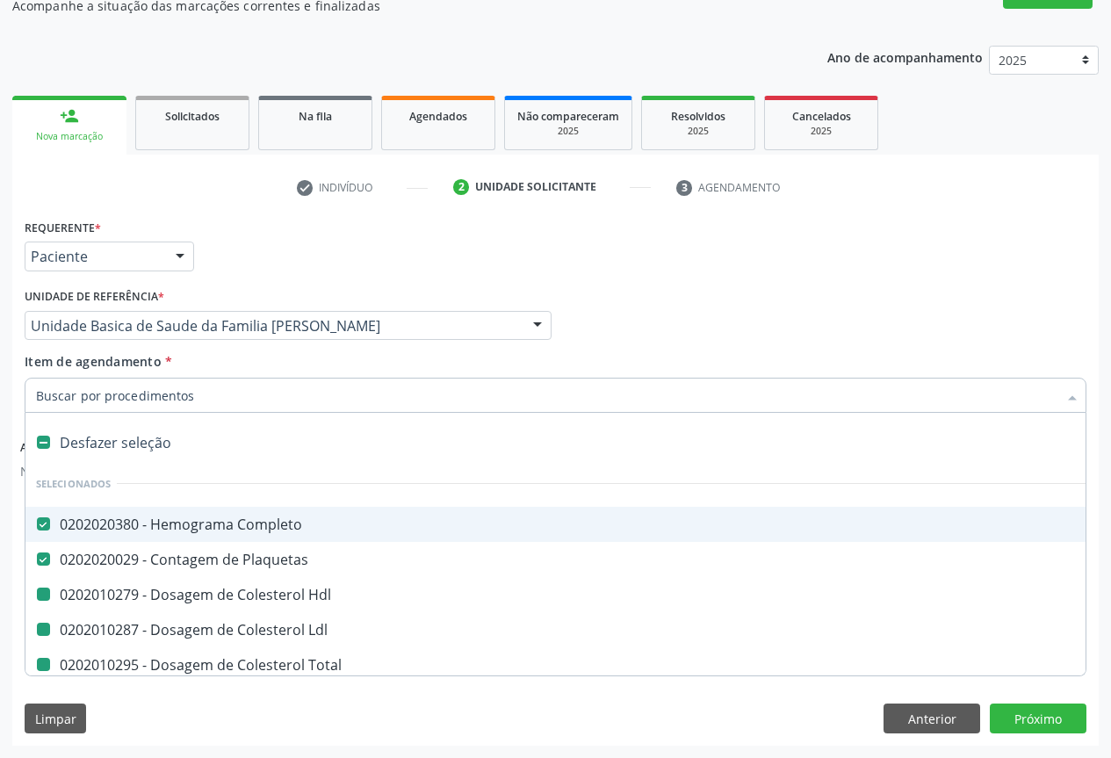
type input "F"
checkbox Hdl "false"
checkbox Ldl "false"
checkbox Total "false"
checkbox Triglicerideos "false"
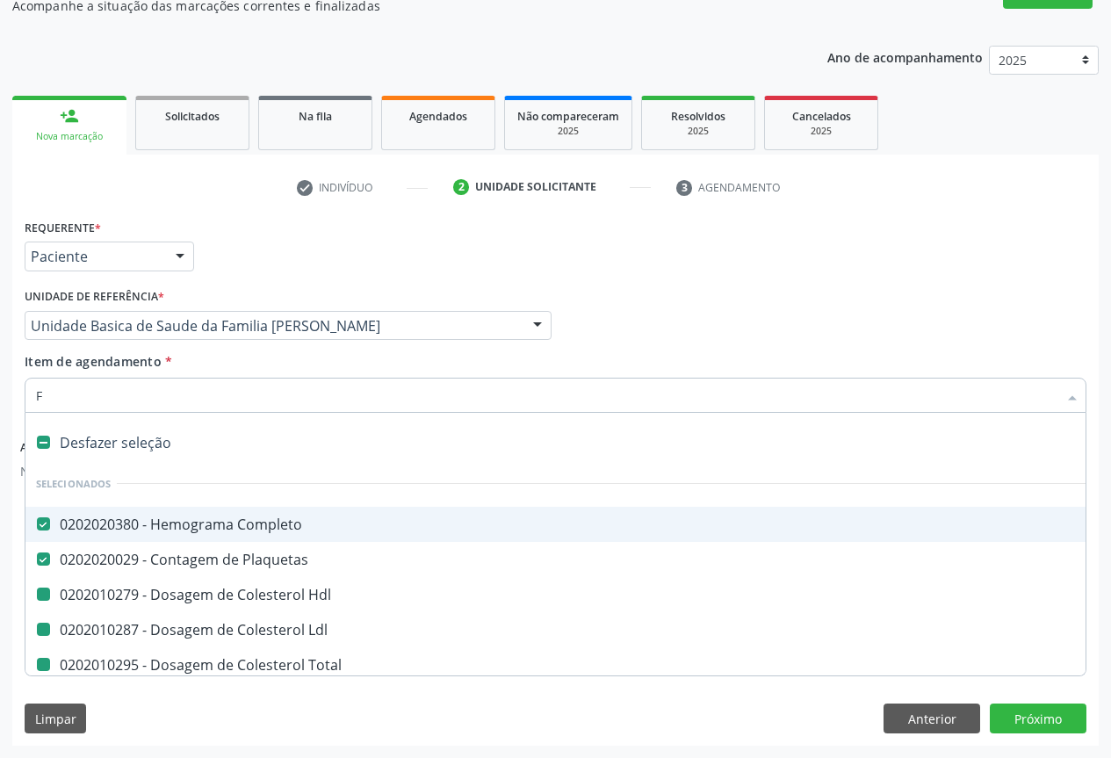
checkbox Ureia "false"
checkbox Creatinina "false"
checkbox Urina "false"
checkbox \(Tgo\) "false"
checkbox \(Tgp\) "false"
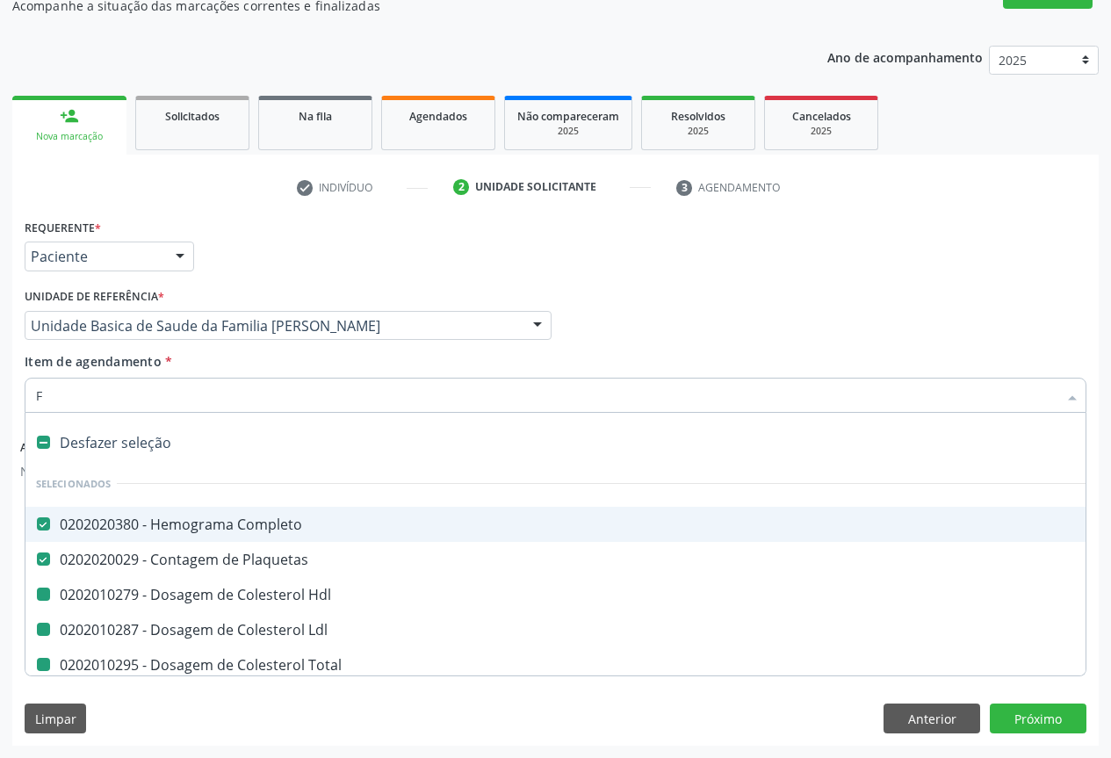
checkbox Urico "false"
checkbox Glicose "false"
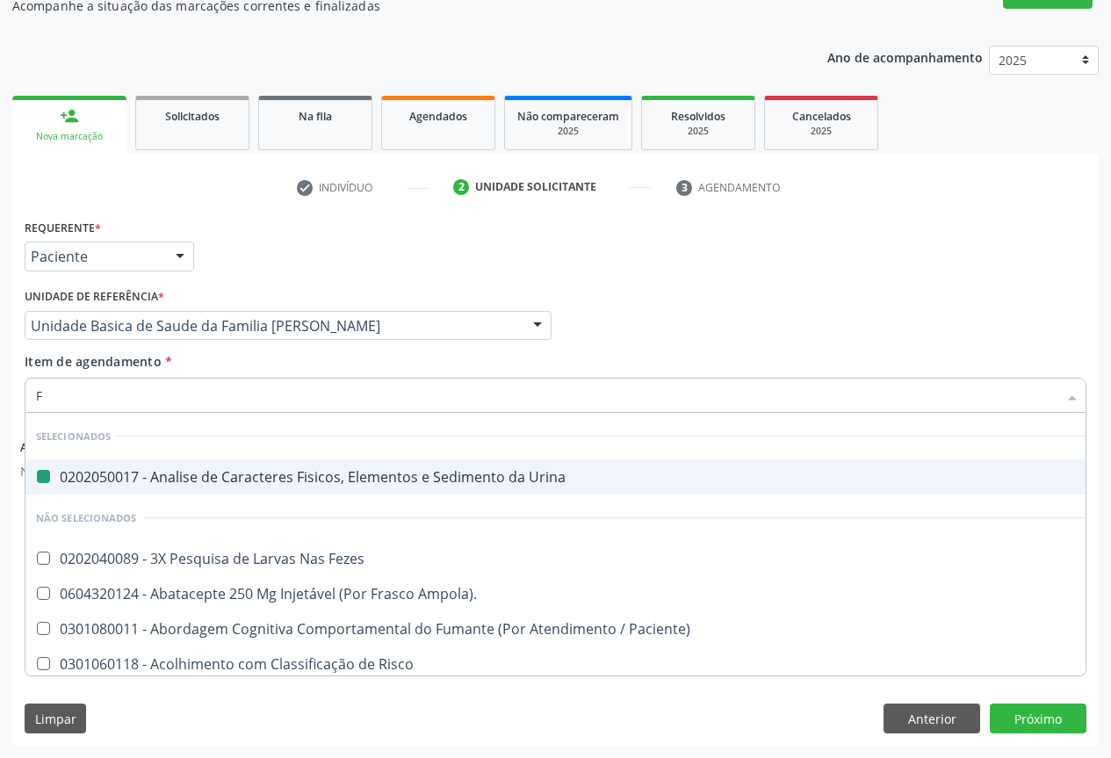
type input "FE"
checkbox Urina "false"
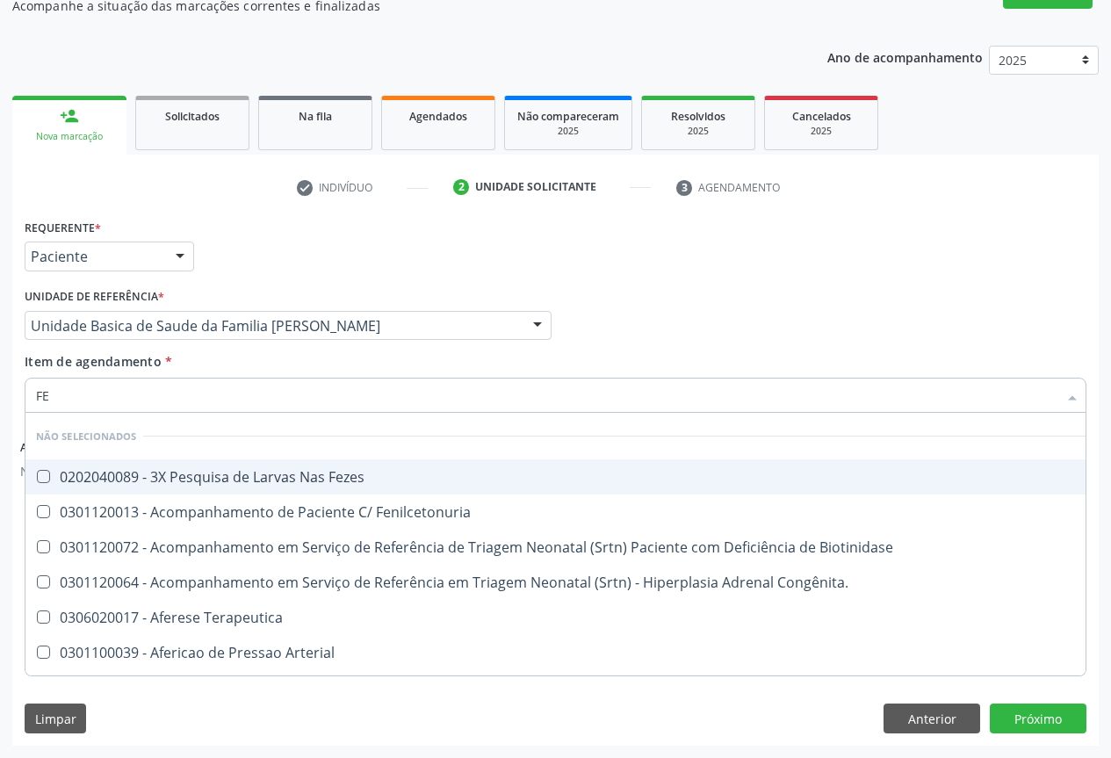
type input "FEZ"
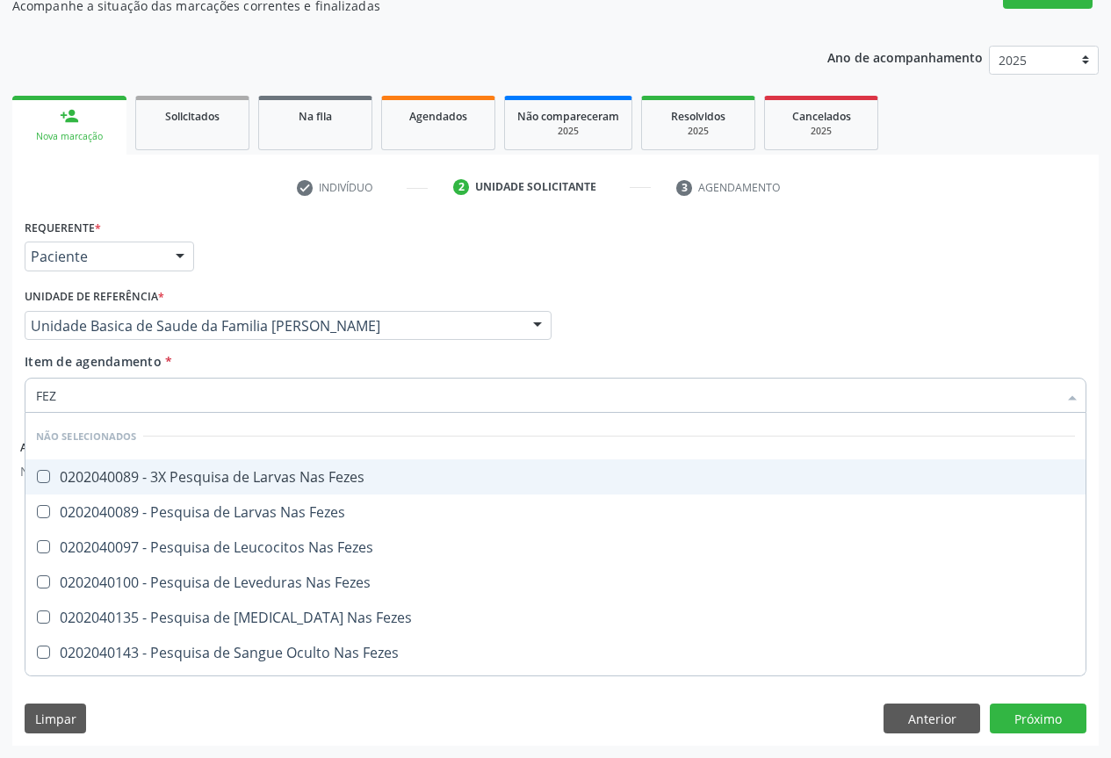
click at [150, 484] on div "0202040089 - 3X Pesquisa de Larvas Nas Fezes" at bounding box center [555, 477] width 1039 height 14
checkbox Fezes "true"
click at [259, 241] on div "Requerente * Paciente Profissional de Saúde Paciente Nenhum resultado encontrad…" at bounding box center [555, 248] width 1071 height 69
checkbox Fezes "true"
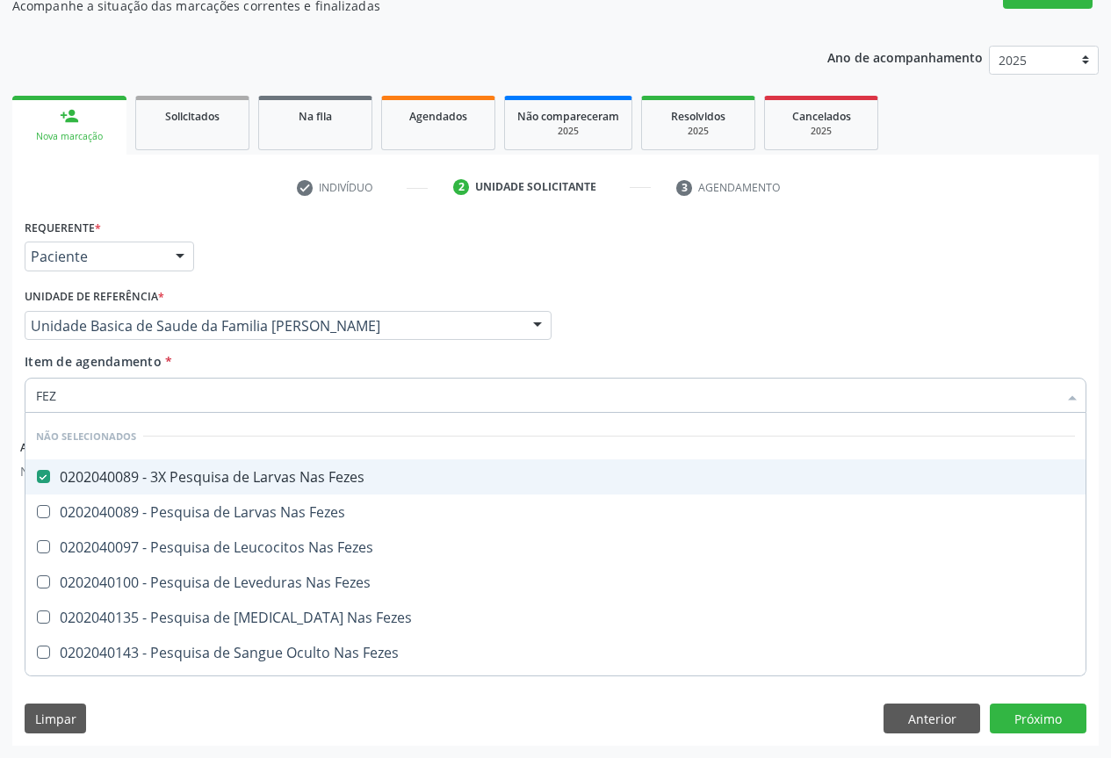
checkbox Fezes "true"
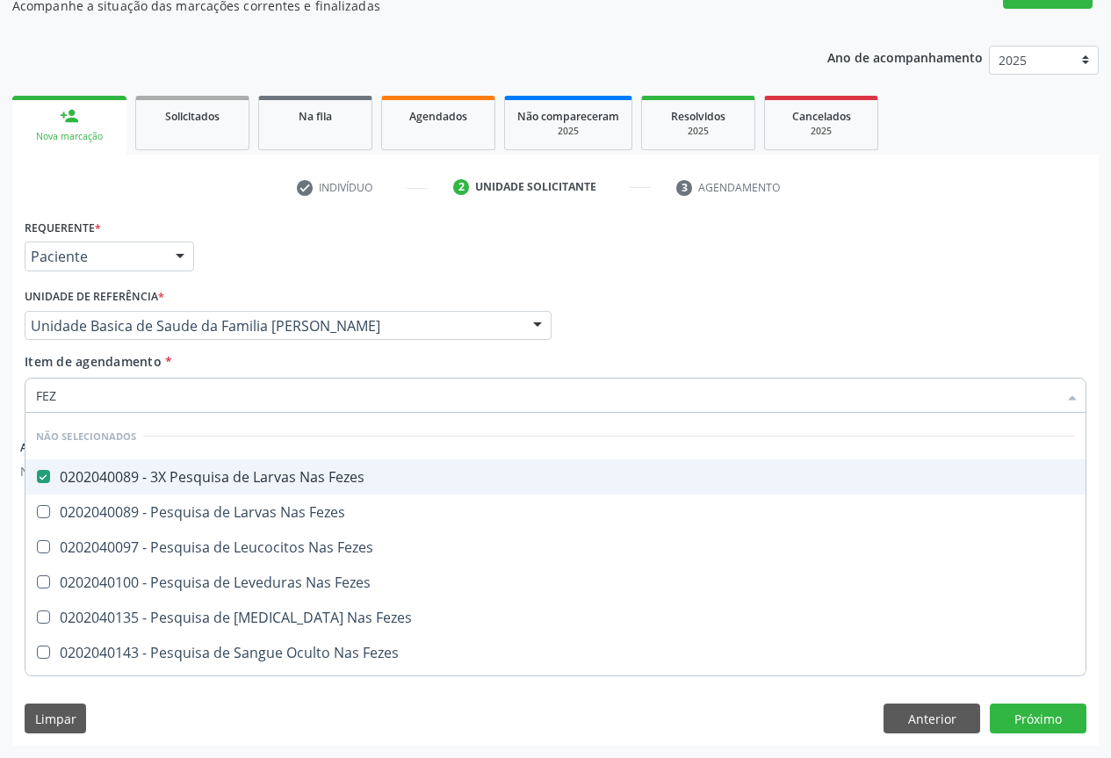
checkbox Fezes "true"
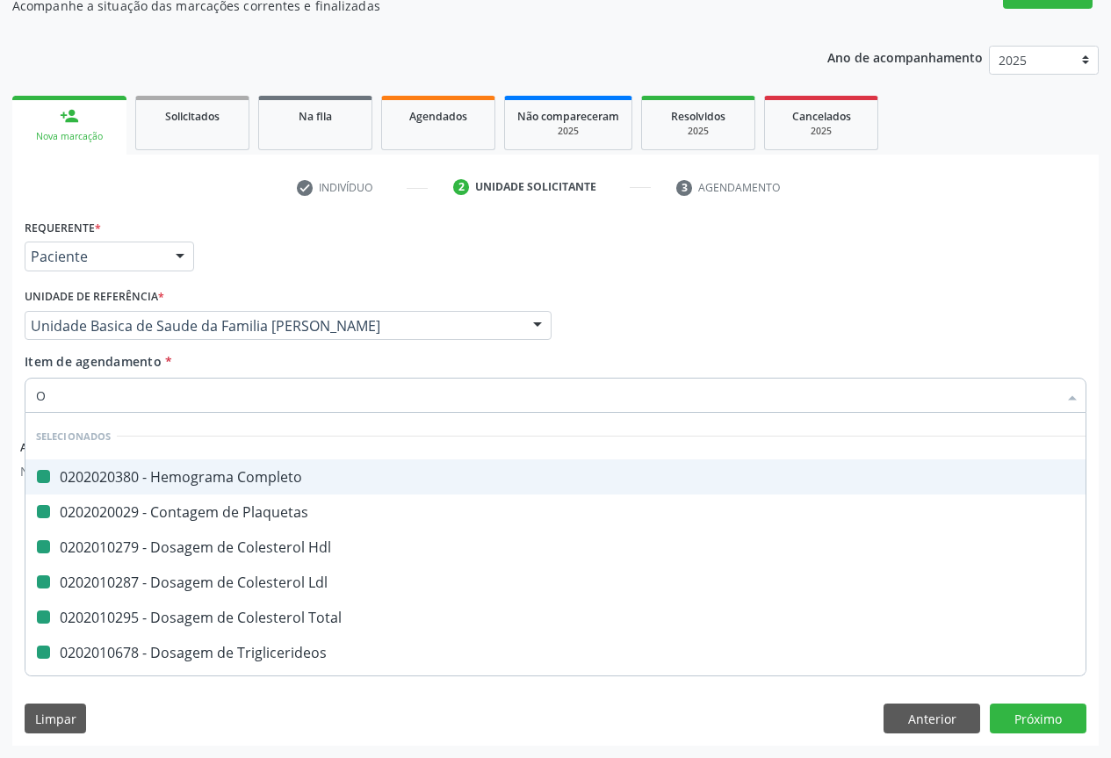
type input "OV"
checkbox Completo "false"
checkbox Hdl "false"
checkbox Ldl "false"
checkbox Total "false"
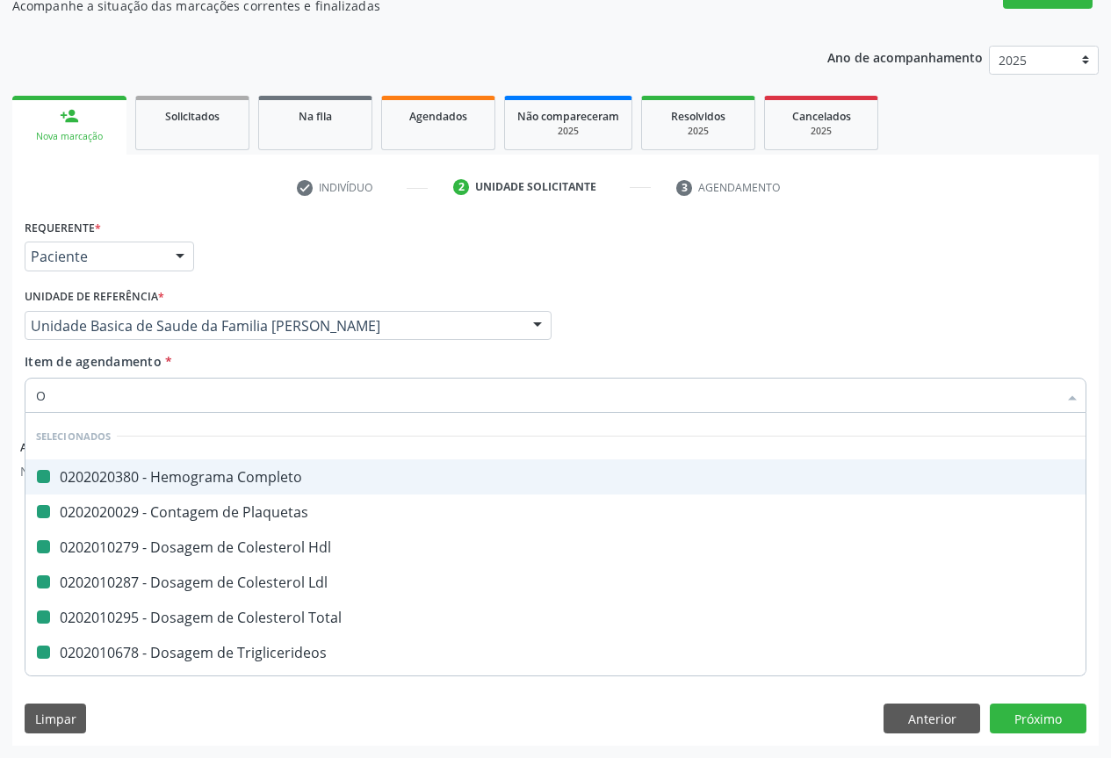
checkbox Triglicerideos "false"
checkbox Ureia "false"
checkbox Creatinina "false"
checkbox Urina "false"
checkbox Plaquetas "false"
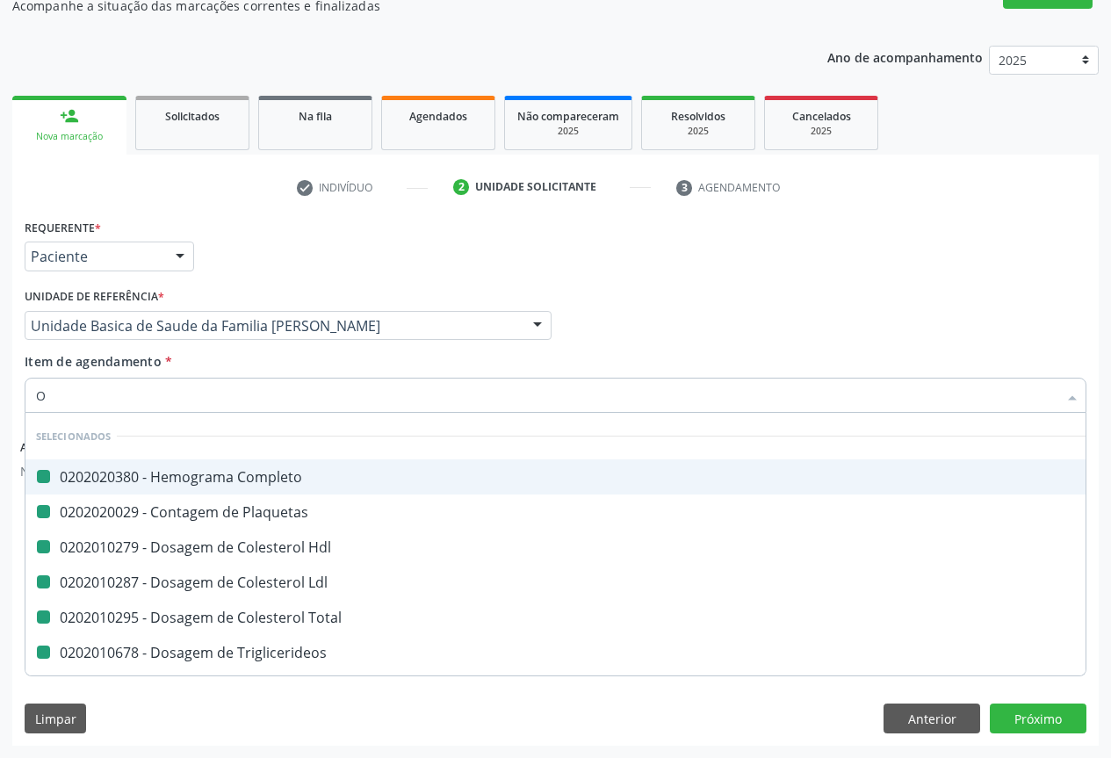
checkbox \(Tgo\) "false"
checkbox \(Tgp\) "false"
checkbox Urico "false"
checkbox Glicose "false"
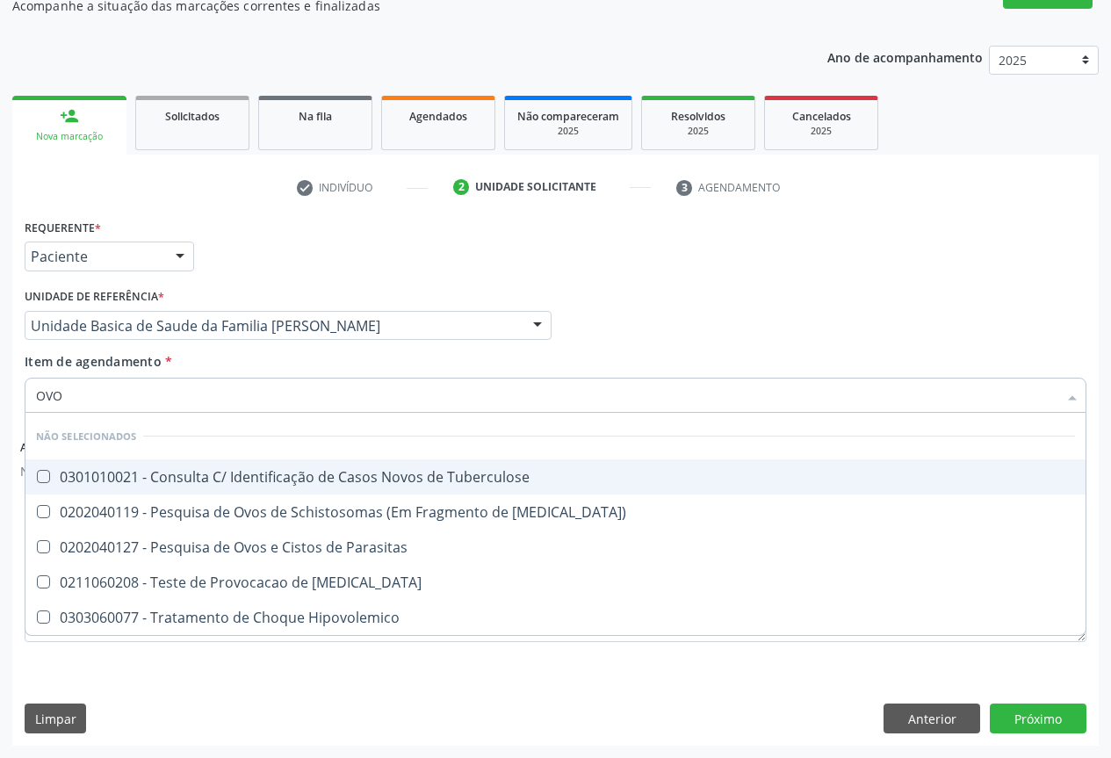
type input "OVOS"
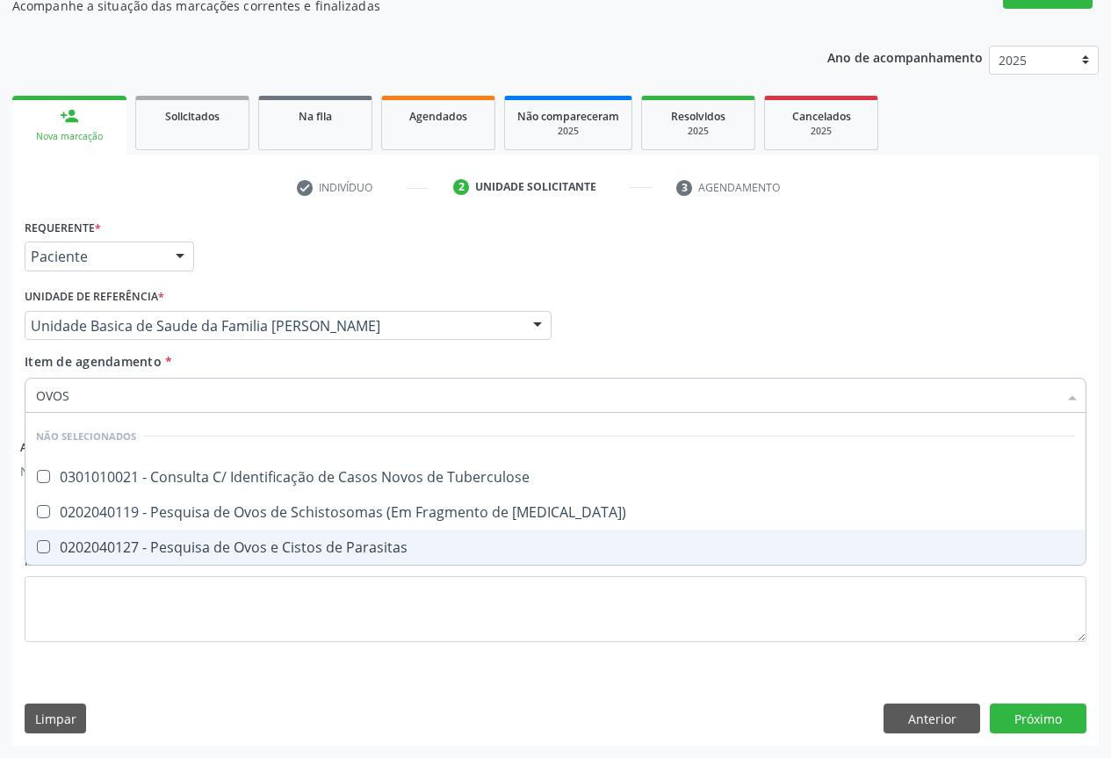
click at [117, 543] on div "0202040127 - Pesquisa de Ovos e Cistos de Parasitas" at bounding box center [555, 547] width 1039 height 14
checkbox Parasitas "true"
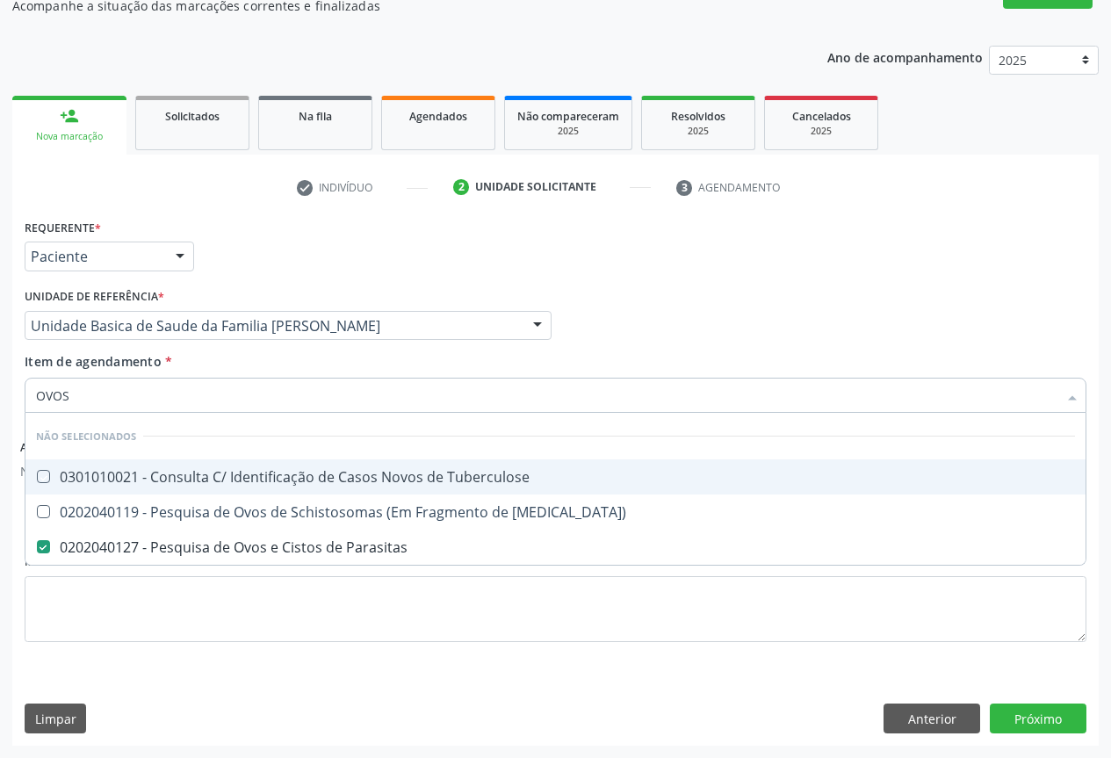
click at [234, 249] on div "Requerente * Paciente Profissional de Saúde Paciente Nenhum resultado encontrad…" at bounding box center [555, 248] width 1071 height 69
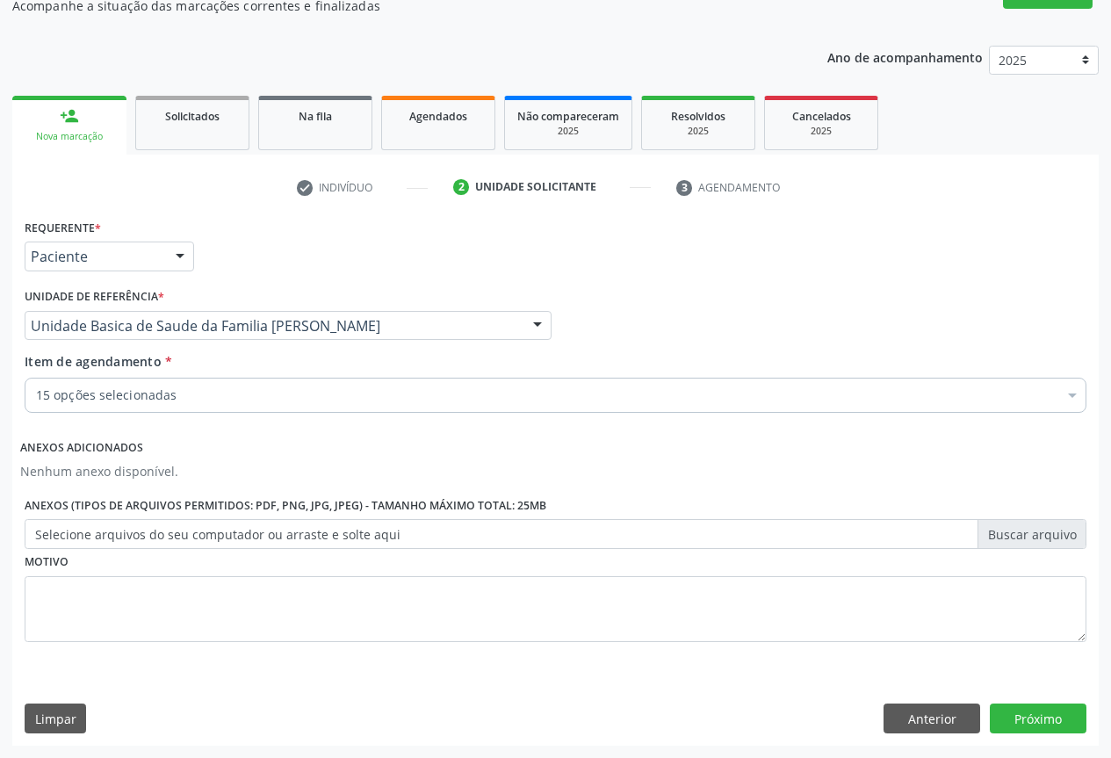
checkbox Completo "true"
checkbox Plaquetas "true"
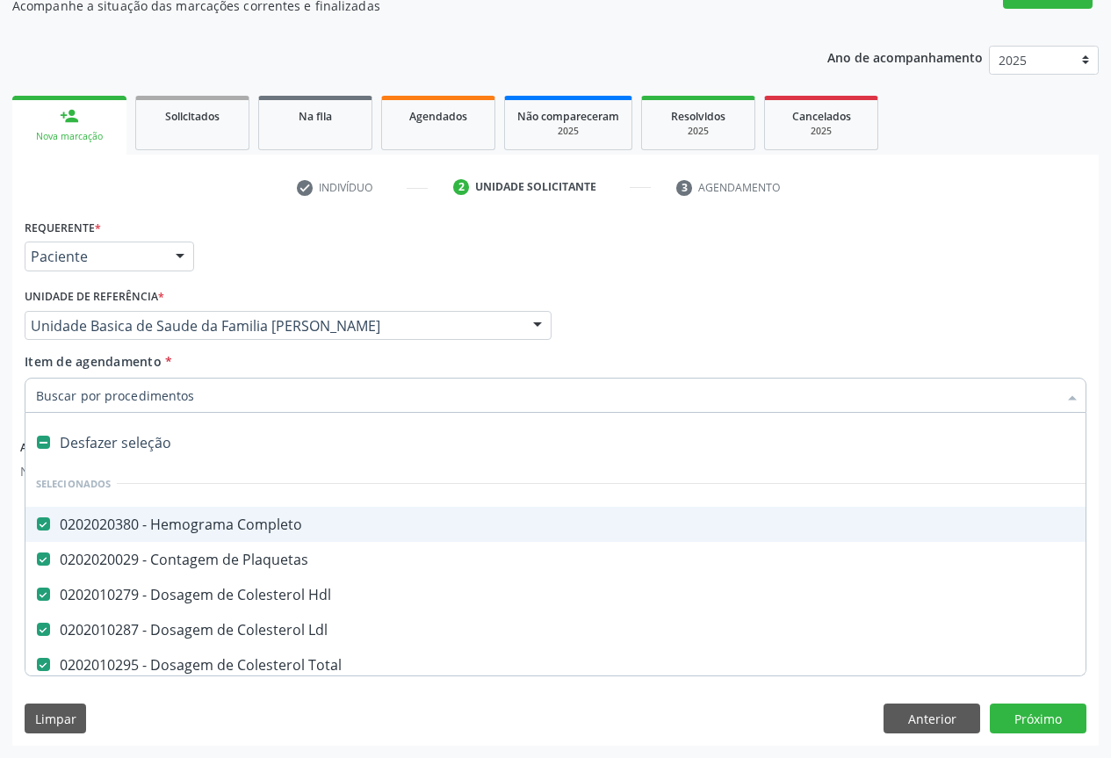
type input "R"
checkbox Parasitas "false"
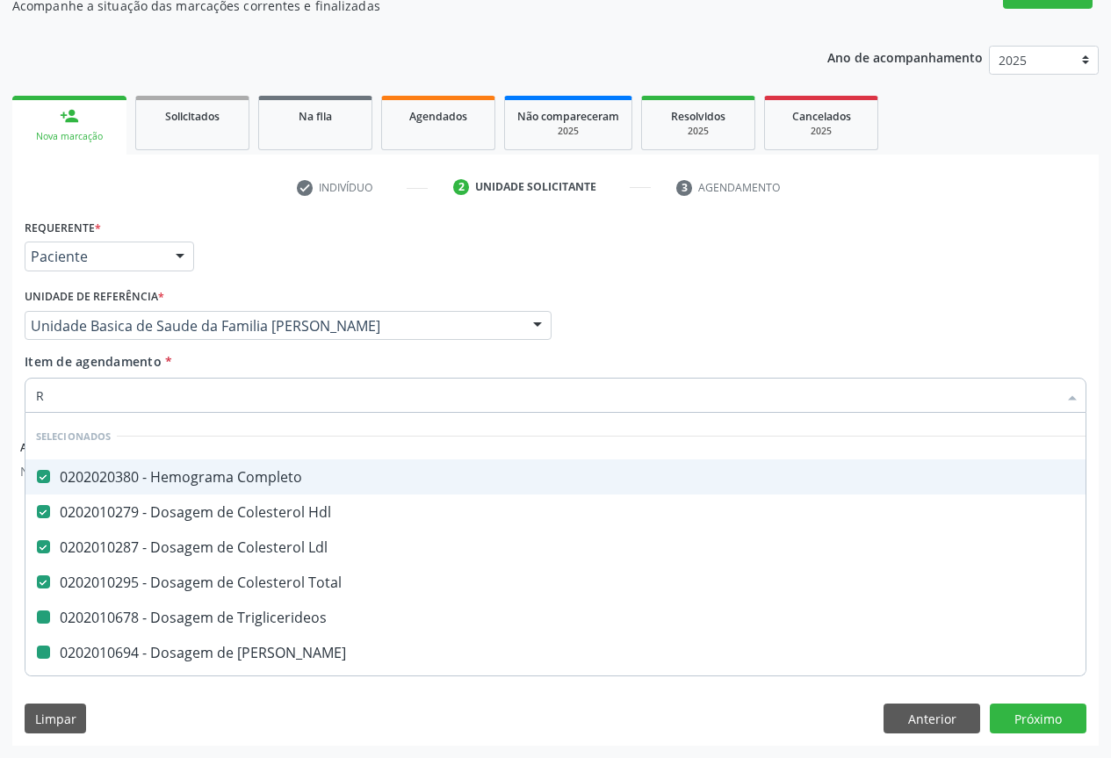
type input "RE"
checkbox Triglicerideos "false"
checkbox Ureia "false"
checkbox Creatinina "false"
checkbox Urina "false"
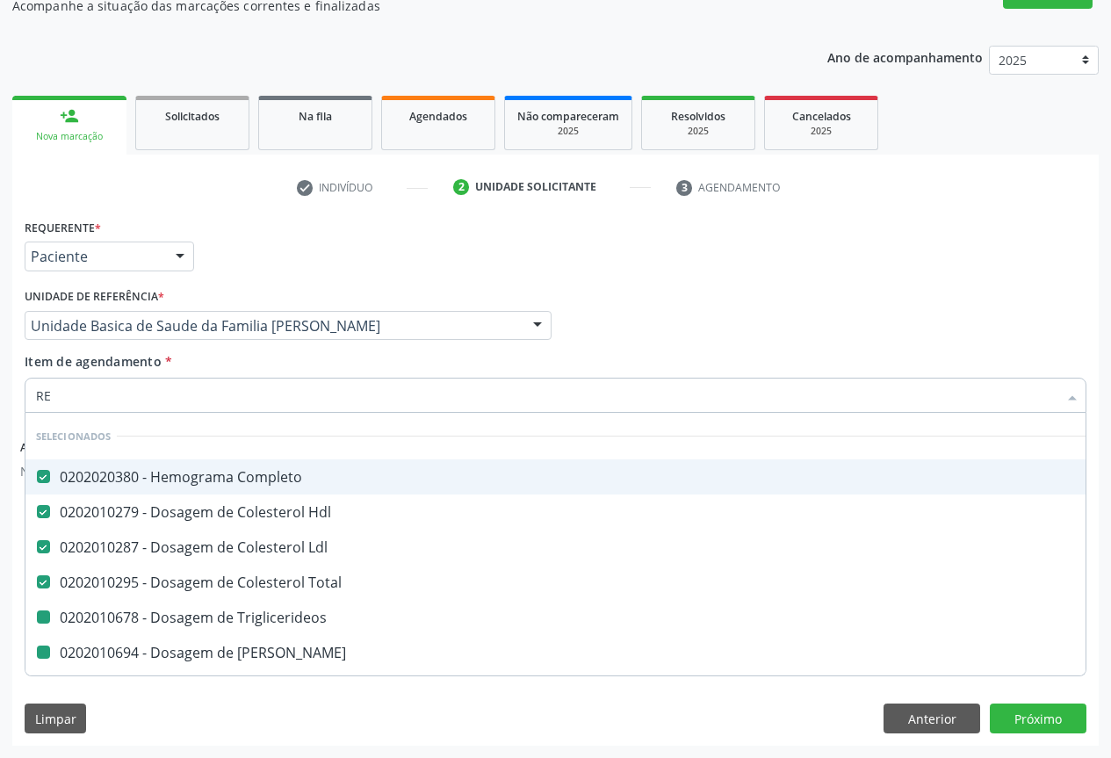
checkbox \(Tgo\) "false"
checkbox \(Tgp\) "false"
checkbox Urico "false"
checkbox Fezes "false"
checkbox Parasitas "false"
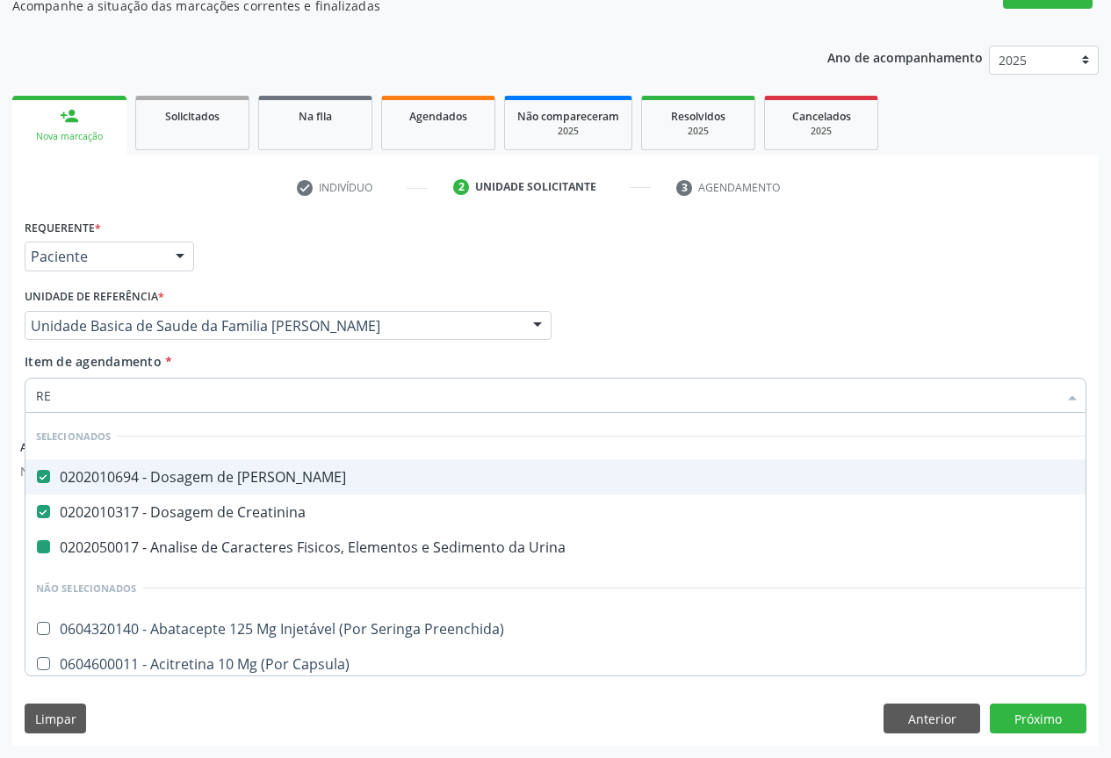
type input "REA"
checkbox Urina "false"
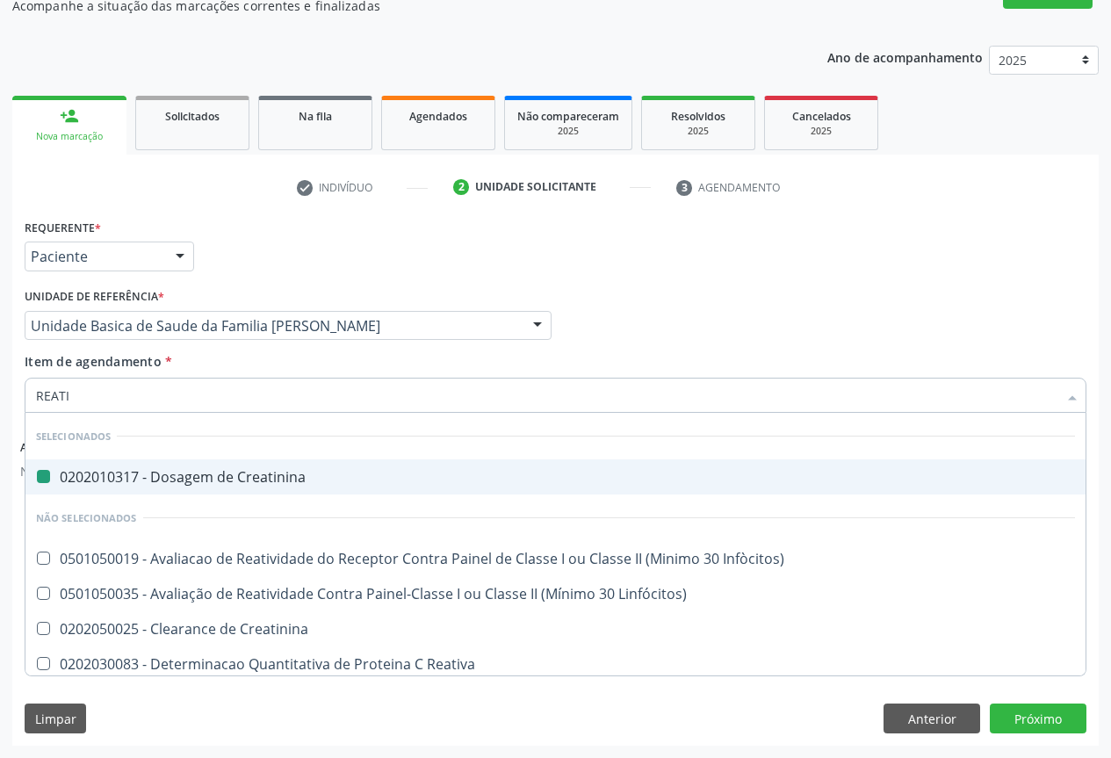
type input "REATIV"
checkbox Creatinina "false"
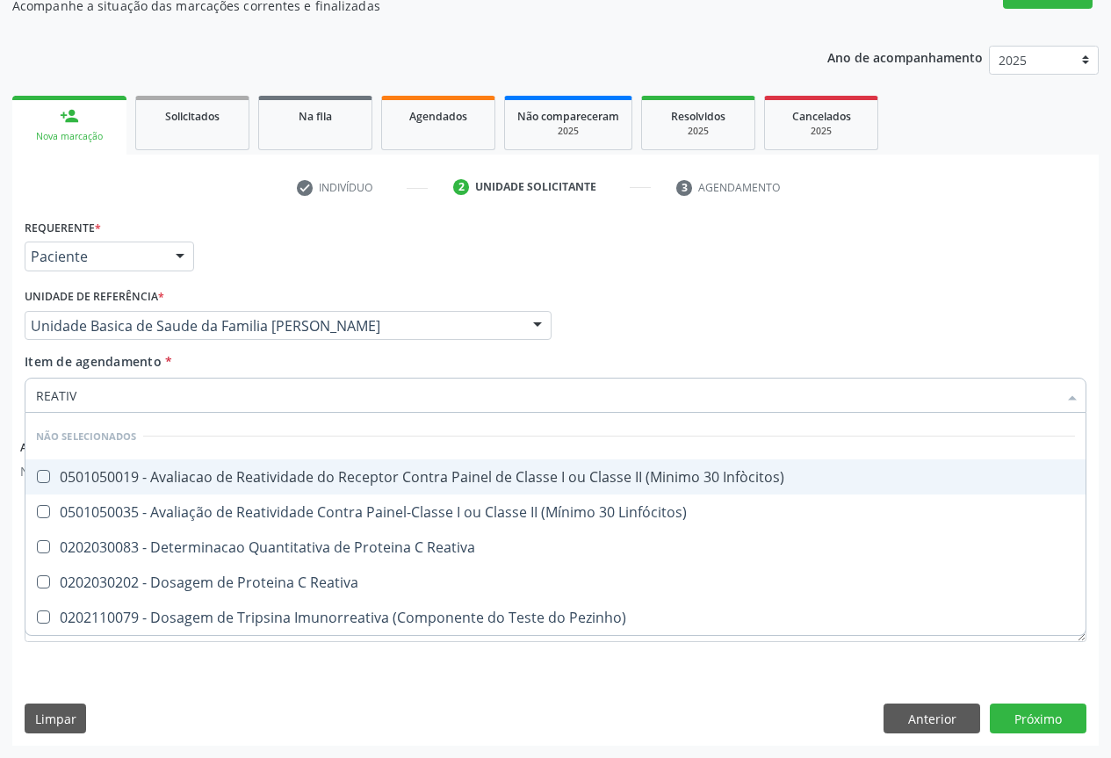
type input "REATIVA"
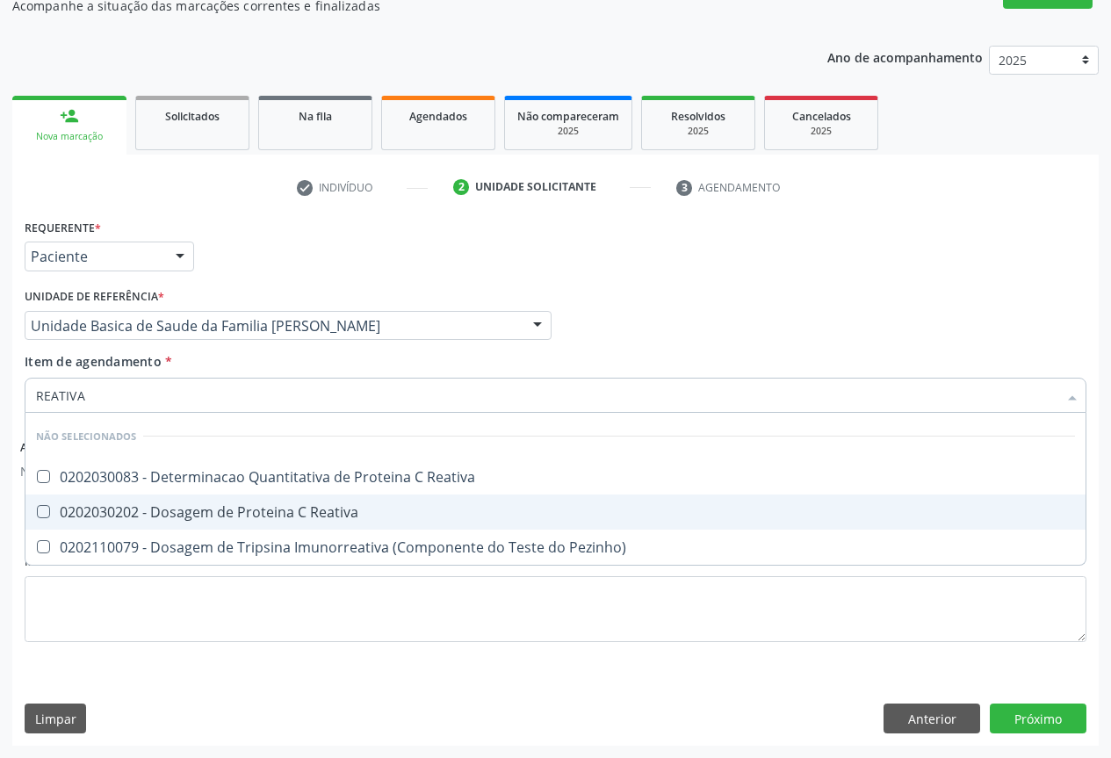
click at [133, 526] on span "0202030202 - Dosagem de Proteina C Reativa" at bounding box center [555, 512] width 1060 height 35
checkbox Reativa "true"
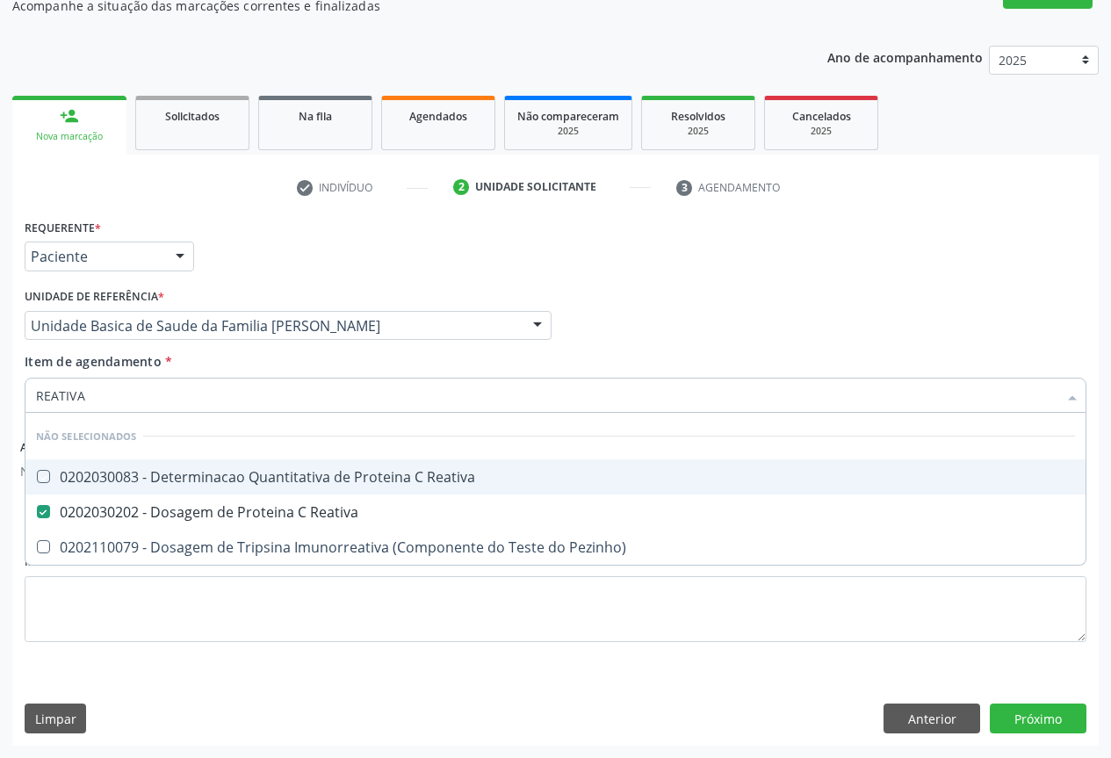
click at [301, 275] on div "Requerente * Paciente Profissional de Saúde Paciente Nenhum resultado encontrad…" at bounding box center [555, 248] width 1071 height 69
checkbox Reativa "true"
checkbox Pezinho\) "true"
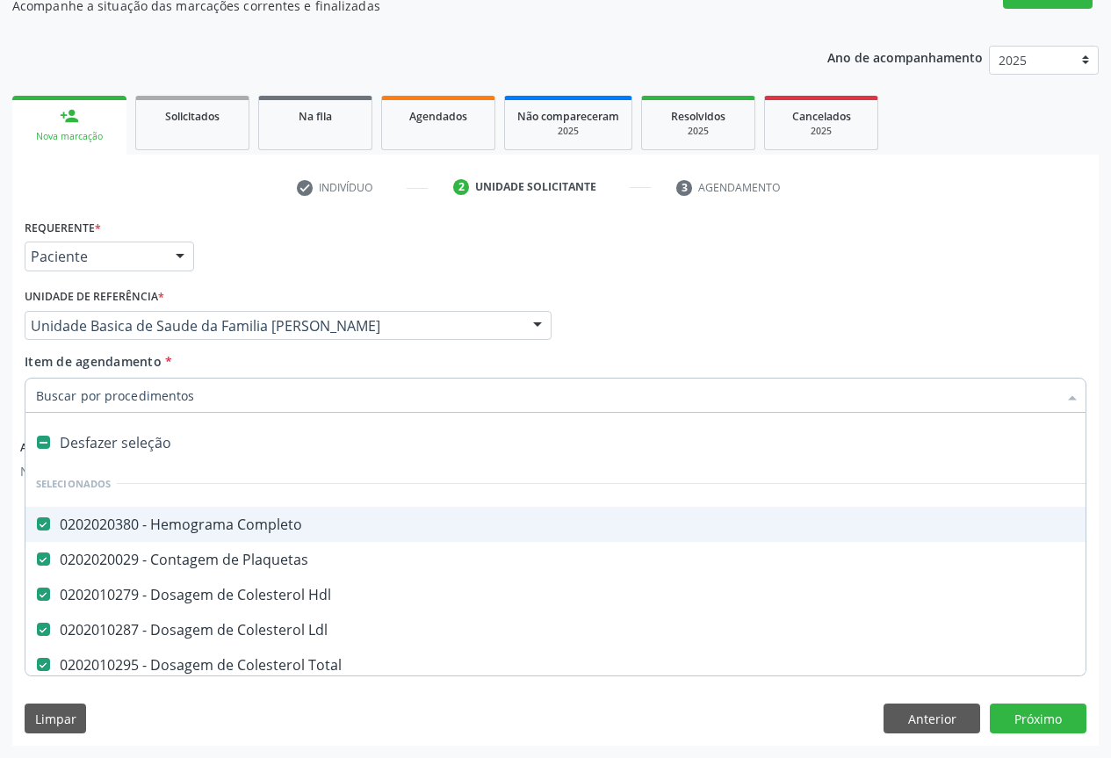
type input "V"
checkbox Triglicerideos "false"
checkbox Ureia "false"
checkbox Creatinina "false"
checkbox Urina "false"
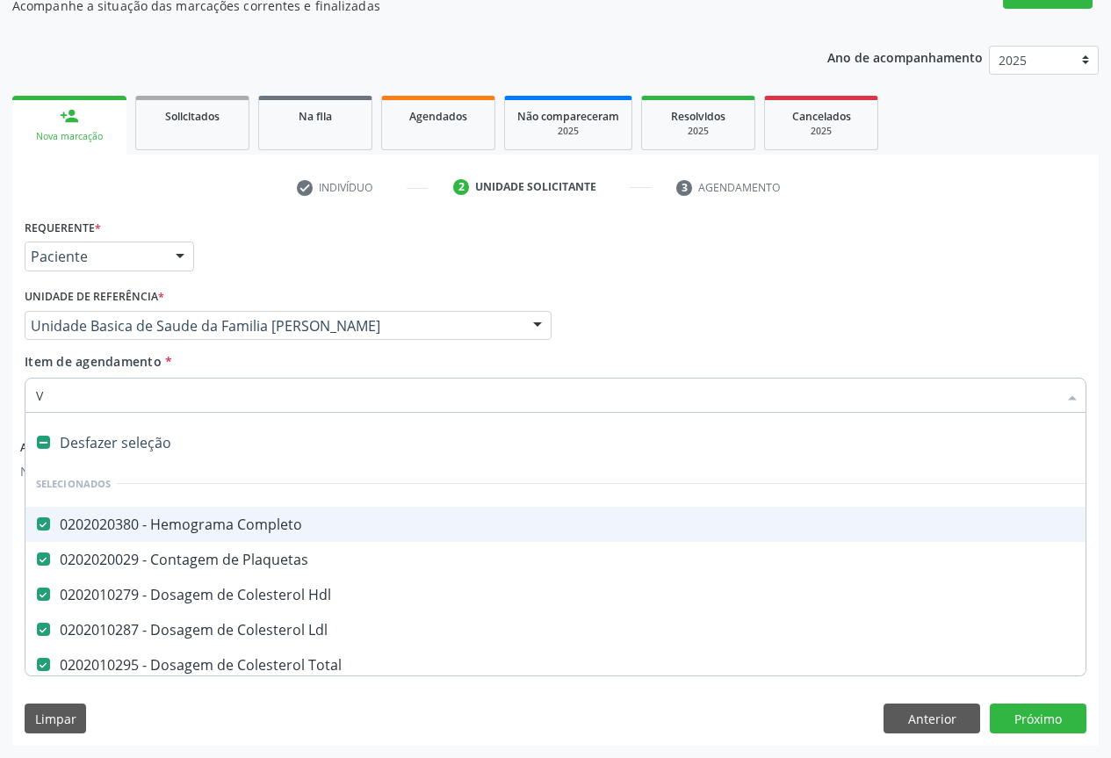
checkbox \(Tgo\) "false"
checkbox \(Tgp\) "false"
checkbox Urico "false"
checkbox Glicose "false"
checkbox Fezes "false"
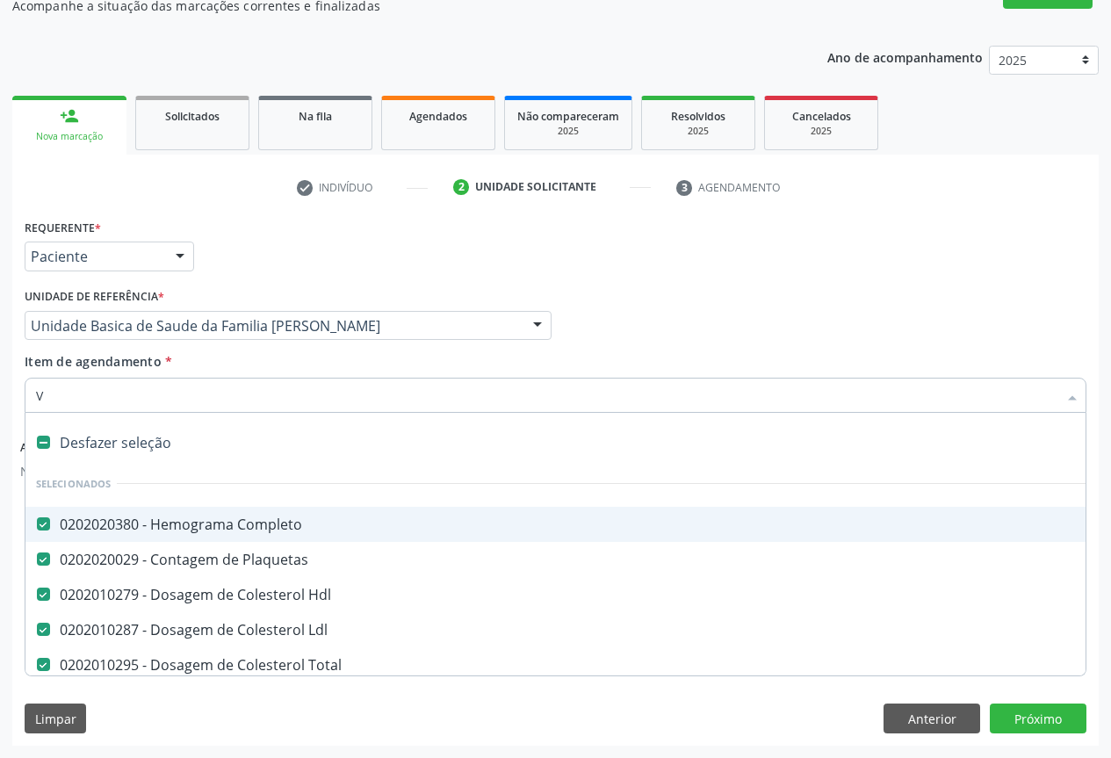
checkbox Parasitas "false"
checkbox Reativa "false"
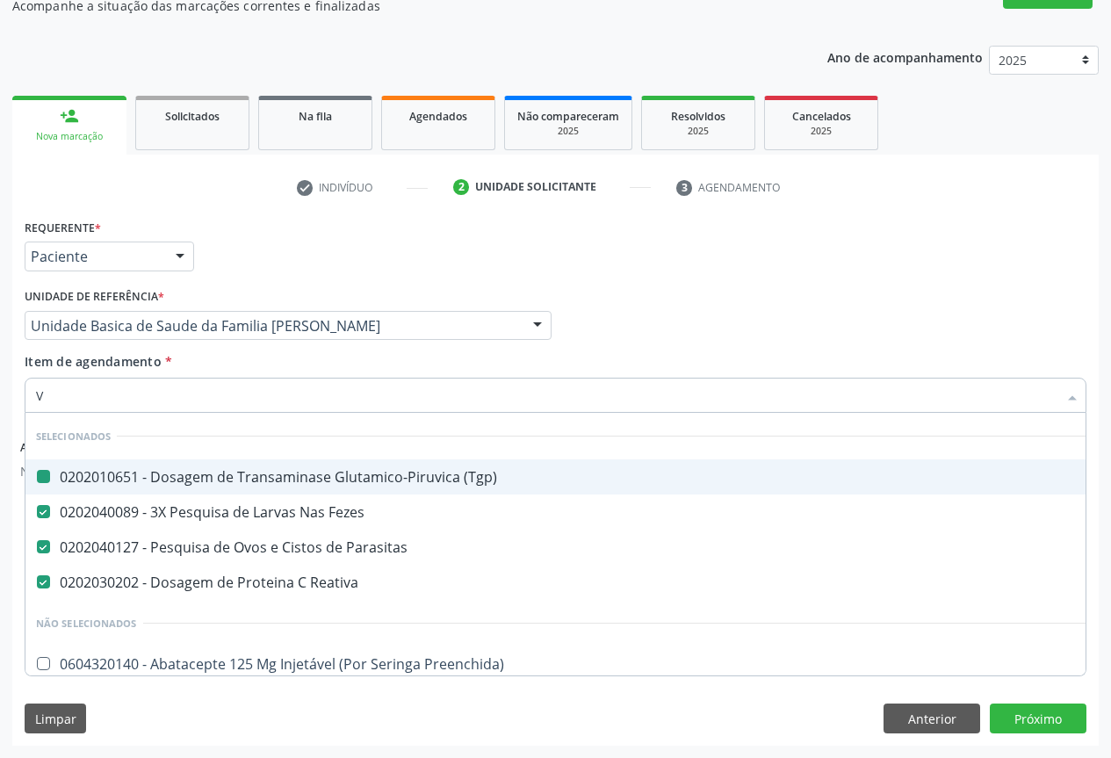
type input "VH"
checkbox \(Tgp\) "false"
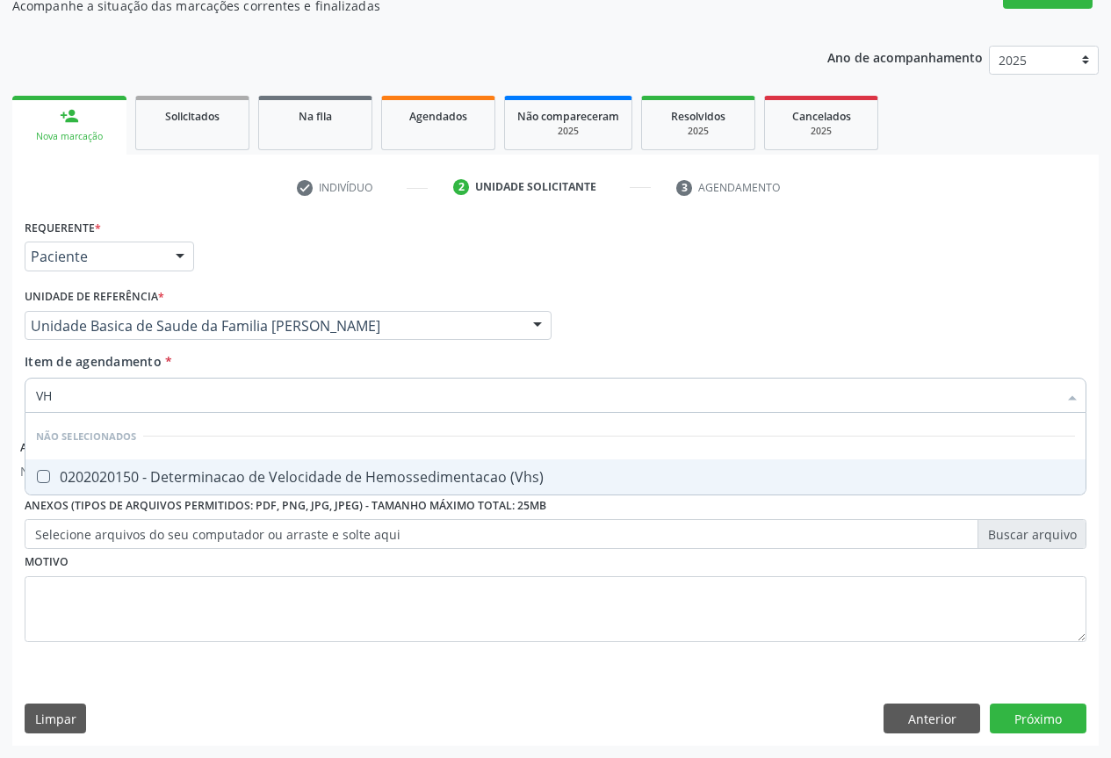
type input "VHS"
click at [189, 490] on span "0202020150 - Determinacao de Velocidade de Hemossedimentacao (Vhs)" at bounding box center [555, 476] width 1060 height 35
checkbox \(Vhs\) "true"
click at [264, 271] on div "Requerente * Paciente Profissional de Saúde Paciente Nenhum resultado encontrad…" at bounding box center [555, 248] width 1071 height 69
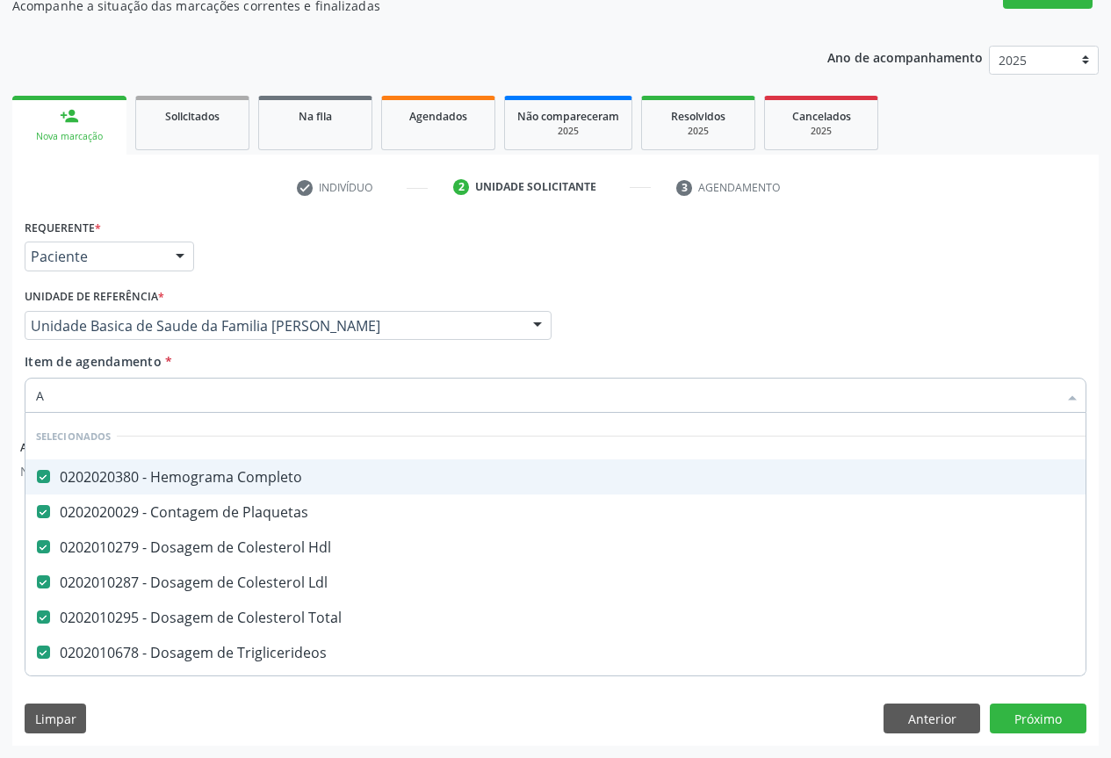
type input "AS"
checkbox Ureia "false"
checkbox Creatinina "false"
checkbox Urina "false"
checkbox \(Tgo\) "false"
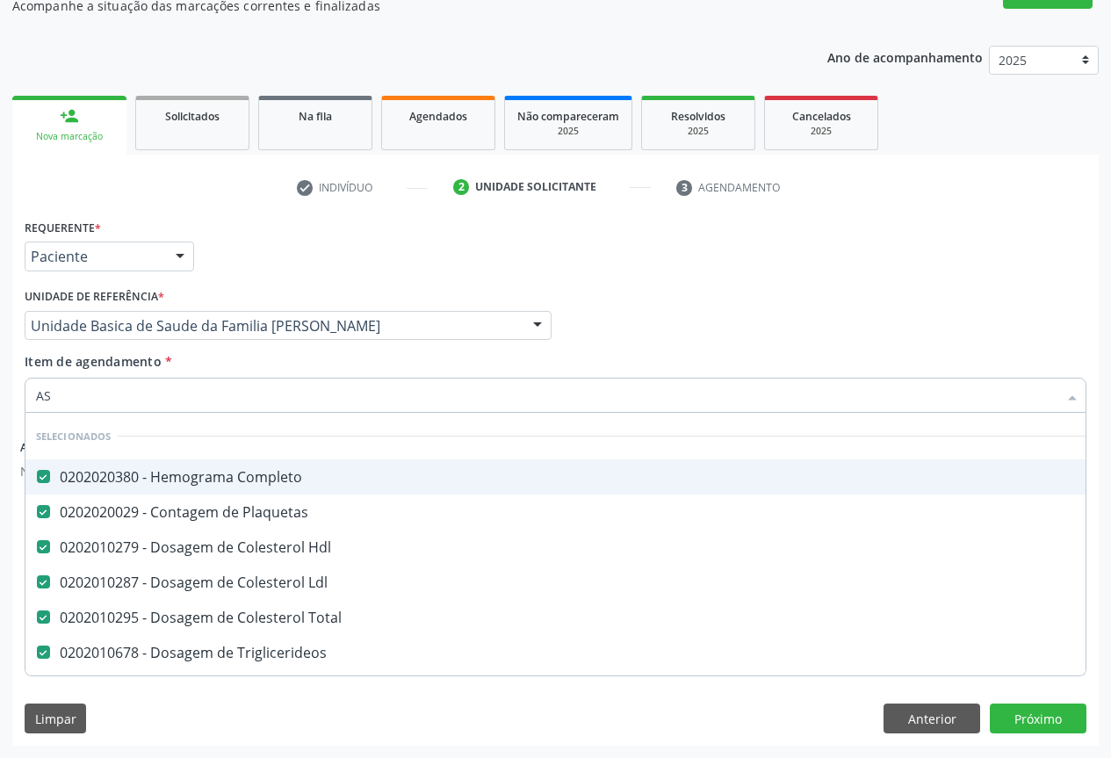
checkbox \(Tgp\) "false"
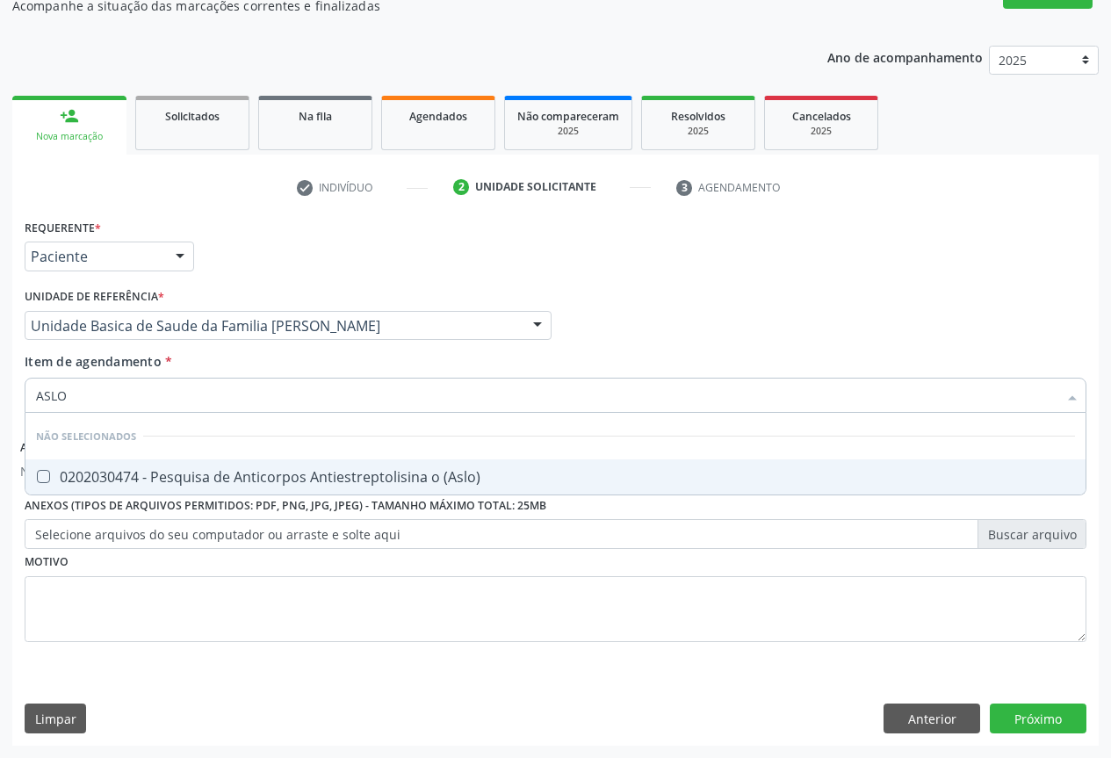
click at [112, 477] on div "0202030474 - Pesquisa de Anticorpos Antiestreptolisina o (Aslo)" at bounding box center [555, 477] width 1039 height 14
click at [220, 269] on div "Requerente * Paciente Profissional de Saúde Paciente Nenhum resultado encontrad…" at bounding box center [555, 248] width 1071 height 69
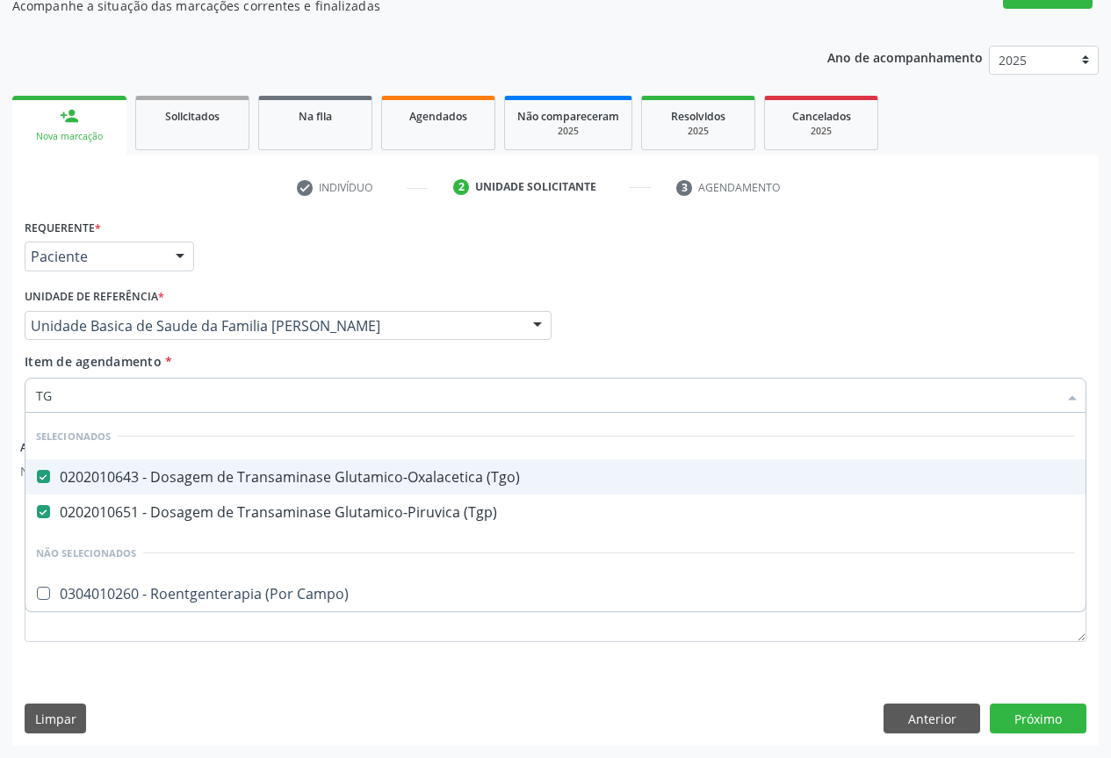
drag, startPoint x: 219, startPoint y: 259, endPoint x: 192, endPoint y: 312, distance: 58.9
click at [220, 259] on div "Requerente * Paciente Profissional de Saúde Paciente Nenhum resultado encontrad…" at bounding box center [555, 248] width 1071 height 69
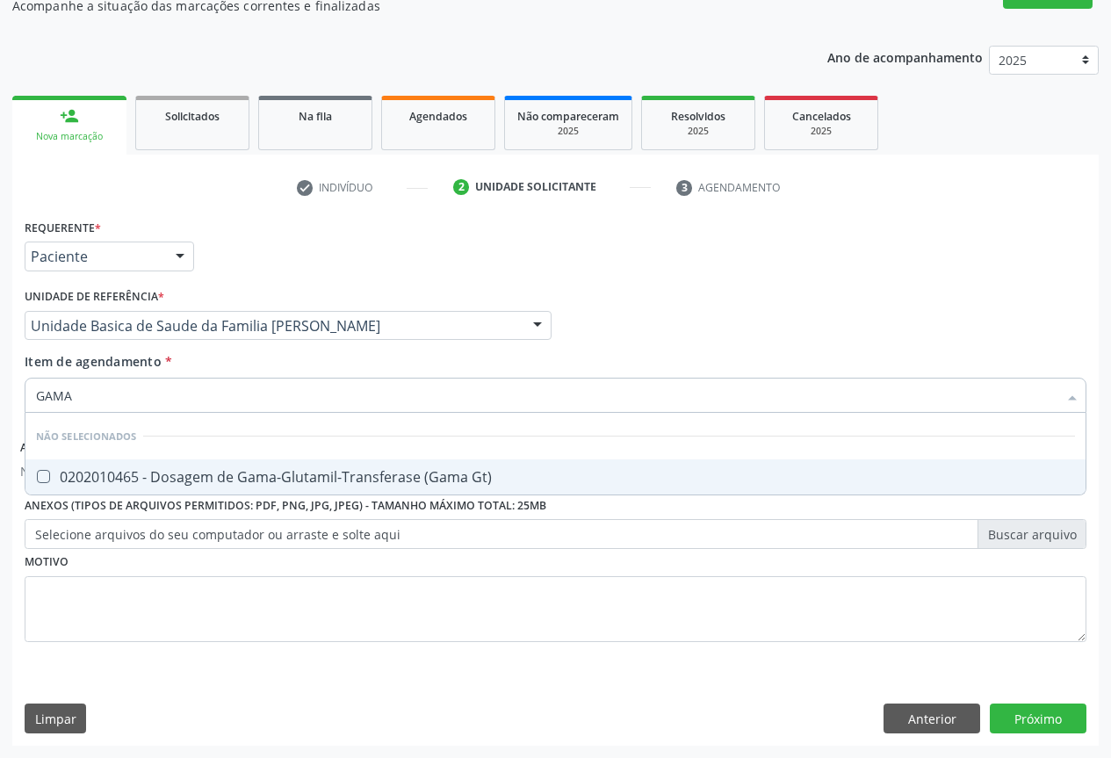
click at [250, 475] on div "0202010465 - Dosagem de Gama-Glutamil-Transferase (Gama Gt)" at bounding box center [555, 477] width 1039 height 14
click at [305, 280] on div "Requerente * Paciente Profissional de Saúde Paciente Nenhum resultado encontrad…" at bounding box center [555, 248] width 1071 height 69
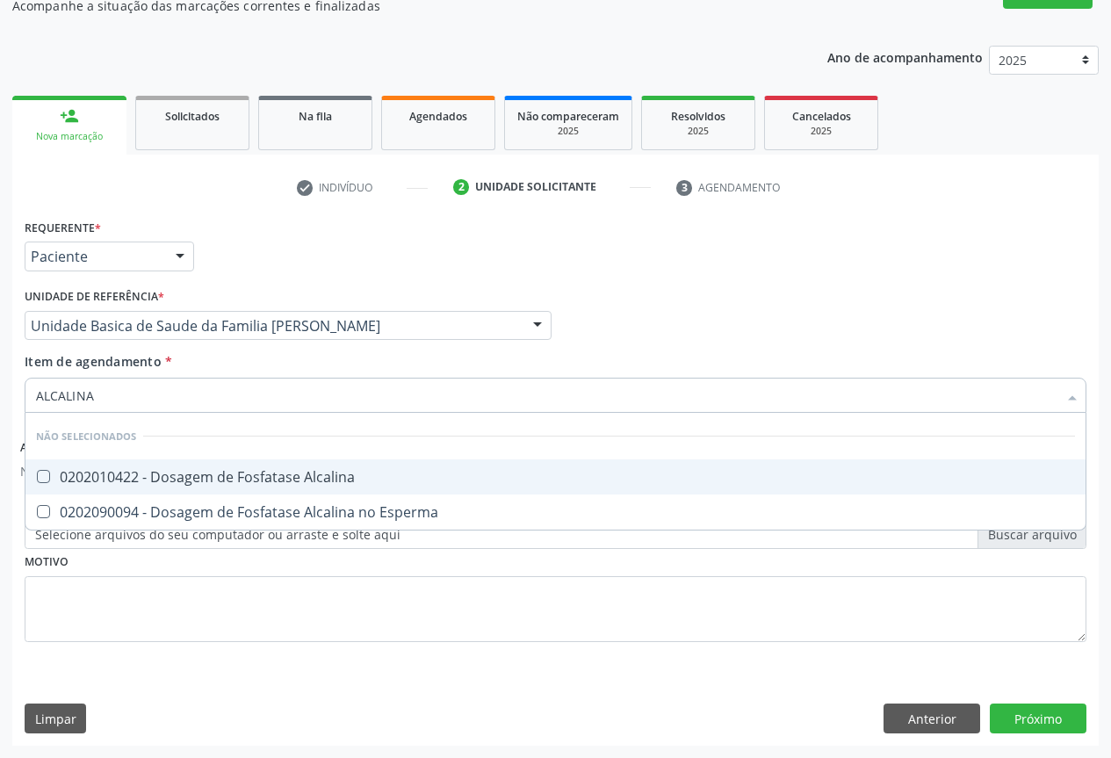
click at [184, 475] on div "0202010422 - Dosagem de Fosfatase Alcalina" at bounding box center [555, 477] width 1039 height 14
click at [306, 281] on div "Requerente * Paciente Profissional de Saúde Paciente Nenhum resultado encontrad…" at bounding box center [555, 248] width 1071 height 69
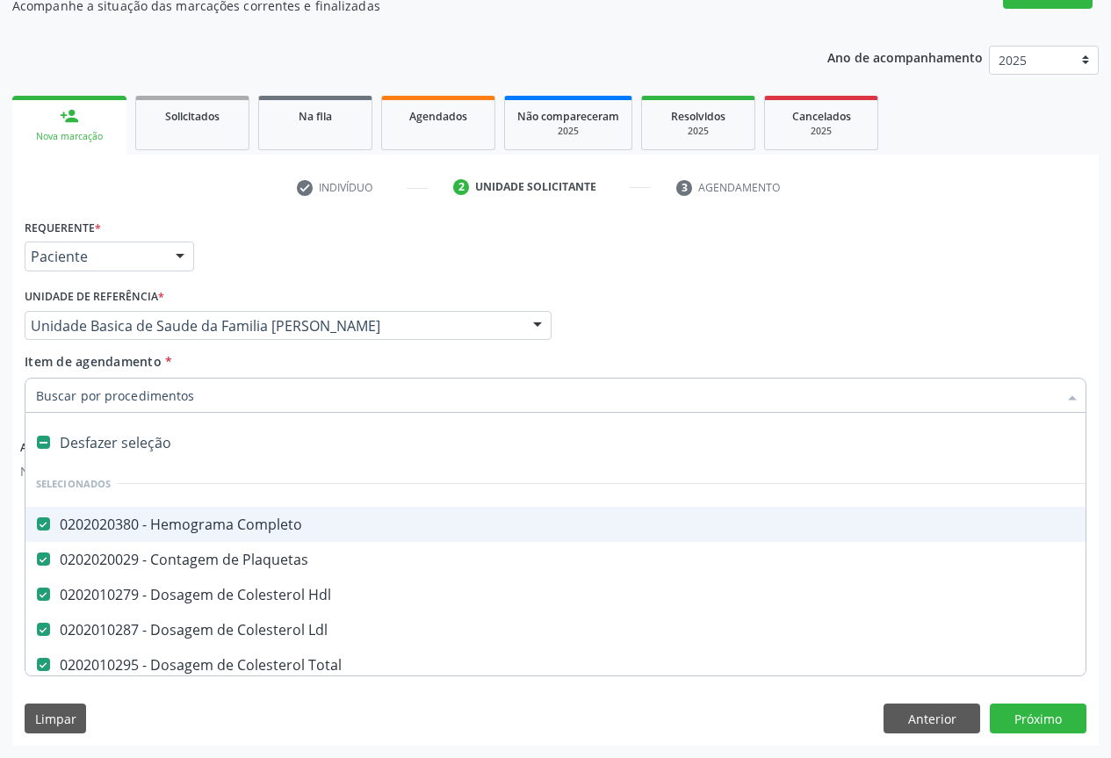
click at [587, 244] on div "Requerente * Paciente Profissional de Saúde Paciente Nenhum resultado encontrad…" at bounding box center [555, 248] width 1071 height 69
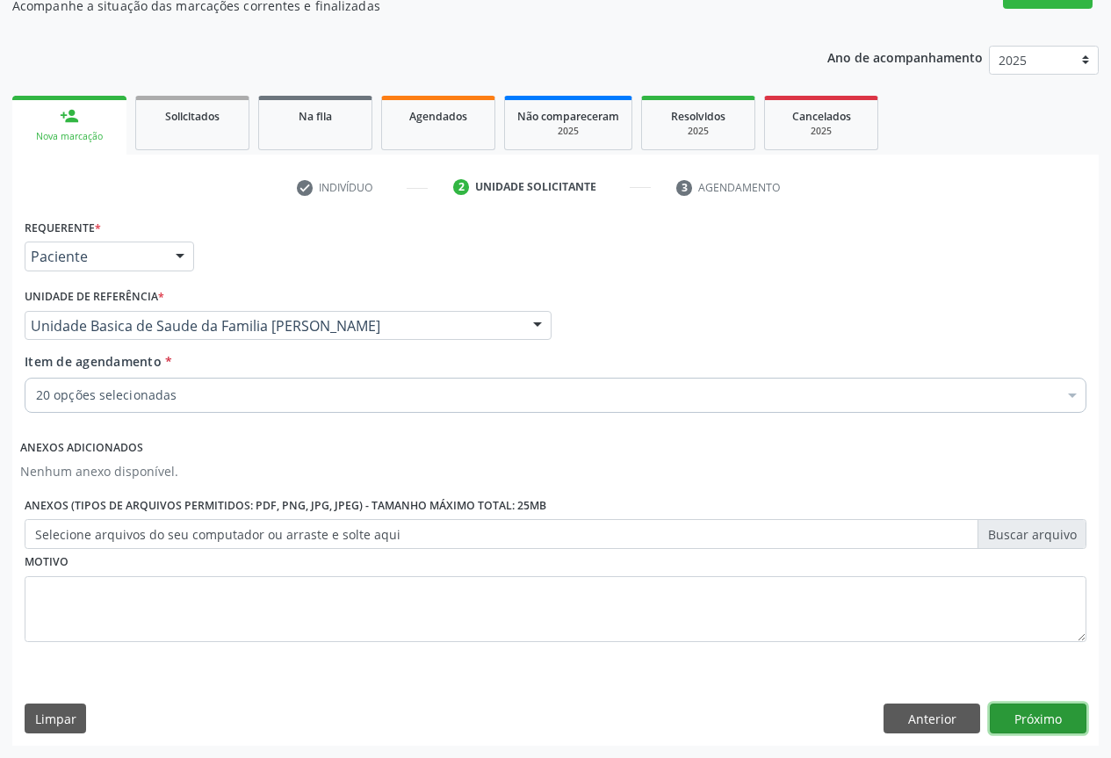
click at [1039, 712] on button "Próximo" at bounding box center [1038, 719] width 97 height 30
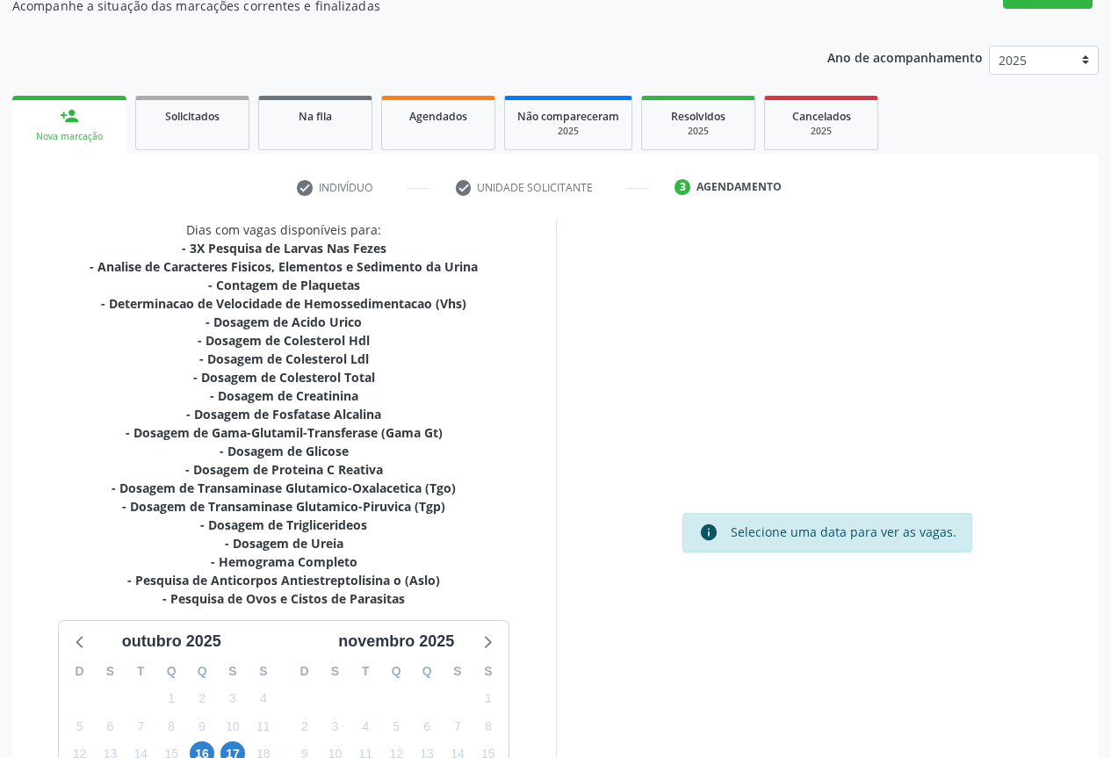
scroll to position [357, 0]
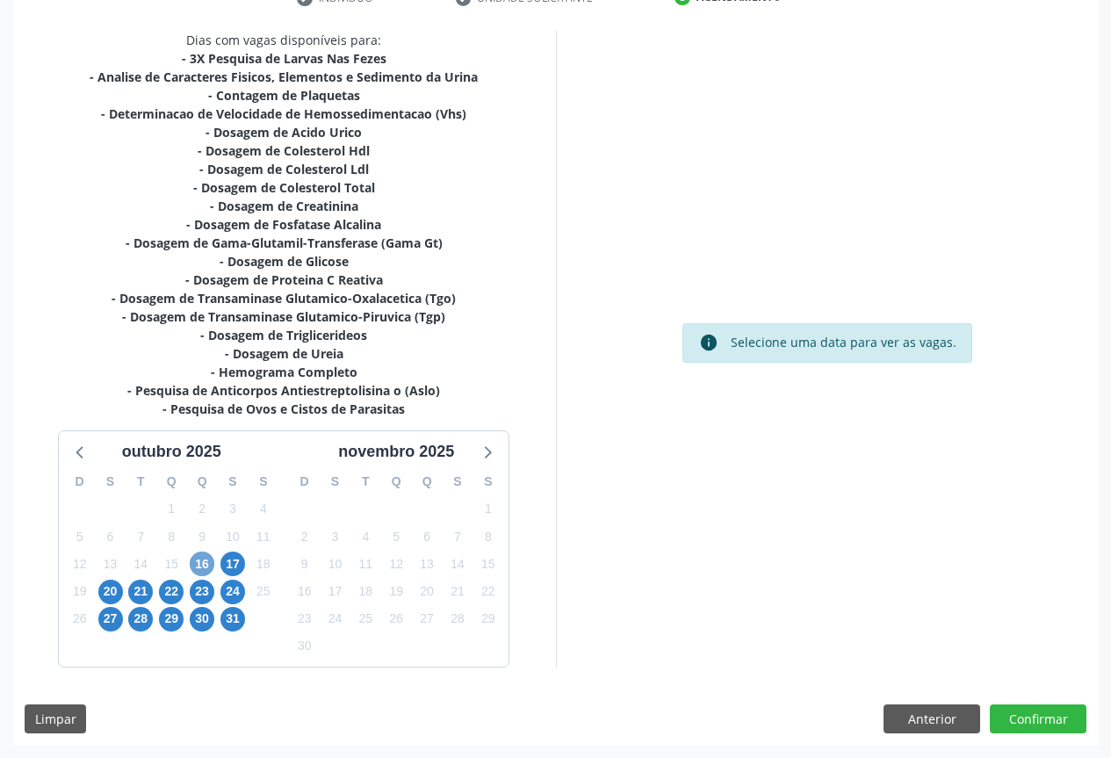
drag, startPoint x: 206, startPoint y: 558, endPoint x: 0, endPoint y: 596, distance: 209.0
click at [204, 560] on span "16" at bounding box center [202, 564] width 25 height 25
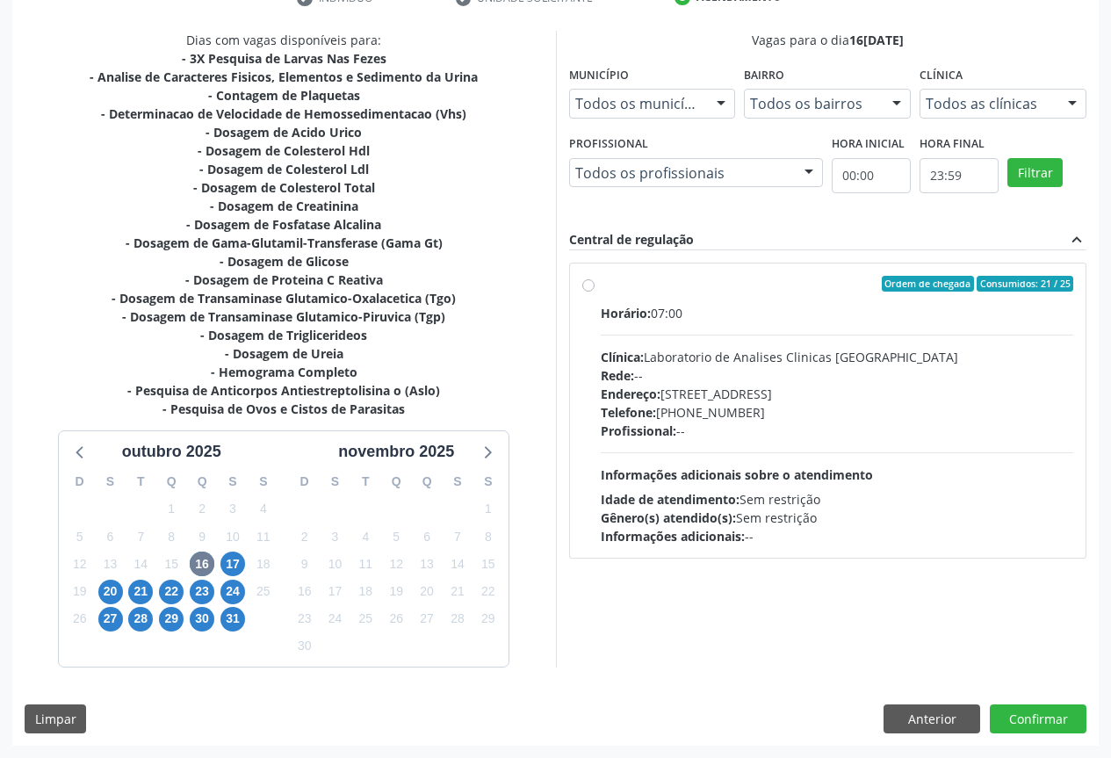
click at [777, 383] on div "Rede: --" at bounding box center [837, 375] width 473 height 18
click at [595, 292] on input "Ordem de chegada Consumidos: 21 / 25 Horário: 07:00 Clínica: Laboratorio de Ana…" at bounding box center [588, 284] width 12 height 16
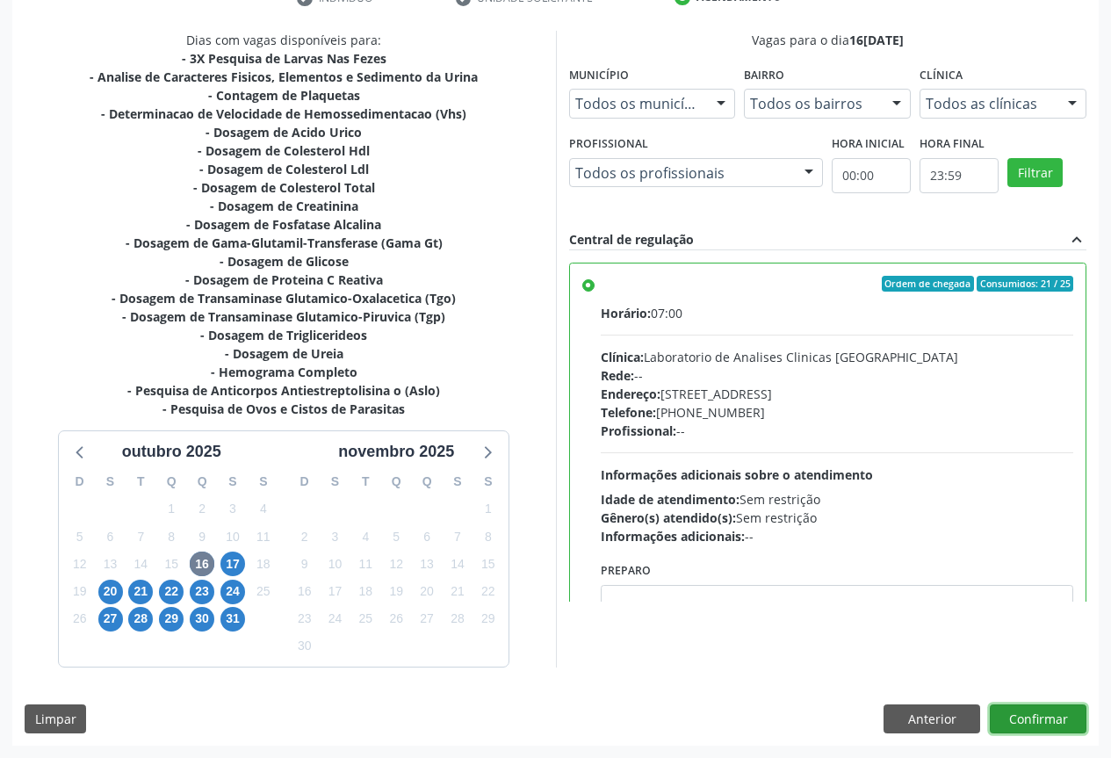
click at [1035, 718] on button "Confirmar" at bounding box center [1038, 720] width 97 height 30
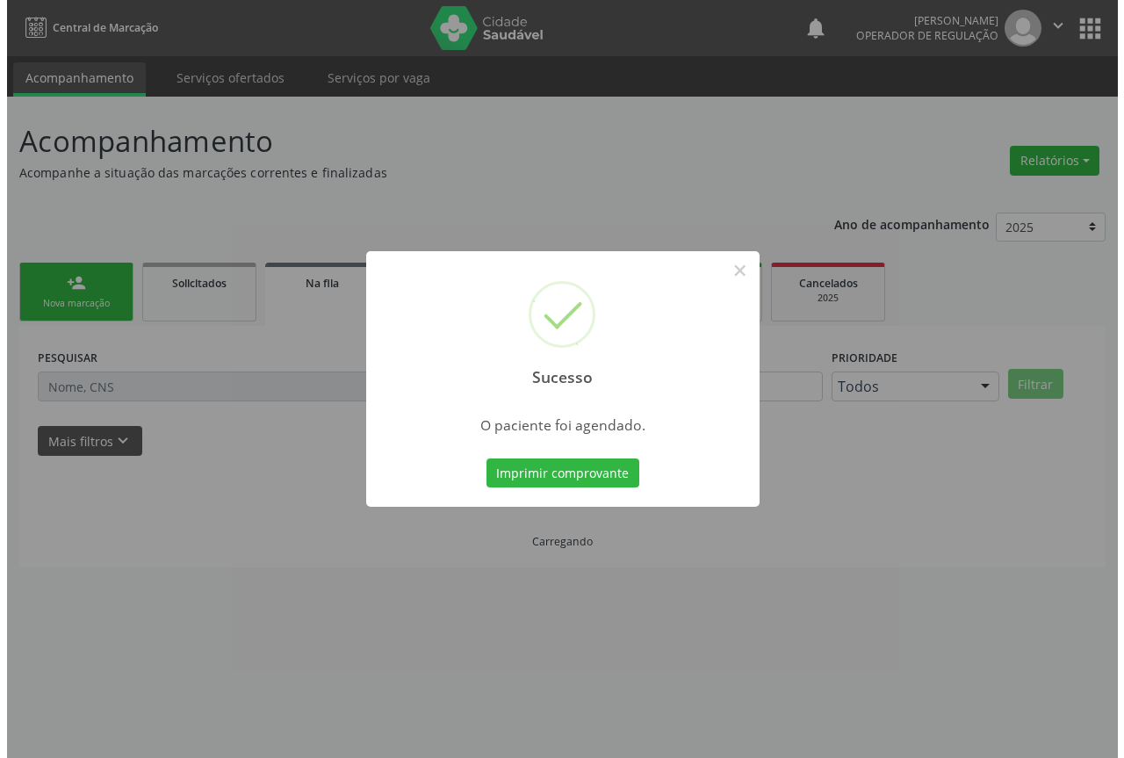
scroll to position [0, 0]
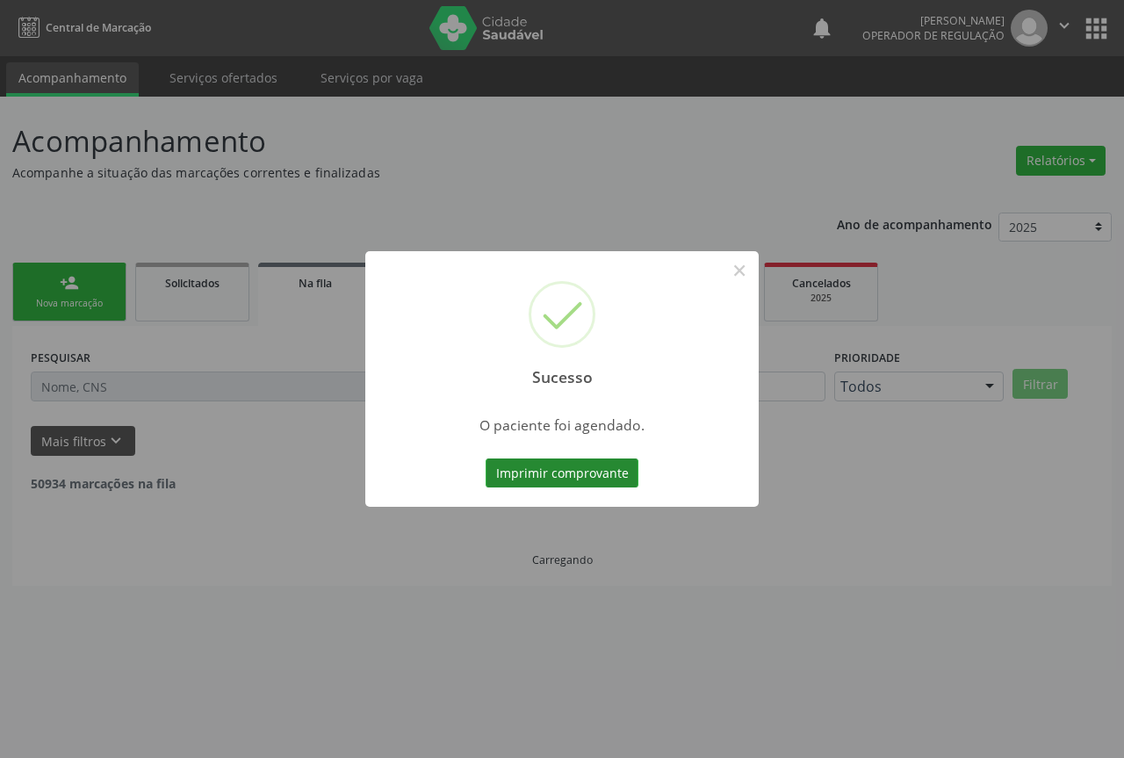
click at [598, 470] on button "Imprimir comprovante" at bounding box center [562, 474] width 153 height 30
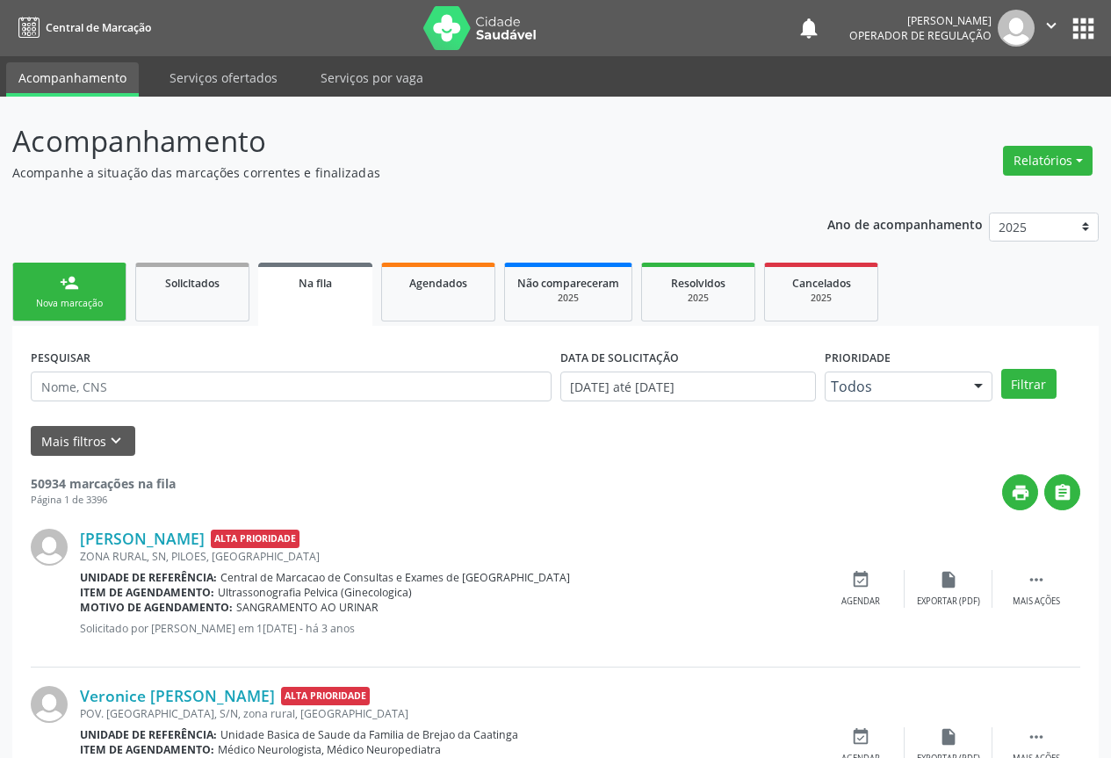
click at [76, 284] on div "person_add" at bounding box center [69, 282] width 19 height 19
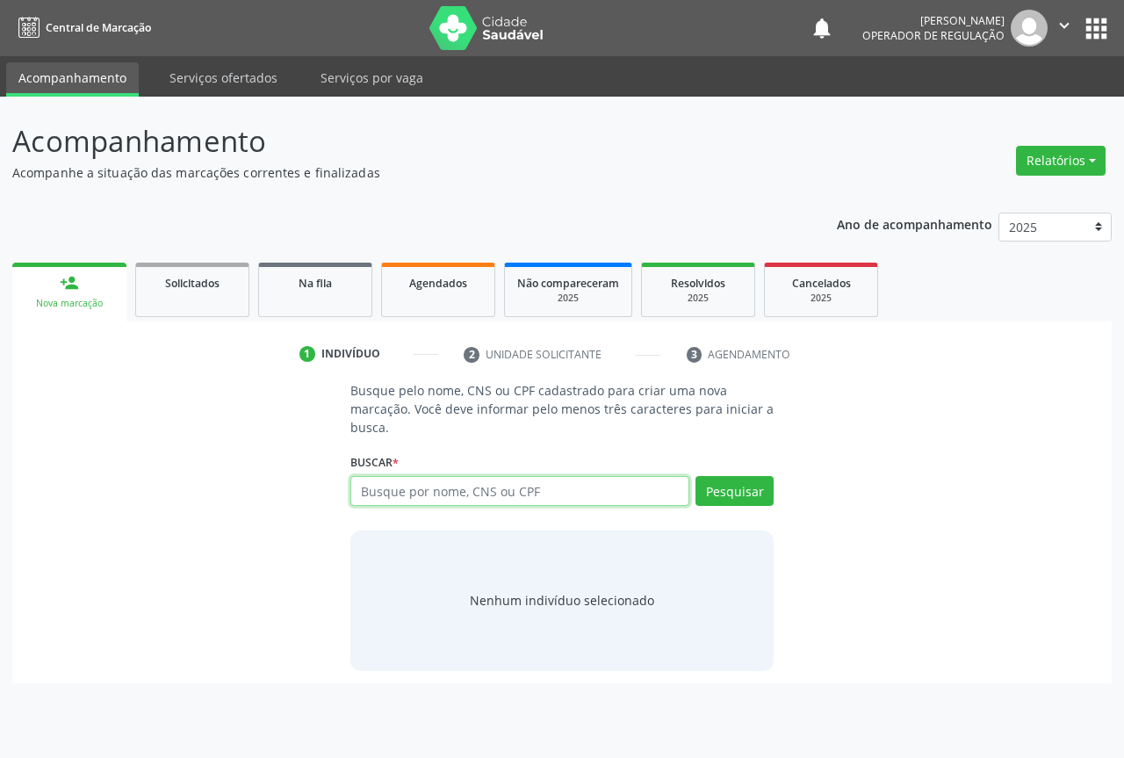
click at [481, 492] on input "text" at bounding box center [520, 491] width 339 height 30
type input "705003467535254"
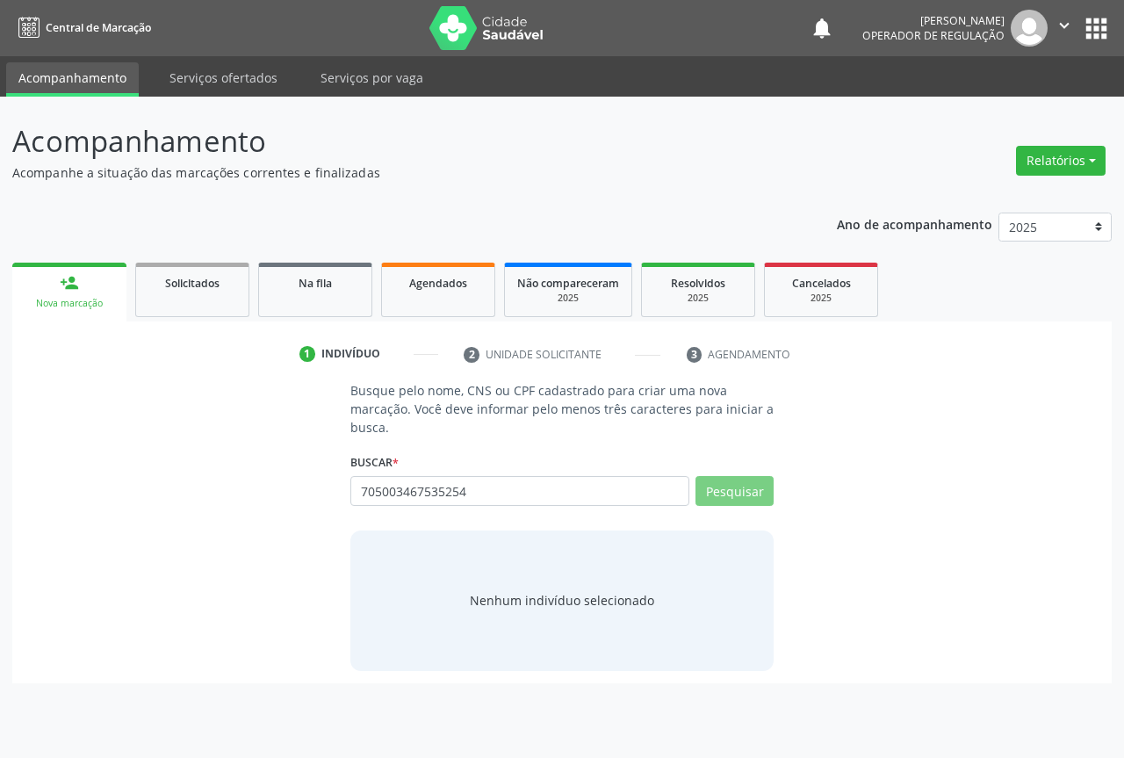
click at [734, 103] on div "Acompanhamento Acompanhe a situação das marcações correntes e finalizadas Relat…" at bounding box center [562, 427] width 1124 height 661
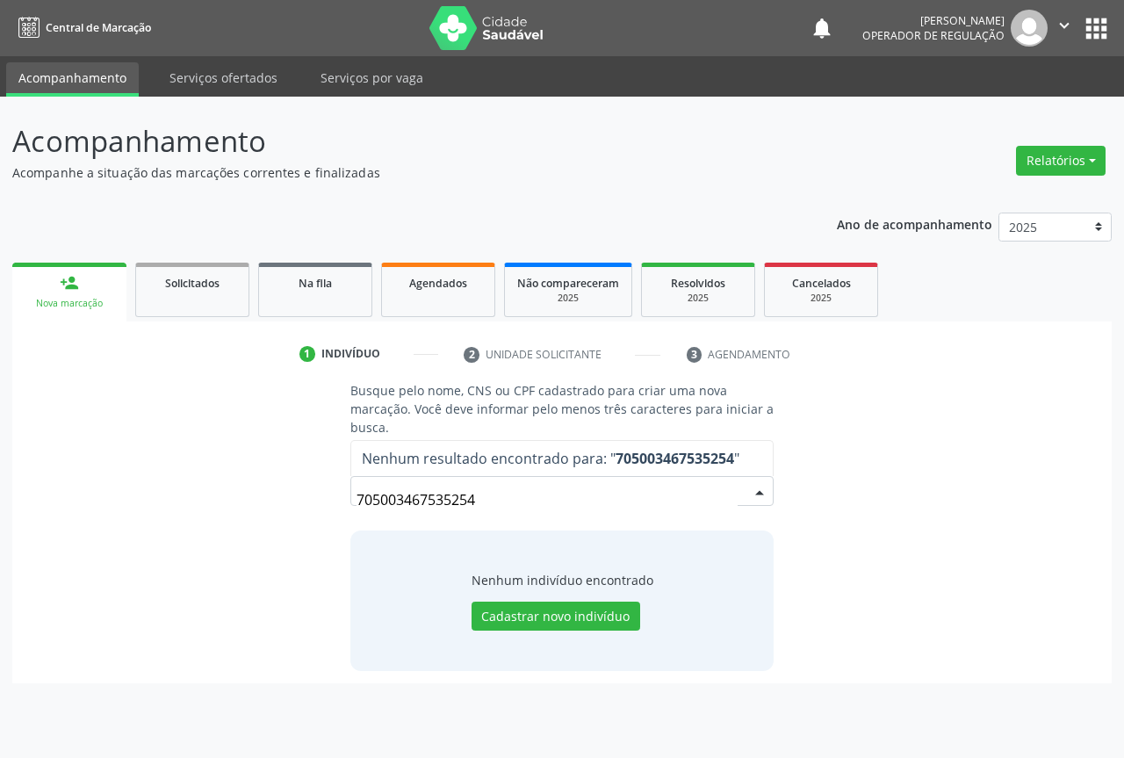
drag, startPoint x: 430, startPoint y: 517, endPoint x: 297, endPoint y: 517, distance: 132.6
click at [297, 517] on div "Busque pelo nome, CNS ou CPF cadastrado para criar uma nova marcação. Você deve…" at bounding box center [562, 525] width 1075 height 289
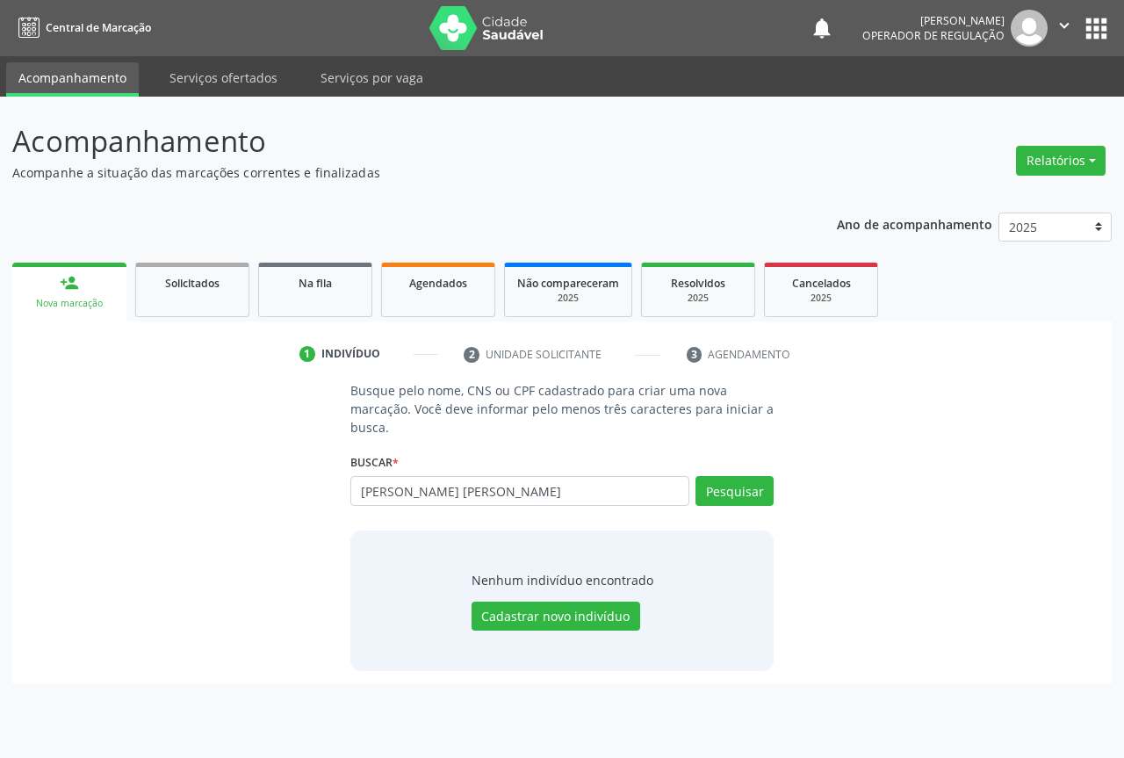
type input "[PERSON_NAME] [PERSON_NAME]"
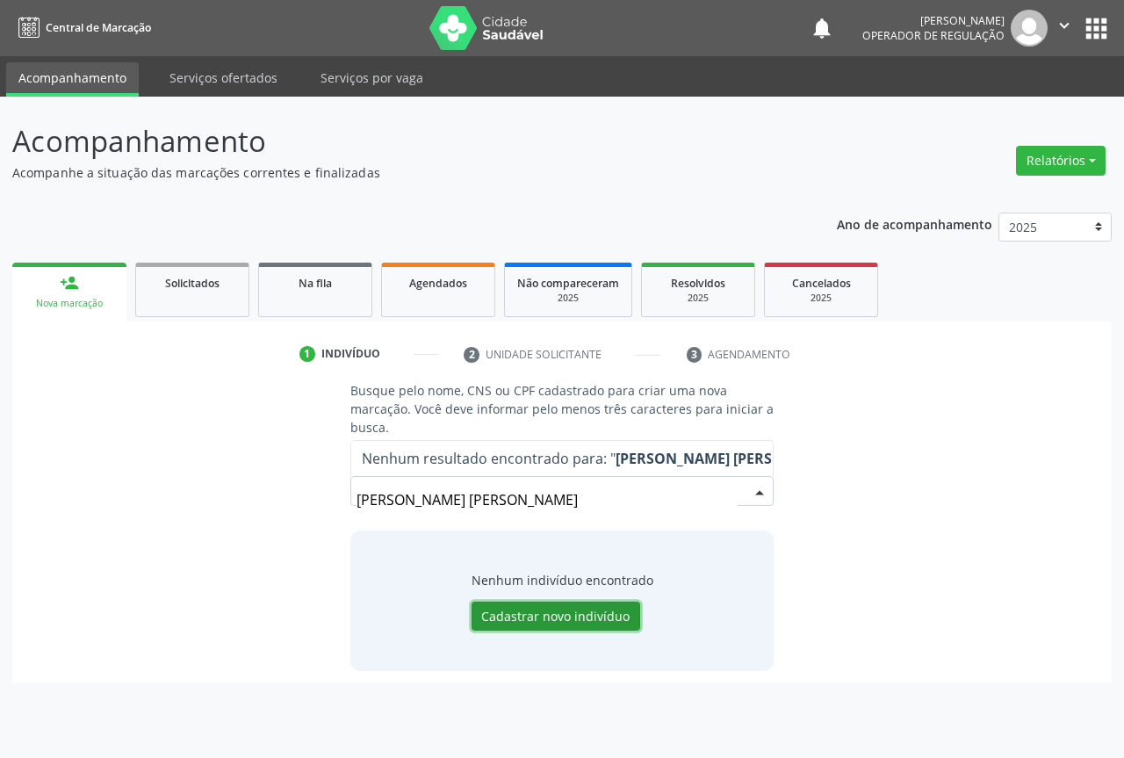
click at [590, 616] on button "Cadastrar novo indivíduo" at bounding box center [556, 617] width 169 height 30
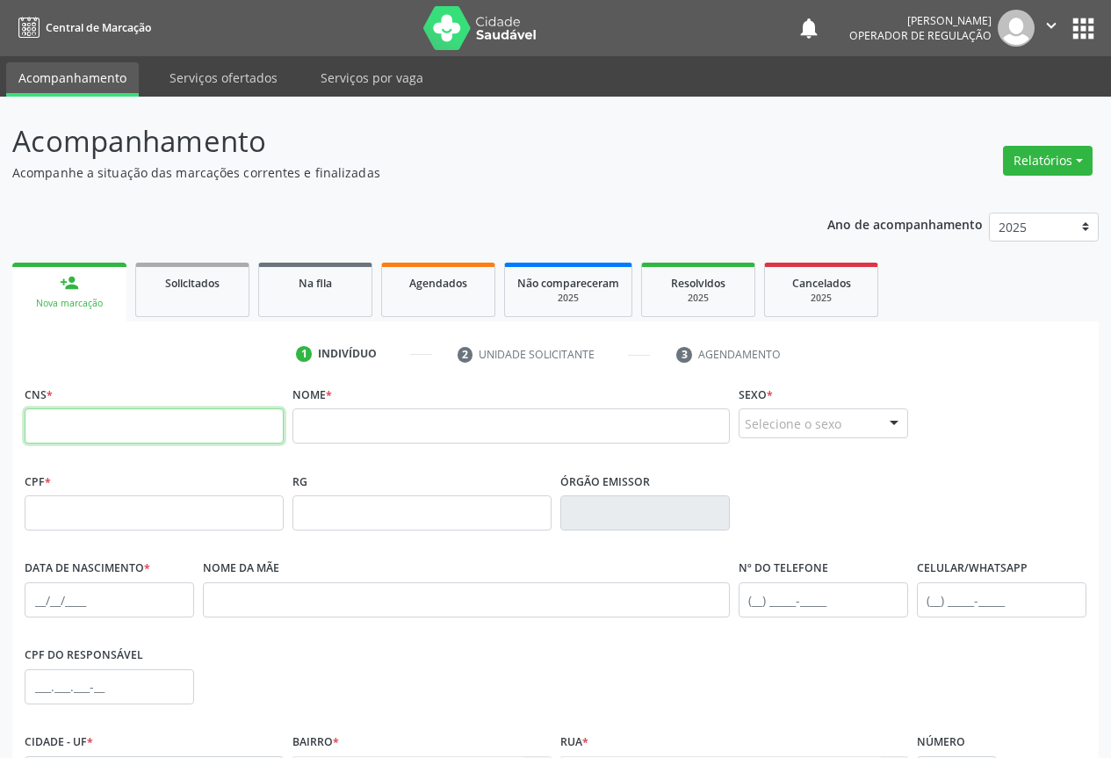
click at [133, 419] on input "text" at bounding box center [154, 425] width 259 height 35
type input "705 0034 6753 5254"
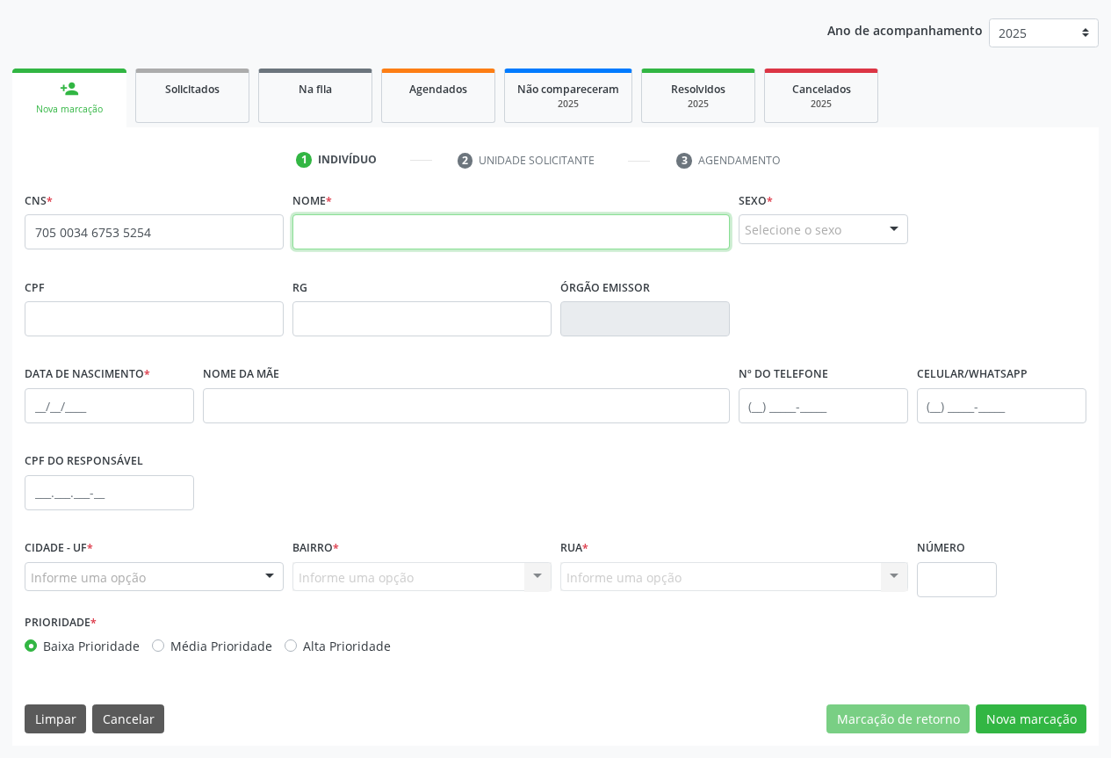
click at [354, 241] on input "text" at bounding box center [511, 231] width 437 height 35
drag, startPoint x: 368, startPoint y: 239, endPoint x: 373, endPoint y: 251, distance: 13.4
click at [373, 249] on input "[PERSON_NAME]" at bounding box center [511, 231] width 437 height 35
type input "[PERSON_NAME]"
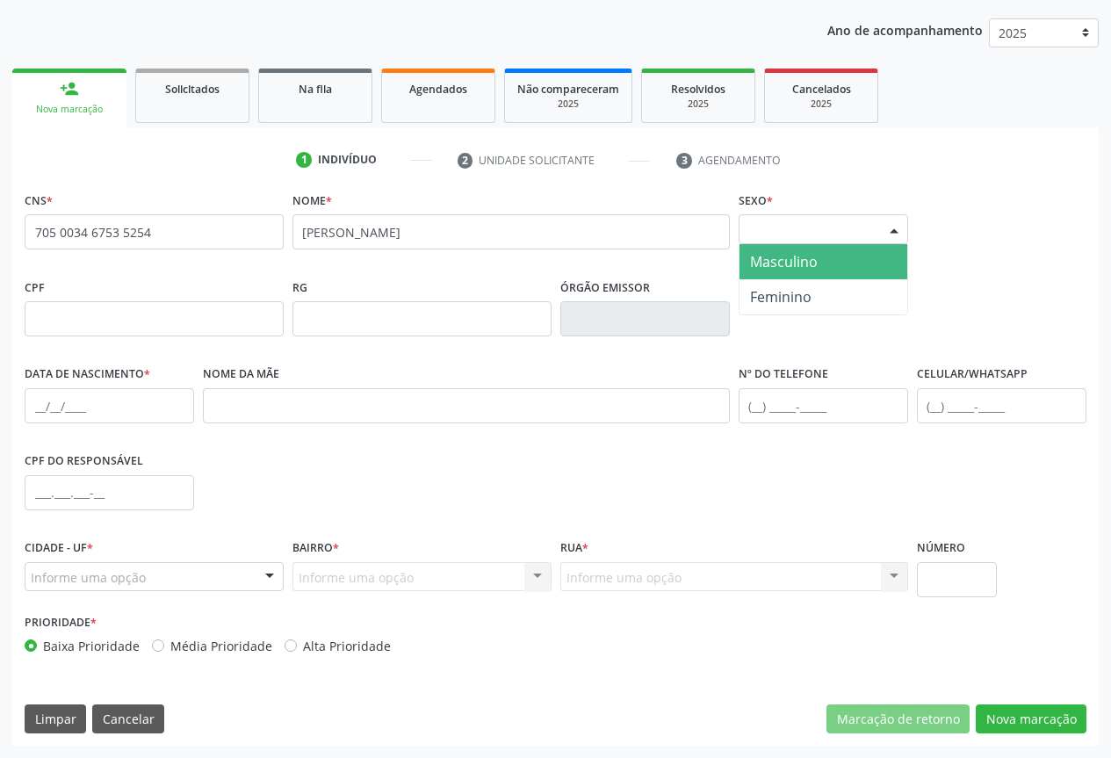
click at [867, 240] on div "Selecione o sexo" at bounding box center [824, 229] width 170 height 30
click at [796, 262] on span "Masculino" at bounding box center [784, 261] width 68 height 19
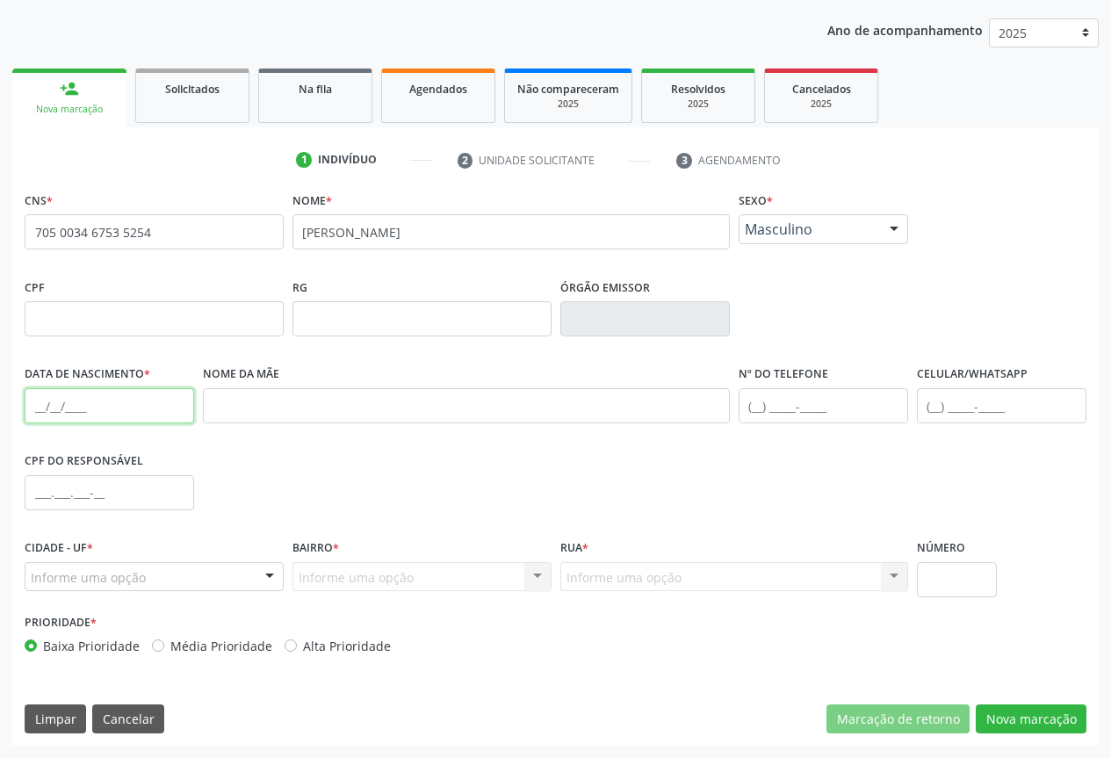
click at [155, 404] on input "text" at bounding box center [110, 405] width 170 height 35
type input "[DATE]"
click at [261, 278] on div "CPF" at bounding box center [154, 305] width 259 height 62
click at [279, 575] on div at bounding box center [270, 578] width 26 height 30
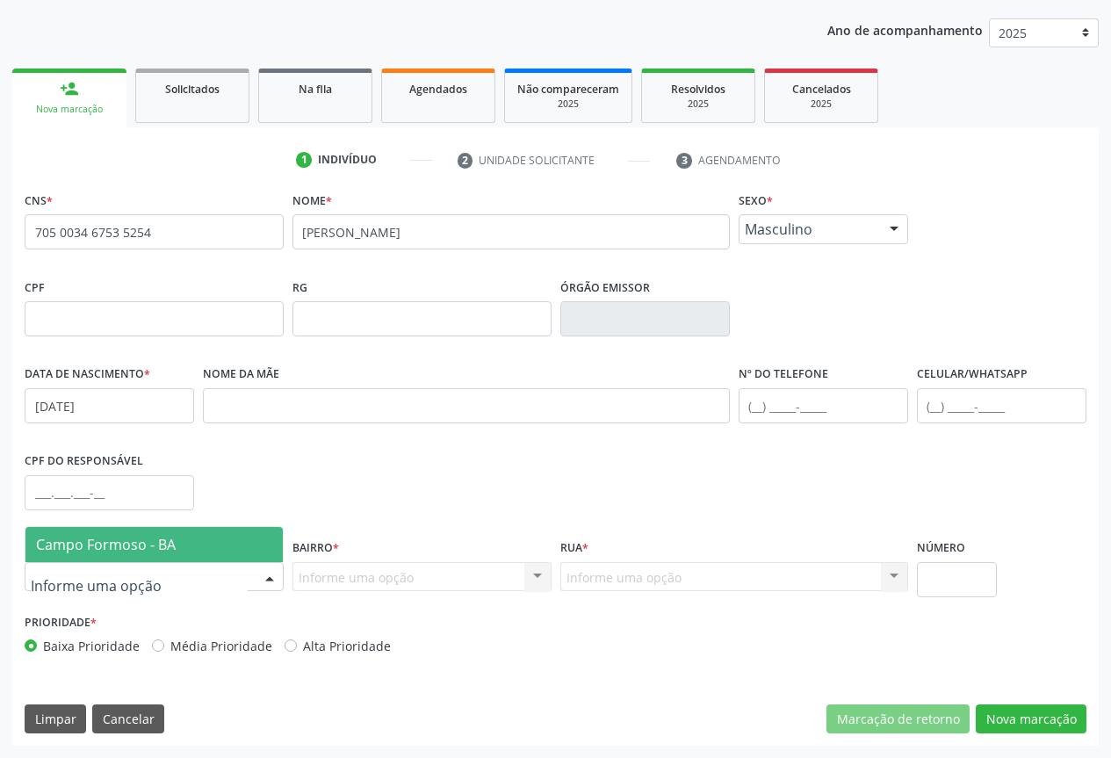
click at [180, 549] on span "Campo Formoso - BA" at bounding box center [153, 544] width 257 height 35
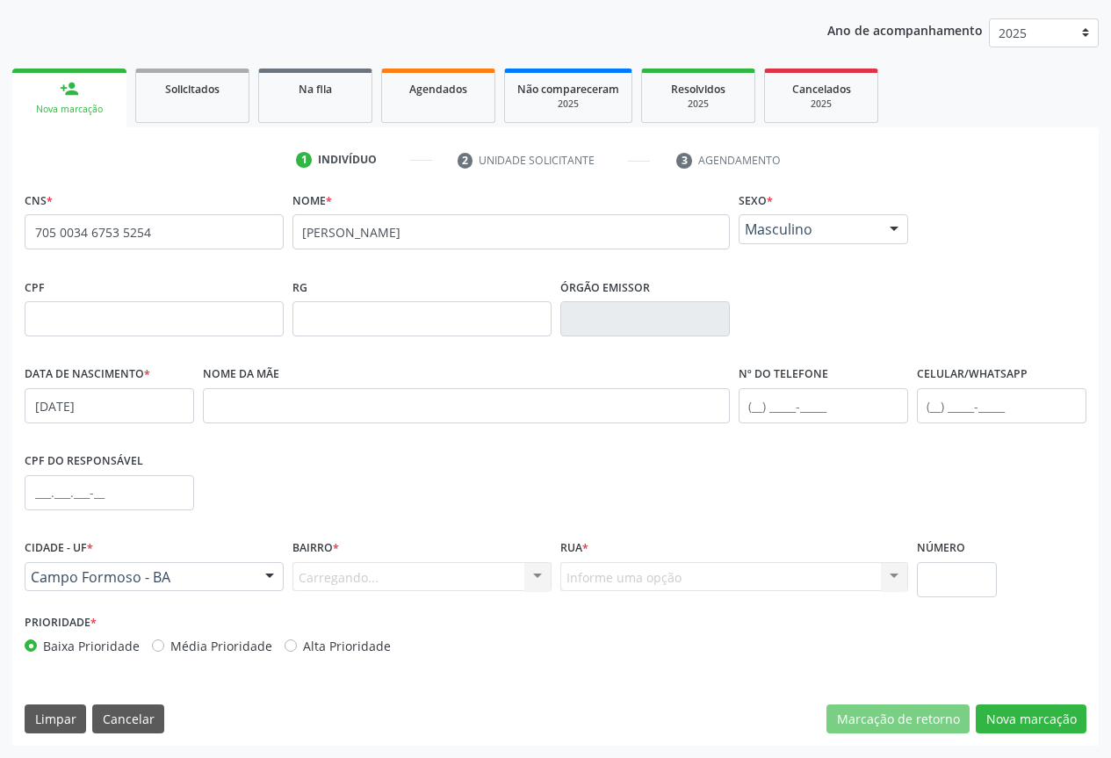
click at [511, 579] on div "Carregando... Nenhum resultado encontrado para: " " Nenhuma opção encontrada. D…" at bounding box center [422, 577] width 259 height 30
click at [485, 581] on div "Informe uma opção" at bounding box center [422, 577] width 259 height 30
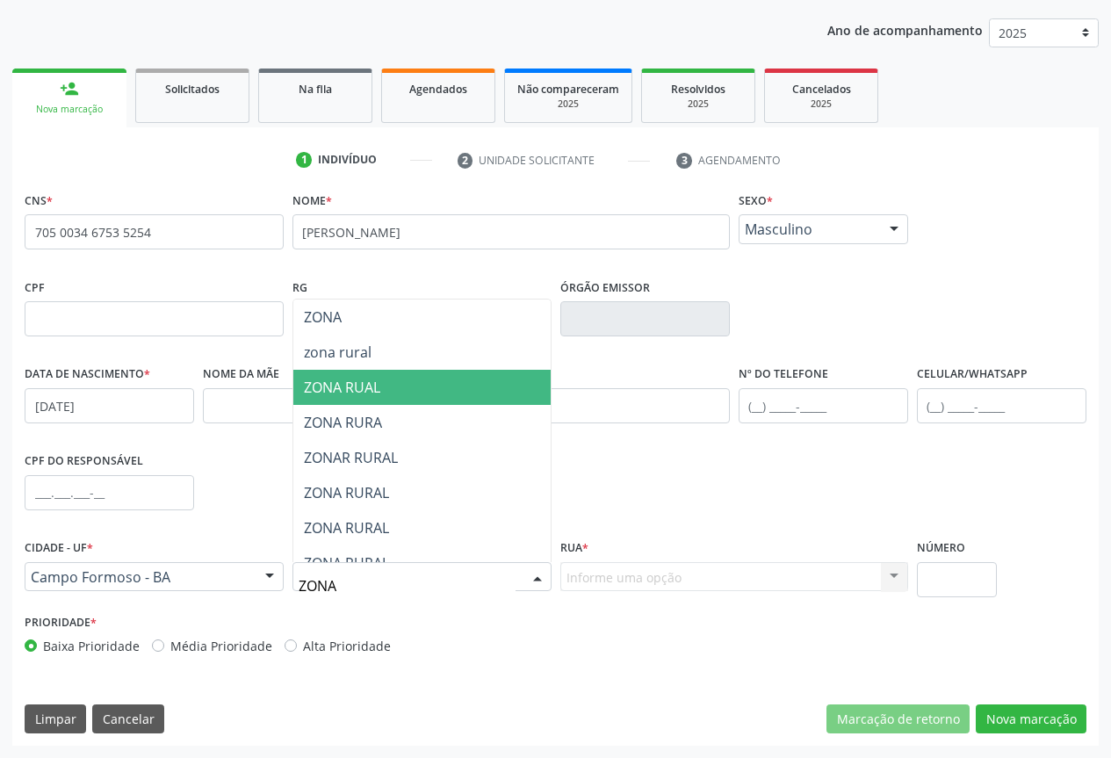
click at [385, 373] on span "ZONA RUAL" at bounding box center [421, 387] width 257 height 35
type input "ZONA"
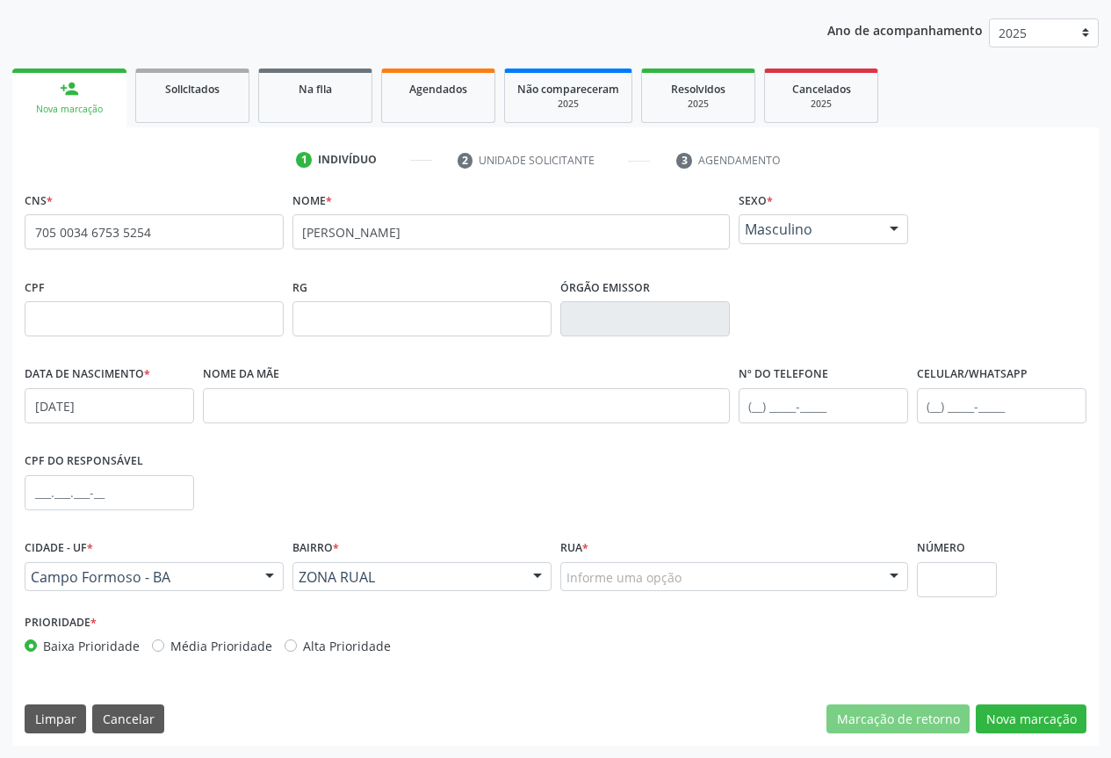
click at [388, 567] on div "ZONA RUAL" at bounding box center [422, 577] width 259 height 30
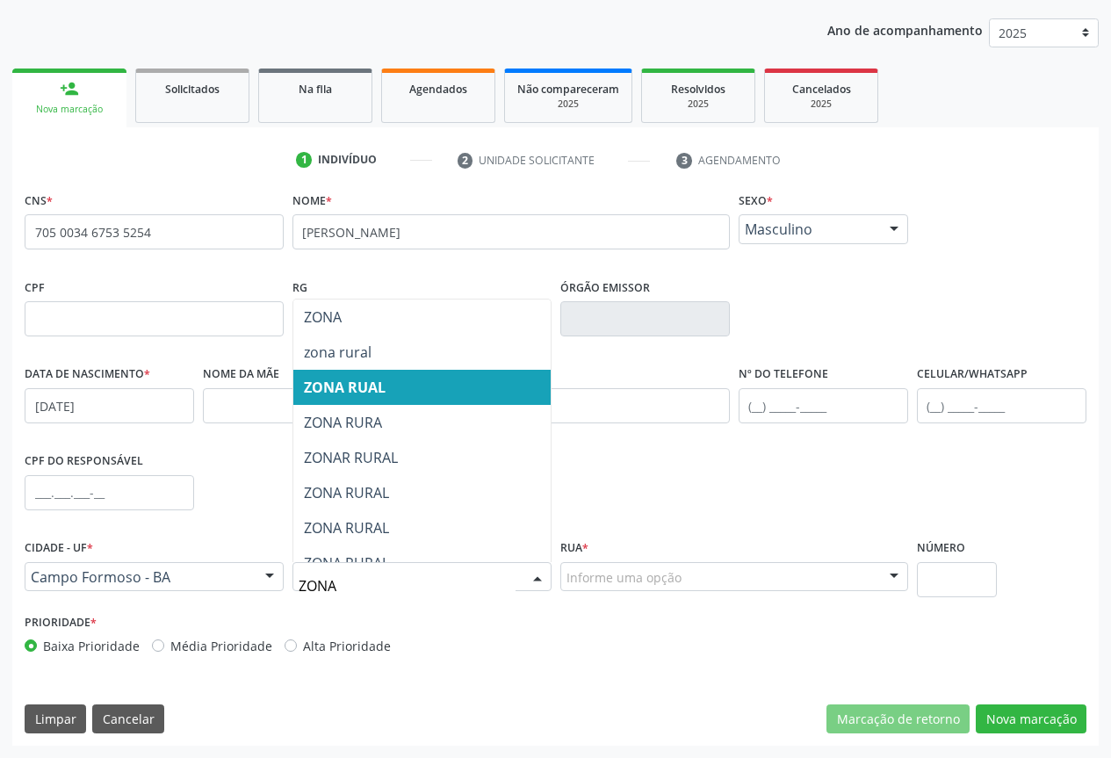
type input "ZONA"
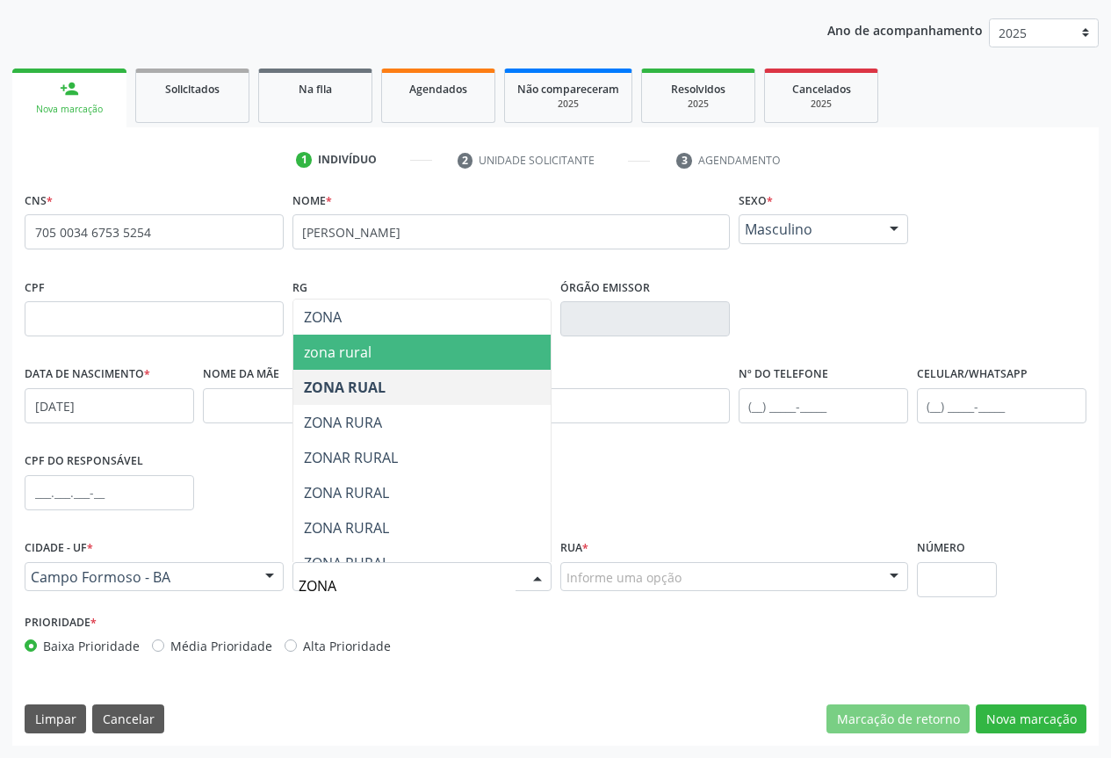
click at [376, 353] on span "zona rural" at bounding box center [421, 352] width 257 height 35
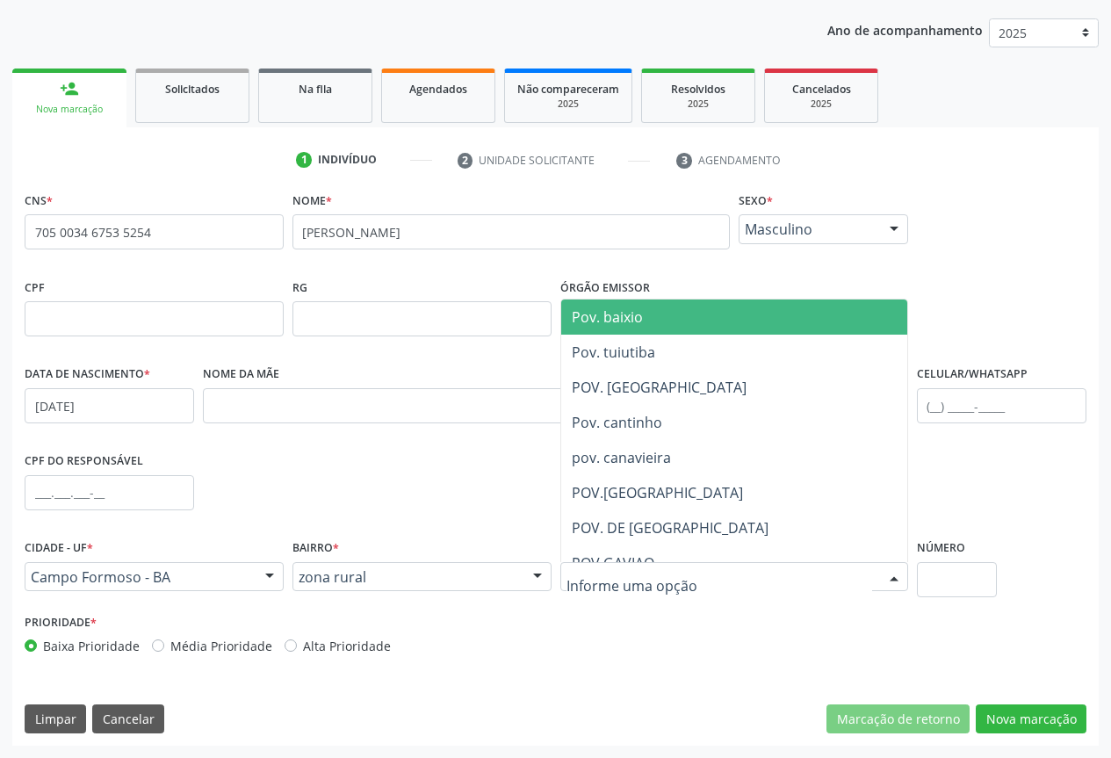
click at [696, 572] on div at bounding box center [734, 577] width 348 height 30
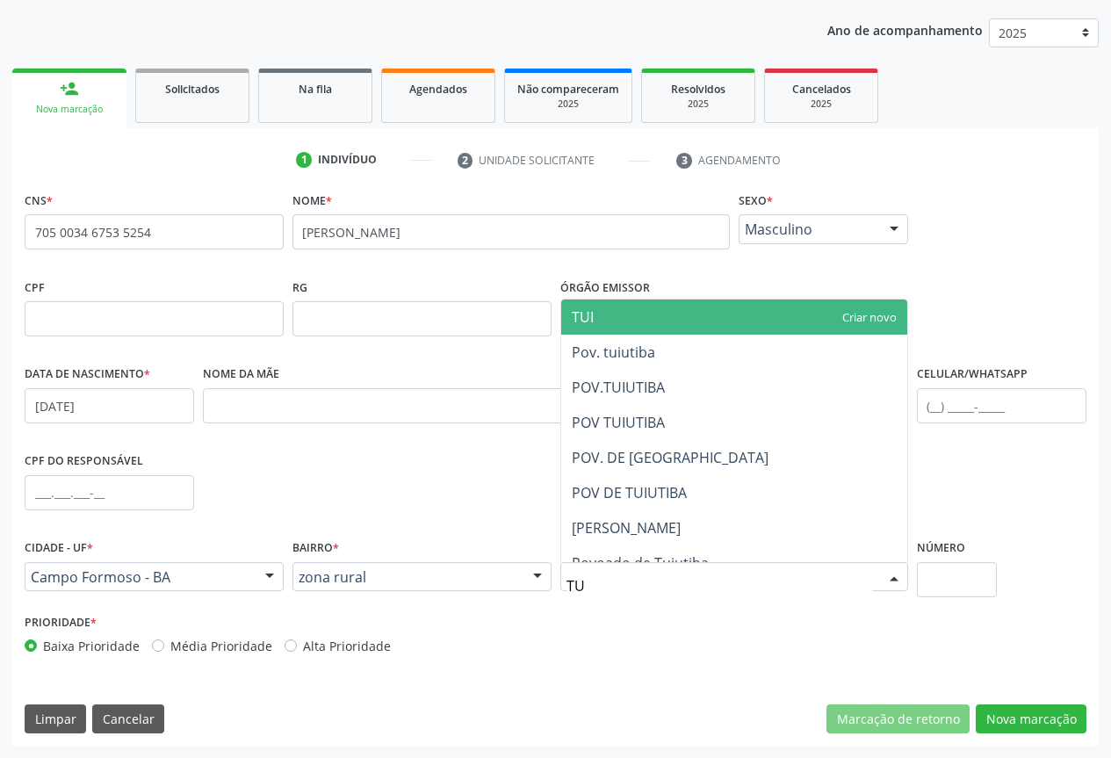
type input "TUI"
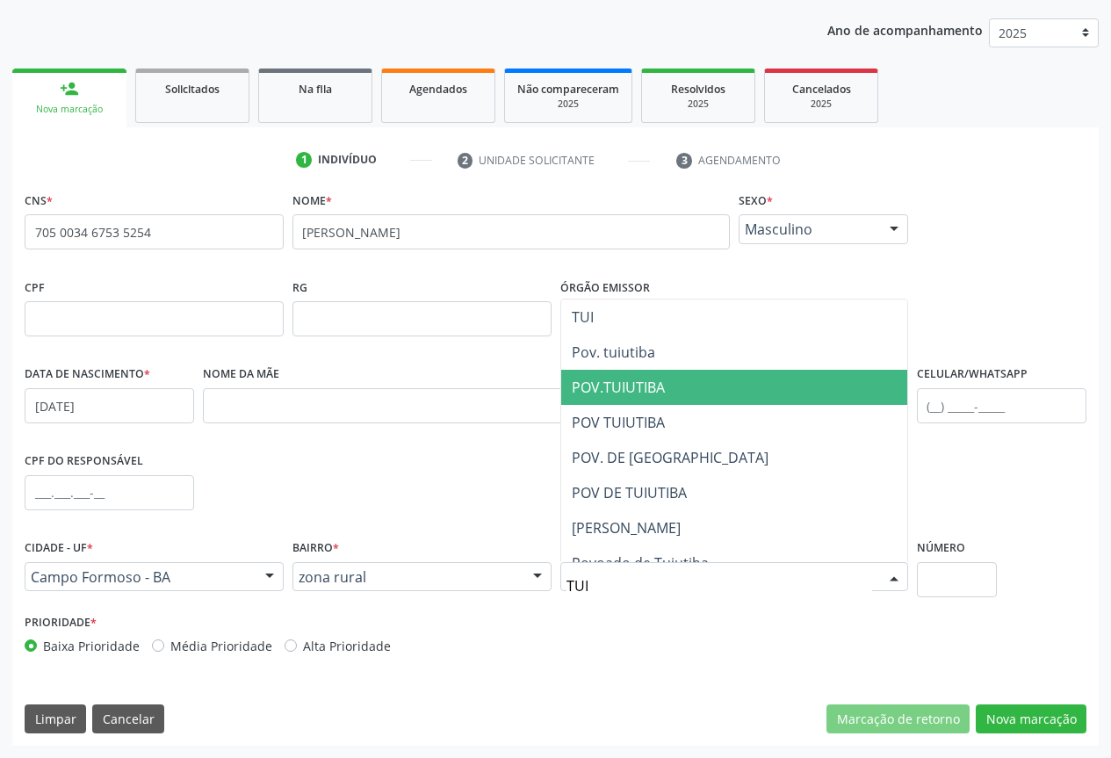
drag, startPoint x: 637, startPoint y: 390, endPoint x: 651, endPoint y: 402, distance: 18.7
click at [637, 390] on span "POV.TUIUTIBA" at bounding box center [618, 387] width 93 height 19
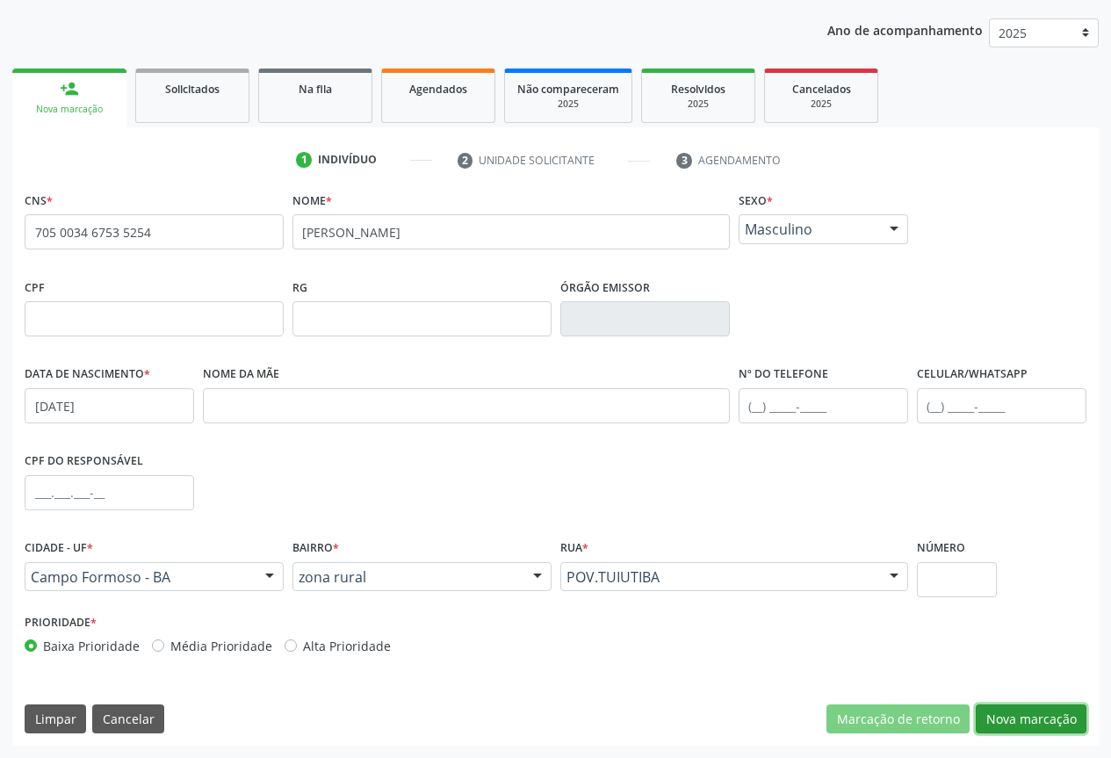
click at [1032, 708] on button "Nova marcação" at bounding box center [1031, 720] width 111 height 30
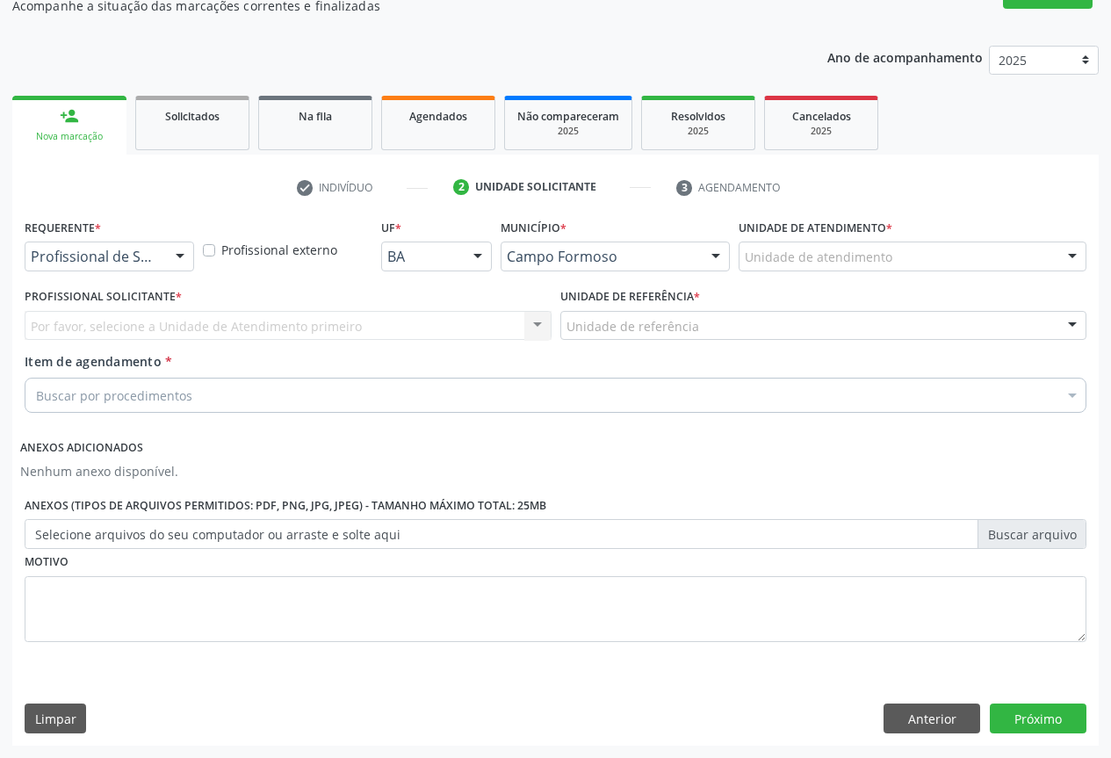
scroll to position [167, 0]
click at [945, 729] on button "Anterior" at bounding box center [932, 719] width 97 height 30
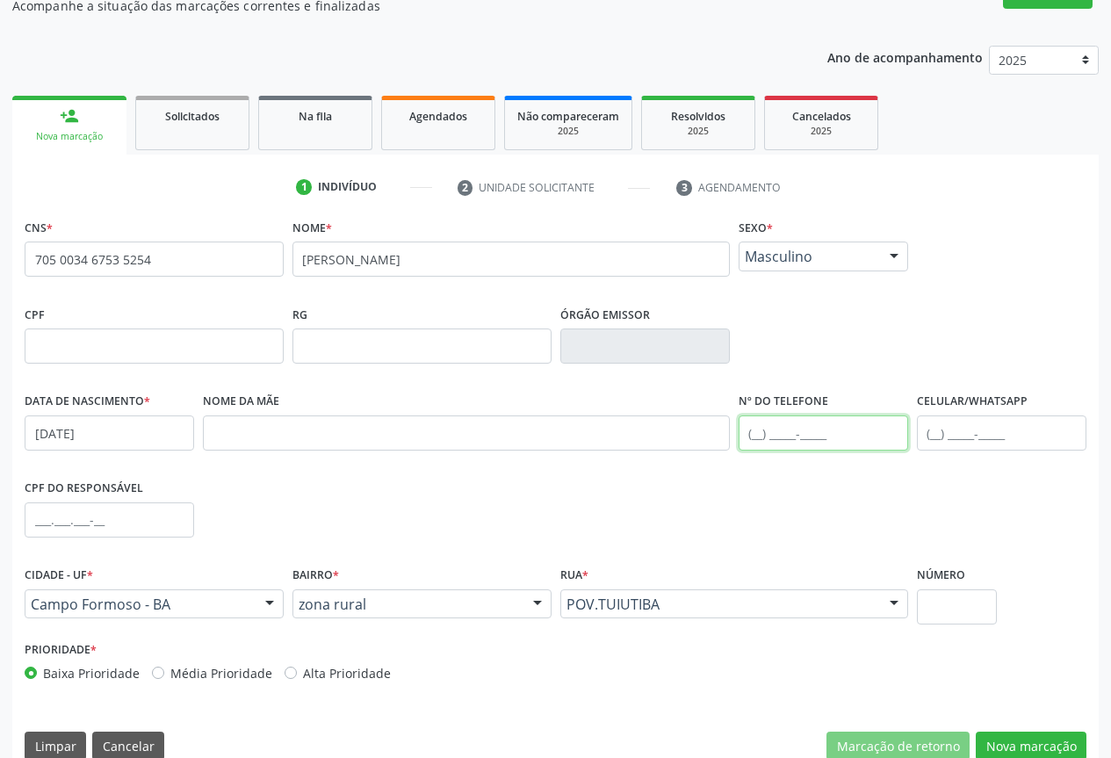
click at [797, 436] on input "text" at bounding box center [824, 433] width 170 height 35
drag, startPoint x: 1008, startPoint y: 739, endPoint x: 849, endPoint y: 659, distance: 178.0
click at [1008, 739] on button "Nova marcação" at bounding box center [1031, 747] width 111 height 30
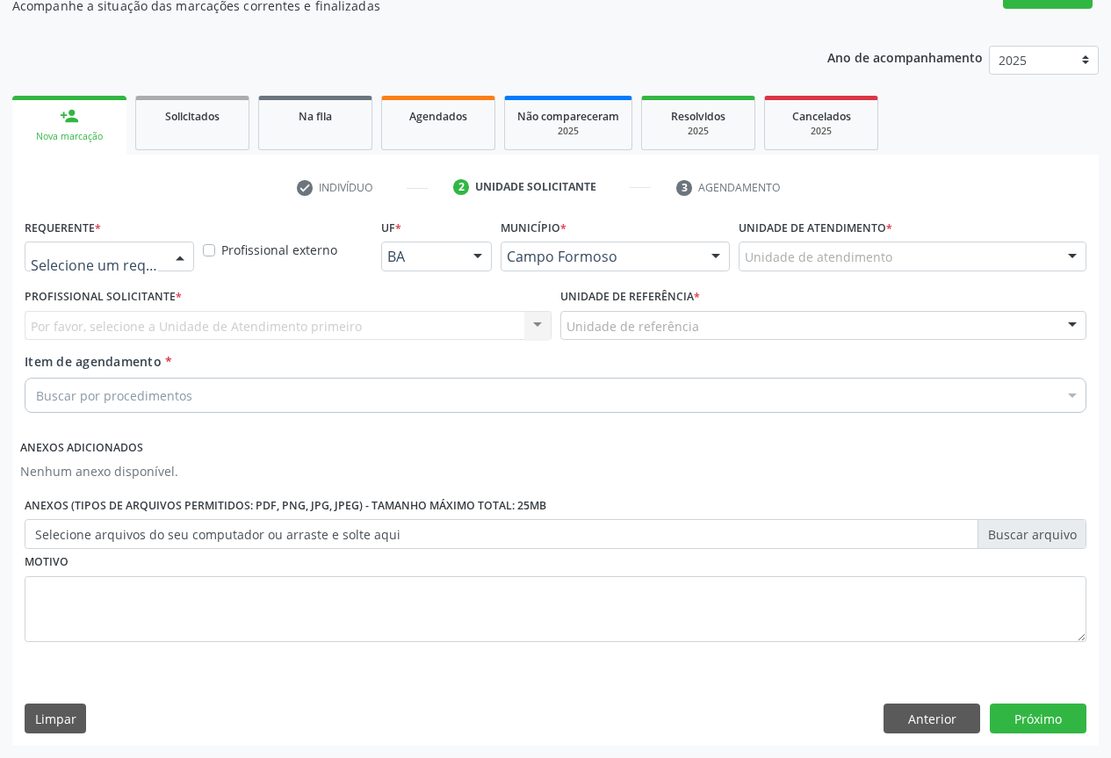
click at [186, 262] on div at bounding box center [180, 257] width 26 height 30
click at [134, 324] on span "Paciente" at bounding box center [110, 324] width 171 height 35
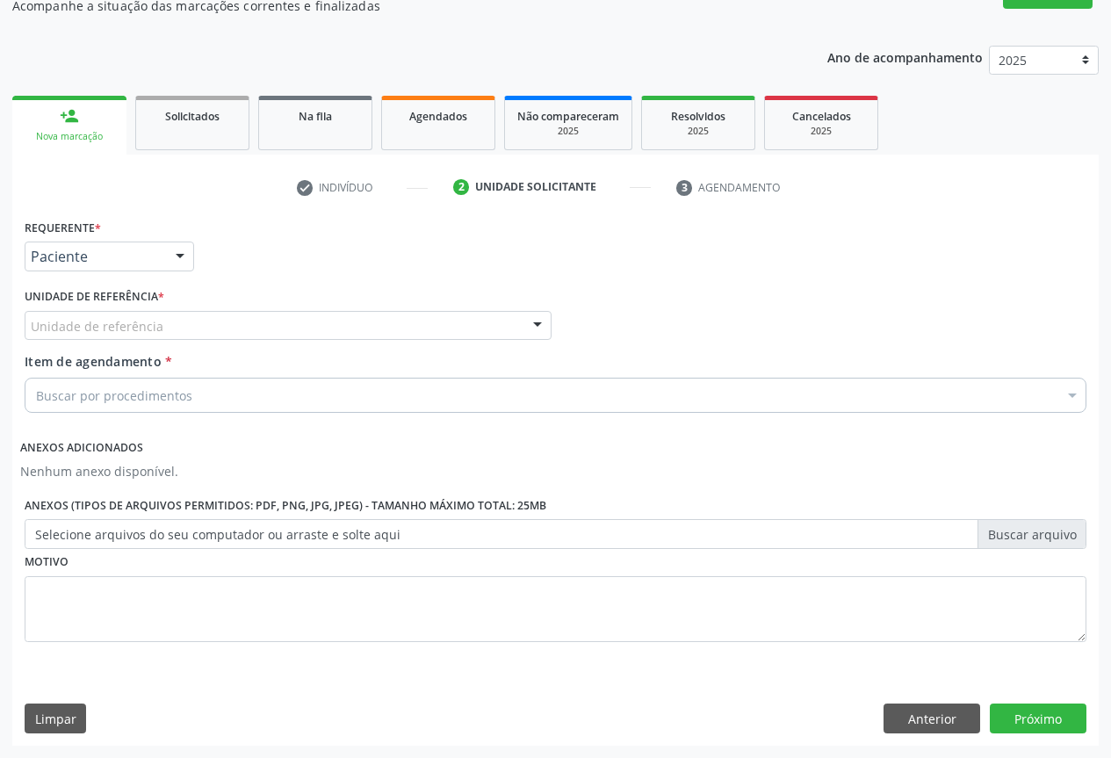
click at [204, 334] on div "Unidade de referência" at bounding box center [288, 326] width 527 height 30
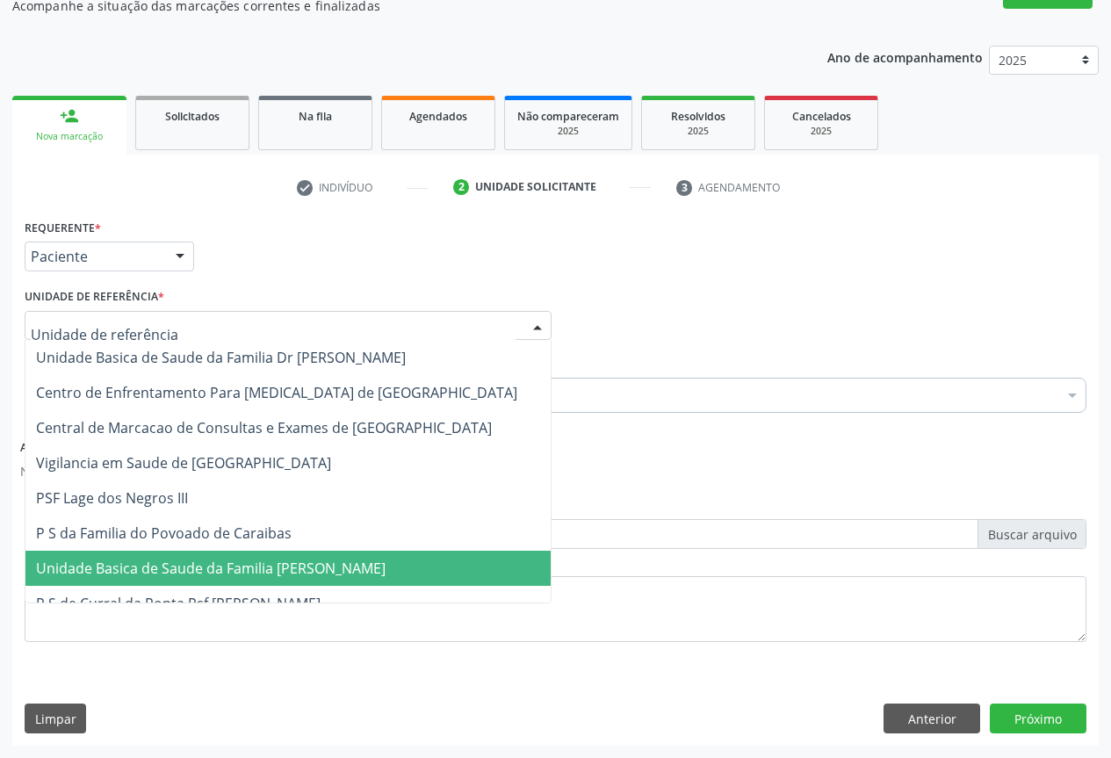
click at [197, 554] on span "Unidade Basica de Saude da Familia [PERSON_NAME]" at bounding box center [287, 568] width 525 height 35
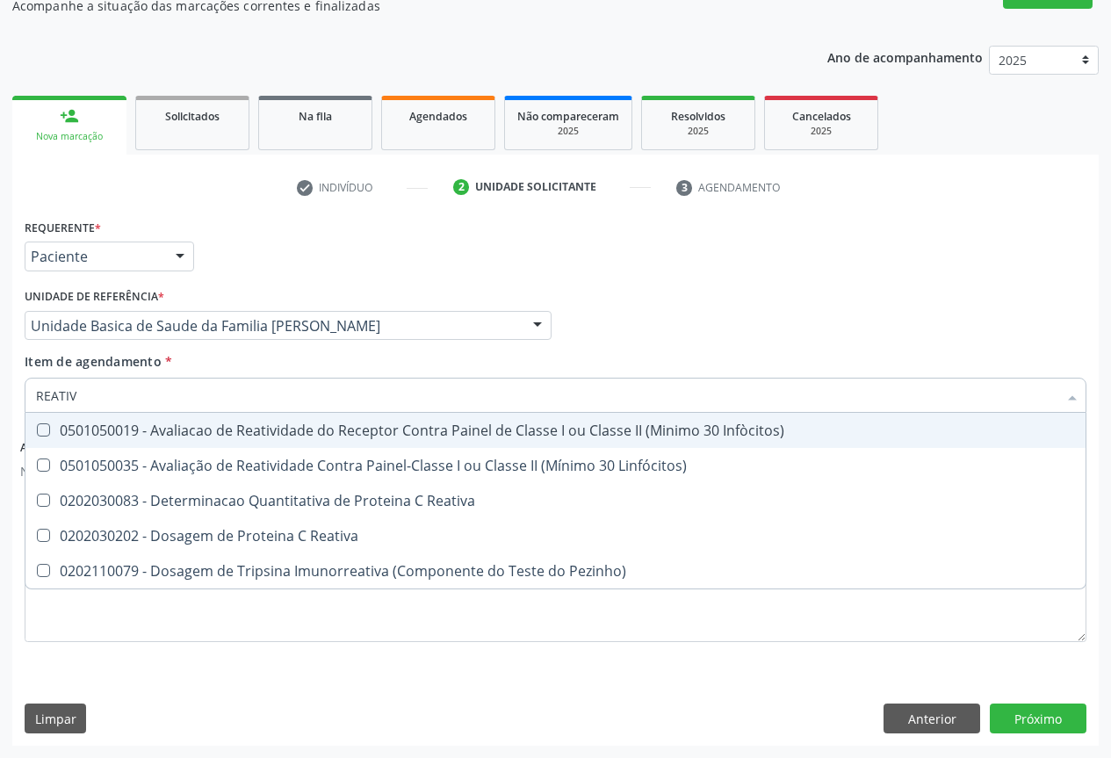
type input "REATIVA"
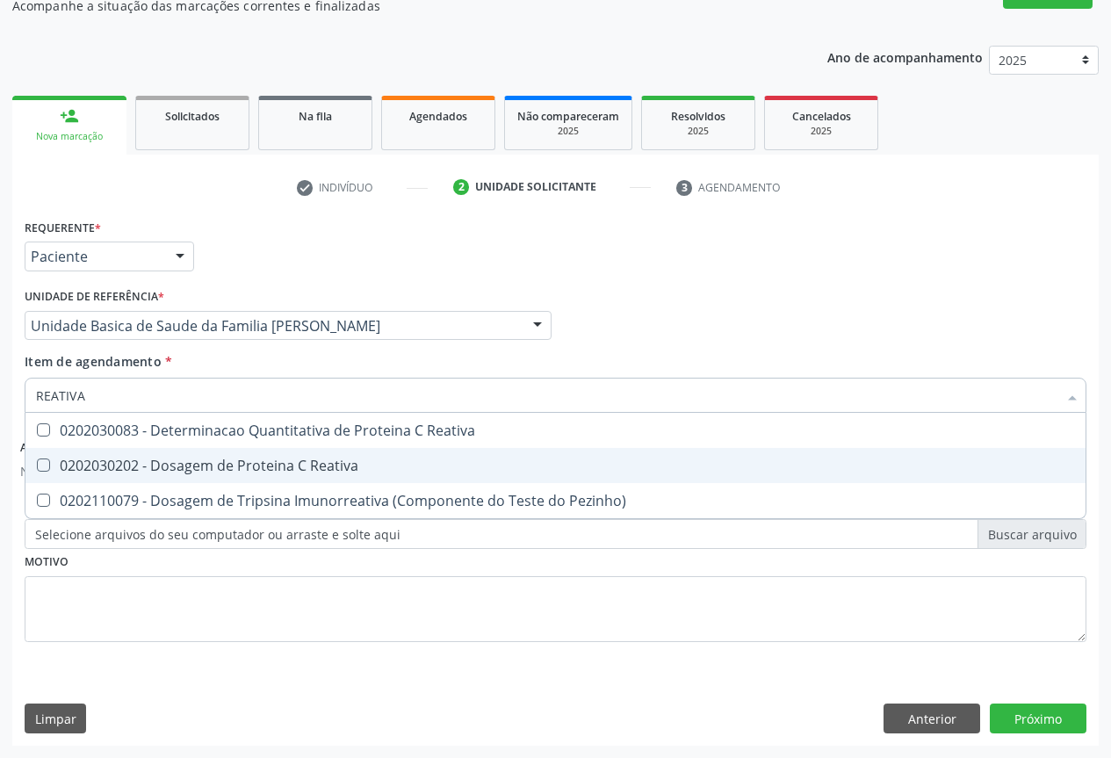
click at [178, 467] on div "0202030202 - Dosagem de Proteina C Reativa" at bounding box center [555, 466] width 1039 height 14
checkbox Reativa "true"
type input "REATIVA"
click at [300, 230] on div "Requerente * Paciente Profissional de Saúde Paciente Nenhum resultado encontrad…" at bounding box center [555, 248] width 1071 height 69
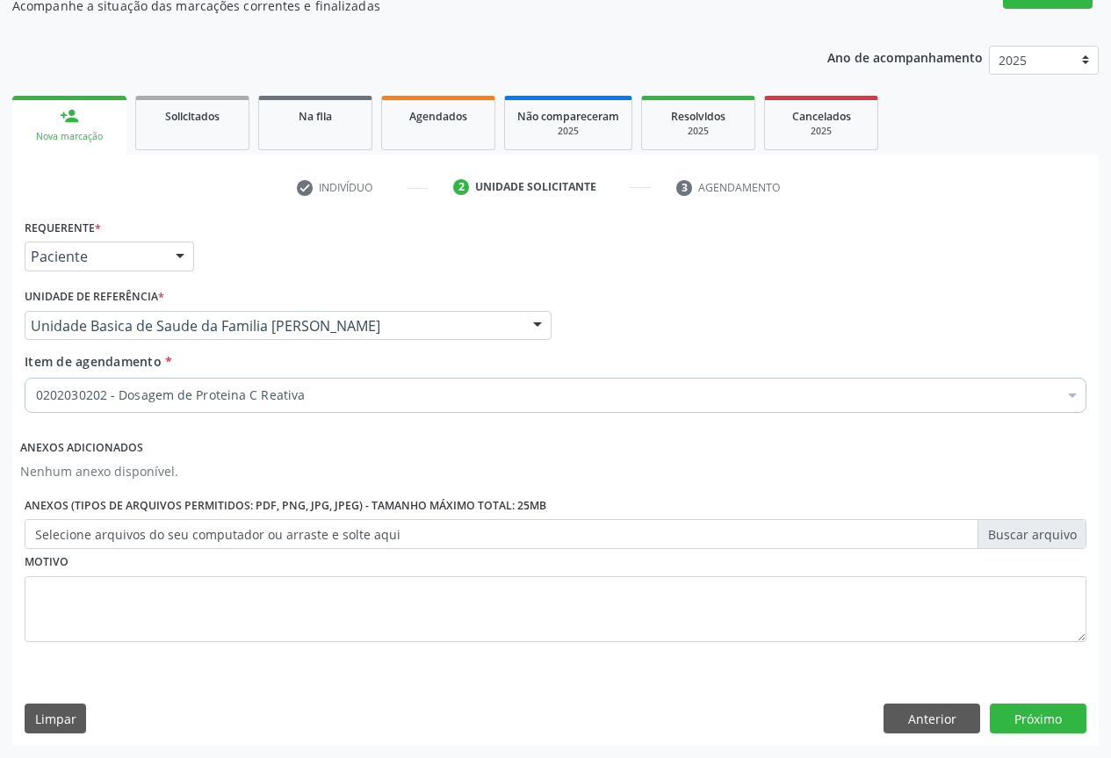
click at [126, 408] on div "0202030202 - Dosagem de Proteina C Reativa" at bounding box center [556, 395] width 1062 height 35
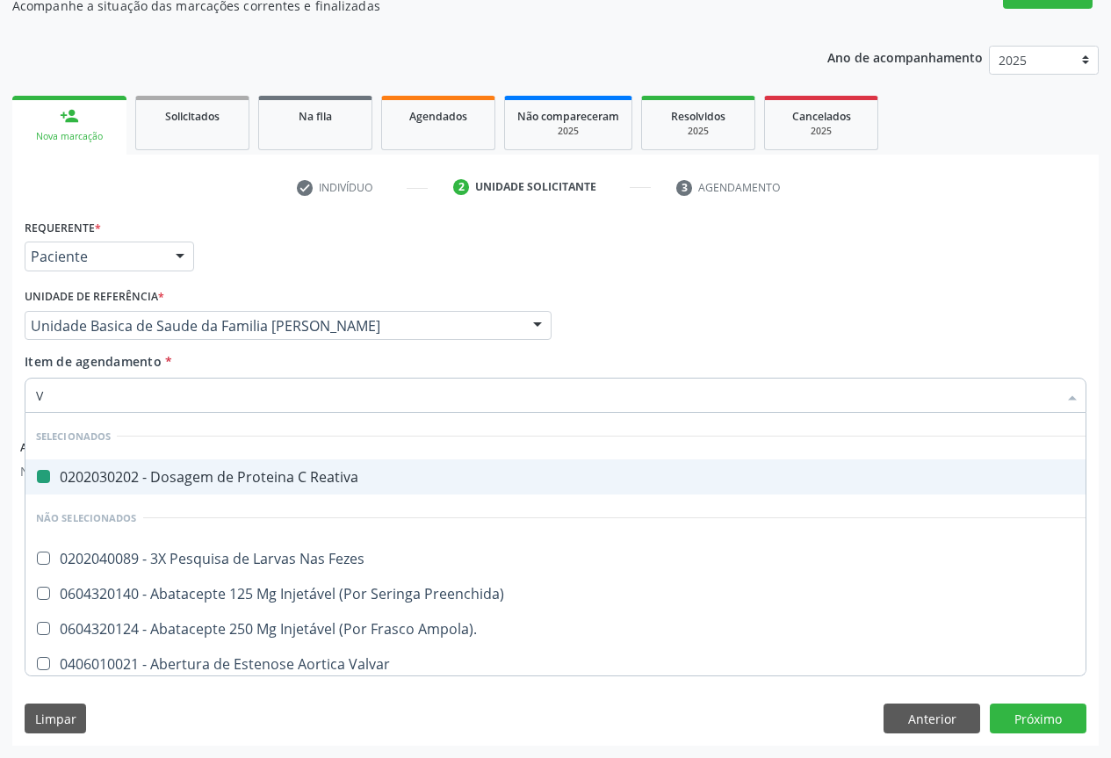
type input "VH"
checkbox Reativa "false"
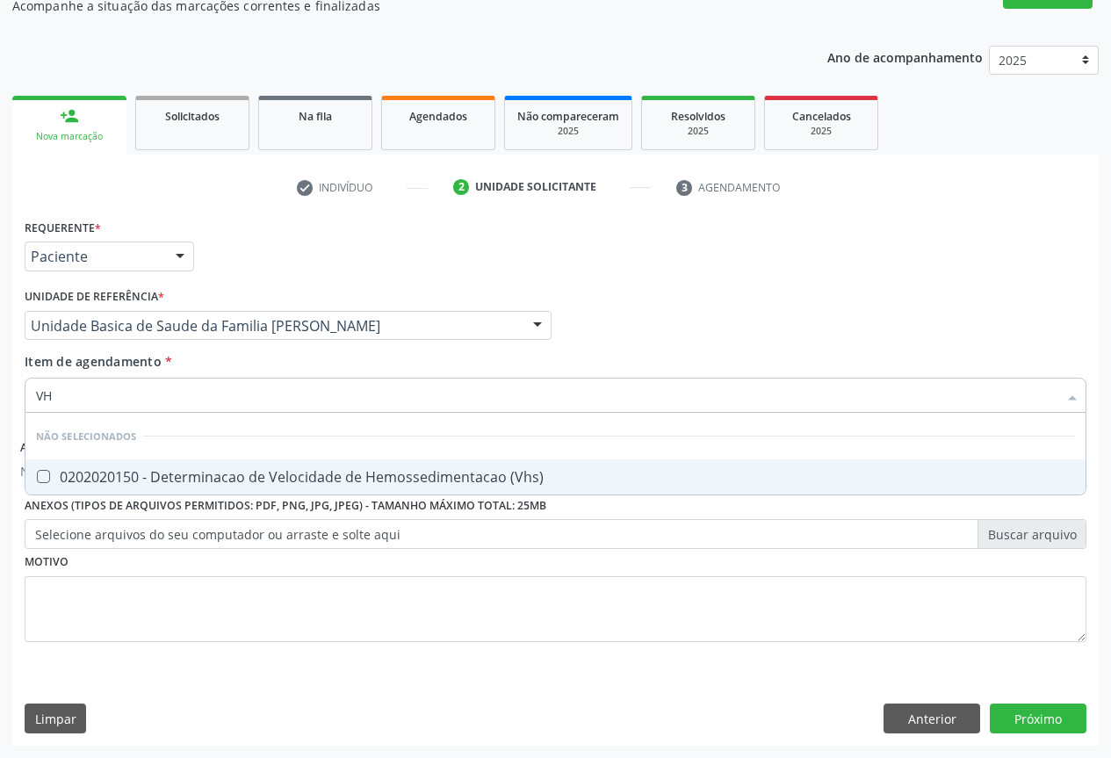
type input "VHS"
drag, startPoint x: 128, startPoint y: 467, endPoint x: 187, endPoint y: 355, distance: 126.9
click at [130, 461] on span "0202020150 - Determinacao de Velocidade de Hemossedimentacao (Vhs)" at bounding box center [555, 476] width 1060 height 35
checkbox \(Vhs\) "true"
type input "VHS"
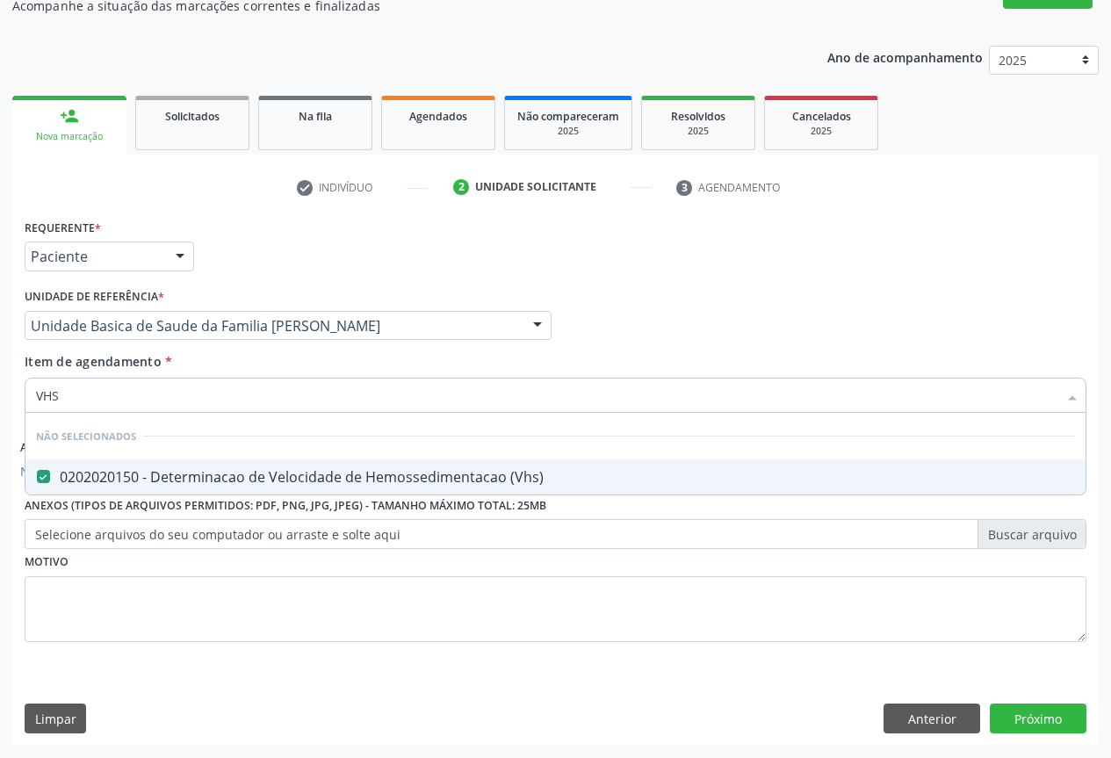
click at [306, 225] on div "Requerente * Paciente Profissional de Saúde Paciente Nenhum resultado encontrad…" at bounding box center [555, 248] width 1071 height 69
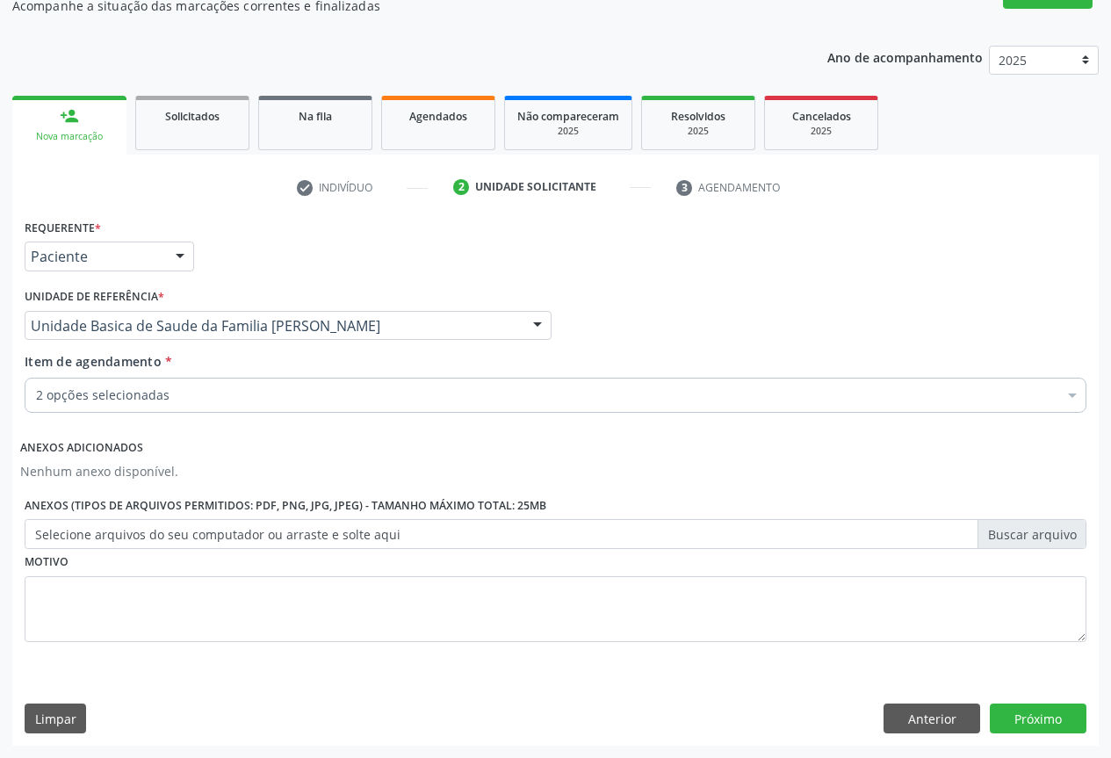
click at [143, 415] on div "Item de agendamento * 2 opções selecionadas Desfazer seleção Selecionados 02020…" at bounding box center [555, 386] width 1071 height 68
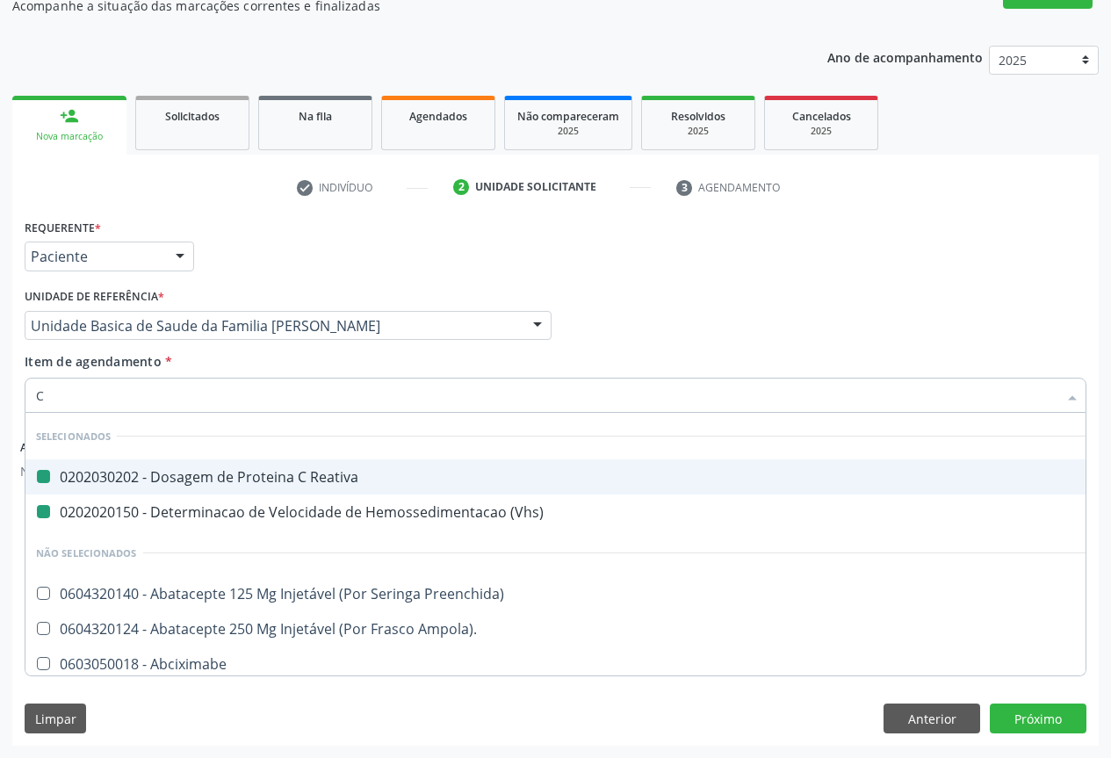
type input "CO"
checkbox Reativa "false"
checkbox \(Vhs\) "false"
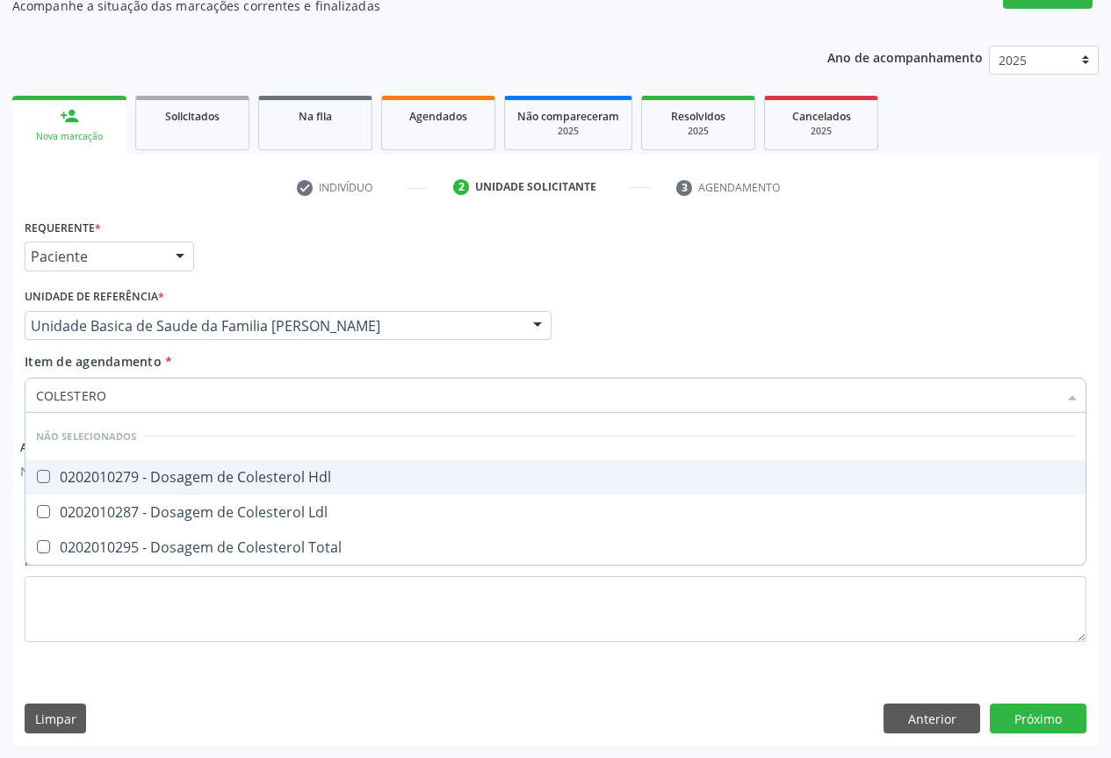
type input "COLESTEROL"
drag, startPoint x: 139, startPoint y: 473, endPoint x: 121, endPoint y: 494, distance: 27.4
click at [139, 475] on div "0202010279 - Dosagem de Colesterol Hdl" at bounding box center [555, 477] width 1039 height 14
checkbox Hdl "true"
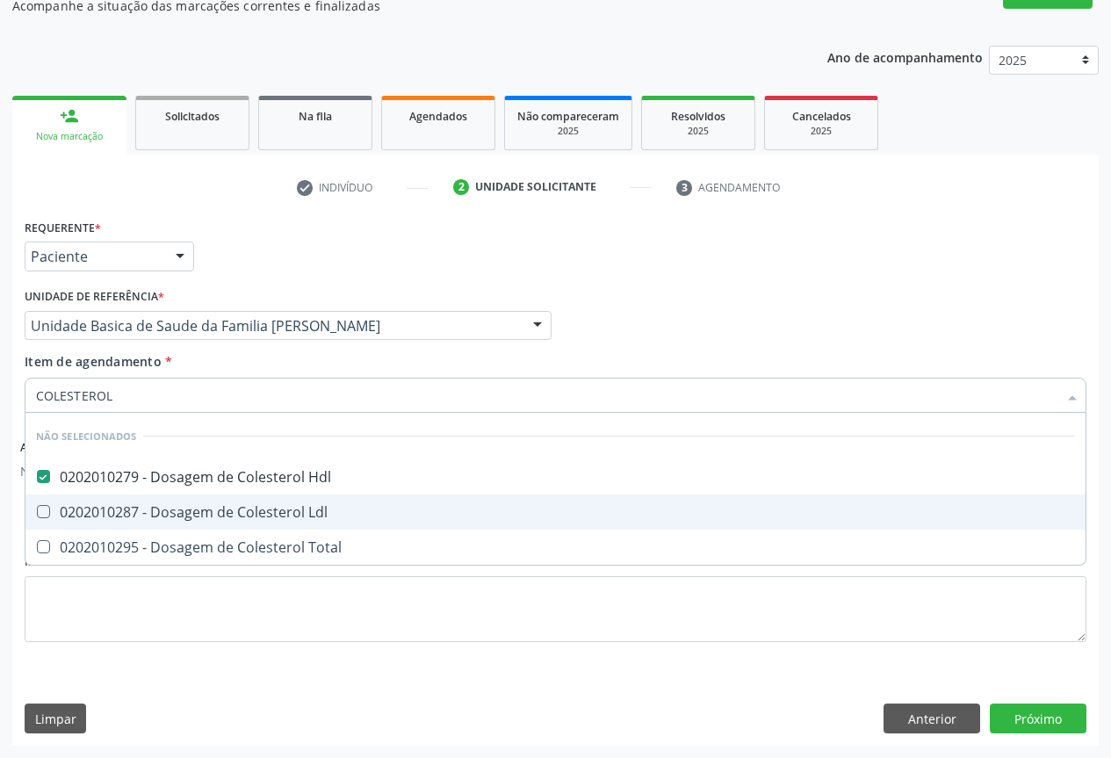
drag, startPoint x: 121, startPoint y: 501, endPoint x: 118, endPoint y: 544, distance: 43.2
click at [120, 504] on span "0202010287 - Dosagem de Colesterol Ldl" at bounding box center [555, 512] width 1060 height 35
checkbox Ldl "true"
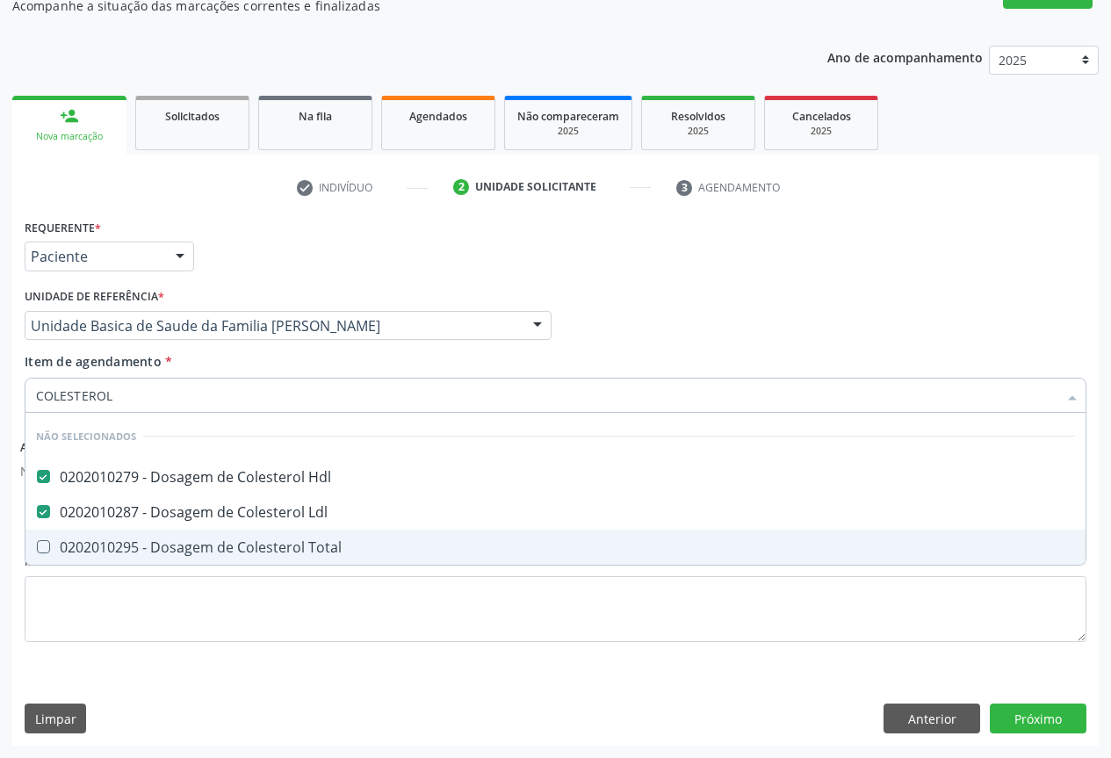
click at [118, 544] on div "0202010295 - Dosagem de Colesterol Total" at bounding box center [555, 547] width 1039 height 14
checkbox Total "true"
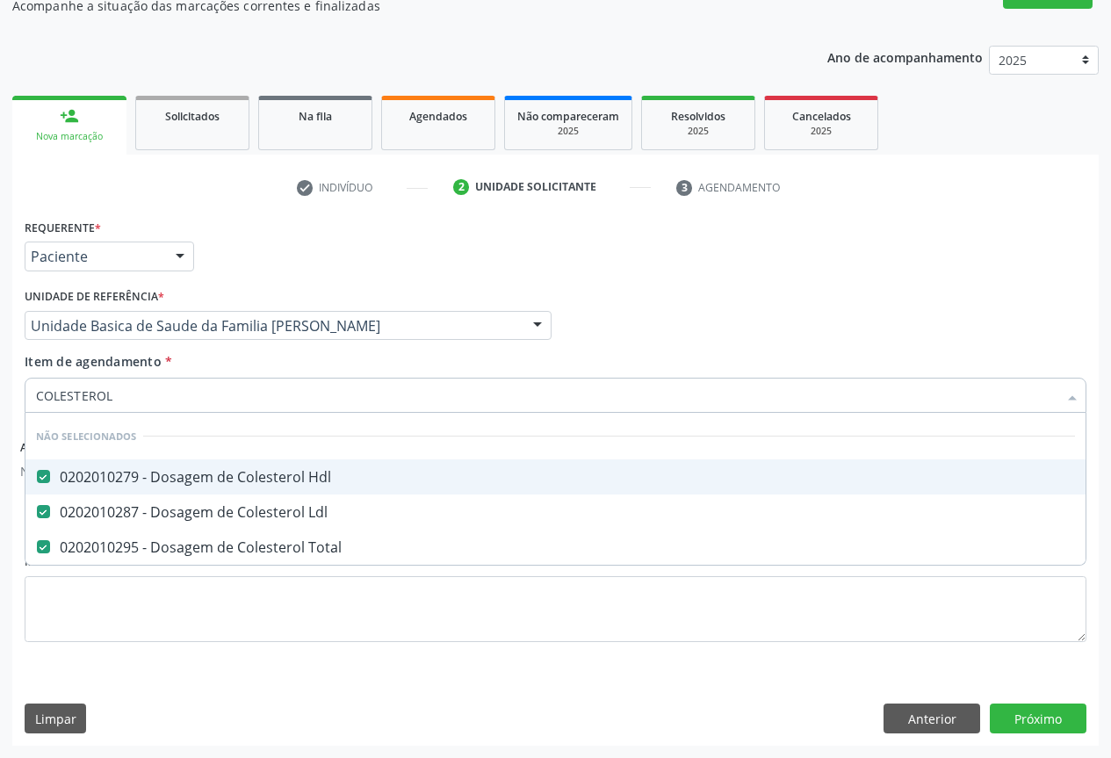
type input "COLESTEROL"
click at [257, 229] on div "Requerente * Paciente Profissional de Saúde Paciente Nenhum resultado encontrad…" at bounding box center [555, 248] width 1071 height 69
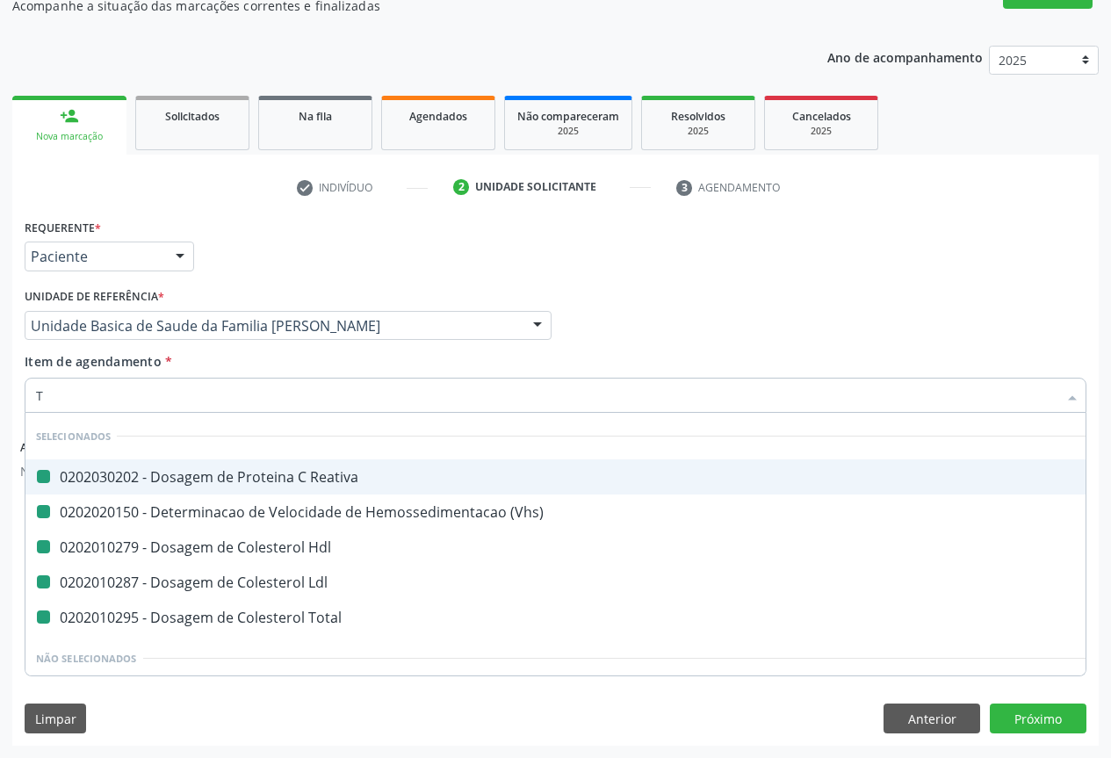
type input "TR"
checkbox Reativa "false"
checkbox \(Vhs\) "false"
checkbox Hdl "false"
checkbox Ldl "false"
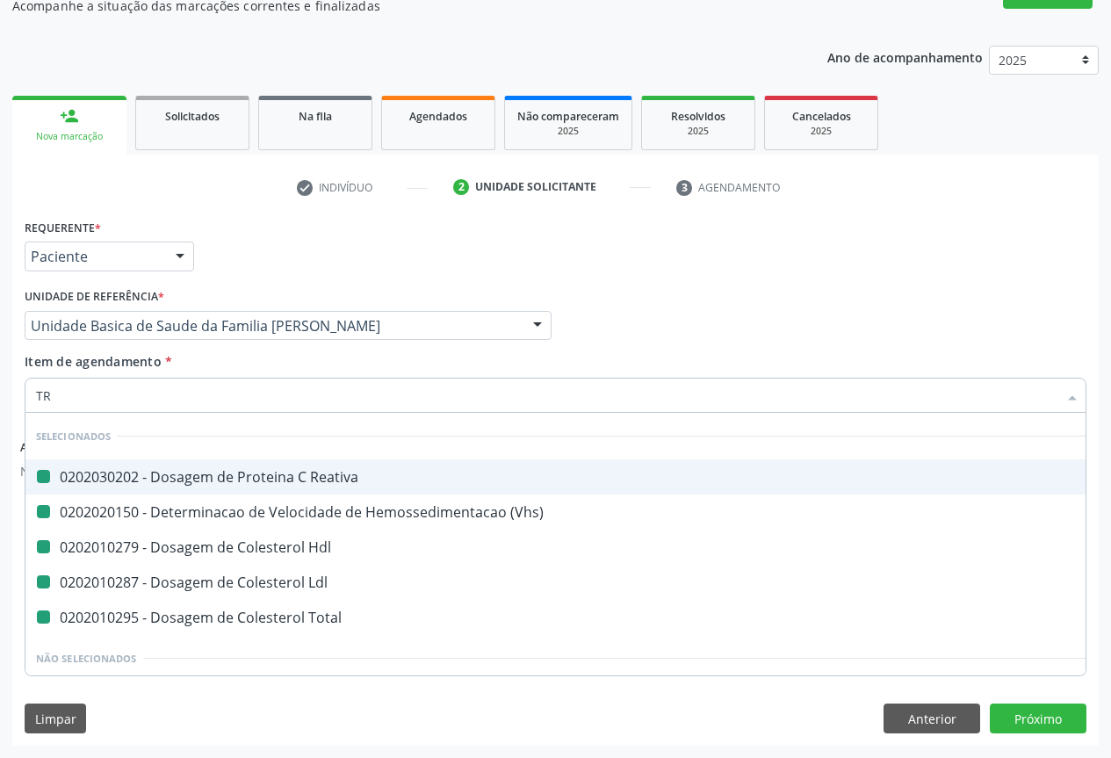
checkbox Total "false"
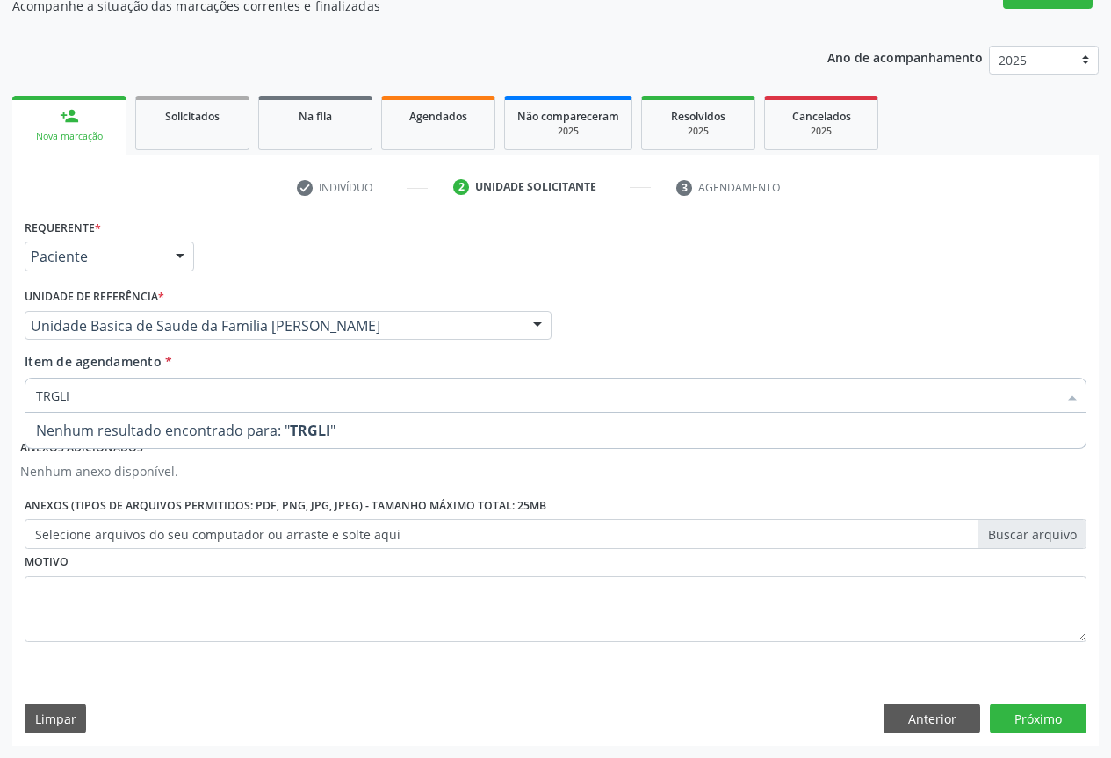
click at [301, 431] on strong "TRGLI" at bounding box center [310, 430] width 40 height 19
drag, startPoint x: 50, startPoint y: 398, endPoint x: 61, endPoint y: 416, distance: 21.7
click at [52, 403] on input "TRGLI" at bounding box center [547, 395] width 1022 height 35
type input "TRIGLI"
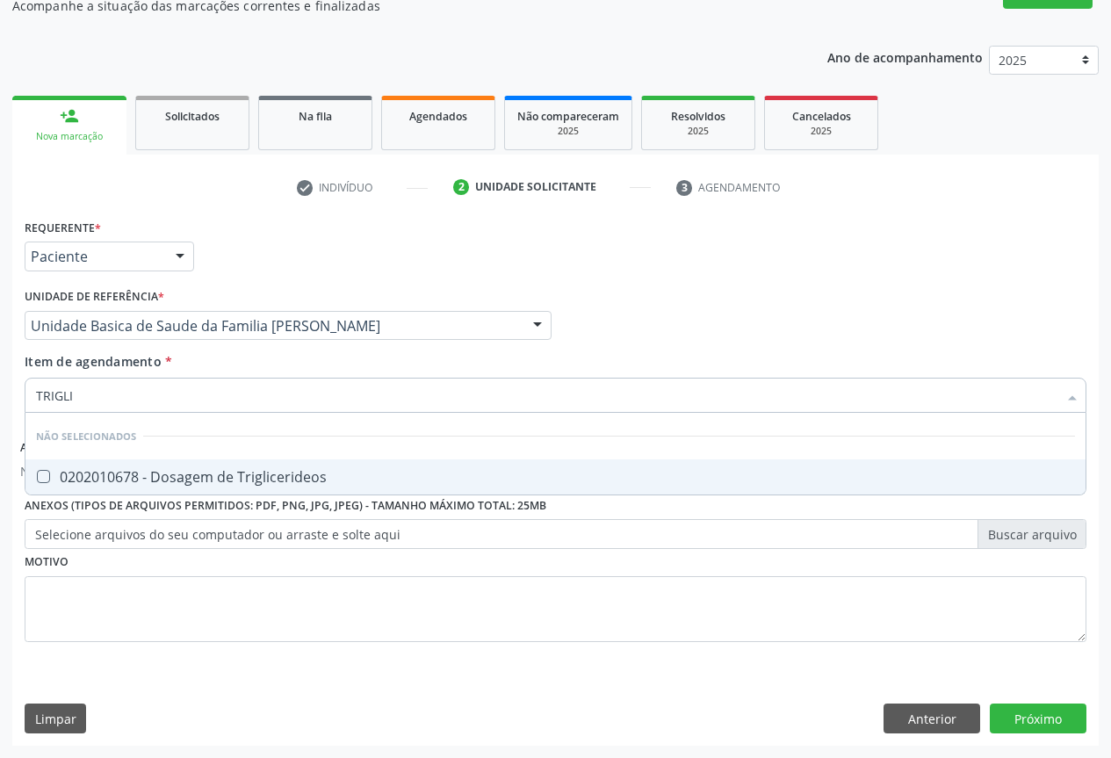
click at [208, 480] on div "0202010678 - Dosagem de Triglicerideos" at bounding box center [555, 477] width 1039 height 14
checkbox Triglicerideos "true"
click at [237, 250] on div "Requerente * Paciente Profissional de Saúde Paciente Nenhum resultado encontrad…" at bounding box center [555, 248] width 1071 height 69
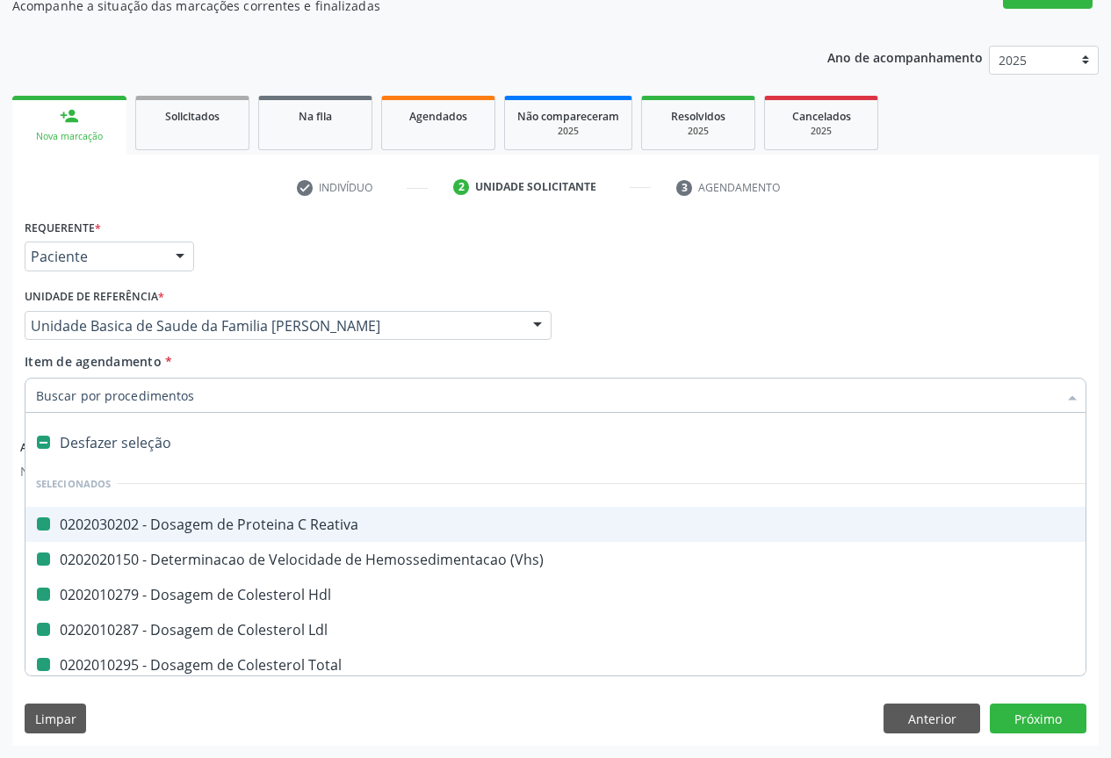
type input "F"
checkbox Reativa "false"
checkbox \(Vhs\) "false"
checkbox Hdl "false"
checkbox Ldl "false"
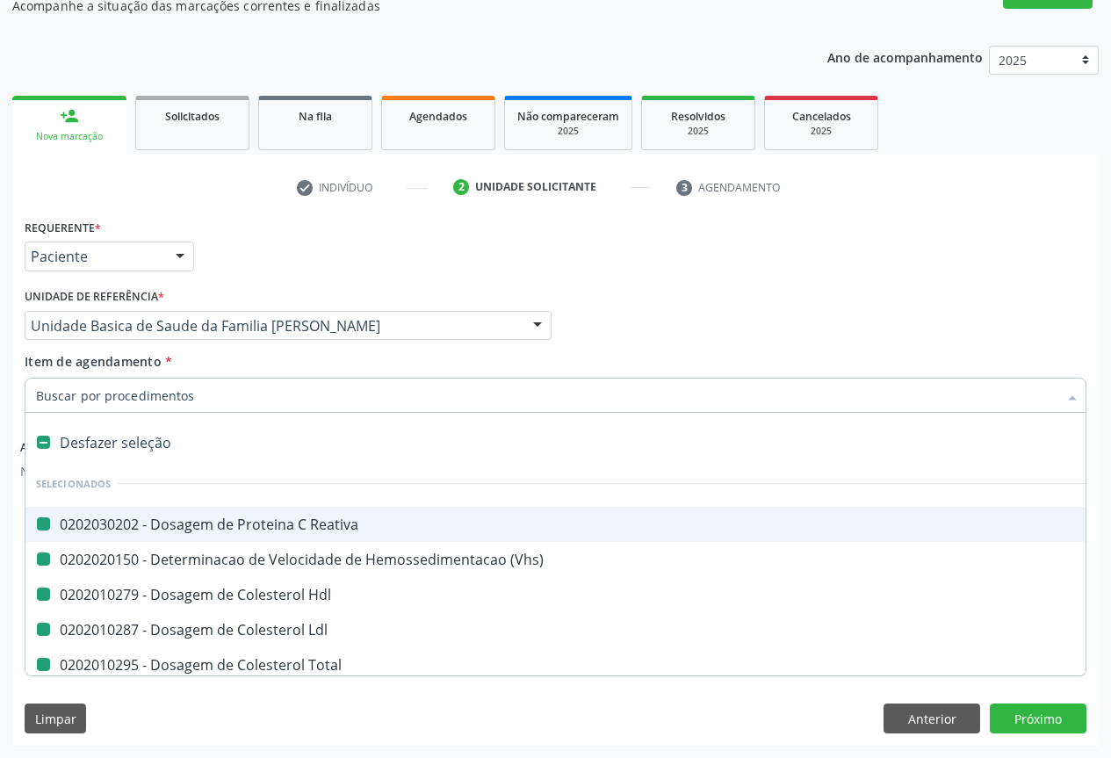
checkbox Total "false"
checkbox Triglicerideos "false"
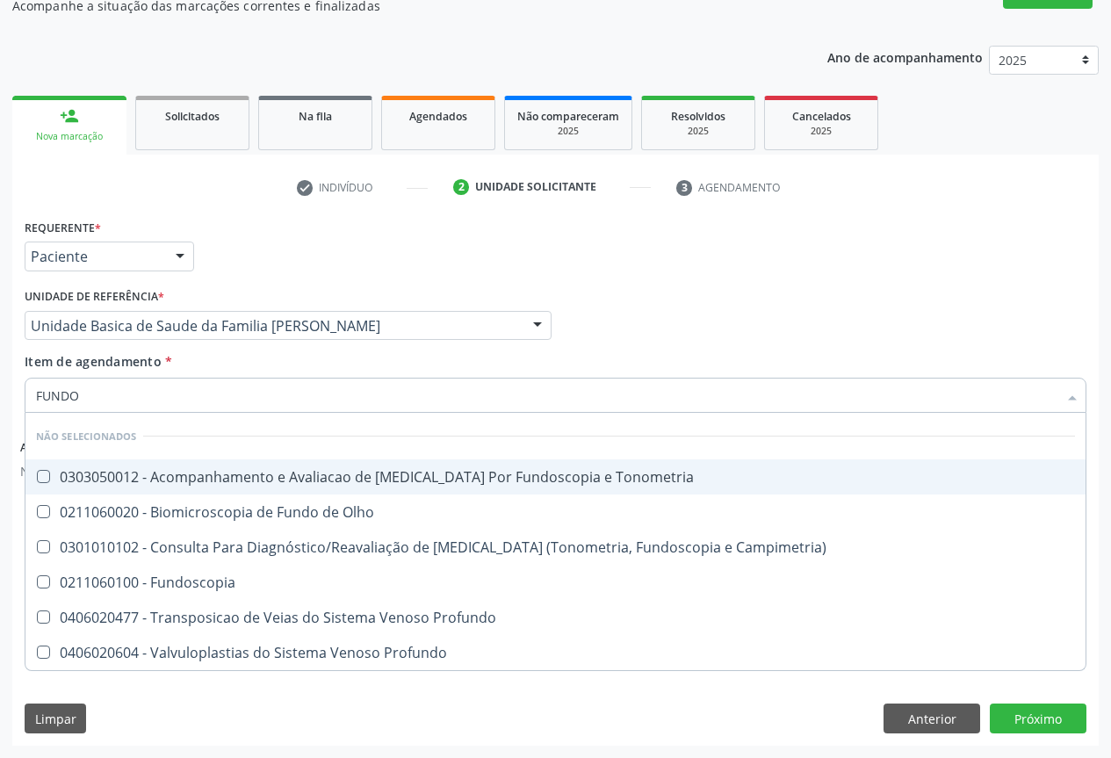
type input "FUNDOS"
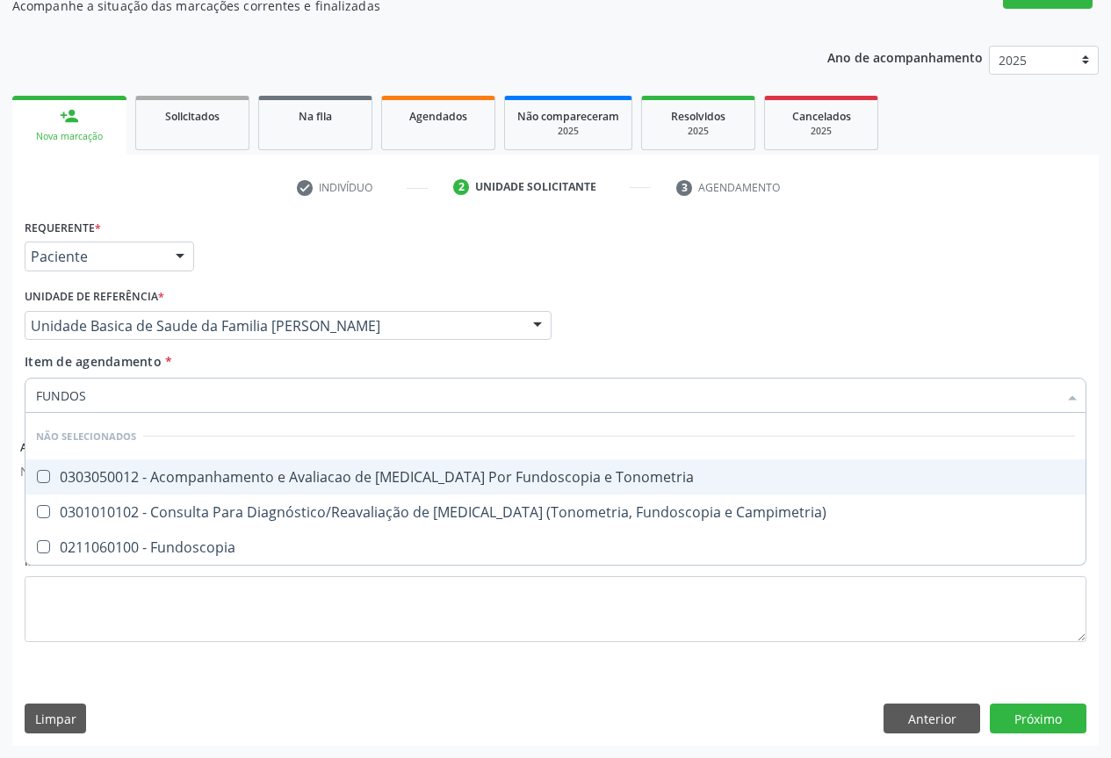
drag, startPoint x: 103, startPoint y: 396, endPoint x: 0, endPoint y: 398, distance: 102.8
click at [0, 398] on div "Acompanhamento Acompanhe a situação das marcações correntes e finalizadas Relat…" at bounding box center [555, 344] width 1111 height 828
checkbox Tonometria "true"
checkbox Campimetria\) "true"
checkbox Fundoscopia "true"
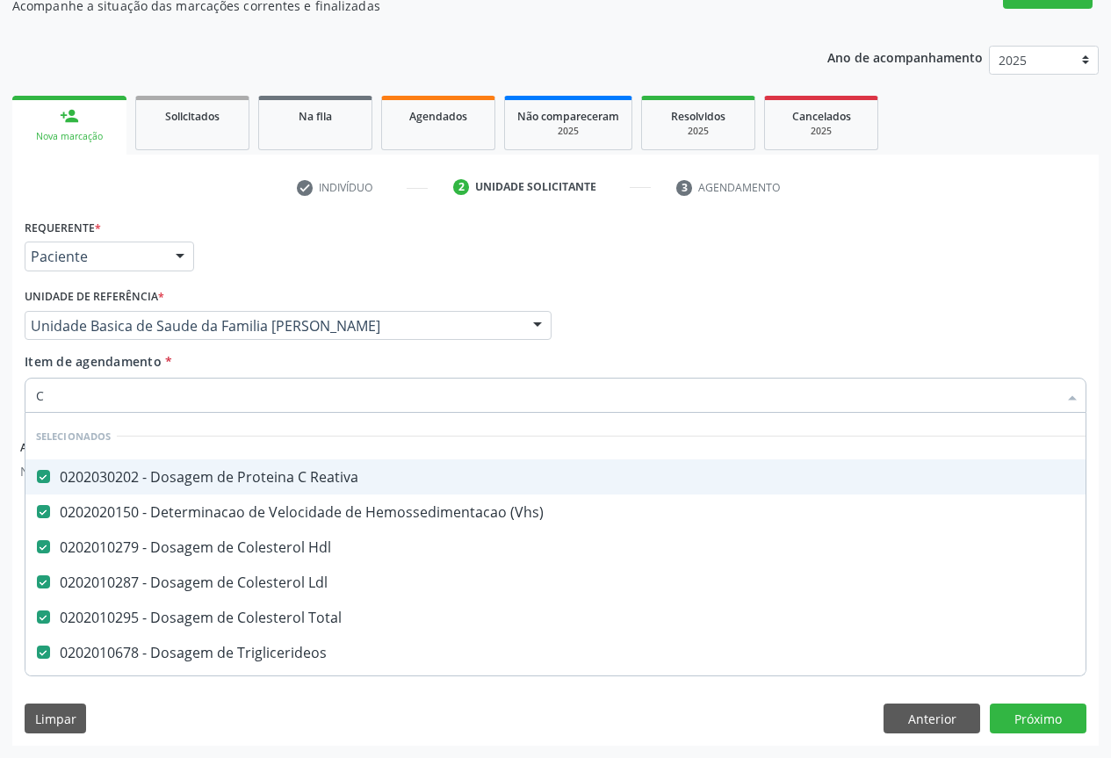
type input "CR"
checkbox Reativa "false"
checkbox \(Vhs\) "false"
checkbox Hdl "false"
checkbox Ldl "false"
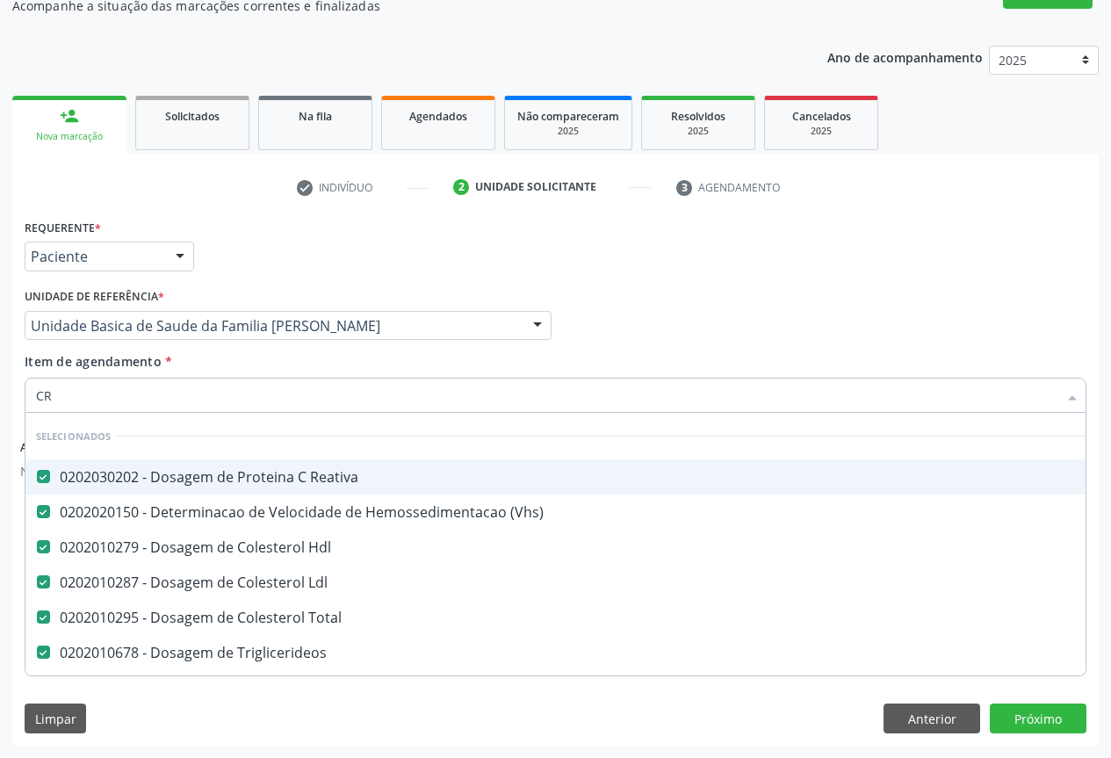
checkbox Total "false"
checkbox Triglicerideos "false"
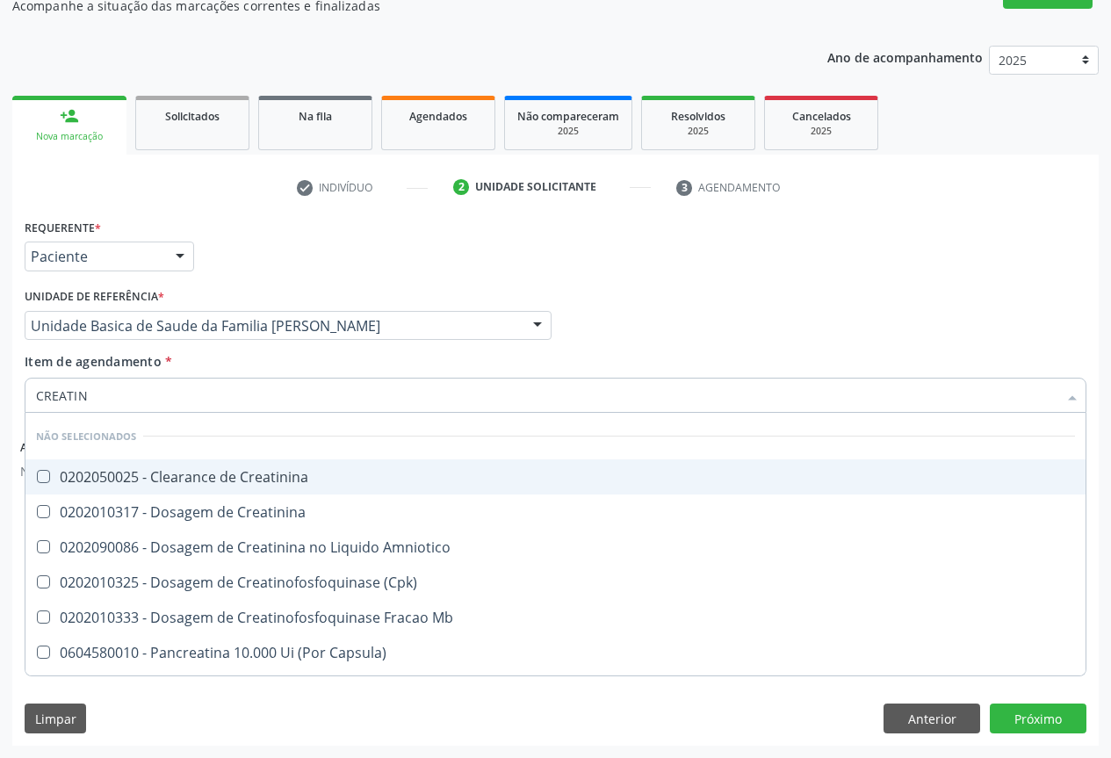
type input "CREATINI"
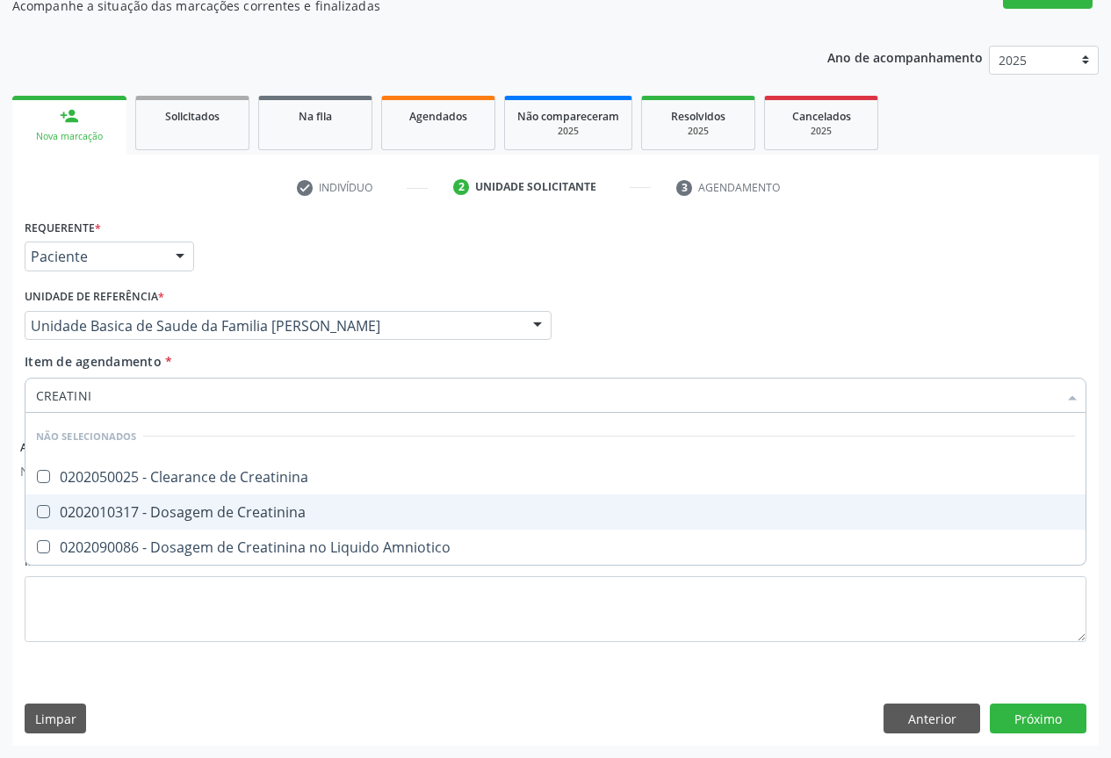
click at [93, 516] on div "0202010317 - Dosagem de Creatinina" at bounding box center [555, 512] width 1039 height 14
checkbox Creatinina "true"
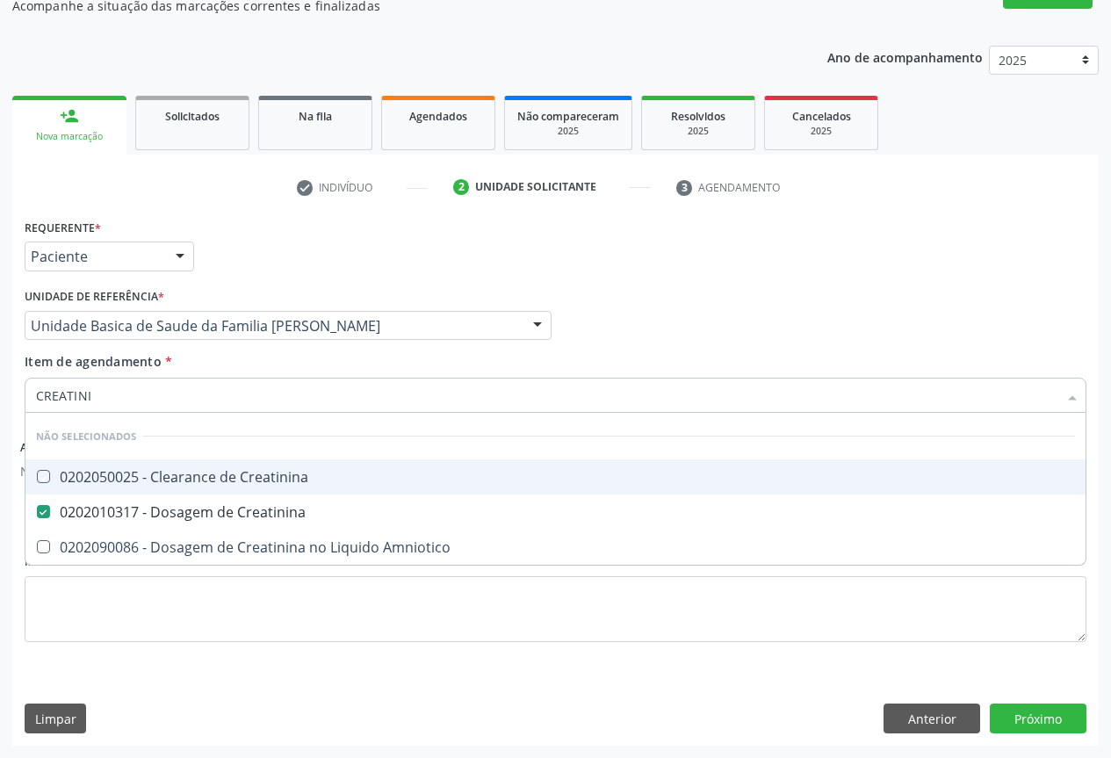
click at [291, 282] on div "Requerente * Paciente Profissional de Saúde Paciente Nenhum resultado encontrad…" at bounding box center [555, 248] width 1071 height 69
checkbox Creatinina "true"
checkbox Amniotico "true"
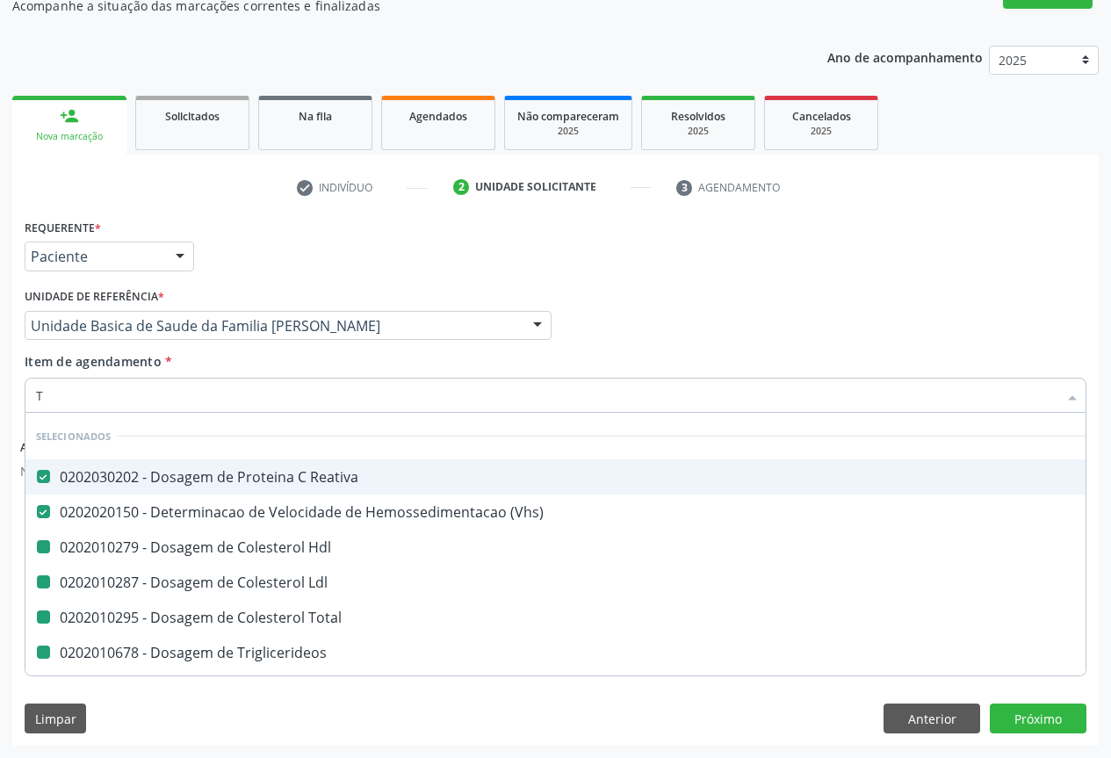
type input "TR"
checkbox Hdl "false"
checkbox Ldl "false"
checkbox Total "false"
checkbox Triglicerideos "false"
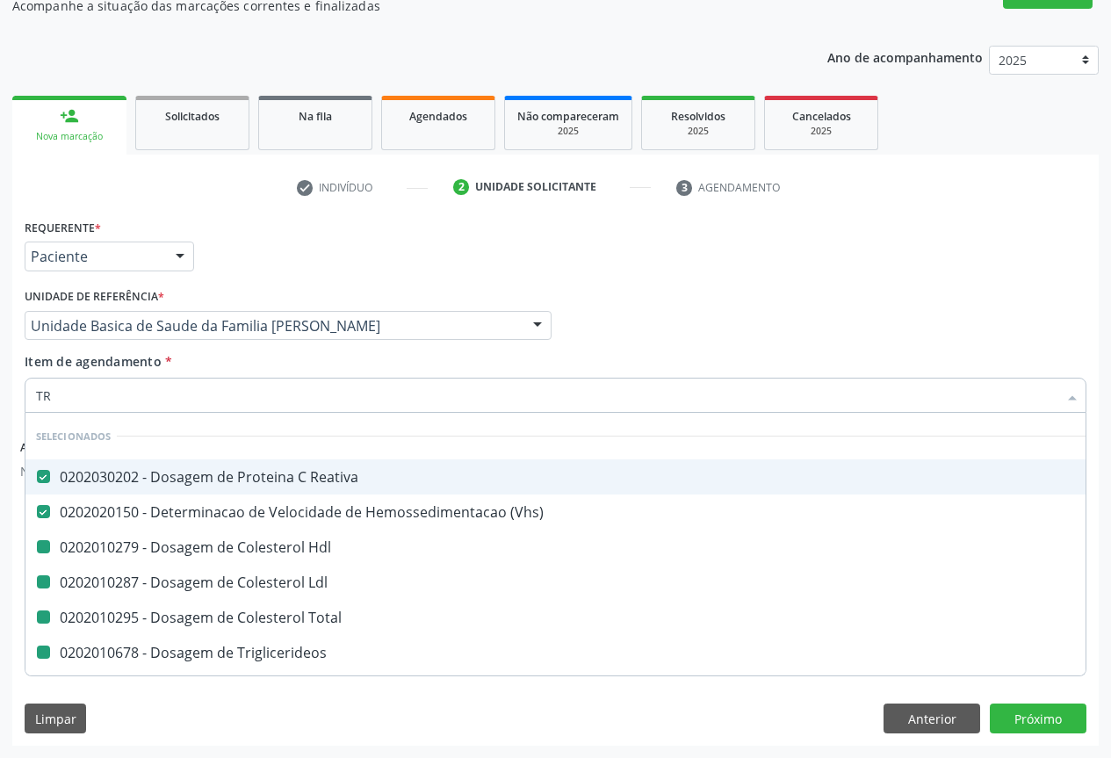
checkbox Creatinina "false"
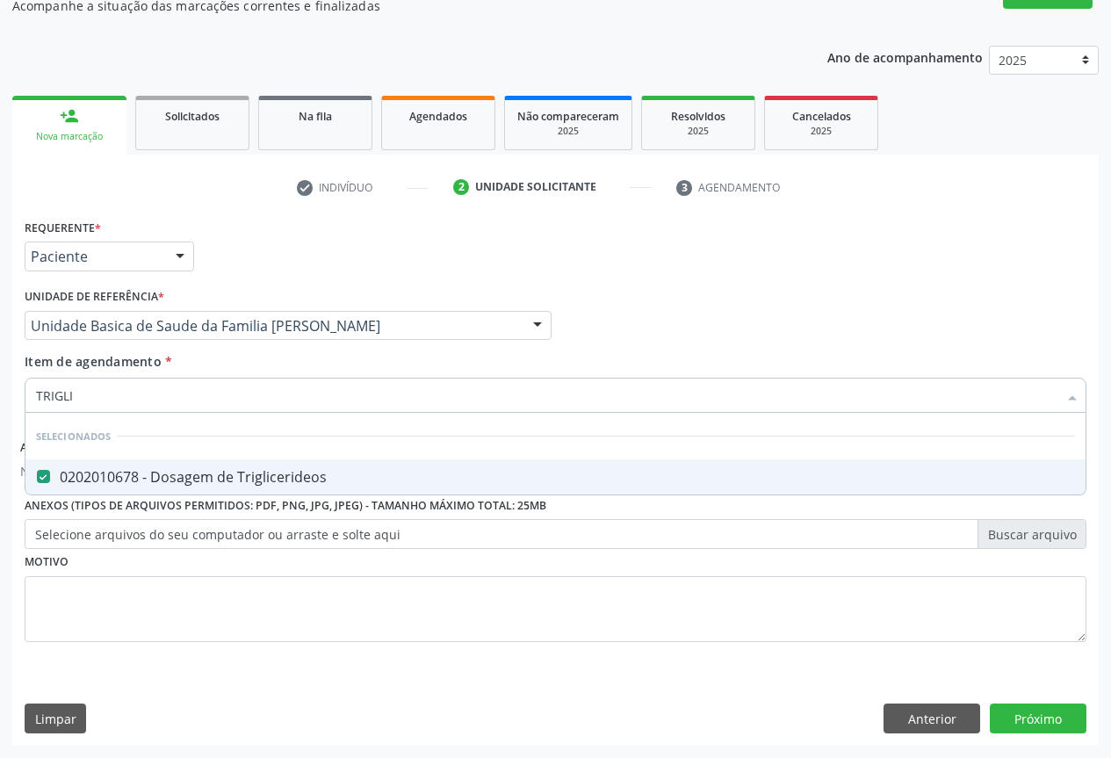
click at [278, 251] on div "Requerente * Paciente Profissional de Saúde Paciente Nenhum resultado encontrad…" at bounding box center [555, 248] width 1071 height 69
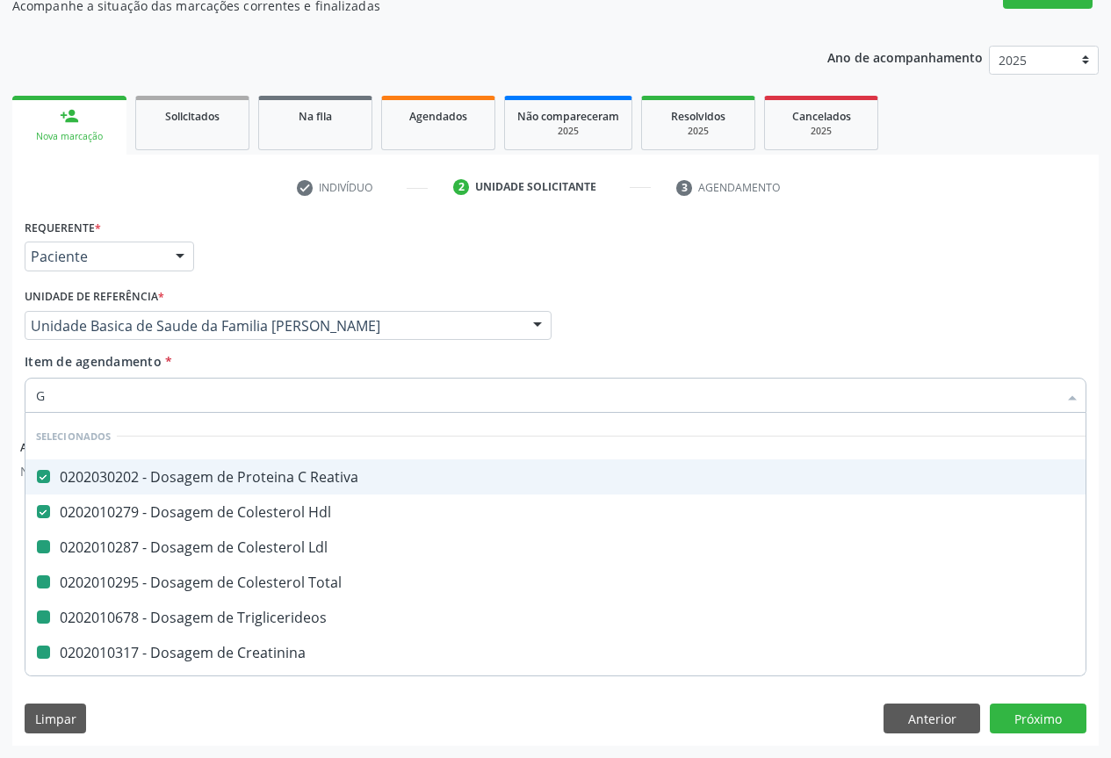
type input "GL"
checkbox Ldl "false"
checkbox Total "false"
checkbox Triglicerideos "false"
checkbox Creatinina "false"
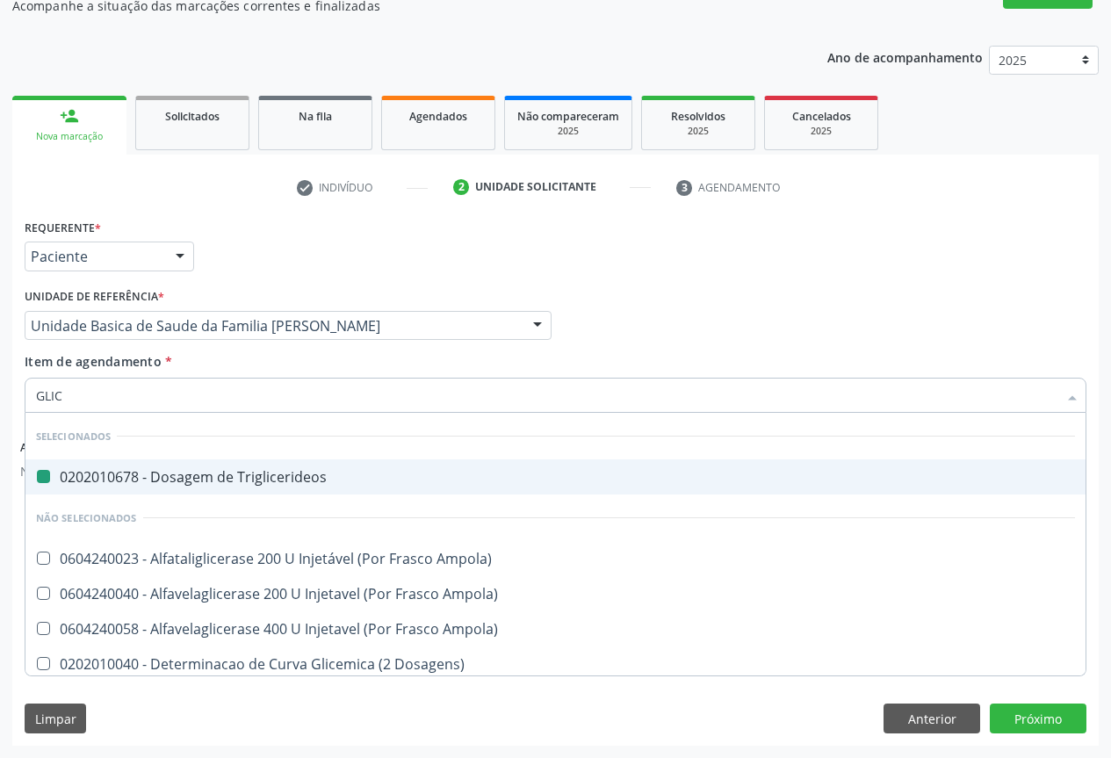
type input "GLICO"
checkbox Triglicerideos "false"
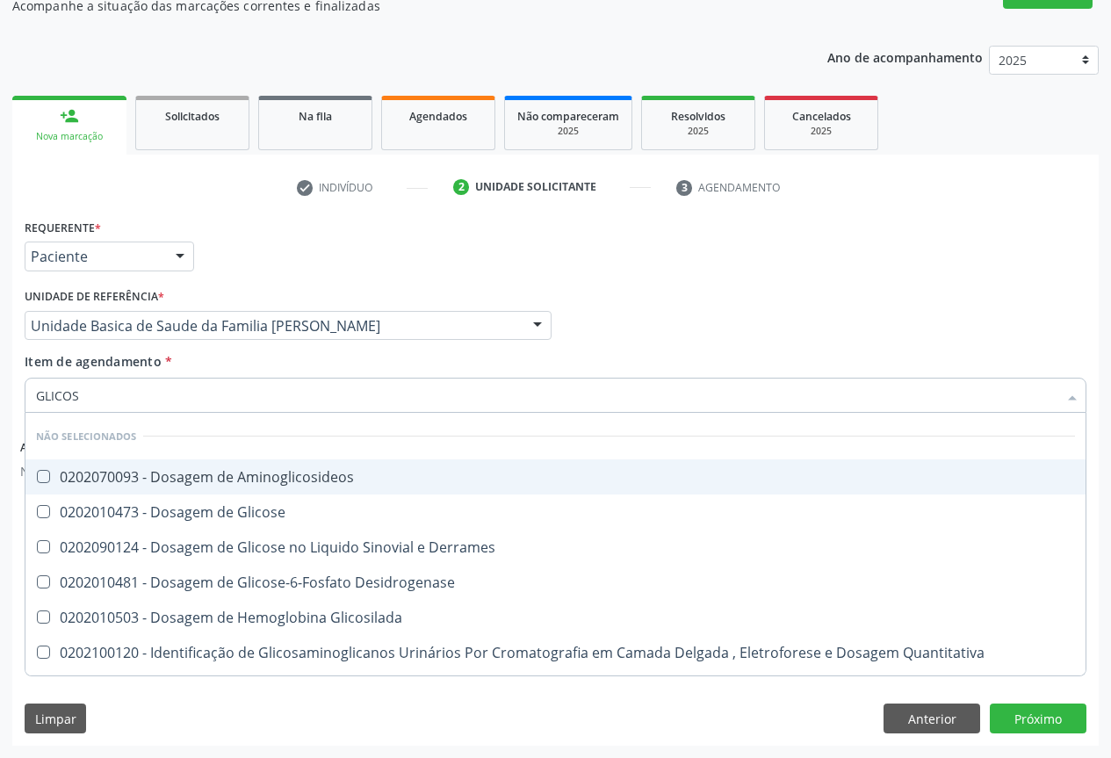
type input "GLICOSE"
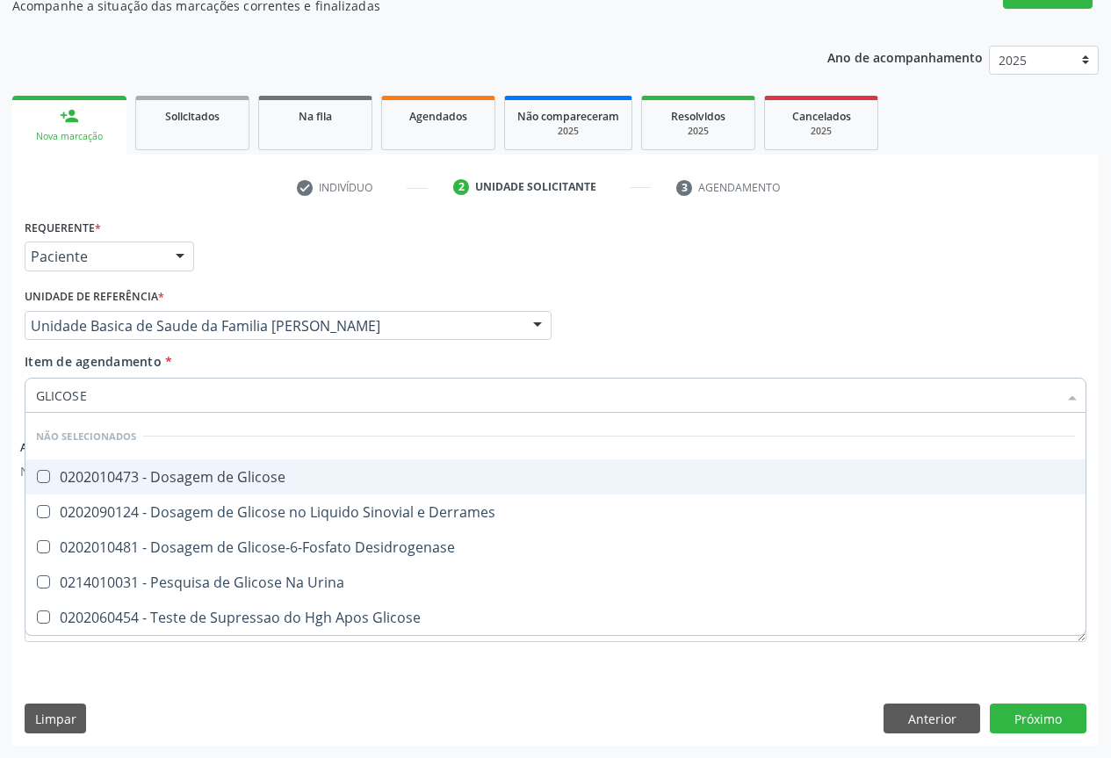
click at [177, 473] on div "0202010473 - Dosagem de Glicose" at bounding box center [555, 477] width 1039 height 14
checkbox Glicose "true"
click at [237, 282] on div "Requerente * Paciente Profissional de Saúde Paciente Nenhum resultado encontrad…" at bounding box center [555, 248] width 1071 height 69
checkbox Desidrogenase "true"
checkbox Urina "true"
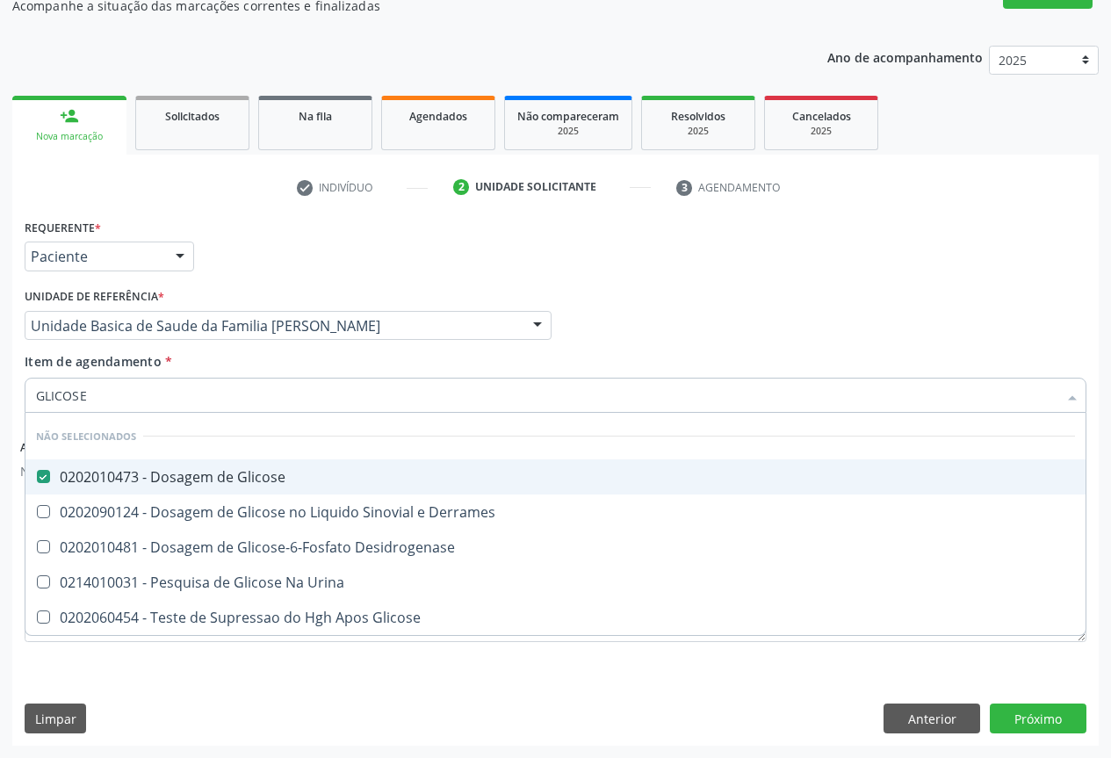
checkbox Glicose "true"
checkbox Derrames "true"
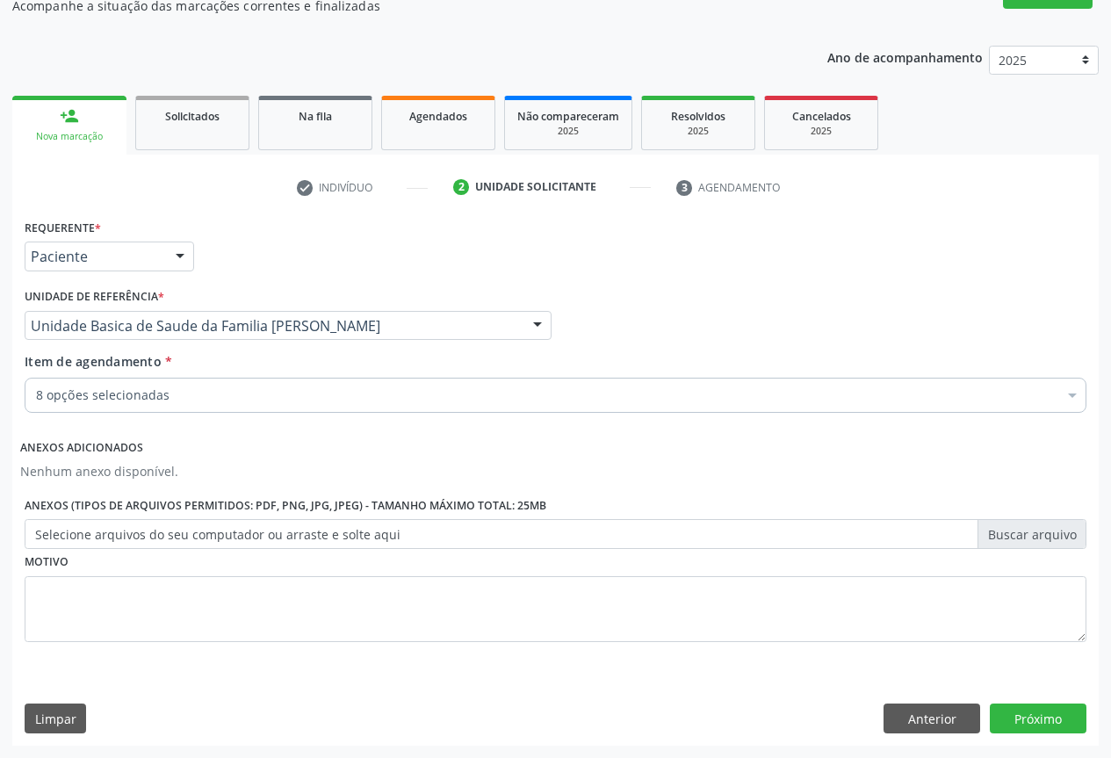
click at [96, 406] on div "8 opções selecionadas" at bounding box center [556, 395] width 1062 height 35
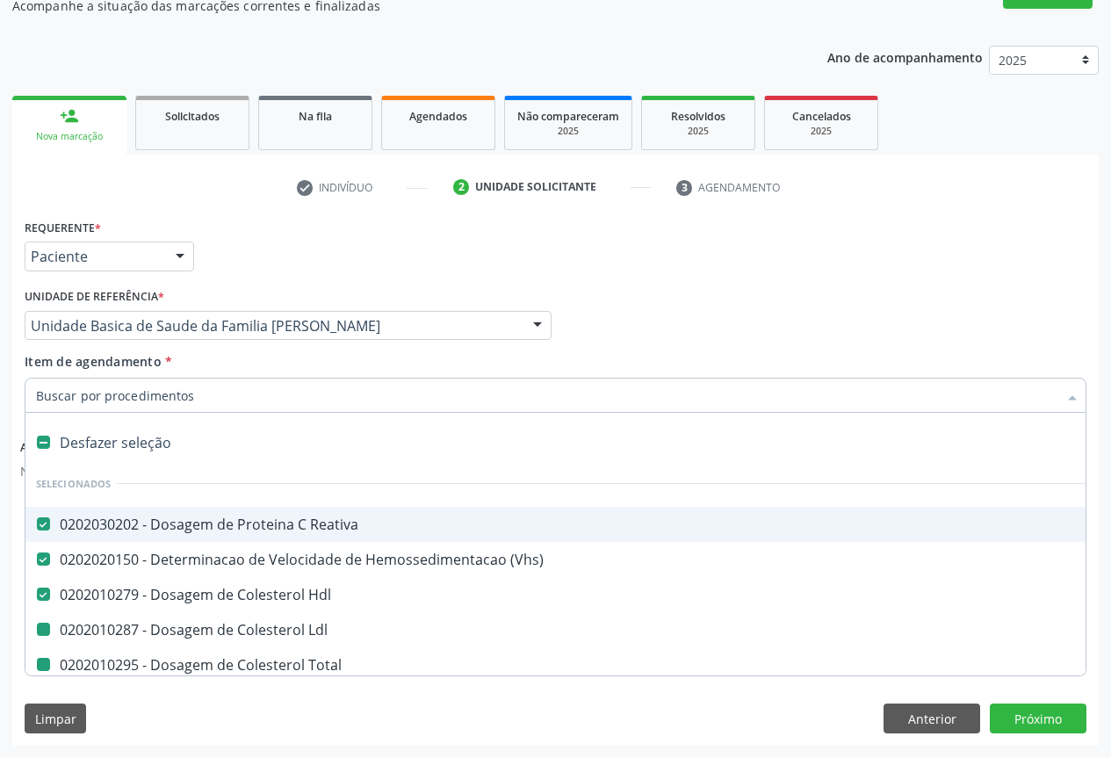
type input "H"
checkbox Ldl "false"
checkbox Total "false"
checkbox Triglicerideos "false"
checkbox Creatinina "false"
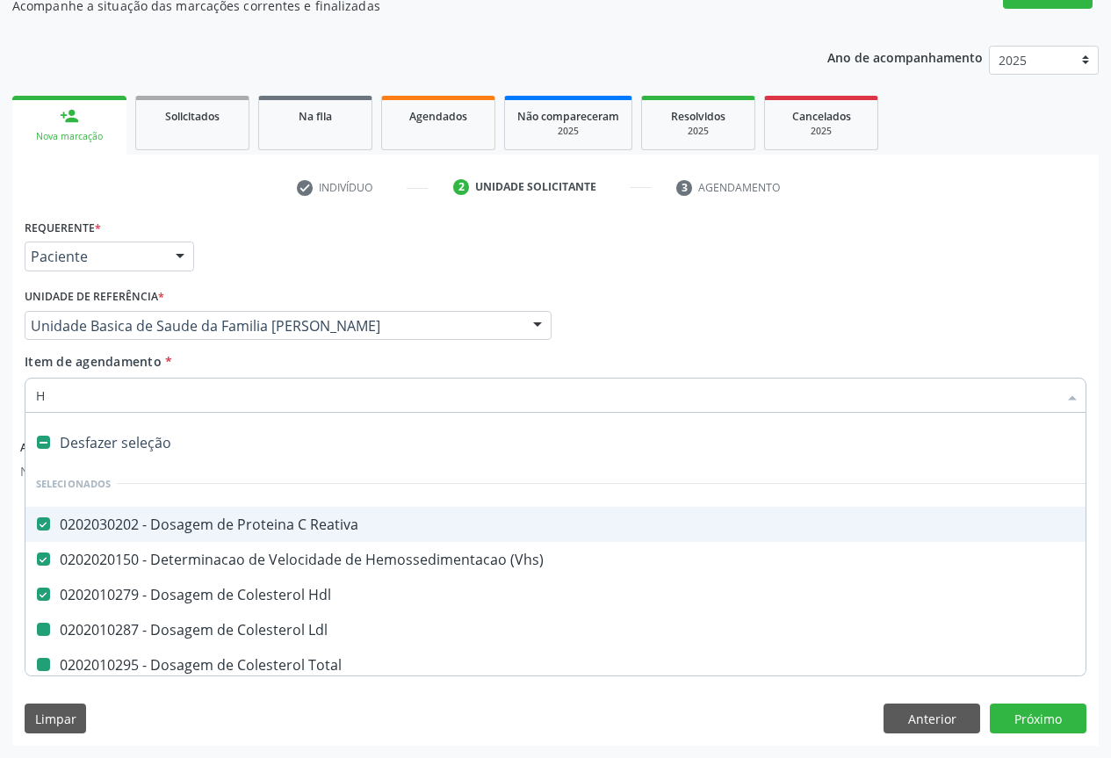
checkbox Glicose "false"
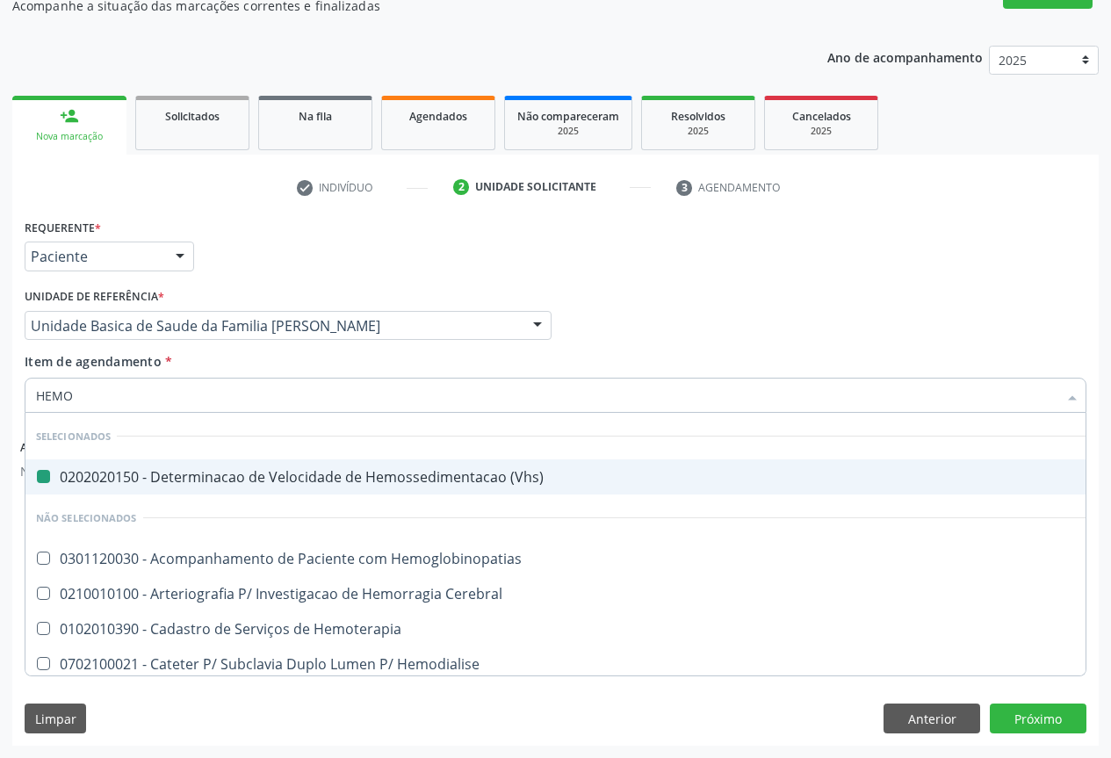
type input "HEMOG"
checkbox \(Vhs\) "false"
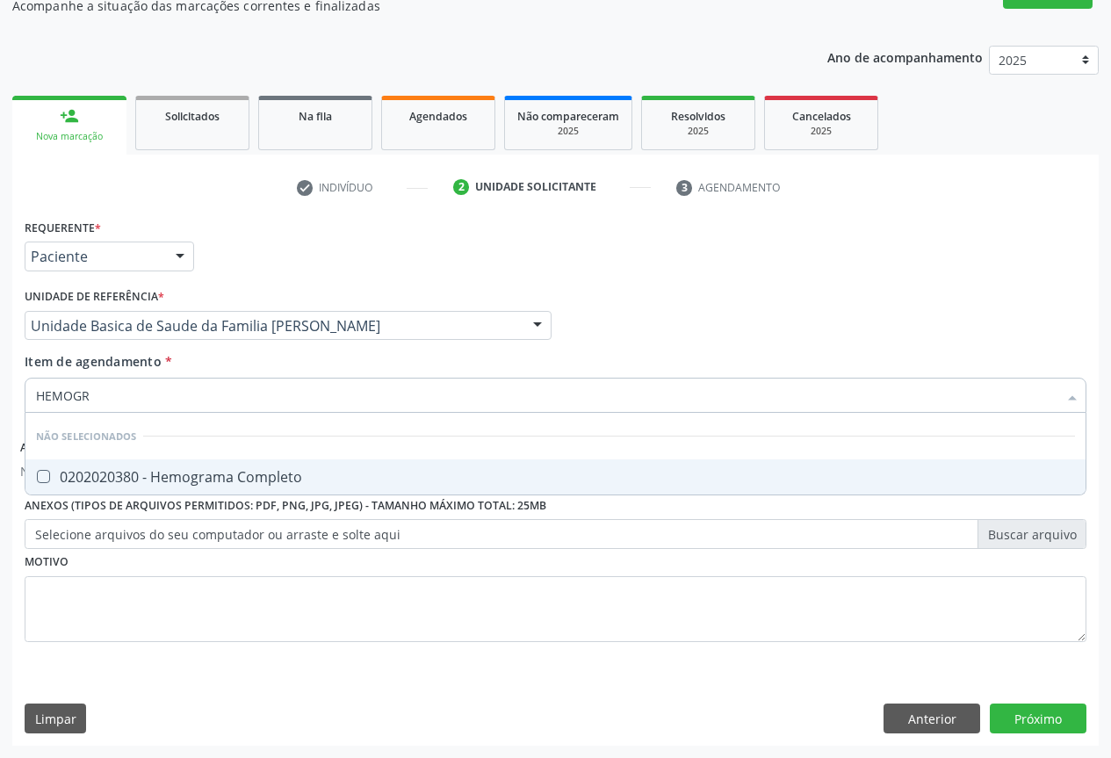
type input "HEMOGRA"
click at [98, 470] on div "0202020380 - Hemograma Completo" at bounding box center [555, 477] width 1039 height 14
checkbox Completo "true"
click at [249, 273] on div "Requerente * Paciente Profissional de Saúde Paciente Nenhum resultado encontrad…" at bounding box center [555, 248] width 1071 height 69
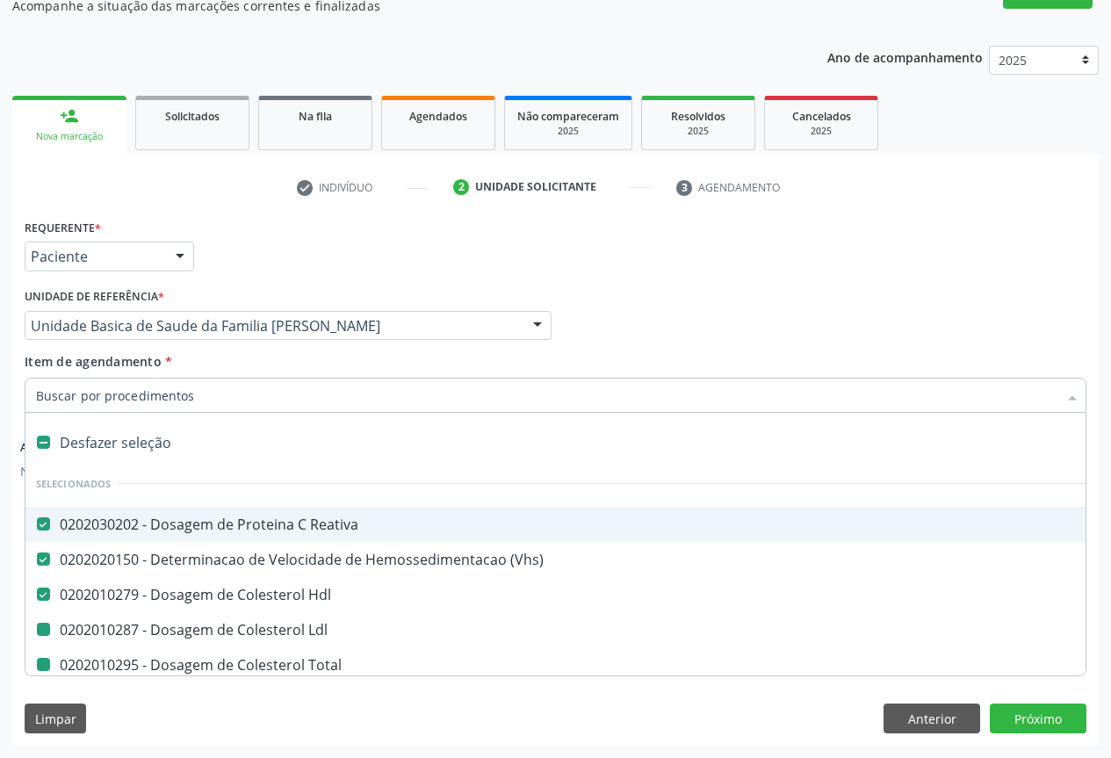
type input "P"
checkbox Ldl "false"
checkbox Total "false"
checkbox Triglicerideos "false"
checkbox Creatinina "false"
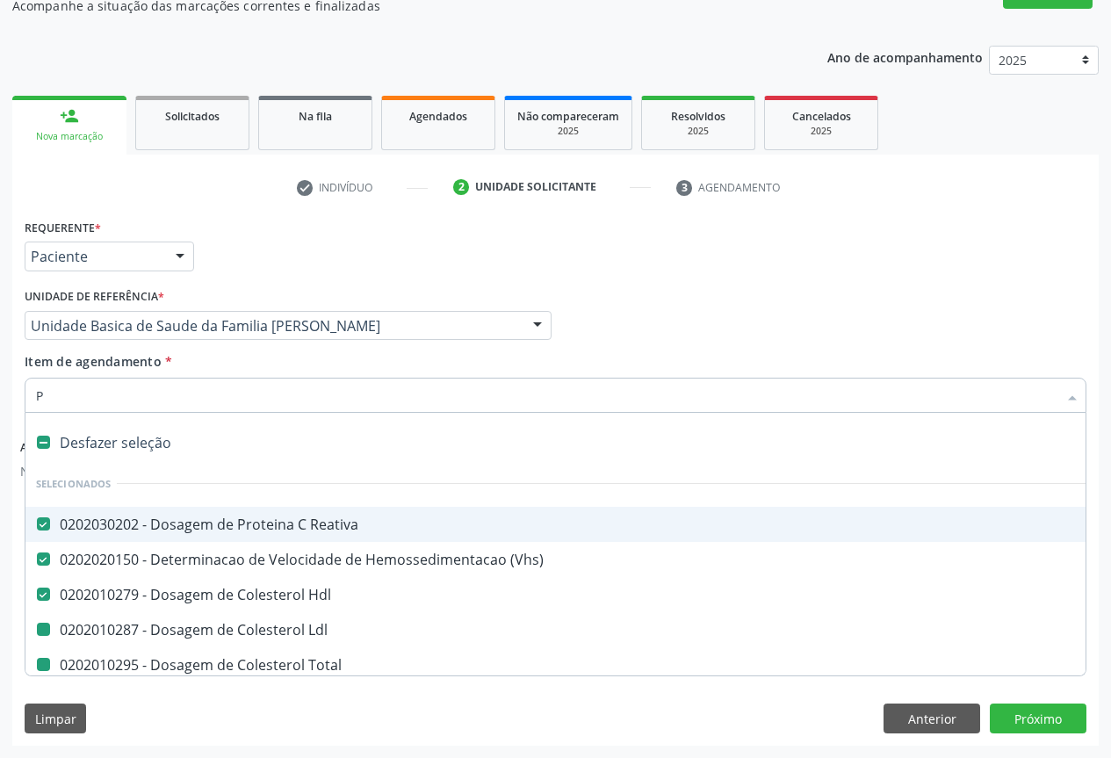
checkbox Glicose "false"
checkbox Completo "false"
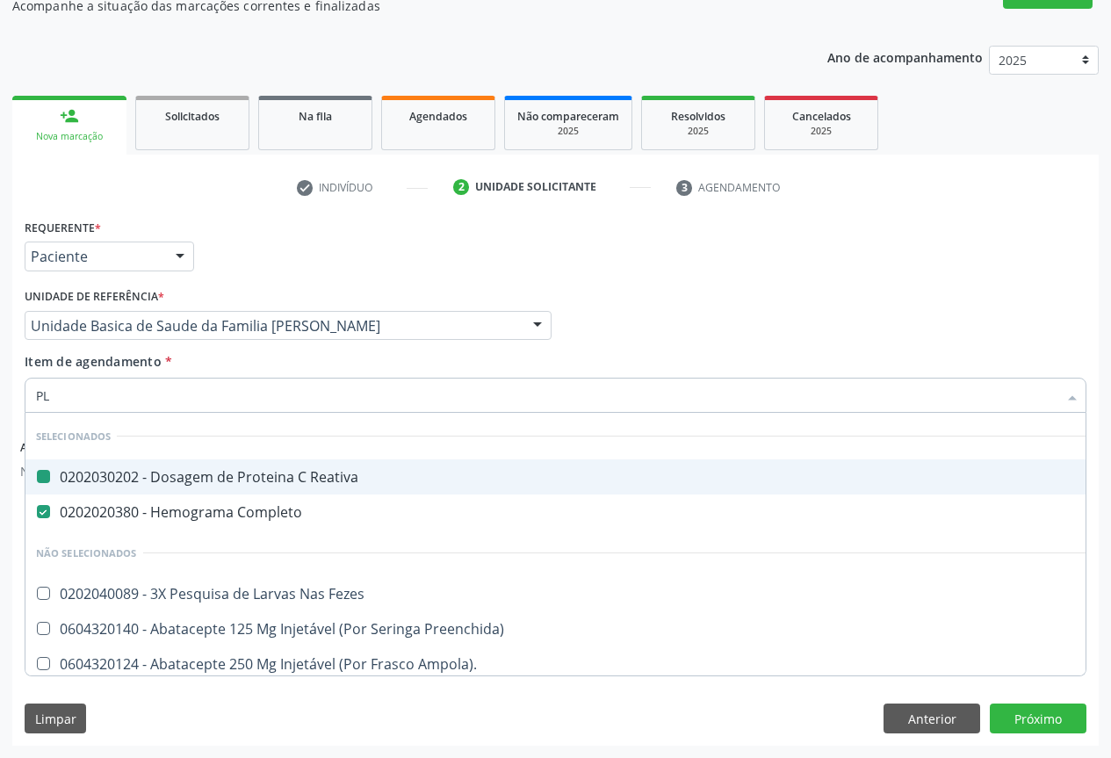
type input "PLA"
checkbox Reativa "false"
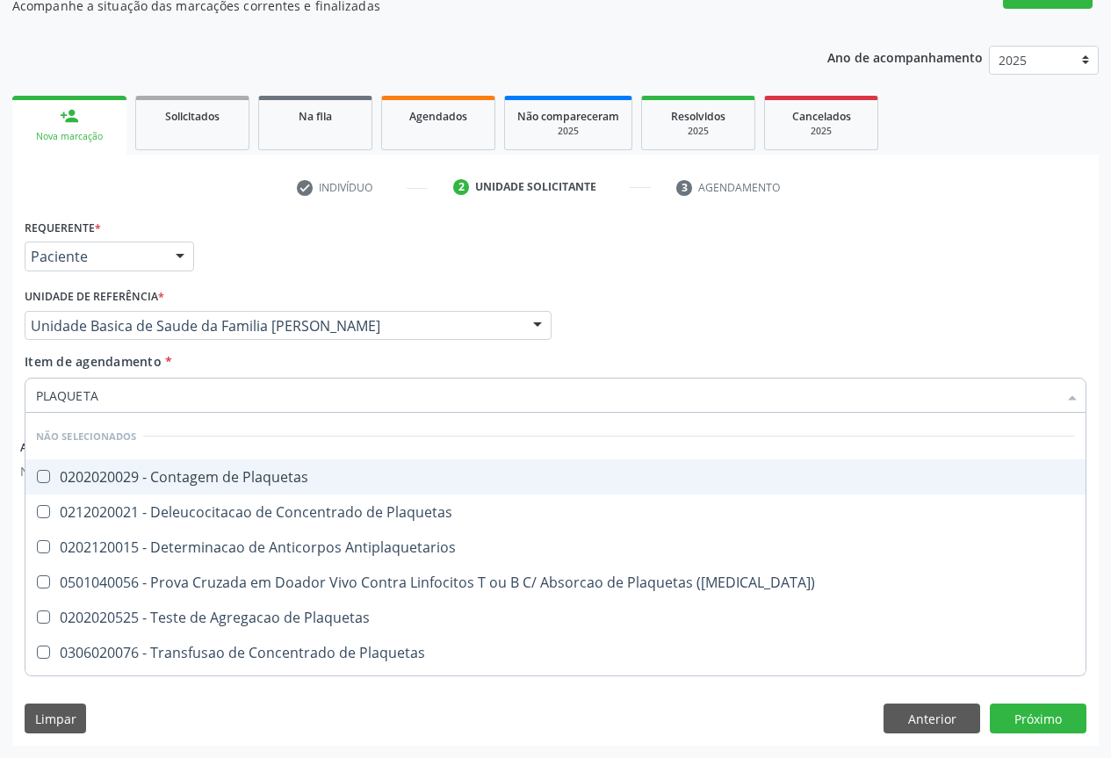
type input "PLAQUETAS"
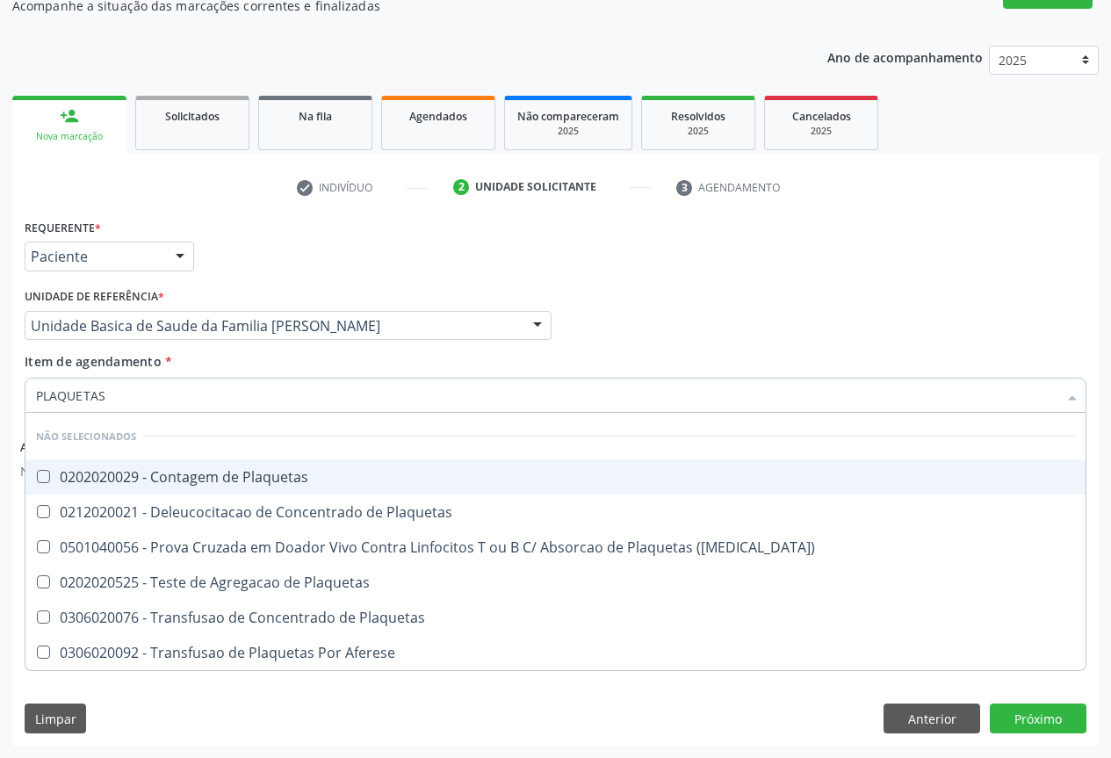
drag, startPoint x: 141, startPoint y: 477, endPoint x: 226, endPoint y: 292, distance: 203.6
click at [146, 470] on div "0202020029 - Contagem de Plaquetas" at bounding box center [555, 477] width 1039 height 14
checkbox Plaquetas "true"
click at [264, 241] on div "Requerente * Paciente Profissional de Saúde Paciente Nenhum resultado encontrad…" at bounding box center [555, 248] width 1071 height 69
checkbox Plaquetas "true"
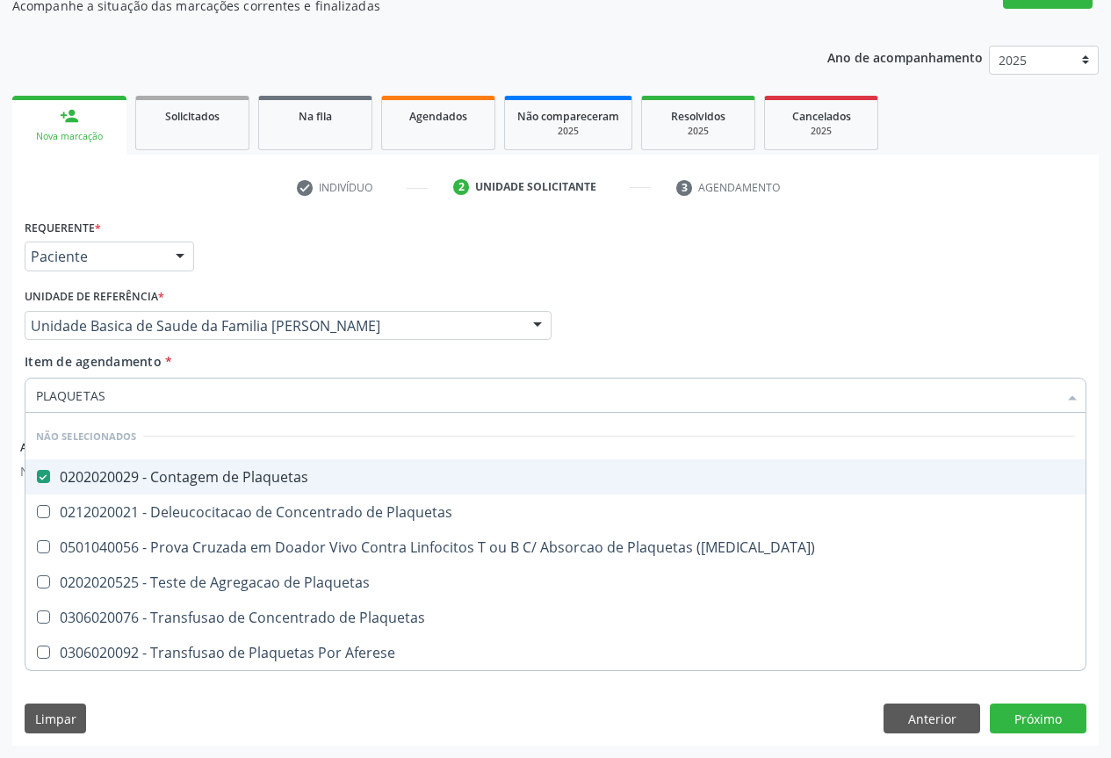
checkbox Plaquetas "true"
checkbox Aferese "true"
checkbox Plaquetas "true"
checkbox Match\) "true"
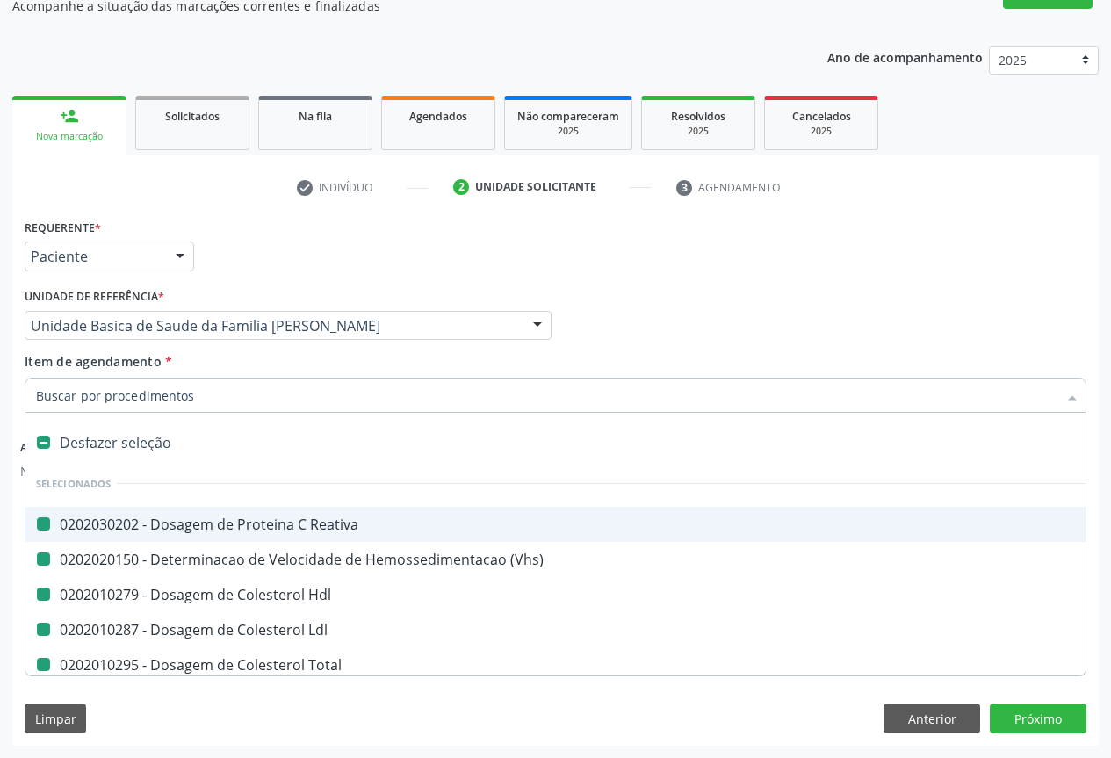
type input "F"
checkbox Reativa "false"
checkbox Ldl "false"
checkbox Total "false"
checkbox Triglicerideos "false"
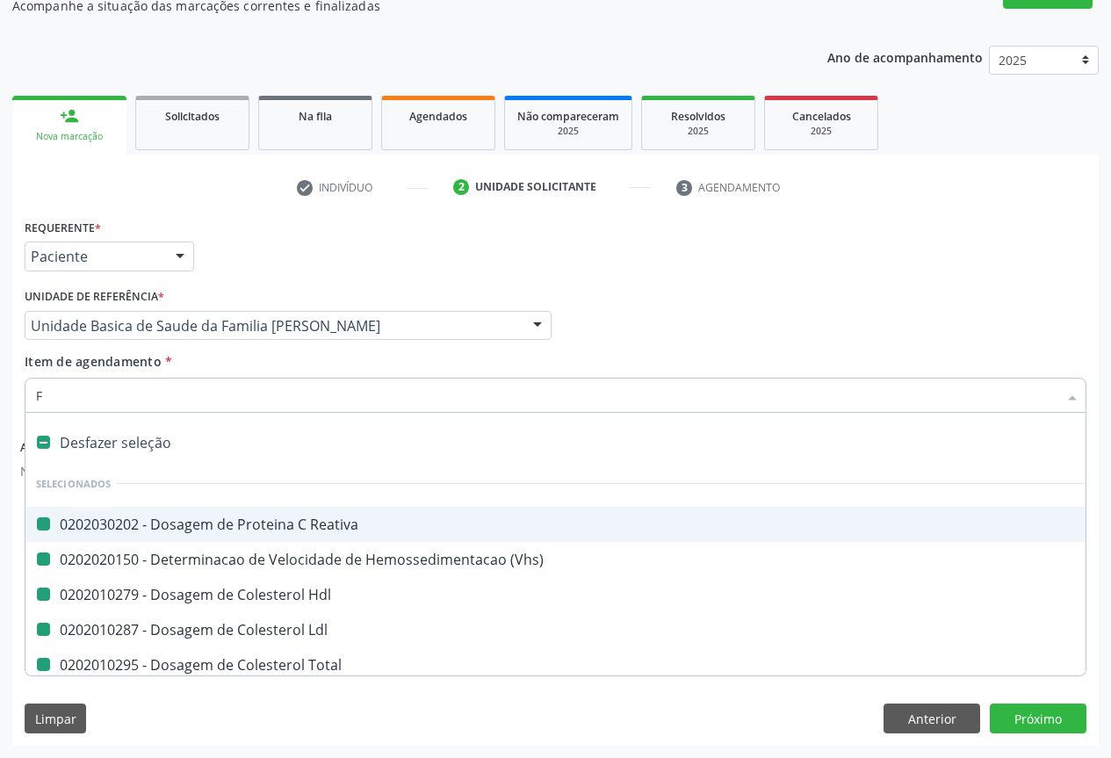
checkbox \(Vhs\) "false"
checkbox Hdl "false"
checkbox Creatinina "false"
checkbox Glicose "false"
checkbox Completo "false"
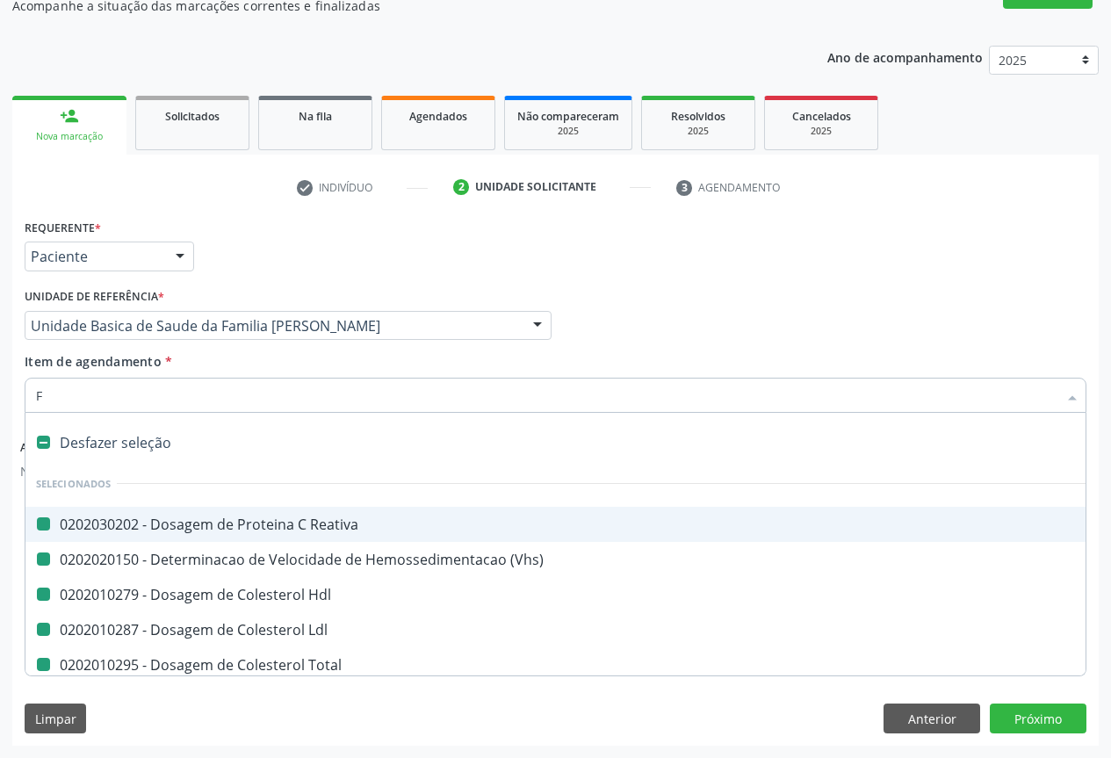
checkbox Plaquetas "false"
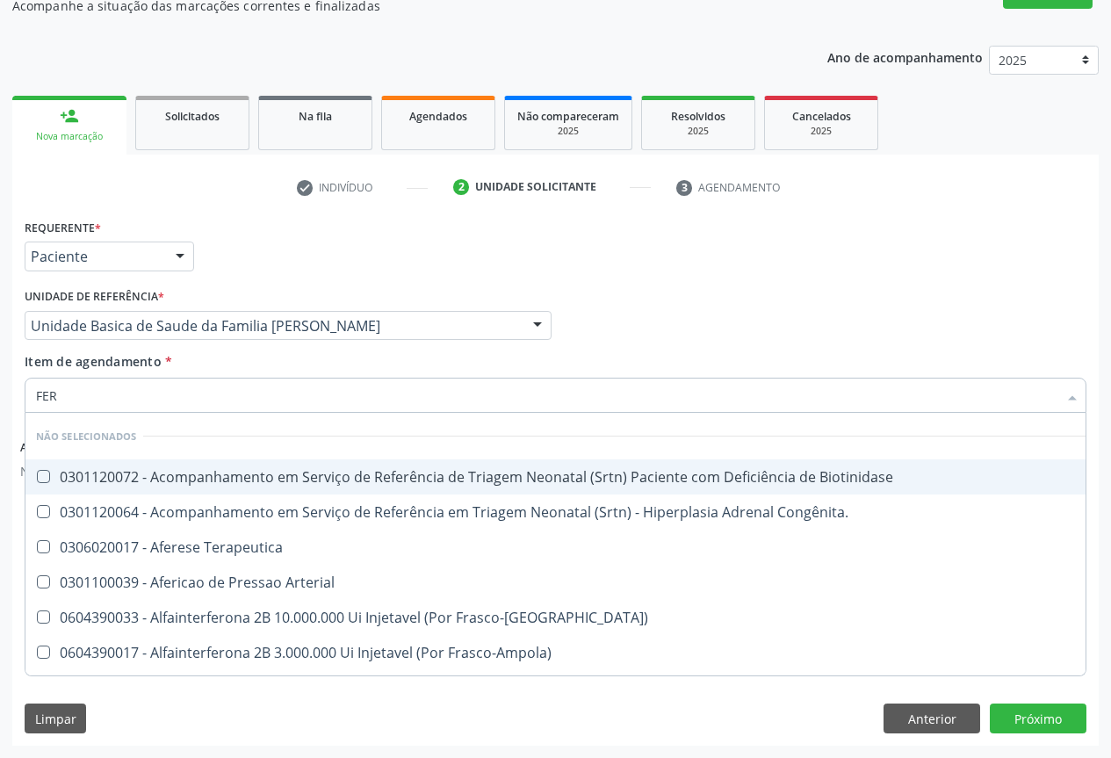
type input "FERR"
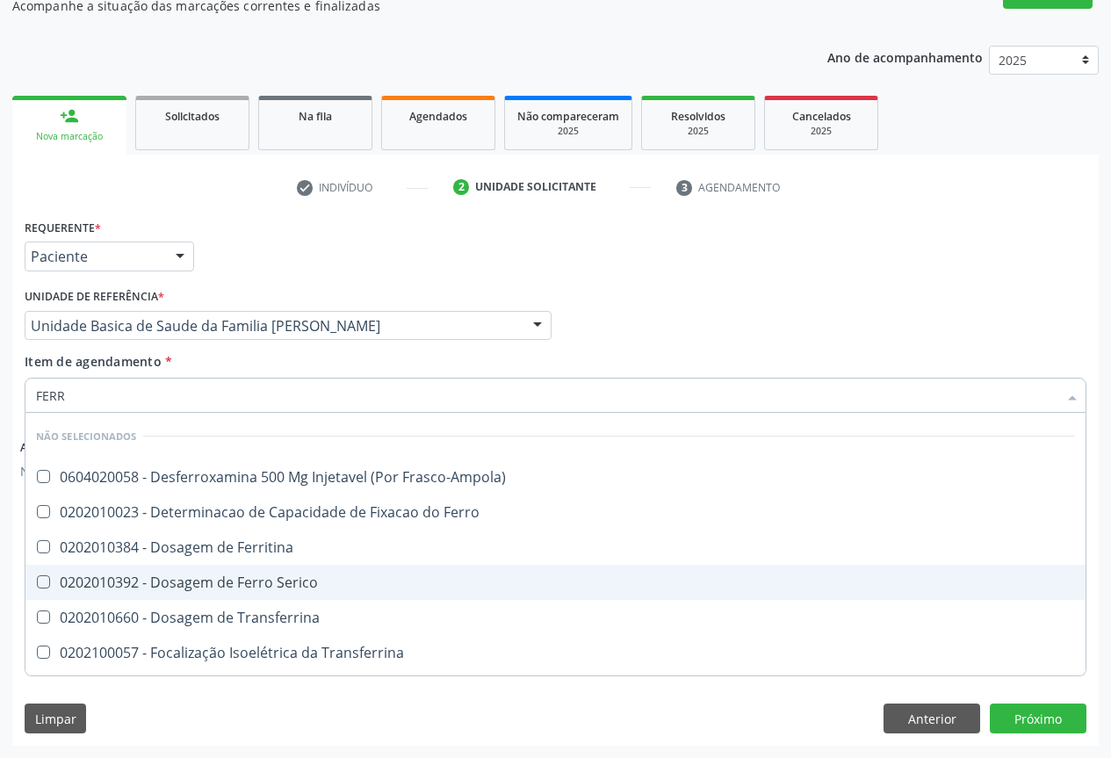
drag, startPoint x: 264, startPoint y: 583, endPoint x: 0, endPoint y: 595, distance: 263.8
click at [257, 587] on div "0202010392 - Dosagem de Ferro Serico" at bounding box center [555, 582] width 1039 height 14
checkbox Serico "true"
click at [620, 249] on div "Requerente * Paciente Profissional de Saúde Paciente Nenhum resultado encontrad…" at bounding box center [555, 248] width 1071 height 69
checkbox Frasco-Ampola\) "true"
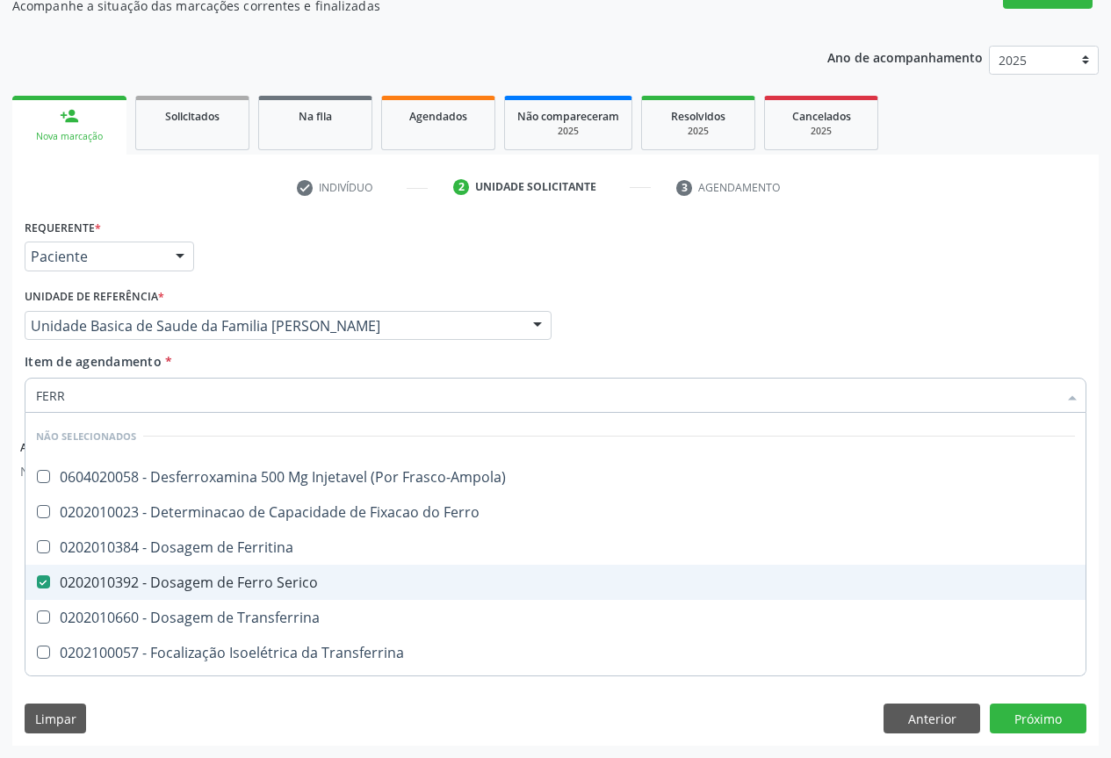
checkbox Transferrina "true"
checkbox Ferro "true"
checkbox Ferritina "true"
checkbox Ml\) "true"
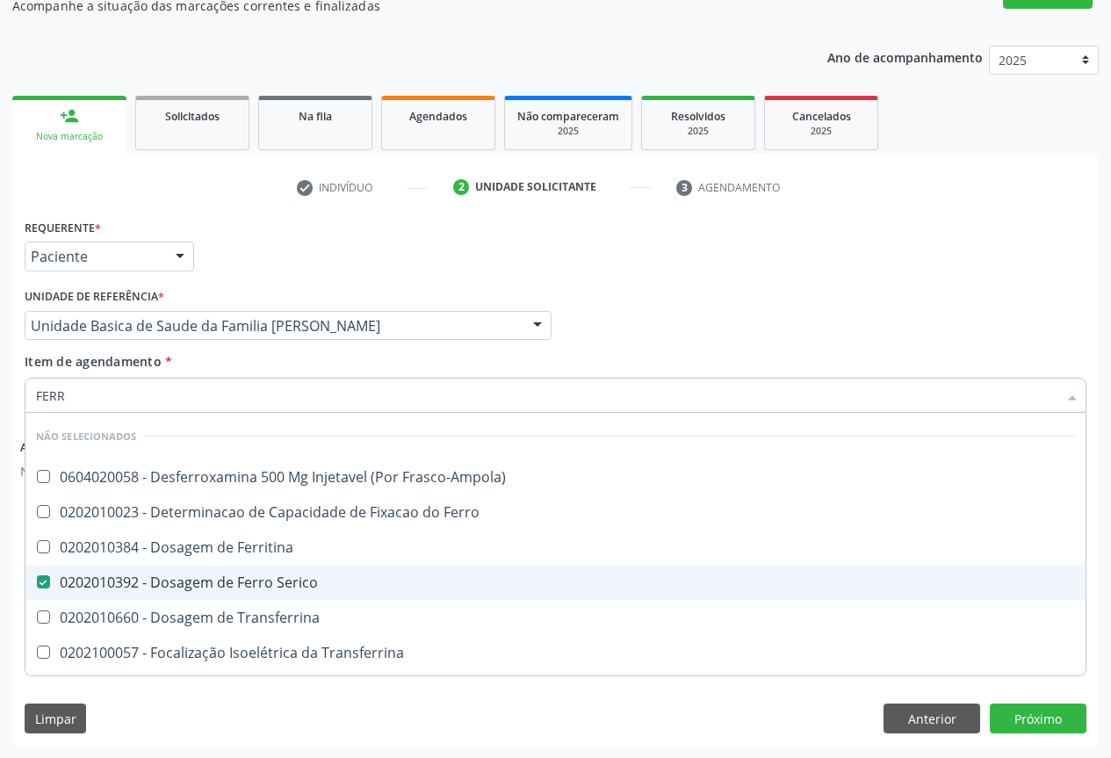
checkbox \(Nefroplastia\) "true"
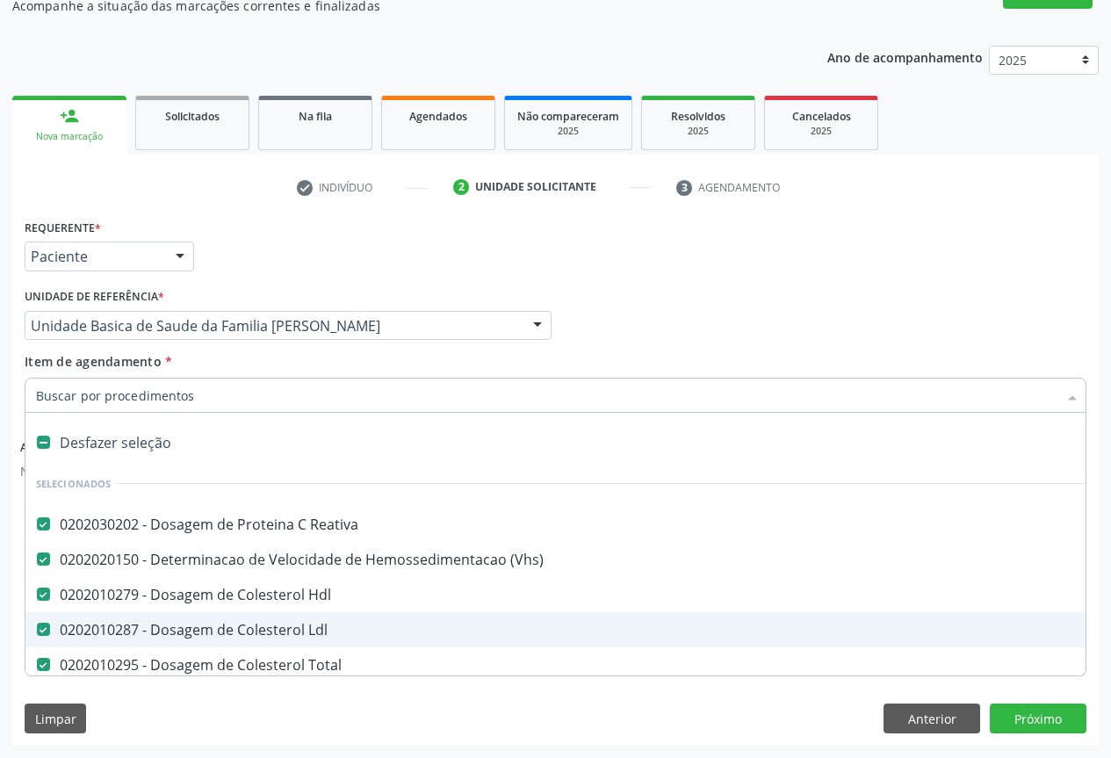
type input "T"
checkbox Serico "false"
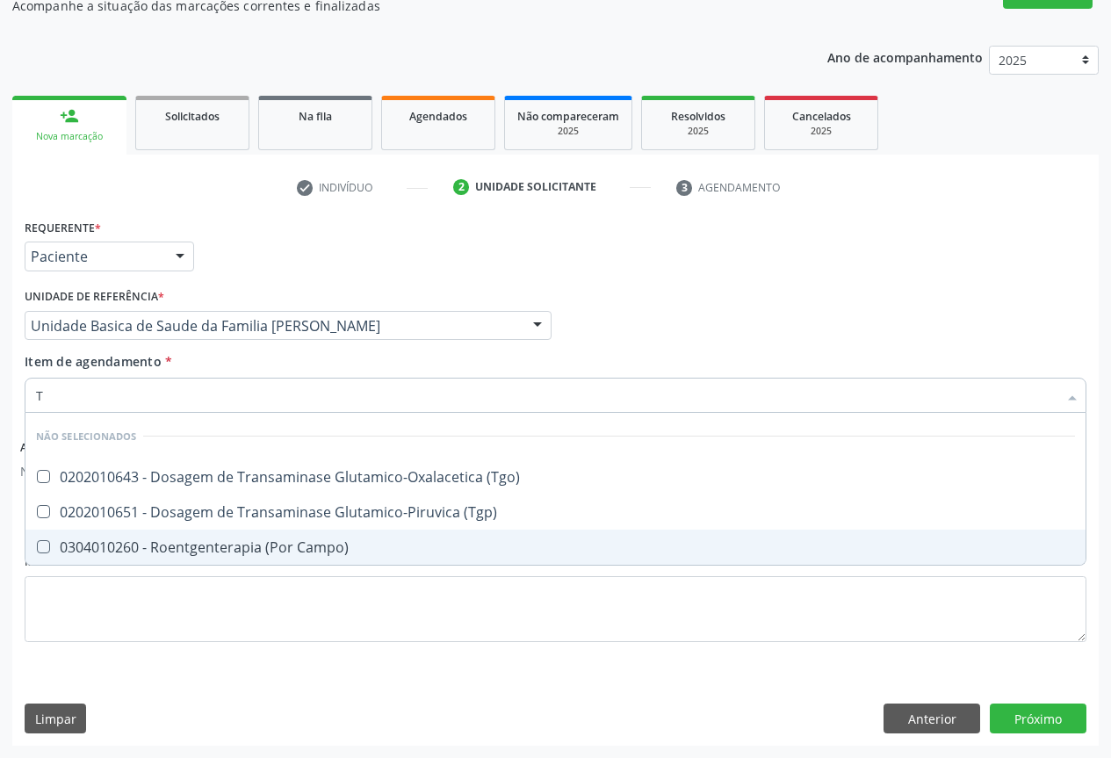
type input "TG"
checkbox \(Tgo\) "false"
checkbox \(Tgp\) "false"
checkbox Campo\) "false"
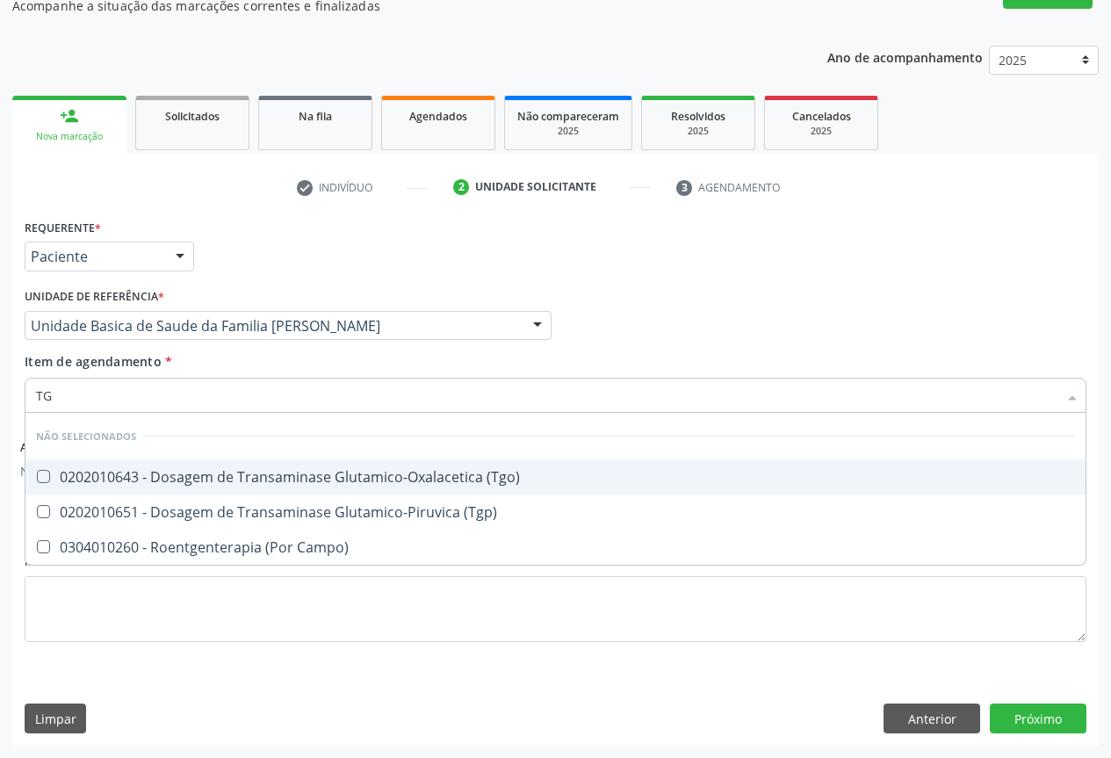
drag, startPoint x: 161, startPoint y: 482, endPoint x: 162, endPoint y: 493, distance: 10.6
click at [162, 489] on span "0202010643 - Dosagem de Transaminase Glutamico-Oxalacetica (Tgo)" at bounding box center [555, 476] width 1060 height 35
checkbox \(Tgo\) "true"
click at [160, 525] on span "0202010651 - Dosagem de Transaminase Glutamico-Piruvica (Tgp)" at bounding box center [555, 512] width 1060 height 35
checkbox \(Tgp\) "true"
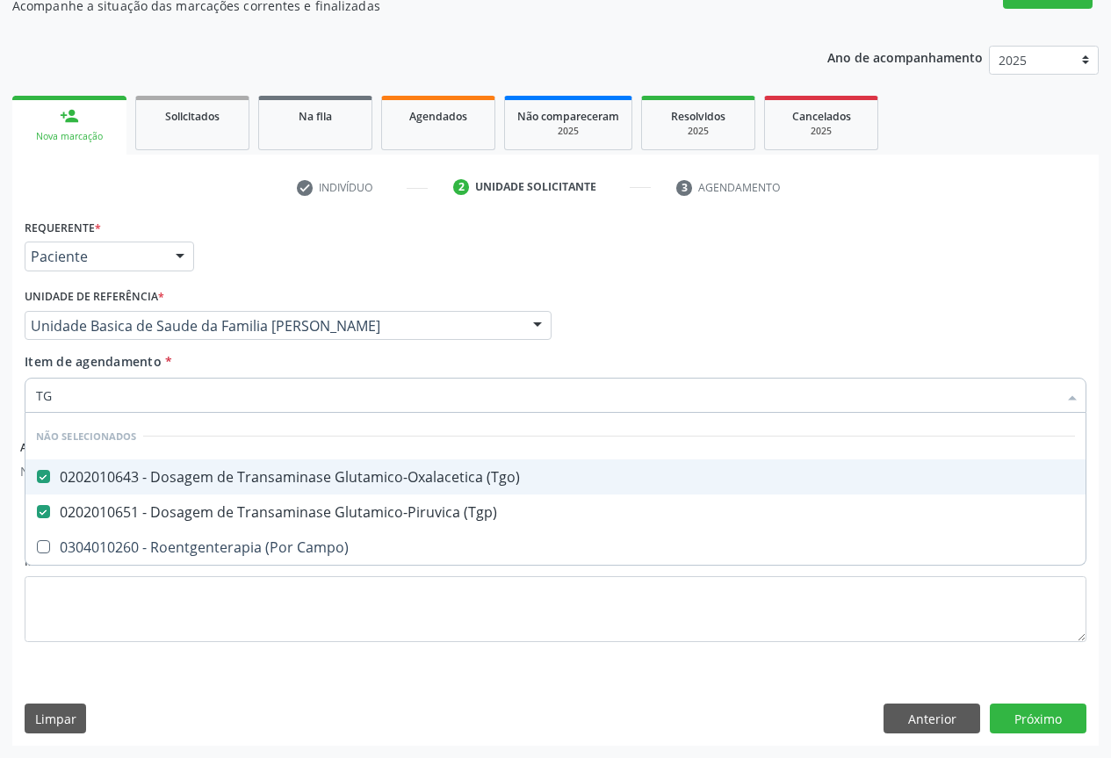
click at [719, 330] on div "Profissional Solicitante Por favor, selecione a Unidade de Atendimento primeiro…" at bounding box center [555, 318] width 1071 height 69
checkbox Campo\) "true"
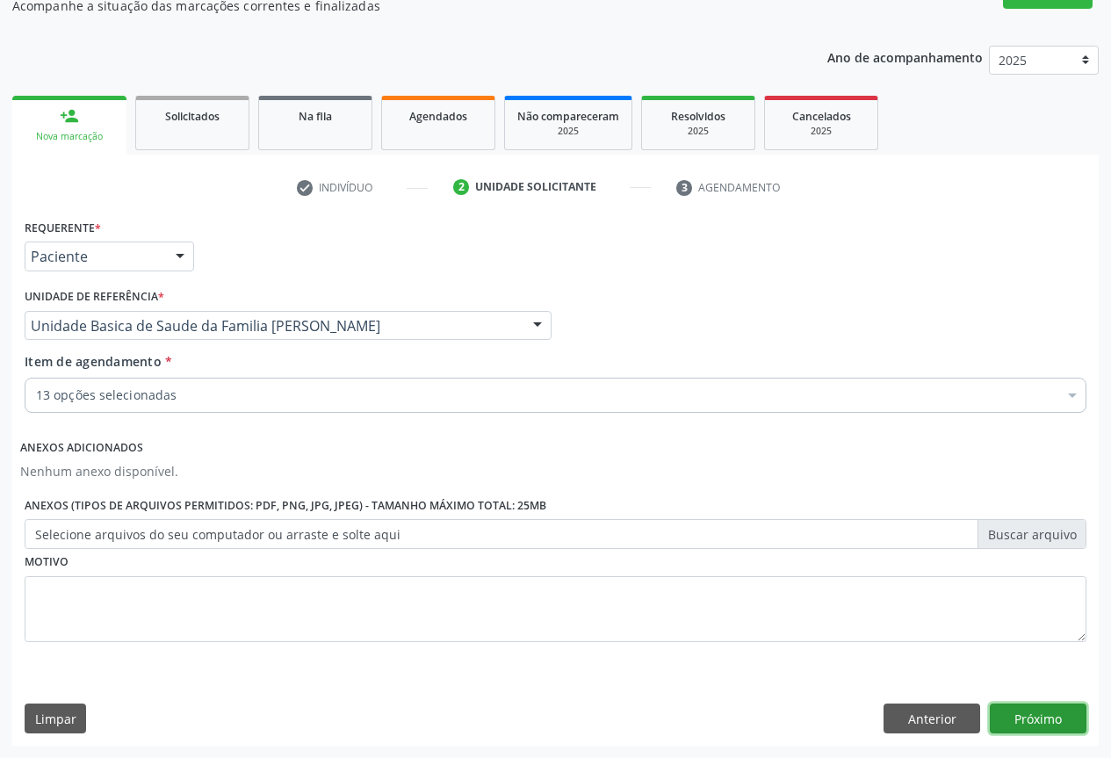
click at [1018, 712] on button "Próximo" at bounding box center [1038, 719] width 97 height 30
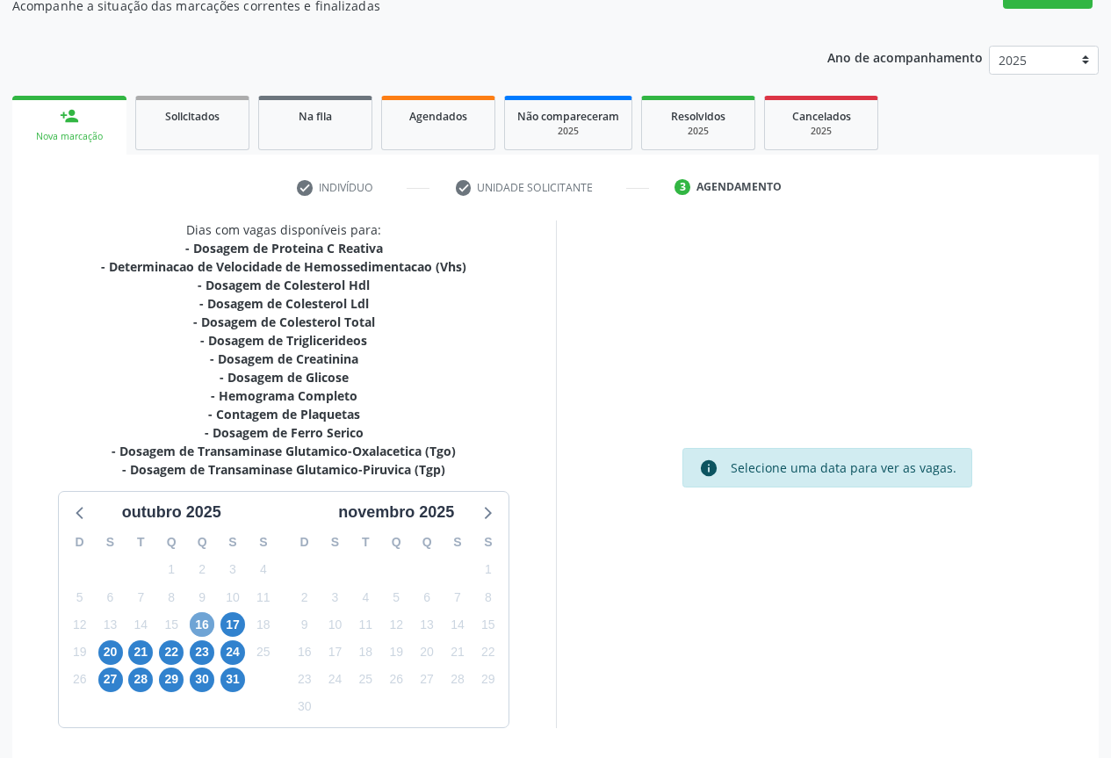
click at [205, 626] on span "16" at bounding box center [202, 624] width 25 height 25
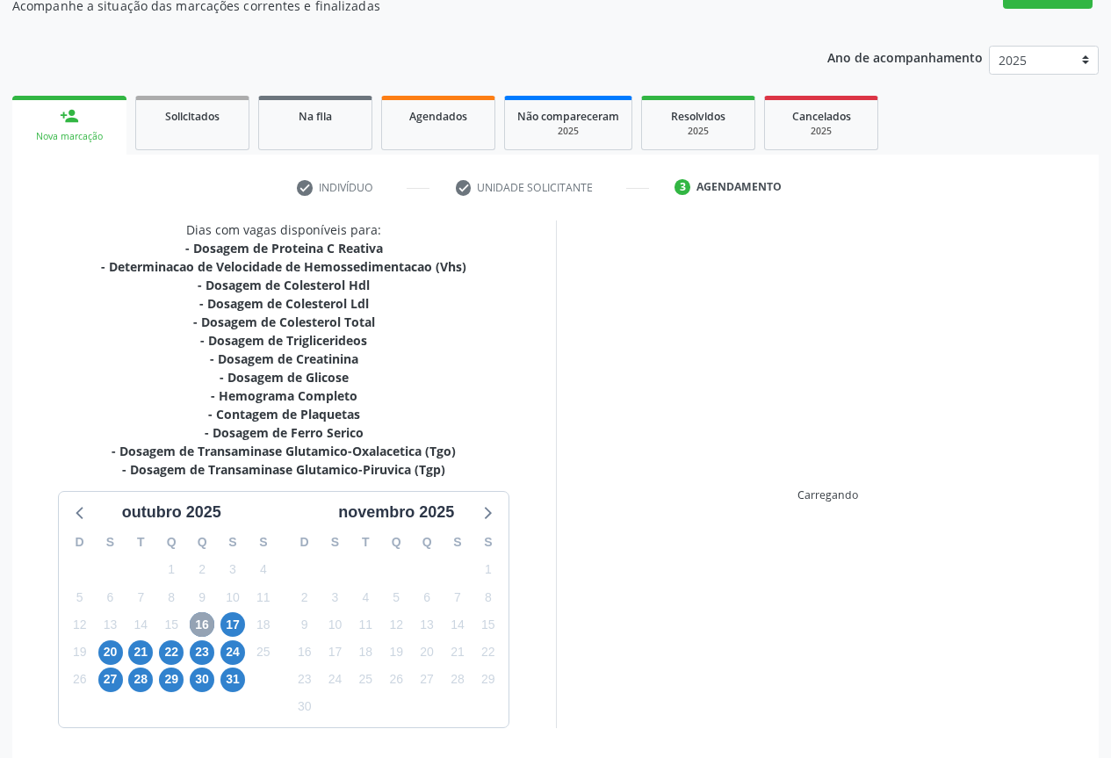
scroll to position [228, 0]
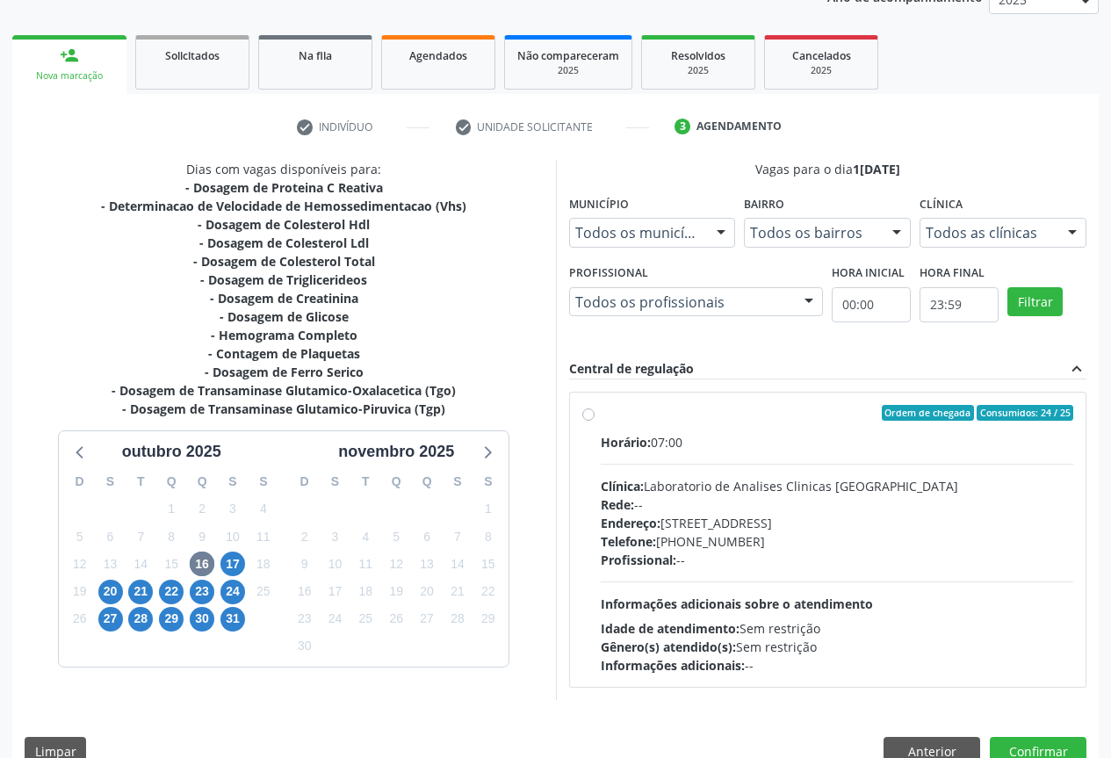
drag, startPoint x: 779, startPoint y: 529, endPoint x: 815, endPoint y: 556, distance: 45.2
click at [784, 531] on div "Endereço: Terreo, nº 258, Centro, Campo Formoso - BA" at bounding box center [837, 523] width 473 height 18
radio input "true"
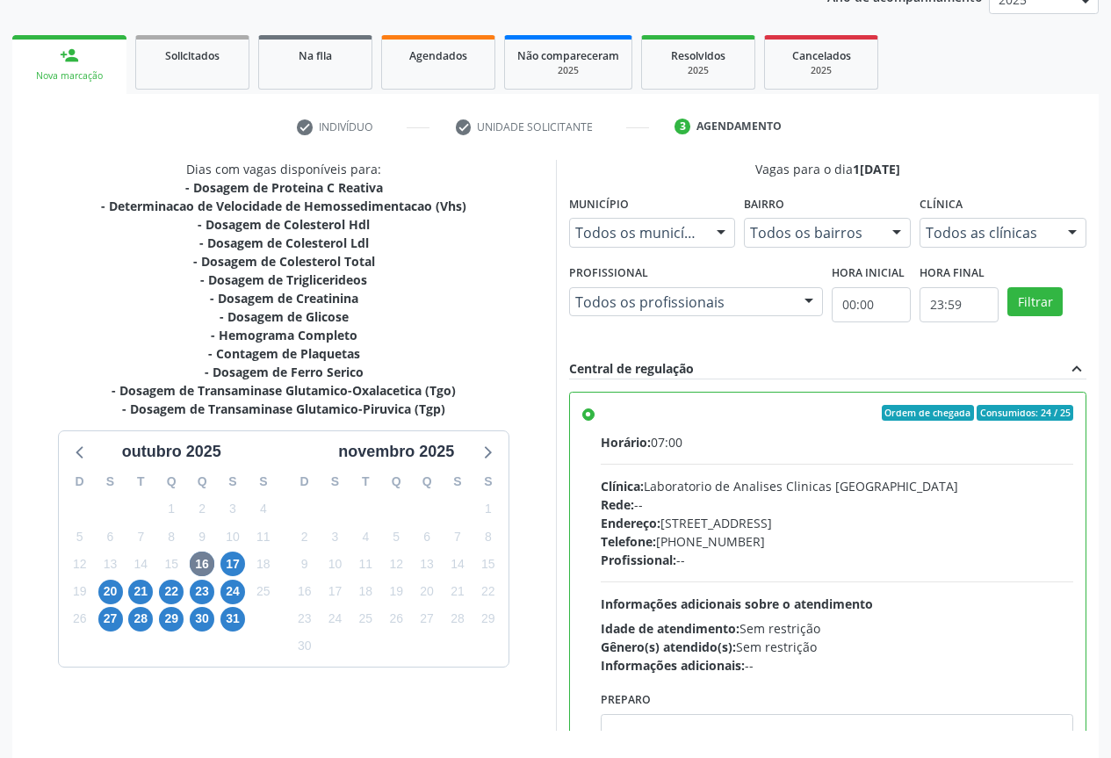
scroll to position [292, 0]
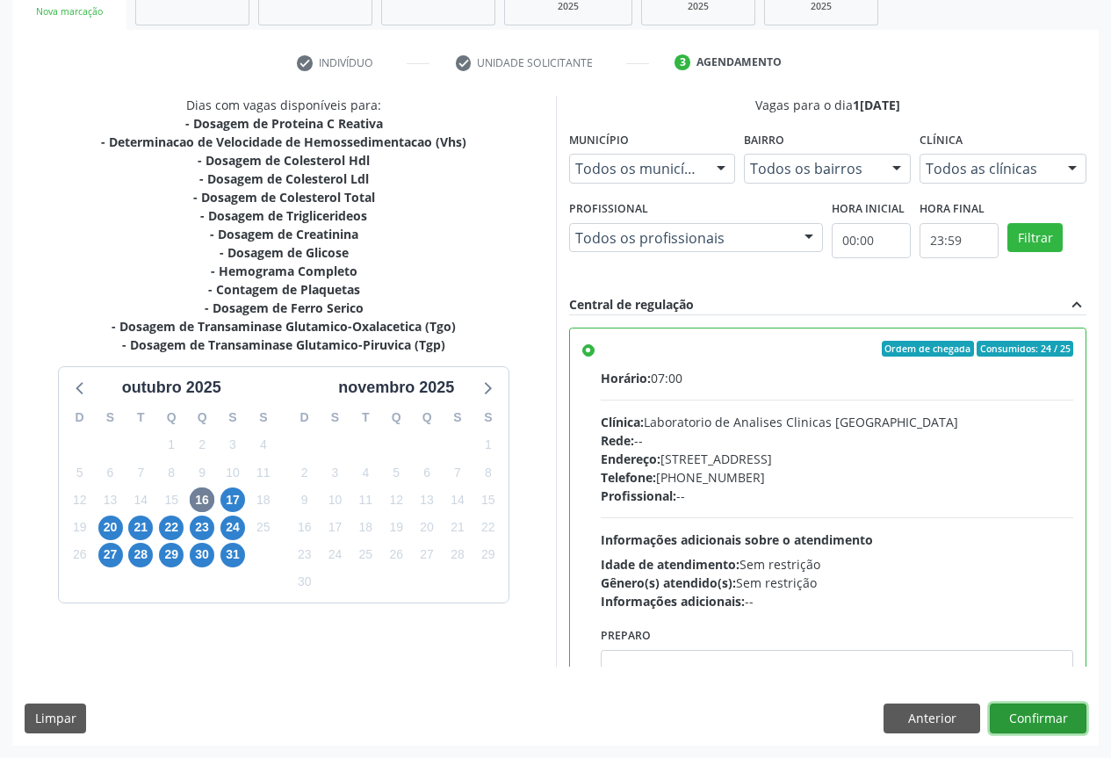
click at [1012, 718] on button "Confirmar" at bounding box center [1038, 719] width 97 height 30
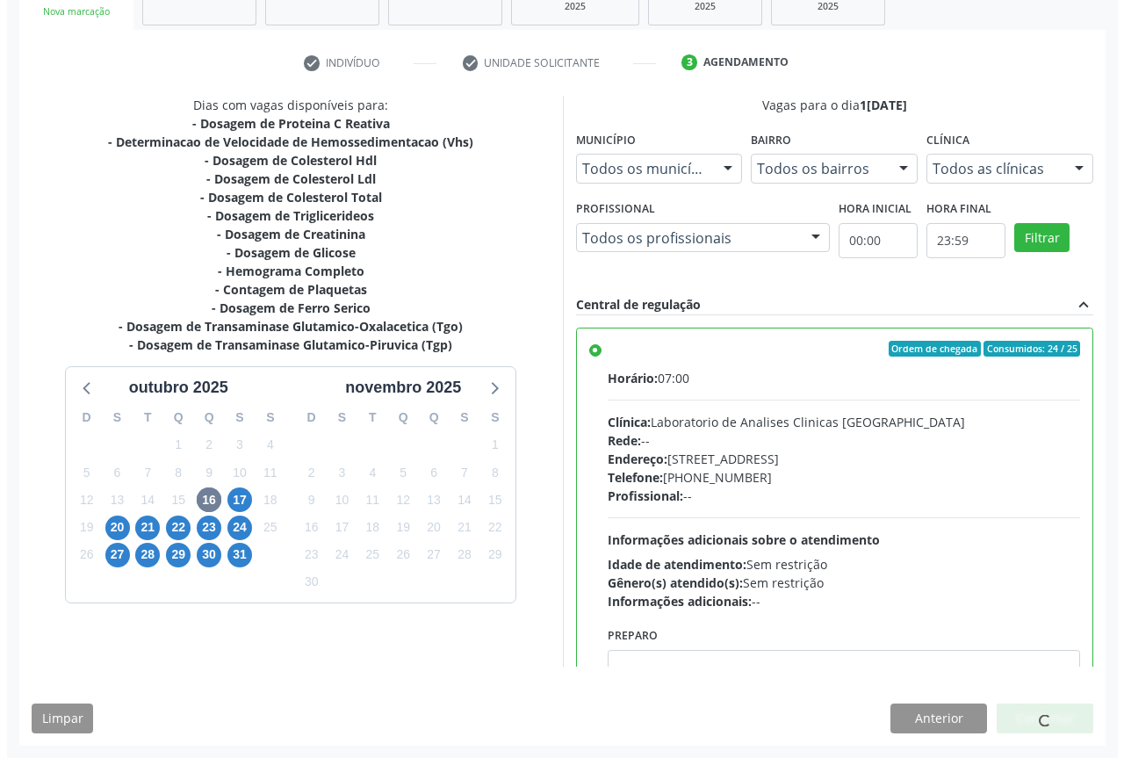
scroll to position [0, 0]
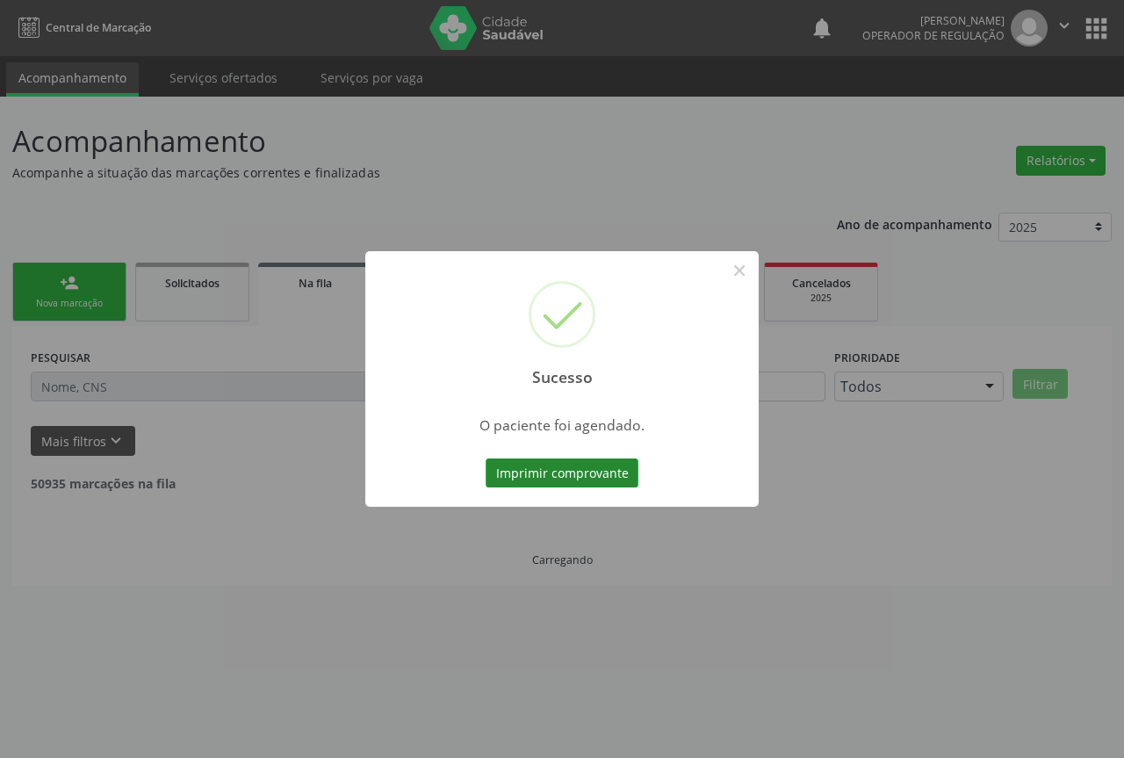
click at [583, 473] on button "Imprimir comprovante" at bounding box center [562, 474] width 153 height 30
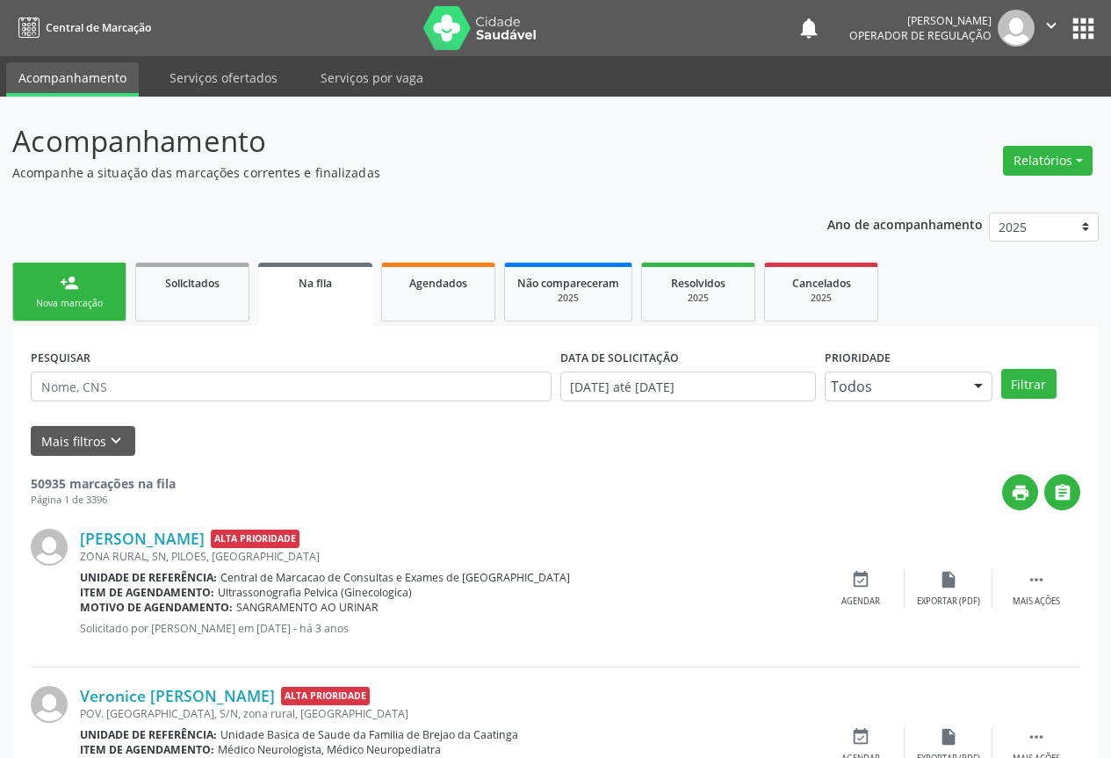
drag, startPoint x: 1040, startPoint y: 25, endPoint x: 991, endPoint y: 100, distance: 89.4
click at [1037, 25] on button "" at bounding box center [1051, 28] width 33 height 37
click at [988, 111] on link "Sair" at bounding box center [1006, 107] width 121 height 25
